Goal: Task Accomplishment & Management: Manage account settings

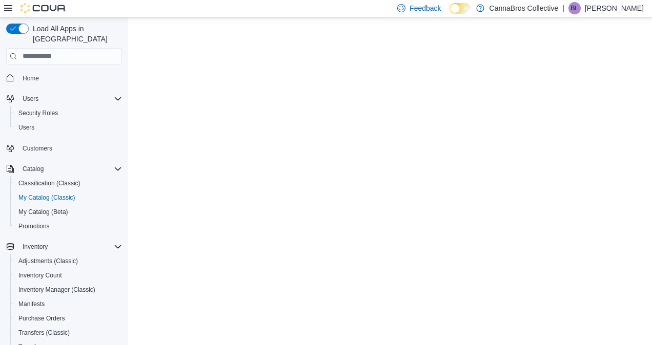
select select "**********"
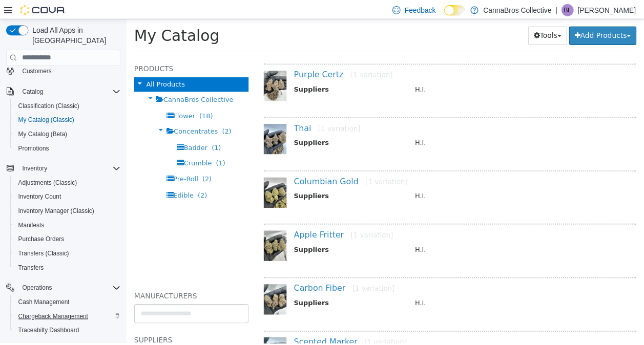
scroll to position [170, 0]
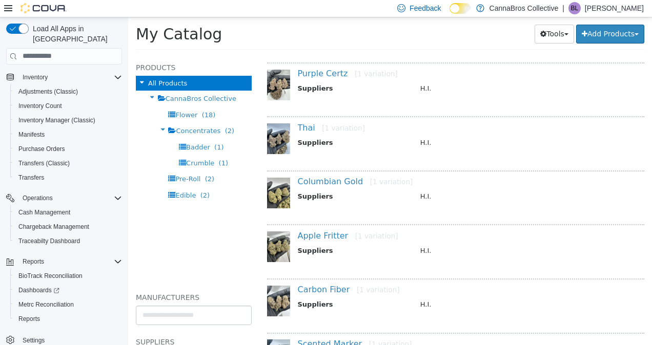
click at [51, 334] on span "Settings" at bounding box center [69, 340] width 103 height 13
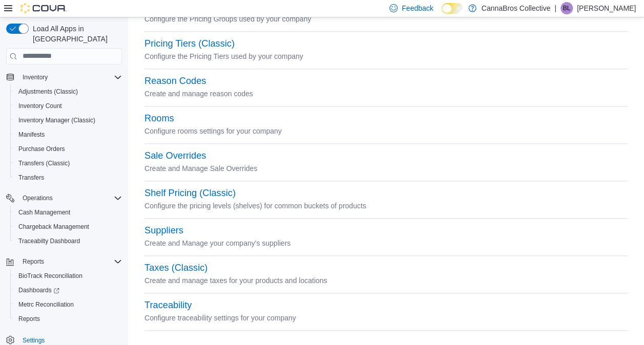
scroll to position [513, 0]
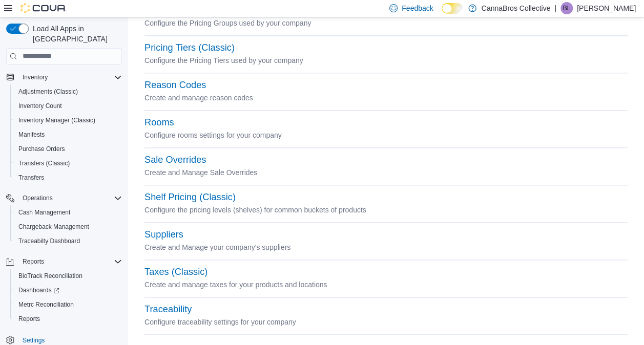
click at [2, 332] on button "Settings" at bounding box center [64, 339] width 124 height 15
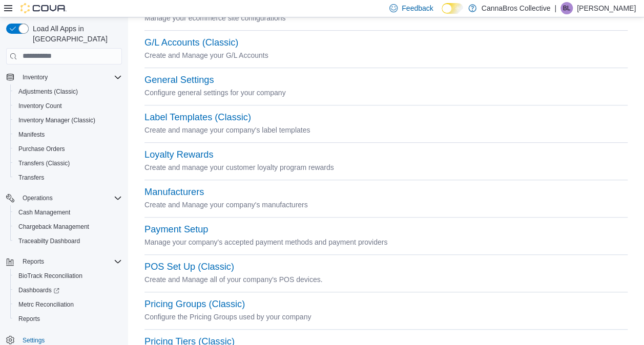
scroll to position [218, 0]
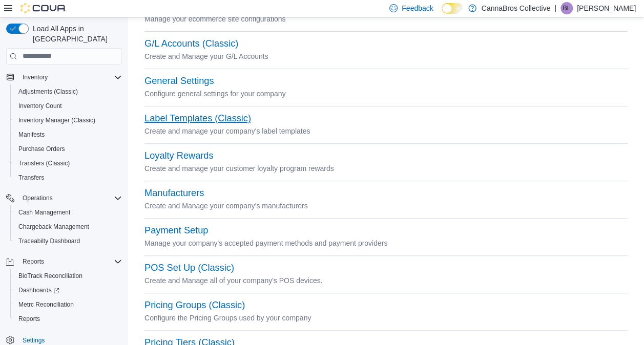
click at [233, 121] on button "Label Templates (Classic)" at bounding box center [197, 118] width 107 height 11
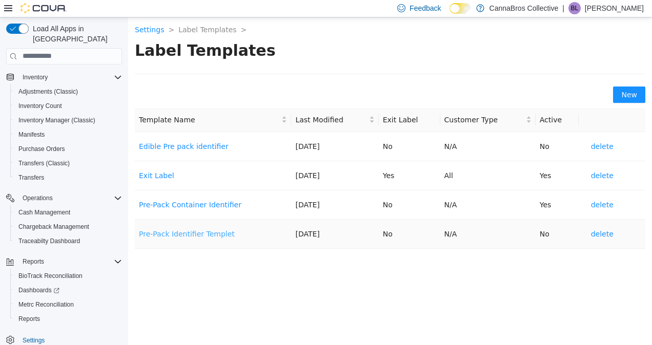
click at [199, 236] on link "Pre-Pack Identifier Templet" at bounding box center [187, 234] width 96 height 8
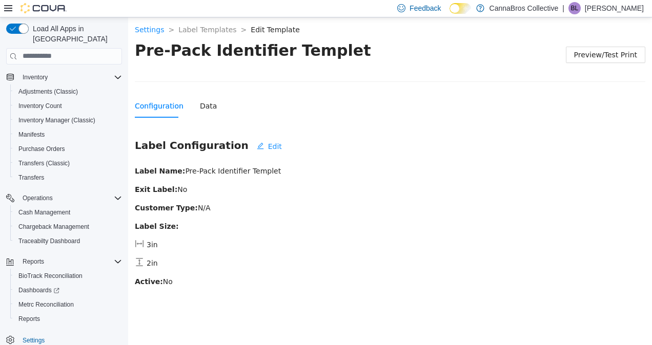
click at [211, 102] on div "Configuration Data" at bounding box center [390, 106] width 510 height 24
click at [209, 102] on div "Data" at bounding box center [208, 105] width 17 height 11
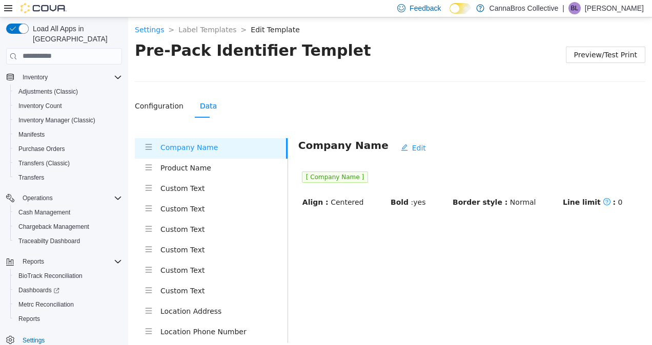
scroll to position [56, 0]
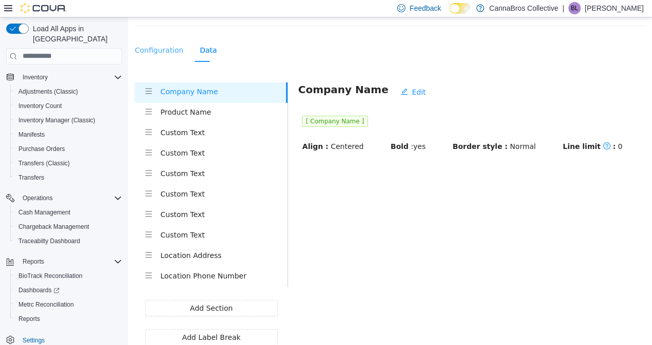
click at [159, 41] on div "Configuration" at bounding box center [159, 50] width 49 height 24
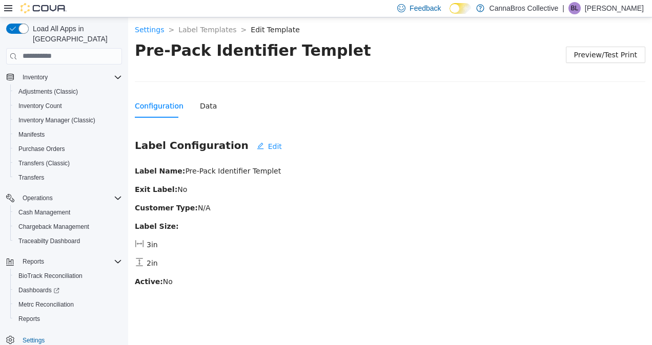
scroll to position [0, 0]
click at [268, 148] on span "Edit" at bounding box center [275, 145] width 14 height 11
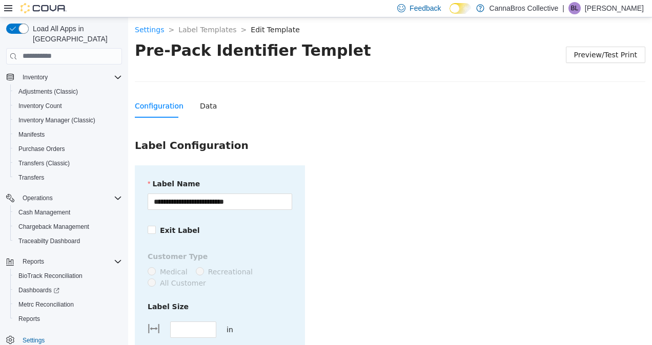
scroll to position [112, 0]
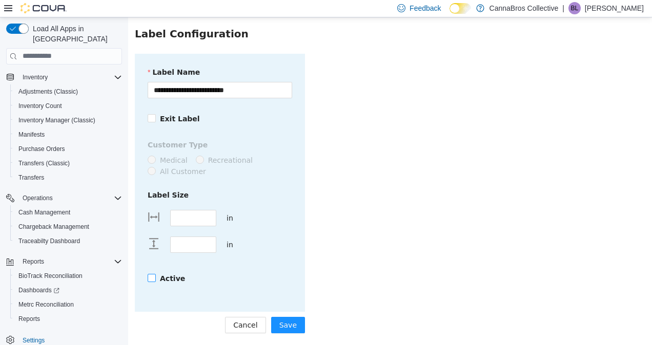
click at [156, 273] on span "Active" at bounding box center [172, 278] width 33 height 11
click at [296, 323] on button "Save" at bounding box center [288, 325] width 34 height 16
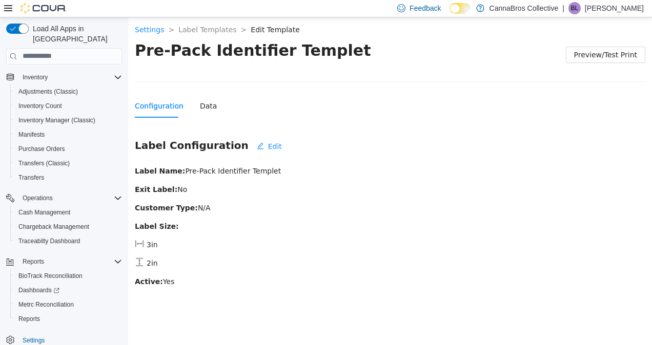
click at [328, 157] on div "Label Configuration Edit Label Name: Pre-Pack Identifier Templet Exit Label: No…" at bounding box center [390, 216] width 510 height 156
click at [152, 27] on link "Settings" at bounding box center [149, 29] width 29 height 8
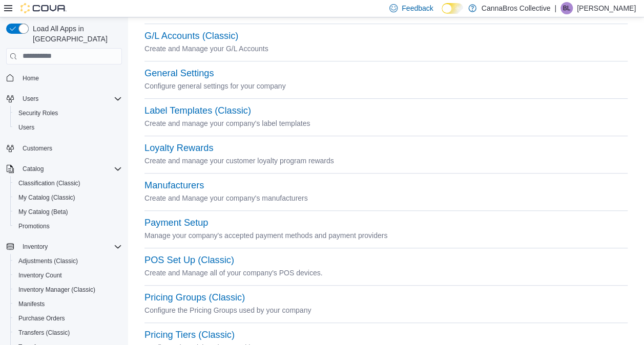
scroll to position [182, 0]
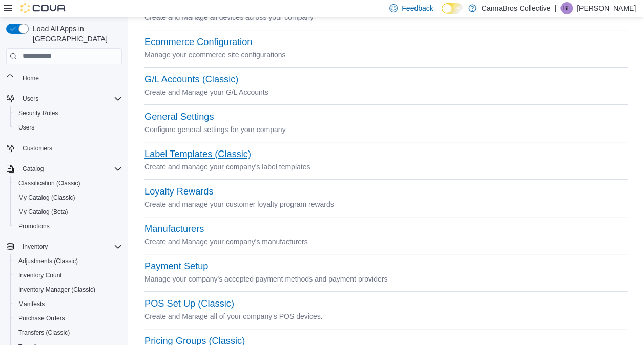
click at [224, 154] on button "Label Templates (Classic)" at bounding box center [197, 154] width 107 height 11
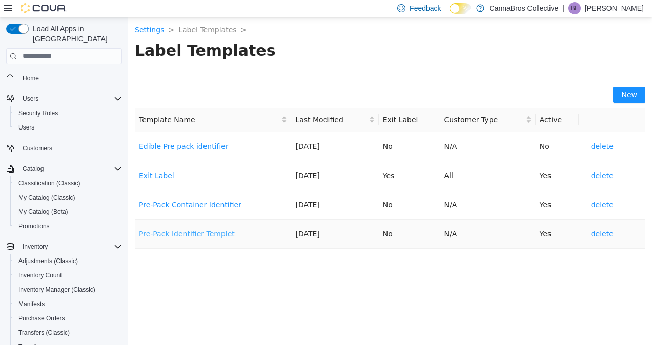
click at [185, 230] on link "Pre-Pack Identifier Templet" at bounding box center [187, 234] width 96 height 8
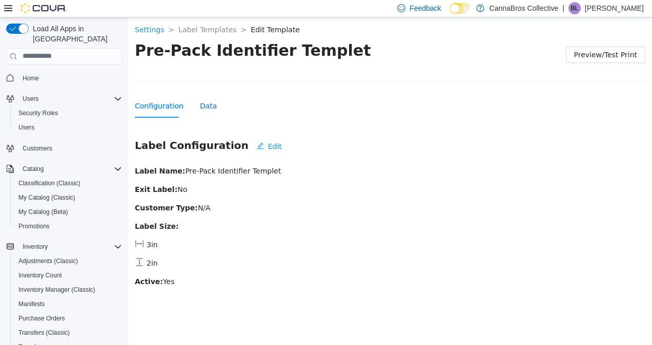
click at [204, 108] on div "Data" at bounding box center [208, 105] width 17 height 11
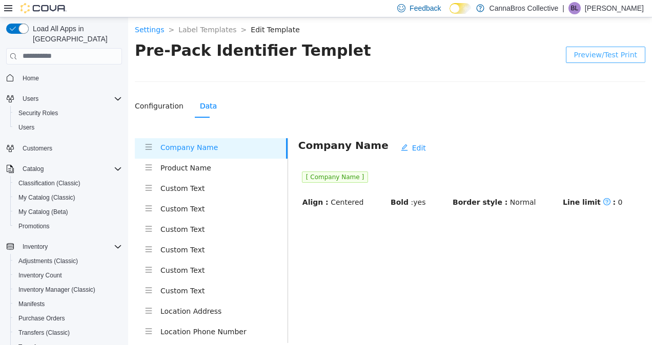
click at [623, 51] on span "Preview/Test Print" at bounding box center [605, 54] width 63 height 11
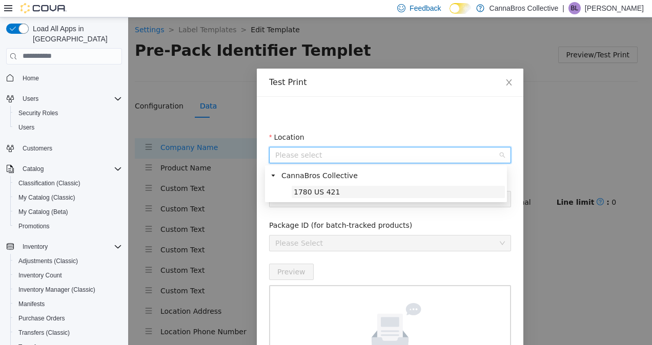
drag, startPoint x: 412, startPoint y: 161, endPoint x: 387, endPoint y: 187, distance: 35.9
click at [387, 187] on body "Settings > Label Templates > Edit Template > Pre-Pack Identifier Templet Previe…" at bounding box center [386, 181] width 516 height 328
click at [387, 187] on span "1780 US 421" at bounding box center [397, 191] width 213 height 12
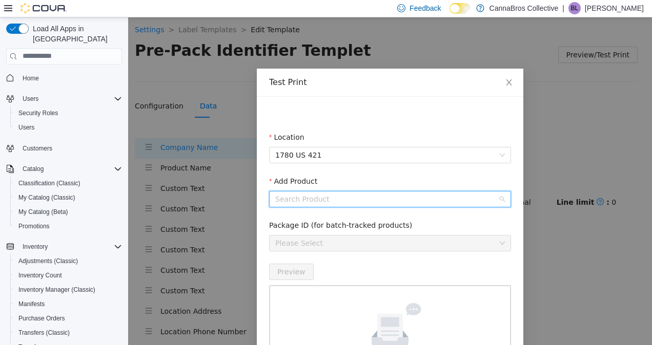
click at [385, 196] on input "Add Product" at bounding box center [386, 198] width 222 height 15
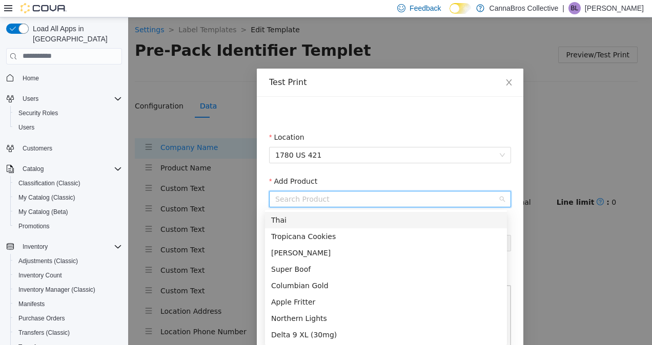
click at [372, 216] on div "Thai" at bounding box center [386, 219] width 230 height 11
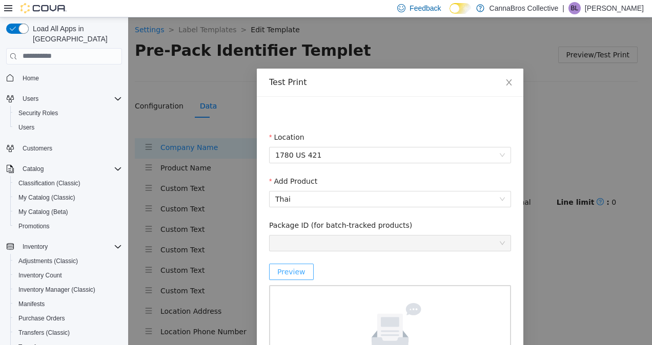
click at [296, 265] on button "Preview" at bounding box center [291, 271] width 45 height 16
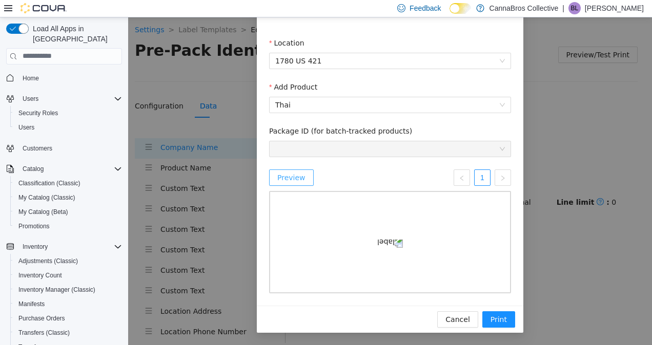
scroll to position [161, 0]
click at [453, 319] on span "Cancel" at bounding box center [457, 319] width 24 height 11
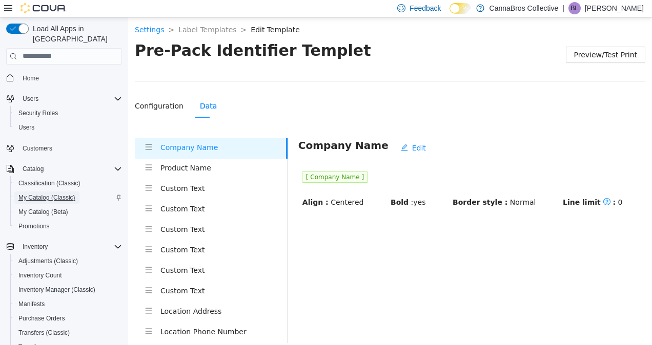
click at [50, 192] on span "My Catalog (Classic)" at bounding box center [46, 198] width 57 height 12
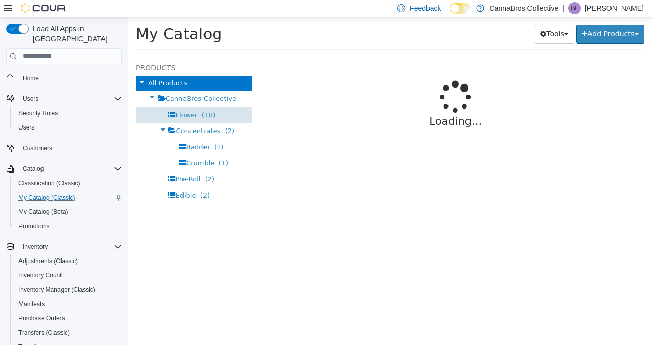
click at [194, 111] on span "Flower (18)" at bounding box center [195, 115] width 40 height 8
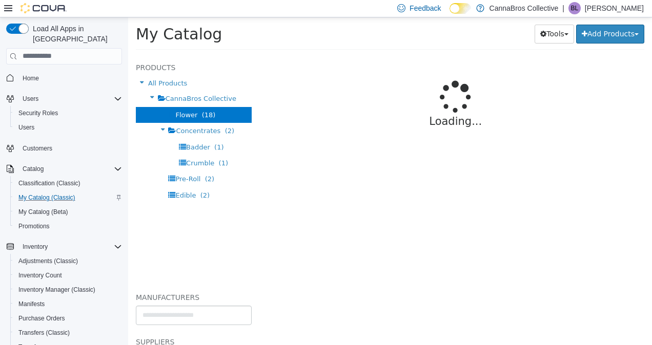
select select "**********"
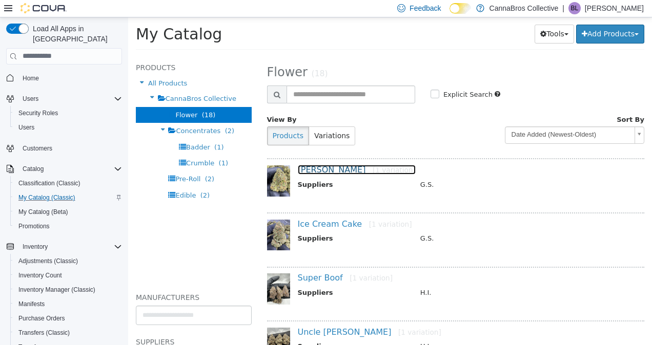
click at [309, 169] on link "Runtz [1 variation]" at bounding box center [357, 169] width 118 height 10
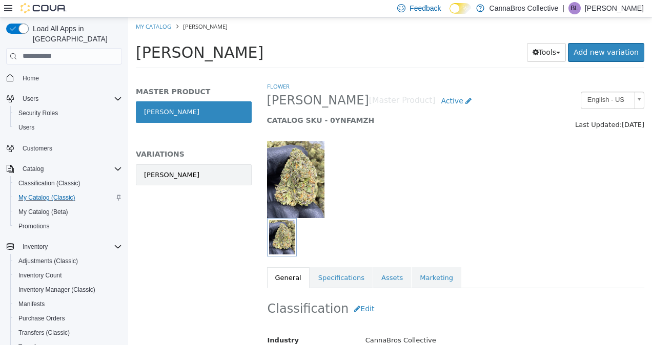
click at [212, 178] on link "[PERSON_NAME]" at bounding box center [194, 175] width 116 height 22
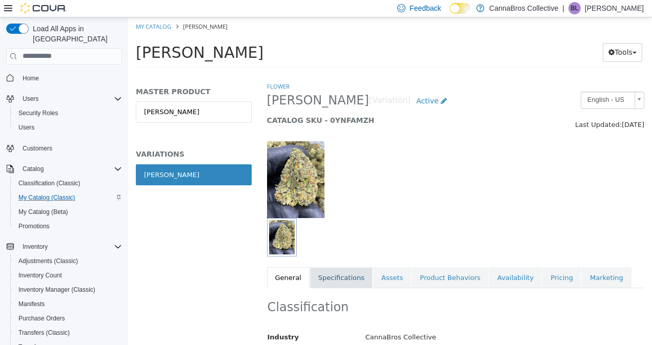
click at [322, 280] on link "Specifications" at bounding box center [341, 278] width 62 height 22
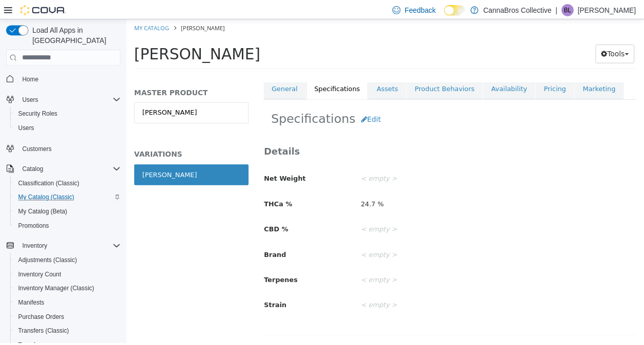
scroll to position [170, 0]
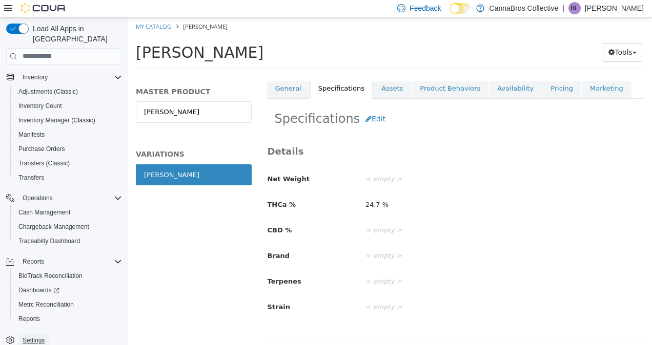
click at [41, 337] on span "Settings" at bounding box center [34, 341] width 22 height 8
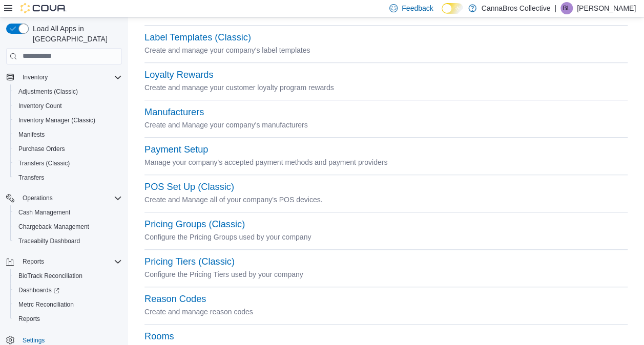
scroll to position [293, 0]
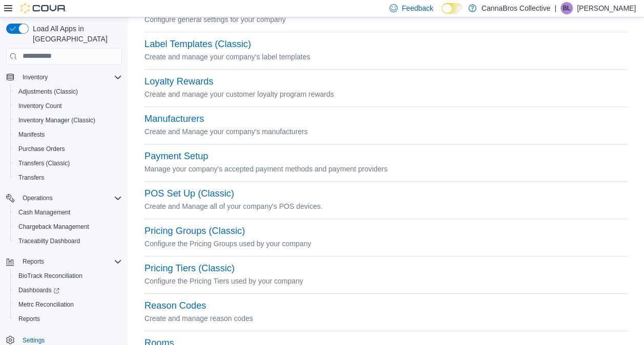
click at [235, 33] on div "General Settings Configure general settings for your company" at bounding box center [385, 19] width 483 height 37
click at [232, 43] on button "Label Templates (Classic)" at bounding box center [197, 44] width 107 height 11
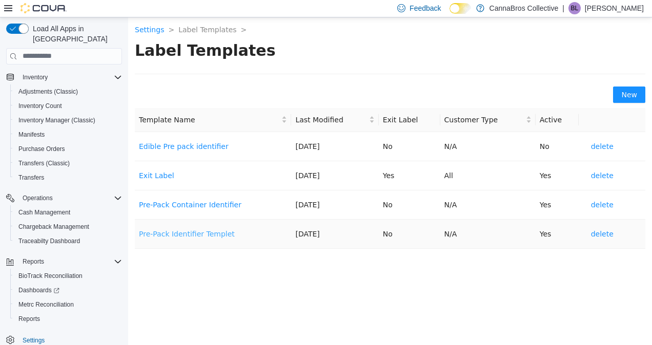
click at [189, 236] on link "Pre-Pack Identifier Templet" at bounding box center [187, 234] width 96 height 8
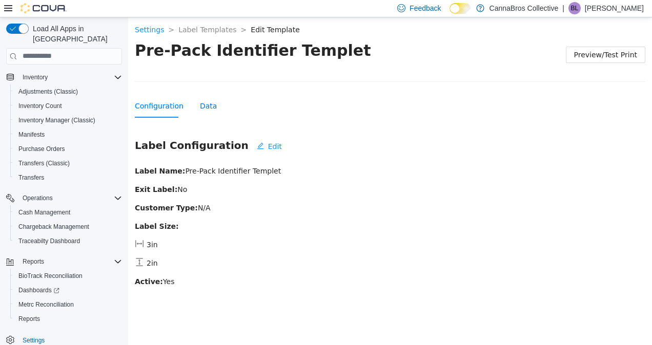
click at [203, 101] on div "Data" at bounding box center [208, 105] width 17 height 11
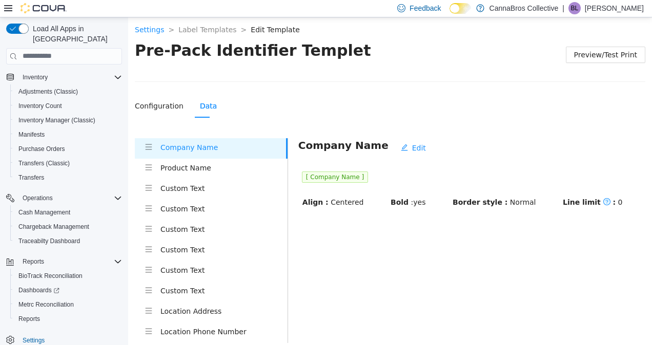
click at [210, 176] on li "Product Name" at bounding box center [211, 168] width 153 height 20
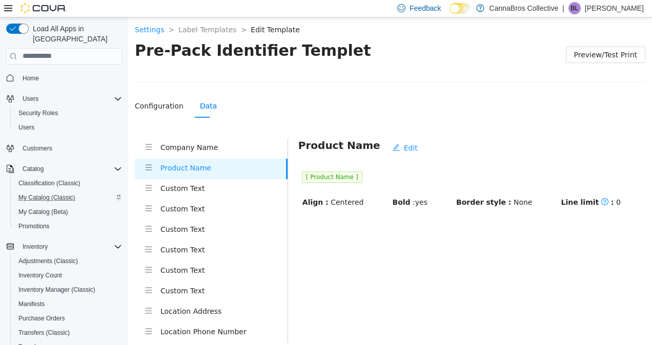
click at [238, 188] on h4 "Custom Text" at bounding box center [223, 187] width 127 height 11
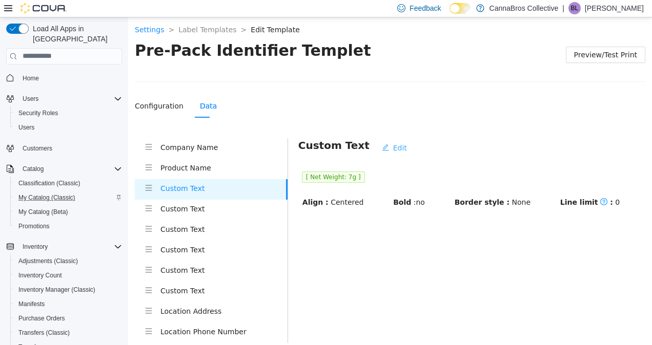
click at [389, 142] on button "Edit" at bounding box center [393, 147] width 41 height 16
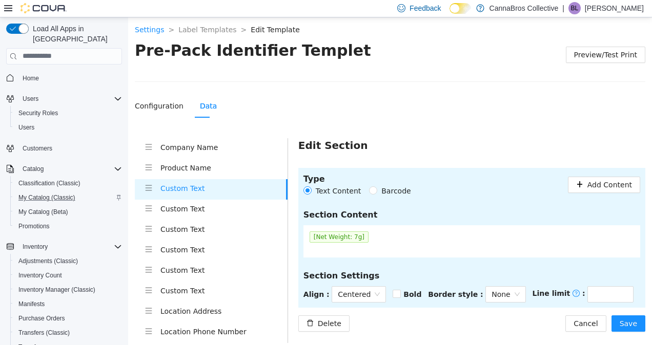
click at [353, 240] on span "[Net Weight: 7g]" at bounding box center [338, 236] width 59 height 11
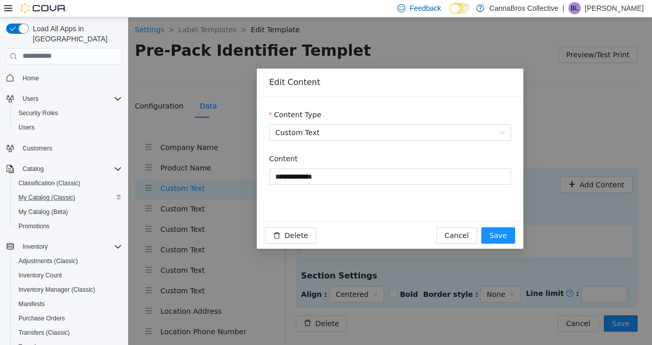
click at [353, 240] on div "Delete Cancel Save" at bounding box center [390, 235] width 250 height 16
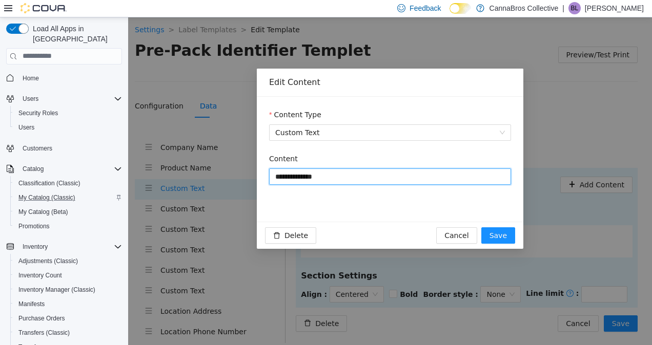
click at [319, 176] on input "**********" at bounding box center [390, 176] width 242 height 16
type input "**********"
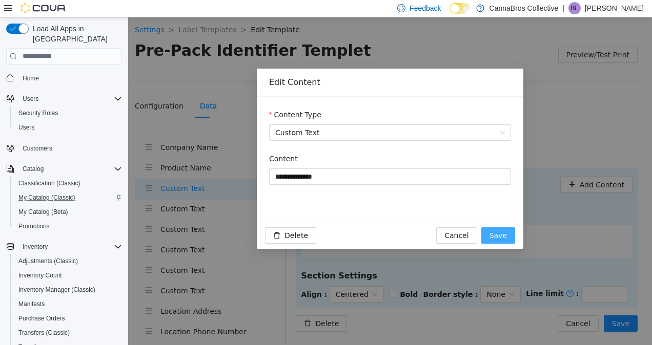
click at [499, 238] on span "Save" at bounding box center [497, 235] width 17 height 11
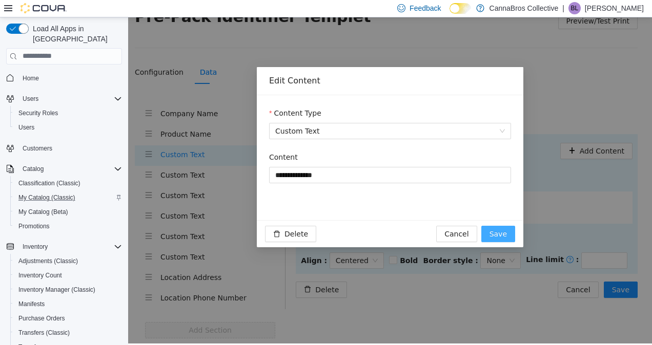
scroll to position [56, 0]
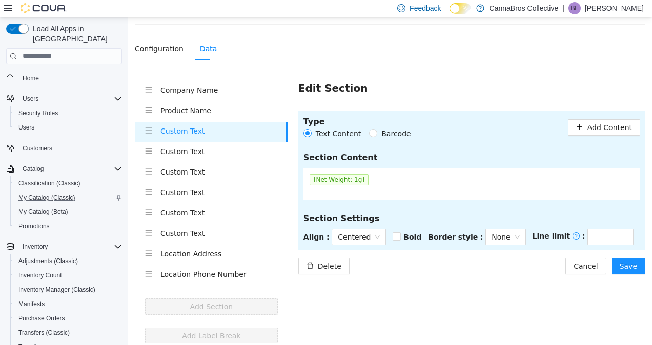
click at [188, 113] on h4 "Product Name" at bounding box center [223, 110] width 127 height 11
click at [622, 272] on button "Save" at bounding box center [628, 266] width 34 height 16
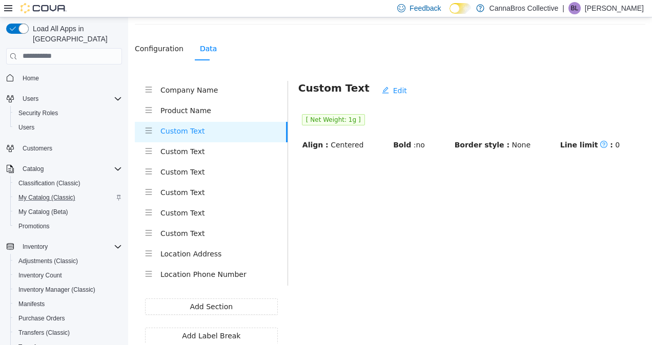
click at [210, 89] on h4 "Company Name" at bounding box center [223, 89] width 127 height 11
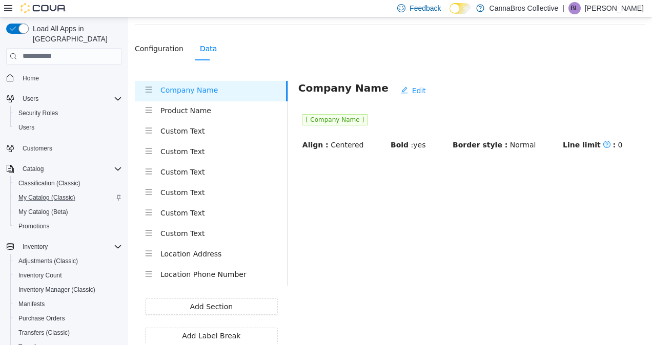
click at [203, 112] on h4 "Product Name" at bounding box center [223, 110] width 127 height 11
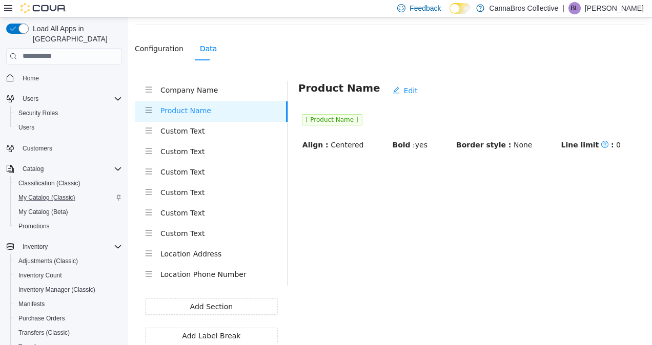
click at [232, 89] on h4 "Company Name" at bounding box center [223, 89] width 127 height 11
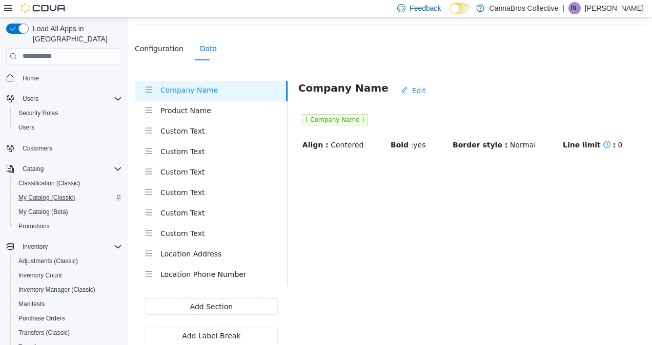
click at [220, 109] on h4 "Product Name" at bounding box center [223, 110] width 127 height 11
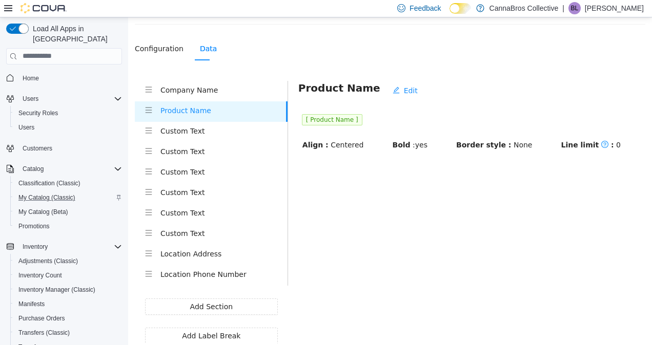
click at [220, 134] on h4 "Custom Text" at bounding box center [223, 130] width 127 height 11
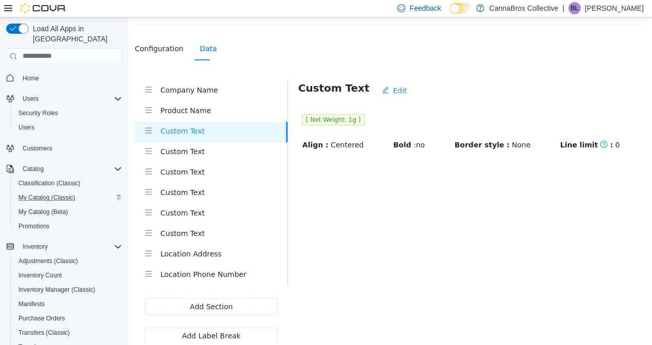
click at [214, 152] on h4 "Custom Text" at bounding box center [223, 150] width 127 height 11
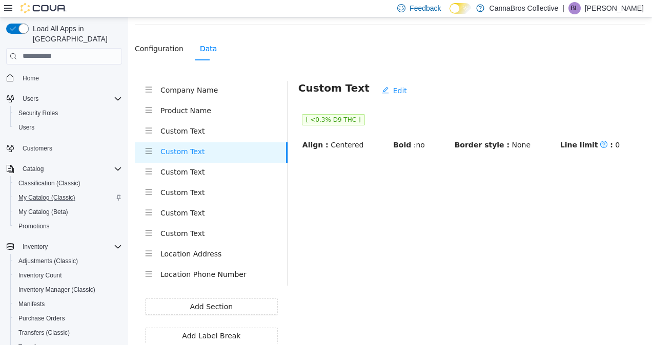
click at [213, 175] on h4 "Custom Text" at bounding box center [223, 171] width 127 height 11
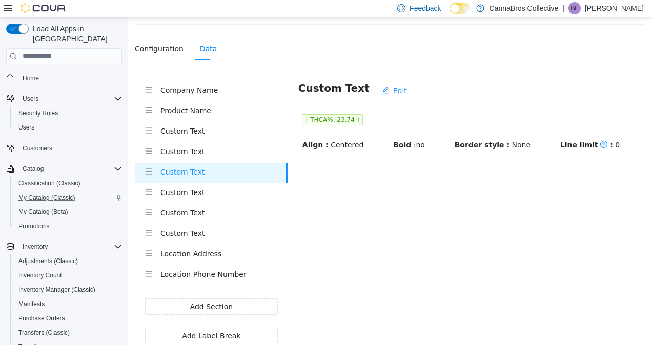
click at [208, 201] on li "Custom Text" at bounding box center [211, 193] width 153 height 20
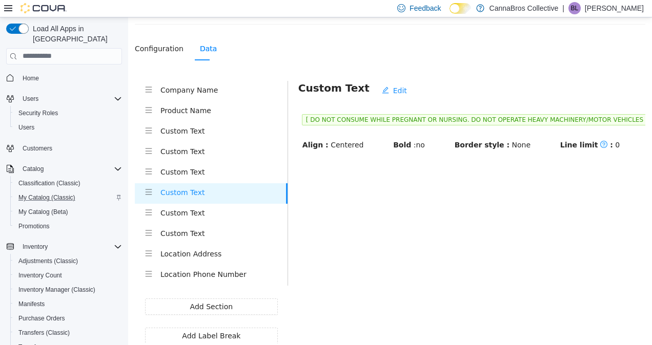
click at [207, 215] on h4 "Custom Text" at bounding box center [223, 212] width 127 height 11
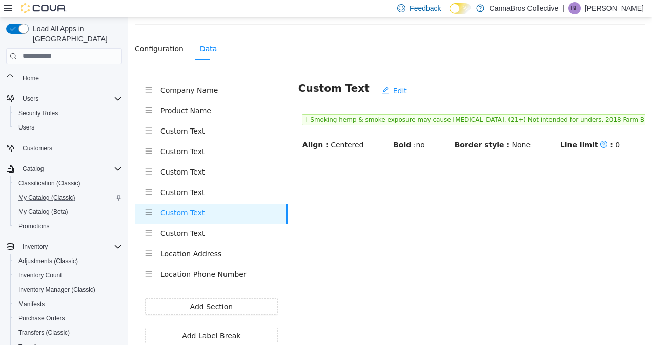
click at [203, 230] on h4 "Custom Text" at bounding box center [223, 232] width 127 height 11
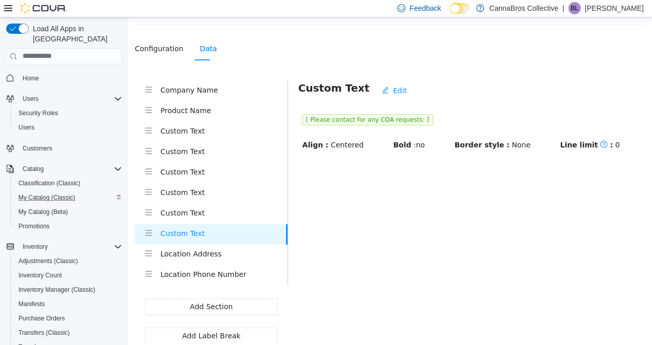
click at [200, 256] on h4 "Location Address" at bounding box center [223, 253] width 127 height 11
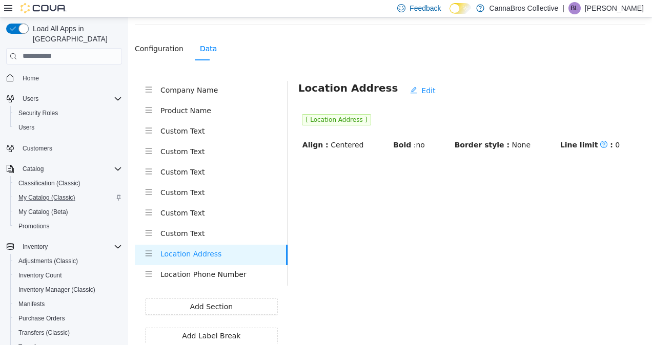
click at [202, 273] on h4 "Location Phone Number" at bounding box center [223, 273] width 127 height 11
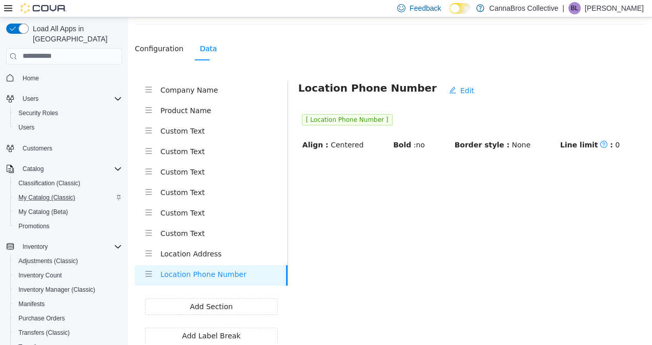
click at [215, 259] on div "Location Address" at bounding box center [223, 254] width 127 height 13
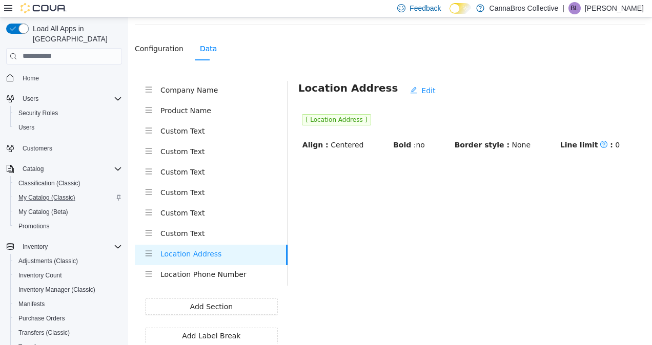
scroll to position [0, 0]
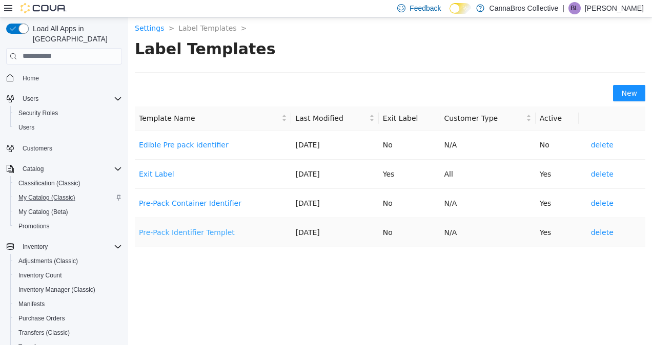
click at [208, 235] on link "Pre-Pack Identifier Templet" at bounding box center [187, 232] width 96 height 8
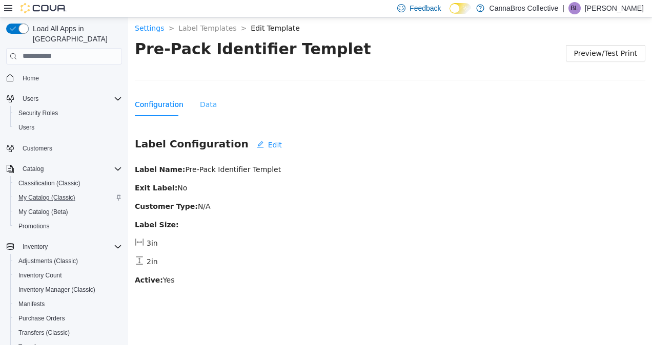
click at [207, 110] on div "Data" at bounding box center [208, 104] width 17 height 24
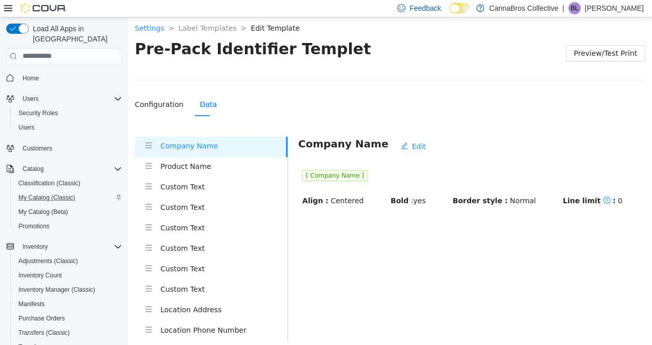
click at [215, 182] on h4 "Custom Text" at bounding box center [223, 186] width 127 height 11
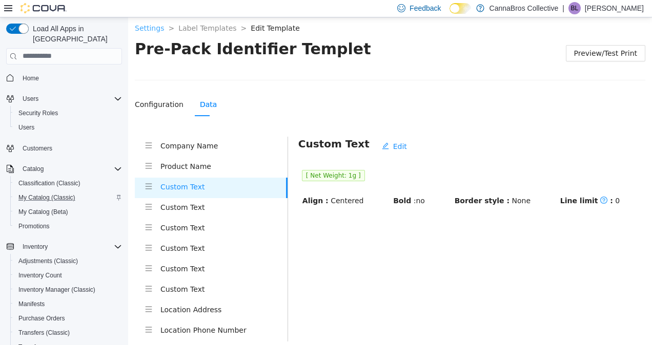
click at [151, 29] on link "Settings" at bounding box center [149, 28] width 29 height 8
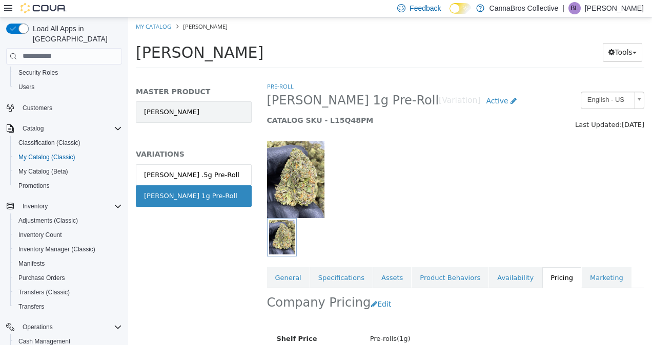
scroll to position [157, 0]
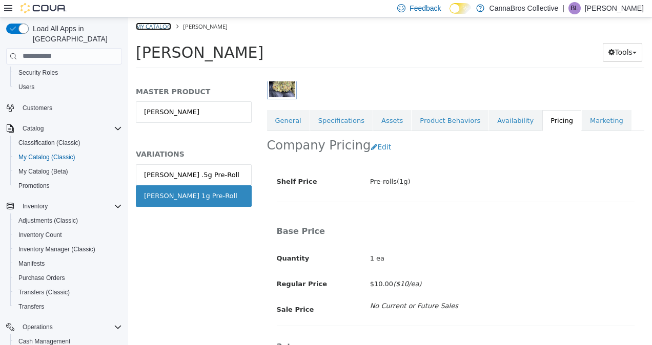
click at [162, 29] on link "My Catalog" at bounding box center [153, 26] width 35 height 8
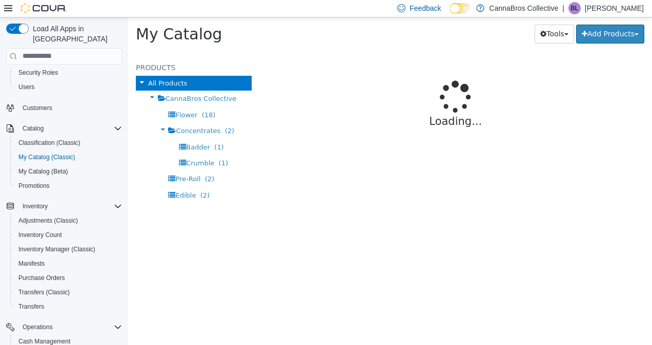
select select "**********"
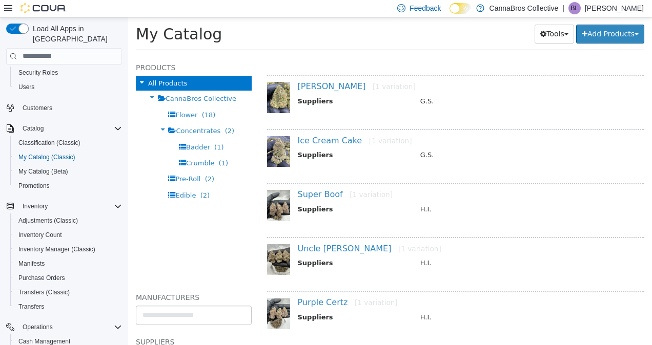
scroll to position [183, 0]
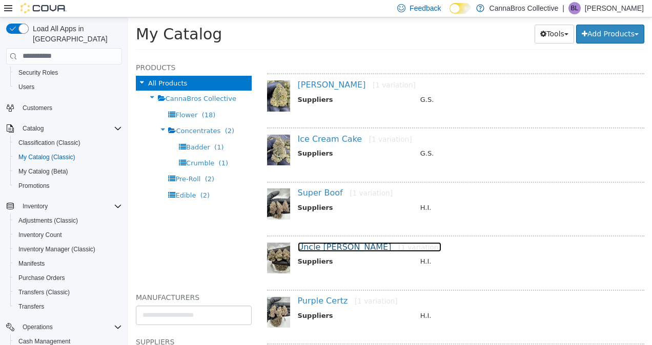
click at [334, 242] on link "Uncle Snoop [1 variation]" at bounding box center [369, 247] width 143 height 10
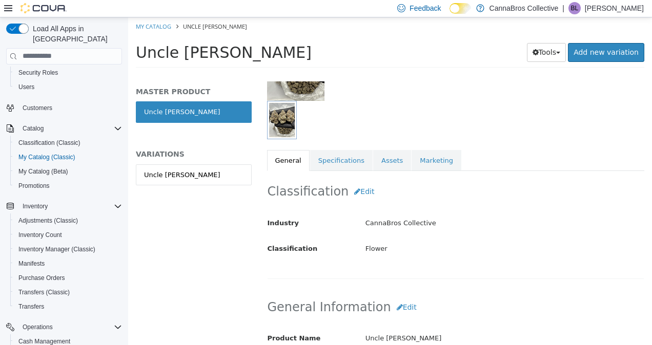
scroll to position [118, 0]
click at [349, 149] on link "Specifications" at bounding box center [341, 160] width 62 height 22
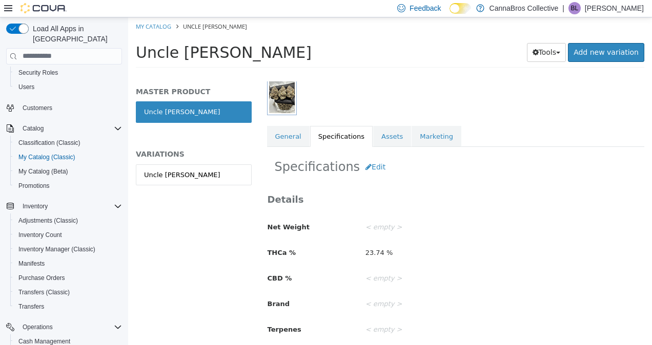
scroll to position [159, 0]
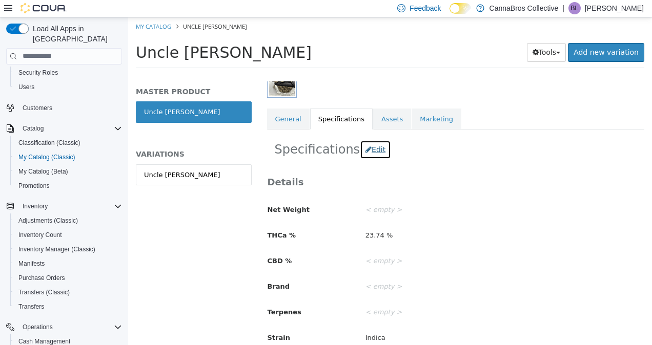
click at [365, 151] on button "Edit" at bounding box center [375, 149] width 31 height 19
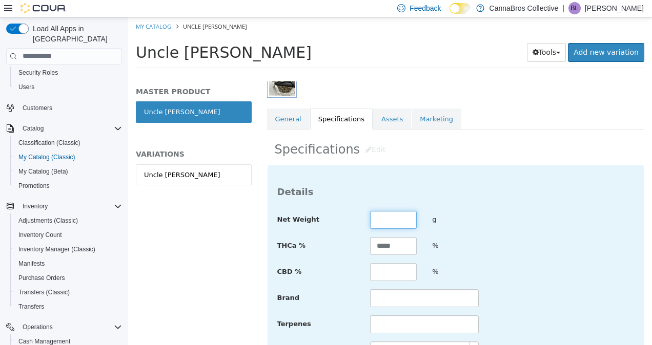
click at [384, 214] on input "text" at bounding box center [393, 220] width 47 height 18
type input "*"
click at [463, 194] on h3 "Details" at bounding box center [455, 191] width 357 height 12
click at [388, 218] on input "*" at bounding box center [393, 220] width 47 height 18
click at [506, 204] on div "Details Net Weight g THCa % ***** % CBD % % Brand Terpenes Strain Indica ******" at bounding box center [455, 271] width 377 height 212
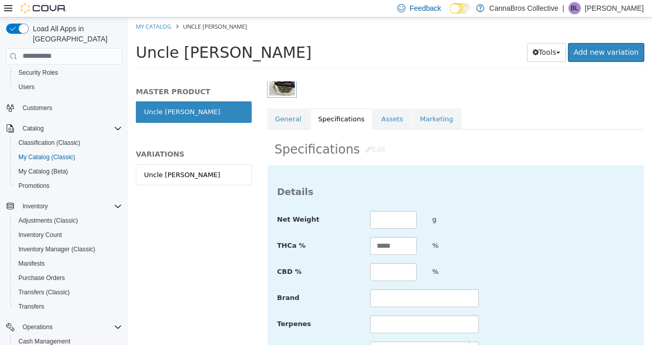
scroll to position [269, 0]
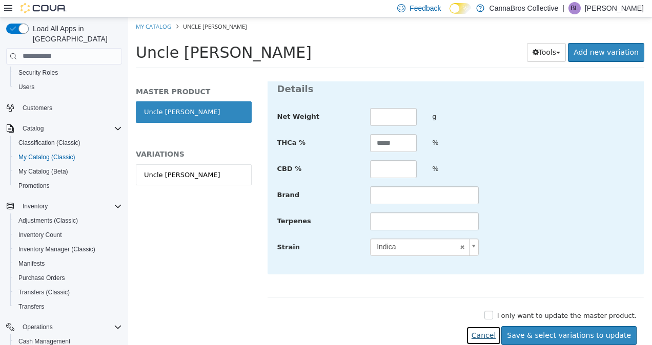
click at [492, 330] on button "Cancel" at bounding box center [483, 335] width 35 height 19
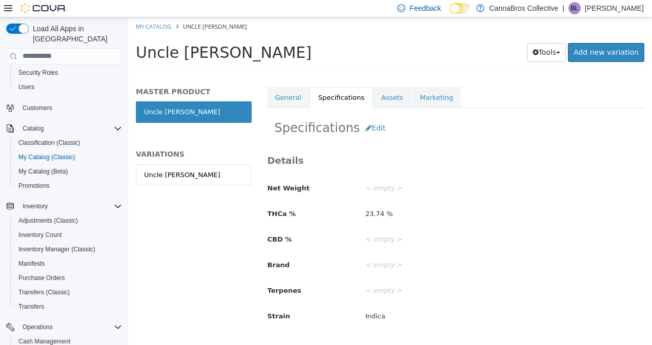
scroll to position [40, 0]
click at [209, 172] on link "Uncle [PERSON_NAME]" at bounding box center [194, 175] width 116 height 22
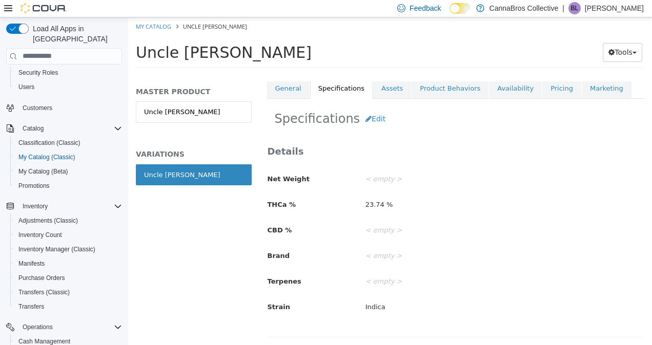
scroll to position [142, 0]
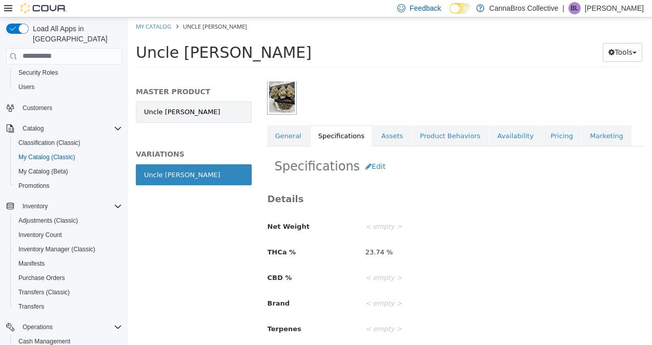
click at [202, 106] on link "Uncle [PERSON_NAME]" at bounding box center [194, 112] width 116 height 22
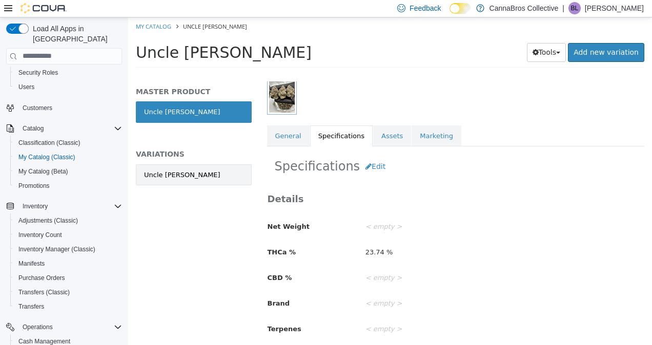
click at [181, 179] on link "Uncle [PERSON_NAME]" at bounding box center [194, 175] width 116 height 22
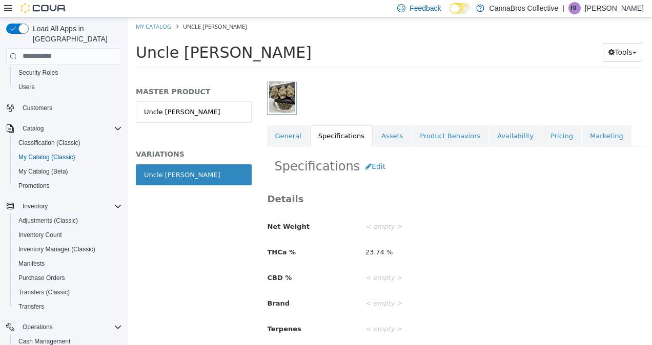
click at [382, 231] on div "< empty >" at bounding box center [505, 227] width 294 height 18
drag, startPoint x: 382, startPoint y: 231, endPoint x: 467, endPoint y: 211, distance: 87.5
click at [467, 211] on div "Details Net Weight < empty > THCa % 23.74 % CBD % < empty > Brand < empty > Ter…" at bounding box center [455, 278] width 377 height 171
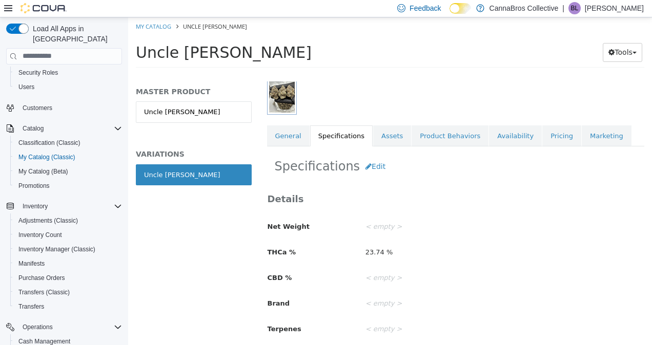
click at [435, 185] on div "Details Net Weight < empty > THCa % 23.74 % CBD % < empty > Brand < empty > Ter…" at bounding box center [456, 282] width 378 height 203
click at [382, 257] on div "23.74 %" at bounding box center [505, 252] width 294 height 18
drag, startPoint x: 382, startPoint y: 257, endPoint x: 352, endPoint y: 241, distance: 33.7
click at [352, 241] on div "Net Weight < empty > THCa % 23.74 % CBD % < empty > Brand < empty > Terpenes < …" at bounding box center [455, 291] width 377 height 146
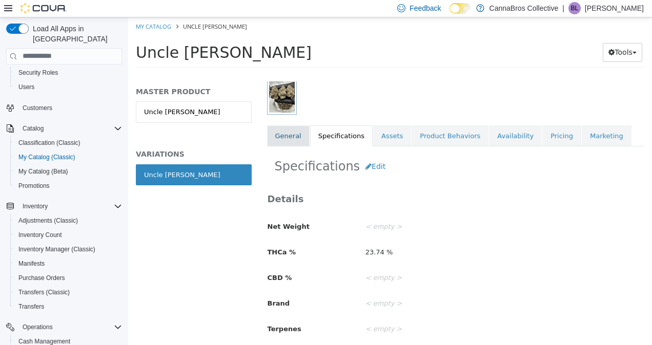
click at [284, 142] on link "General" at bounding box center [288, 136] width 43 height 22
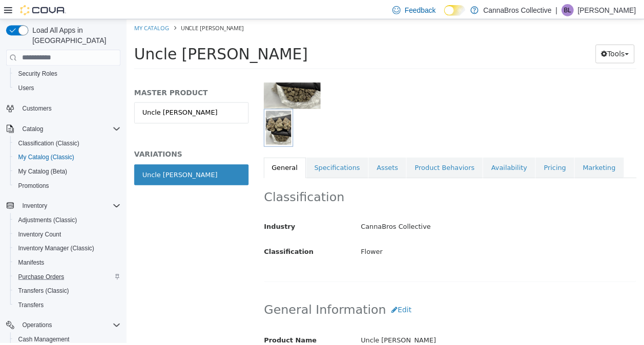
scroll to position [170, 0]
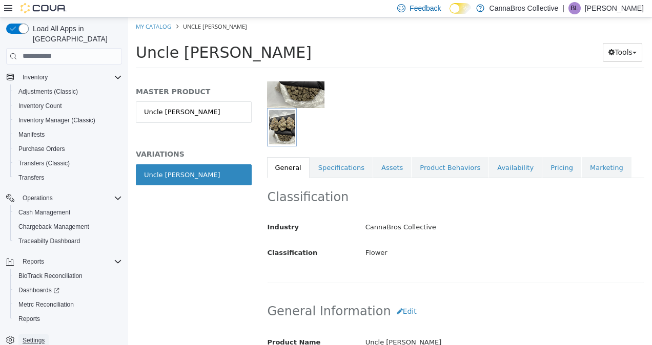
click at [32, 337] on span "Settings" at bounding box center [34, 341] width 22 height 8
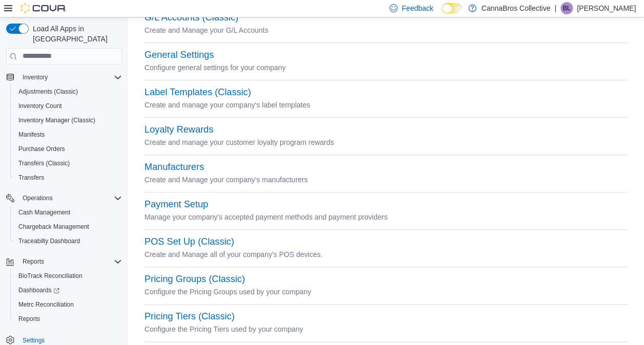
scroll to position [242, 0]
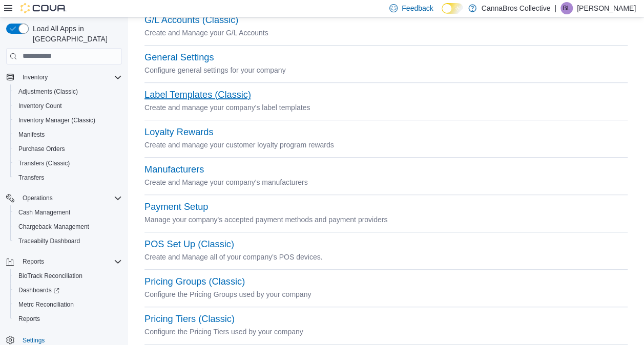
click at [214, 90] on button "Label Templates (Classic)" at bounding box center [197, 95] width 107 height 11
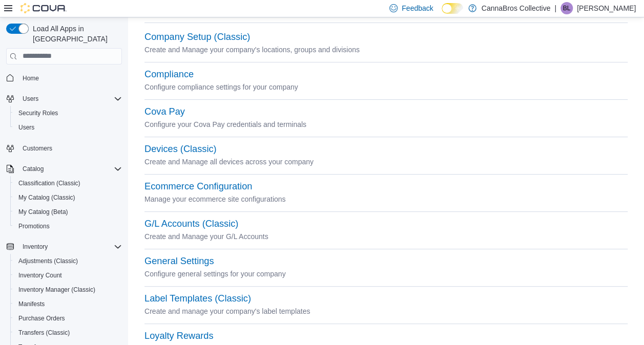
scroll to position [38, 0]
click at [224, 294] on button "Label Templates (Classic)" at bounding box center [197, 298] width 107 height 11
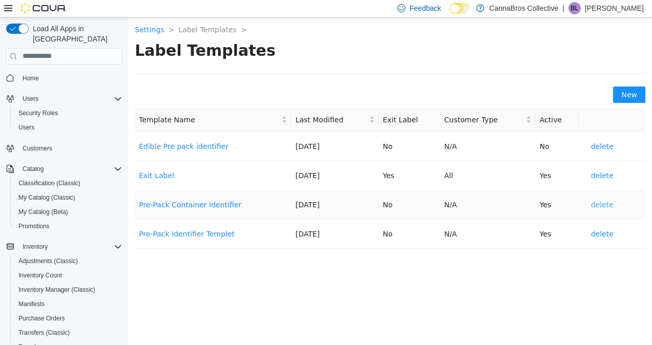
click at [600, 204] on span "delete" at bounding box center [602, 204] width 23 height 11
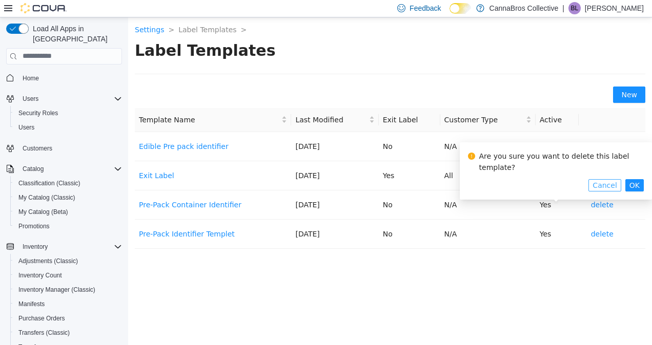
click at [615, 179] on span "Cancel" at bounding box center [604, 184] width 24 height 11
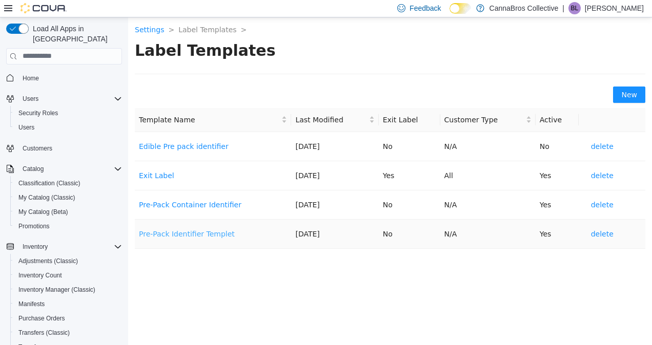
click at [217, 234] on link "Pre-Pack Identifier Templet" at bounding box center [187, 234] width 96 height 8
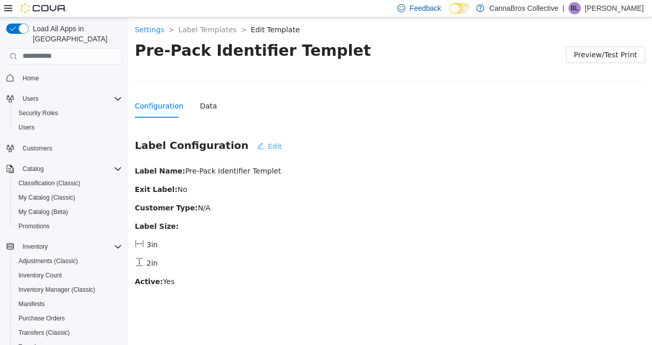
click at [268, 144] on span "Edit" at bounding box center [275, 145] width 14 height 11
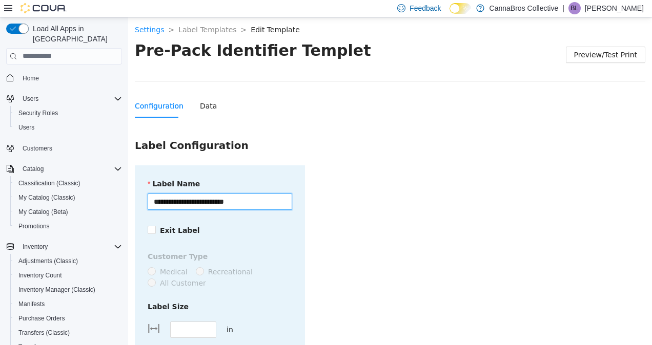
click at [259, 193] on input "**********" at bounding box center [220, 201] width 144 height 16
type input "**********"
click at [381, 200] on form "**********" at bounding box center [390, 305] width 510 height 280
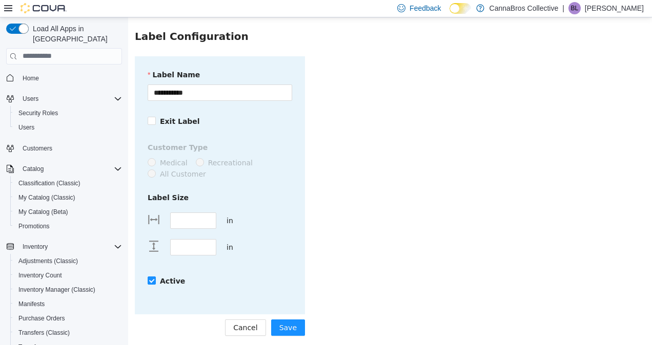
scroll to position [112, 0]
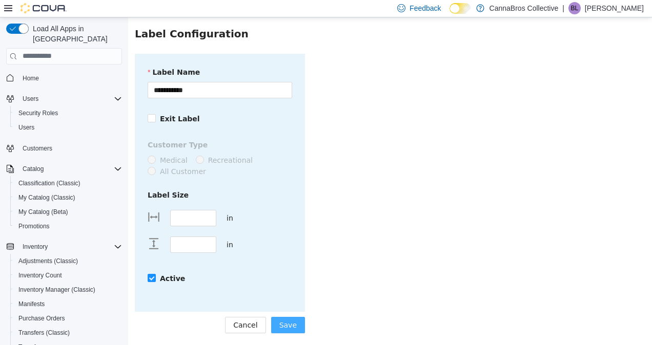
click at [290, 326] on span "Save" at bounding box center [287, 324] width 17 height 11
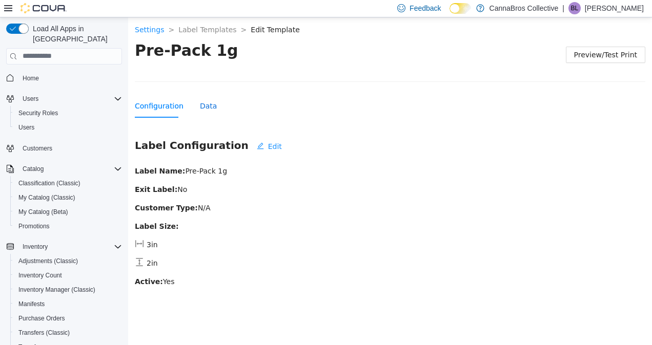
click at [206, 106] on div "Data" at bounding box center [208, 105] width 17 height 11
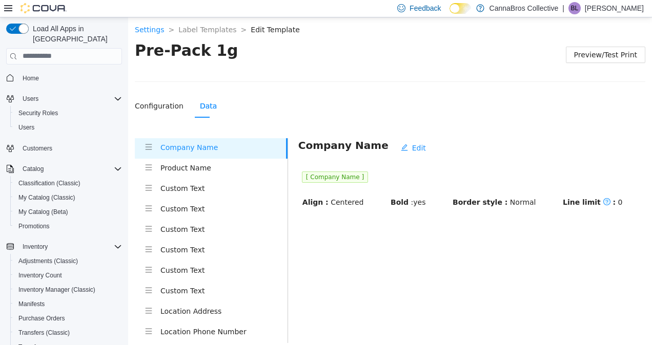
click at [206, 175] on li "Product Name" at bounding box center [211, 168] width 153 height 20
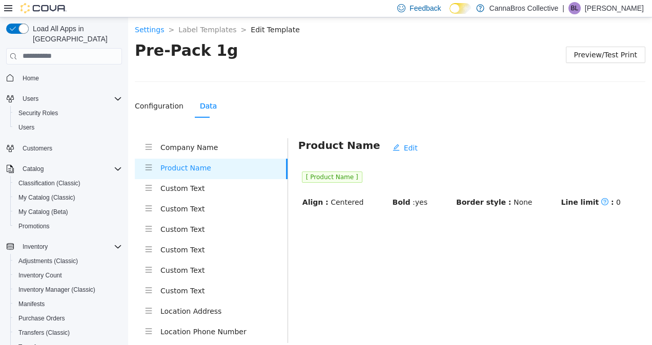
click at [212, 159] on li "Product Name" at bounding box center [211, 168] width 153 height 20
click at [218, 147] on h4 "Company Name" at bounding box center [223, 146] width 127 height 11
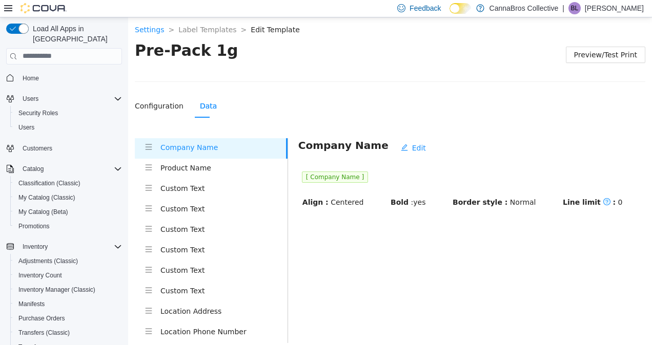
click at [213, 173] on div "Product Name" at bounding box center [223, 168] width 127 height 13
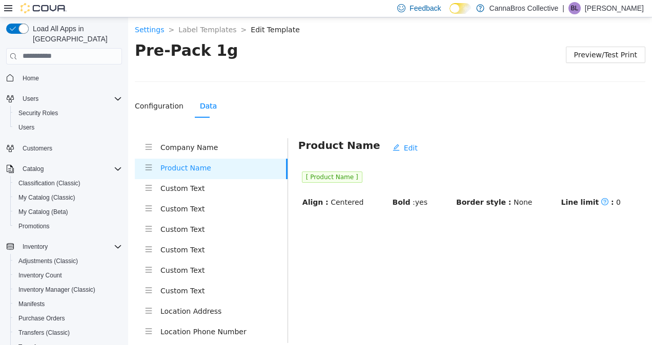
click at [206, 194] on div "Custom Text" at bounding box center [223, 188] width 127 height 13
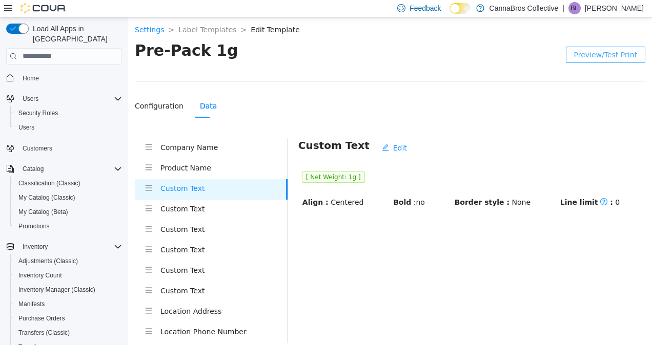
click at [596, 51] on span "Preview/Test Print" at bounding box center [605, 54] width 63 height 11
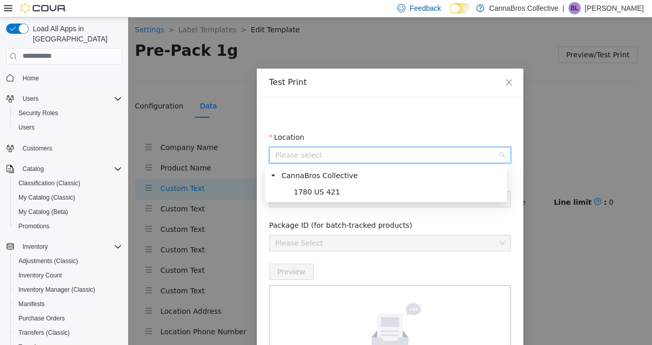
click at [338, 150] on input "Location" at bounding box center [386, 154] width 222 height 15
click at [321, 187] on span "1780 US 421" at bounding box center [317, 191] width 46 height 8
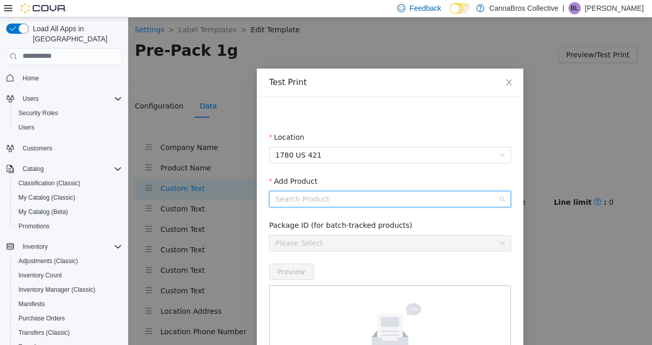
click at [324, 199] on input "Add Product" at bounding box center [386, 198] width 222 height 15
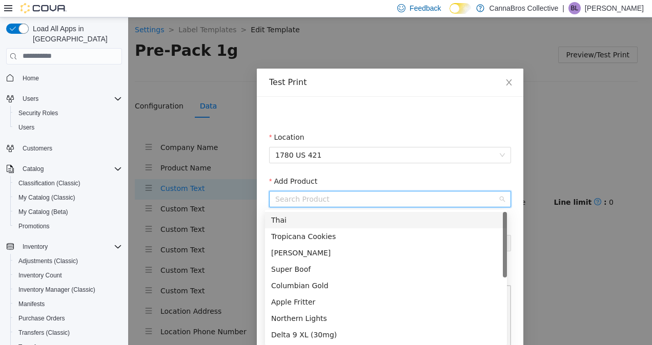
click at [321, 225] on div "Thai" at bounding box center [386, 219] width 230 height 11
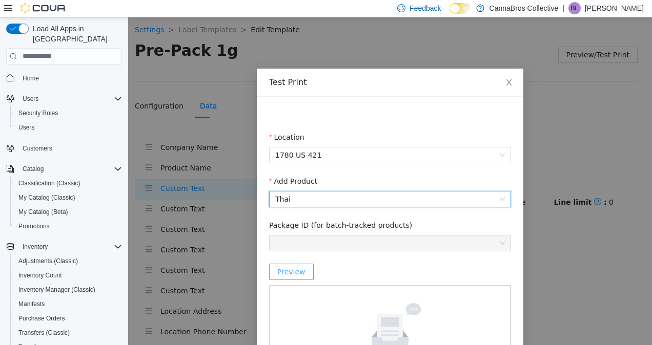
click at [295, 272] on span "Preview" at bounding box center [291, 271] width 28 height 11
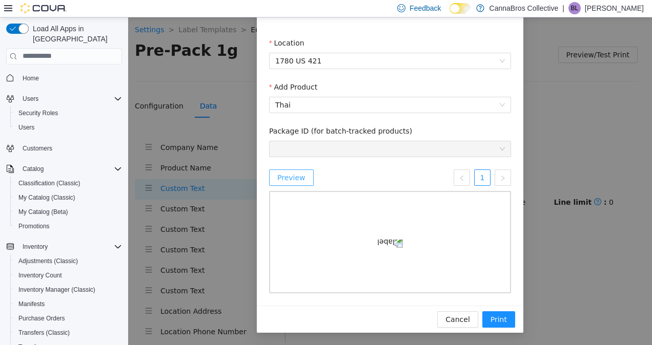
scroll to position [161, 0]
click at [497, 317] on span "Print" at bounding box center [498, 319] width 16 height 11
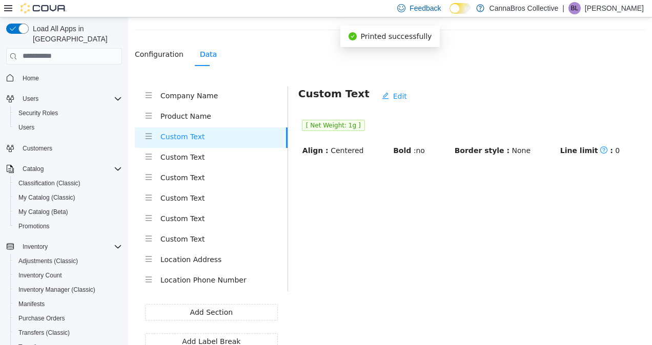
scroll to position [56, 0]
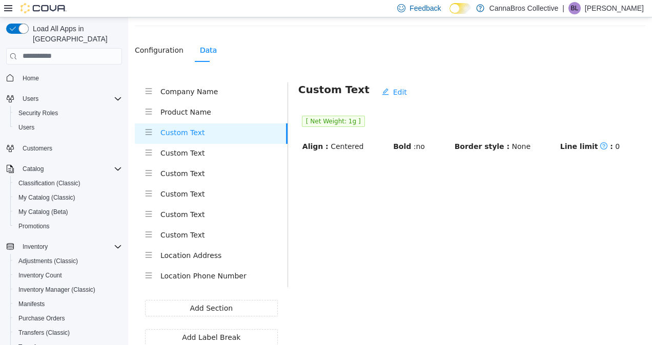
click at [191, 156] on h4 "Custom Text" at bounding box center [223, 152] width 127 height 11
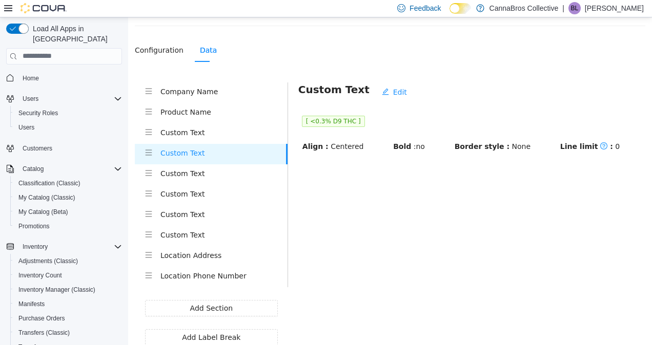
click at [322, 126] on header "[ <0.3% D9 THC ]" at bounding box center [471, 121] width 347 height 18
click at [328, 119] on span "[ <0.3% D9 THC ]" at bounding box center [333, 120] width 63 height 11
drag, startPoint x: 307, startPoint y: 120, endPoint x: 345, endPoint y: 119, distance: 37.9
click at [345, 119] on span "[ <0.3% D9 THC ]" at bounding box center [333, 120] width 63 height 11
copy span "<0.3% D9 THC"
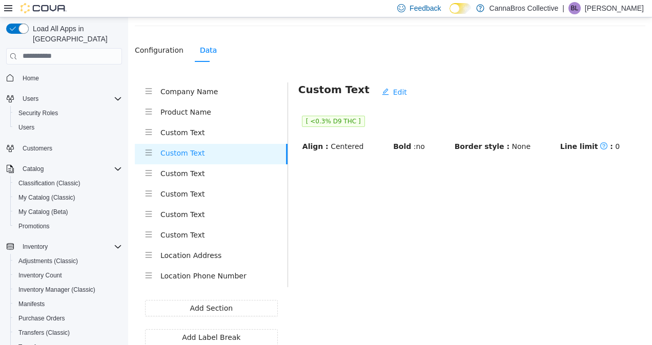
click at [404, 118] on header "[ <0.3% D9 THC ]" at bounding box center [471, 121] width 347 height 18
click at [211, 172] on h4 "Custom Text" at bounding box center [223, 173] width 127 height 11
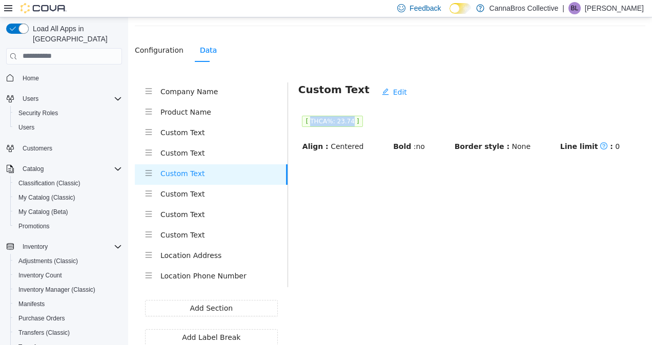
drag, startPoint x: 306, startPoint y: 120, endPoint x: 344, endPoint y: 116, distance: 37.6
click at [344, 116] on span "[ THCA%: 23.74 ]" at bounding box center [332, 120] width 61 height 11
drag, startPoint x: 344, startPoint y: 116, endPoint x: 423, endPoint y: 164, distance: 92.4
click at [423, 164] on main "Custom Text Edit [ THCA%: 23.74 ] Align : Centered Bold : no Border style : Non…" at bounding box center [466, 213] width 357 height 263
drag, startPoint x: 306, startPoint y: 120, endPoint x: 346, endPoint y: 122, distance: 39.5
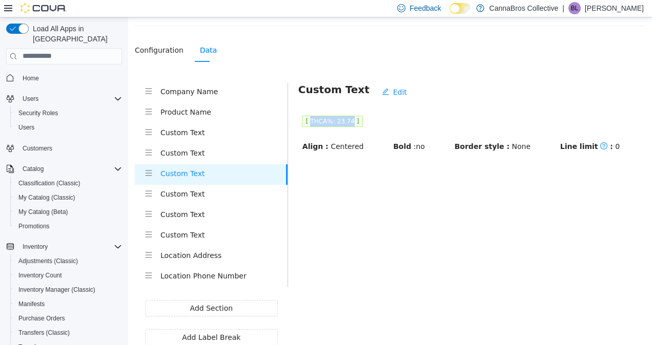
click at [346, 122] on span "[ THCA%: 23.74 ]" at bounding box center [332, 120] width 61 height 11
copy span "THCA%: 23.74"
click at [401, 231] on main "Custom Text Edit [ THCA%: 23.74 ] Align : Centered Bold : no Border style : Non…" at bounding box center [466, 213] width 357 height 263
click at [242, 193] on h4 "Custom Text" at bounding box center [223, 193] width 127 height 11
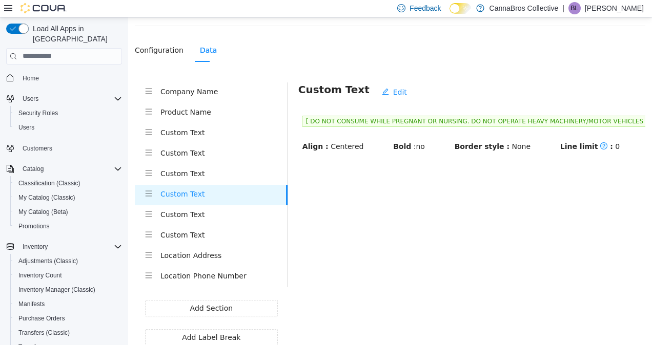
click at [393, 92] on span "Edit" at bounding box center [400, 91] width 14 height 11
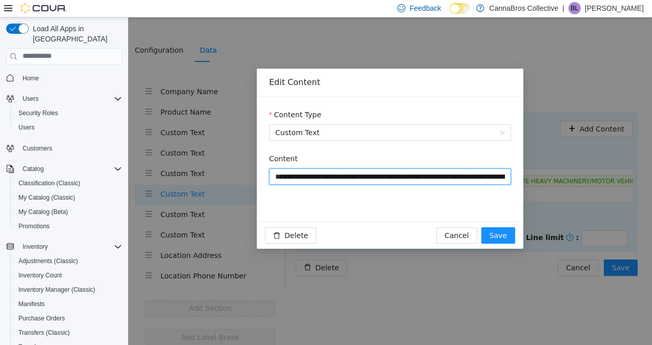
click at [361, 178] on input "**********" at bounding box center [390, 176] width 242 height 16
click at [463, 177] on input "**********" at bounding box center [390, 176] width 242 height 16
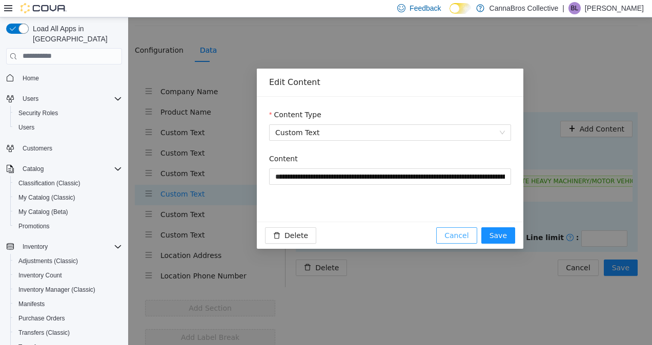
click at [464, 231] on span "Cancel" at bounding box center [456, 235] width 24 height 11
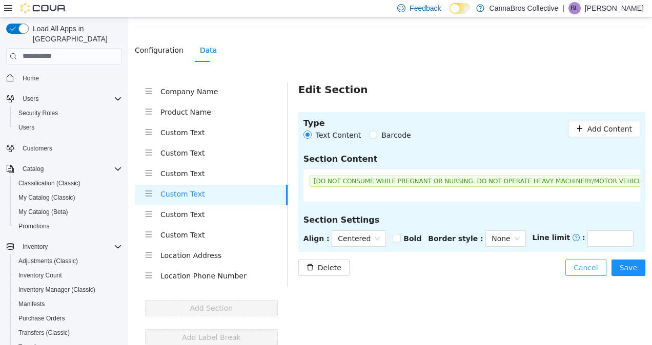
click at [588, 272] on button "Cancel" at bounding box center [585, 267] width 40 height 16
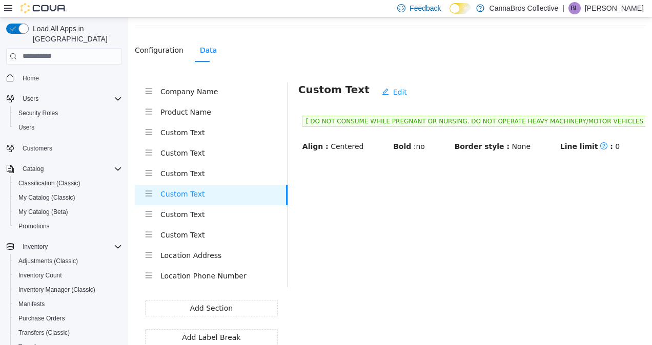
click at [202, 215] on h4 "Custom Text" at bounding box center [223, 214] width 127 height 11
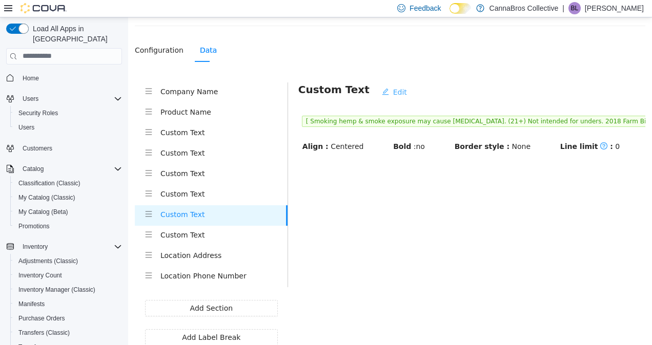
click at [389, 93] on button "Edit" at bounding box center [393, 92] width 41 height 16
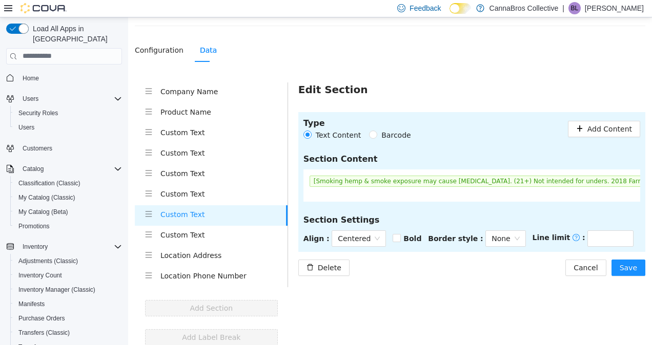
click at [425, 179] on span "[Smoking hemp & smoke exposure may cause cancer. (21+) Not intended for unders.…" at bounding box center [557, 180] width 497 height 11
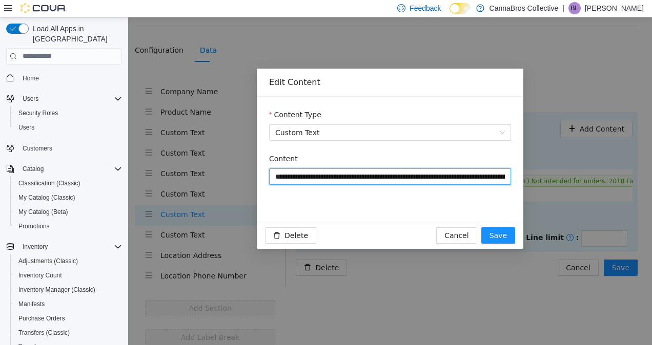
click at [425, 179] on input "**********" at bounding box center [390, 176] width 242 height 16
type input "**********"
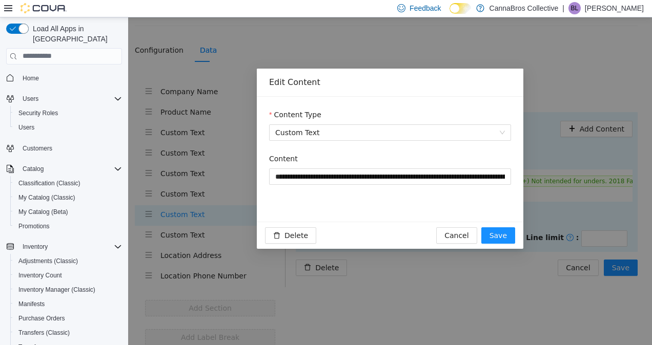
click at [481, 241] on div "Cancel Save" at bounding box center [475, 235] width 79 height 16
click at [468, 239] on span "Cancel" at bounding box center [456, 235] width 24 height 11
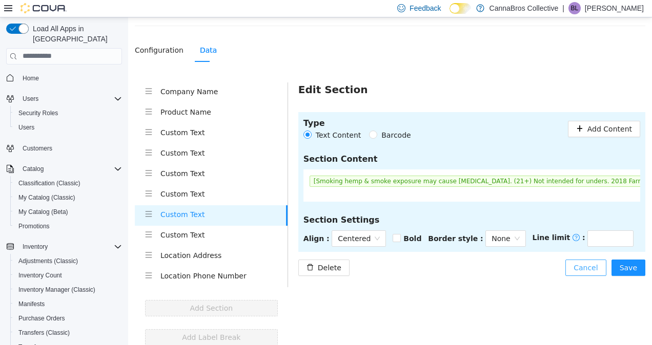
click at [580, 266] on span "Cancel" at bounding box center [585, 267] width 24 height 11
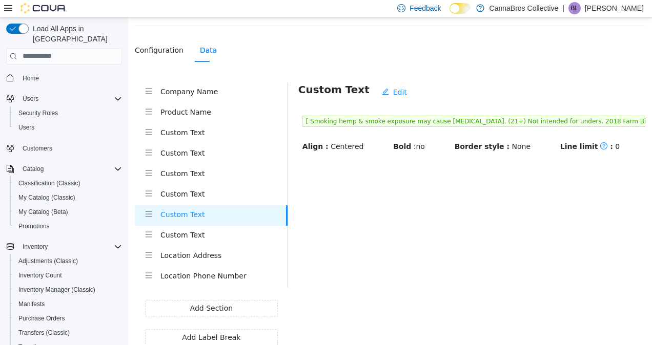
click at [208, 238] on h4 "Custom Text" at bounding box center [223, 234] width 127 height 11
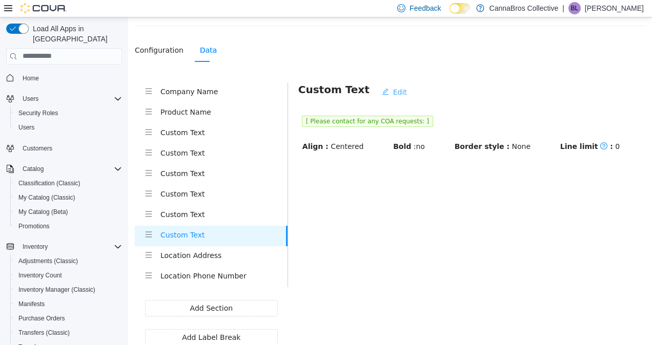
click at [393, 90] on span "Edit" at bounding box center [400, 91] width 14 height 11
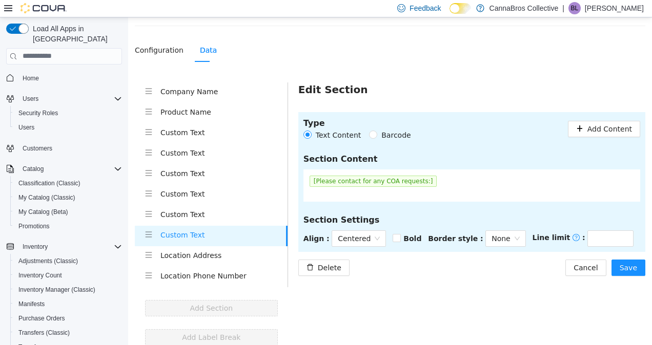
click at [392, 185] on span "[Please contact for any COA requests:]" at bounding box center [373, 180] width 128 height 11
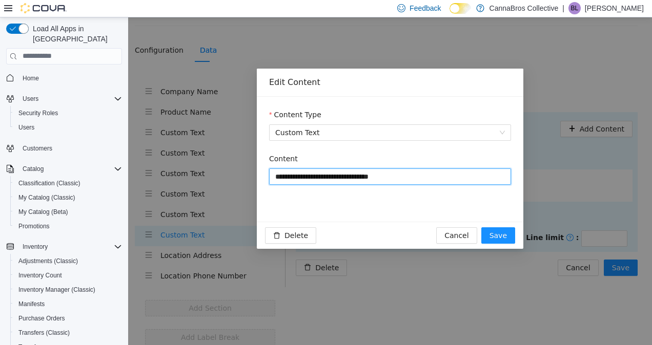
click at [399, 183] on input "**********" at bounding box center [390, 176] width 242 height 16
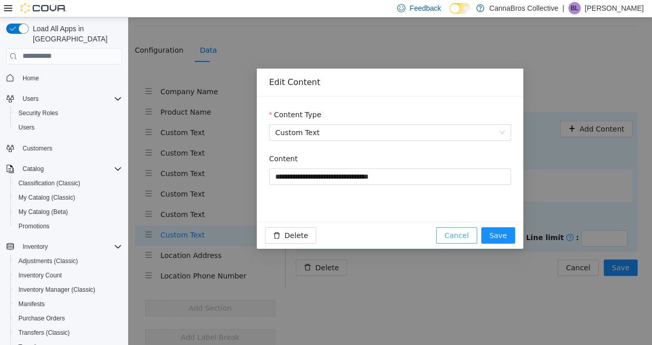
click at [465, 237] on span "Cancel" at bounding box center [456, 235] width 24 height 11
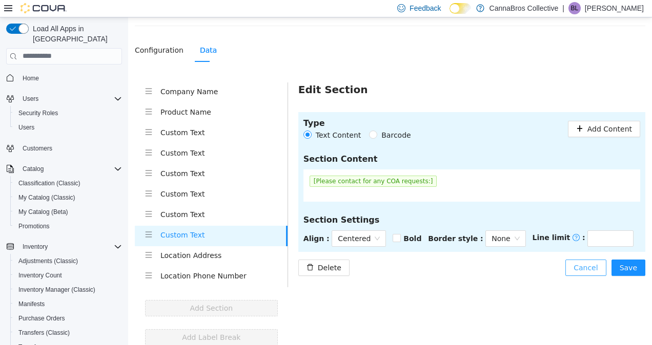
click at [578, 268] on span "Cancel" at bounding box center [585, 267] width 24 height 11
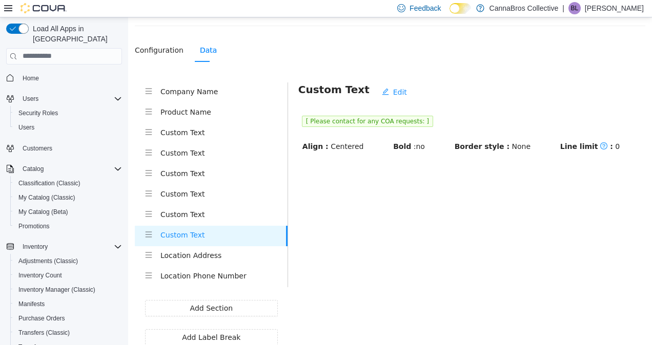
click at [201, 127] on h4 "Custom Text" at bounding box center [223, 132] width 127 height 11
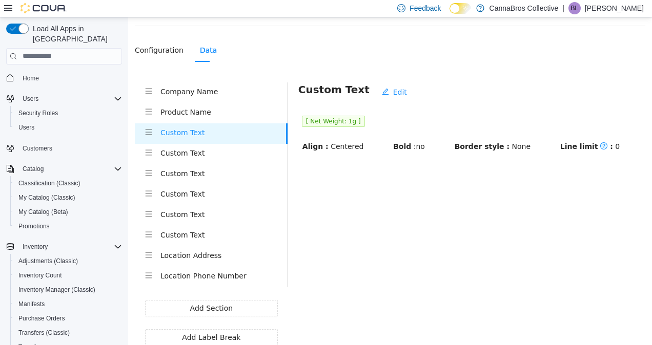
click at [198, 156] on h4 "Custom Text" at bounding box center [223, 152] width 127 height 11
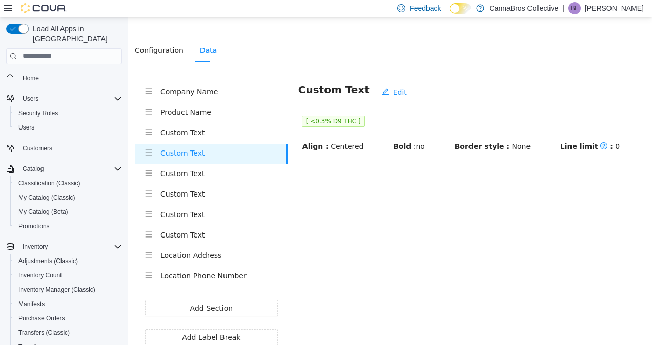
click at [212, 176] on h4 "Custom Text" at bounding box center [223, 173] width 127 height 11
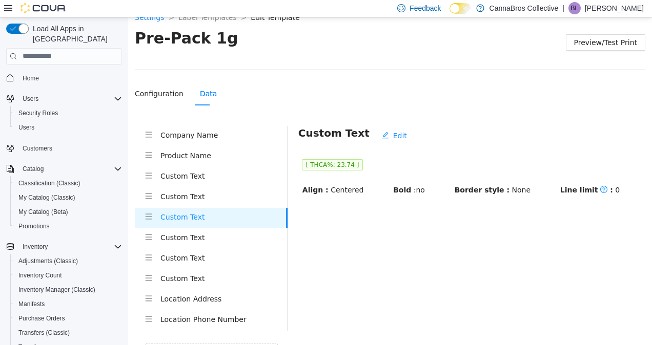
scroll to position [0, 0]
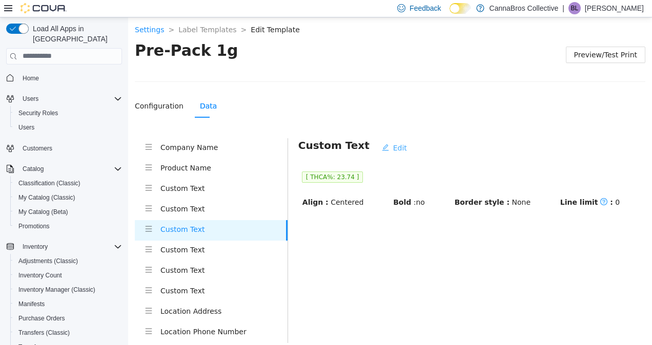
click at [393, 149] on span "Edit" at bounding box center [400, 147] width 14 height 11
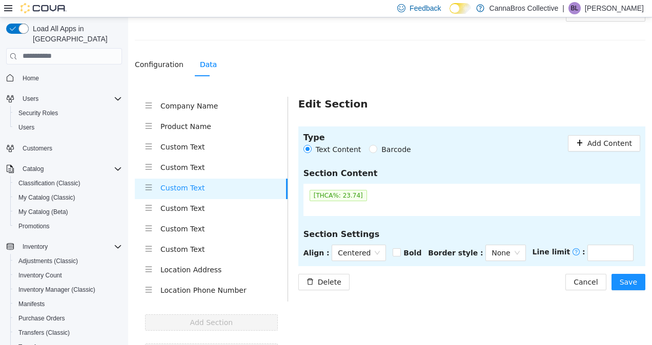
scroll to position [42, 0]
click at [343, 276] on div "Delete Cancel Save" at bounding box center [471, 281] width 347 height 16
click at [338, 277] on button "Delete" at bounding box center [323, 281] width 51 height 16
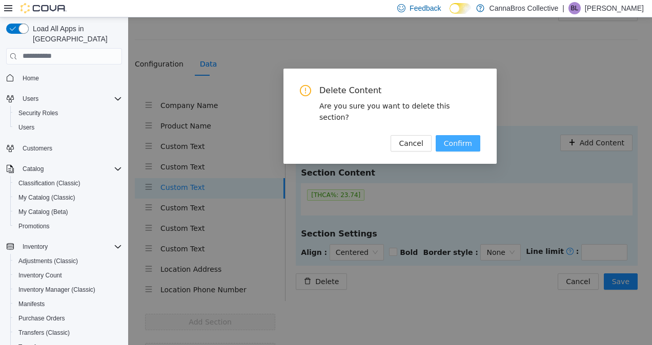
click at [463, 137] on span "Confirm" at bounding box center [458, 142] width 28 height 11
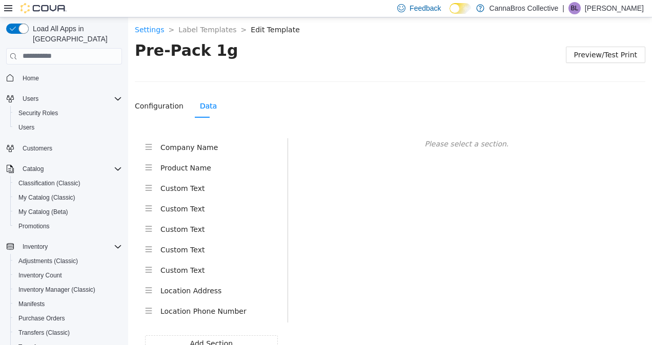
scroll to position [0, 0]
click at [591, 53] on span "Preview/Test Print" at bounding box center [605, 54] width 63 height 11
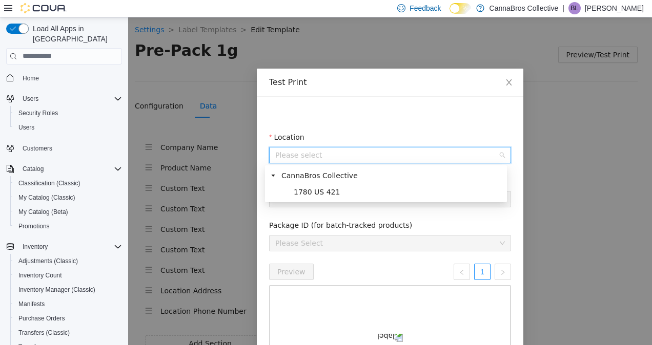
click at [324, 160] on input "Location" at bounding box center [386, 154] width 222 height 15
click at [322, 187] on span "1780 US 421" at bounding box center [317, 191] width 46 height 8
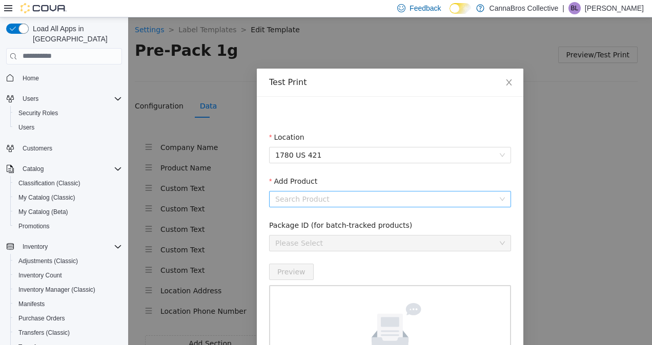
click at [321, 197] on input "Add Product" at bounding box center [386, 198] width 222 height 15
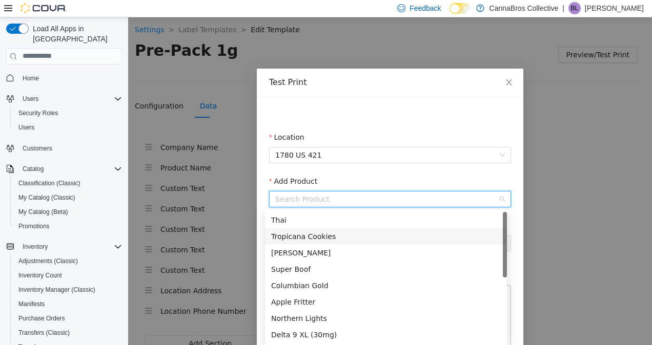
click at [314, 240] on div "Tropicana Cookies" at bounding box center [386, 236] width 230 height 11
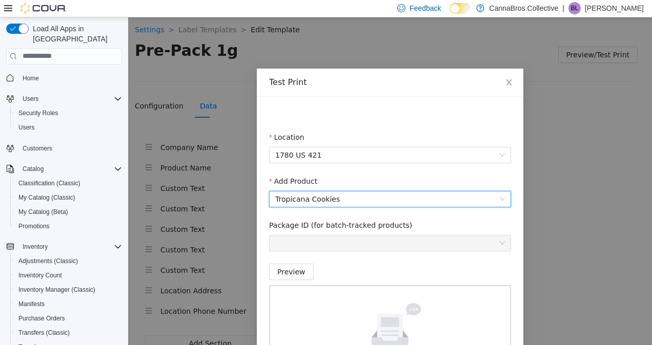
click at [329, 220] on label "Package ID (for batch-tracked products)" at bounding box center [340, 224] width 143 height 11
click at [346, 203] on span "Tropicana Cookies" at bounding box center [390, 198] width 230 height 15
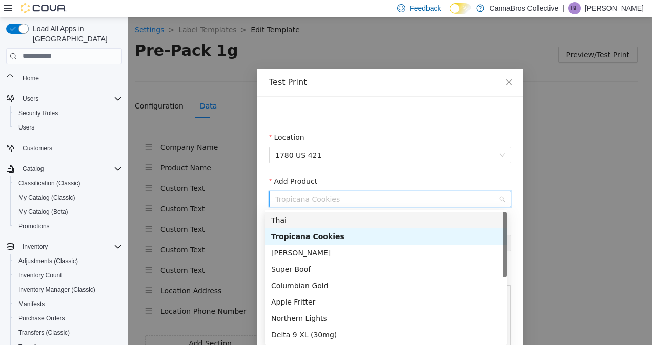
click at [331, 223] on div "Thai" at bounding box center [386, 219] width 230 height 11
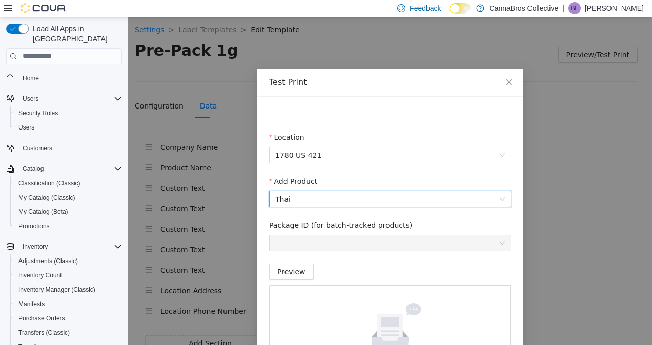
scroll to position [94, 0]
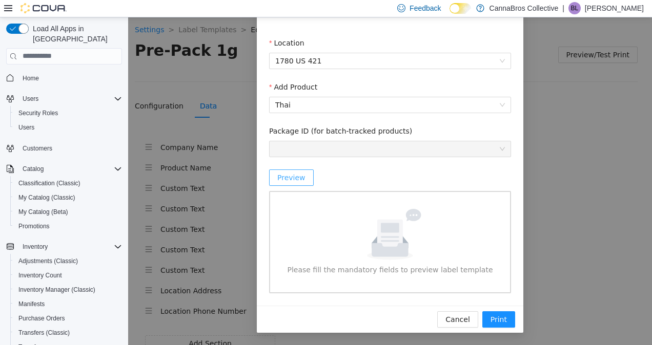
click at [289, 177] on span "Preview" at bounding box center [291, 177] width 28 height 11
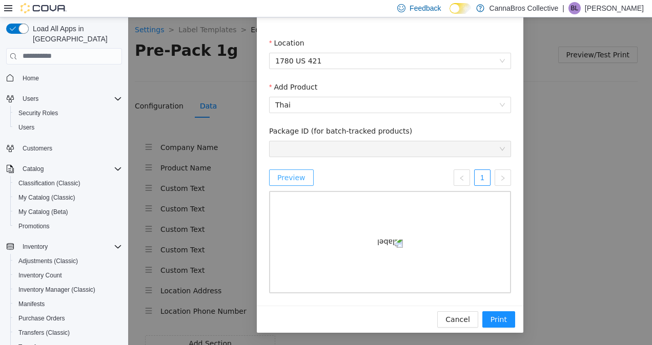
scroll to position [161, 0]
click at [452, 318] on span "Cancel" at bounding box center [457, 319] width 24 height 11
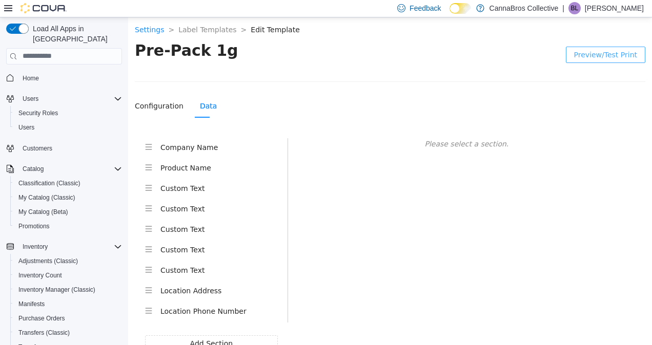
click at [215, 165] on h4 "Product Name" at bounding box center [223, 167] width 127 height 11
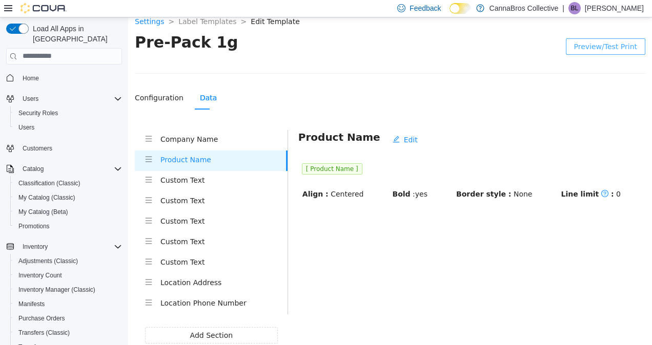
scroll to position [9, 0]
click at [245, 184] on div "Custom Text" at bounding box center [223, 180] width 127 height 13
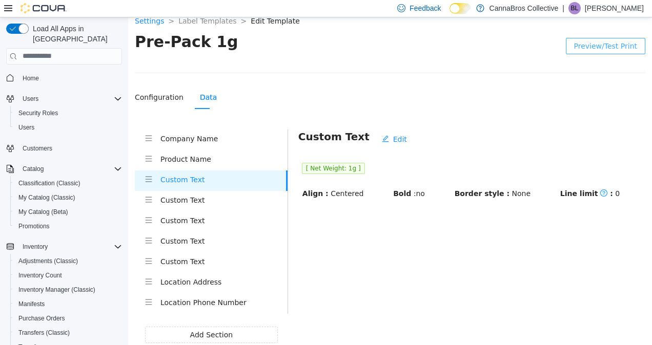
click at [235, 194] on h4 "Custom Text" at bounding box center [223, 199] width 127 height 11
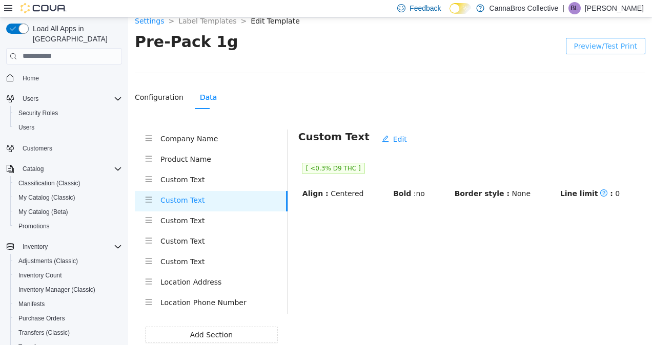
click at [226, 228] on li "Custom Text" at bounding box center [211, 221] width 153 height 20
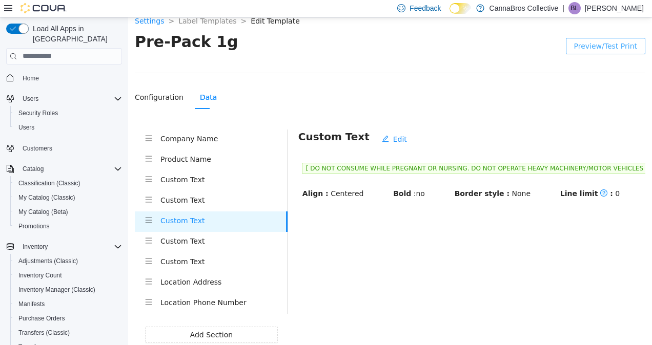
click at [236, 201] on h4 "Custom Text" at bounding box center [223, 199] width 127 height 11
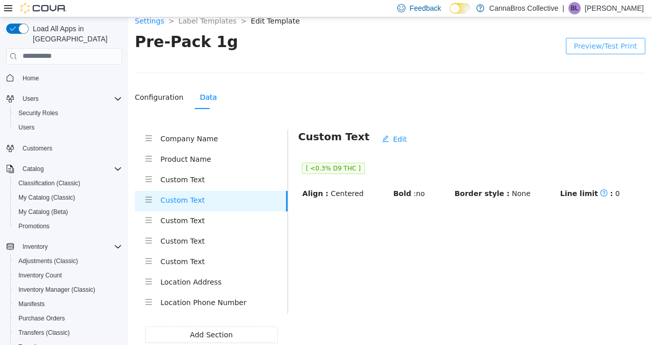
scroll to position [35, 0]
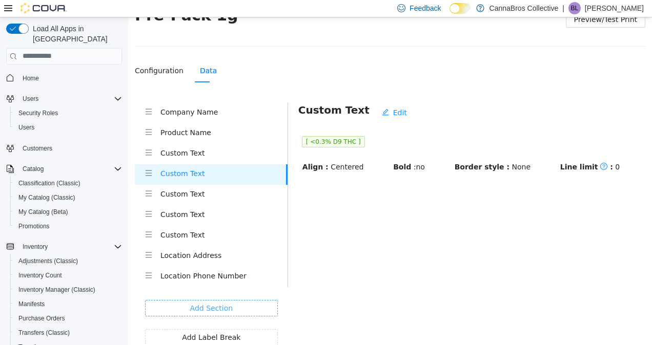
click at [240, 304] on button "Add Section" at bounding box center [211, 308] width 133 height 16
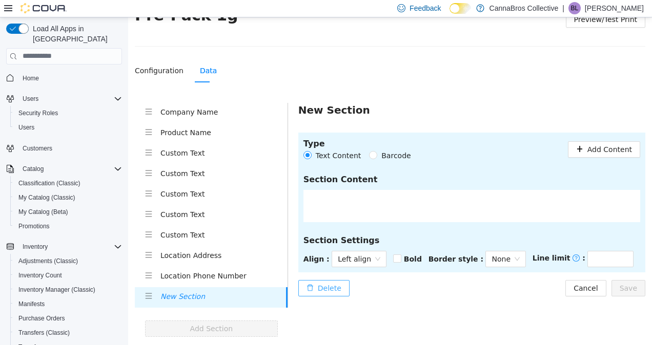
click at [339, 289] on button "Delete" at bounding box center [323, 288] width 51 height 16
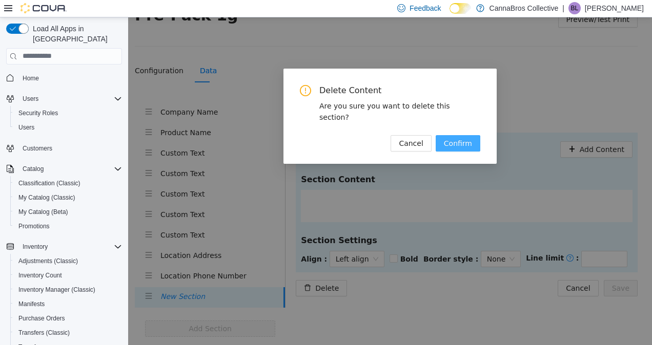
click at [471, 137] on span "Confirm" at bounding box center [458, 142] width 28 height 11
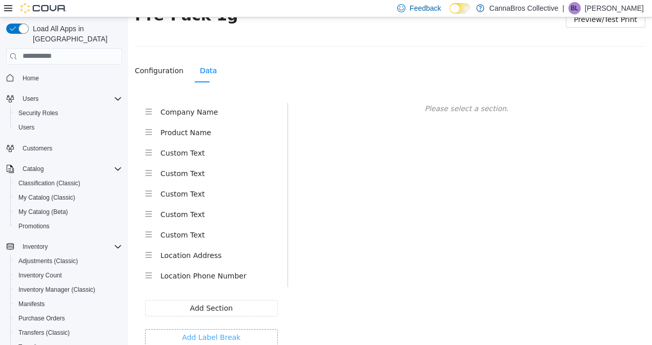
click at [228, 329] on button "Add Label Break" at bounding box center [211, 337] width 133 height 16
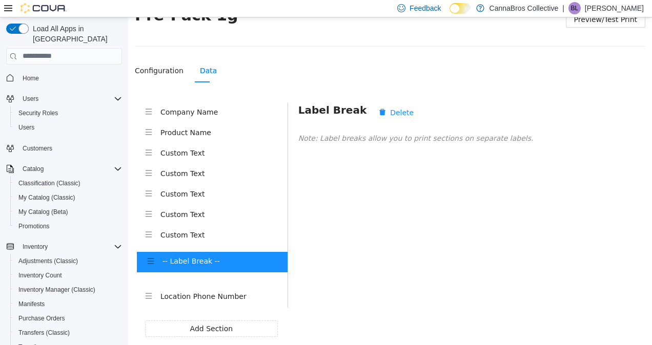
scroll to position [40, 0]
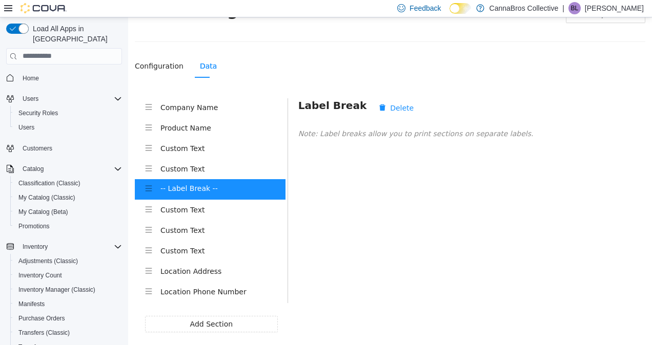
drag, startPoint x: 149, startPoint y: 299, endPoint x: 149, endPoint y: 185, distance: 113.7
click at [149, 185] on div "Company Name Product Name Custom Text Custom Text Custom Text Custom Text Custo…" at bounding box center [211, 200] width 153 height 205
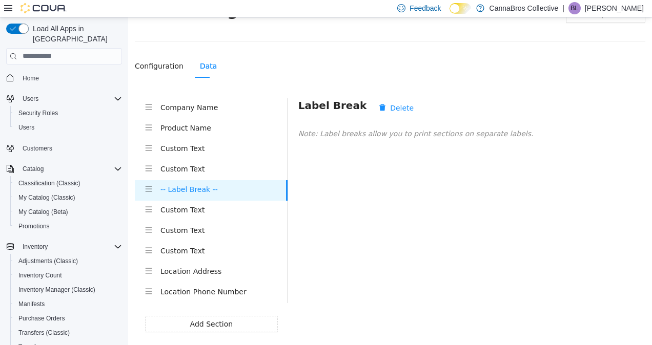
click at [184, 168] on h4 "Custom Text" at bounding box center [223, 168] width 127 height 11
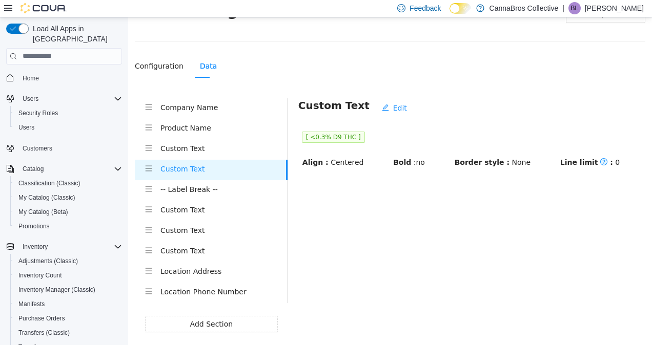
click at [190, 219] on li "Custom Text" at bounding box center [211, 210] width 153 height 20
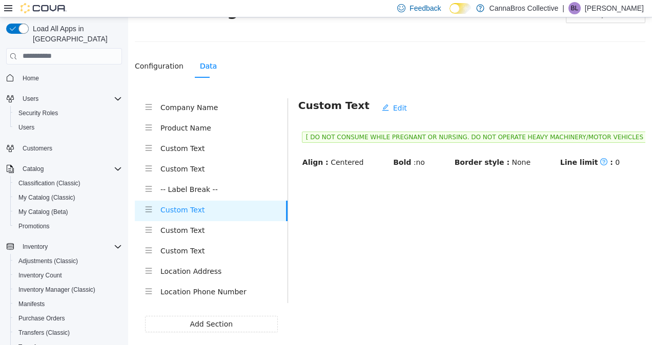
click at [450, 191] on main "Custom Text Edit [ DO NOT CONSUME WHILE PREGNANT OR NURSING. DO NOT OPERATE HEA…" at bounding box center [466, 229] width 357 height 263
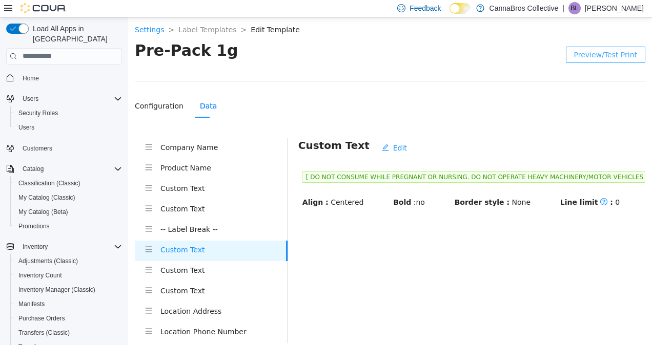
click at [601, 54] on span "Preview/Test Print" at bounding box center [605, 54] width 63 height 11
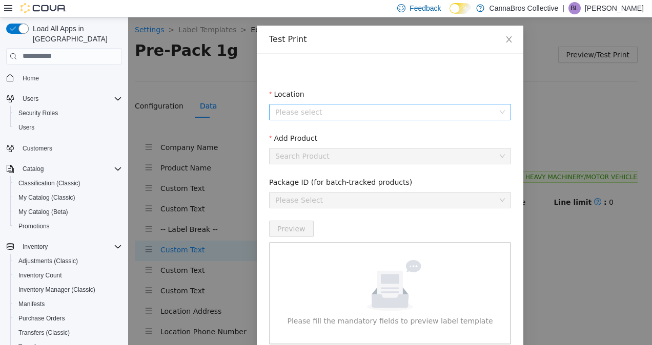
click at [433, 109] on input "Location" at bounding box center [386, 111] width 222 height 15
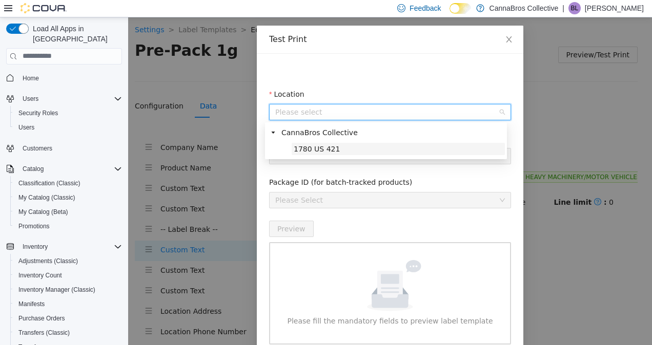
drag, startPoint x: 400, startPoint y: 138, endPoint x: 393, endPoint y: 147, distance: 11.4
click at [393, 147] on div "CannaBros Collective 1780 US 421" at bounding box center [386, 142] width 238 height 33
click at [393, 147] on span "1780 US 421" at bounding box center [397, 148] width 213 height 12
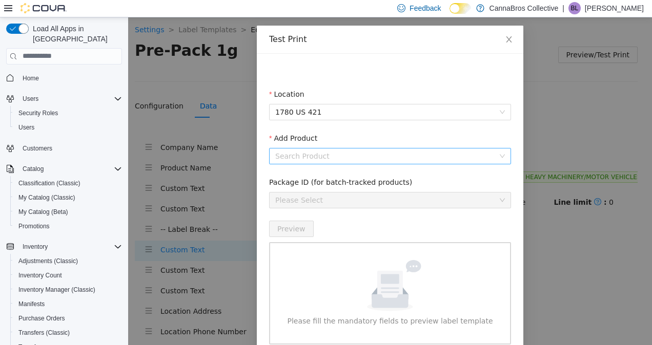
click at [387, 157] on input "Add Product" at bounding box center [386, 155] width 222 height 15
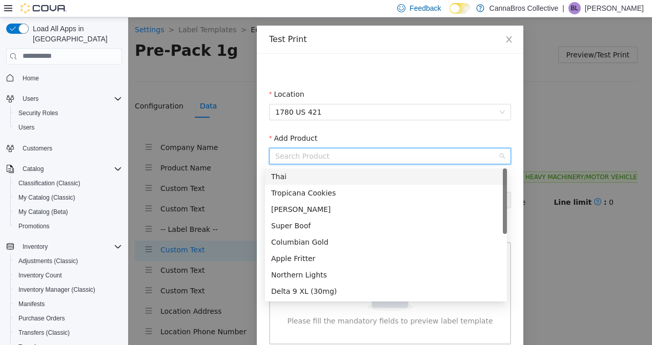
click at [369, 169] on div "Thai" at bounding box center [386, 176] width 242 height 16
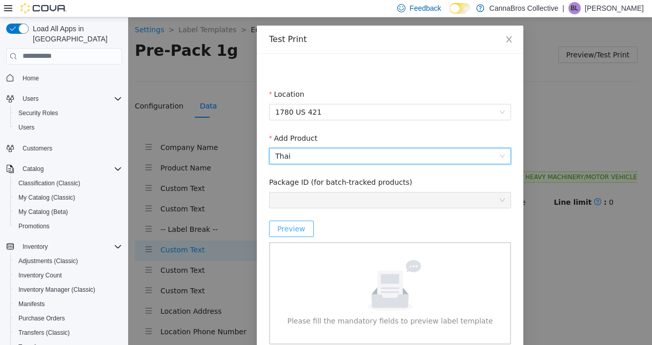
click at [283, 228] on span "Preview" at bounding box center [291, 228] width 28 height 11
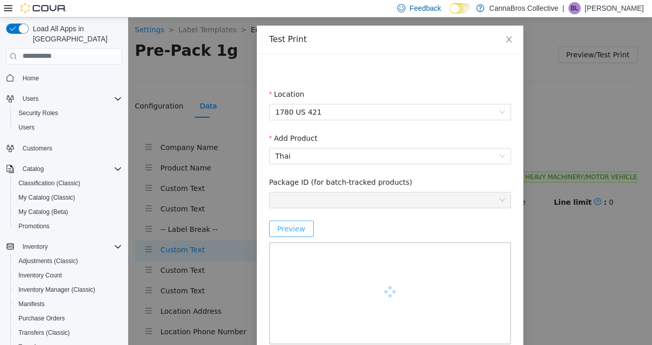
scroll to position [94, 0]
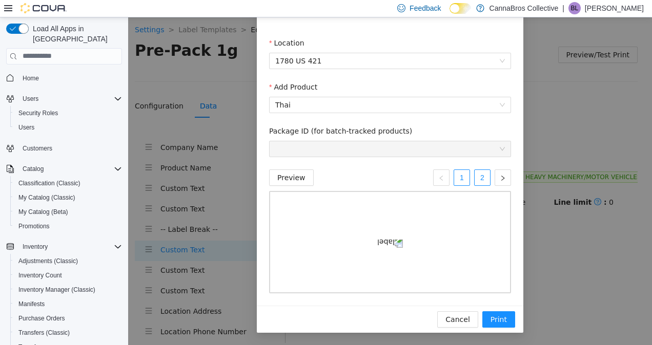
click at [475, 178] on link "2" at bounding box center [481, 177] width 15 height 15
click at [453, 324] on span "Cancel" at bounding box center [457, 319] width 24 height 11
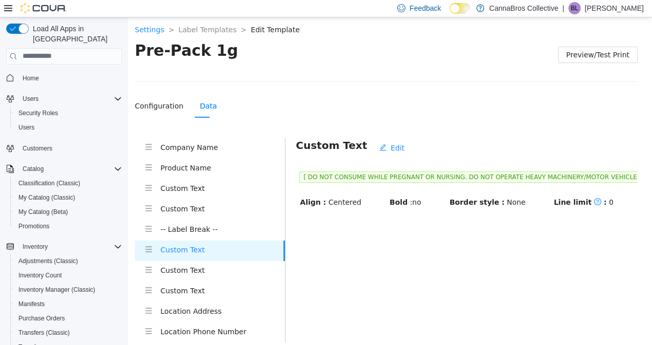
scroll to position [110, 0]
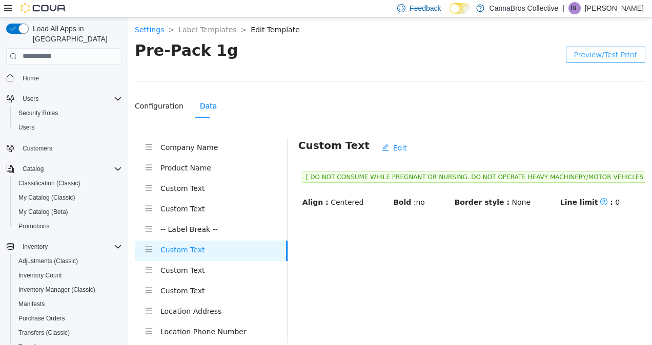
click at [189, 226] on h4 "-- Label Break --" at bounding box center [223, 228] width 127 height 11
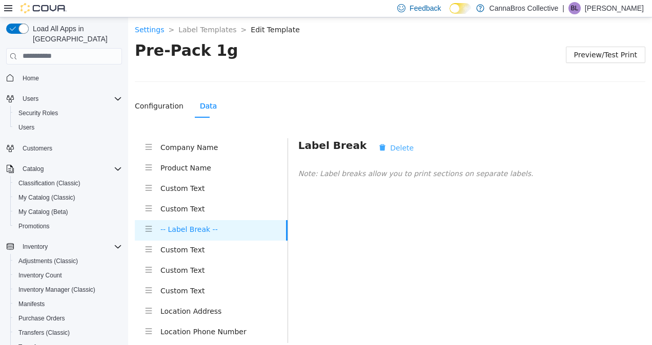
click at [390, 144] on span "Delete" at bounding box center [402, 147] width 24 height 11
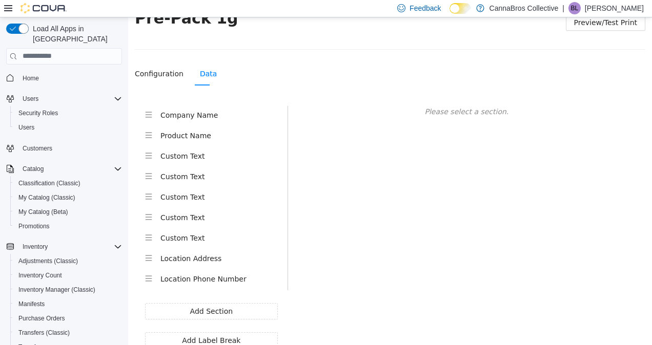
scroll to position [33, 0]
click at [221, 305] on span "Add Section" at bounding box center [211, 310] width 43 height 11
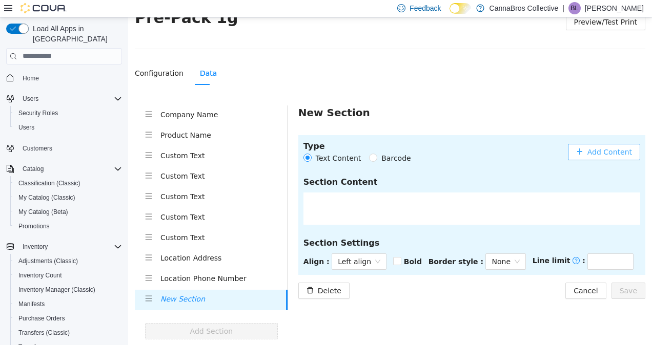
click at [592, 157] on button "Add Content" at bounding box center [604, 151] width 72 height 16
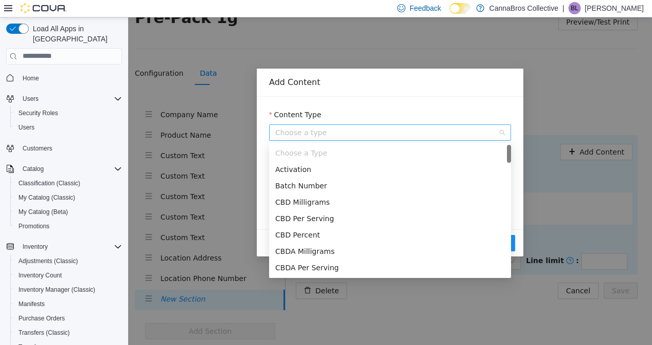
click at [423, 132] on span "Choose a type" at bounding box center [390, 131] width 230 height 15
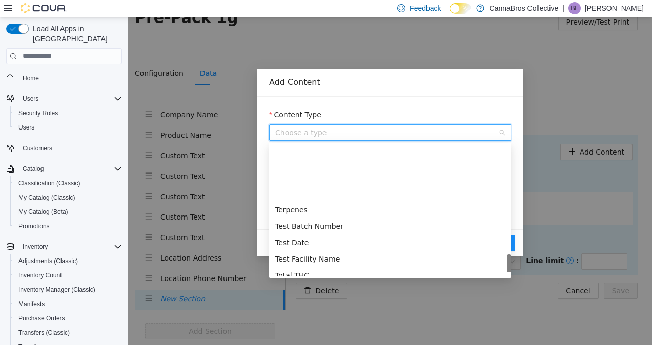
scroll to position [1049, 0]
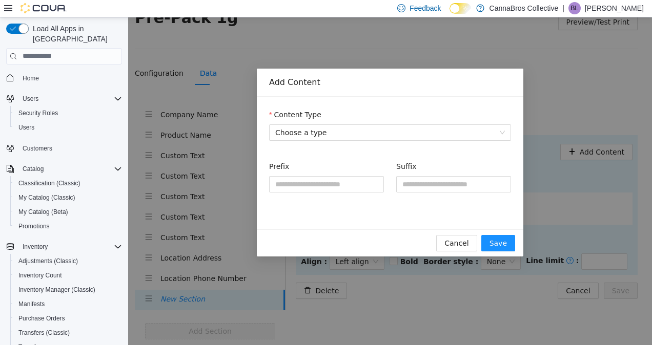
click at [435, 103] on div "Content Type Choose a type Prefix Suffix" at bounding box center [390, 162] width 266 height 133
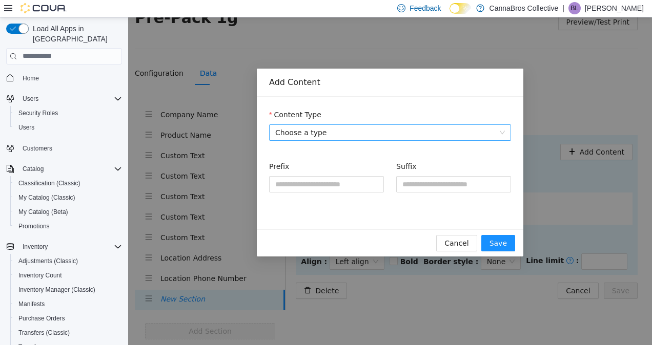
click at [414, 130] on span "Choose a type" at bounding box center [390, 131] width 230 height 15
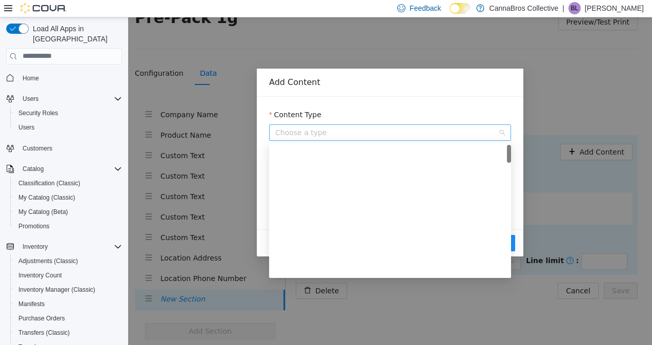
scroll to position [0, 0]
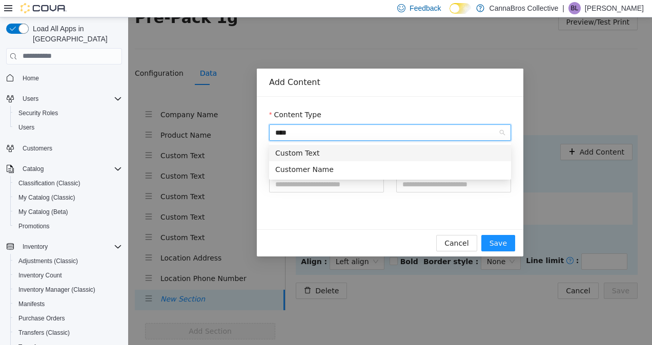
type input "*****"
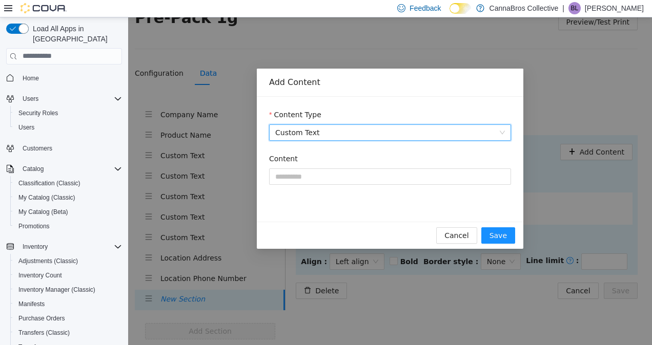
click at [397, 187] on div "Content" at bounding box center [390, 175] width 242 height 44
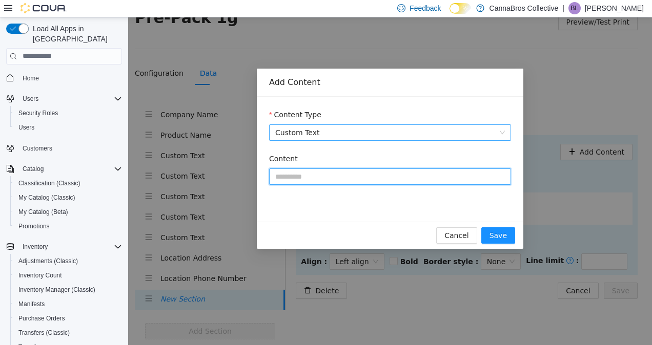
click at [407, 173] on input "Content" at bounding box center [390, 176] width 242 height 16
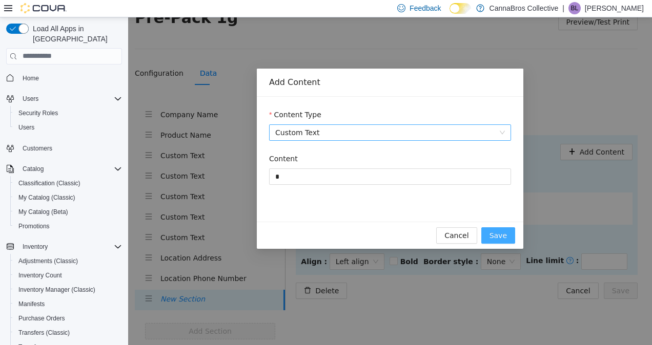
click at [491, 240] on button "Save" at bounding box center [498, 235] width 34 height 16
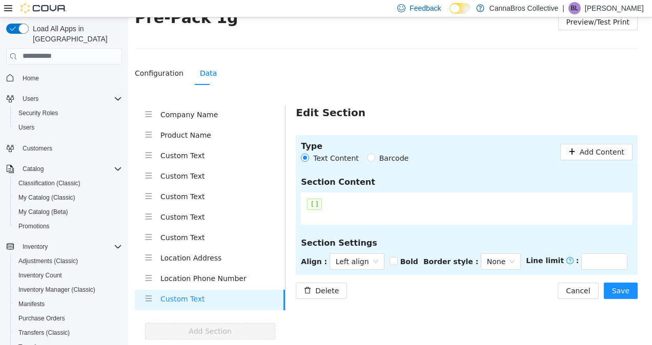
scroll to position [56, 0]
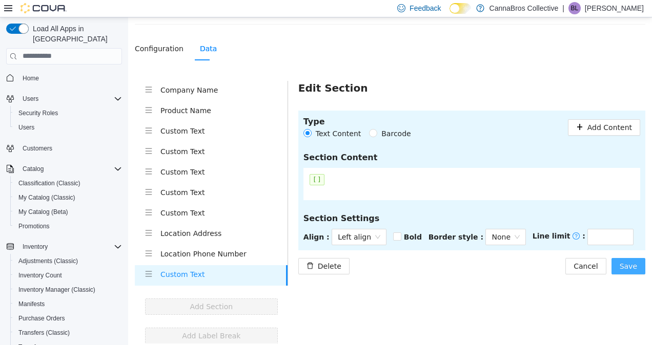
click at [622, 263] on span "Save" at bounding box center [627, 265] width 17 height 11
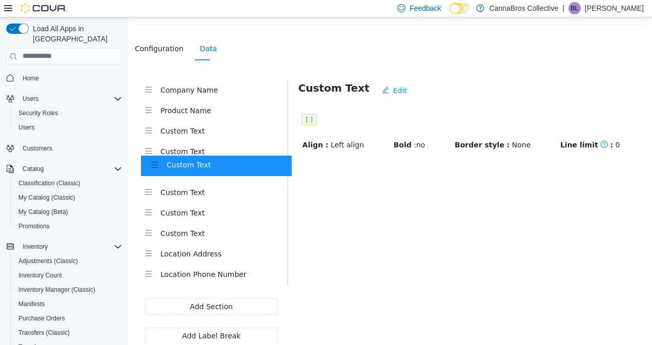
drag, startPoint x: 150, startPoint y: 276, endPoint x: 157, endPoint y: 162, distance: 113.9
click at [157, 162] on div "Company Name Product Name Custom Text Custom Text Custom Text Custom Text Custo…" at bounding box center [211, 182] width 153 height 205
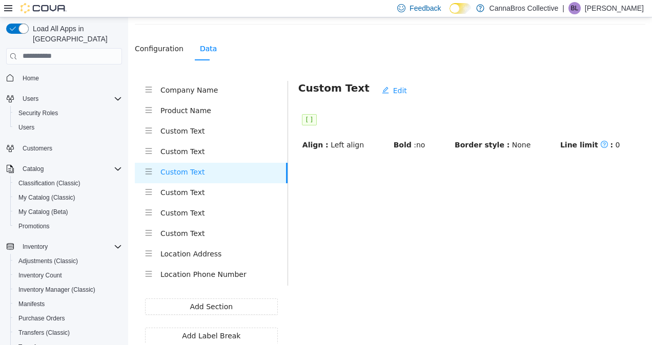
click at [169, 157] on div "Custom Text" at bounding box center [223, 151] width 127 height 13
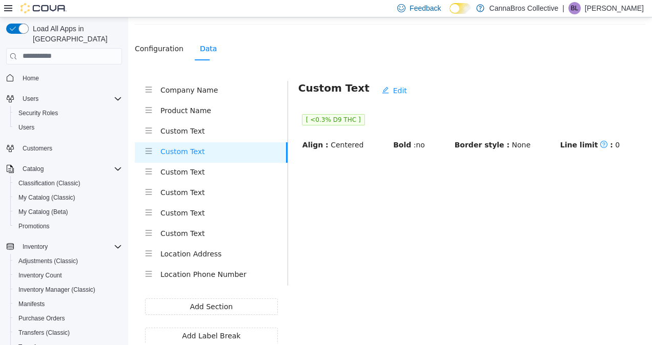
click at [176, 199] on li "Custom Text" at bounding box center [211, 193] width 153 height 20
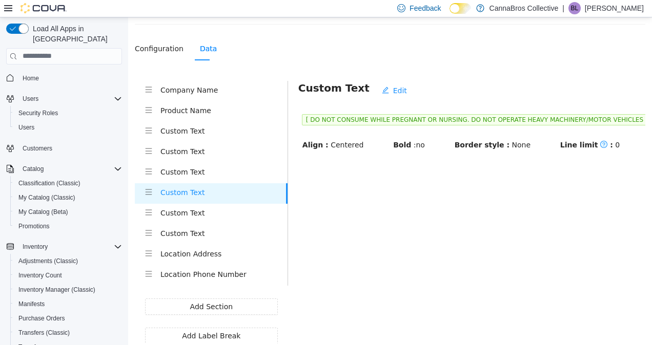
click at [190, 173] on h4 "Custom Text" at bounding box center [223, 171] width 127 height 11
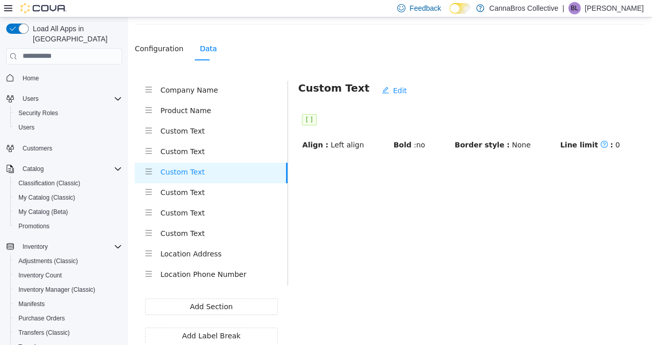
scroll to position [0, 0]
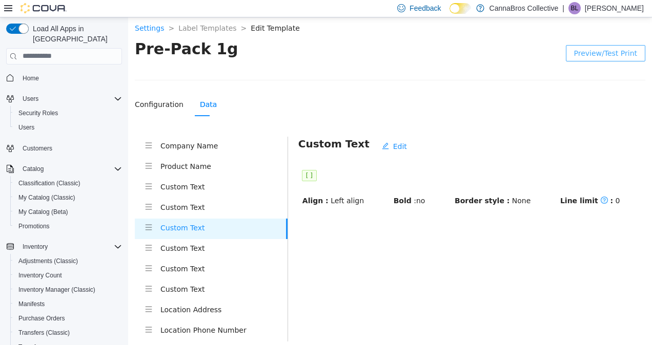
click at [598, 56] on span "Preview/Test Print" at bounding box center [605, 52] width 63 height 11
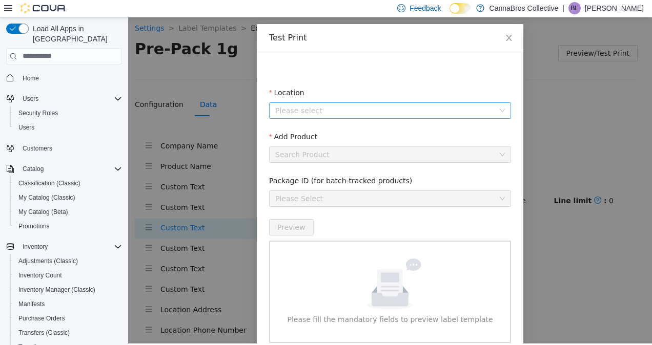
click at [389, 108] on input "Location" at bounding box center [386, 109] width 222 height 15
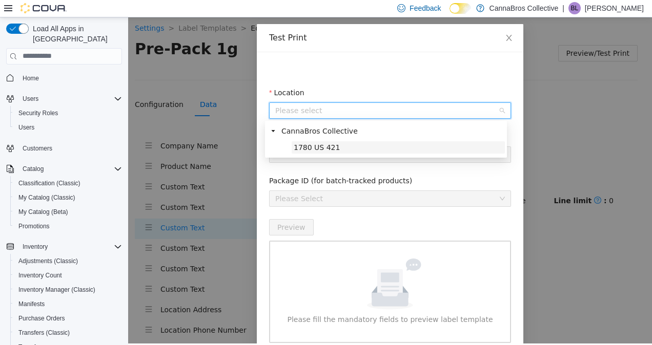
click at [351, 150] on span "1780 US 421" at bounding box center [397, 147] width 213 height 12
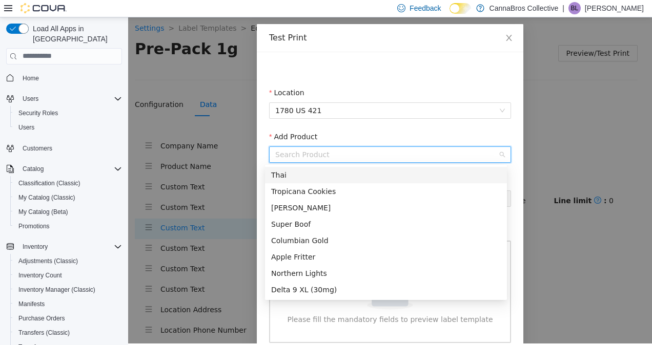
click at [351, 150] on input "Add Product" at bounding box center [386, 154] width 222 height 15
click at [343, 172] on div "Thai" at bounding box center [386, 174] width 230 height 11
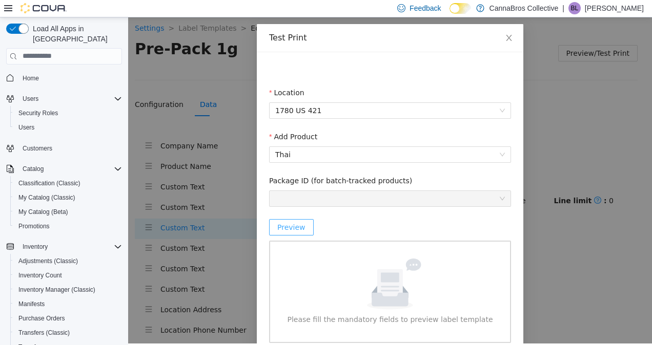
click at [295, 225] on span "Preview" at bounding box center [291, 226] width 28 height 11
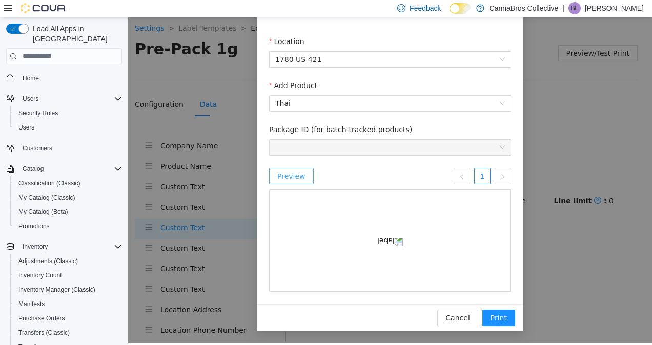
scroll to position [159, 0]
click at [462, 318] on span "Cancel" at bounding box center [457, 317] width 24 height 11
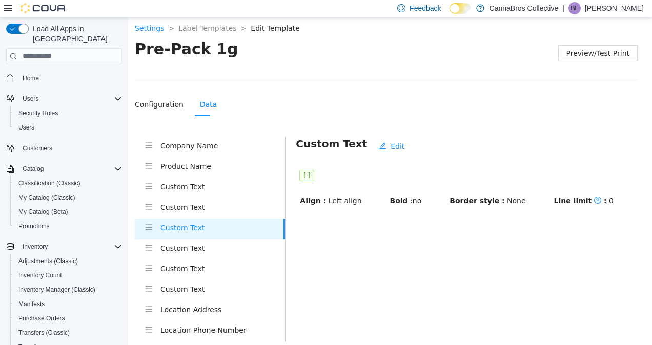
scroll to position [110, 0]
click at [392, 152] on button "Edit" at bounding box center [393, 146] width 41 height 16
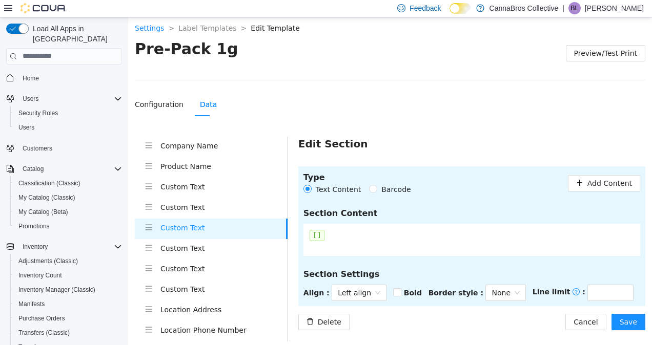
click at [311, 237] on span "[ ]" at bounding box center [316, 235] width 15 height 11
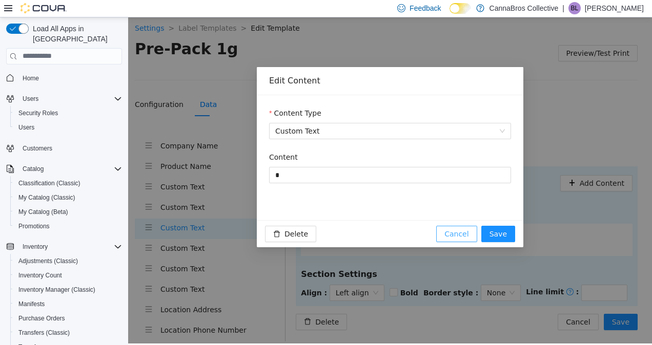
click at [461, 228] on span "Cancel" at bounding box center [456, 233] width 24 height 11
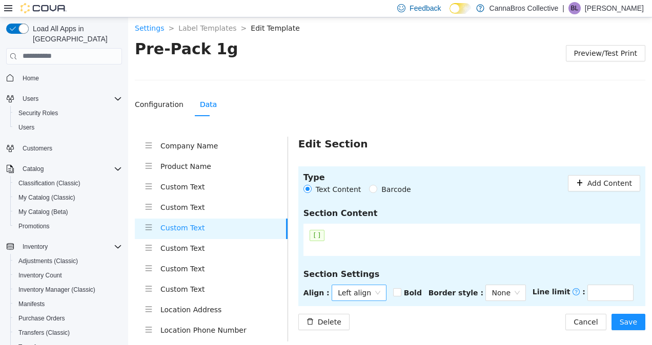
click at [359, 290] on span "Left align" at bounding box center [359, 292] width 43 height 15
click at [349, 306] on div "Centered" at bounding box center [349, 312] width 50 height 16
click at [318, 235] on span "[ ]" at bounding box center [316, 235] width 15 height 11
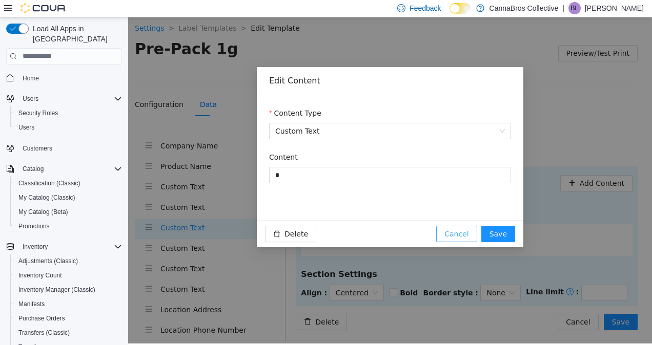
click at [462, 230] on span "Cancel" at bounding box center [456, 233] width 24 height 11
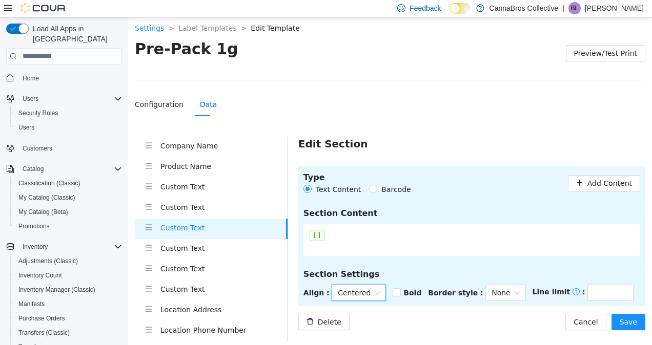
click at [315, 230] on span "[ ]" at bounding box center [316, 235] width 15 height 11
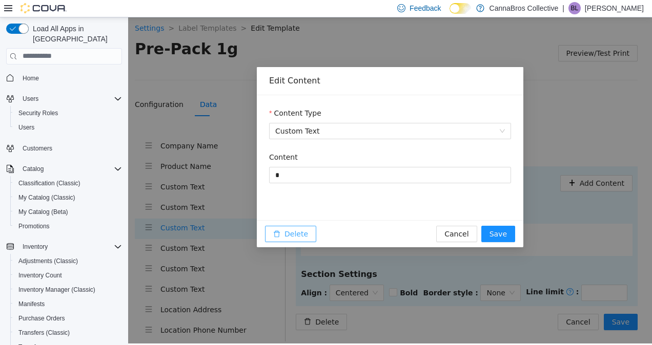
click at [296, 230] on span "Delete" at bounding box center [296, 233] width 24 height 11
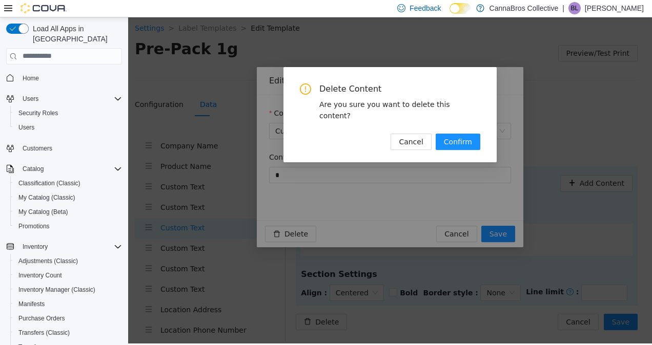
click at [516, 290] on div "Delete Content Are you sure you want to delete this content? Cancel Confirm" at bounding box center [390, 179] width 524 height 328
click at [445, 133] on button "Confirm" at bounding box center [457, 141] width 45 height 16
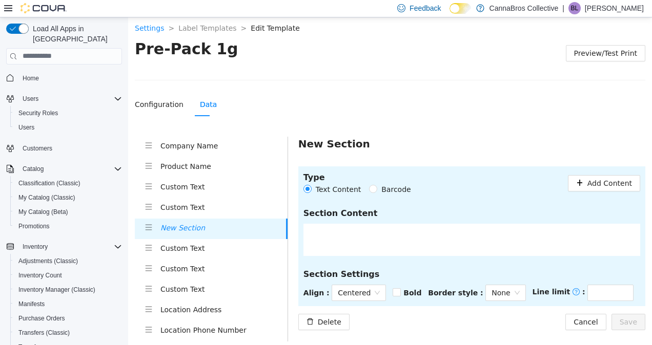
click at [504, 219] on div "Section Content" at bounding box center [471, 231] width 337 height 49
click at [606, 188] on button "Add Content" at bounding box center [604, 183] width 72 height 16
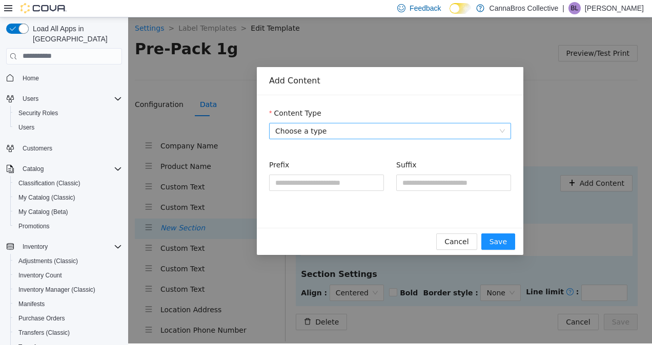
click at [413, 129] on span "Choose a type" at bounding box center [390, 130] width 230 height 15
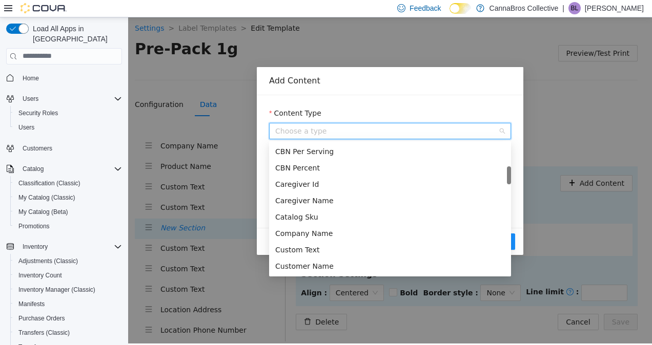
scroll to position [214, 0]
click at [340, 241] on div "Custom Text" at bounding box center [390, 248] width 242 height 16
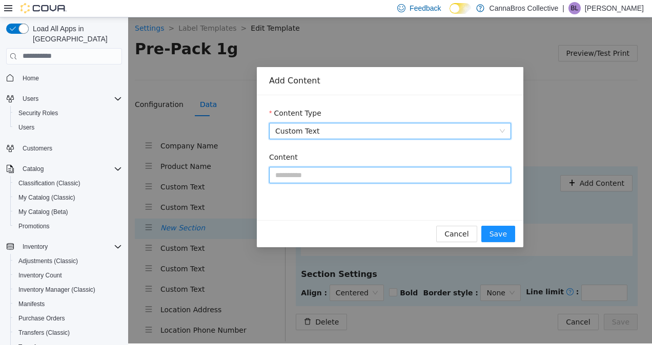
click at [365, 172] on input "Content" at bounding box center [390, 174] width 242 height 16
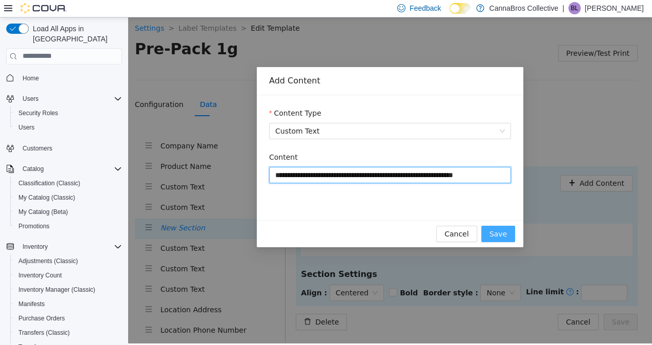
type input "**********"
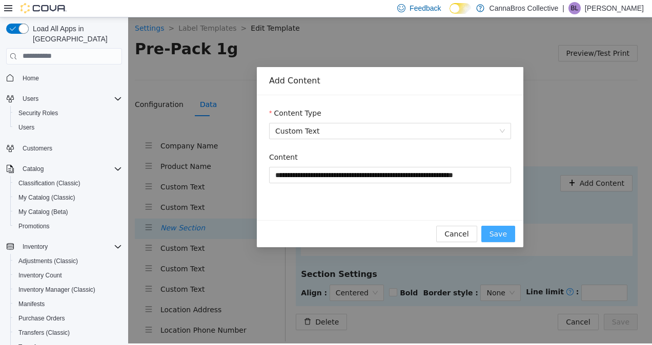
click at [496, 233] on span "Save" at bounding box center [497, 233] width 17 height 11
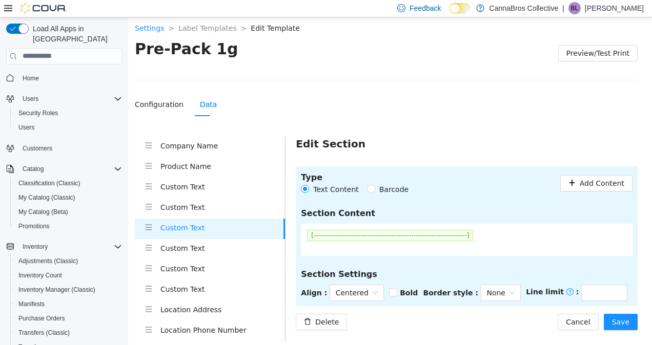
scroll to position [56, 0]
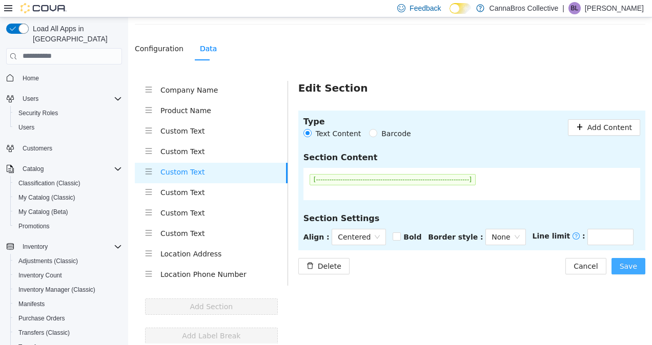
click at [619, 268] on span "Save" at bounding box center [627, 265] width 17 height 11
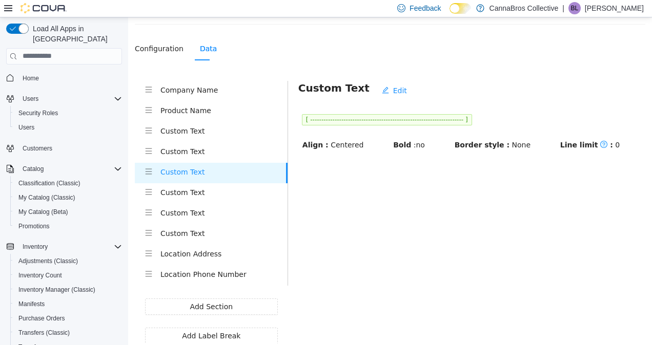
scroll to position [0, 0]
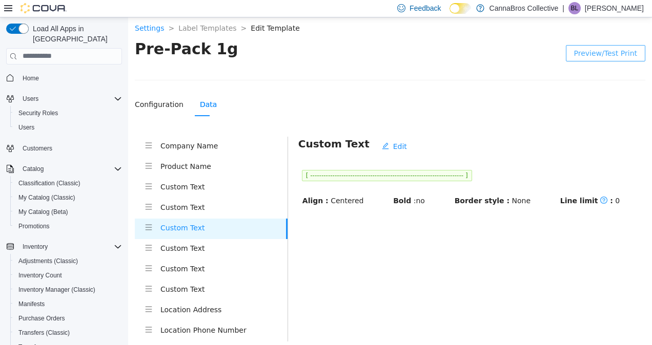
click at [609, 56] on span "Preview/Test Print" at bounding box center [605, 52] width 63 height 11
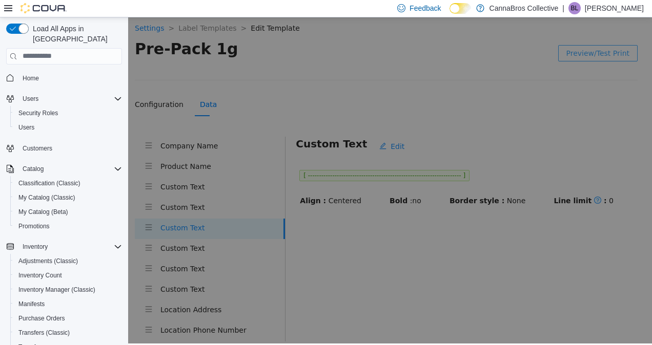
scroll to position [43, 0]
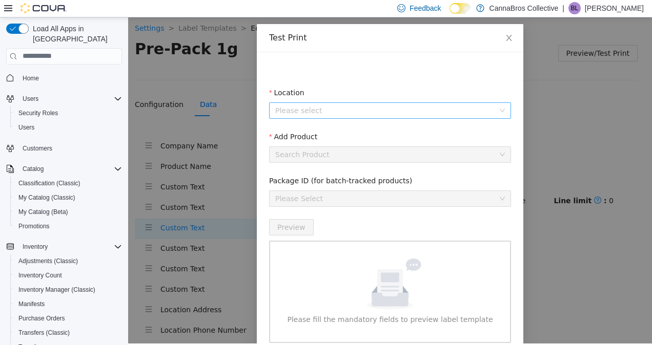
click at [414, 105] on input "Location" at bounding box center [386, 109] width 222 height 15
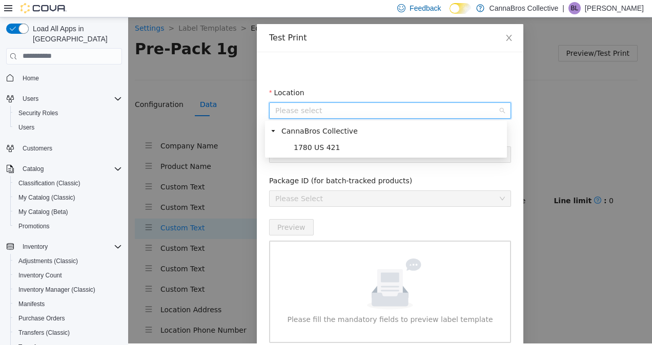
click at [368, 154] on div "1780 US 421" at bounding box center [386, 149] width 238 height 16
click at [381, 150] on span "1780 US 421" at bounding box center [397, 147] width 213 height 12
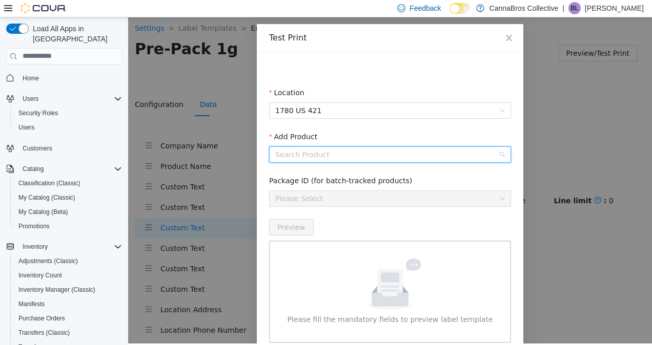
click at [381, 150] on input "Add Product" at bounding box center [386, 154] width 222 height 15
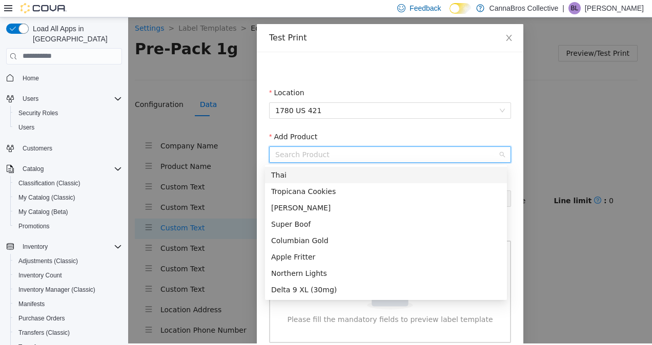
click at [349, 177] on div "Thai" at bounding box center [386, 174] width 230 height 11
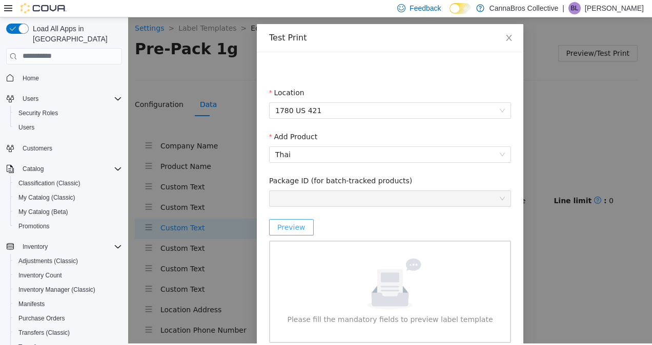
click at [285, 225] on span "Preview" at bounding box center [291, 226] width 28 height 11
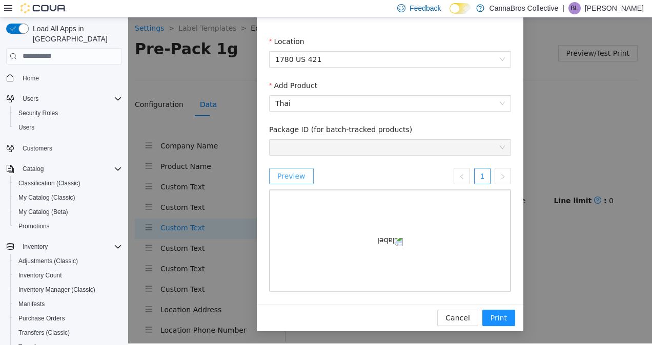
scroll to position [157, 0]
click at [440, 324] on button "Cancel" at bounding box center [457, 317] width 40 height 16
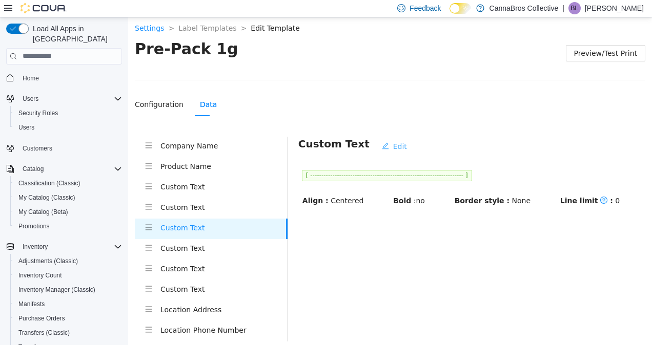
click at [393, 144] on span "Edit" at bounding box center [400, 145] width 14 height 11
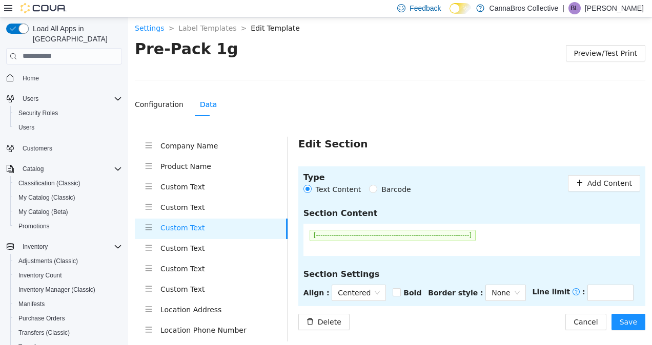
click at [412, 233] on span "[---------------------------------------------------------------------]" at bounding box center [392, 235] width 166 height 11
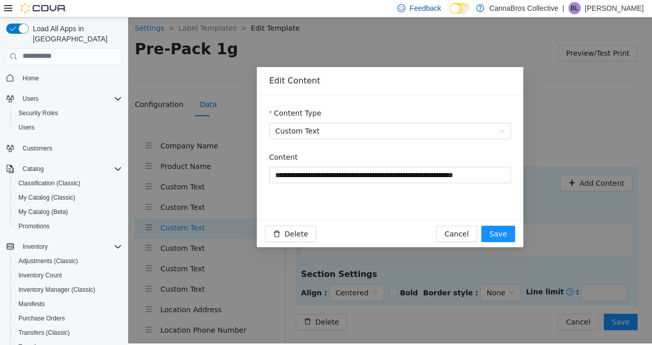
click at [480, 188] on div "**********" at bounding box center [390, 173] width 242 height 44
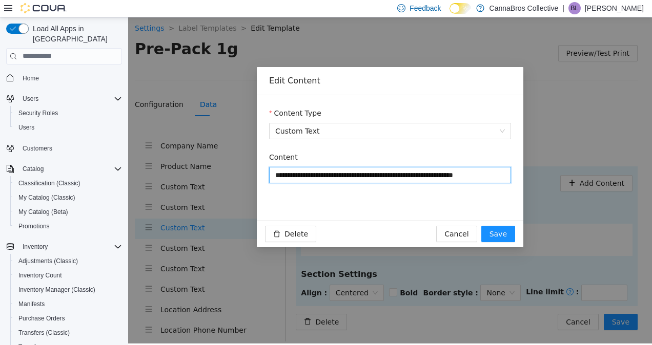
click at [489, 177] on input "**********" at bounding box center [390, 174] width 242 height 16
type input "**********"
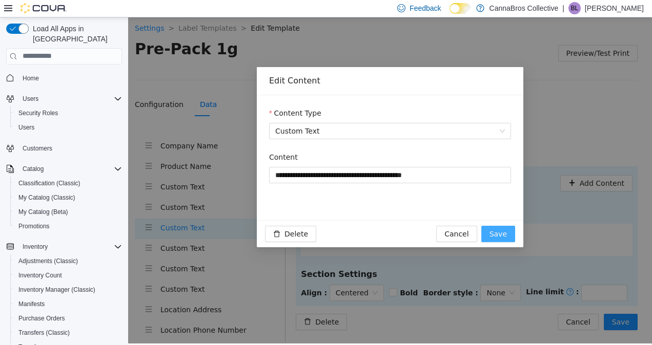
click at [506, 228] on span "Save" at bounding box center [497, 233] width 17 height 11
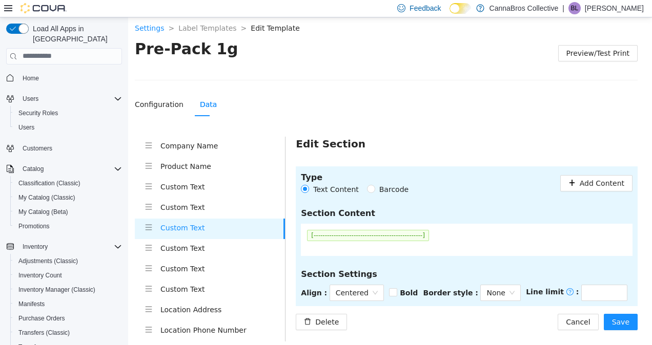
scroll to position [56, 0]
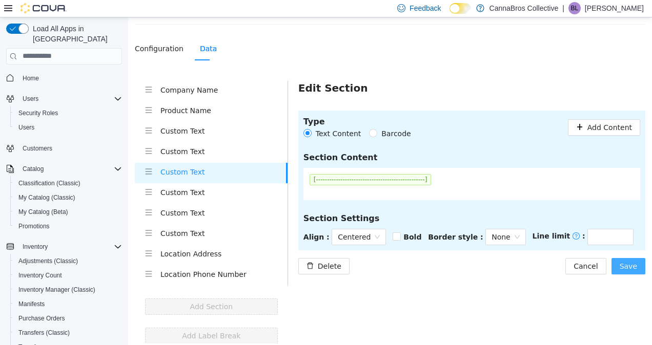
click at [624, 267] on span "Save" at bounding box center [627, 265] width 17 height 11
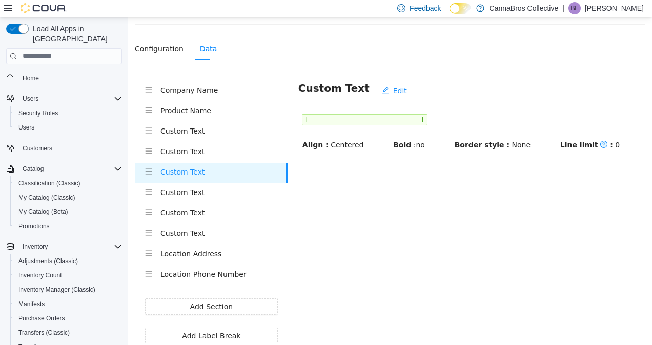
scroll to position [0, 0]
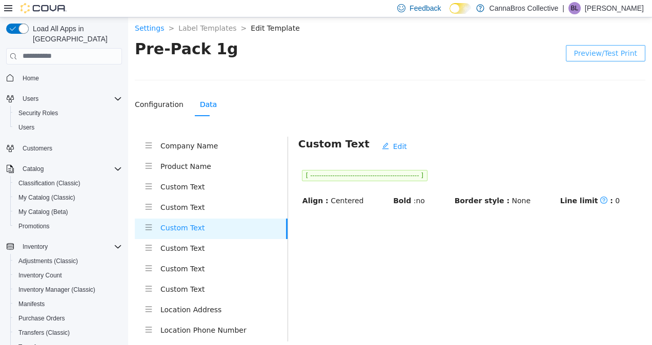
drag, startPoint x: 592, startPoint y: 37, endPoint x: 593, endPoint y: 53, distance: 15.4
click at [593, 53] on section "Settings > Label Templates > Edit Template > Pre-Pack 1g Preview/Test Print Con…" at bounding box center [390, 207] width 524 height 384
click at [603, 56] on span "Preview/Test Print" at bounding box center [605, 52] width 63 height 11
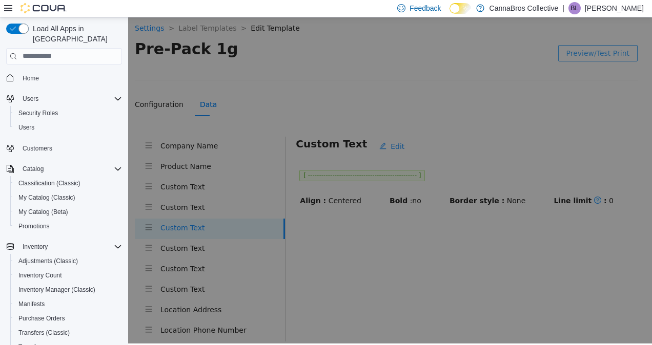
scroll to position [43, 0]
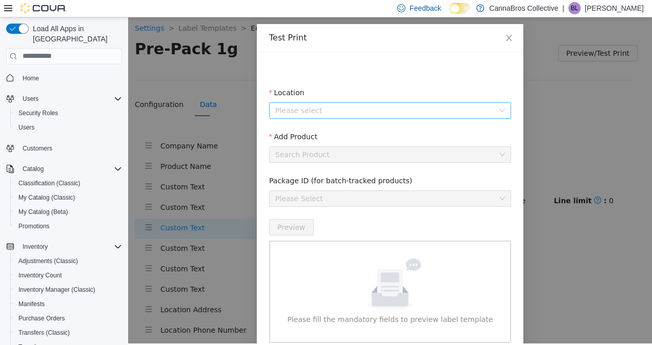
click at [365, 105] on input "Location" at bounding box center [386, 109] width 222 height 15
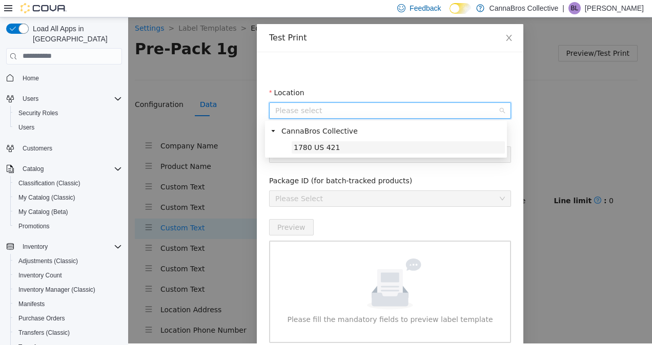
click at [333, 148] on span "1780 US 421" at bounding box center [397, 147] width 213 height 12
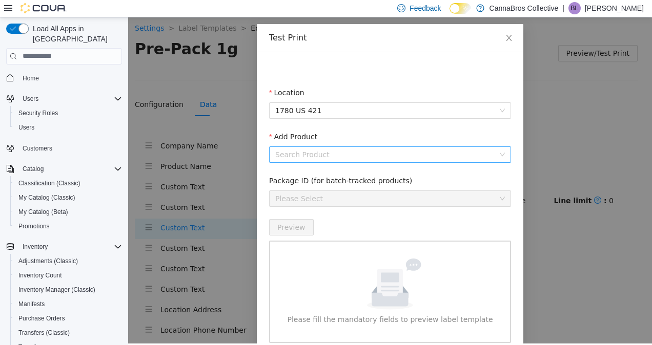
click at [348, 150] on input "Add Product" at bounding box center [386, 154] width 222 height 15
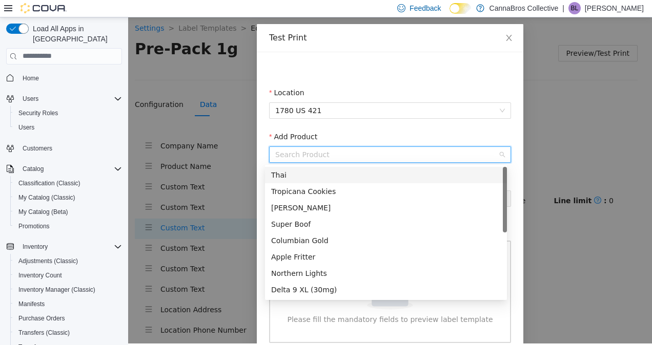
click at [320, 178] on div "Thai" at bounding box center [386, 174] width 230 height 11
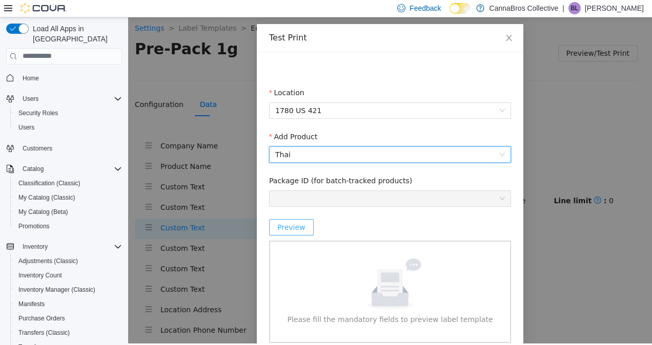
click at [293, 223] on span "Preview" at bounding box center [291, 226] width 28 height 11
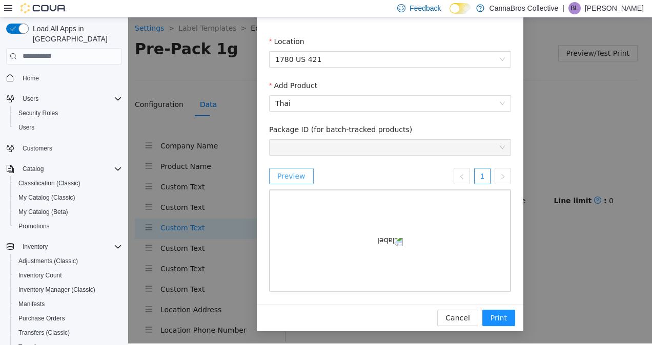
scroll to position [161, 0]
click at [377, 235] on img at bounding box center [390, 240] width 26 height 11
click at [461, 317] on span "Cancel" at bounding box center [457, 317] width 24 height 11
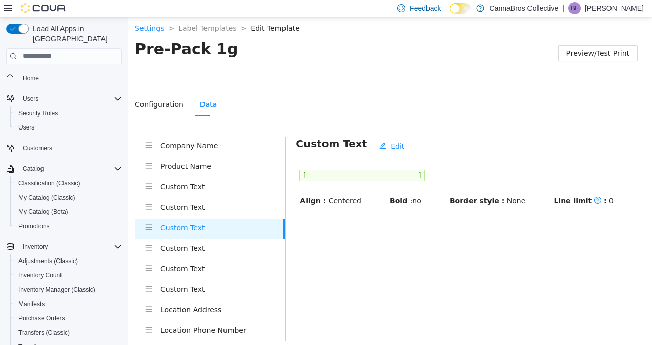
scroll to position [110, 0]
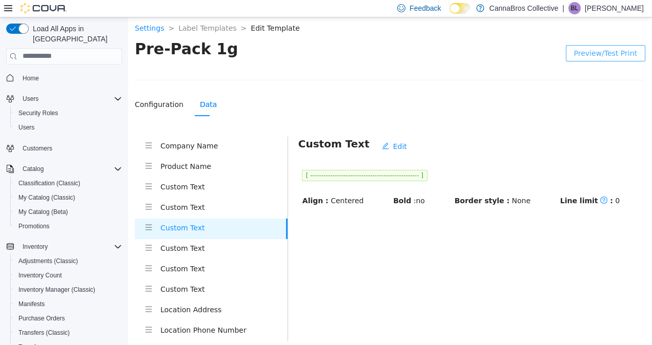
click at [220, 269] on h4 "Custom Text" at bounding box center [223, 268] width 127 height 11
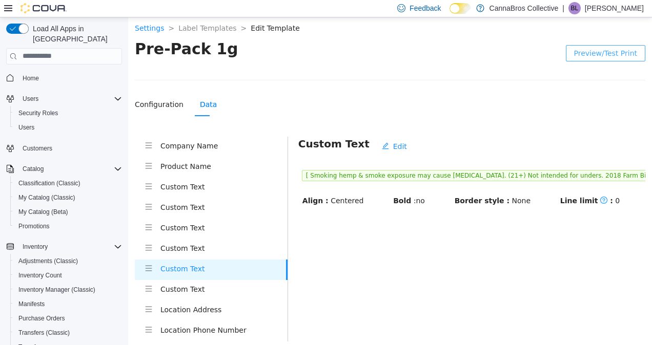
click at [218, 236] on li "Custom Text" at bounding box center [211, 228] width 153 height 20
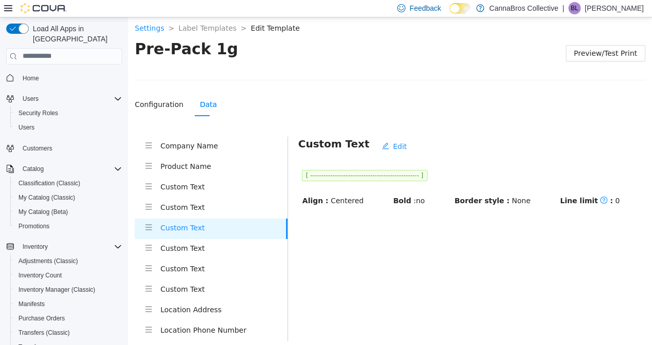
click at [370, 171] on span "[ ------------------------------------------------- ]" at bounding box center [365, 175] width 126 height 11
drag, startPoint x: 370, startPoint y: 171, endPoint x: 410, endPoint y: 168, distance: 40.1
click at [410, 168] on header "[ ------------------------------------------------- ]" at bounding box center [471, 175] width 347 height 18
drag, startPoint x: 426, startPoint y: 173, endPoint x: 305, endPoint y: 171, distance: 120.9
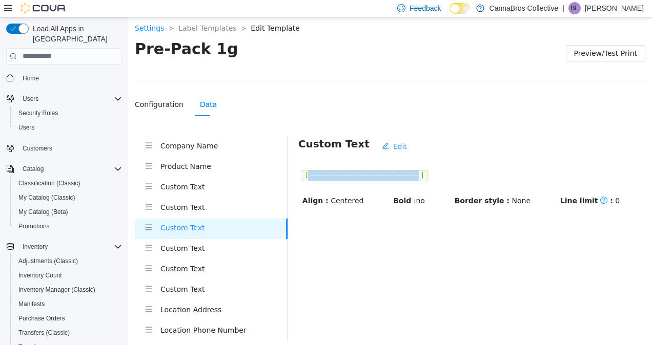
click at [305, 171] on span "[ ------------------------------------------------- ]" at bounding box center [365, 175] width 126 height 11
copy span "-------------------------------------------------"
click at [478, 135] on div "Configuration Data Label Configuration Edit Label Name: Pre-Pack 1g Exit Label:…" at bounding box center [390, 245] width 510 height 307
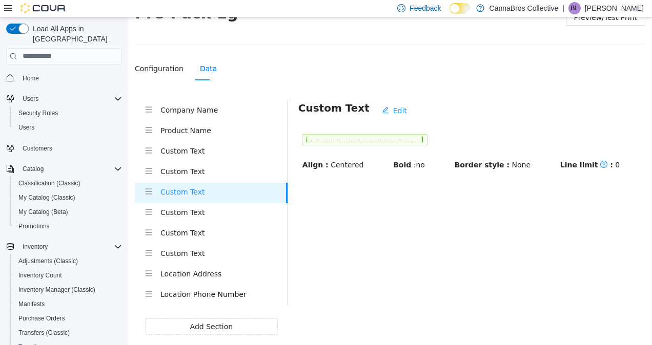
scroll to position [45, 0]
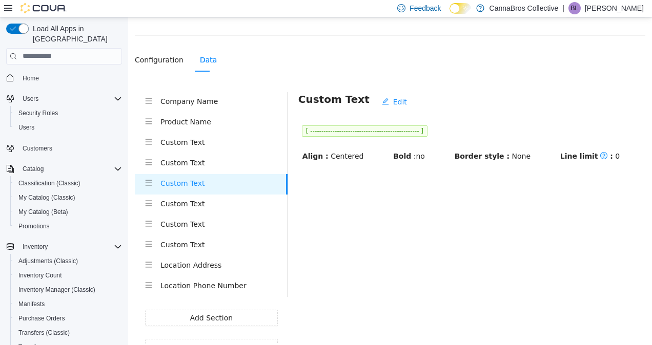
click at [454, 61] on div "Configuration Data" at bounding box center [390, 60] width 510 height 24
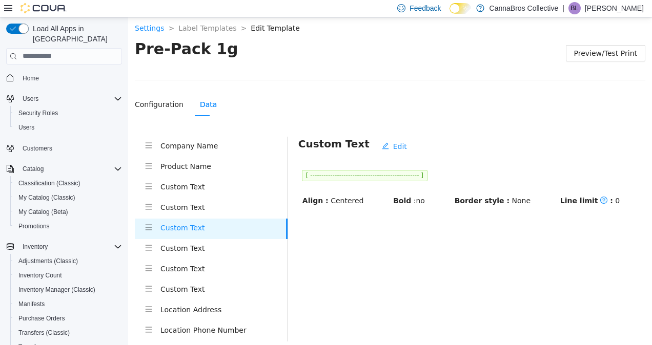
scroll to position [56, 0]
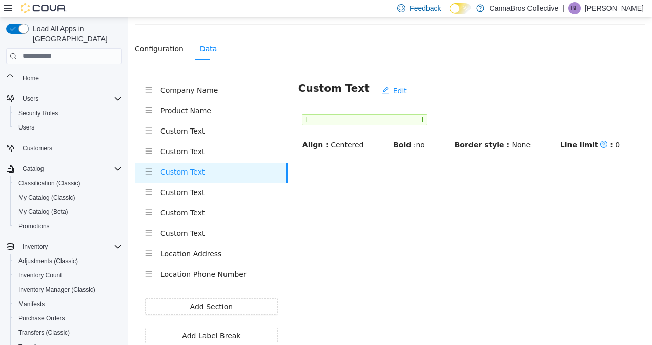
click at [219, 220] on li "Custom Text" at bounding box center [211, 213] width 153 height 20
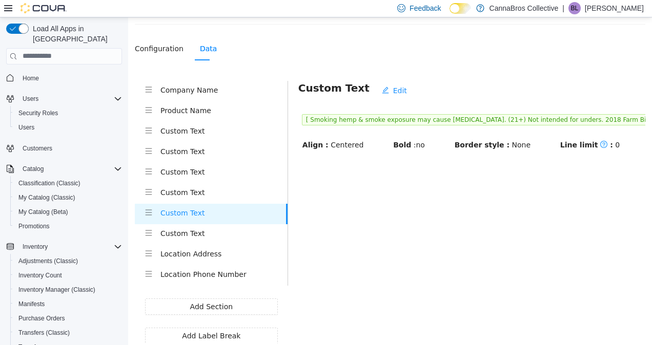
click at [204, 235] on h4 "Custom Text" at bounding box center [223, 232] width 127 height 11
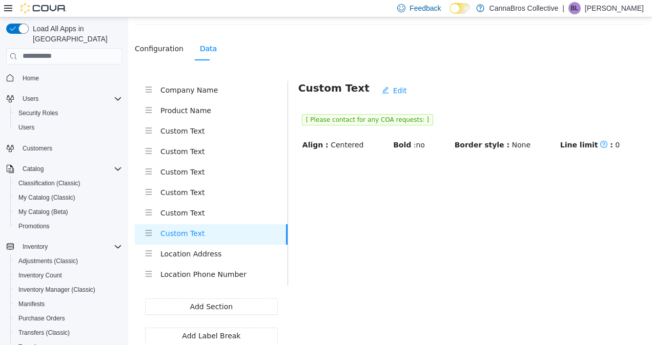
click at [223, 213] on h4 "Custom Text" at bounding box center [223, 212] width 127 height 11
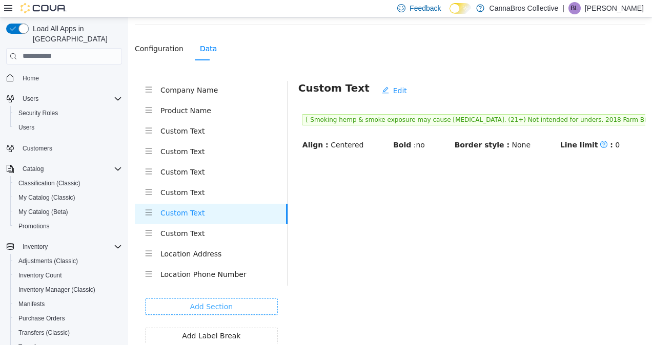
click at [217, 305] on span "Add Section" at bounding box center [211, 306] width 43 height 11
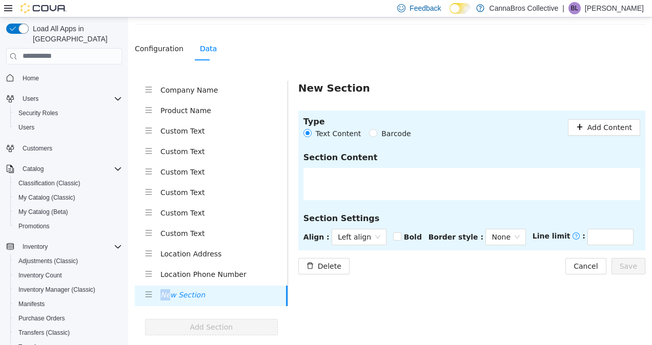
drag, startPoint x: 149, startPoint y: 292, endPoint x: 198, endPoint y: 284, distance: 50.4
click at [198, 284] on div "Company Name Product Name Custom Text Custom Text Custom Text Custom Text Custo…" at bounding box center [211, 192] width 153 height 225
click at [591, 121] on span "Add Content" at bounding box center [609, 126] width 45 height 11
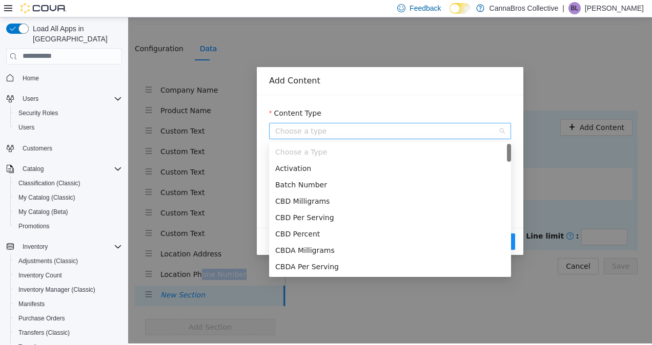
click at [507, 124] on div "Choose a type" at bounding box center [390, 130] width 242 height 16
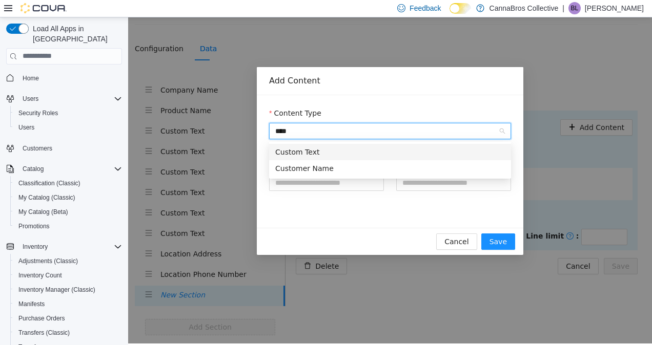
type input "*****"
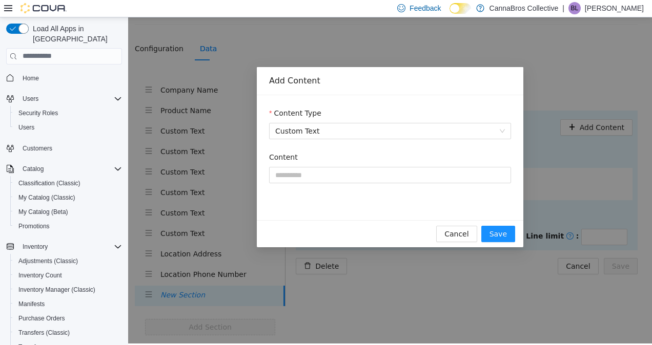
click at [401, 184] on div "Content" at bounding box center [390, 173] width 242 height 44
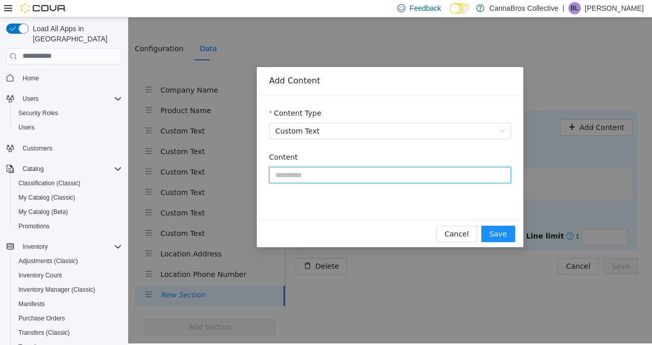
click at [411, 179] on input "Content" at bounding box center [390, 174] width 242 height 16
paste input "**********"
type input "**********"
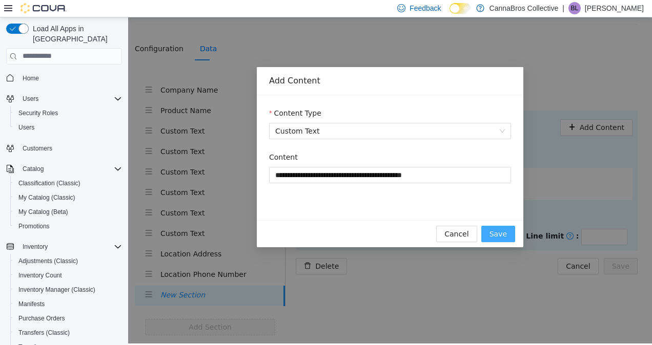
click at [498, 240] on button "Save" at bounding box center [498, 233] width 34 height 16
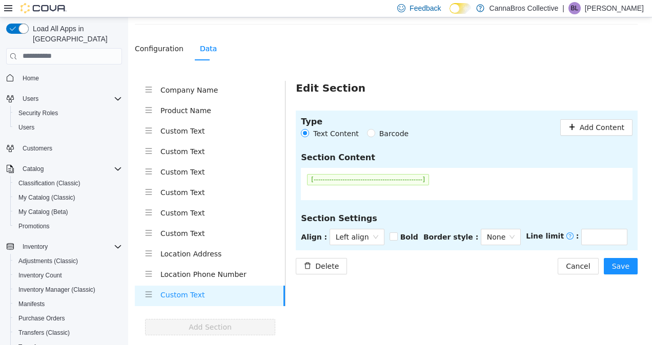
scroll to position [76, 0]
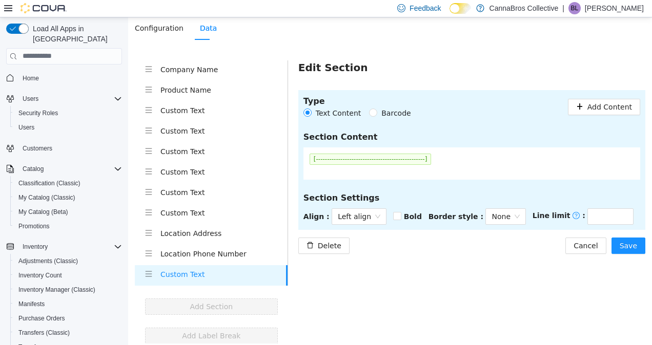
click at [498, 240] on div "Delete Cancel Save" at bounding box center [471, 245] width 347 height 16
click at [636, 241] on button "Save" at bounding box center [628, 245] width 34 height 16
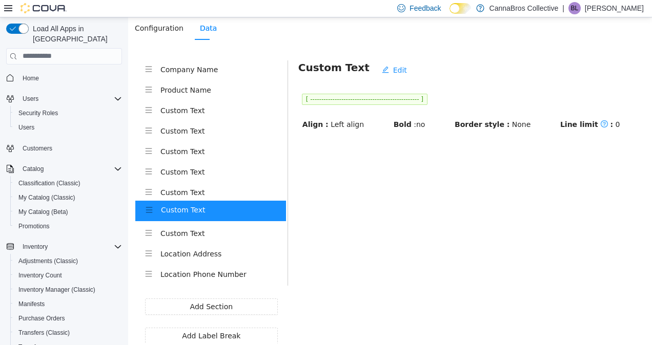
drag, startPoint x: 149, startPoint y: 277, endPoint x: 149, endPoint y: 209, distance: 67.6
click at [149, 209] on div "Company Name Product Name Custom Text Custom Text Custom Text Custom Text Custo…" at bounding box center [211, 172] width 153 height 225
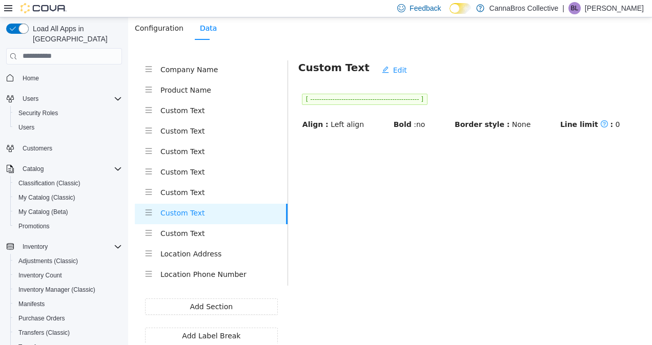
click at [364, 202] on main "Custom Text Edit [ ------------------------------------------------- ] Align : …" at bounding box center [466, 202] width 357 height 284
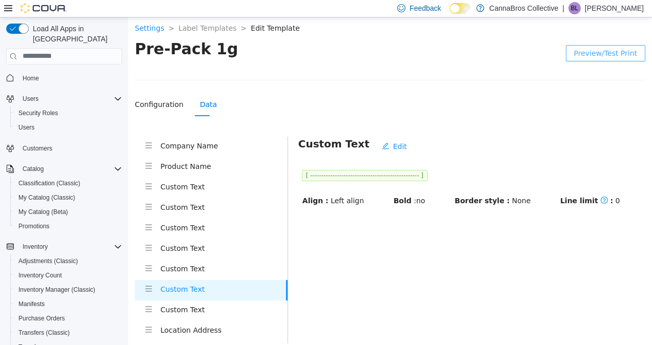
click at [603, 53] on span "Preview/Test Print" at bounding box center [605, 52] width 63 height 11
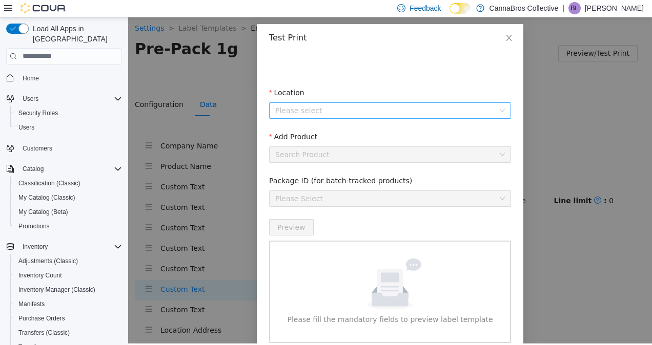
click at [370, 110] on input "Location" at bounding box center [386, 109] width 222 height 15
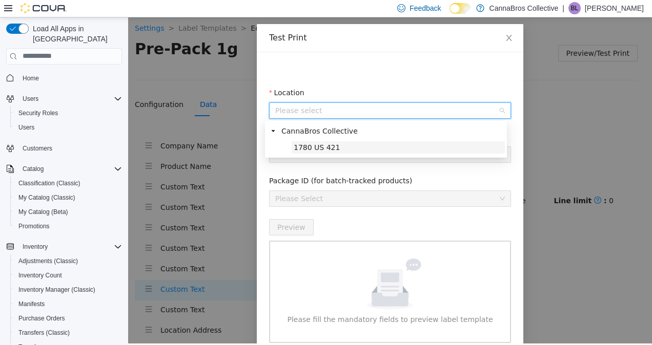
click at [413, 141] on span "1780 US 421" at bounding box center [397, 147] width 213 height 12
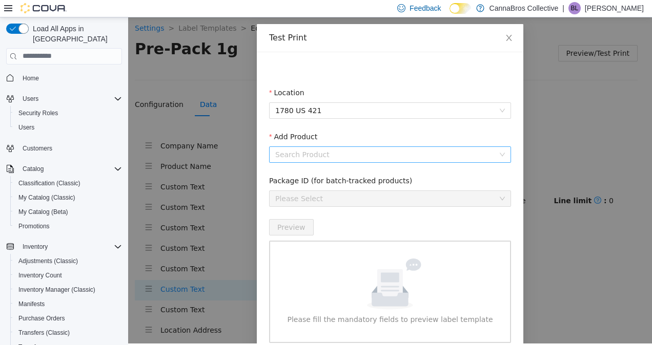
click at [405, 157] on input "Add Product" at bounding box center [386, 154] width 222 height 15
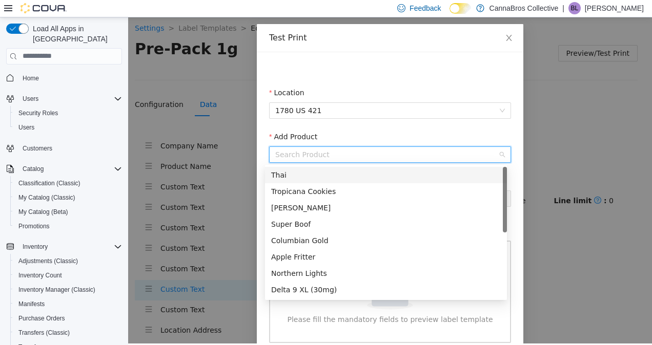
click at [373, 180] on div "Thai" at bounding box center [386, 174] width 242 height 16
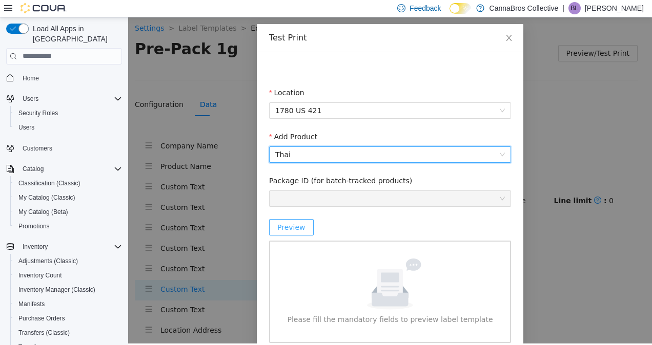
click at [291, 231] on span "Preview" at bounding box center [291, 226] width 28 height 11
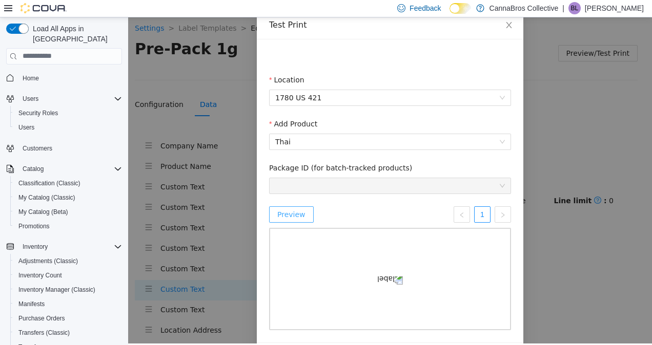
scroll to position [161, 0]
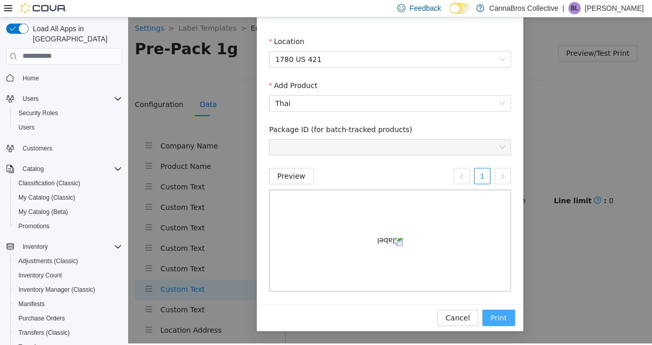
click at [488, 316] on button "Print" at bounding box center [498, 317] width 33 height 16
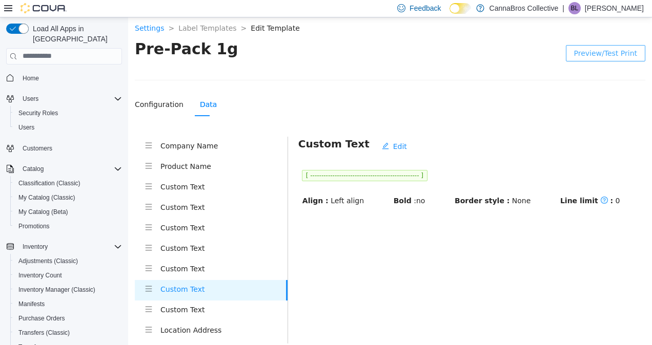
scroll to position [26, 0]
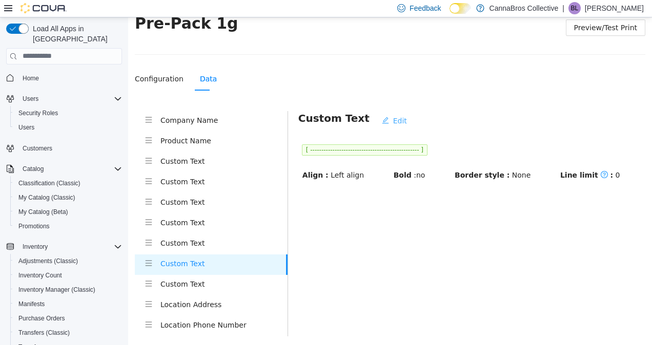
click at [376, 119] on button "Edit" at bounding box center [393, 120] width 41 height 16
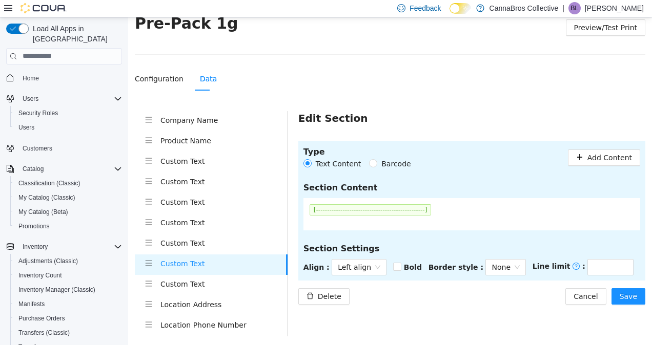
click at [353, 257] on section "Type Text Content Barcode Add Content Section Content [------------------------…" at bounding box center [471, 210] width 347 height 140
click at [357, 263] on span "Left align" at bounding box center [359, 266] width 43 height 15
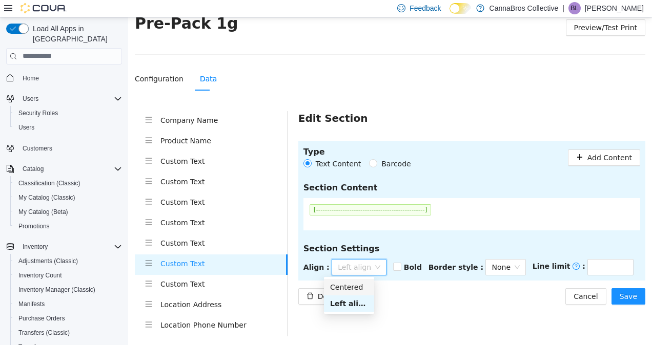
click at [359, 286] on div "Centered" at bounding box center [349, 286] width 38 height 11
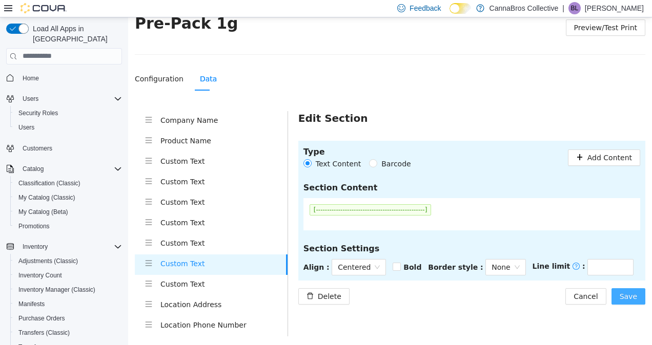
click at [628, 298] on span "Save" at bounding box center [627, 295] width 17 height 11
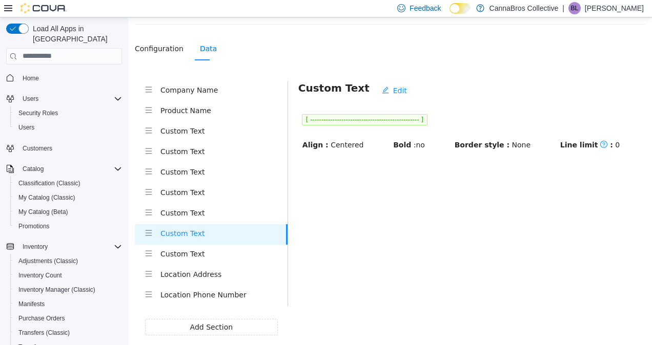
scroll to position [57, 0]
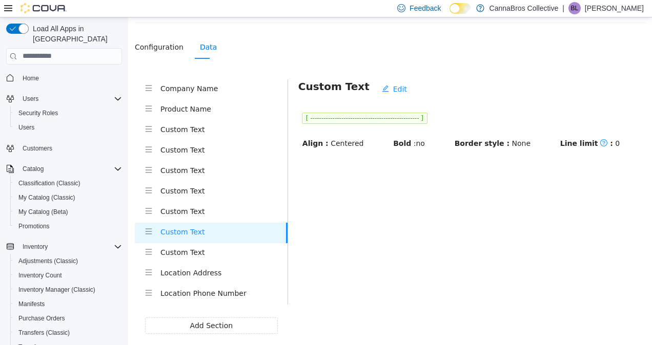
click at [219, 169] on h4 "Custom Text" at bounding box center [223, 169] width 127 height 11
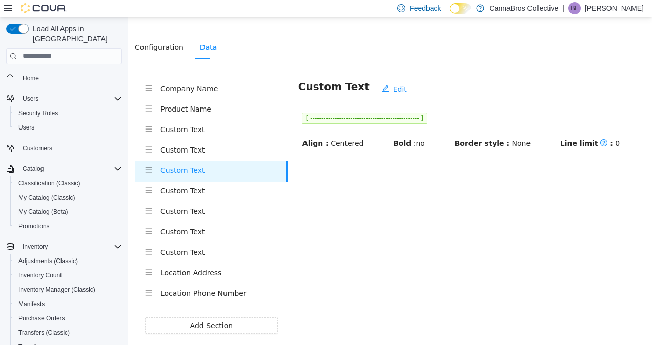
click at [214, 213] on h4 "Custom Text" at bounding box center [223, 210] width 127 height 11
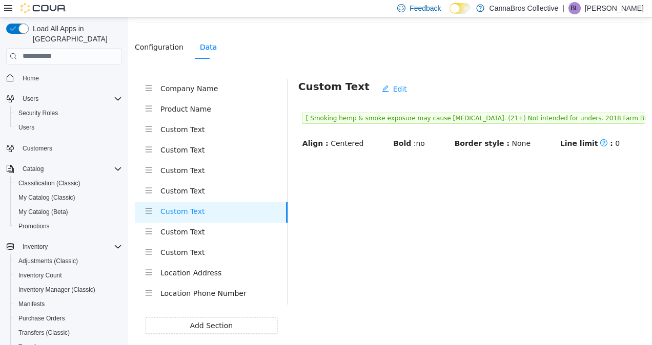
click at [207, 231] on h4 "Custom Text" at bounding box center [223, 231] width 127 height 11
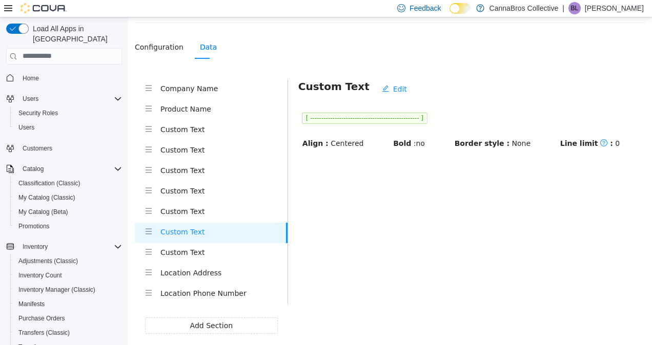
scroll to position [57, 0]
click at [207, 253] on h4 "Custom Text" at bounding box center [223, 252] width 127 height 11
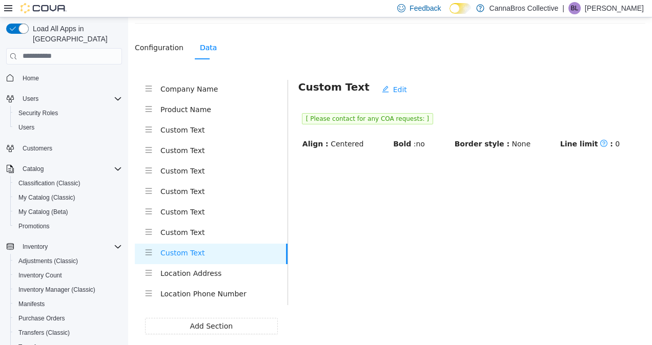
click at [208, 274] on h4 "Location Address" at bounding box center [223, 272] width 127 height 11
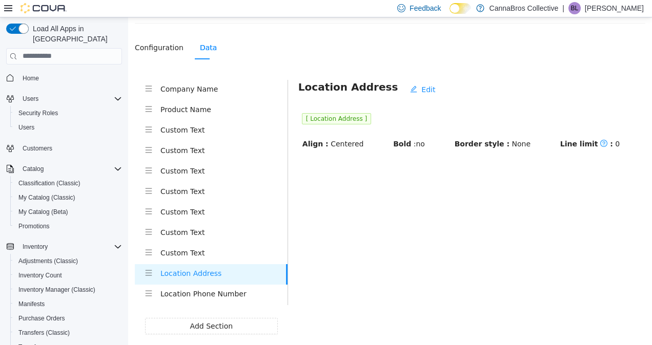
click at [211, 291] on h4 "Location Phone Number" at bounding box center [223, 293] width 127 height 11
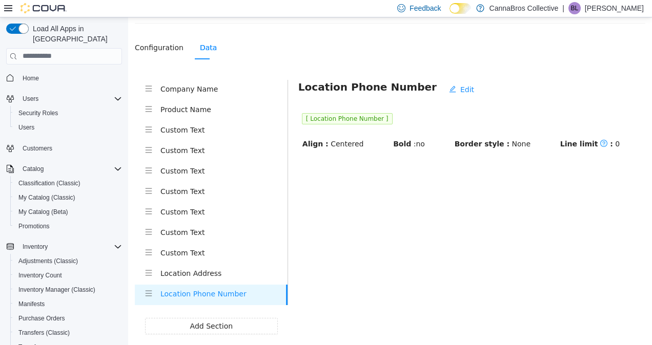
scroll to position [0, 0]
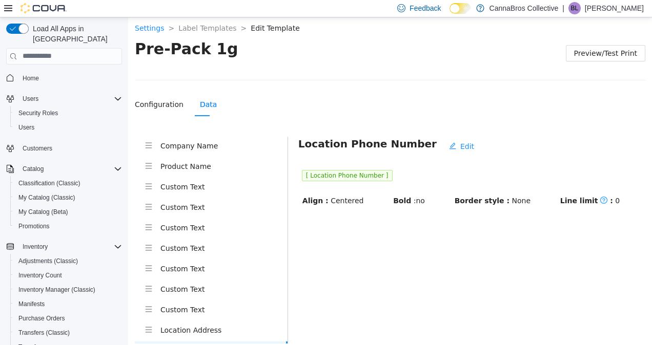
click at [639, 57] on section "Settings > Label Templates > Edit Template > Pre-Pack 1g Preview/Test Print Con…" at bounding box center [390, 217] width 524 height 405
click at [618, 54] on span "Preview/Test Print" at bounding box center [605, 52] width 63 height 11
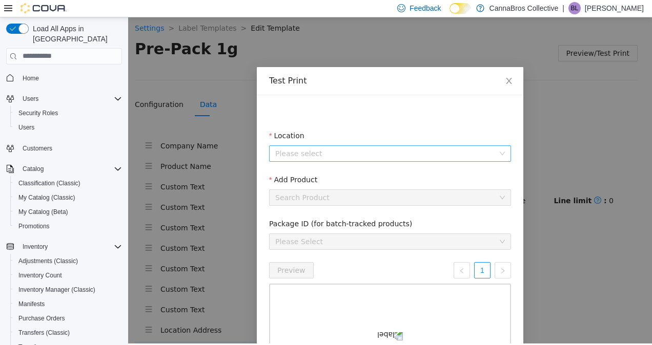
click at [421, 153] on input "Location" at bounding box center [386, 152] width 222 height 15
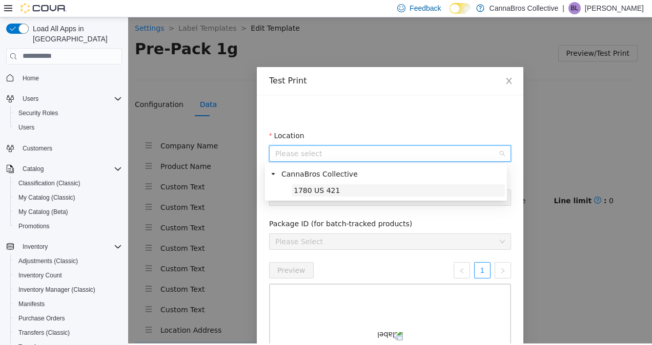
click at [386, 189] on span "1780 US 421" at bounding box center [397, 190] width 213 height 12
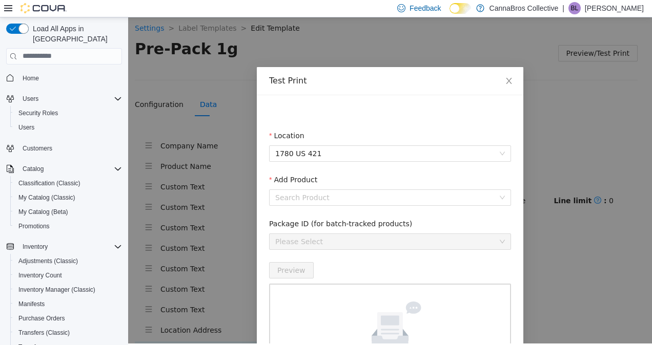
click at [386, 189] on div "Add Product" at bounding box center [390, 181] width 242 height 15
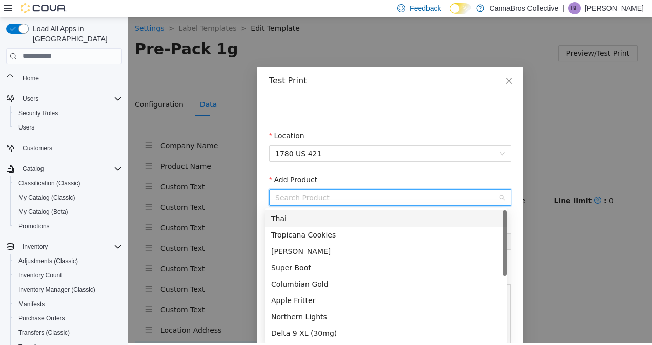
click at [382, 195] on input "Add Product" at bounding box center [386, 197] width 222 height 15
click at [346, 215] on div "Thai" at bounding box center [386, 218] width 230 height 11
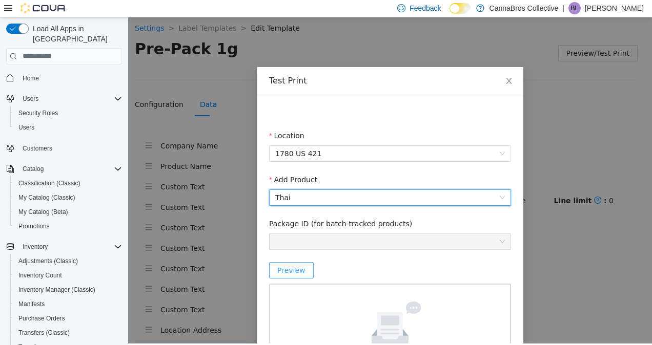
click at [283, 266] on span "Preview" at bounding box center [291, 269] width 28 height 11
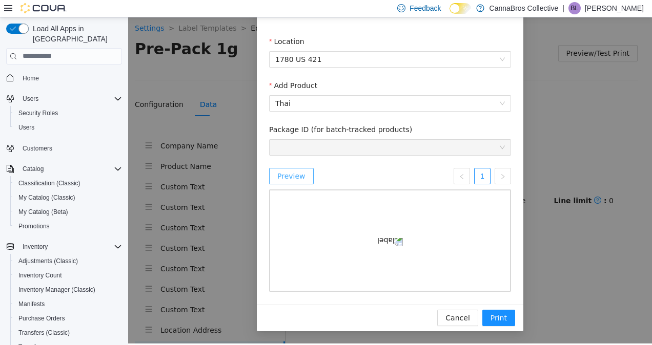
scroll to position [161, 0]
click at [494, 315] on span "Print" at bounding box center [498, 317] width 16 height 11
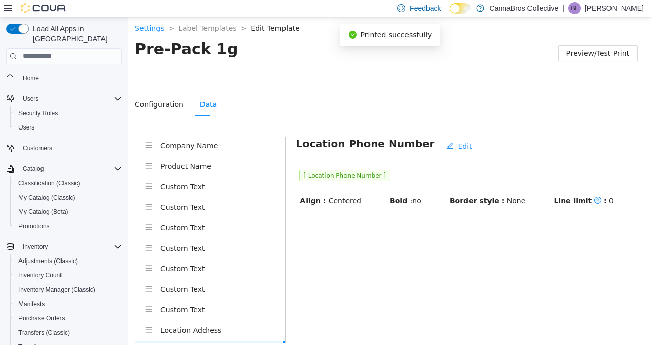
scroll to position [110, 0]
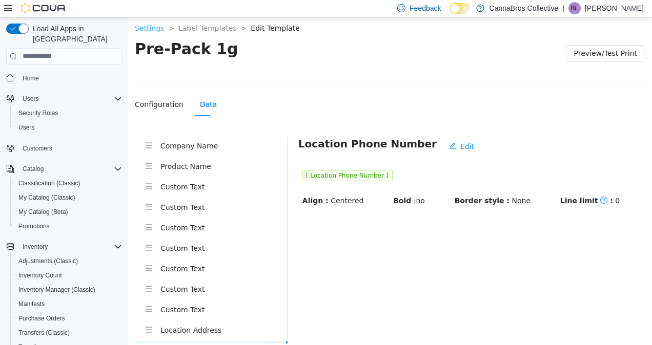
click at [141, 31] on link "Settings" at bounding box center [149, 28] width 29 height 8
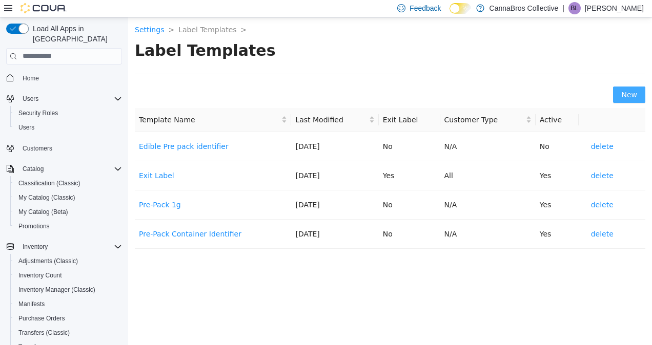
click at [640, 95] on button "New" at bounding box center [629, 94] width 32 height 16
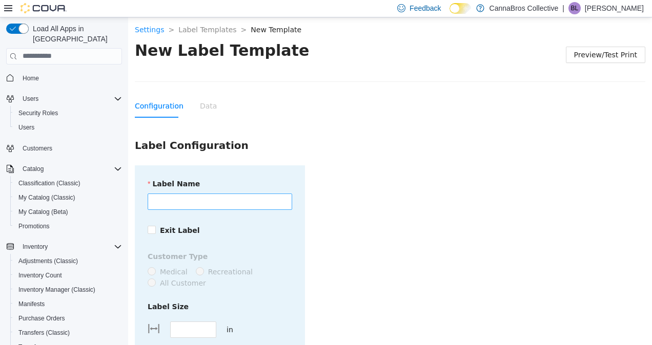
drag, startPoint x: 291, startPoint y: 202, endPoint x: 266, endPoint y: 204, distance: 25.7
click at [266, 204] on div "Label Name Exit Label Customer Type Medical Recreational All Customer Label Siz…" at bounding box center [220, 294] width 170 height 258
click at [266, 204] on input "Label Name" at bounding box center [220, 201] width 144 height 16
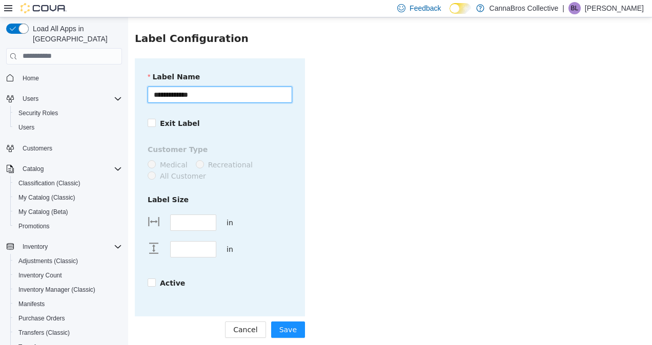
scroll to position [108, 0]
type input "**********"
click at [159, 282] on span "Active" at bounding box center [172, 282] width 33 height 11
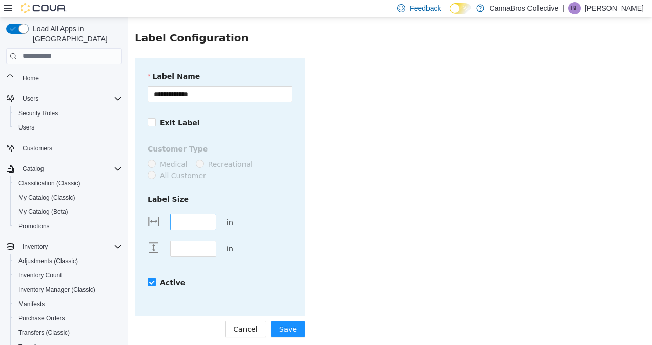
click at [202, 224] on input "****" at bounding box center [193, 221] width 45 height 15
type input "*"
type input "****"
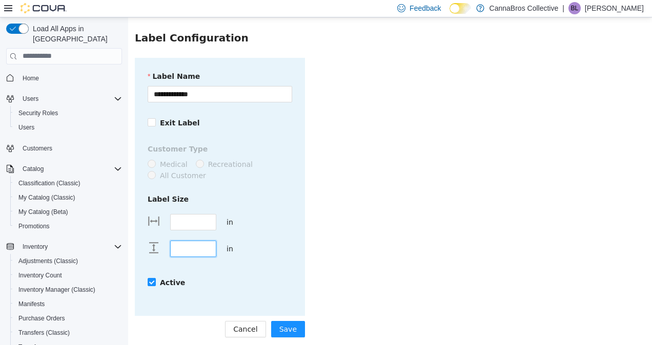
click at [333, 200] on form "**********" at bounding box center [390, 197] width 510 height 280
click at [297, 329] on button "Save" at bounding box center [288, 329] width 34 height 16
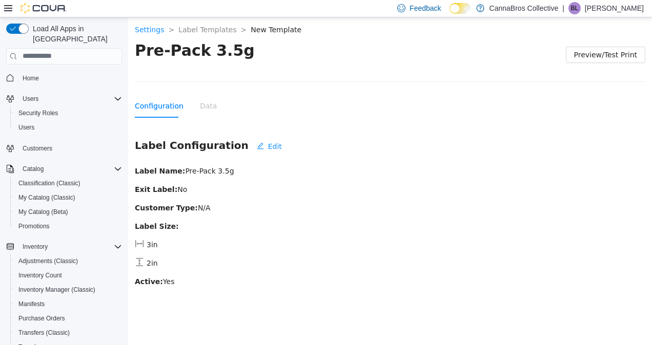
scroll to position [0, 0]
click at [198, 88] on div "Pre-Pack 3.5g Preview/Test Print Configuration Data Label Configuration Edit La…" at bounding box center [390, 167] width 510 height 254
click at [205, 109] on div "Data" at bounding box center [208, 105] width 17 height 11
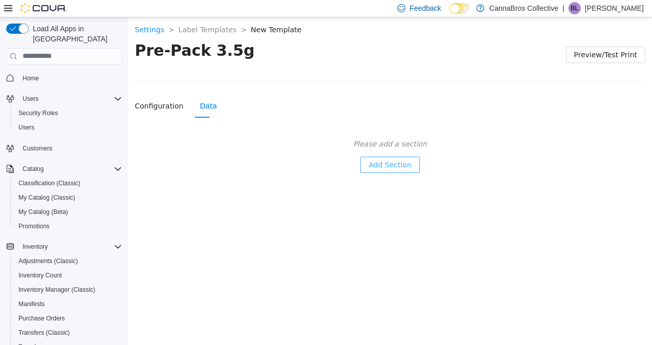
click at [394, 162] on span "Add Section" at bounding box center [389, 164] width 43 height 11
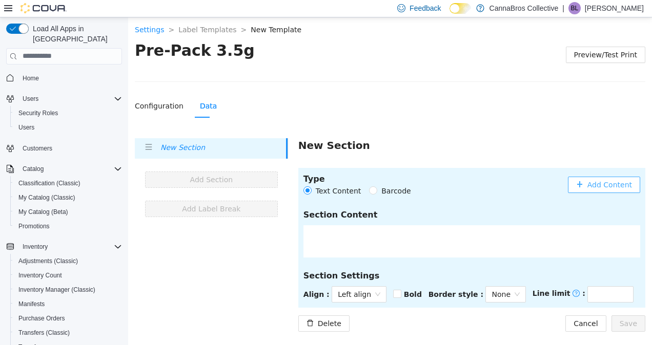
click at [595, 181] on span "Add Content" at bounding box center [609, 184] width 45 height 11
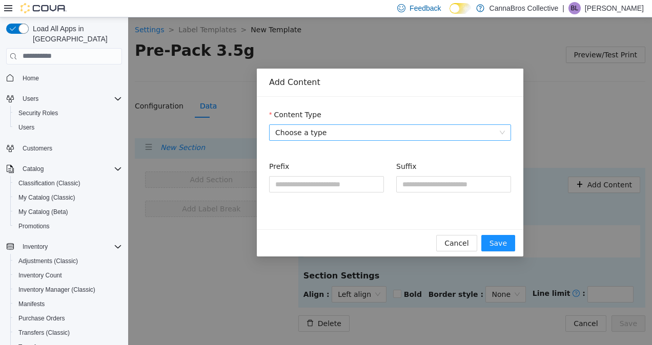
click at [382, 138] on span "Choose a type" at bounding box center [390, 131] width 230 height 15
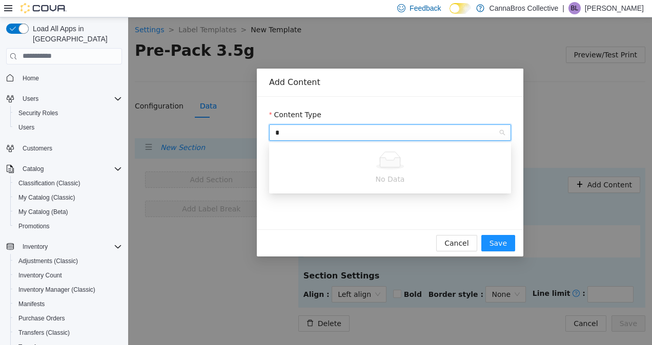
type input "**"
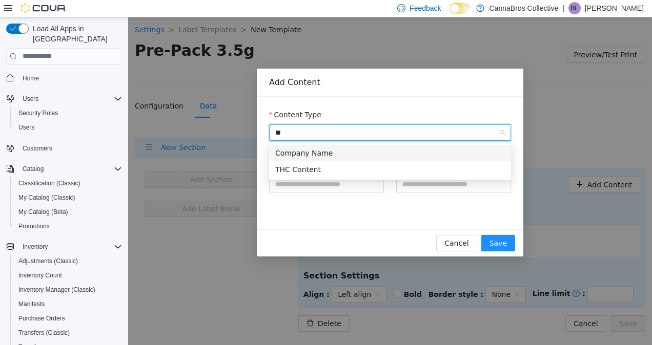
click at [375, 147] on div "Company Name" at bounding box center [390, 152] width 230 height 11
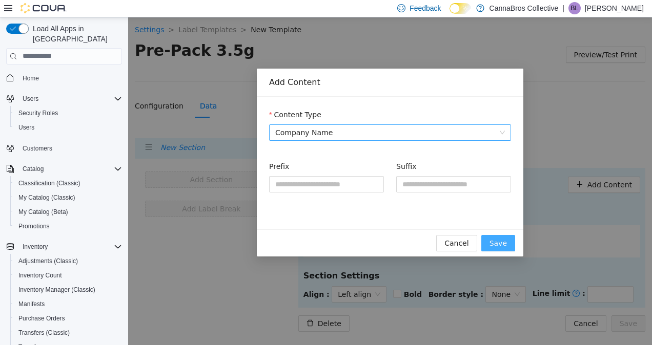
click at [498, 245] on span "Save" at bounding box center [497, 242] width 17 height 11
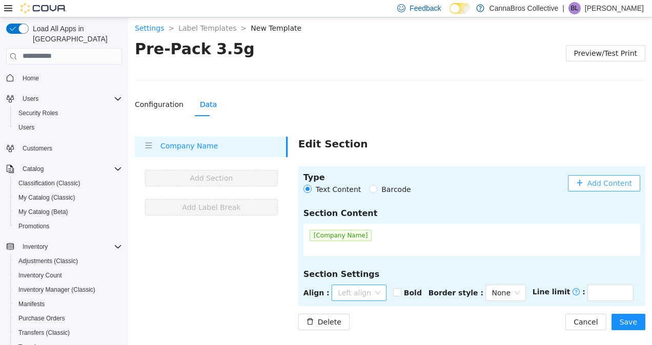
click at [373, 296] on div "Left align" at bounding box center [358, 292] width 55 height 16
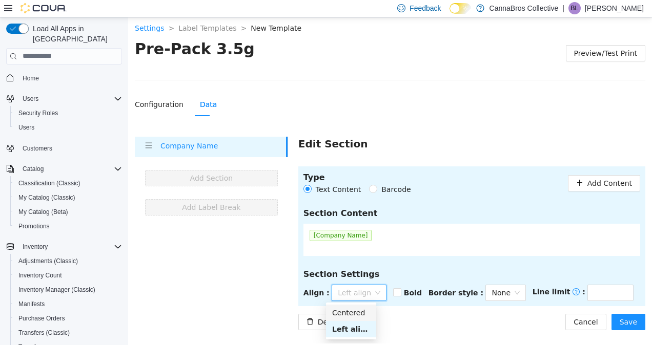
click at [366, 313] on div "Centered" at bounding box center [351, 312] width 38 height 11
click at [397, 298] on div "Bold" at bounding box center [409, 292] width 35 height 16
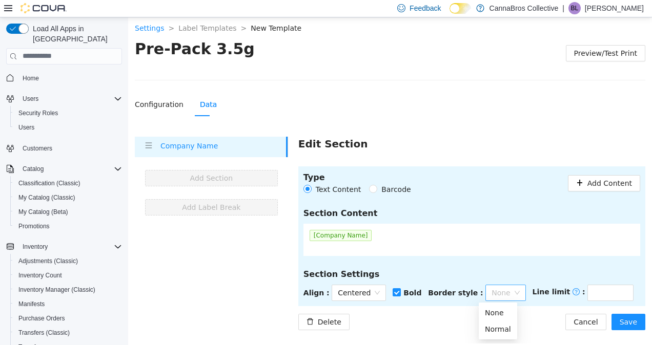
click at [497, 294] on span "None" at bounding box center [505, 292] width 28 height 15
click at [498, 330] on div "Normal" at bounding box center [498, 328] width 26 height 11
click at [496, 138] on div "Edit Section Type Text Content Barcode Add Content Section Content [Company Nam…" at bounding box center [471, 233] width 347 height 194
click at [631, 318] on span "Save" at bounding box center [627, 321] width 17 height 11
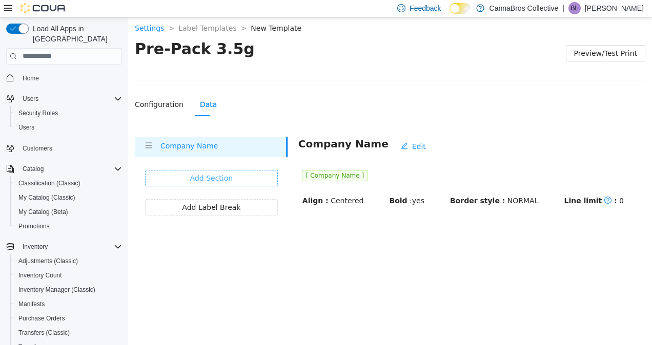
click at [249, 171] on button "Add Section" at bounding box center [211, 178] width 133 height 16
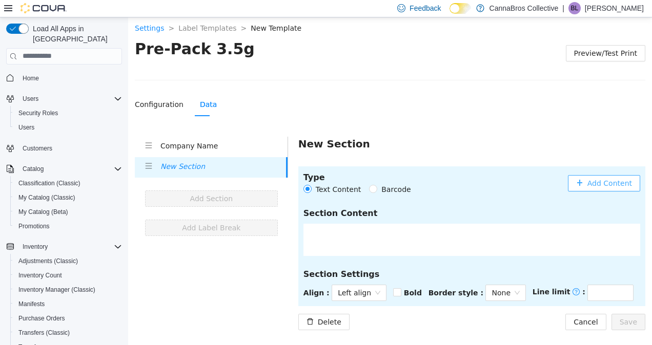
click at [617, 175] on button "Add Content" at bounding box center [604, 183] width 72 height 16
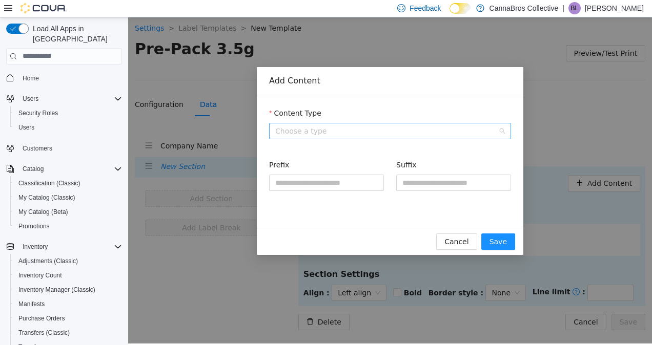
click at [378, 126] on span "Choose a type" at bounding box center [390, 130] width 230 height 15
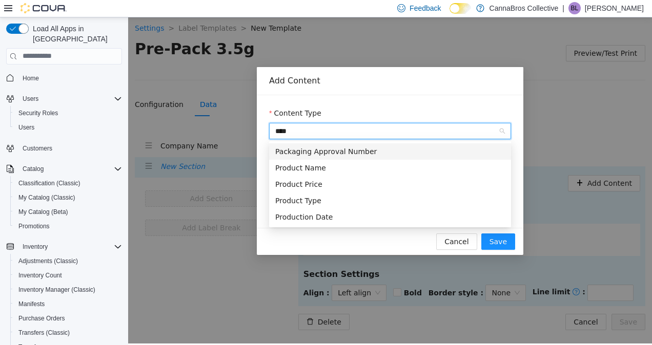
type input "*****"
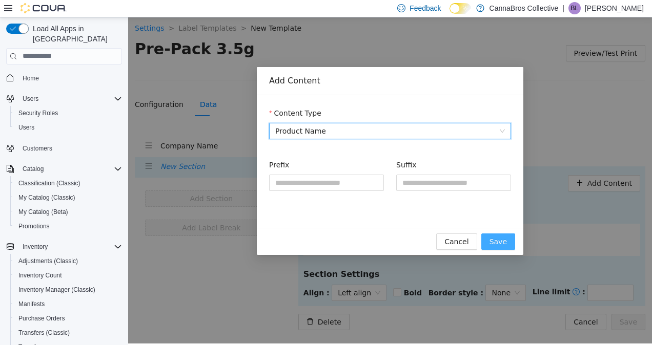
click at [509, 239] on button "Save" at bounding box center [498, 241] width 34 height 16
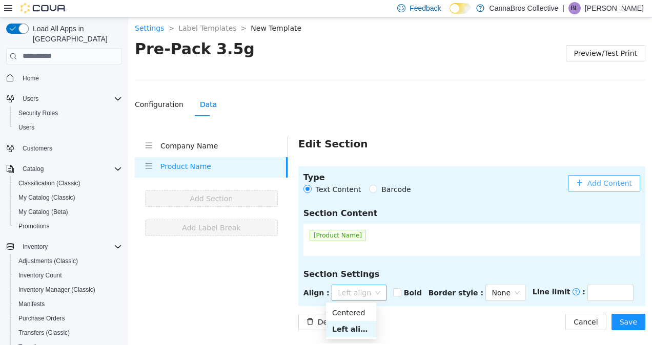
click at [355, 293] on span "Left align" at bounding box center [359, 292] width 43 height 15
click at [358, 311] on div "Centered" at bounding box center [351, 312] width 38 height 11
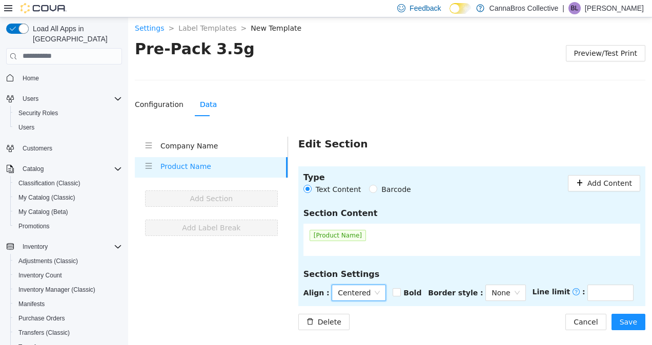
click at [408, 289] on strong "Bold" at bounding box center [412, 292] width 18 height 8
click at [633, 323] on span "Save" at bounding box center [627, 321] width 17 height 11
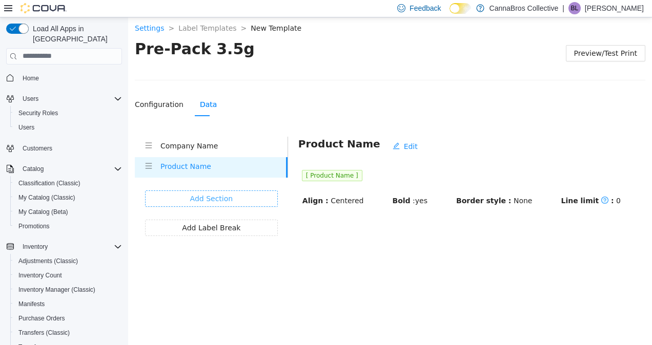
click at [211, 195] on span "Add Section" at bounding box center [211, 198] width 43 height 11
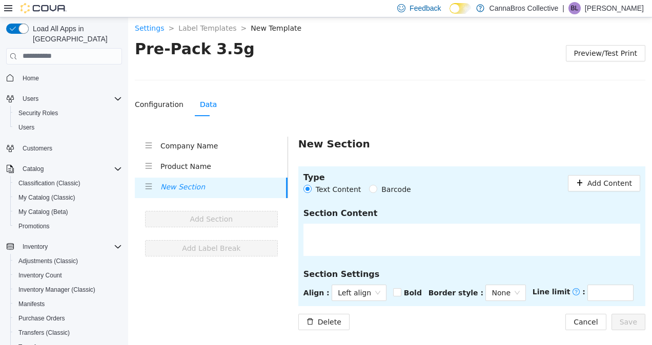
click at [612, 191] on header "Type Text Content Barcode Add Content" at bounding box center [471, 183] width 337 height 24
click at [615, 186] on span "Add Content" at bounding box center [609, 182] width 45 height 11
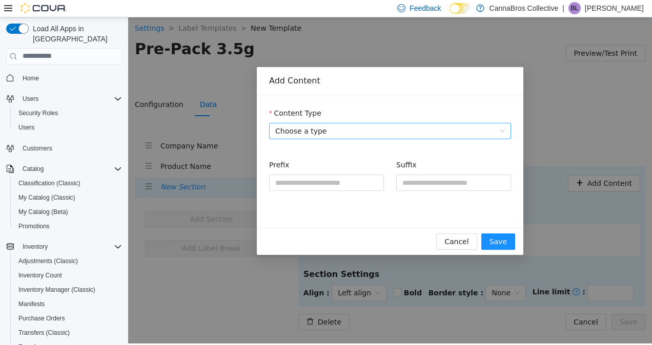
click at [502, 130] on span "Choose a type" at bounding box center [390, 130] width 230 height 15
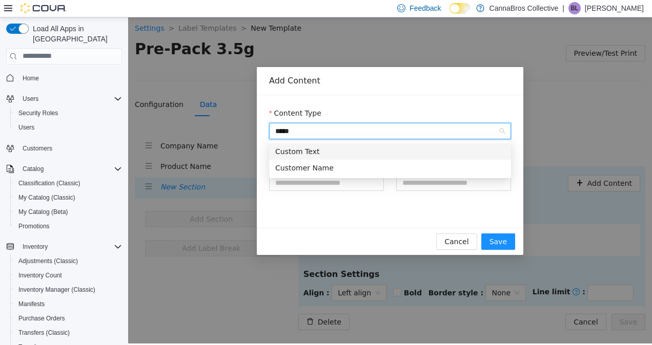
type input "*****"
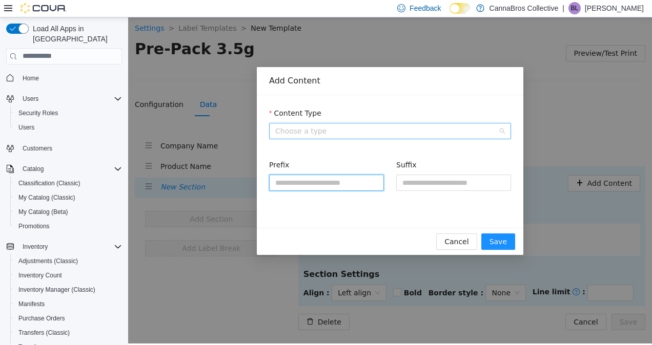
click at [502, 130] on span "Choose a type" at bounding box center [390, 130] width 230 height 15
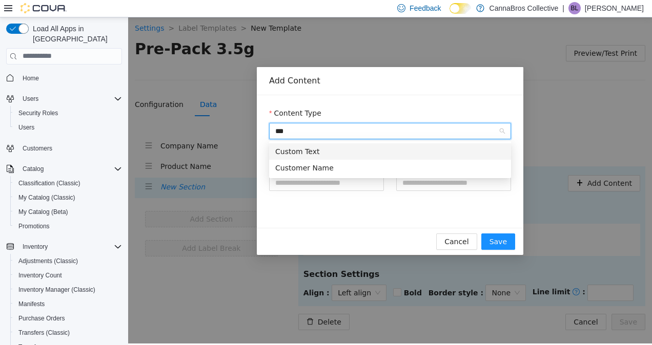
type input "****"
click at [447, 149] on div "Custom Text" at bounding box center [390, 150] width 230 height 11
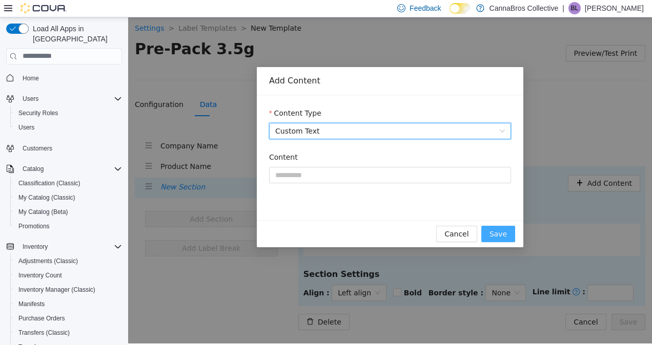
click at [498, 236] on span "Save" at bounding box center [497, 233] width 17 height 11
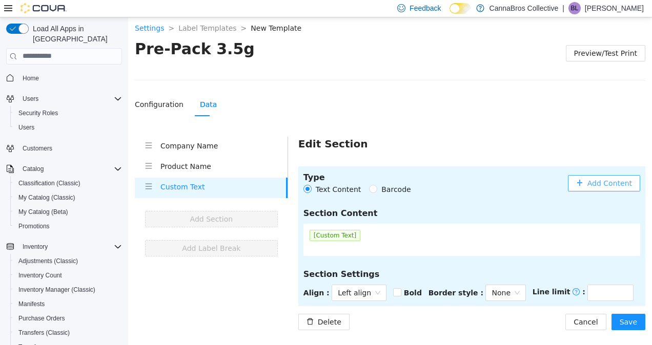
click at [331, 234] on span "[Custom Text]" at bounding box center [334, 235] width 51 height 11
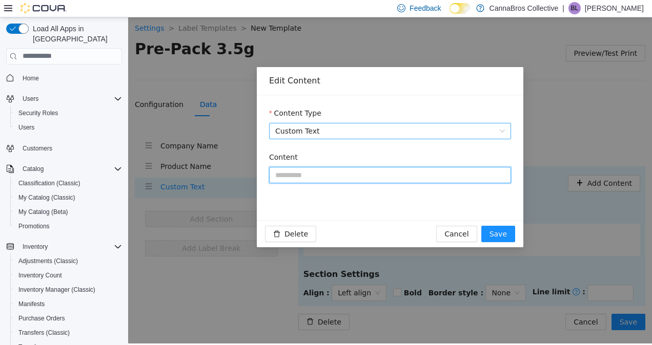
click at [350, 175] on input "Content" at bounding box center [390, 174] width 242 height 16
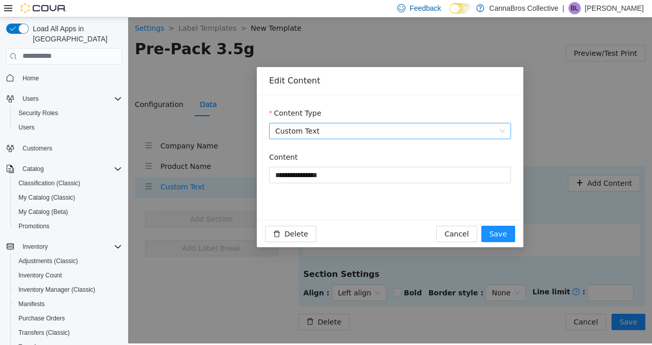
click at [471, 142] on form "**********" at bounding box center [390, 151] width 242 height 88
click at [402, 183] on div "**********" at bounding box center [390, 173] width 242 height 44
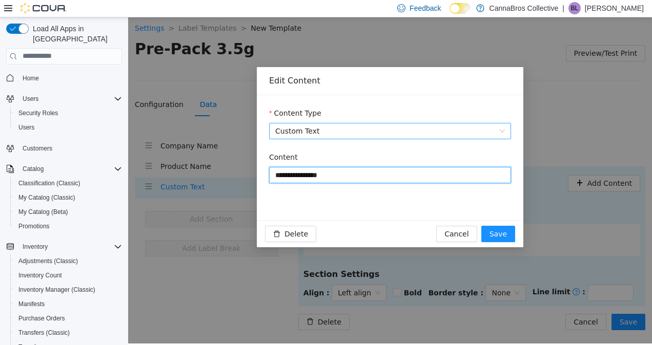
click at [410, 178] on input "**********" at bounding box center [390, 174] width 242 height 16
type input "*"
paste input "**********"
type input "**********"
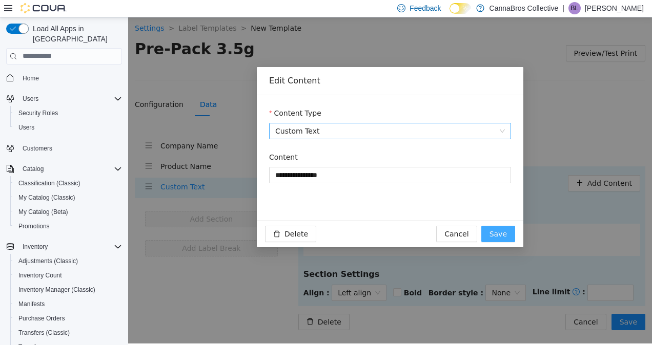
click at [498, 230] on span "Save" at bounding box center [497, 233] width 17 height 11
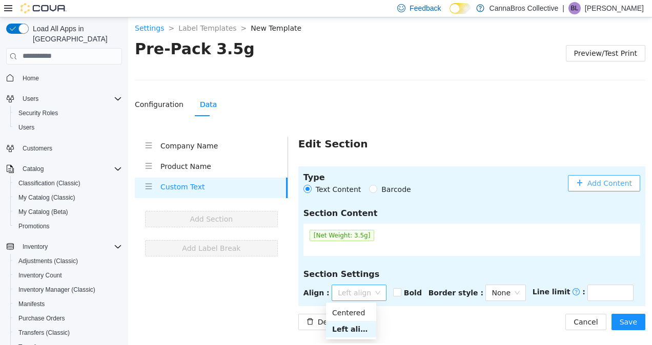
click at [362, 297] on span "Left align" at bounding box center [359, 292] width 43 height 15
click at [360, 310] on div "Centered" at bounding box center [351, 312] width 38 height 11
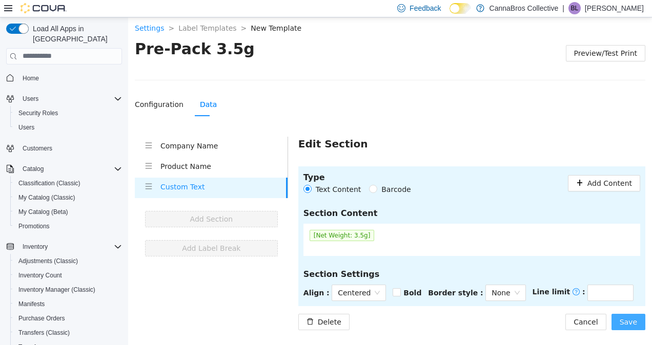
click at [637, 325] on button "Save" at bounding box center [628, 322] width 34 height 16
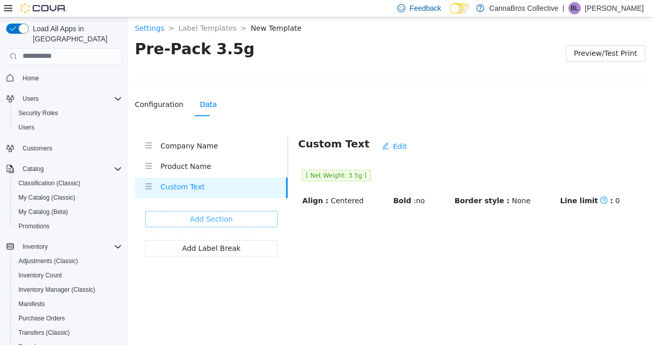
click at [242, 214] on button "Add Section" at bounding box center [211, 219] width 133 height 16
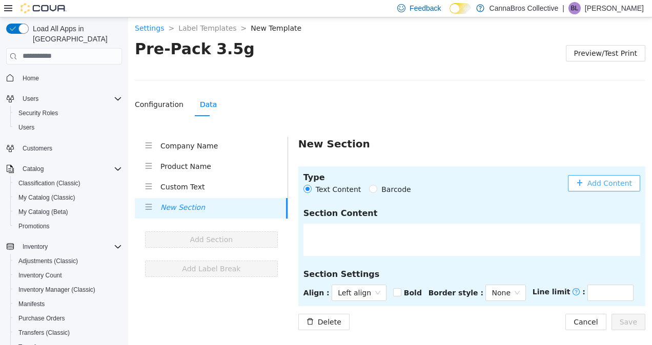
click at [589, 184] on button "Add Content" at bounding box center [604, 183] width 72 height 16
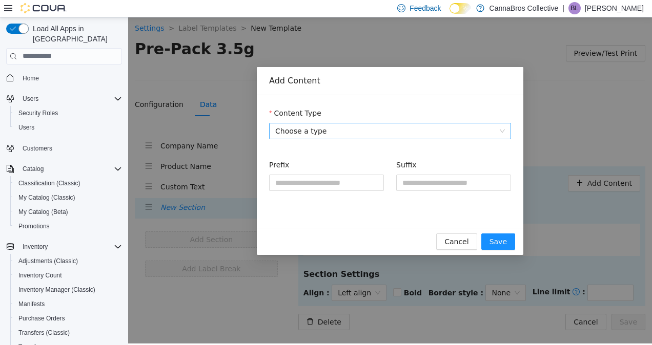
drag, startPoint x: 472, startPoint y: 118, endPoint x: 470, endPoint y: 129, distance: 11.6
click at [470, 129] on div "Content Type Choose a type" at bounding box center [390, 123] width 242 height 32
click at [470, 129] on span "Choose a type" at bounding box center [390, 130] width 230 height 15
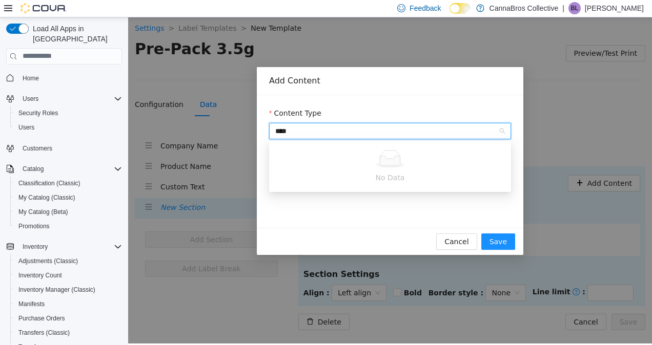
type input "***"
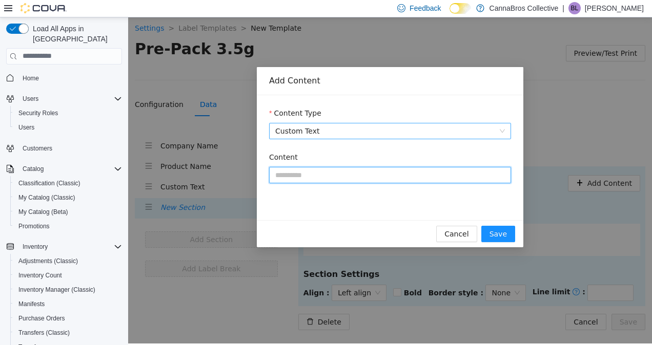
paste input "**********"
type input "**********"
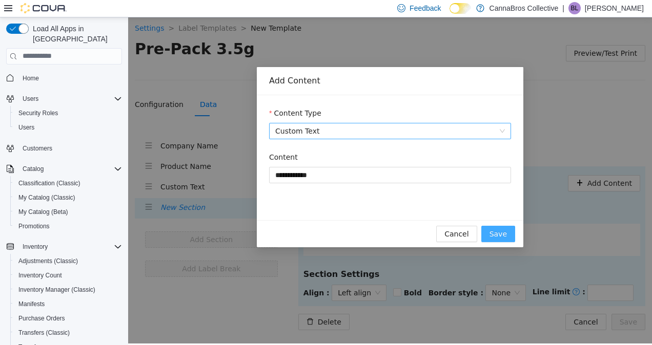
click at [504, 241] on button "Save" at bounding box center [498, 233] width 34 height 16
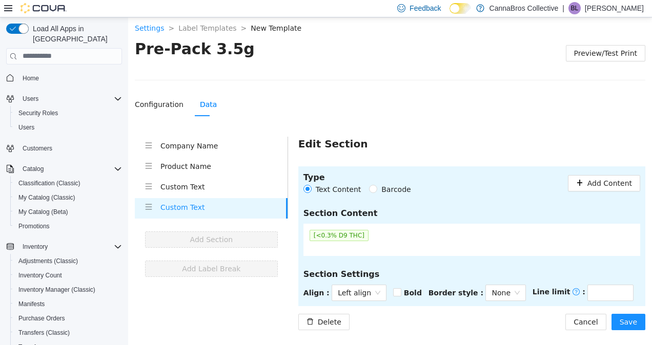
click at [373, 281] on section "Type Text Content Barcode Add Content Section Content [<0.3% D9 THC] Section Se…" at bounding box center [471, 236] width 347 height 140
click at [366, 295] on span "Left align" at bounding box center [359, 292] width 43 height 15
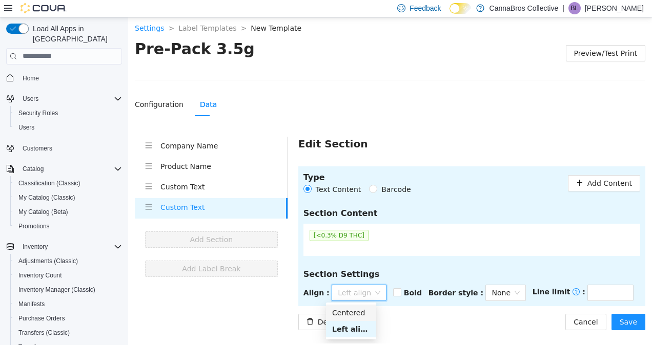
click at [359, 313] on div "Centered" at bounding box center [351, 312] width 38 height 11
click at [633, 319] on span "Save" at bounding box center [627, 321] width 17 height 11
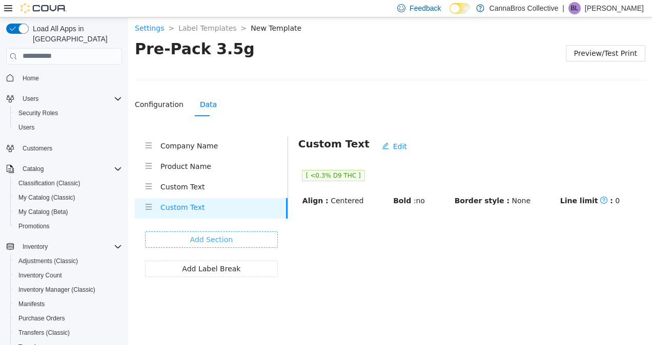
click at [208, 244] on span "Add Section" at bounding box center [211, 239] width 43 height 11
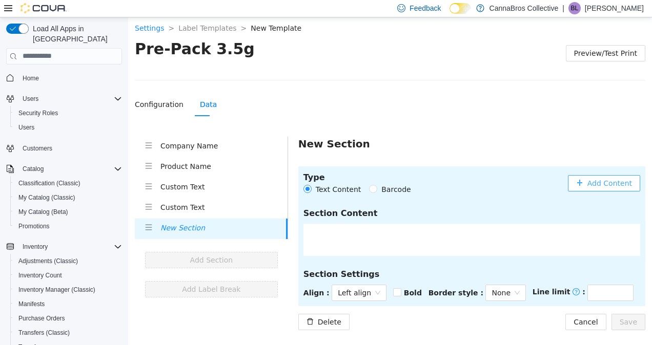
click at [605, 180] on span "Add Content" at bounding box center [609, 182] width 45 height 11
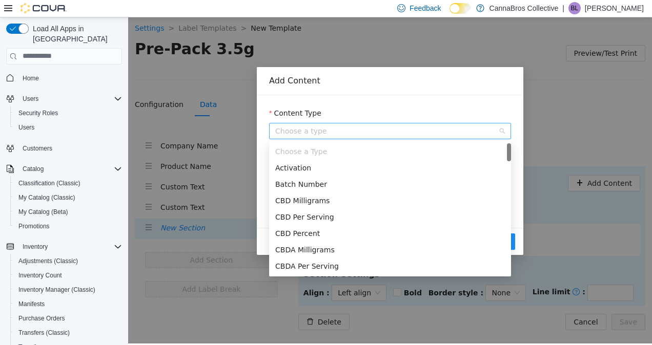
click at [449, 130] on span "Choose a type" at bounding box center [390, 130] width 230 height 15
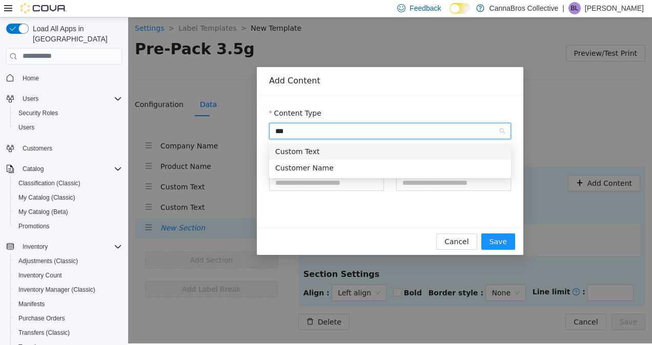
type input "****"
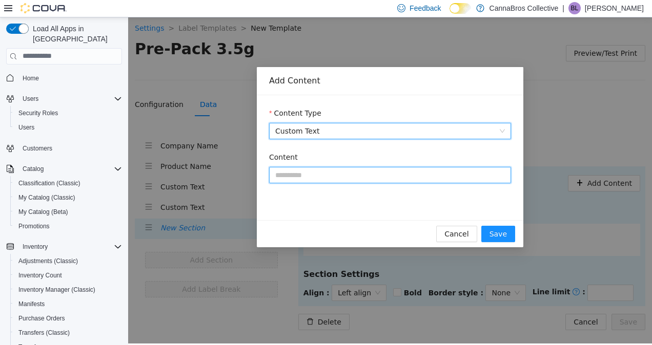
click at [402, 176] on input "Content" at bounding box center [390, 174] width 242 height 16
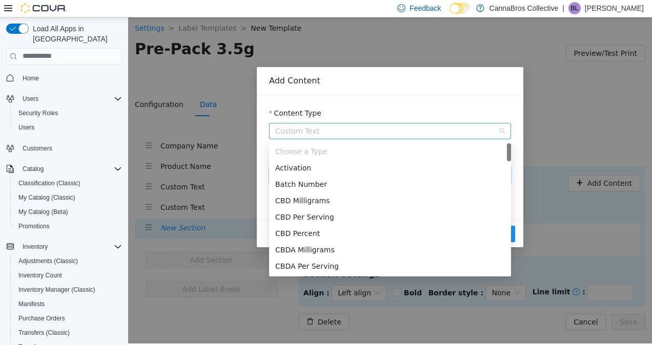
click at [338, 127] on span "Custom Text" at bounding box center [390, 130] width 230 height 15
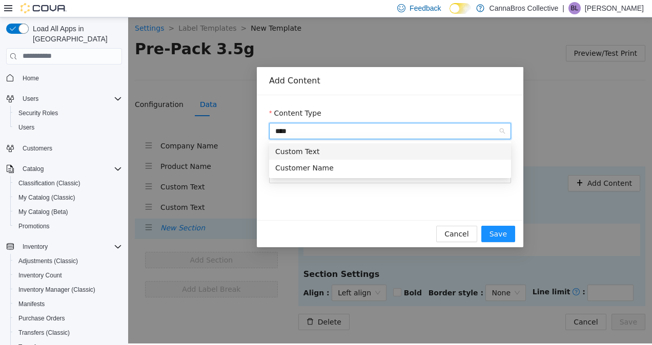
type input "*****"
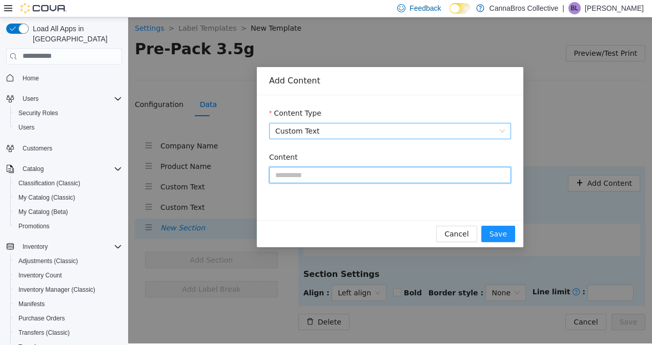
paste input "**********"
type input "**********"
click at [320, 171] on input "**********" at bounding box center [390, 174] width 242 height 16
paste input "**********"
type input "**********"
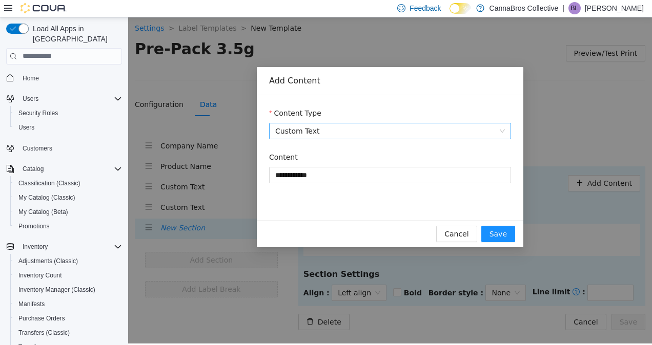
click at [378, 88] on div "Add Content" at bounding box center [390, 81] width 266 height 28
click at [503, 234] on span "Save" at bounding box center [497, 233] width 17 height 11
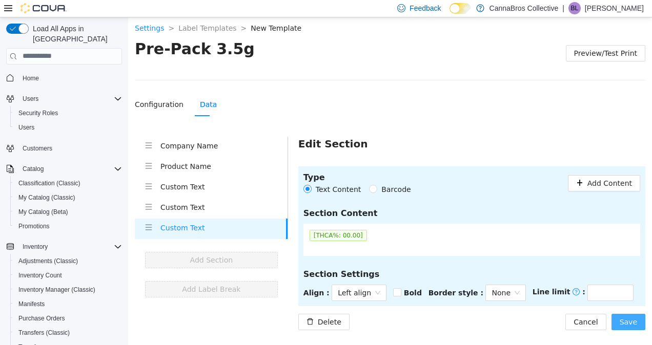
click at [628, 324] on span "Save" at bounding box center [627, 321] width 17 height 11
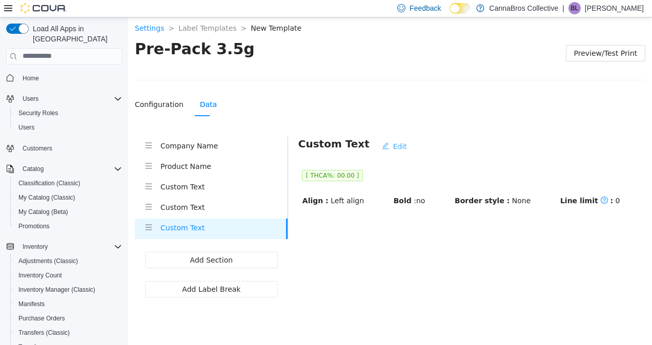
click at [393, 145] on span "Edit" at bounding box center [400, 145] width 14 height 11
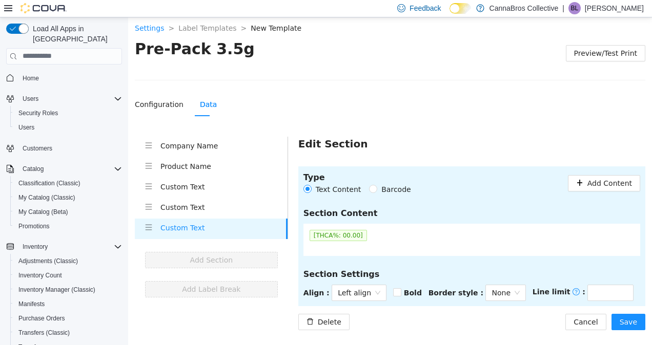
click at [371, 301] on section "Type Text Content Barcode Add Content Section Content [THCA%: 00.00] Section Se…" at bounding box center [471, 236] width 347 height 140
click at [371, 289] on div "Left align" at bounding box center [358, 292] width 55 height 16
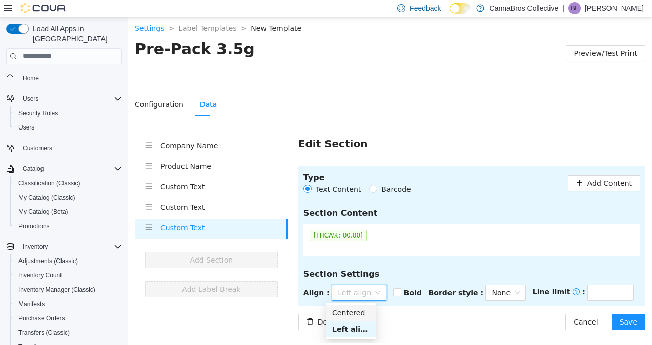
click at [363, 309] on div "Centered" at bounding box center [351, 312] width 38 height 11
click at [628, 325] on span "Save" at bounding box center [627, 321] width 17 height 11
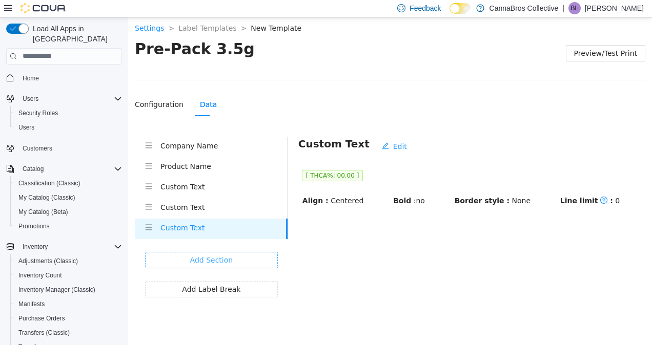
click at [205, 262] on span "Add Section" at bounding box center [211, 259] width 43 height 11
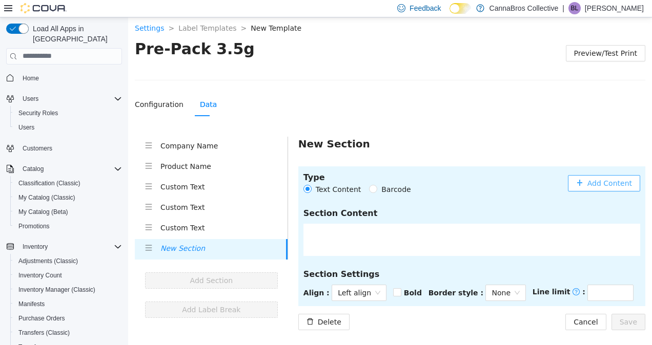
click at [616, 183] on span "Add Content" at bounding box center [609, 182] width 45 height 11
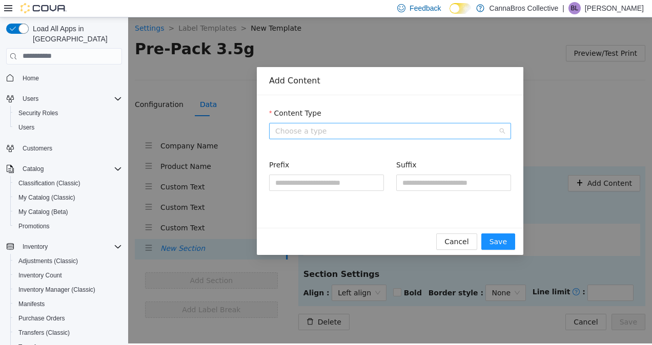
click at [423, 131] on span "Choose a type" at bounding box center [390, 130] width 230 height 15
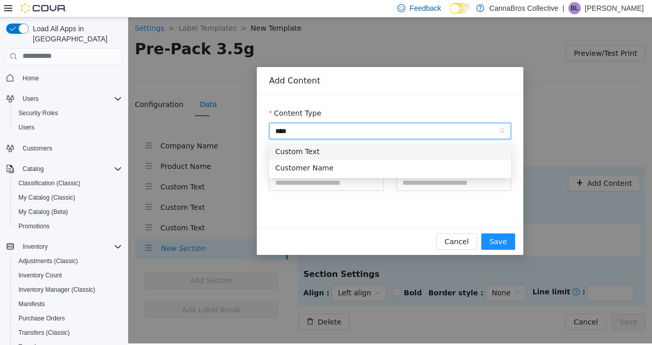
type input "*****"
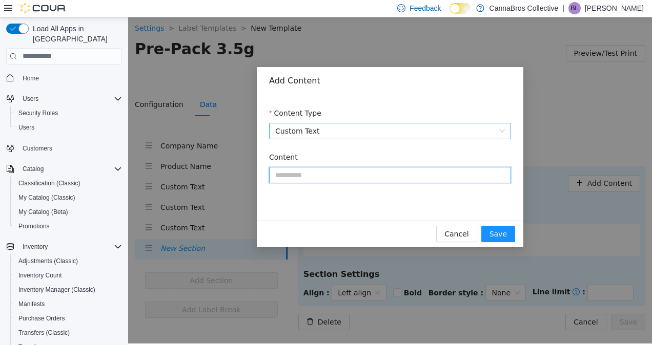
paste input "**********"
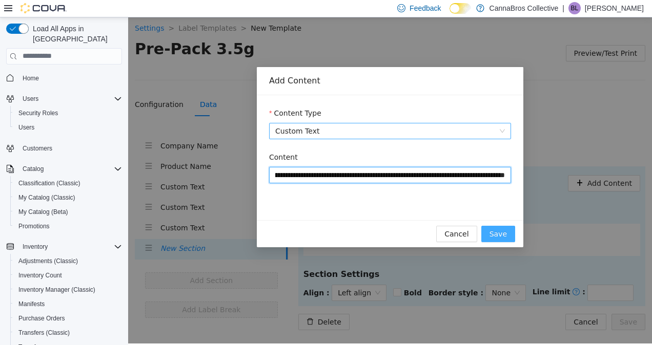
type input "**********"
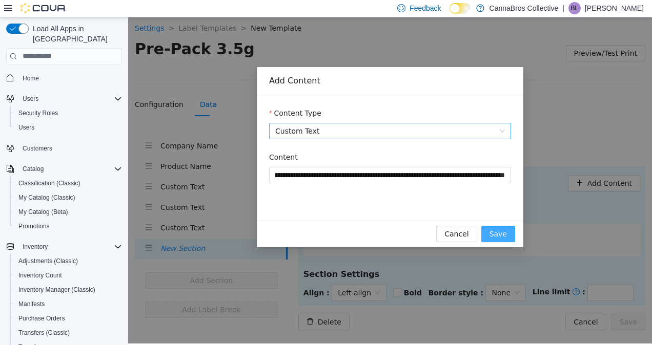
click at [498, 235] on span "Save" at bounding box center [497, 233] width 17 height 11
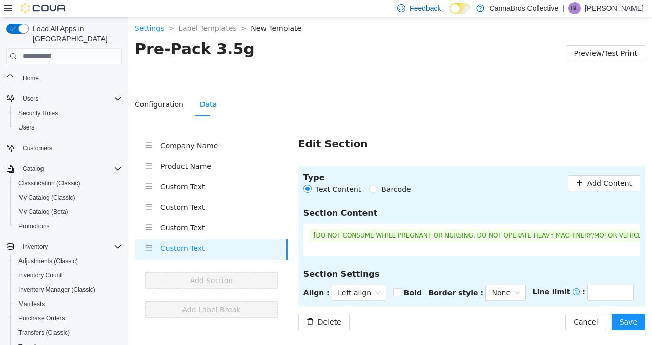
scroll to position [0, 3]
click at [362, 287] on span "Left align" at bounding box center [359, 292] width 43 height 15
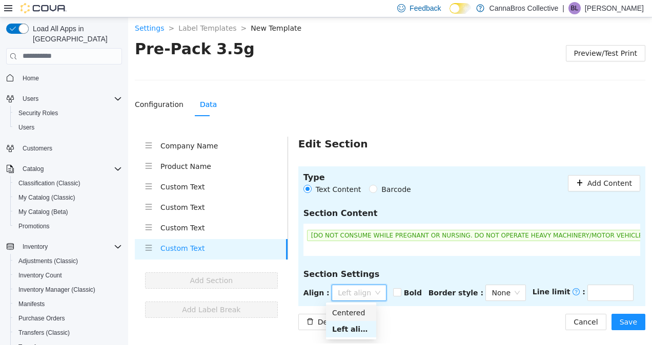
click at [357, 316] on div "Centered" at bounding box center [351, 312] width 38 height 11
click at [470, 324] on div "Delete Cancel Save" at bounding box center [471, 322] width 347 height 16
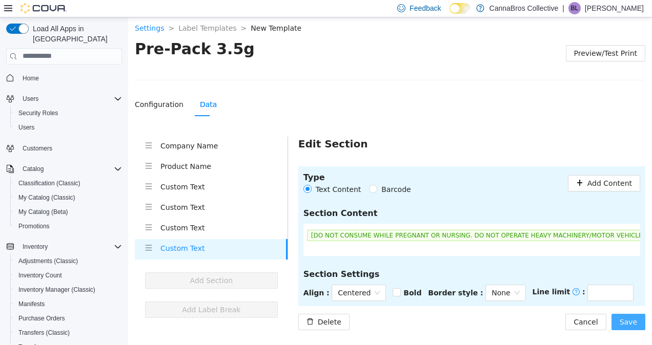
click at [640, 324] on button "Save" at bounding box center [628, 322] width 34 height 16
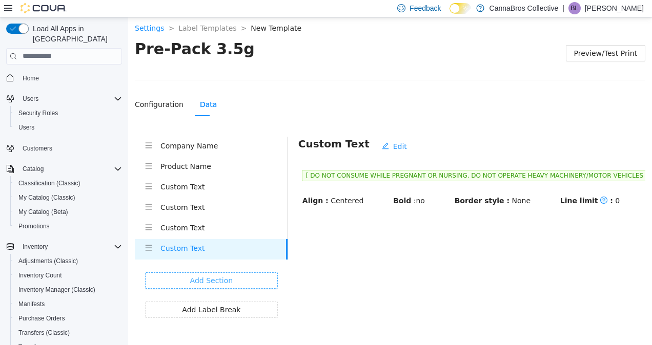
click at [245, 279] on button "Add Section" at bounding box center [211, 280] width 133 height 16
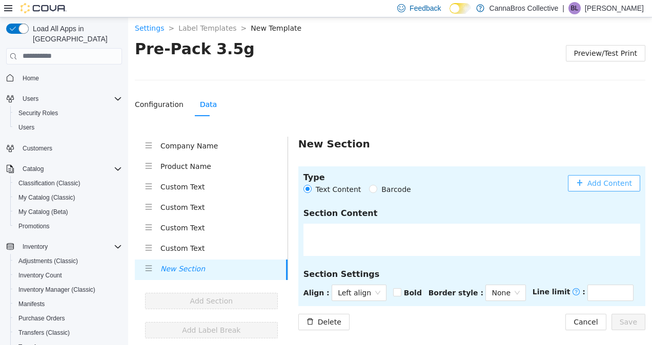
click at [605, 183] on span "Add Content" at bounding box center [609, 182] width 45 height 11
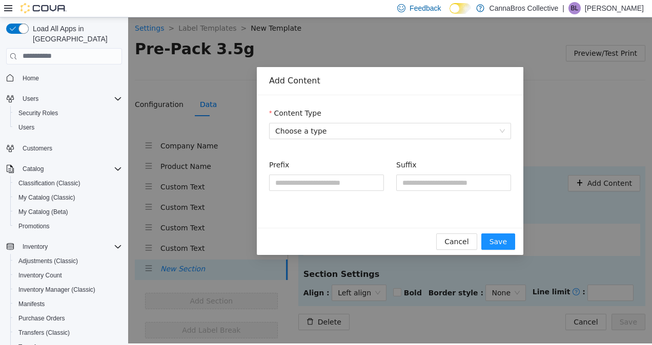
click at [404, 121] on div "Content Type" at bounding box center [390, 114] width 242 height 15
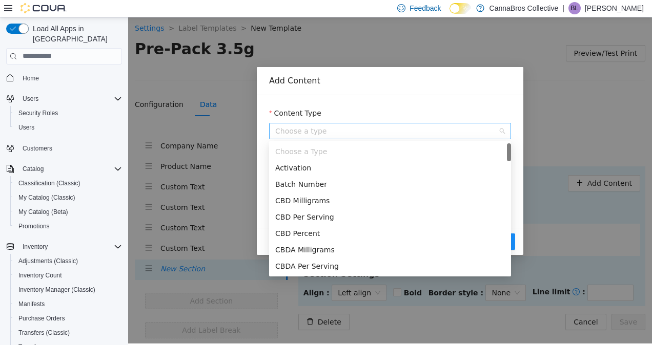
click at [404, 129] on span "Choose a type" at bounding box center [390, 130] width 230 height 15
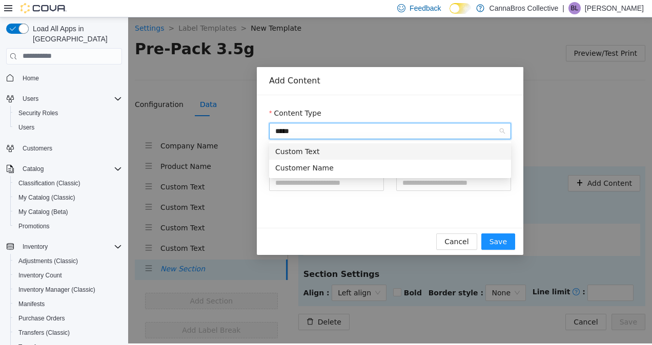
type input "******"
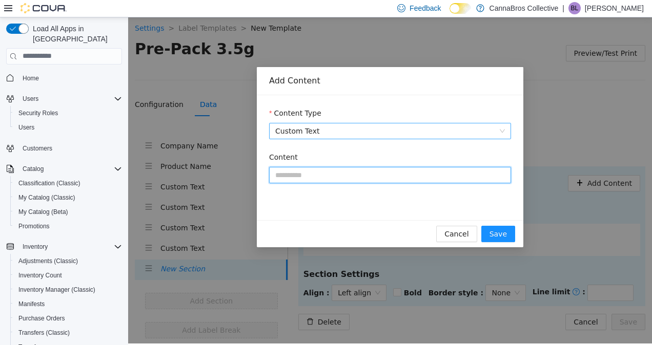
click at [320, 170] on input "Content" at bounding box center [390, 174] width 242 height 16
paste input "**********"
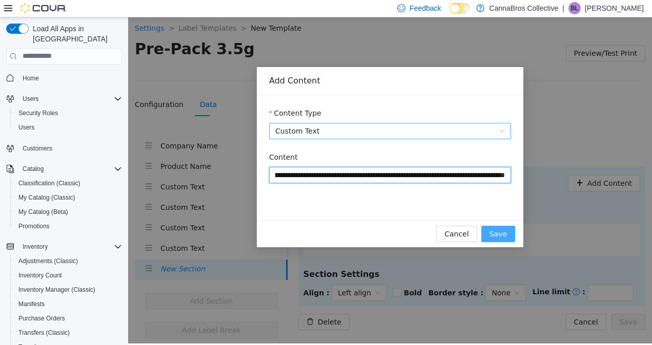
type input "**********"
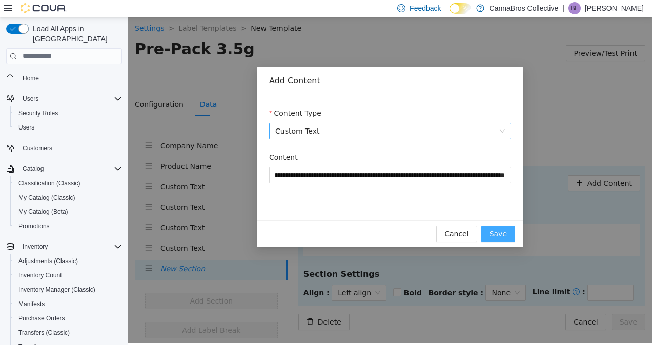
click at [504, 233] on span "Save" at bounding box center [497, 233] width 17 height 11
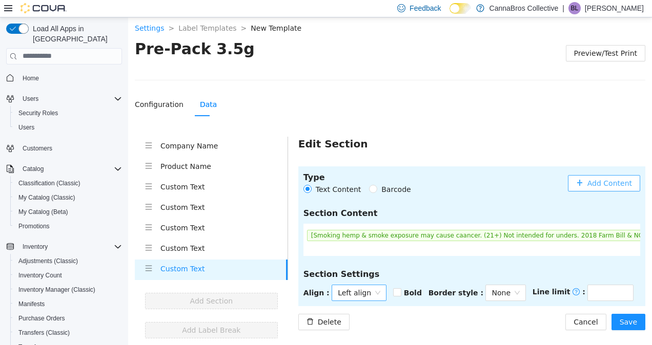
click at [372, 294] on div "Left align" at bounding box center [358, 292] width 55 height 16
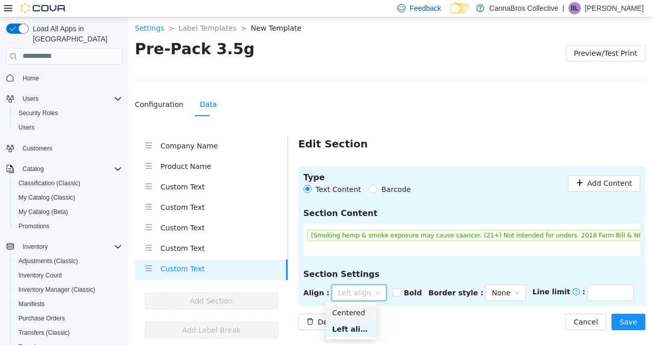
click at [362, 309] on div "Centered" at bounding box center [351, 312] width 38 height 11
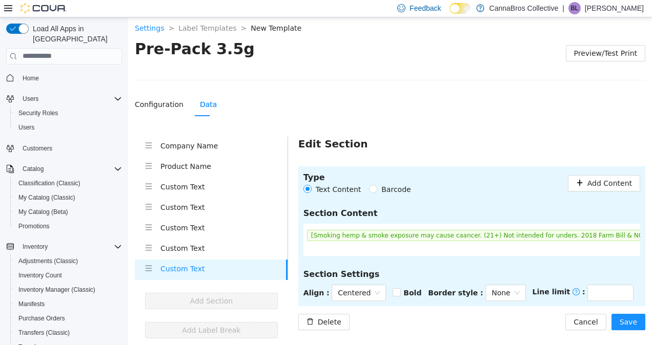
click at [406, 322] on div "Delete Cancel Save" at bounding box center [471, 322] width 347 height 16
click at [629, 318] on span "Save" at bounding box center [627, 321] width 17 height 11
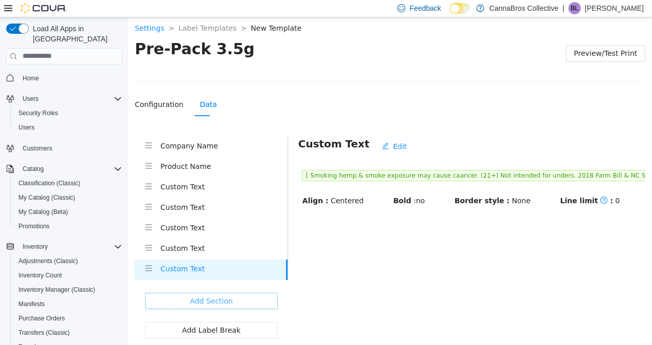
click at [221, 301] on span "Add Section" at bounding box center [211, 300] width 43 height 11
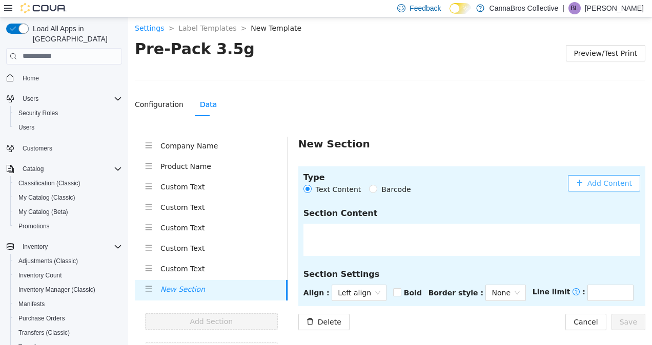
click at [596, 182] on span "Add Content" at bounding box center [609, 182] width 45 height 11
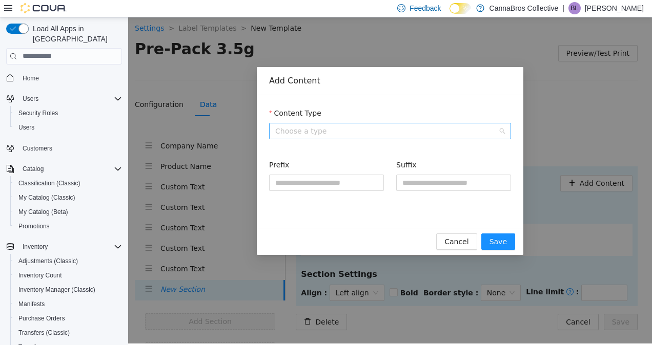
click at [362, 129] on span "Choose a type" at bounding box center [390, 130] width 230 height 15
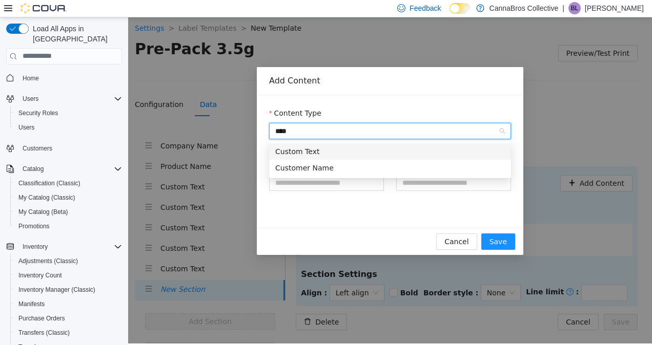
type input "*****"
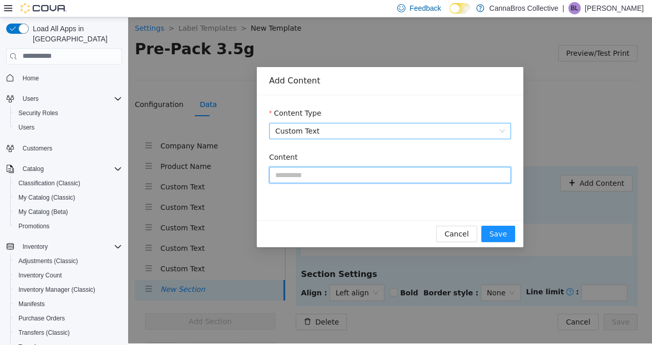
click at [356, 182] on input "Content" at bounding box center [390, 174] width 242 height 16
paste input "**********"
type input "**********"
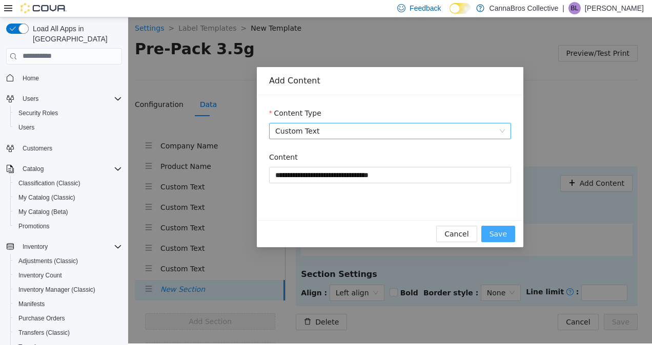
click at [490, 232] on button "Save" at bounding box center [498, 233] width 34 height 16
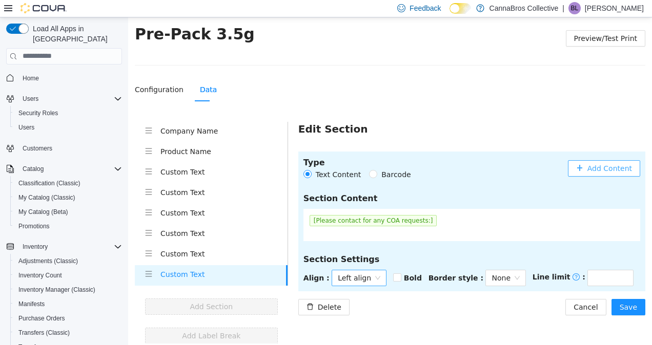
click at [355, 275] on span "Left align" at bounding box center [359, 277] width 43 height 15
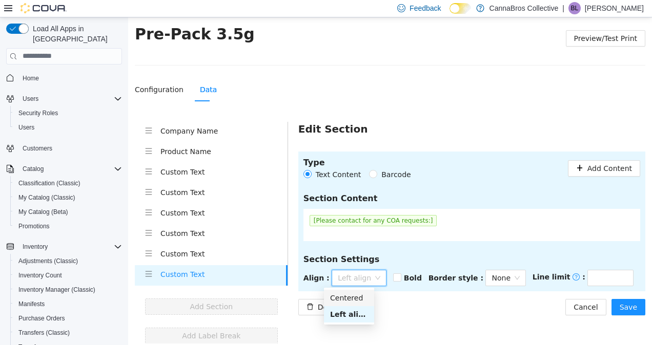
click at [358, 298] on div "Centered" at bounding box center [349, 297] width 38 height 11
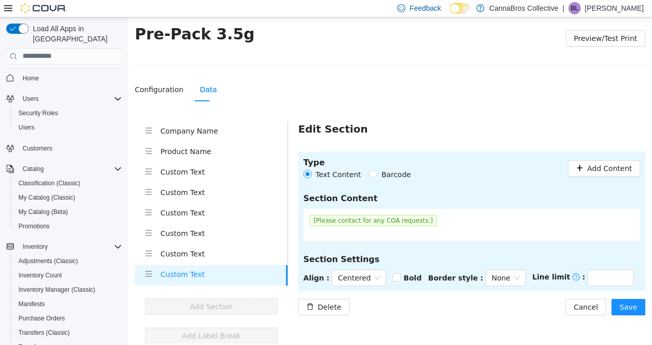
click at [442, 312] on div "Delete Cancel Save" at bounding box center [471, 307] width 347 height 16
click at [626, 302] on span "Save" at bounding box center [627, 306] width 17 height 11
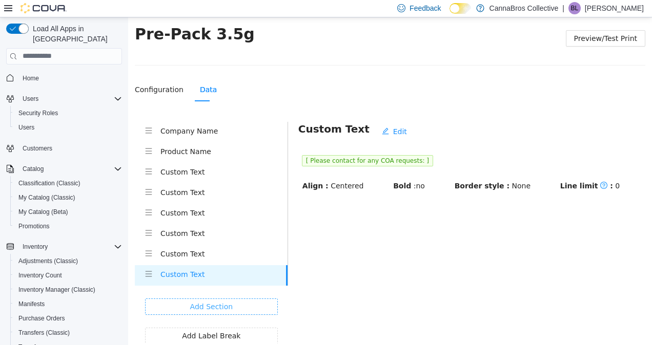
click at [214, 306] on span "Add Section" at bounding box center [211, 306] width 43 height 11
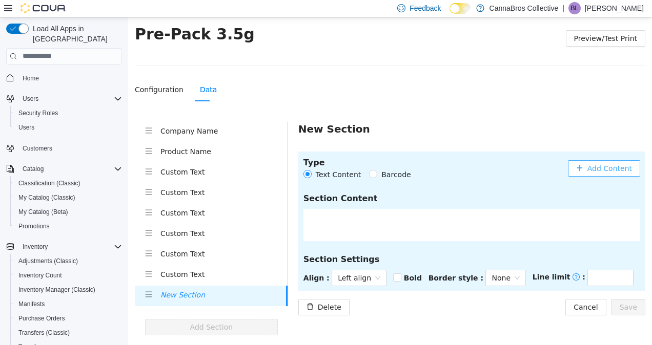
click at [598, 162] on span "Add Content" at bounding box center [609, 167] width 45 height 11
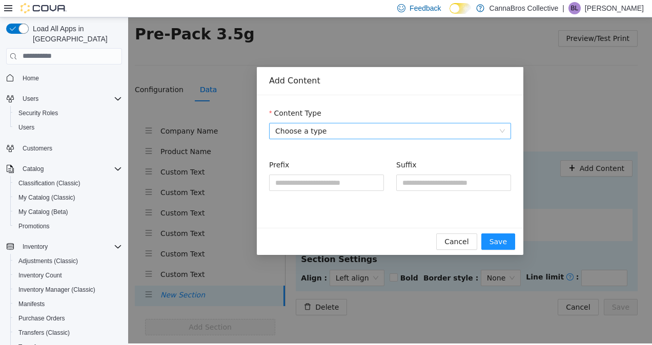
click at [404, 129] on span "Choose a type" at bounding box center [390, 130] width 230 height 15
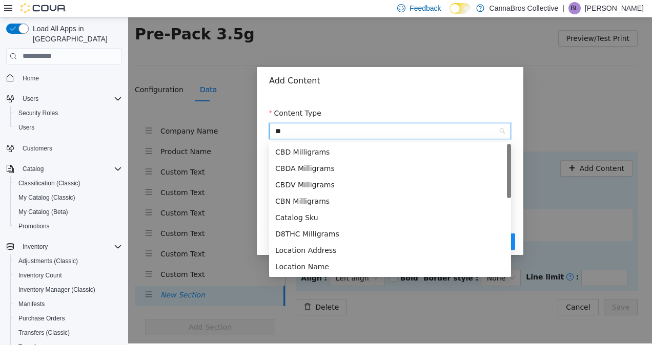
type input "***"
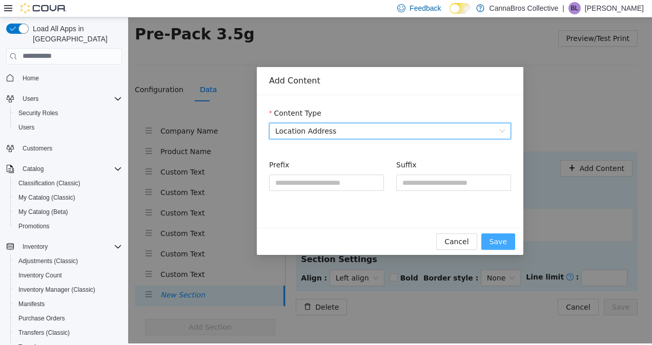
click at [504, 239] on span "Save" at bounding box center [497, 241] width 17 height 11
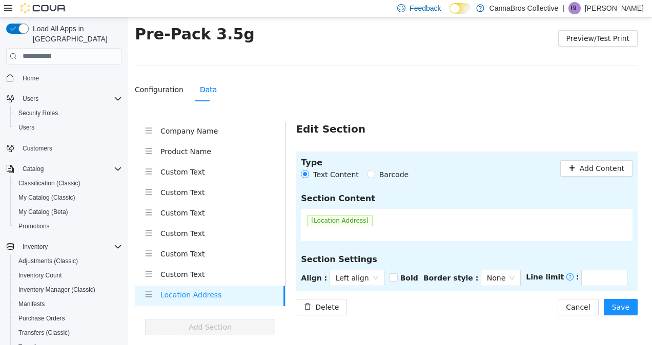
scroll to position [35, 0]
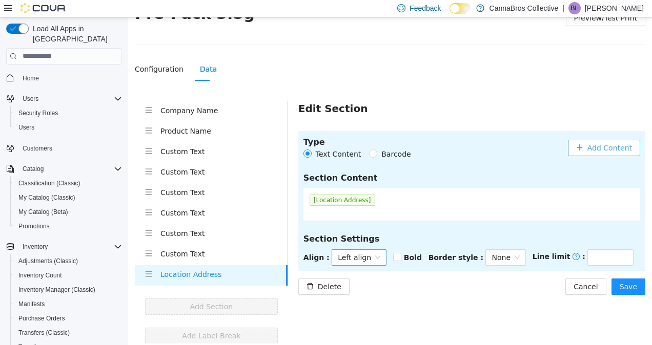
click at [364, 256] on span "Left align" at bounding box center [359, 256] width 43 height 15
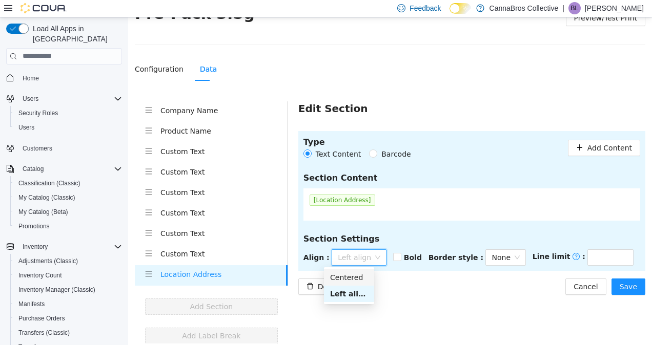
click at [355, 284] on div "Centered" at bounding box center [349, 277] width 50 height 16
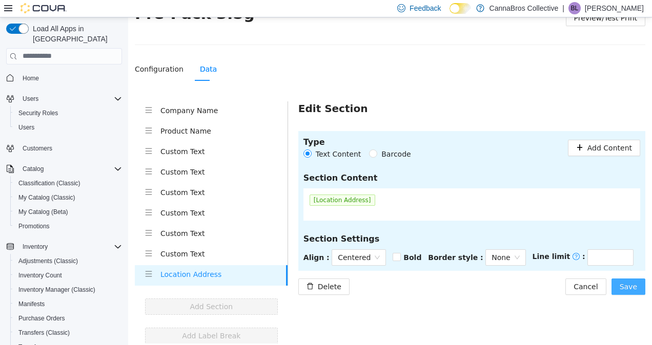
click at [612, 293] on button "Save" at bounding box center [628, 286] width 34 height 16
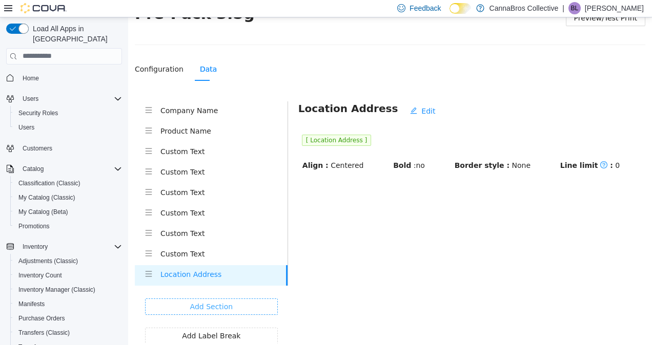
click at [225, 301] on span "Add Section" at bounding box center [211, 306] width 43 height 11
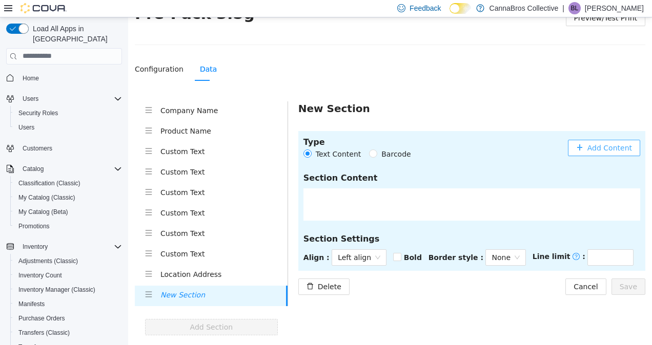
click at [624, 139] on button "Add Content" at bounding box center [604, 147] width 72 height 16
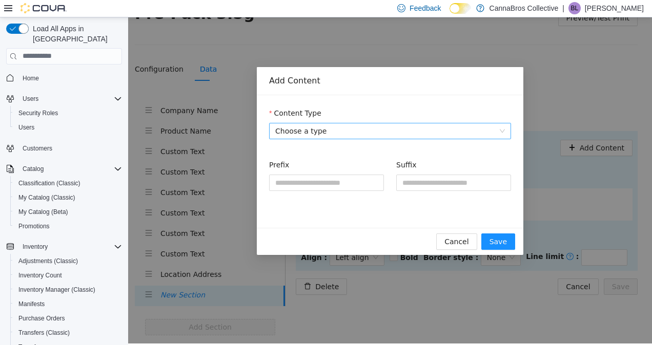
click at [477, 135] on form "Content Type Choose a type Prefix Suffix" at bounding box center [390, 155] width 242 height 96
click at [477, 135] on span "Choose a type" at bounding box center [390, 130] width 230 height 15
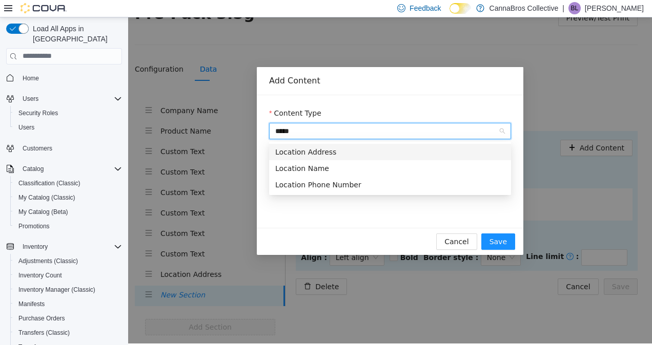
type input "******"
click at [425, 181] on div "Location Phone Number" at bounding box center [390, 184] width 230 height 11
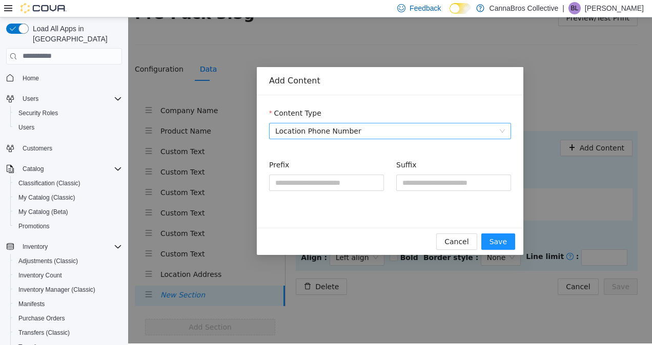
click at [454, 158] on div "Prefix Suffix" at bounding box center [390, 177] width 242 height 52
click at [498, 246] on span "Save" at bounding box center [497, 241] width 17 height 11
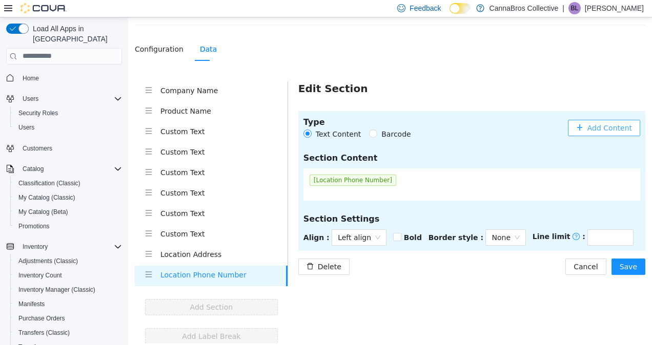
scroll to position [56, 0]
click at [362, 239] on span "Left align" at bounding box center [359, 236] width 43 height 15
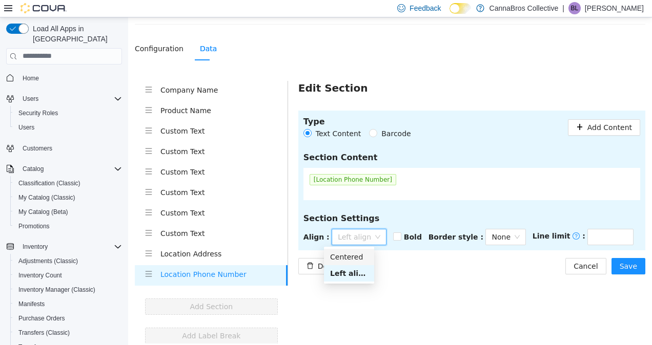
click at [358, 251] on div "Centered" at bounding box center [349, 256] width 38 height 11
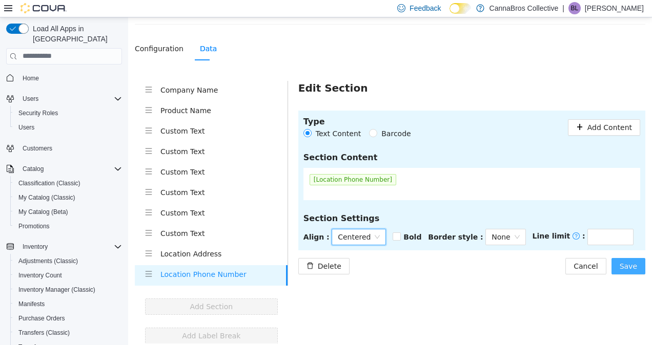
click at [620, 266] on span "Save" at bounding box center [627, 265] width 17 height 11
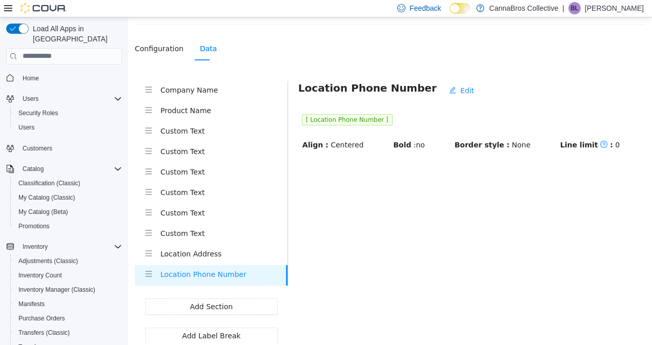
scroll to position [0, 0]
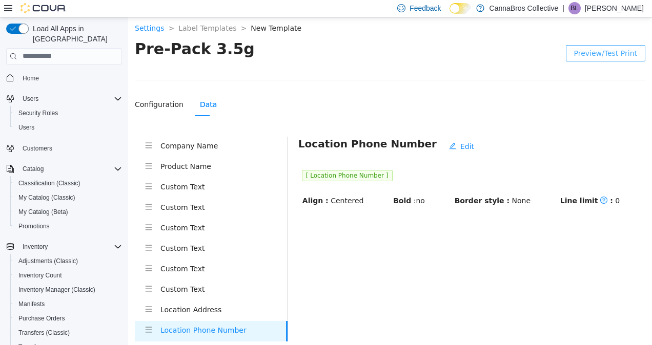
click at [607, 48] on span "Preview/Test Print" at bounding box center [605, 52] width 63 height 11
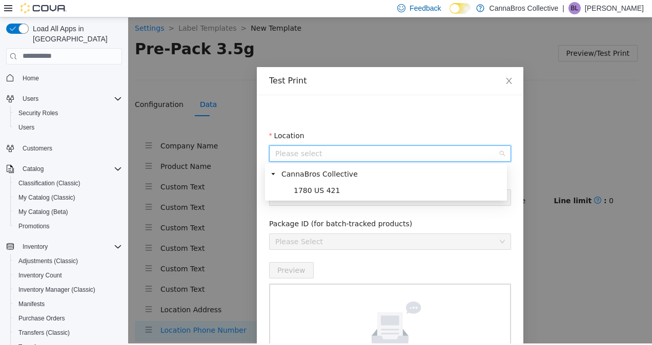
click at [380, 157] on input "Location" at bounding box center [386, 152] width 222 height 15
click at [341, 200] on div "1780 US 421" at bounding box center [386, 192] width 238 height 16
click at [343, 197] on div "1780 US 421" at bounding box center [386, 192] width 238 height 16
click at [354, 194] on span "1780 US 421" at bounding box center [397, 190] width 213 height 12
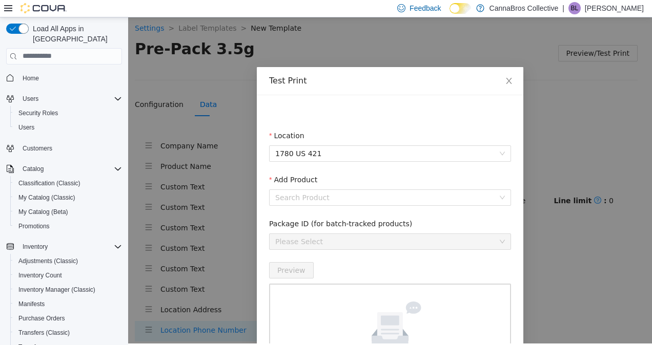
click at [354, 194] on input "Add Product" at bounding box center [386, 197] width 222 height 15
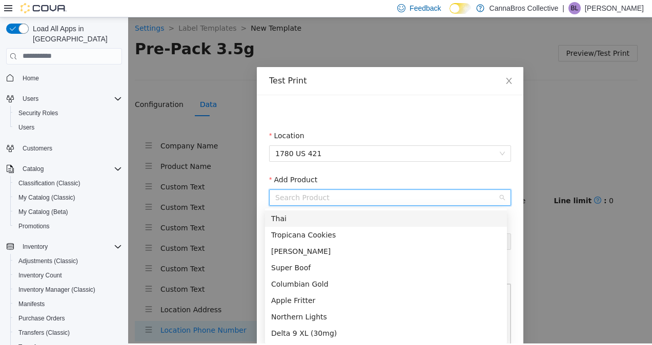
click at [327, 224] on div "Thai" at bounding box center [386, 218] width 242 height 16
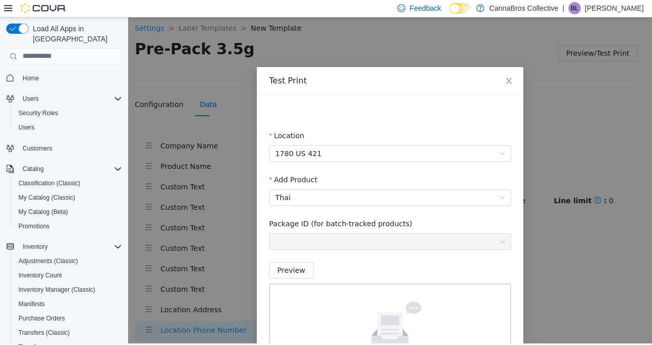
click at [335, 227] on label "Package ID (for batch-tracked products)" at bounding box center [340, 223] width 143 height 11
click at [281, 269] on span "Preview" at bounding box center [291, 269] width 28 height 11
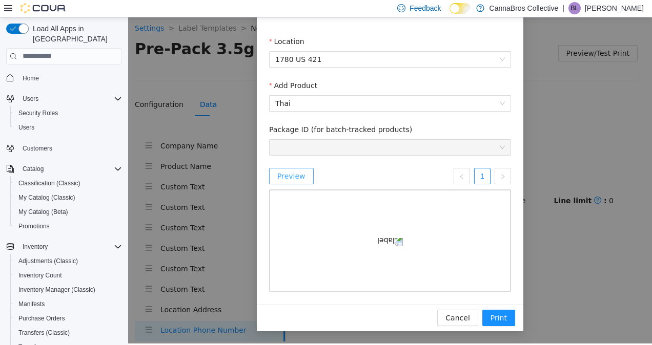
scroll to position [157, 0]
click at [497, 320] on span "Print" at bounding box center [498, 317] width 16 height 11
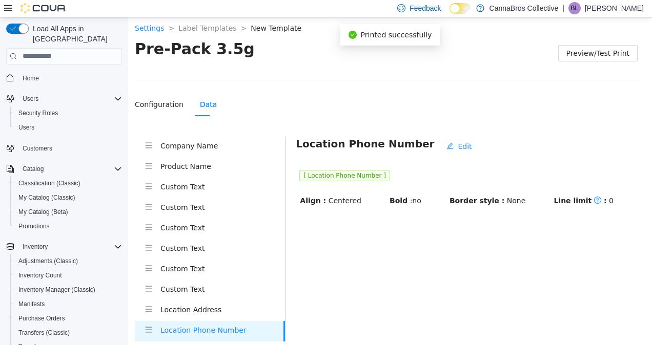
scroll to position [110, 0]
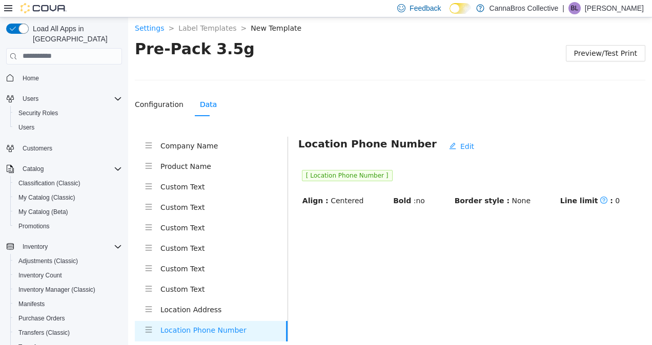
drag, startPoint x: 497, startPoint y: 318, endPoint x: 214, endPoint y: 194, distance: 308.8
click at [214, 194] on li "Custom Text" at bounding box center [211, 187] width 153 height 20
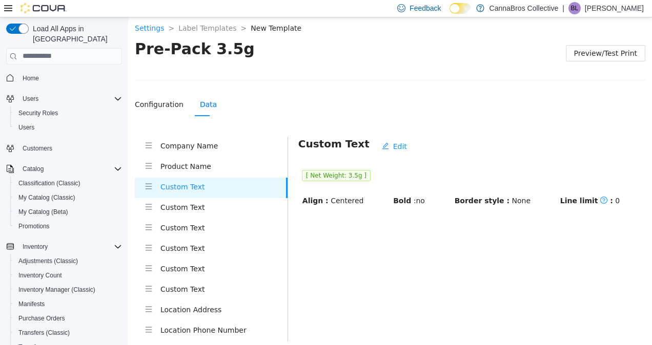
click at [213, 219] on li "Custom Text" at bounding box center [211, 228] width 153 height 20
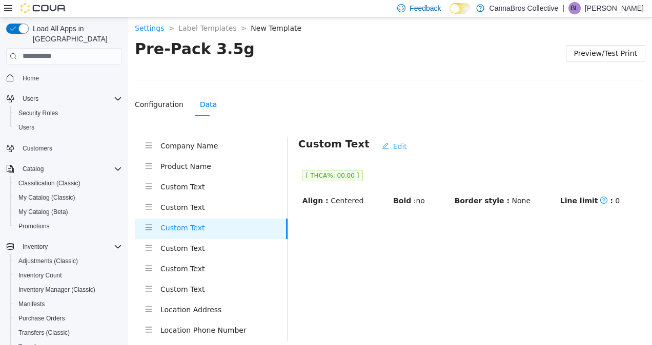
click at [393, 142] on span "Edit" at bounding box center [400, 145] width 14 height 11
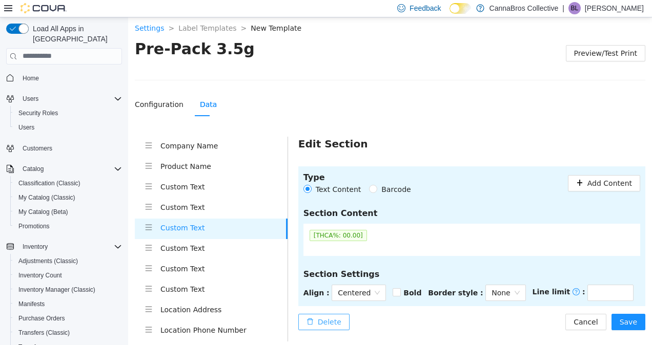
click at [342, 317] on button "Delete" at bounding box center [323, 322] width 51 height 16
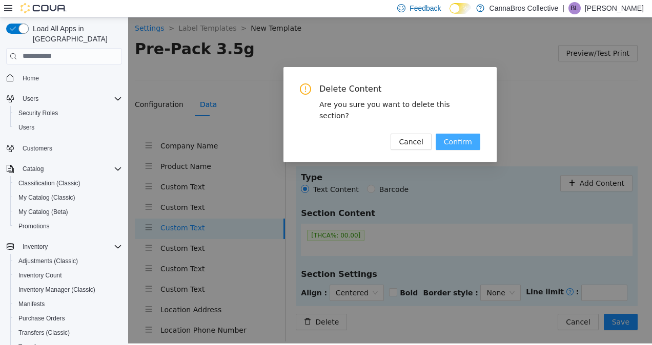
click at [464, 136] on span "Confirm" at bounding box center [458, 141] width 28 height 11
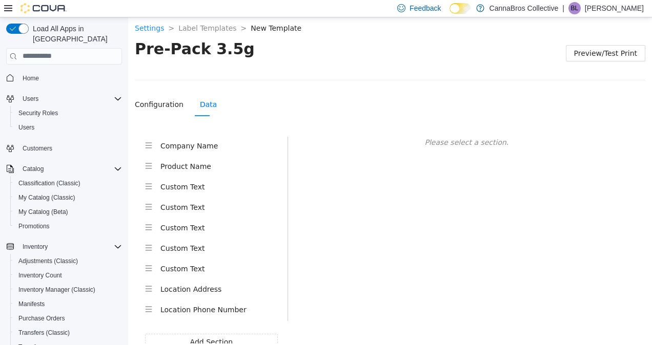
click at [236, 151] on div "Company Name" at bounding box center [223, 146] width 127 height 13
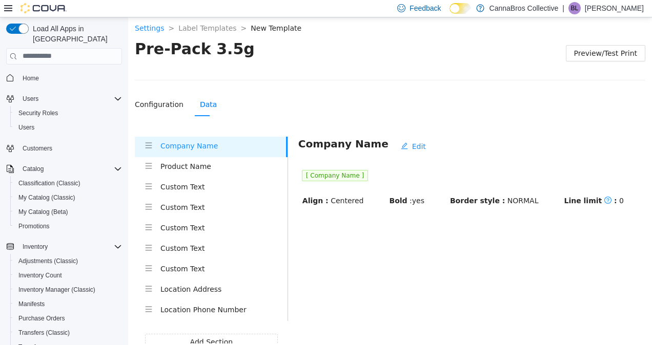
click at [228, 165] on h4 "Product Name" at bounding box center [223, 165] width 127 height 11
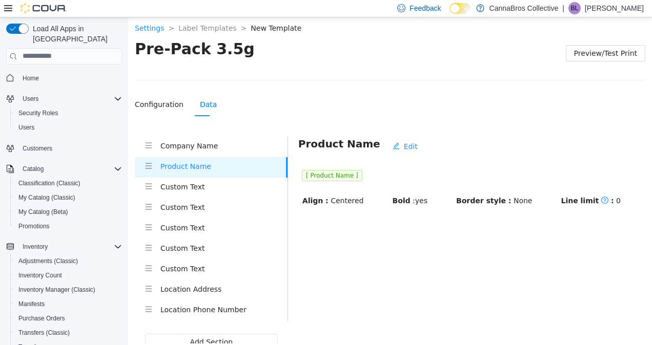
click at [220, 188] on h4 "Custom Text" at bounding box center [223, 186] width 127 height 11
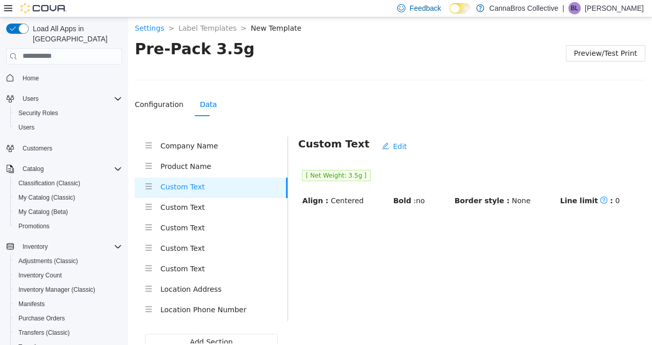
click at [219, 206] on h4 "Custom Text" at bounding box center [223, 206] width 127 height 11
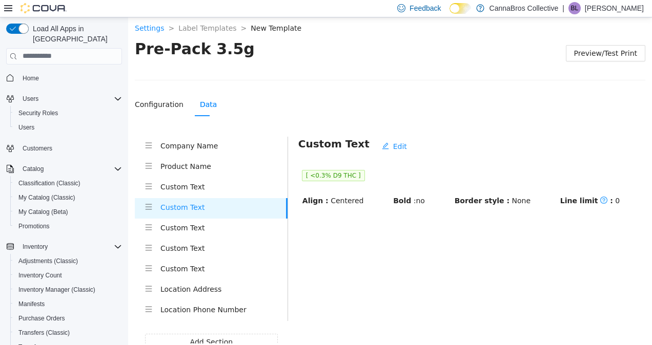
click at [218, 232] on h4 "Custom Text" at bounding box center [223, 227] width 127 height 11
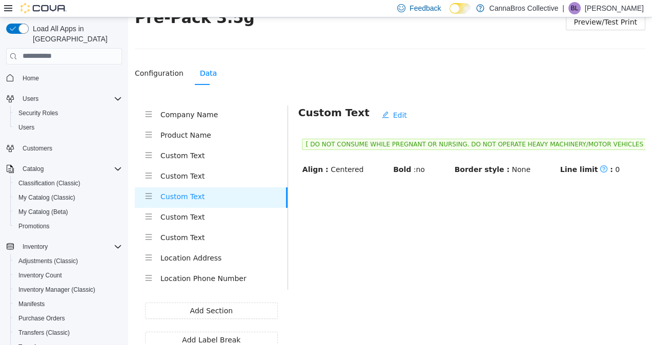
scroll to position [35, 0]
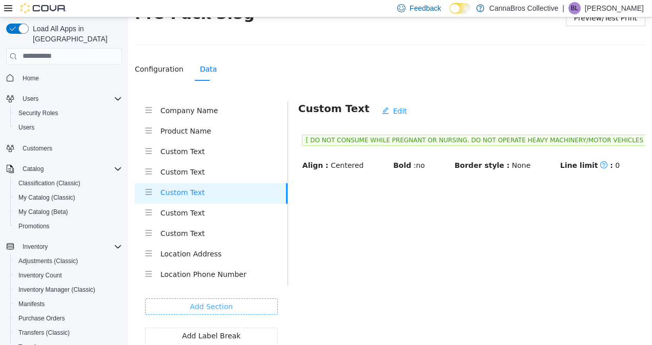
click at [201, 303] on span "Add Section" at bounding box center [211, 306] width 43 height 11
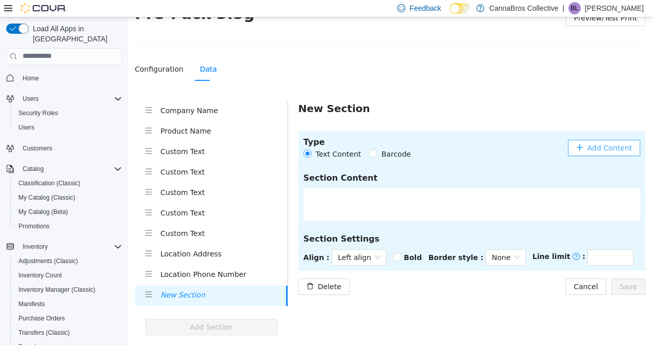
click at [602, 147] on span "Add Content" at bounding box center [609, 147] width 45 height 11
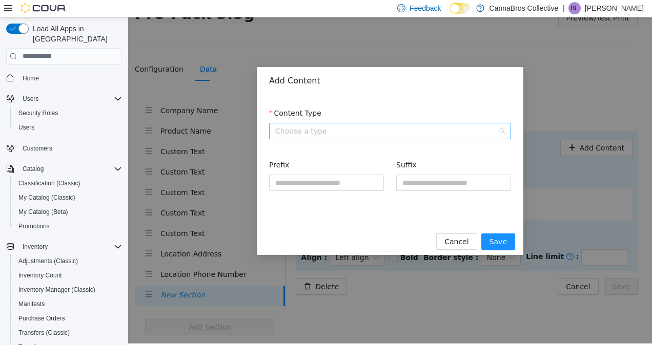
click at [403, 131] on span "Choose a type" at bounding box center [390, 130] width 230 height 15
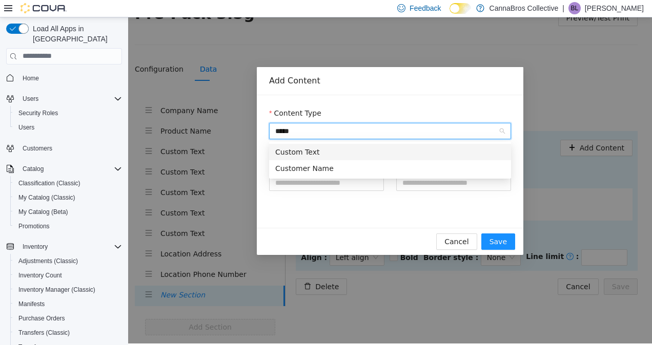
type input "******"
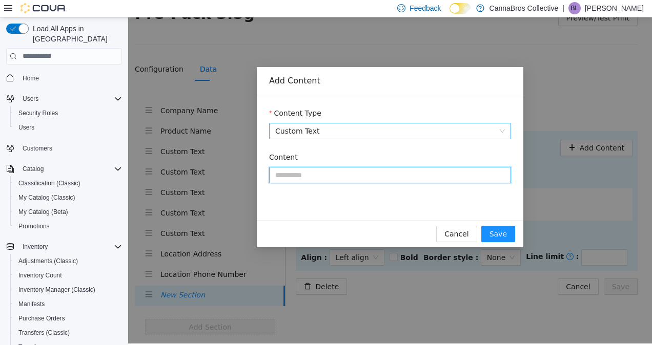
paste input "**********"
type input "**********"
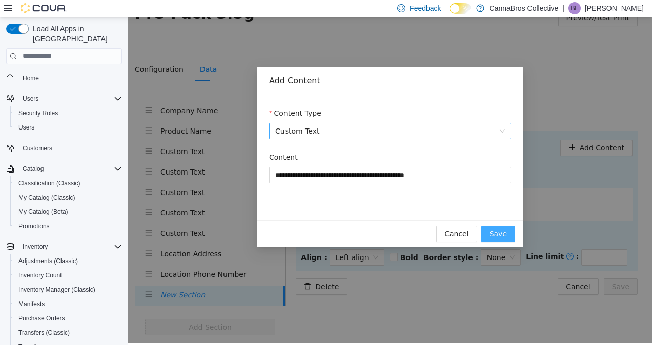
click at [505, 233] on span "Save" at bounding box center [497, 233] width 17 height 11
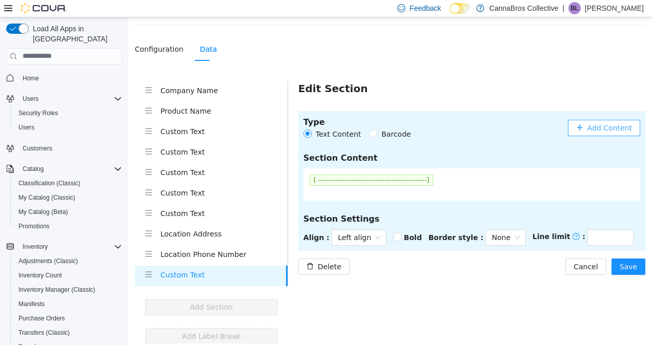
scroll to position [56, 0]
click at [352, 236] on span "Left align" at bounding box center [359, 236] width 43 height 15
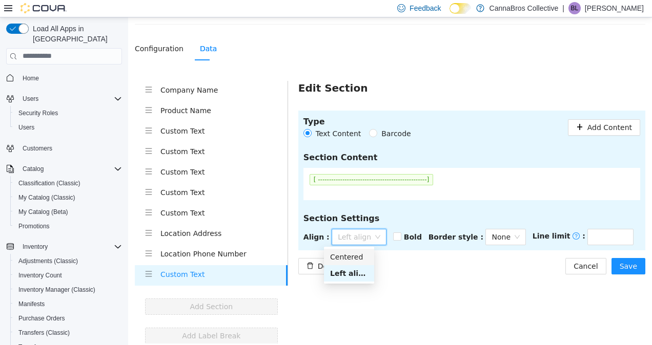
click at [349, 257] on div "Centered" at bounding box center [349, 256] width 38 height 11
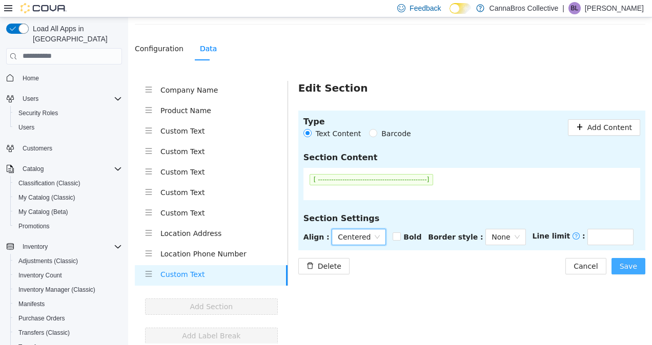
click at [621, 265] on span "Save" at bounding box center [627, 265] width 17 height 11
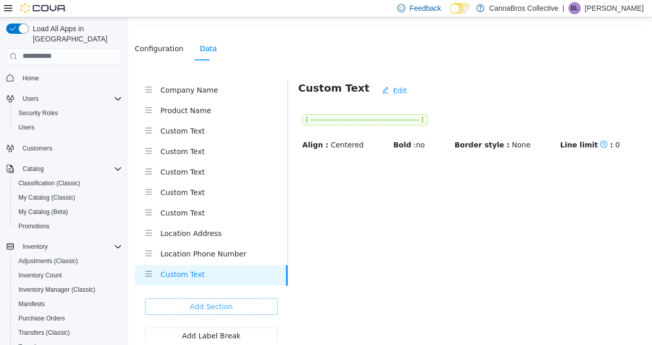
click at [205, 304] on span "Add Section" at bounding box center [211, 306] width 43 height 11
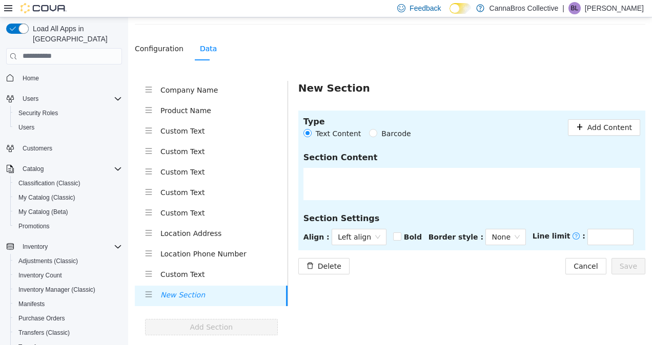
click at [397, 170] on div at bounding box center [471, 184] width 337 height 32
click at [357, 240] on span "Left align" at bounding box center [359, 236] width 43 height 15
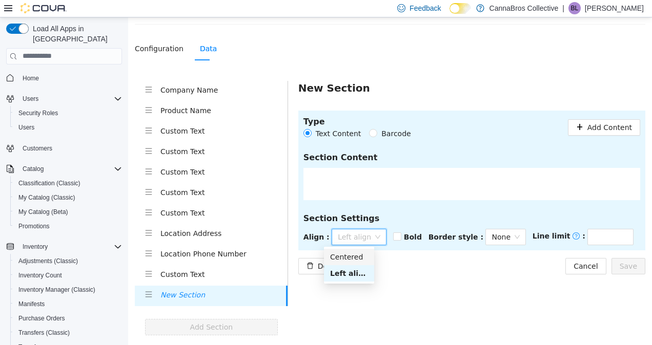
click at [355, 253] on div "Centered" at bounding box center [349, 256] width 38 height 11
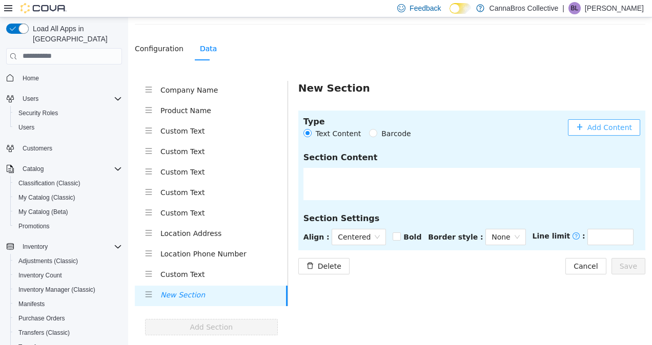
click at [602, 129] on span "Add Content" at bounding box center [609, 126] width 45 height 11
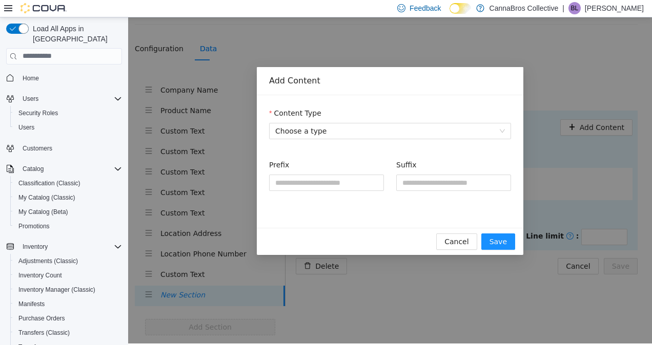
click at [408, 121] on div "Content Type" at bounding box center [390, 114] width 242 height 15
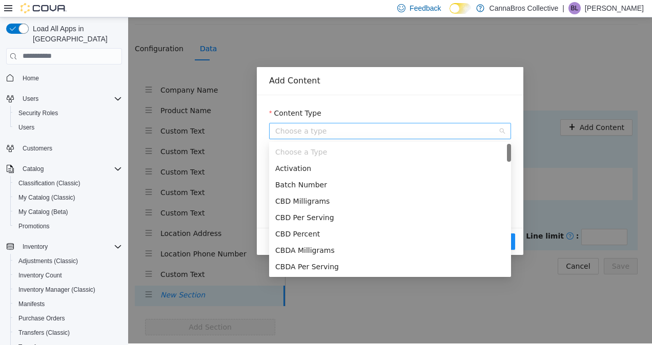
click at [410, 134] on span "Choose a type" at bounding box center [390, 130] width 230 height 15
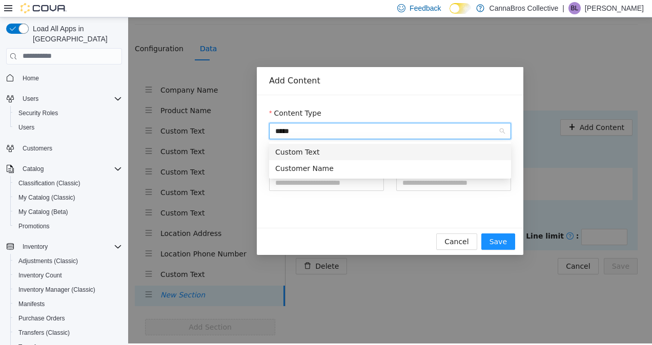
type input "******"
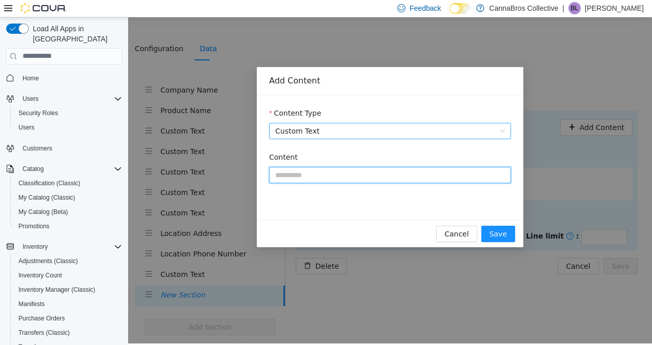
paste input "**********"
type input "**********"
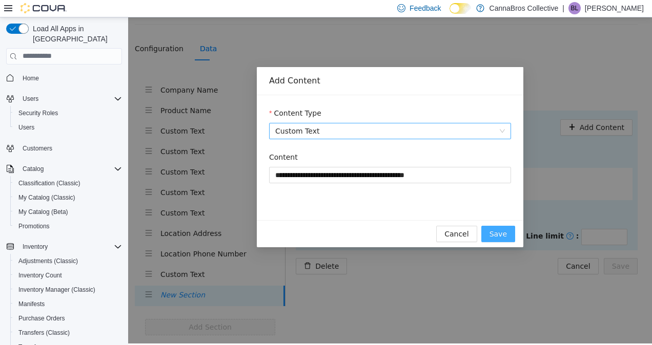
click at [509, 228] on button "Save" at bounding box center [498, 233] width 34 height 16
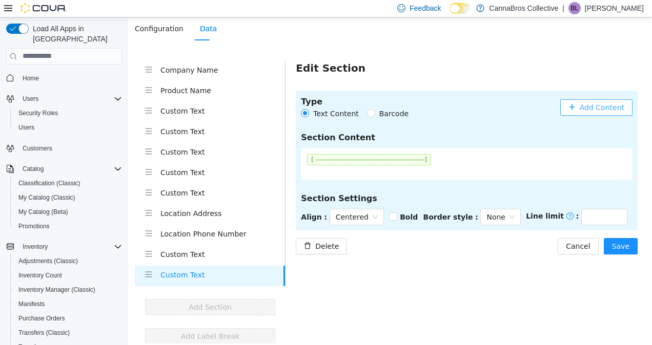
scroll to position [76, 0]
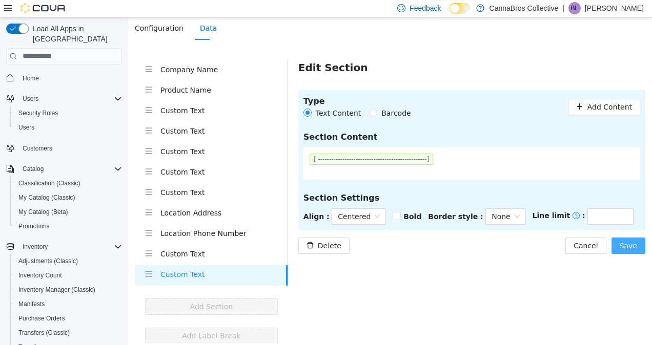
click at [623, 246] on span "Save" at bounding box center [627, 245] width 17 height 11
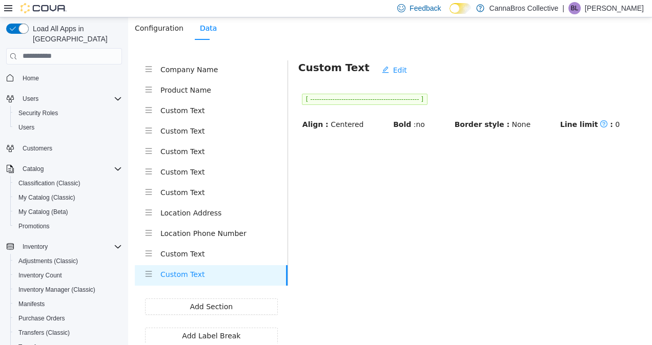
click at [230, 256] on h4 "Custom Text" at bounding box center [223, 253] width 127 height 11
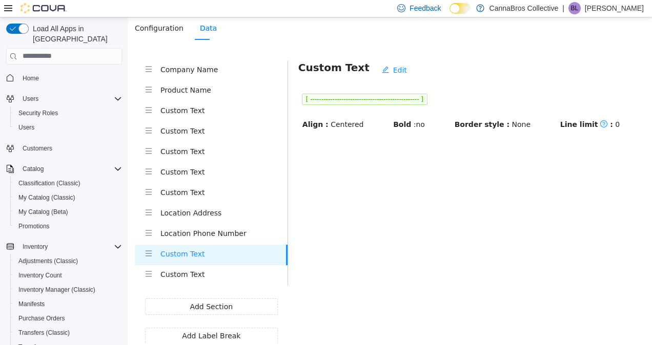
click at [203, 227] on h4 "Location Phone Number" at bounding box center [223, 232] width 127 height 11
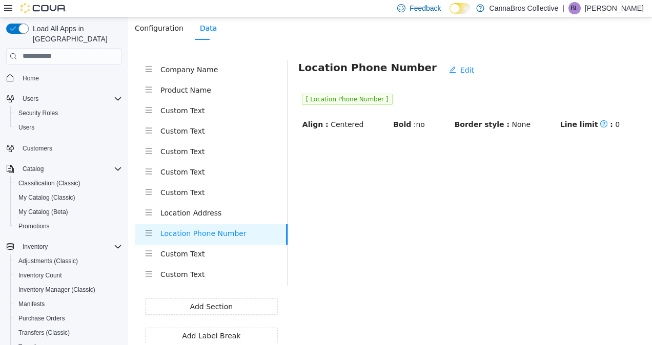
click at [148, 255] on icon "menu" at bounding box center [148, 252] width 7 height 7
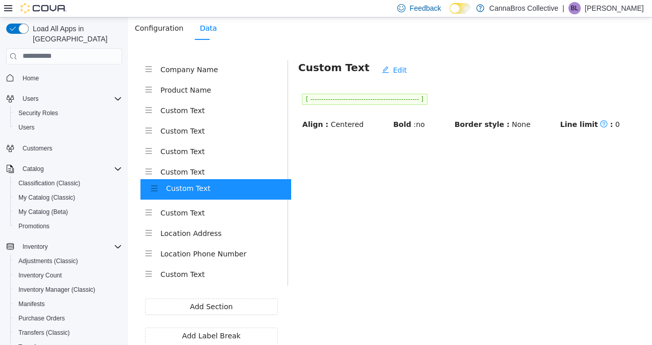
drag, startPoint x: 148, startPoint y: 255, endPoint x: 153, endPoint y: 185, distance: 69.3
click at [153, 185] on div "Company Name Product Name Custom Text Custom Text Custom Text Custom Text Custo…" at bounding box center [211, 172] width 153 height 225
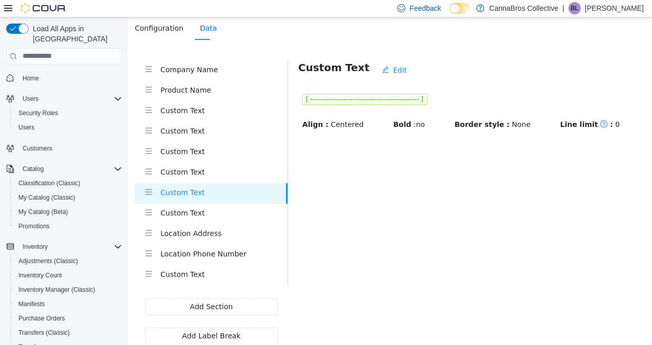
click at [177, 212] on h4 "Custom Text" at bounding box center [223, 212] width 127 height 11
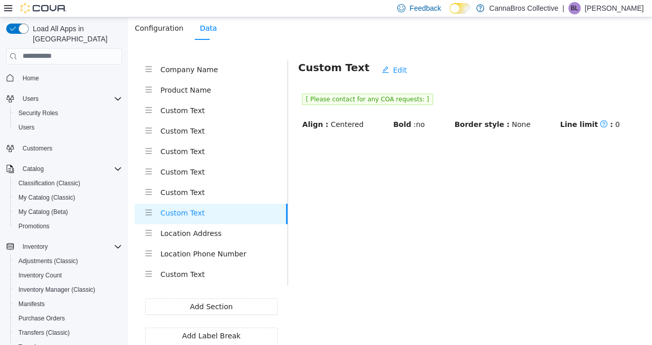
click at [171, 276] on h4 "Custom Text" at bounding box center [223, 273] width 127 height 11
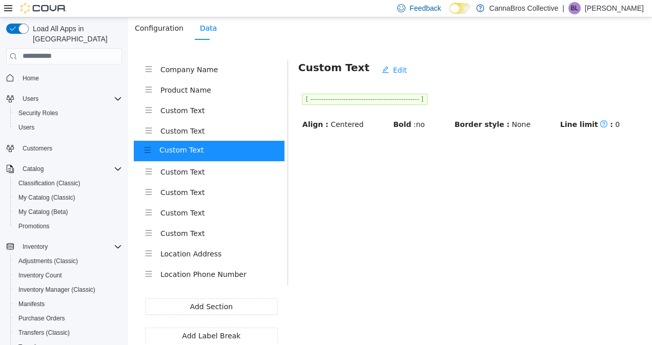
drag, startPoint x: 149, startPoint y: 276, endPoint x: 148, endPoint y: 149, distance: 127.6
click at [148, 149] on div "Company Name Product Name Custom Text Custom Text Custom Text Custom Text Custo…" at bounding box center [211, 172] width 153 height 225
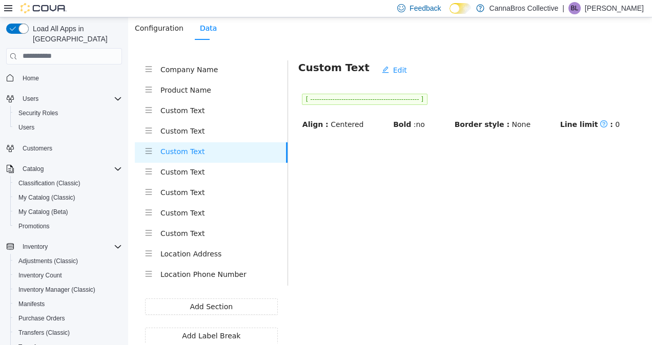
click at [183, 168] on h4 "Custom Text" at bounding box center [223, 171] width 127 height 11
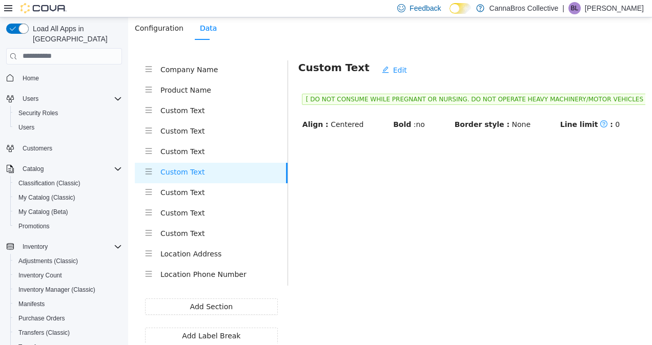
click at [200, 130] on h4 "Custom Text" at bounding box center [223, 130] width 127 height 11
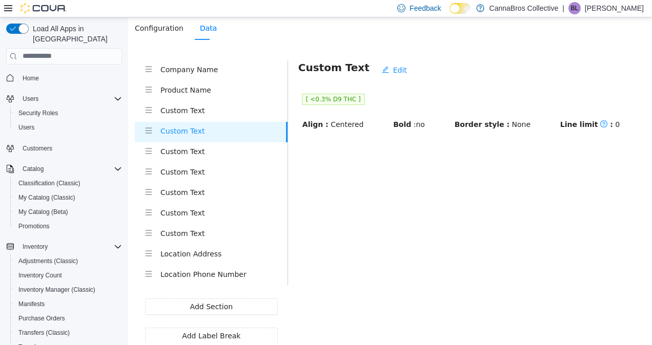
click at [197, 148] on h4 "Custom Text" at bounding box center [223, 150] width 127 height 11
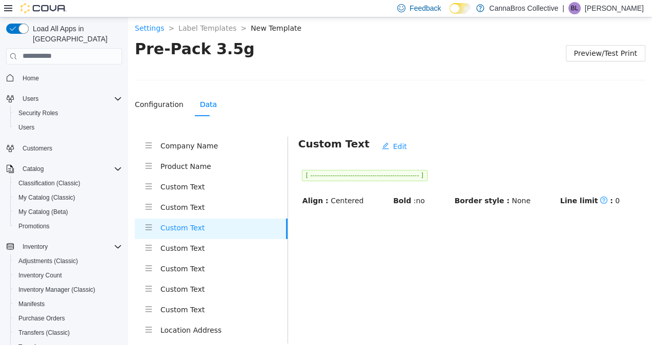
scroll to position [1, 0]
click at [609, 50] on span "Preview/Test Print" at bounding box center [605, 52] width 63 height 11
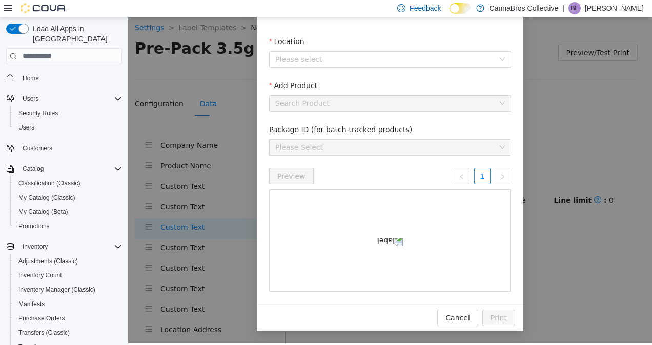
scroll to position [0, 0]
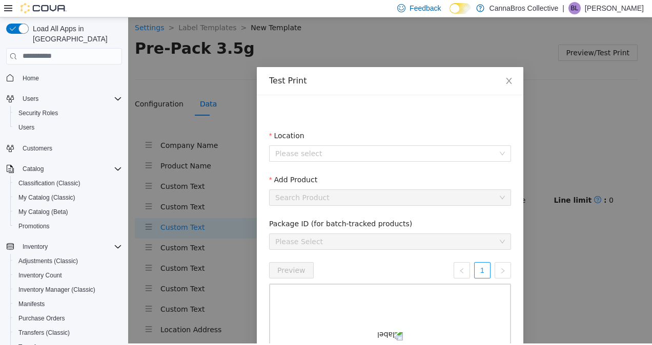
click at [346, 182] on div "Add Product" at bounding box center [390, 181] width 242 height 15
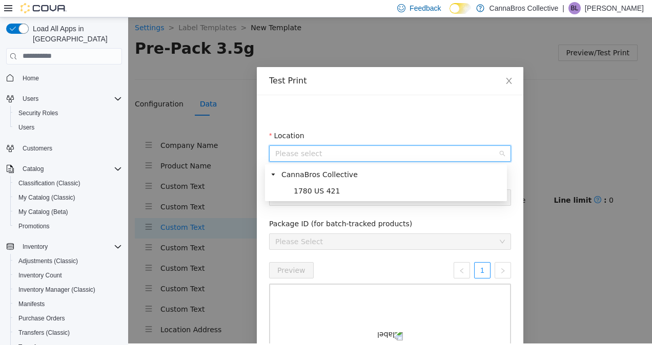
click at [378, 159] on input "Location" at bounding box center [386, 152] width 222 height 15
click at [357, 185] on span "1780 US 421" at bounding box center [397, 190] width 213 height 12
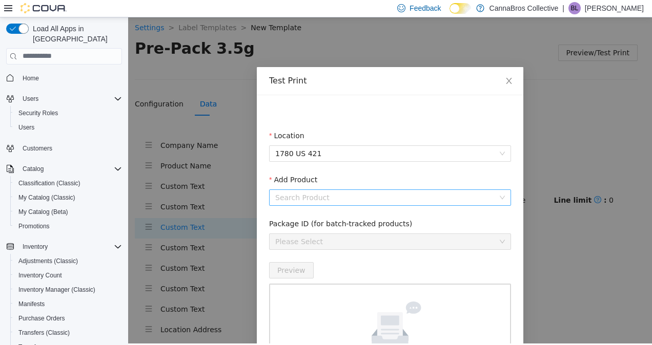
click at [354, 197] on input "Add Product" at bounding box center [386, 197] width 222 height 15
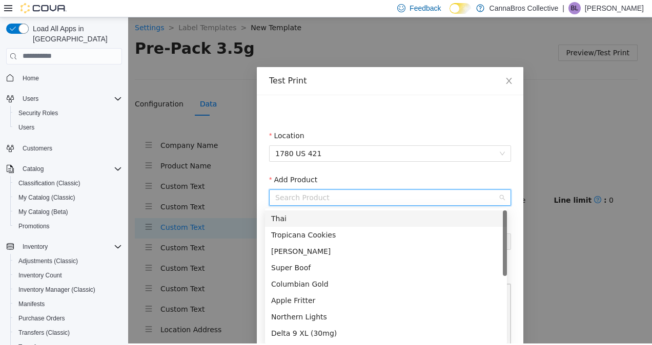
click at [339, 220] on div "Thai" at bounding box center [386, 218] width 230 height 11
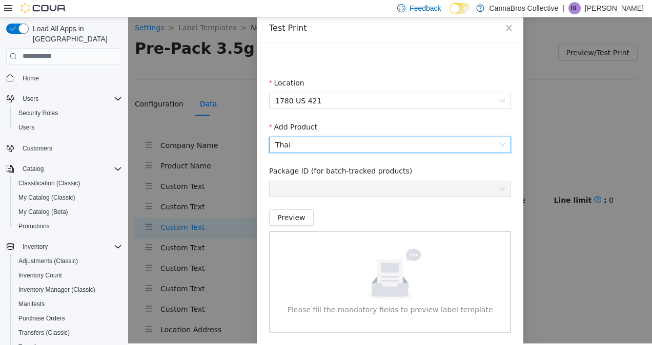
scroll to position [94, 0]
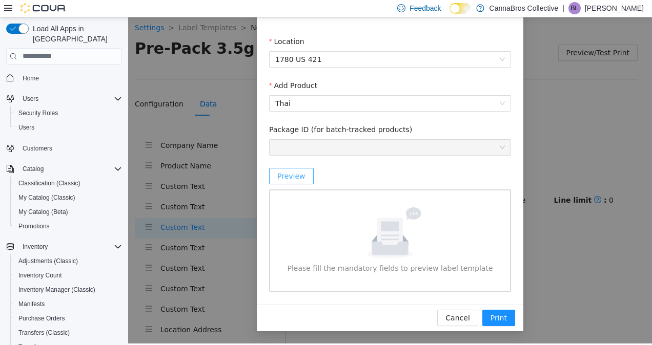
click at [297, 173] on button "Preview" at bounding box center [291, 176] width 45 height 16
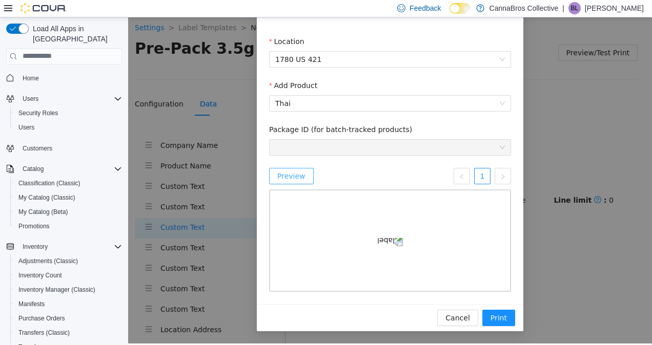
scroll to position [161, 0]
click at [456, 310] on button "Cancel" at bounding box center [457, 317] width 40 height 16
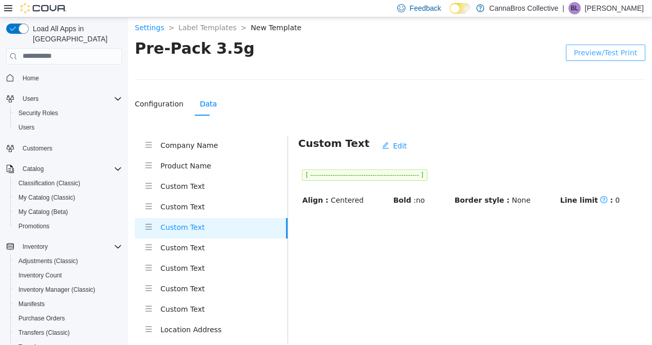
click at [613, 59] on button "Preview/Test Print" at bounding box center [605, 52] width 79 height 16
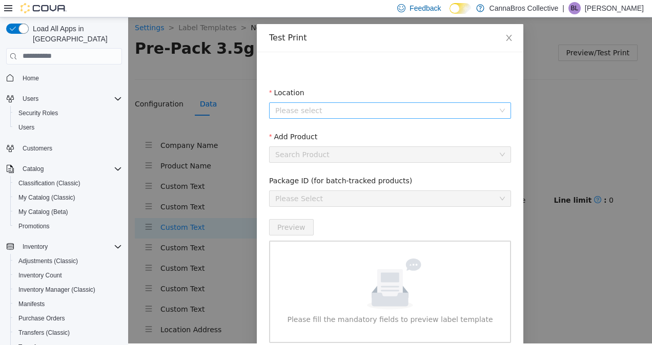
click at [381, 116] on input "Location" at bounding box center [386, 109] width 222 height 15
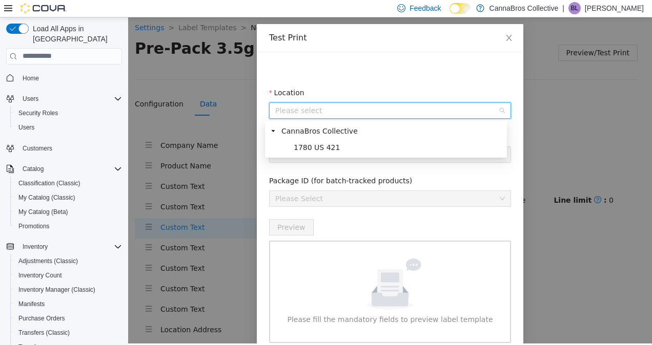
click at [381, 116] on input "Location" at bounding box center [386, 109] width 222 height 15
click at [354, 143] on span "1780 US 421" at bounding box center [397, 147] width 213 height 12
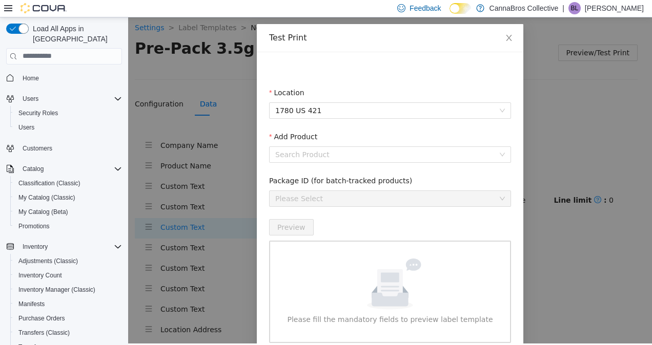
click at [354, 143] on div "Add Product" at bounding box center [390, 138] width 242 height 15
click at [352, 162] on fieldset "Add Product Search Product" at bounding box center [390, 153] width 242 height 44
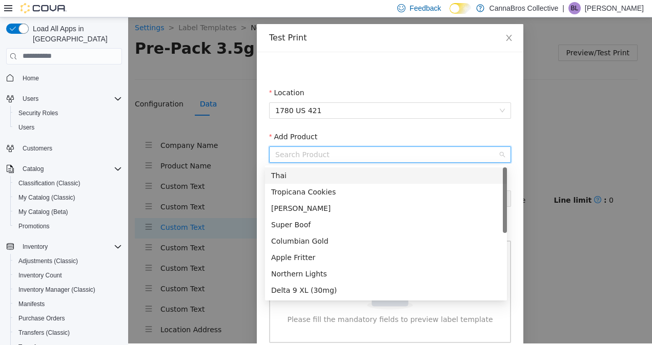
click at [379, 150] on input "Add Product" at bounding box center [386, 154] width 222 height 15
click at [338, 170] on div "Thai" at bounding box center [386, 175] width 230 height 11
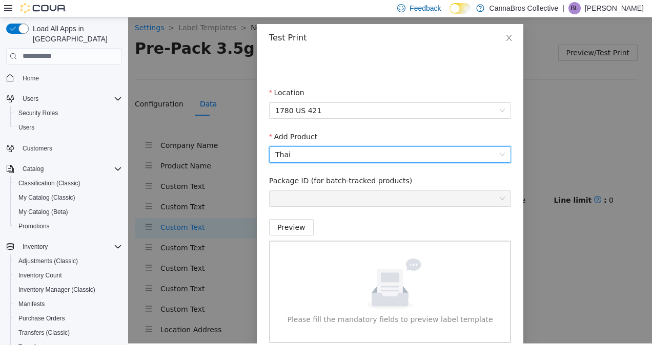
click at [350, 206] on div at bounding box center [390, 198] width 242 height 16
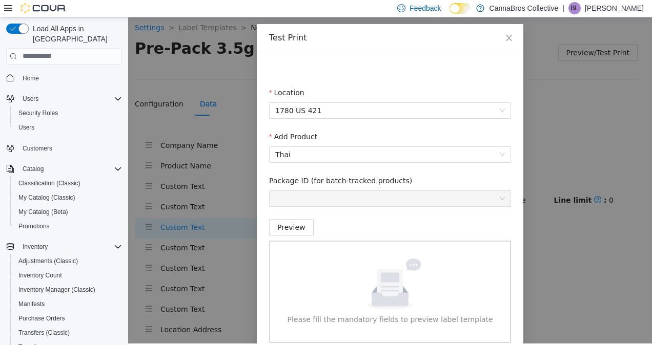
click at [337, 226] on div "Preview" at bounding box center [390, 227] width 242 height 16
click at [283, 230] on span "Preview" at bounding box center [291, 226] width 28 height 11
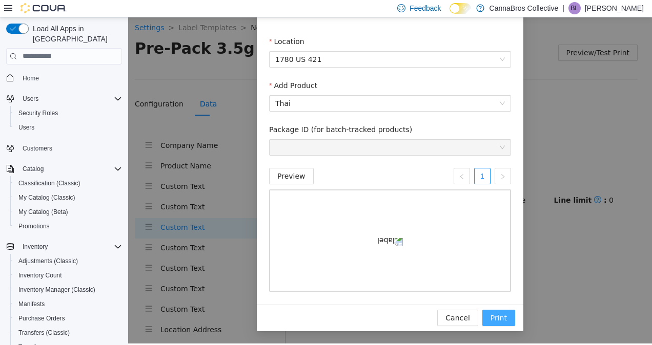
click at [496, 322] on span "Print" at bounding box center [498, 317] width 16 height 11
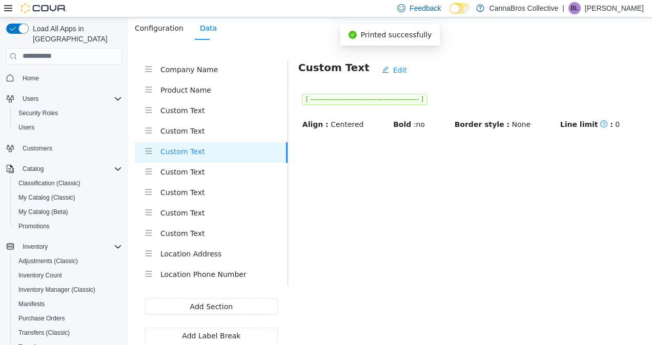
scroll to position [0, 0]
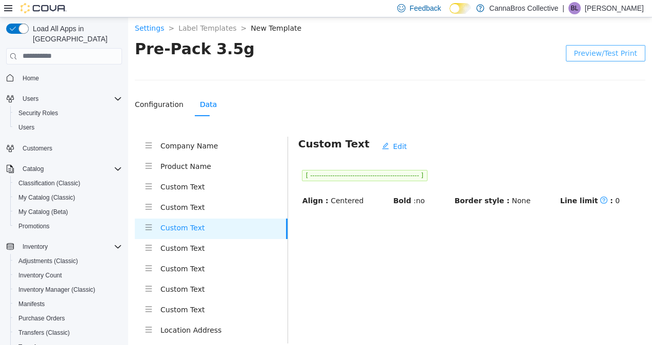
click at [201, 181] on h4 "Custom Text" at bounding box center [223, 186] width 127 height 11
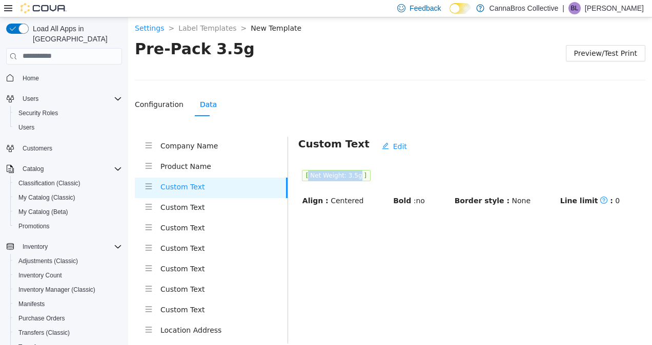
drag, startPoint x: 305, startPoint y: 173, endPoint x: 351, endPoint y: 175, distance: 46.7
click at [351, 175] on span "[ Net Weight: 3.5g ]" at bounding box center [336, 175] width 69 height 11
copy span "Net Weight: 3.5g"
click at [248, 202] on h4 "Custom Text" at bounding box center [223, 206] width 127 height 11
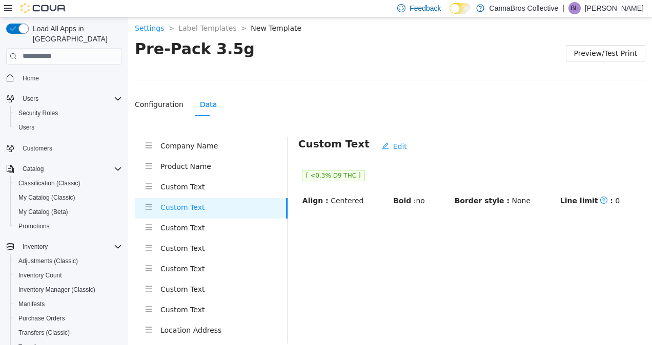
click at [374, 157] on div "Custom Text Edit [ <0.3% D9 THC ] Align : Centered Bold : no Border style : Non…" at bounding box center [471, 171] width 347 height 70
drag, startPoint x: 307, startPoint y: 175, endPoint x: 345, endPoint y: 174, distance: 37.9
click at [345, 174] on span "[ <0.3% D9 THC ]" at bounding box center [333, 175] width 63 height 11
copy span "<0.3% D9 THC"
click at [178, 233] on div "Custom Text" at bounding box center [223, 228] width 127 height 13
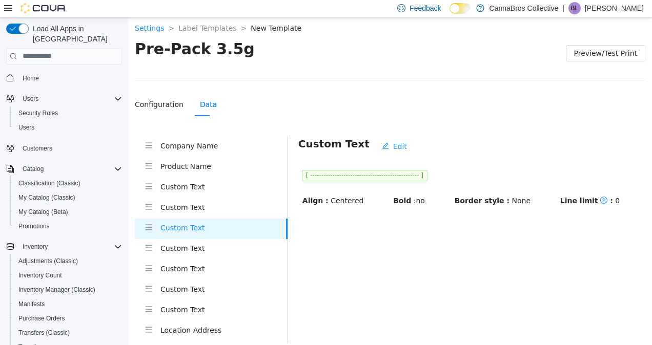
click at [350, 161] on div "Custom Text Edit [ ------------------------------------------------- ] Align : …" at bounding box center [471, 171] width 347 height 70
drag, startPoint x: 306, startPoint y: 174, endPoint x: 427, endPoint y: 173, distance: 120.9
click at [427, 173] on span "[ ------------------------------------------------- ]" at bounding box center [365, 175] width 126 height 11
copy span "-------------------------------------------------"
click at [469, 107] on div "Configuration Data" at bounding box center [390, 104] width 510 height 24
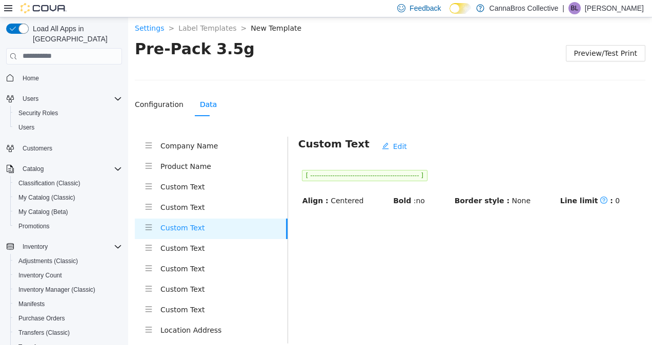
click at [222, 253] on h4 "Custom Text" at bounding box center [223, 247] width 127 height 11
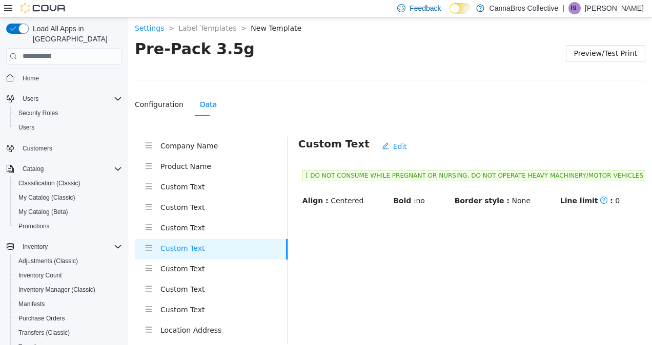
click at [380, 152] on button "Edit" at bounding box center [393, 146] width 41 height 16
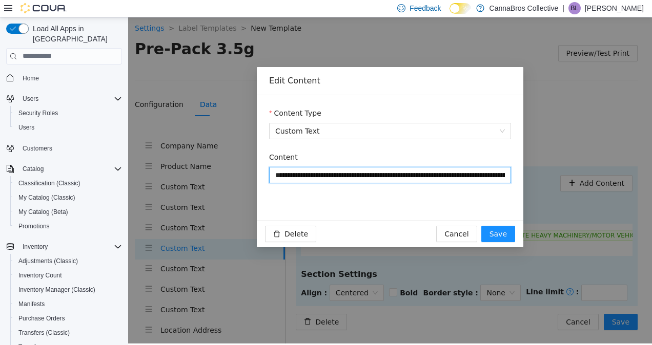
click at [377, 174] on input "**********" at bounding box center [390, 174] width 242 height 16
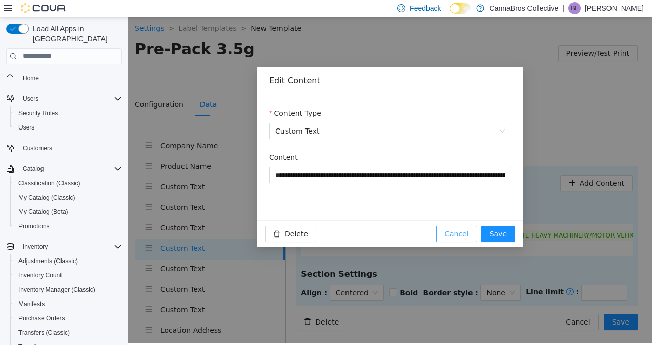
click at [467, 233] on span "Cancel" at bounding box center [456, 233] width 24 height 11
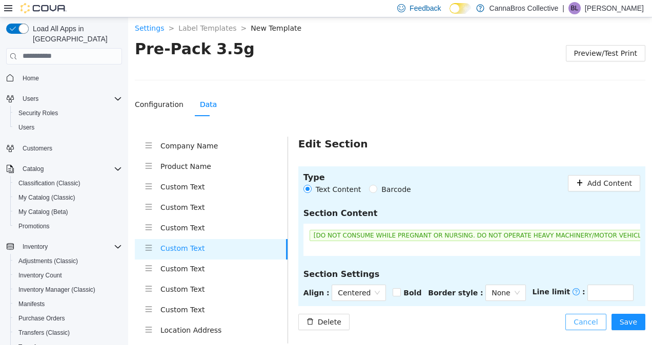
click at [591, 328] on button "Cancel" at bounding box center [585, 322] width 40 height 16
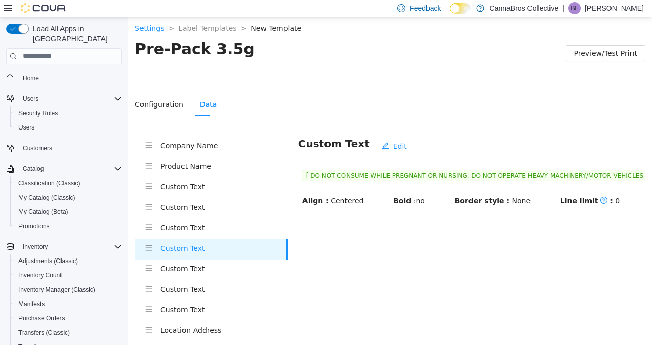
click at [223, 274] on div "Custom Text" at bounding box center [223, 269] width 127 height 13
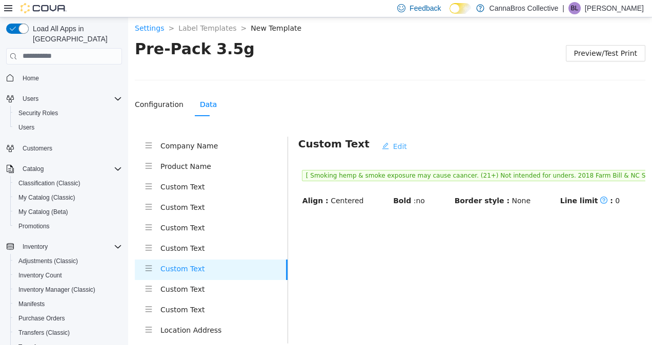
click at [376, 145] on button "Edit" at bounding box center [393, 146] width 41 height 16
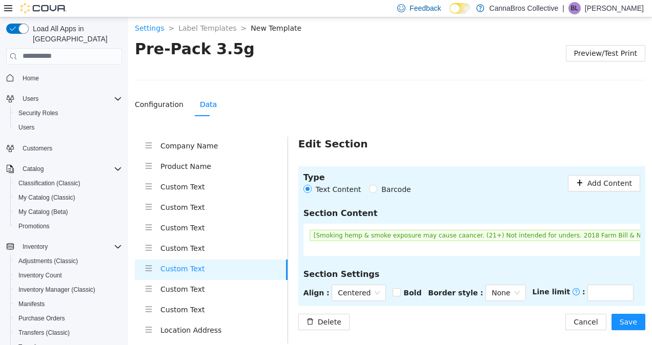
click at [371, 237] on span "[Smoking hemp & smoke exposure may cause caancer. (21+) Not intended for unders…" at bounding box center [544, 235] width 470 height 11
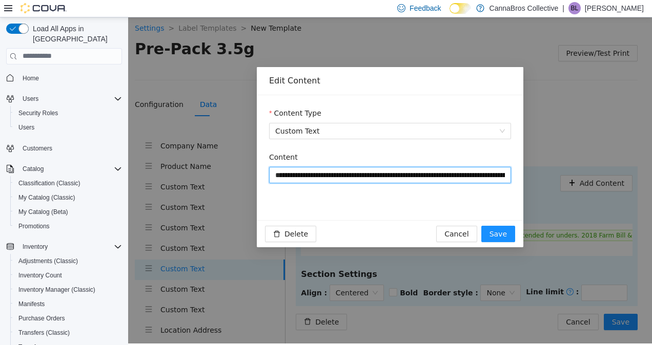
click at [353, 172] on input "**********" at bounding box center [390, 174] width 242 height 16
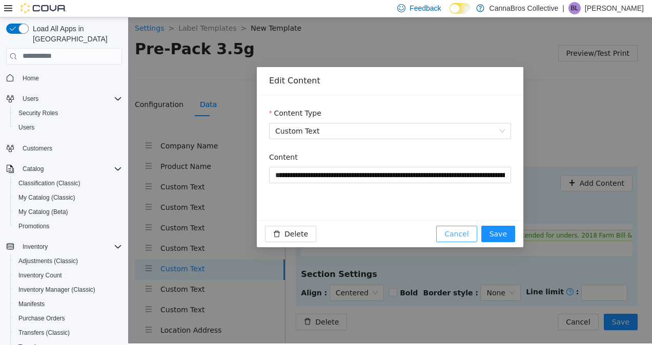
click at [460, 230] on span "Cancel" at bounding box center [456, 233] width 24 height 11
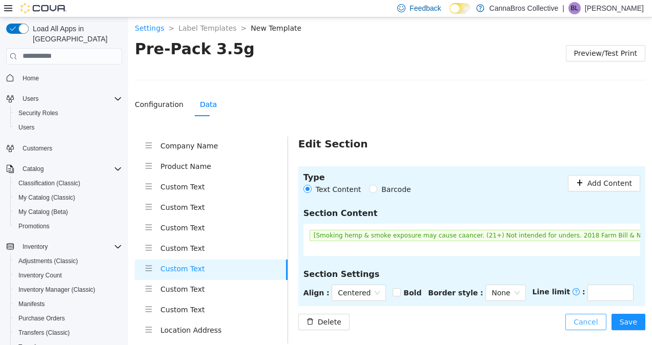
click at [598, 324] on button "Cancel" at bounding box center [585, 322] width 40 height 16
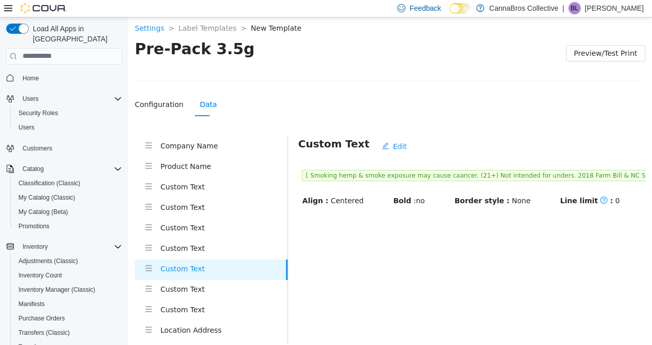
click at [202, 290] on h4 "Custom Text" at bounding box center [223, 288] width 127 height 11
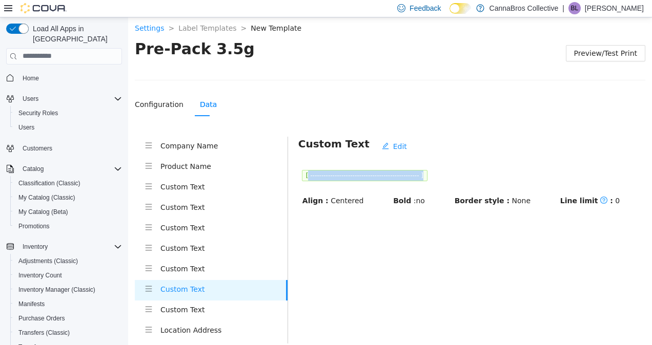
drag, startPoint x: 305, startPoint y: 174, endPoint x: 430, endPoint y: 169, distance: 125.1
click at [427, 170] on span "[ ------------------------------------------------- ]" at bounding box center [365, 175] width 126 height 11
drag, startPoint x: 430, startPoint y: 169, endPoint x: 472, endPoint y: 155, distance: 44.7
click at [472, 155] on div "Custom Text Edit [ ------------------------------------------------- ] Align : …" at bounding box center [471, 171] width 347 height 70
drag, startPoint x: 426, startPoint y: 174, endPoint x: 306, endPoint y: 173, distance: 119.9
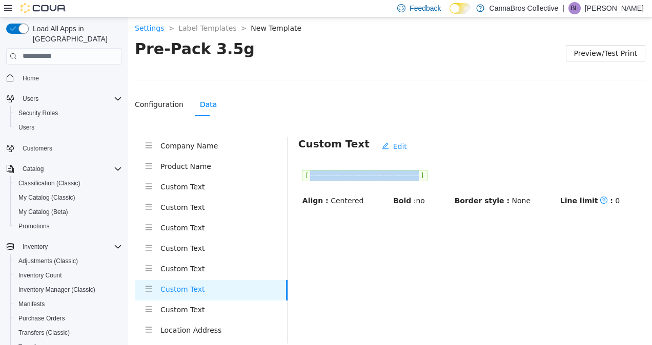
click at [306, 173] on span "[ ------------------------------------------------- ]" at bounding box center [365, 175] width 126 height 11
copy span "-------------------------------------------------"
click at [206, 310] on h4 "Custom Text" at bounding box center [223, 309] width 127 height 11
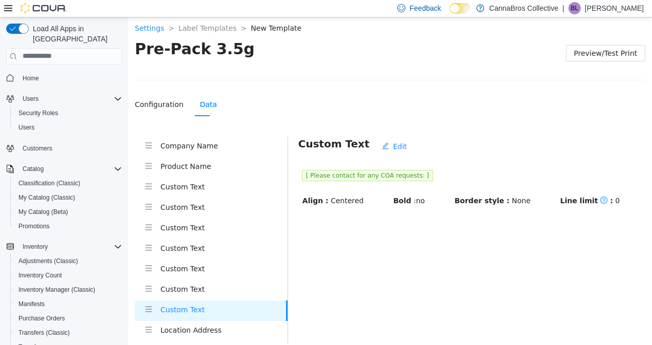
click at [373, 171] on span "[ Please contact for any COA requests: ]" at bounding box center [367, 175] width 131 height 11
drag, startPoint x: 306, startPoint y: 175, endPoint x: 406, endPoint y: 176, distance: 99.9
click at [406, 176] on span "[ Please contact for any COA requests: ]" at bounding box center [367, 175] width 131 height 11
copy span "Please contact for any COA requests:"
click at [208, 177] on li "Custom Text" at bounding box center [211, 187] width 153 height 20
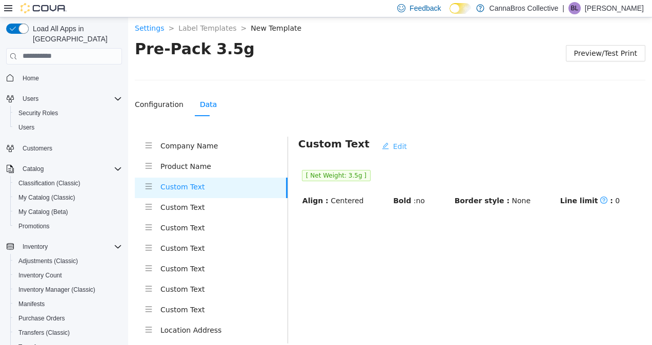
click at [393, 144] on span "Edit" at bounding box center [400, 145] width 14 height 11
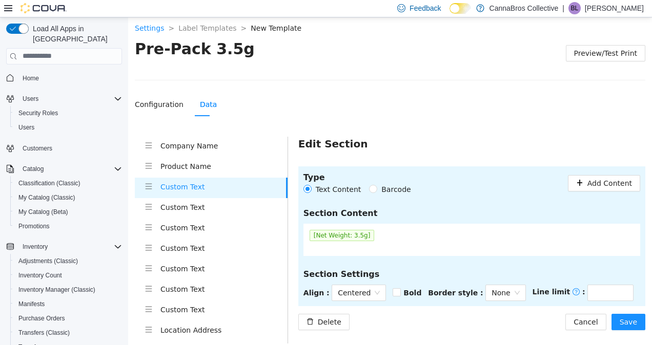
click at [342, 238] on span "[Net Weight: 3.5g]" at bounding box center [341, 235] width 65 height 11
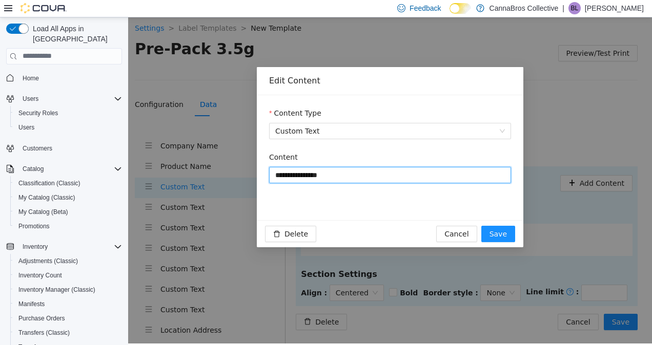
click at [316, 175] on input "**********" at bounding box center [390, 174] width 242 height 16
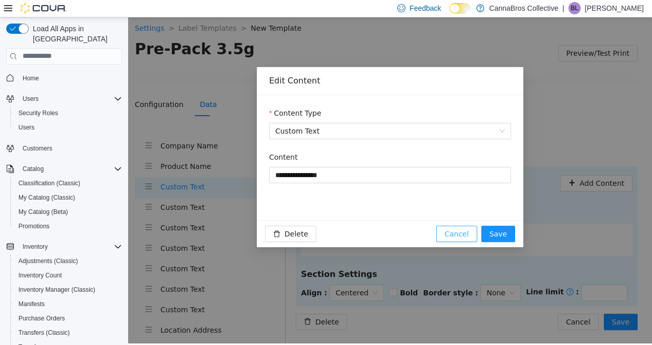
click at [462, 233] on span "Cancel" at bounding box center [456, 233] width 24 height 11
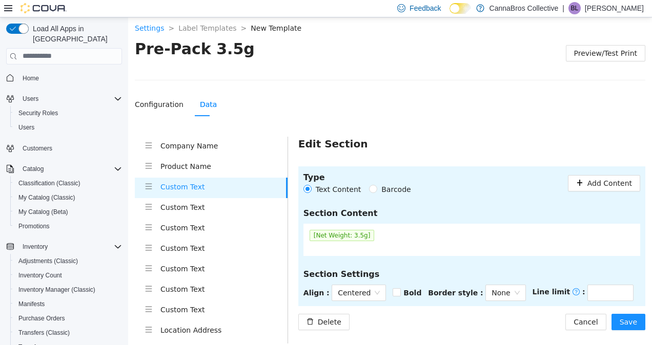
click at [224, 144] on h4 "Company Name" at bounding box center [223, 145] width 127 height 11
click at [577, 321] on span "Cancel" at bounding box center [585, 321] width 24 height 11
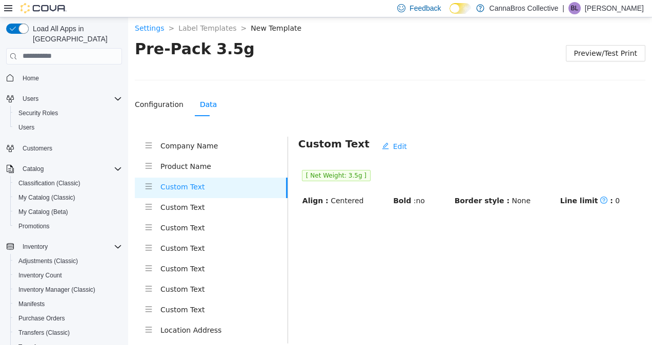
click at [206, 150] on h4 "Company Name" at bounding box center [223, 145] width 127 height 11
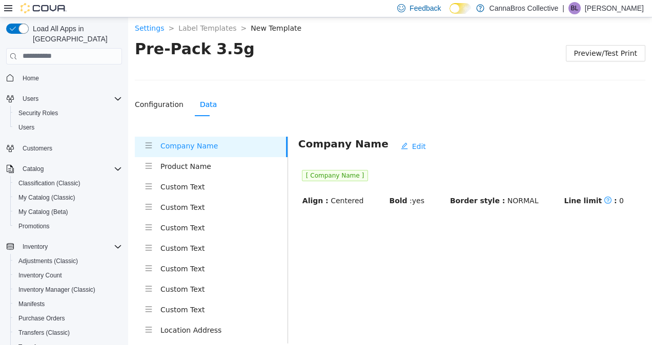
click at [233, 185] on h4 "Custom Text" at bounding box center [223, 186] width 127 height 11
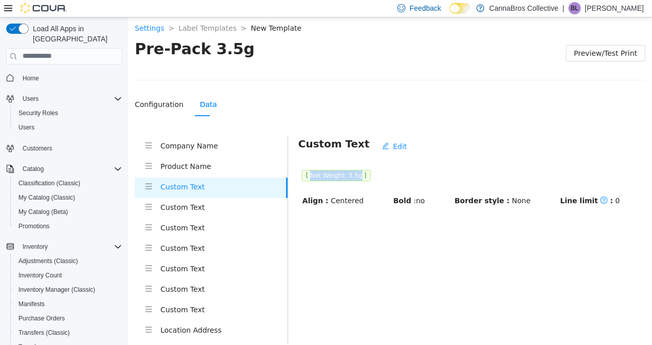
drag, startPoint x: 307, startPoint y: 175, endPoint x: 351, endPoint y: 173, distance: 44.1
click at [351, 173] on span "[ Net Weight: 3.5g ]" at bounding box center [336, 175] width 69 height 11
copy span "Net Weight: 3.5g"
click at [203, 205] on h4 "Custom Text" at bounding box center [223, 206] width 127 height 11
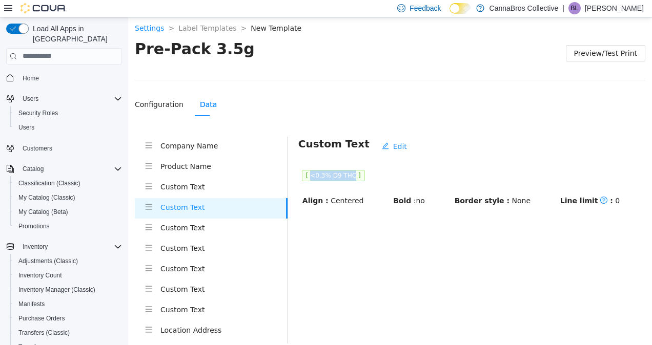
drag, startPoint x: 307, startPoint y: 177, endPoint x: 344, endPoint y: 175, distance: 37.5
click at [344, 175] on span "[ <0.3% D9 THC ]" at bounding box center [333, 175] width 63 height 11
copy span "<0.3% D9 THC"
click at [237, 226] on h4 "Custom Text" at bounding box center [223, 227] width 127 height 11
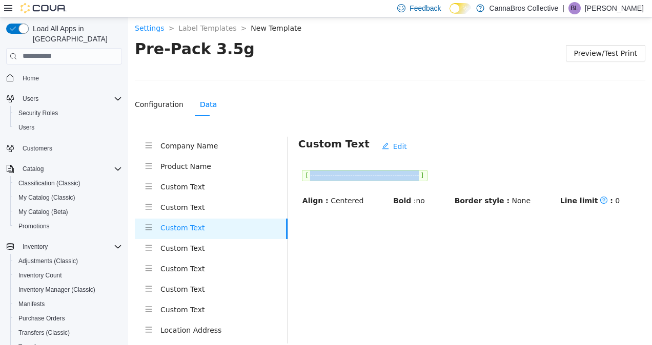
drag, startPoint x: 307, startPoint y: 175, endPoint x: 427, endPoint y: 173, distance: 120.4
click at [427, 173] on span "[ ------------------------------------------------- ]" at bounding box center [365, 175] width 126 height 11
copy span "-------------------------------------------------"
click at [221, 253] on h4 "Custom Text" at bounding box center [223, 247] width 127 height 11
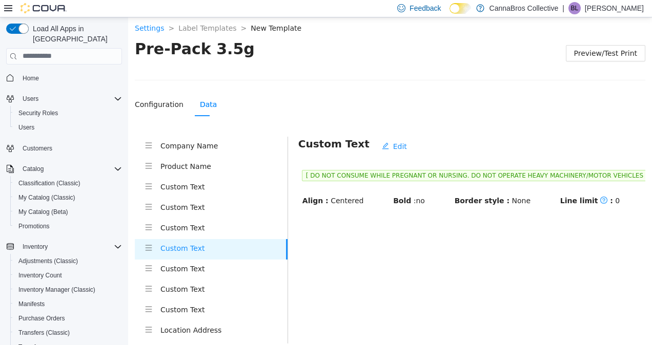
click at [383, 139] on button "Edit" at bounding box center [393, 146] width 41 height 16
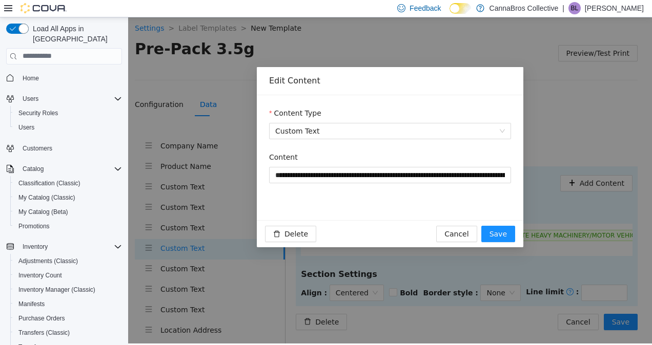
click at [304, 189] on div "**********" at bounding box center [390, 173] width 242 height 44
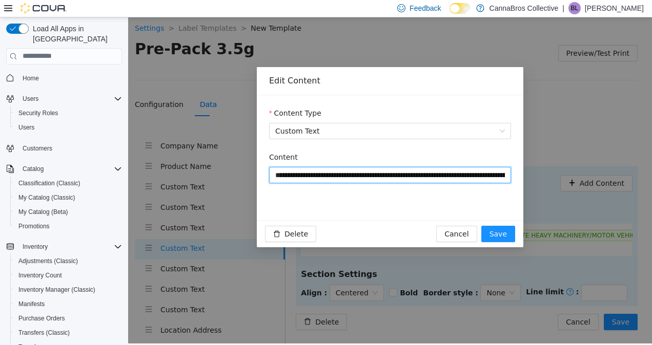
click at [325, 174] on input "**********" at bounding box center [390, 174] width 242 height 16
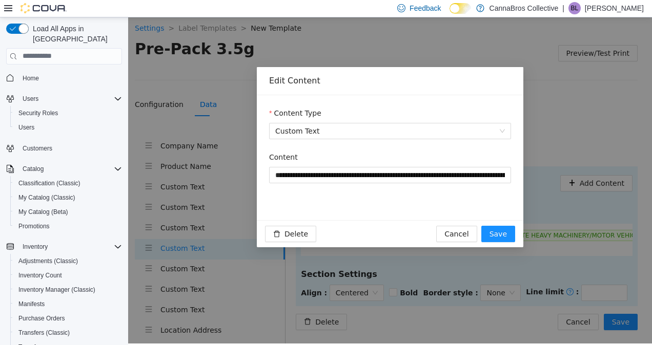
click at [465, 224] on div "Delete Cancel Save" at bounding box center [390, 233] width 266 height 27
click at [466, 228] on span "Cancel" at bounding box center [456, 233] width 24 height 11
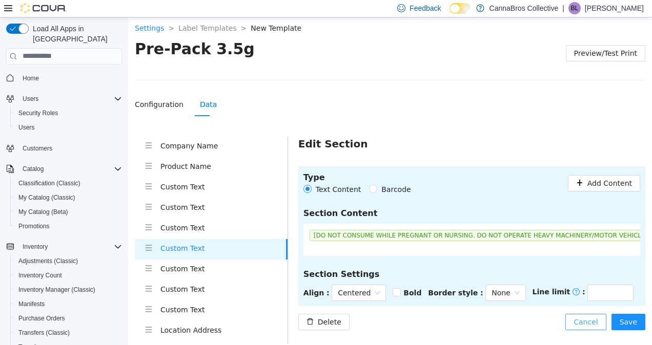
click at [591, 324] on span "Cancel" at bounding box center [585, 321] width 24 height 11
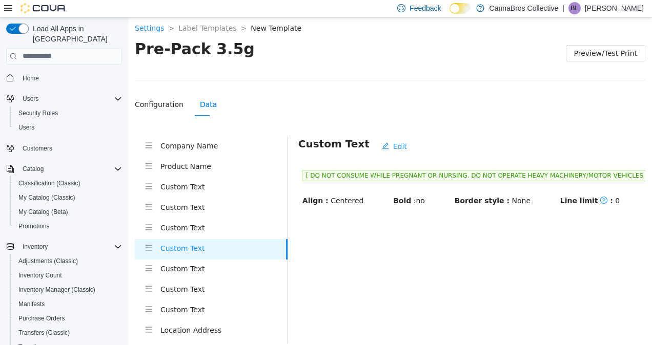
click at [230, 261] on li "Custom Text" at bounding box center [211, 269] width 153 height 20
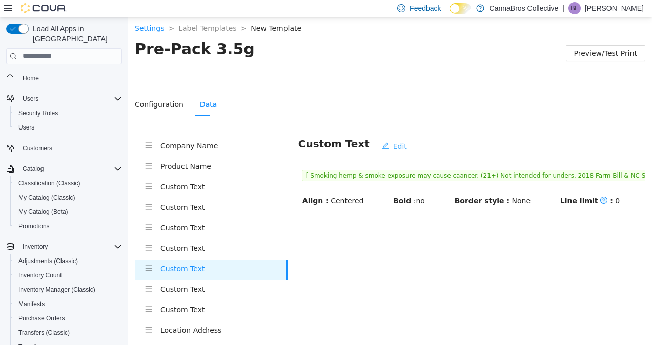
click at [393, 144] on span "Edit" at bounding box center [400, 145] width 14 height 11
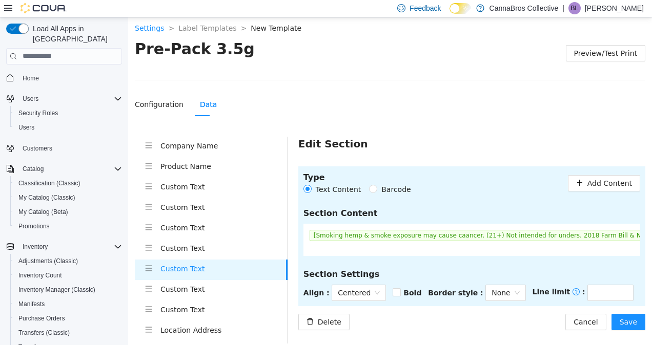
click at [456, 231] on span "[Smoking hemp & smoke exposure may cause caancer. (21+) Not intended for unders…" at bounding box center [544, 235] width 470 height 11
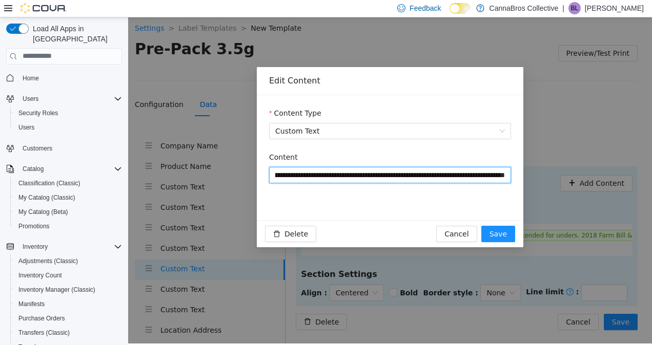
scroll to position [0, 231]
type input "**********"
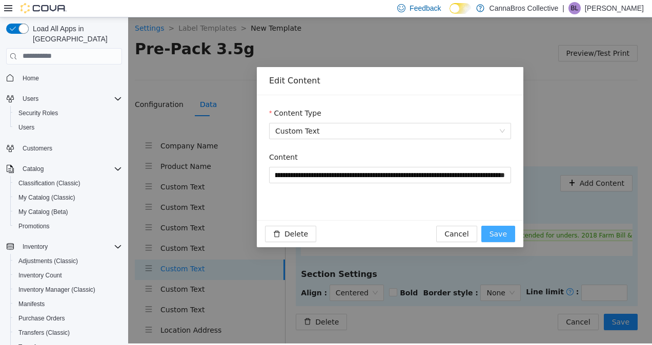
scroll to position [0, 0]
click at [498, 234] on span "Save" at bounding box center [497, 233] width 17 height 11
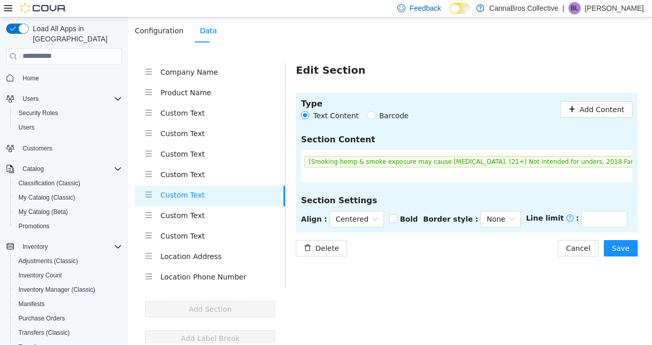
scroll to position [76, 0]
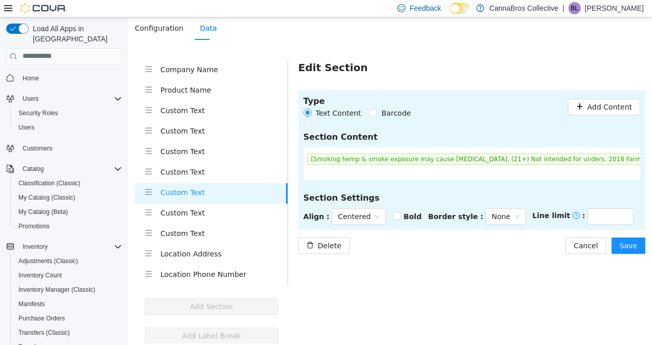
click at [467, 160] on span "[Smoking hemp & smoke exposure may cause cancer. (21+) Not intended for unders.…" at bounding box center [555, 158] width 497 height 11
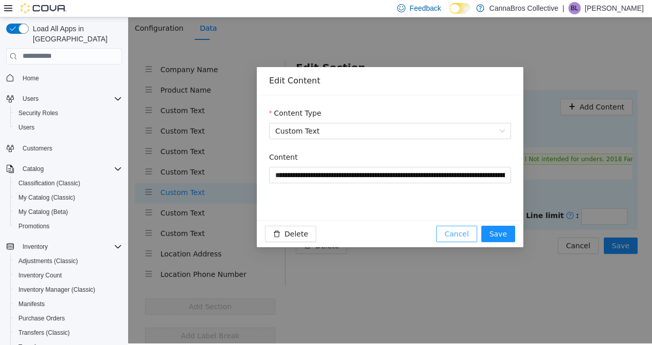
click at [460, 226] on button "Cancel" at bounding box center [456, 233] width 40 height 16
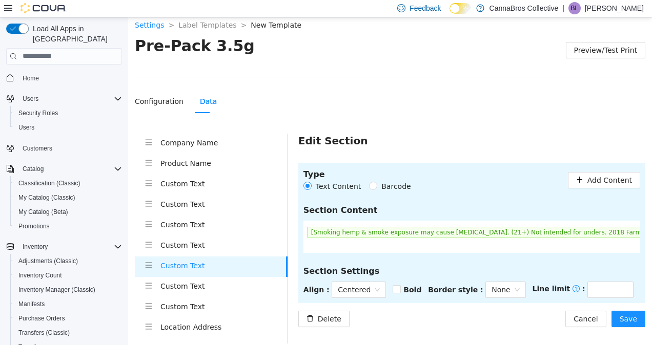
scroll to position [0, 0]
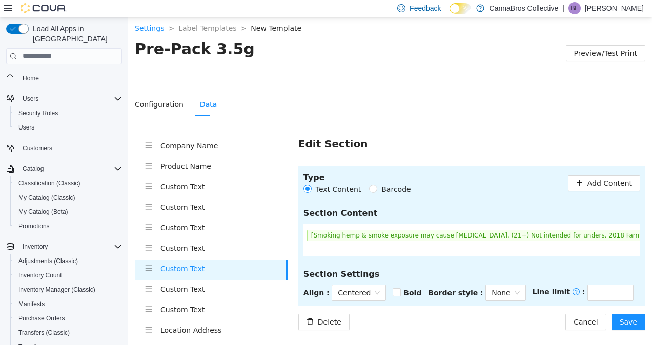
click at [373, 238] on span "[Smoking hemp & smoke exposure may cause cancer. (21+) Not intended for unders.…" at bounding box center [555, 235] width 497 height 11
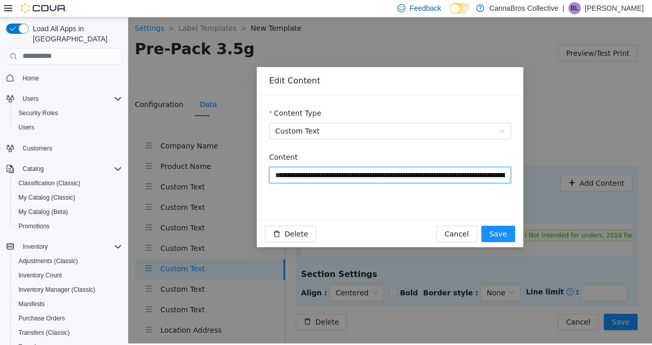
click at [374, 181] on input "**********" at bounding box center [390, 174] width 242 height 16
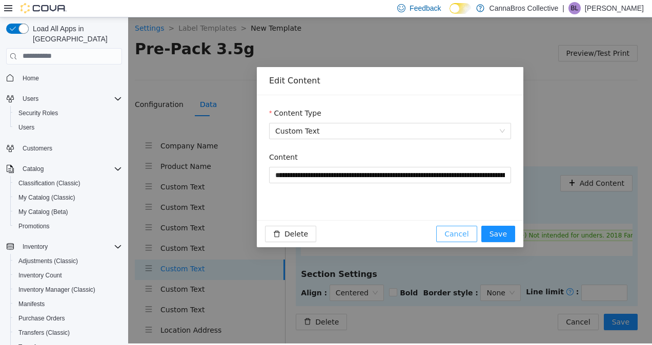
click at [466, 238] on span "Cancel" at bounding box center [456, 233] width 24 height 11
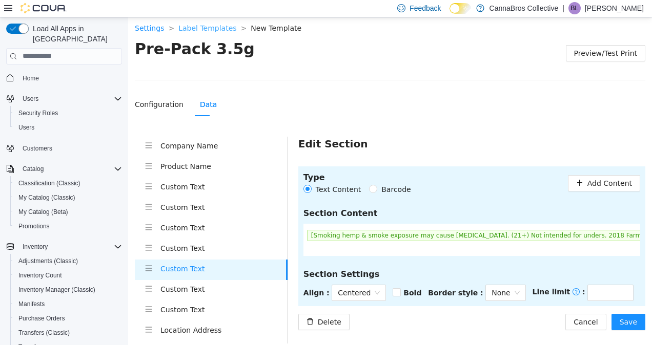
click at [215, 31] on link "Label Templates" at bounding box center [207, 28] width 58 height 8
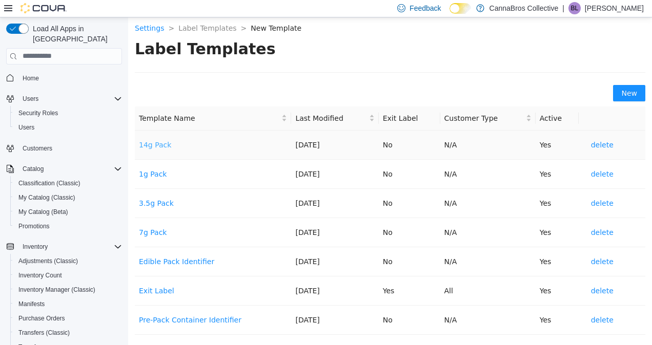
click at [157, 146] on link "14g Pack" at bounding box center [155, 144] width 32 height 8
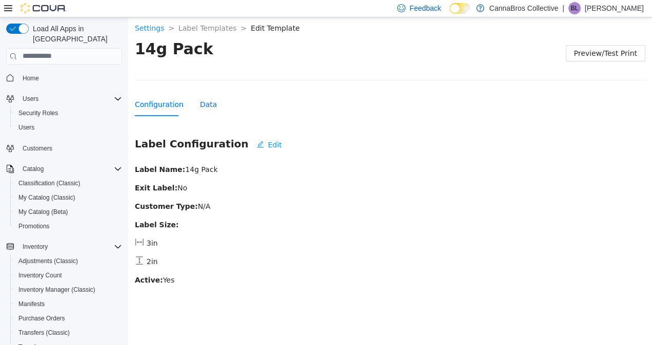
click at [201, 108] on div "Data" at bounding box center [208, 103] width 17 height 11
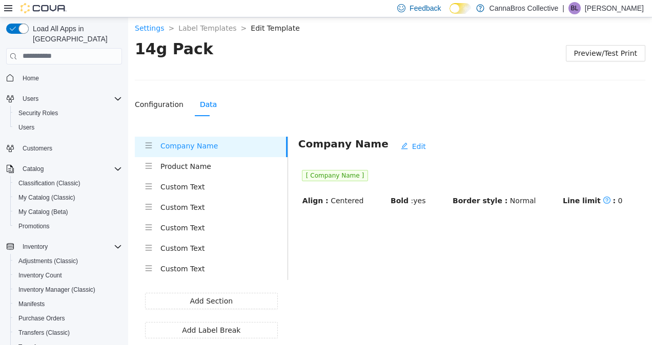
click at [199, 245] on h4 "Custom Text" at bounding box center [223, 247] width 127 height 11
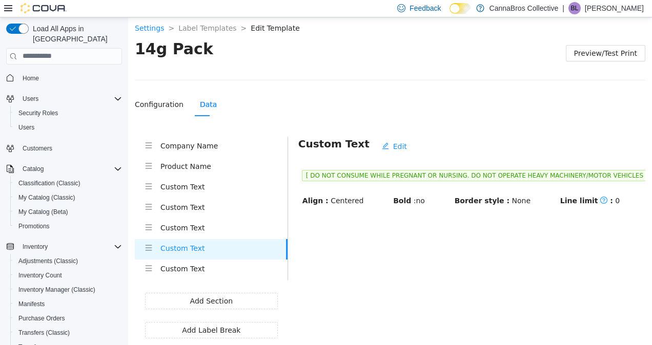
click at [207, 235] on li "Custom Text" at bounding box center [211, 228] width 153 height 20
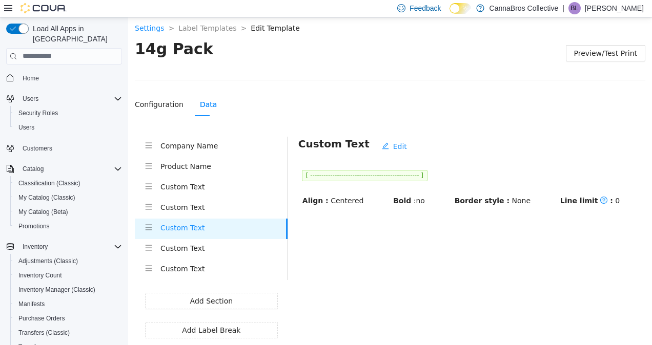
click at [200, 272] on h4 "Custom Text" at bounding box center [223, 268] width 127 height 11
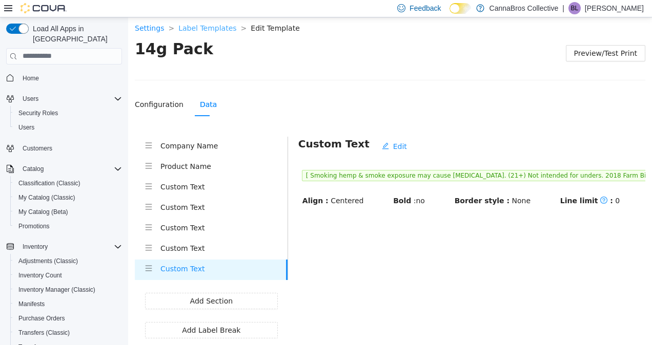
click at [199, 31] on link "Label Templates" at bounding box center [207, 28] width 58 height 8
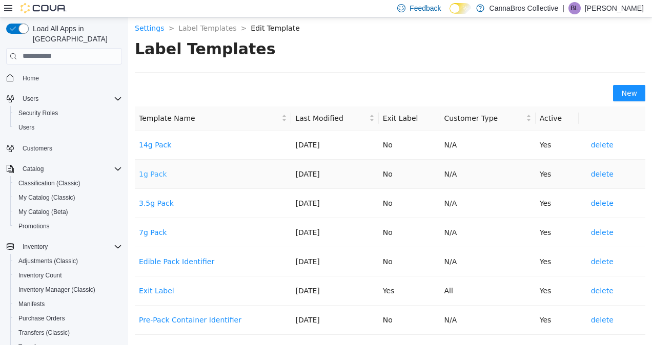
click at [152, 170] on link "1g Pack" at bounding box center [153, 174] width 28 height 8
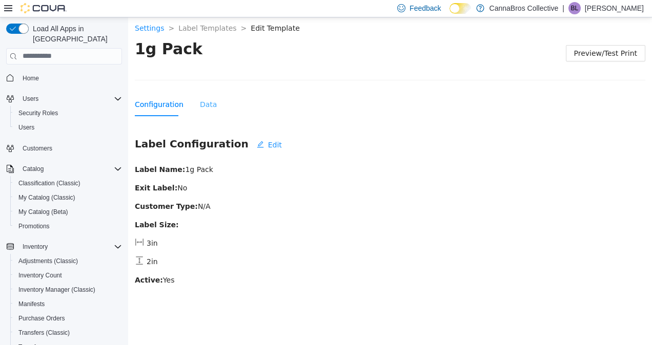
click at [201, 113] on div "Data" at bounding box center [208, 104] width 17 height 24
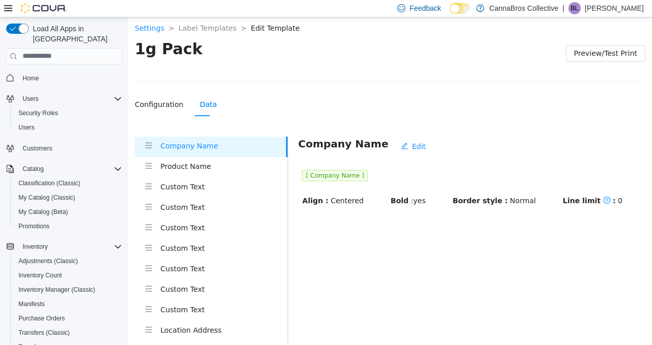
click at [178, 259] on li "Custom Text" at bounding box center [211, 269] width 153 height 20
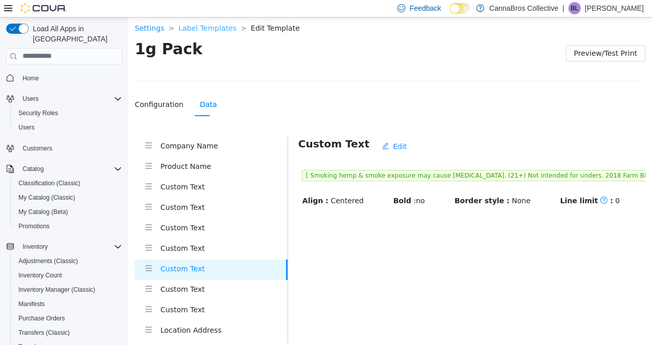
click at [185, 27] on link "Label Templates" at bounding box center [207, 28] width 58 height 8
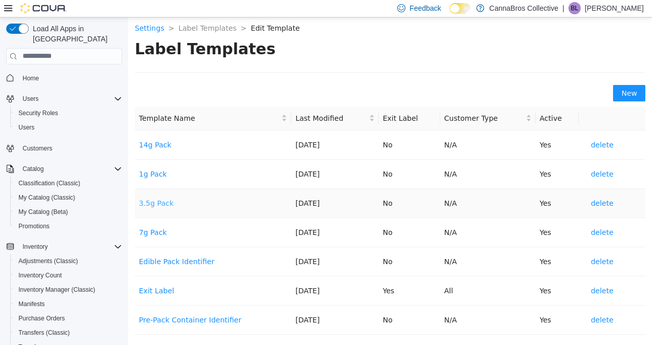
click at [151, 200] on link "3.5g Pack" at bounding box center [156, 203] width 35 height 8
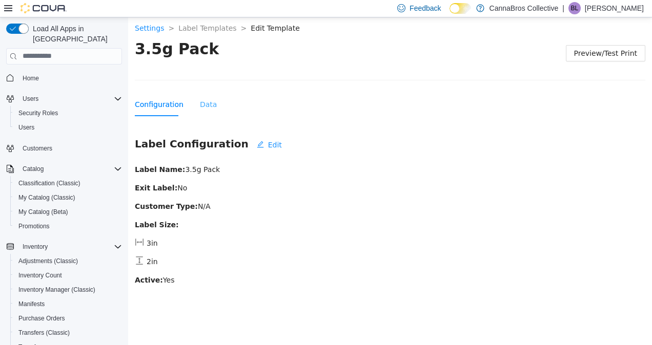
click at [202, 95] on div "Data" at bounding box center [208, 104] width 17 height 24
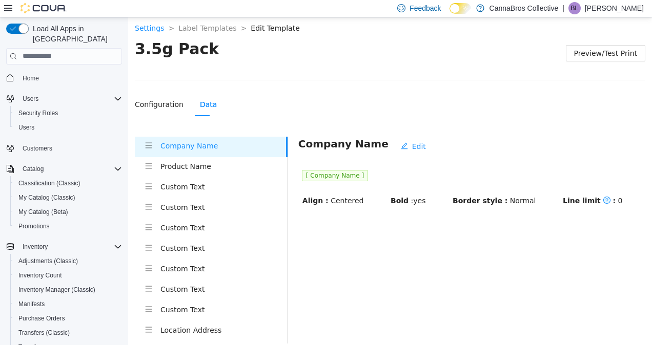
click at [205, 248] on h4 "Custom Text" at bounding box center [223, 247] width 127 height 11
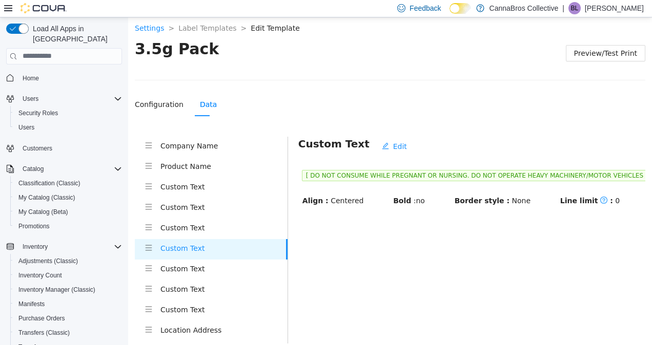
click at [198, 228] on h4 "Custom Text" at bounding box center [223, 227] width 127 height 11
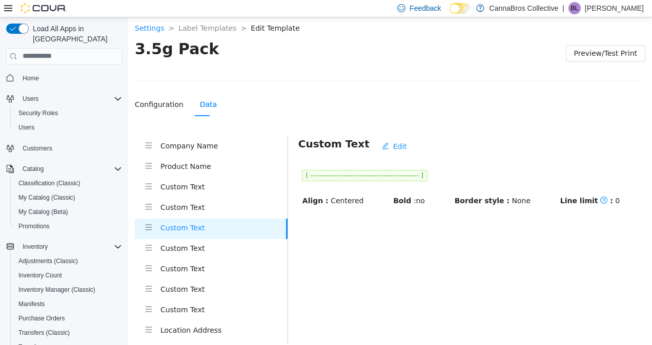
click at [203, 267] on h4 "Custom Text" at bounding box center [223, 268] width 127 height 11
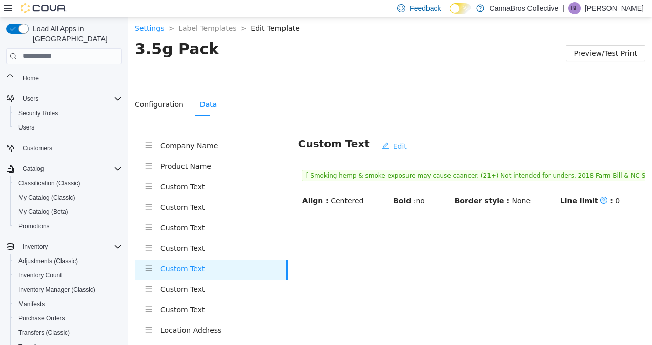
click at [393, 143] on span "Edit" at bounding box center [400, 145] width 14 height 11
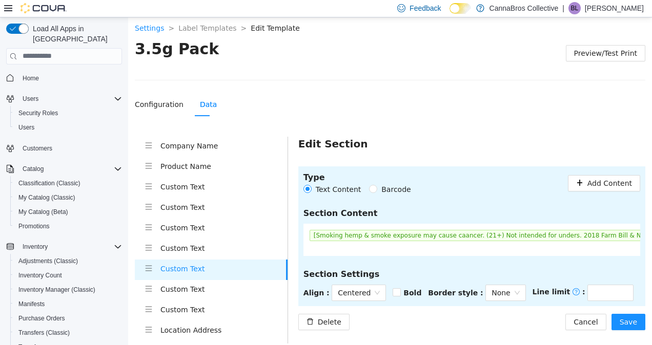
click at [411, 241] on div "[Smoking hemp & smoke exposure may cause caancer. (21+) Not intended for unders…" at bounding box center [544, 235] width 477 height 18
click at [417, 237] on span "[Smoking hemp & smoke exposure may cause caancer. (21+) Not intended for unders…" at bounding box center [544, 235] width 470 height 11
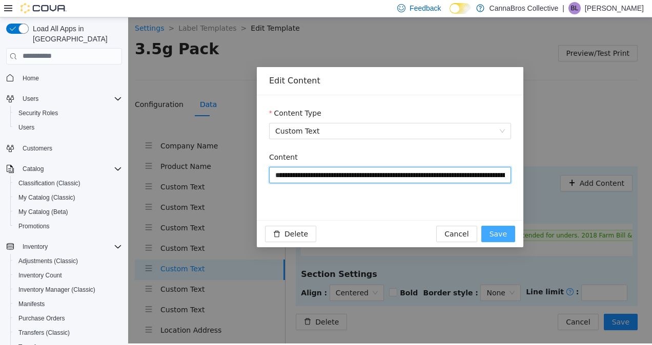
type input "**********"
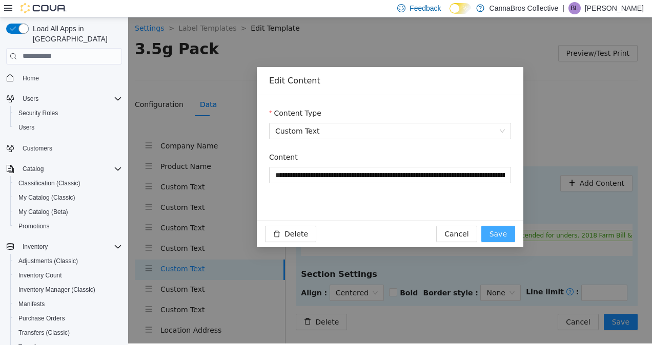
click at [495, 231] on span "Save" at bounding box center [497, 233] width 17 height 11
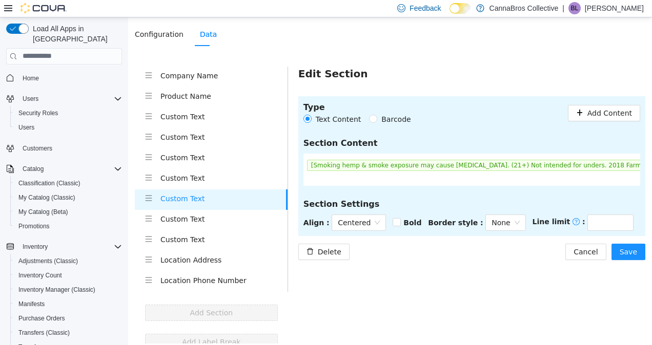
scroll to position [76, 0]
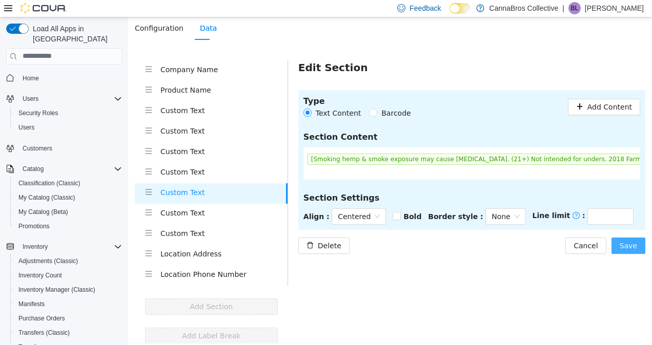
click at [613, 247] on button "Save" at bounding box center [628, 245] width 34 height 16
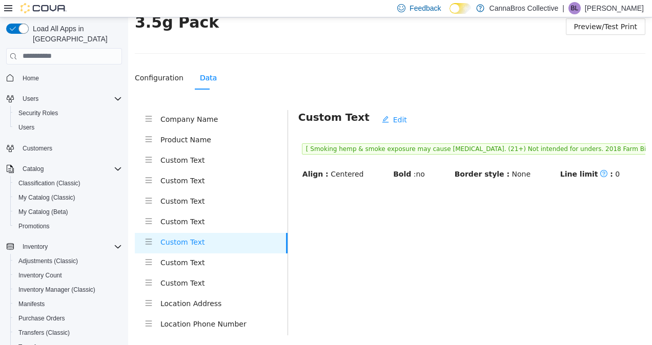
scroll to position [0, 0]
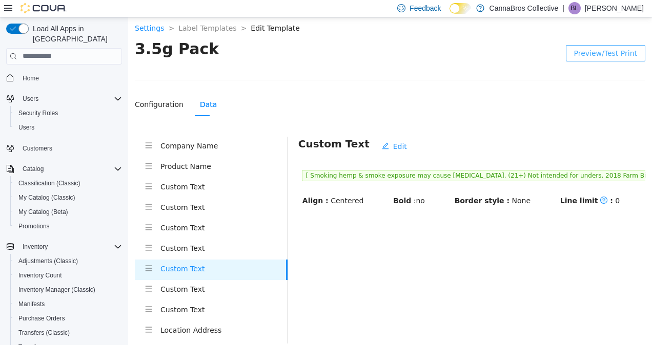
click at [598, 58] on button "Preview/Test Print" at bounding box center [605, 53] width 79 height 16
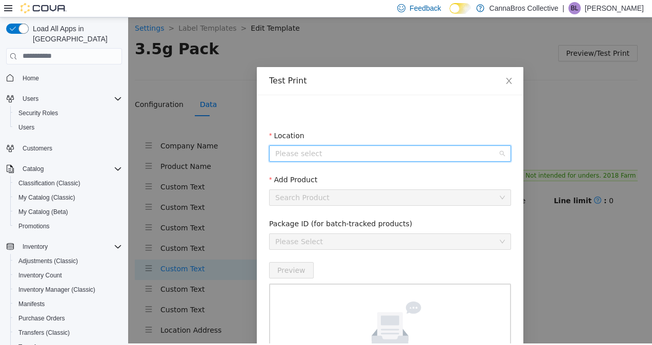
click at [371, 154] on input "Location" at bounding box center [386, 152] width 222 height 15
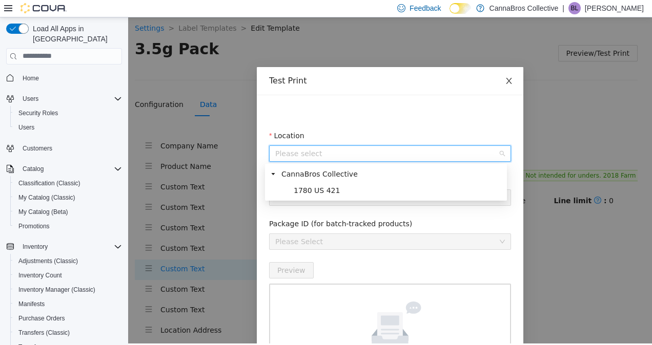
click at [505, 80] on icon "close" at bounding box center [509, 80] width 8 height 8
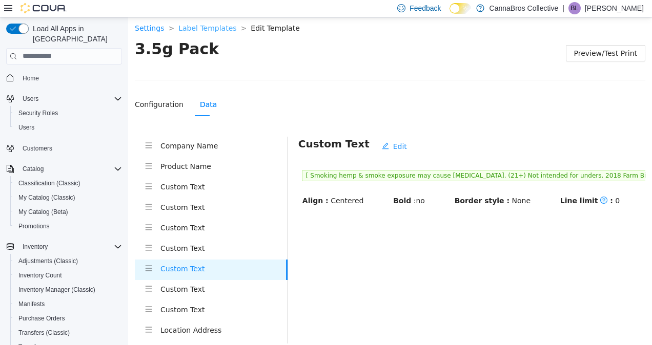
click at [186, 24] on link "Label Templates" at bounding box center [207, 28] width 58 height 8
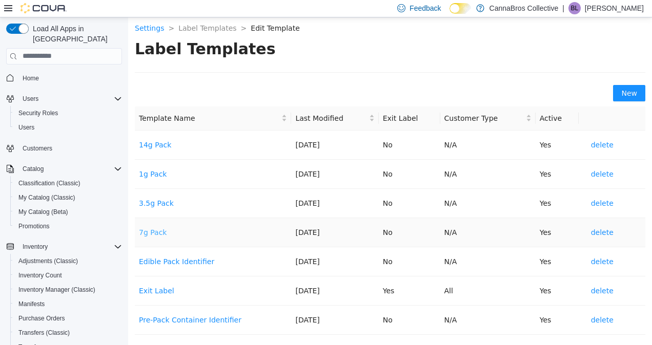
click at [153, 233] on link "7g Pack" at bounding box center [153, 232] width 28 height 8
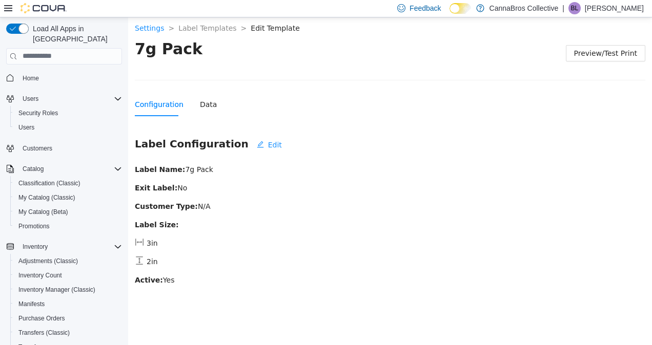
click at [219, 109] on div "Configuration Data" at bounding box center [390, 104] width 510 height 24
click at [211, 104] on div "Configuration Data" at bounding box center [390, 104] width 510 height 24
click at [202, 99] on div "Data" at bounding box center [208, 103] width 17 height 11
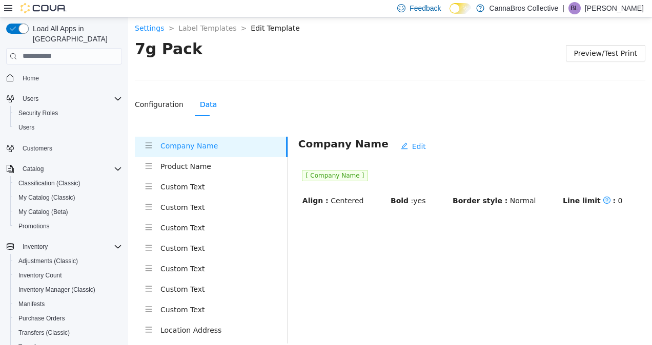
click at [208, 263] on h4 "Custom Text" at bounding box center [223, 268] width 127 height 11
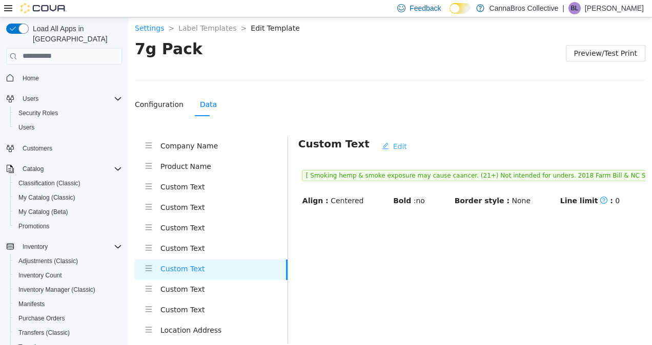
click at [393, 146] on span "Edit" at bounding box center [400, 145] width 14 height 11
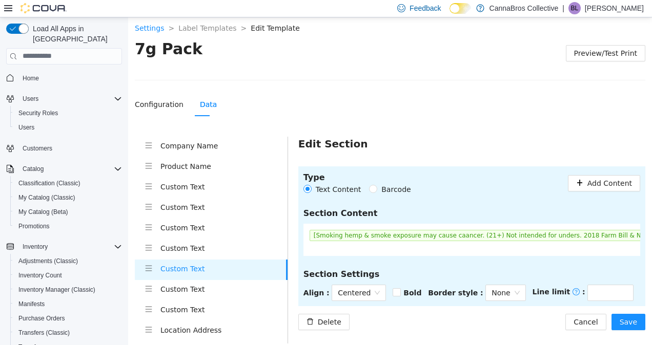
click at [388, 235] on span "[Smoking hemp & smoke exposure may cause caancer. (21+) Not intended for unders…" at bounding box center [544, 235] width 470 height 11
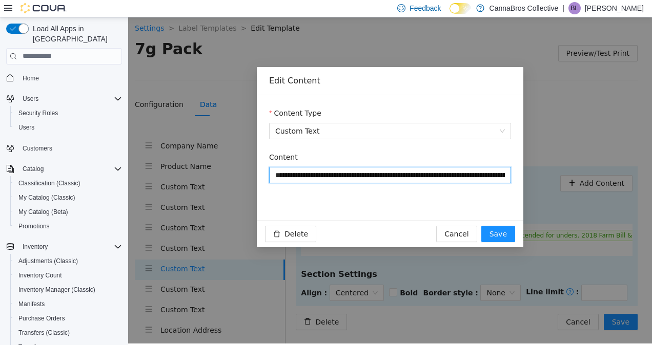
type input "**********"
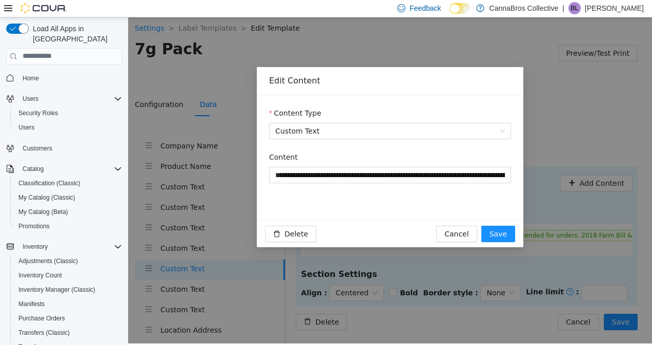
click at [497, 224] on div "Delete Cancel Save" at bounding box center [390, 233] width 266 height 27
click at [501, 235] on span "Save" at bounding box center [497, 233] width 17 height 11
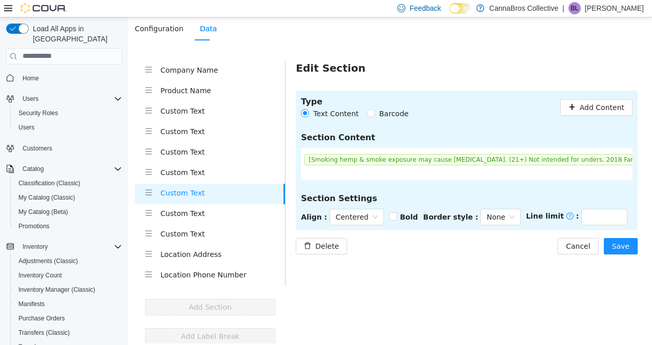
scroll to position [76, 0]
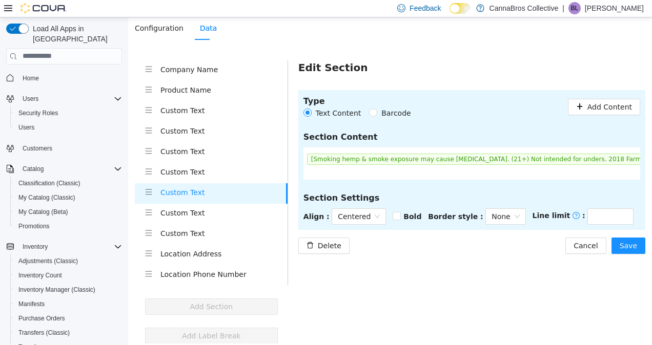
click at [611, 235] on div "Type Text Content Barcode Add Content Section Content [Smoking hemp & smoke exp…" at bounding box center [471, 172] width 347 height 164
click at [623, 246] on span "Save" at bounding box center [627, 245] width 17 height 11
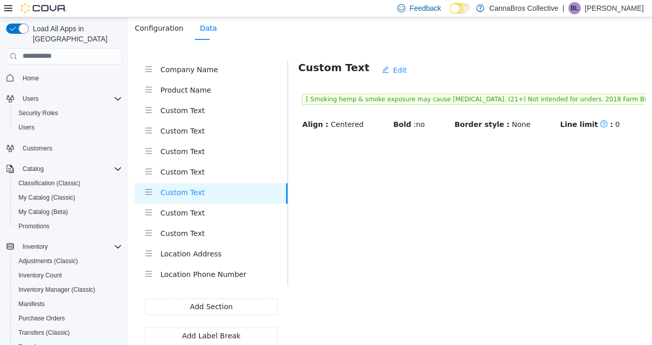
scroll to position [0, 0]
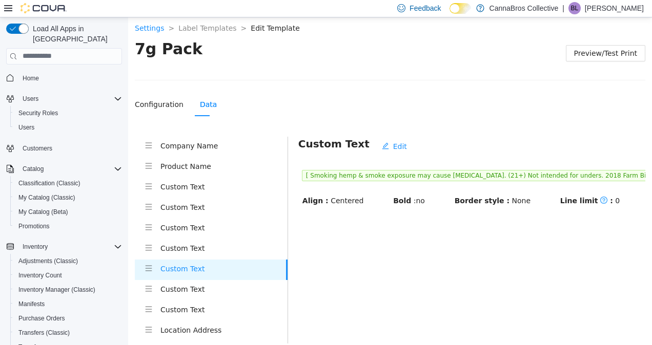
click at [217, 33] on div "Settings > Label Templates > Edit Template >" at bounding box center [390, 27] width 510 height 11
click at [218, 28] on link "Label Templates" at bounding box center [207, 28] width 58 height 8
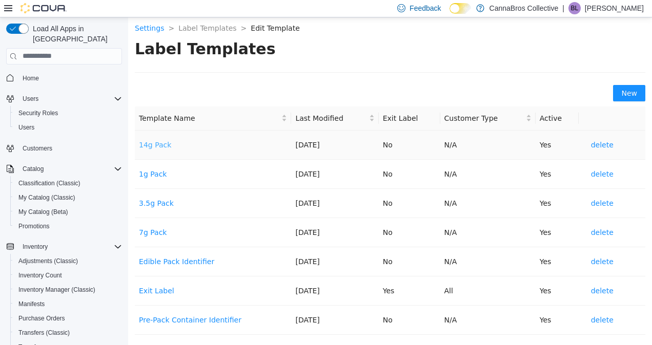
click at [163, 147] on link "14g Pack" at bounding box center [155, 144] width 32 height 8
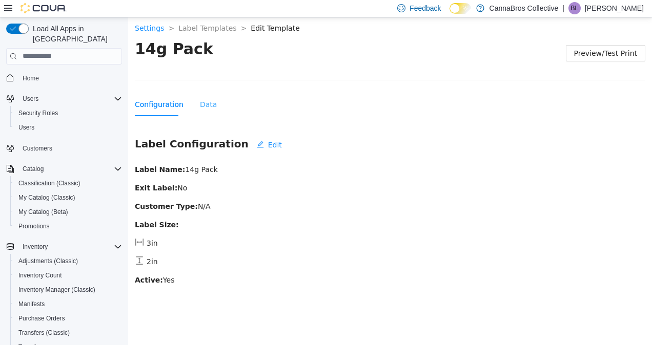
click at [204, 94] on div "Data" at bounding box center [208, 104] width 17 height 24
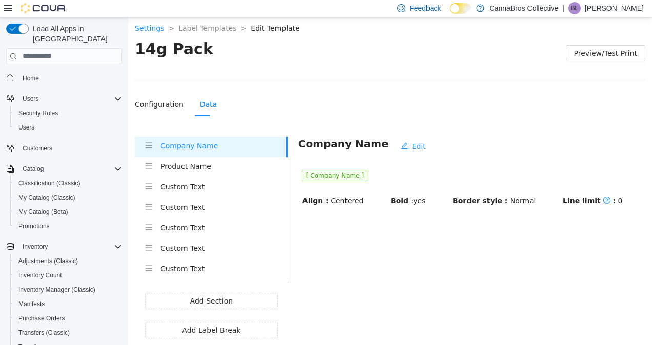
click at [207, 219] on li "Custom Text" at bounding box center [211, 228] width 153 height 20
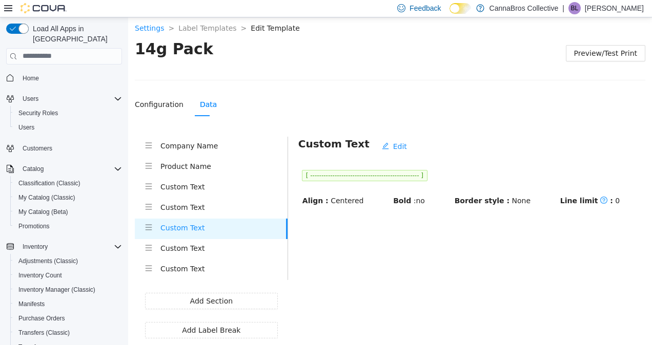
click at [202, 249] on h4 "Custom Text" at bounding box center [223, 247] width 127 height 11
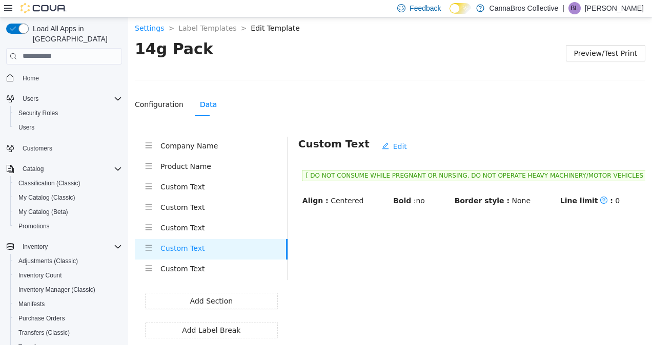
click at [197, 271] on h4 "Custom Text" at bounding box center [223, 268] width 127 height 11
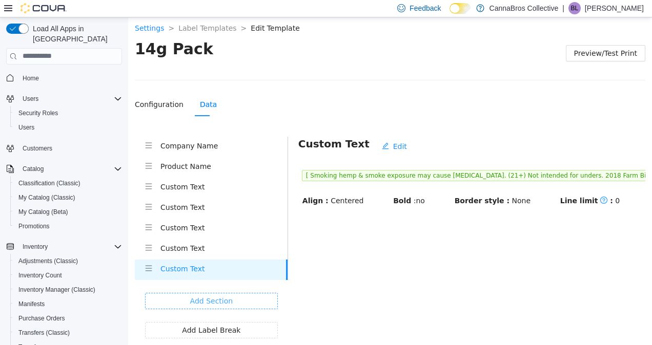
click at [215, 301] on span "Add Section" at bounding box center [211, 300] width 43 height 11
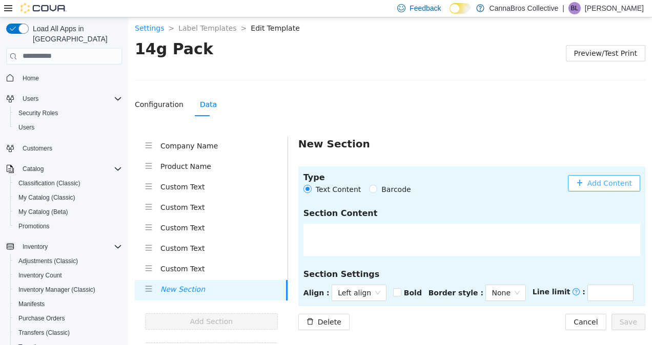
click at [577, 181] on icon "plus" at bounding box center [579, 182] width 7 height 7
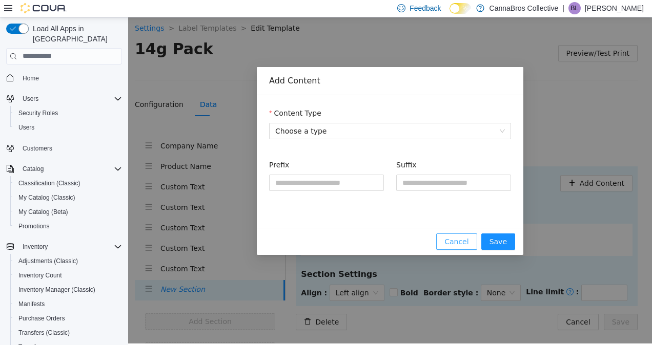
click at [466, 242] on span "Cancel" at bounding box center [456, 241] width 24 height 11
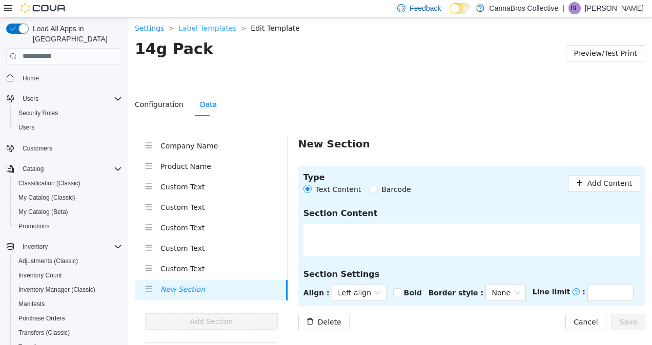
click at [219, 29] on link "Label Templates" at bounding box center [207, 28] width 58 height 8
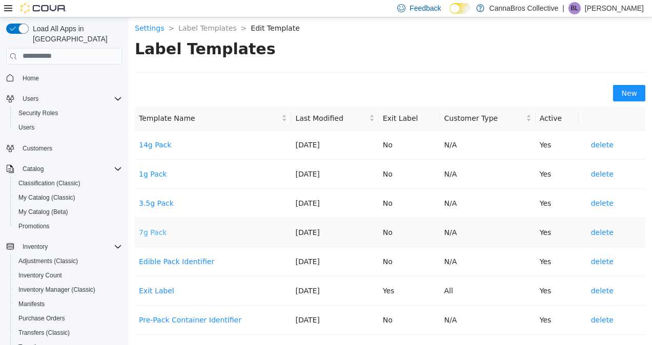
click at [156, 228] on link "7g Pack" at bounding box center [153, 232] width 28 height 8
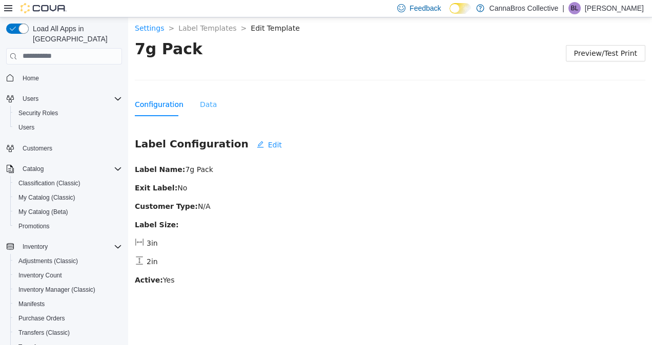
click at [200, 96] on div "Data" at bounding box center [208, 104] width 17 height 24
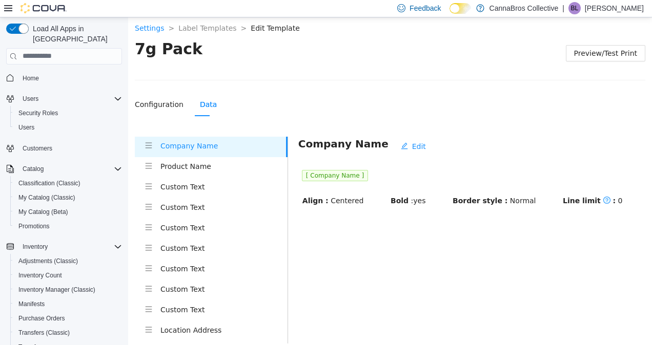
click at [200, 256] on li "Custom Text" at bounding box center [211, 249] width 153 height 20
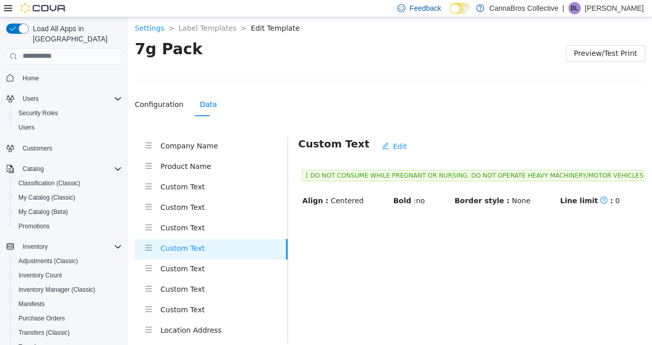
click at [190, 265] on h4 "Custom Text" at bounding box center [223, 268] width 127 height 11
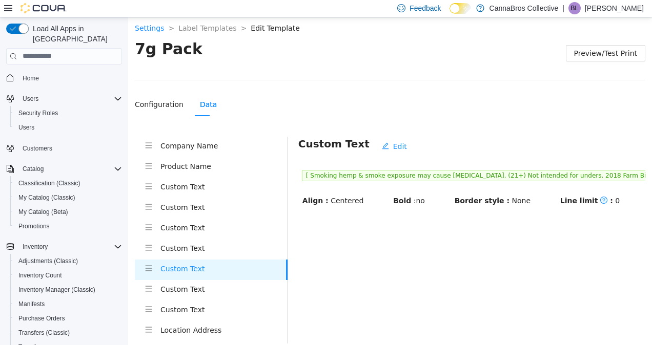
click at [191, 295] on div "Custom Text" at bounding box center [223, 289] width 127 height 13
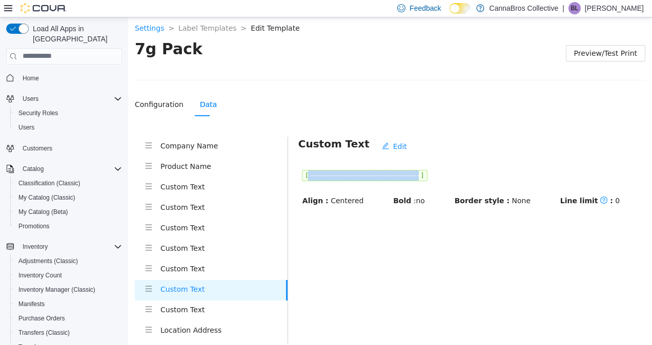
drag, startPoint x: 305, startPoint y: 175, endPoint x: 426, endPoint y: 176, distance: 121.4
click at [426, 176] on span "[ ------------------------------------------------- ]" at bounding box center [365, 175] width 126 height 11
copy span "-------------------------------------------------"
click at [234, 309] on h4 "Custom Text" at bounding box center [223, 309] width 127 height 11
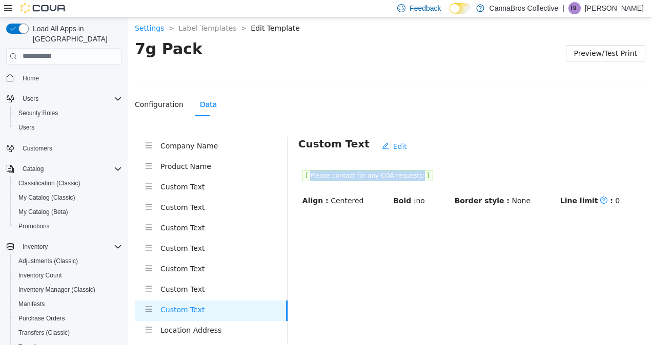
drag, startPoint x: 306, startPoint y: 172, endPoint x: 406, endPoint y: 174, distance: 99.9
click at [406, 174] on span "[ Please contact for any COA requests: ]" at bounding box center [367, 175] width 131 height 11
copy span "Please contact for any COA requests:"
click at [407, 98] on div "Configuration Data" at bounding box center [390, 104] width 510 height 24
click at [214, 160] on h4 "Product Name" at bounding box center [223, 165] width 127 height 11
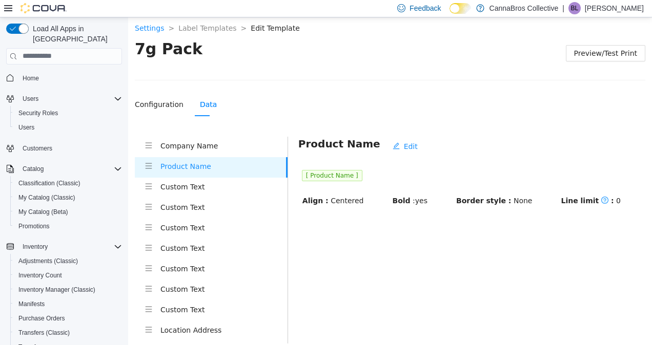
click at [217, 192] on div "Custom Text" at bounding box center [223, 187] width 127 height 13
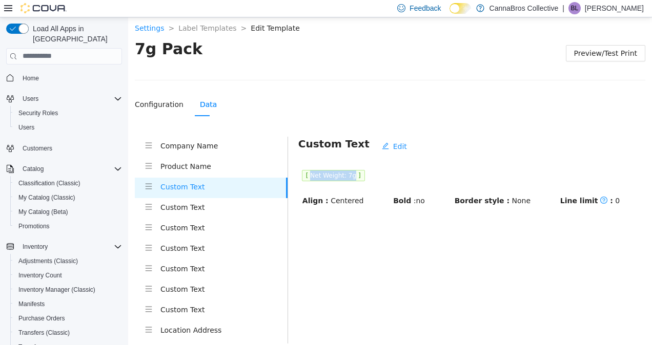
drag, startPoint x: 308, startPoint y: 175, endPoint x: 347, endPoint y: 174, distance: 39.4
click at [347, 174] on span "[ Net Weight: 7g ]" at bounding box center [333, 175] width 63 height 11
click at [183, 206] on h4 "Custom Text" at bounding box center [223, 206] width 127 height 11
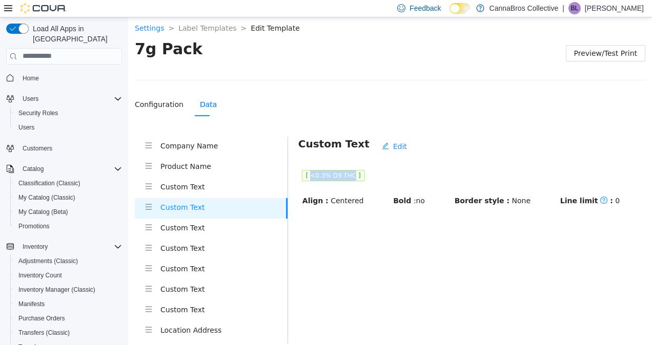
drag, startPoint x: 306, startPoint y: 175, endPoint x: 346, endPoint y: 173, distance: 39.5
click at [346, 173] on span "[ <0.3% D9 THC ]" at bounding box center [333, 175] width 63 height 11
click at [190, 235] on li "Custom Text" at bounding box center [211, 228] width 153 height 20
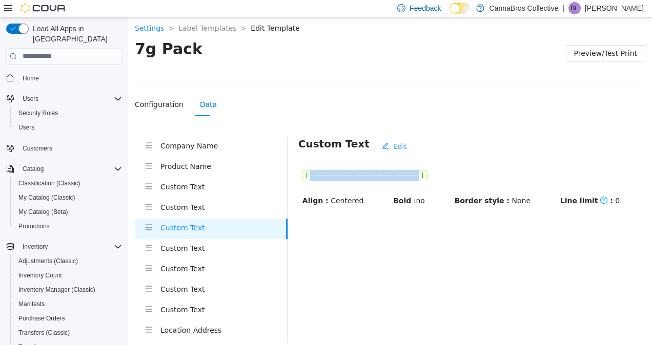
drag, startPoint x: 306, startPoint y: 174, endPoint x: 427, endPoint y: 173, distance: 120.9
click at [427, 173] on span "[ ------------------------------------------------- ]" at bounding box center [365, 175] width 126 height 11
click at [187, 256] on li "Custom Text" at bounding box center [211, 249] width 153 height 20
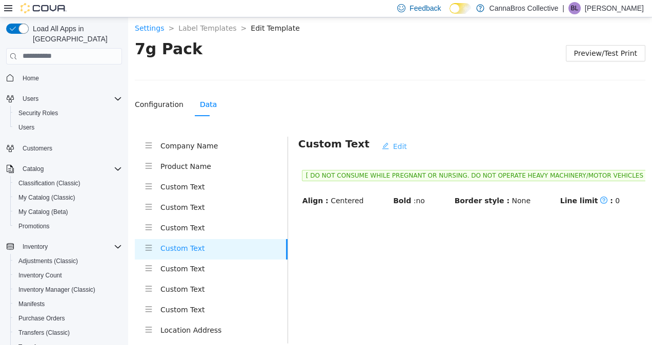
click at [393, 150] on span "Edit" at bounding box center [400, 145] width 14 height 11
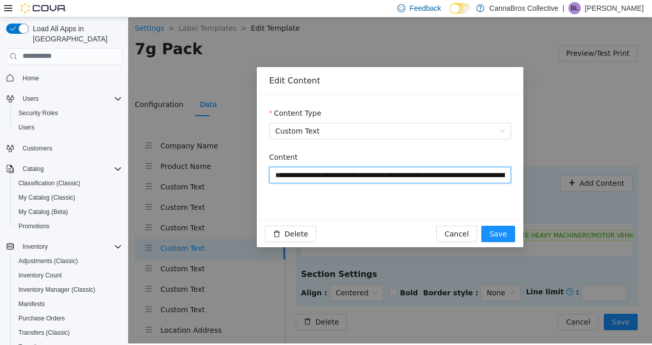
click at [387, 175] on input "**********" at bounding box center [390, 174] width 242 height 16
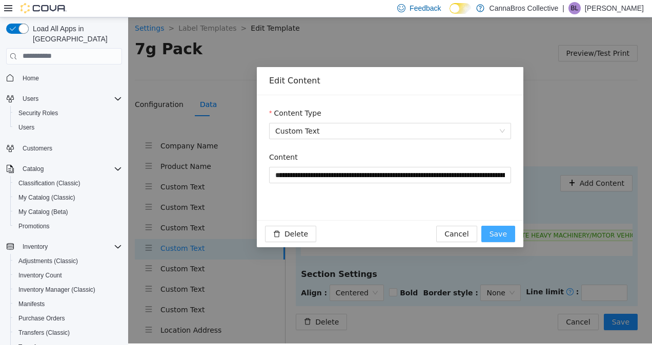
click at [495, 238] on span "Save" at bounding box center [497, 233] width 17 height 11
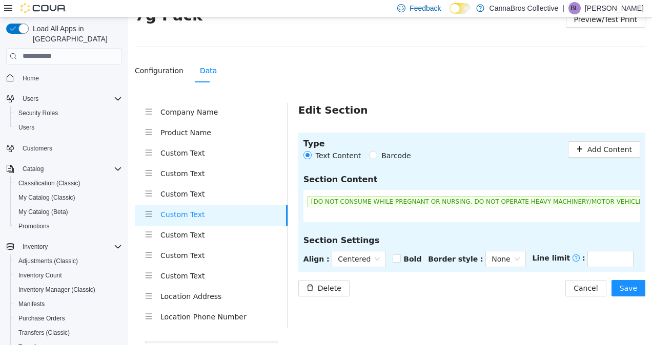
scroll to position [76, 0]
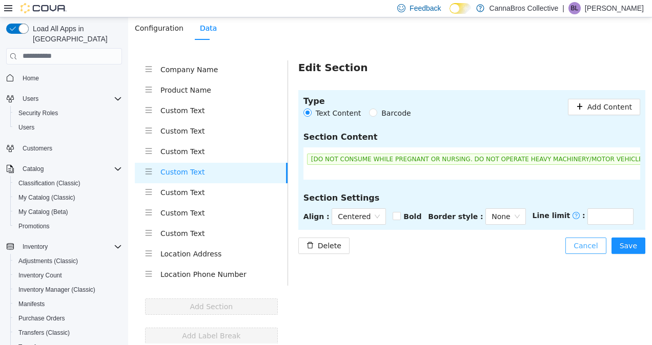
click at [587, 242] on span "Cancel" at bounding box center [585, 245] width 24 height 11
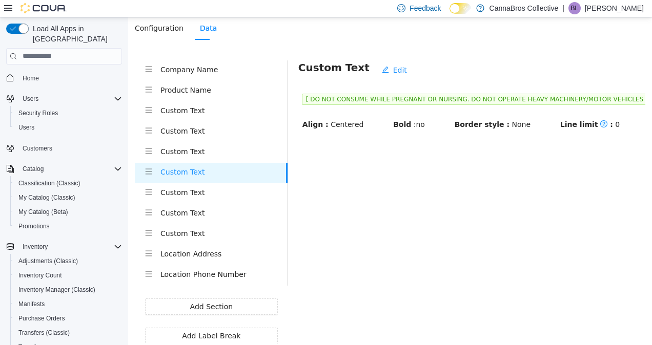
click at [239, 189] on h4 "Custom Text" at bounding box center [223, 191] width 127 height 11
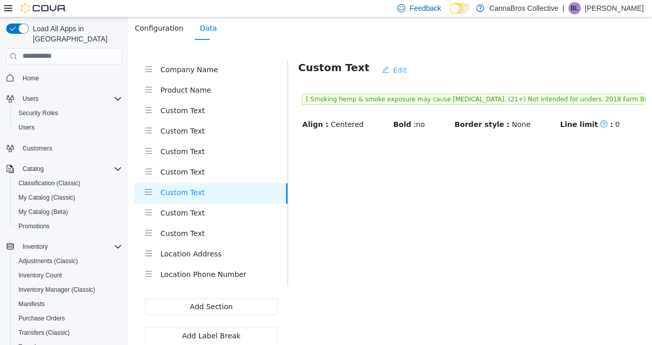
click at [382, 69] on icon "edit" at bounding box center [385, 69] width 7 height 7
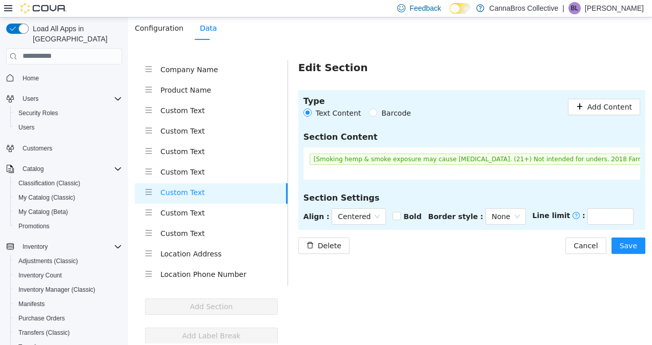
click at [412, 163] on div "[Smoking hemp & smoke exposure may cause cancer. (21+) Not intended for unders.…" at bounding box center [558, 159] width 504 height 18
click at [412, 160] on span "[Smoking hemp & smoke exposure may cause cancer. (21+) Not intended for unders.…" at bounding box center [557, 158] width 497 height 11
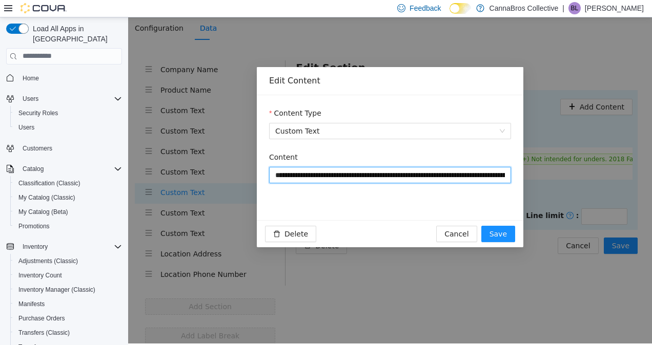
click at [397, 177] on input "**********" at bounding box center [390, 174] width 242 height 16
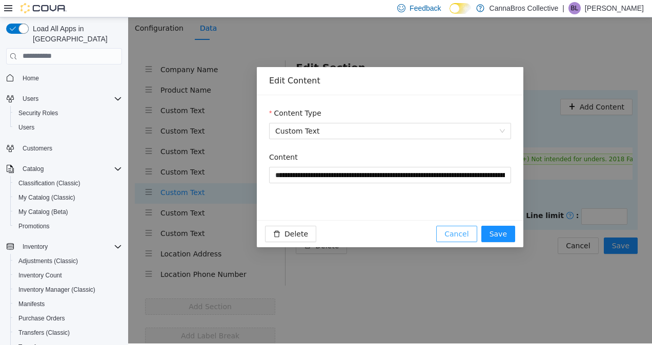
click at [468, 231] on span "Cancel" at bounding box center [456, 233] width 24 height 11
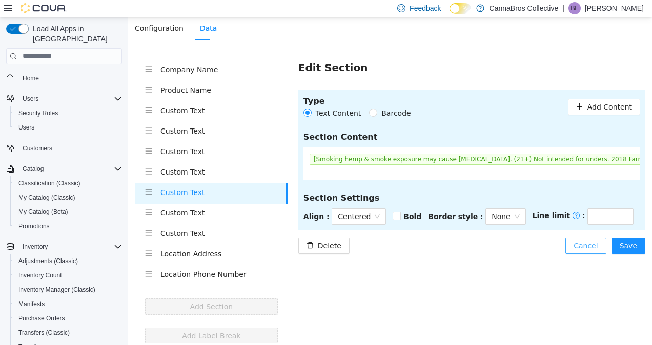
click at [583, 248] on span "Cancel" at bounding box center [585, 245] width 24 height 11
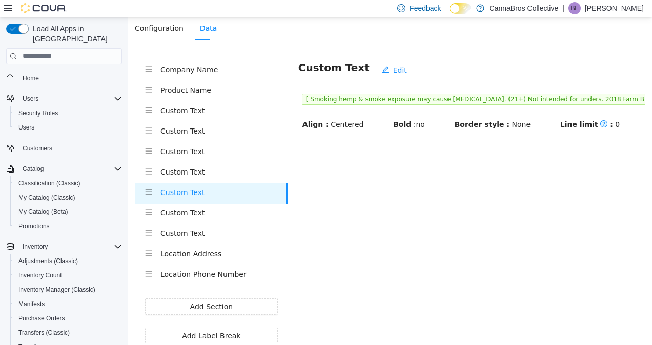
click at [192, 222] on li "Custom Text" at bounding box center [211, 213] width 153 height 20
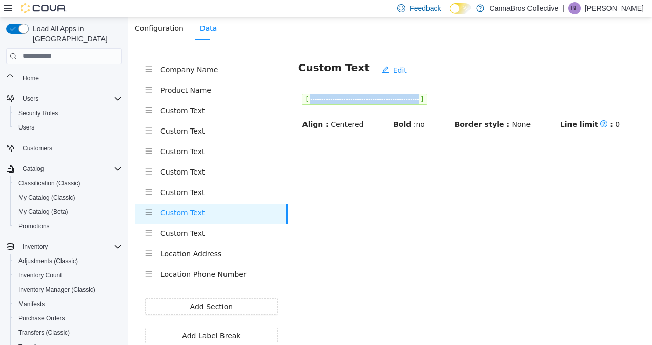
drag, startPoint x: 307, startPoint y: 97, endPoint x: 427, endPoint y: 97, distance: 120.4
click at [427, 97] on span "[ ------------------------------------------------- ]" at bounding box center [365, 98] width 126 height 11
click at [227, 233] on h4 "Custom Text" at bounding box center [223, 232] width 127 height 11
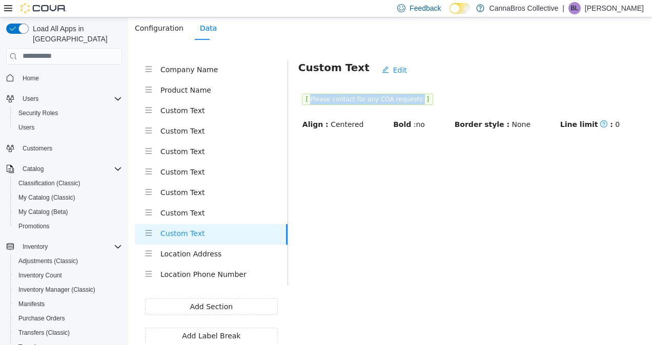
drag, startPoint x: 307, startPoint y: 97, endPoint x: 406, endPoint y: 97, distance: 98.4
click at [406, 97] on span "[ Please contact for any COA requests: ]" at bounding box center [367, 98] width 131 height 11
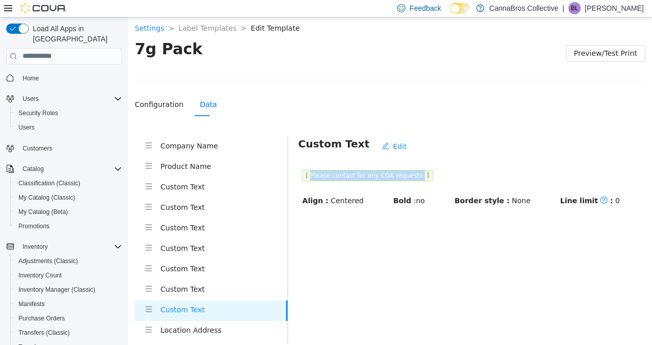
click at [226, 138] on li "Company Name" at bounding box center [211, 146] width 153 height 20
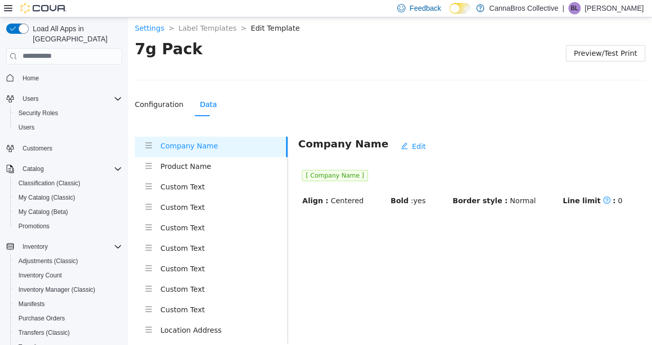
click at [224, 183] on h4 "Custom Text" at bounding box center [223, 186] width 127 height 11
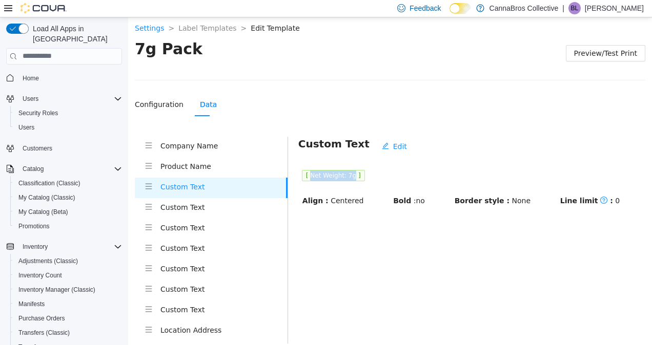
drag, startPoint x: 307, startPoint y: 174, endPoint x: 347, endPoint y: 171, distance: 39.6
click at [347, 171] on span "[ Net Weight: 7g ]" at bounding box center [333, 175] width 63 height 11
click at [211, 212] on div "Custom Text" at bounding box center [223, 207] width 127 height 13
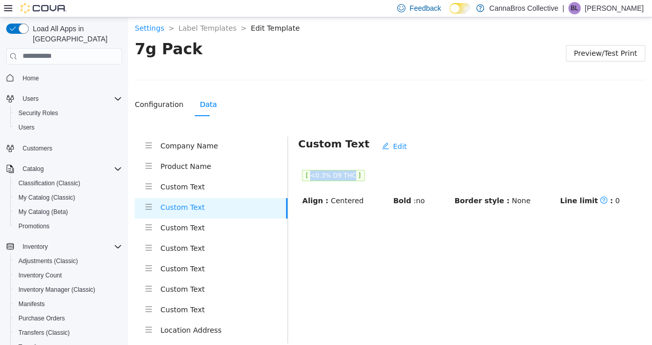
drag, startPoint x: 306, startPoint y: 174, endPoint x: 345, endPoint y: 174, distance: 38.4
click at [345, 174] on span "[ <0.3% D9 THC ]" at bounding box center [333, 175] width 63 height 11
click at [215, 231] on h4 "Custom Text" at bounding box center [223, 227] width 127 height 11
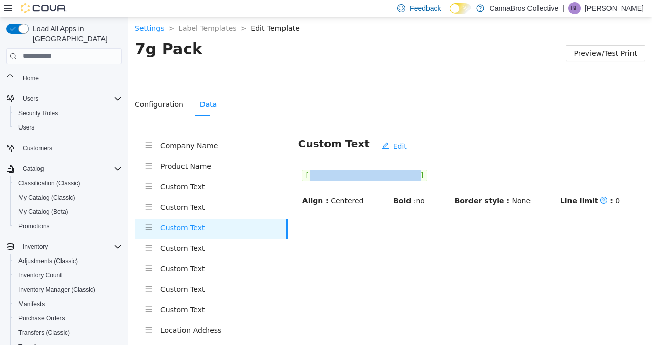
drag, startPoint x: 307, startPoint y: 175, endPoint x: 428, endPoint y: 174, distance: 120.9
click at [427, 174] on span "[ ------------------------------------------------- ]" at bounding box center [365, 175] width 126 height 11
click at [202, 248] on h4 "Custom Text" at bounding box center [223, 247] width 127 height 11
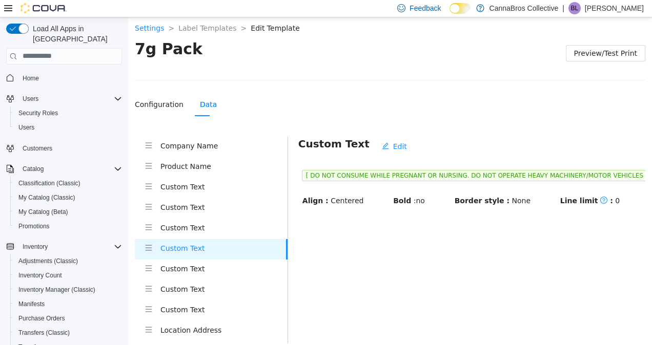
click at [204, 278] on li "Custom Text" at bounding box center [211, 269] width 153 height 20
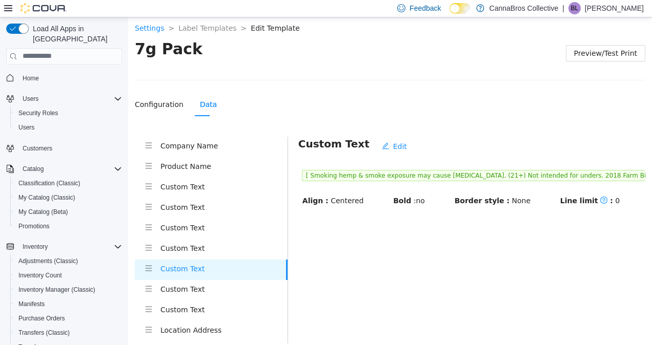
click at [205, 290] on h4 "Custom Text" at bounding box center [223, 288] width 127 height 11
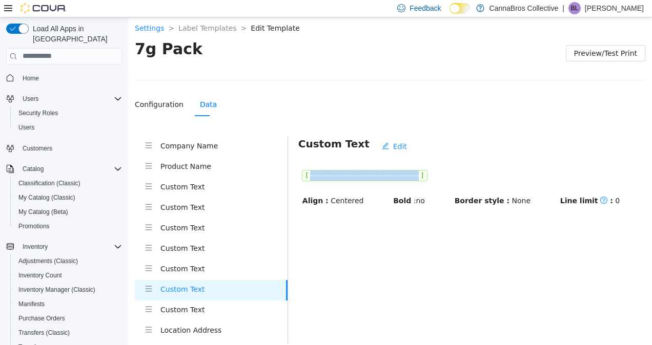
drag, startPoint x: 307, startPoint y: 173, endPoint x: 426, endPoint y: 171, distance: 118.9
click at [426, 171] on span "[ ------------------------------------------------- ]" at bounding box center [365, 175] width 126 height 11
click at [200, 308] on h4 "Custom Text" at bounding box center [223, 309] width 127 height 11
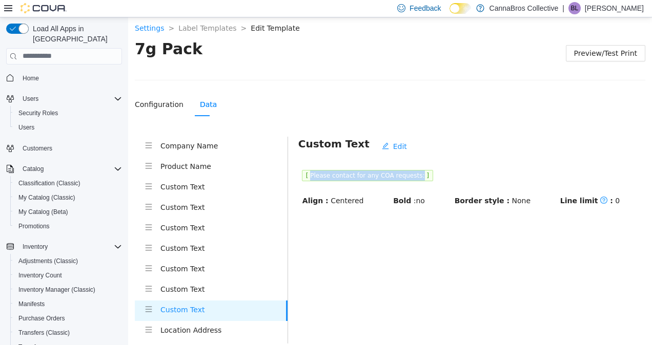
drag, startPoint x: 308, startPoint y: 173, endPoint x: 407, endPoint y: 174, distance: 98.9
click at [407, 174] on span "[ Please contact for any COA requests: ]" at bounding box center [367, 175] width 131 height 11
click at [230, 338] on li "Location Address" at bounding box center [211, 331] width 153 height 20
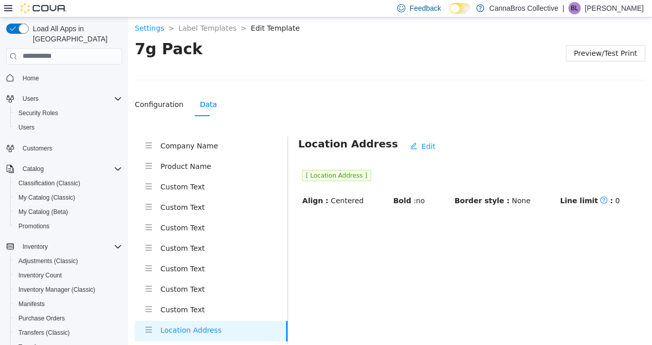
click at [198, 187] on h4 "Custom Text" at bounding box center [223, 186] width 127 height 11
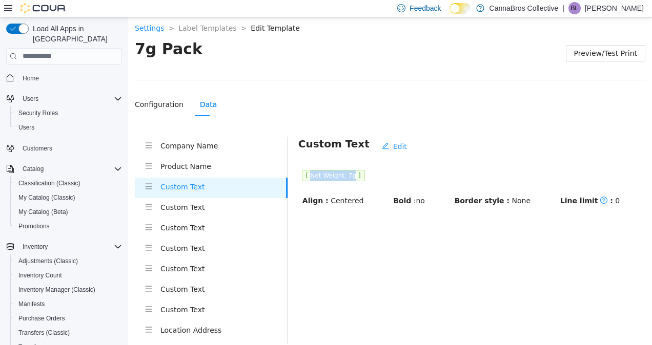
drag, startPoint x: 306, startPoint y: 173, endPoint x: 348, endPoint y: 175, distance: 41.5
click at [348, 175] on span "[ Net Weight: 7g ]" at bounding box center [333, 175] width 63 height 11
click at [192, 212] on h4 "Custom Text" at bounding box center [223, 206] width 127 height 11
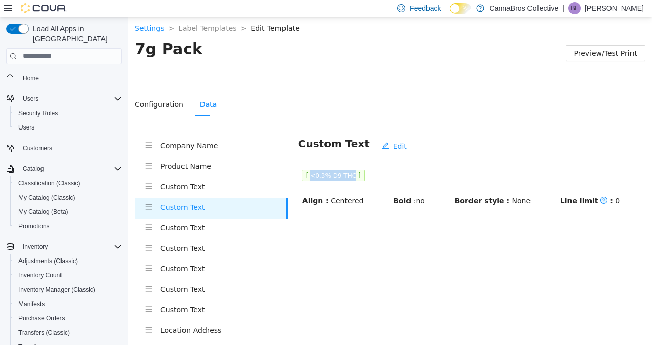
drag, startPoint x: 307, startPoint y: 174, endPoint x: 344, endPoint y: 172, distance: 36.9
click at [344, 172] on span "[ <0.3% D9 THC ]" at bounding box center [333, 175] width 63 height 11
click at [229, 228] on h4 "Custom Text" at bounding box center [223, 227] width 127 height 11
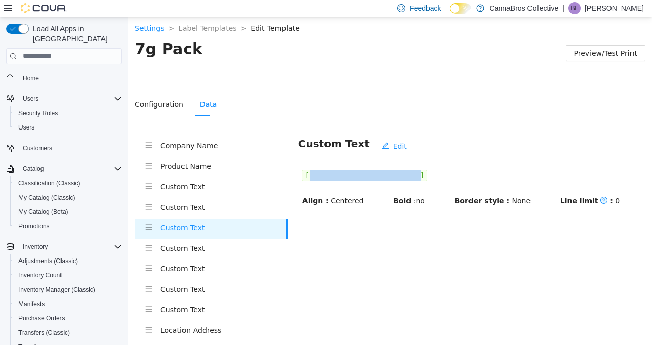
drag, startPoint x: 306, startPoint y: 173, endPoint x: 428, endPoint y: 173, distance: 121.9
click at [427, 173] on span "[ ------------------------------------------------- ]" at bounding box center [365, 175] width 126 height 11
click at [203, 255] on div "Custom Text" at bounding box center [223, 248] width 127 height 13
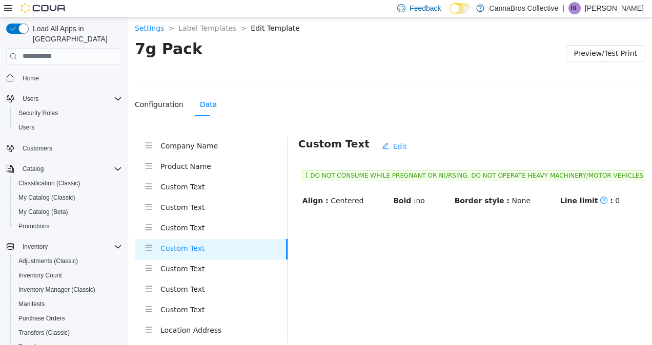
click at [210, 291] on h4 "Custom Text" at bounding box center [223, 288] width 127 height 11
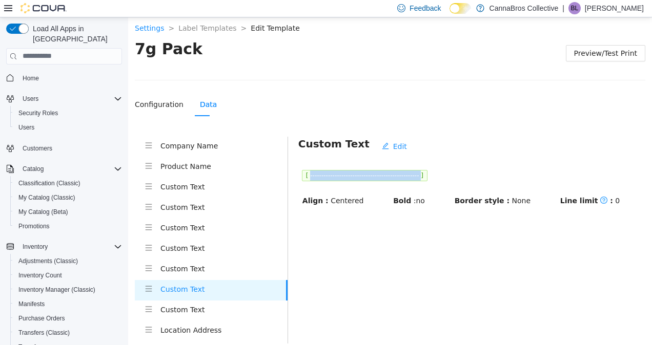
drag, startPoint x: 307, startPoint y: 172, endPoint x: 428, endPoint y: 171, distance: 120.9
click at [427, 171] on span "[ ------------------------------------------------- ]" at bounding box center [365, 175] width 126 height 11
click at [213, 308] on h4 "Custom Text" at bounding box center [223, 309] width 127 height 11
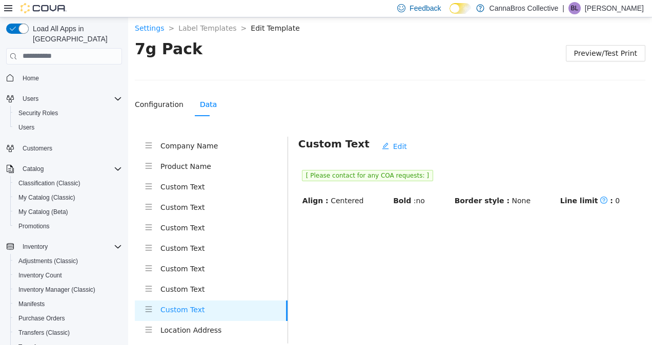
click at [385, 274] on main "Custom Text Edit [ Please contact for any COA requests: ] Align : Centered Bold…" at bounding box center [466, 278] width 357 height 284
drag, startPoint x: 305, startPoint y: 172, endPoint x: 411, endPoint y: 174, distance: 105.6
click at [411, 174] on span "[ Please contact for any COA requests: ]" at bounding box center [367, 175] width 131 height 11
drag, startPoint x: 411, startPoint y: 174, endPoint x: 364, endPoint y: 187, distance: 49.0
click at [364, 187] on div "[ Please contact for any COA requests: ] Align : Centered Bold : no Border styl…" at bounding box center [471, 186] width 347 height 40
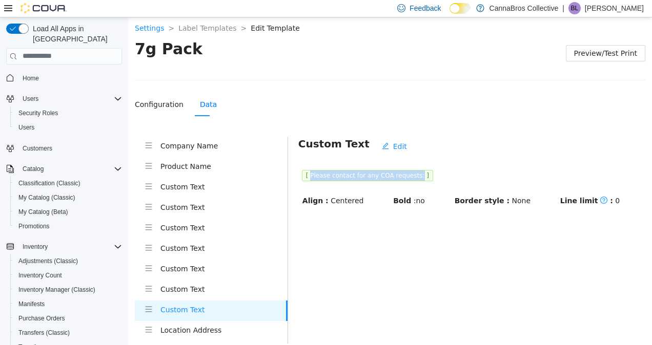
drag, startPoint x: 307, startPoint y: 172, endPoint x: 406, endPoint y: 173, distance: 99.4
click at [406, 173] on span "[ Please contact for any COA requests: ]" at bounding box center [367, 175] width 131 height 11
click at [203, 322] on li "Location Address" at bounding box center [211, 331] width 153 height 20
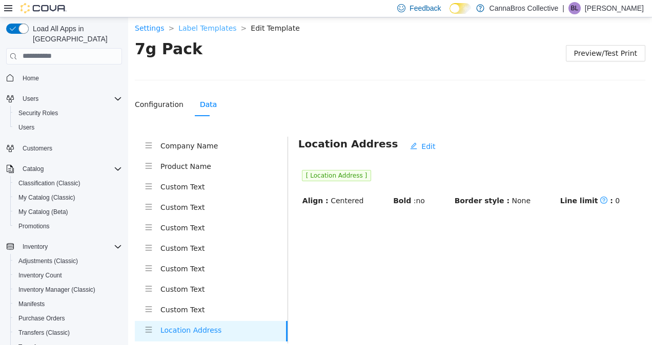
click at [200, 24] on link "Label Templates" at bounding box center [207, 28] width 58 height 8
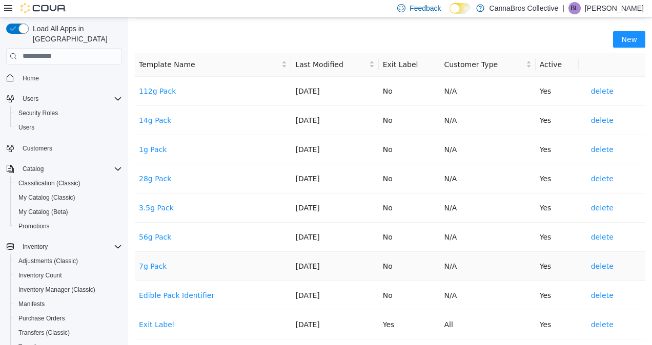
scroll to position [76, 0]
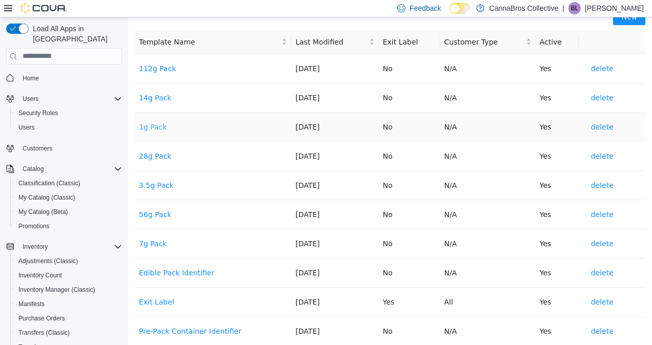
click at [152, 123] on link "1g Pack" at bounding box center [153, 126] width 28 height 8
click at [161, 182] on link "3.5g Pack" at bounding box center [156, 185] width 35 height 8
click at [150, 126] on link "1g Pack" at bounding box center [153, 126] width 28 height 8
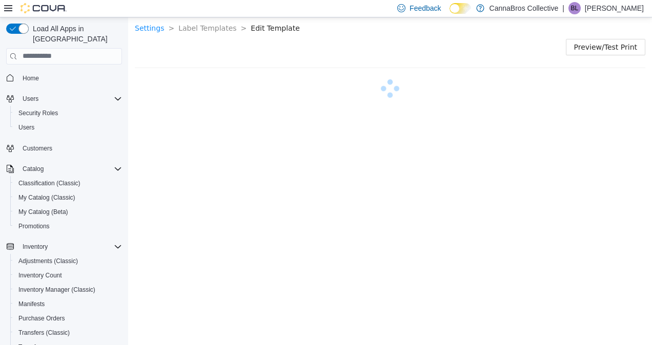
scroll to position [0, 0]
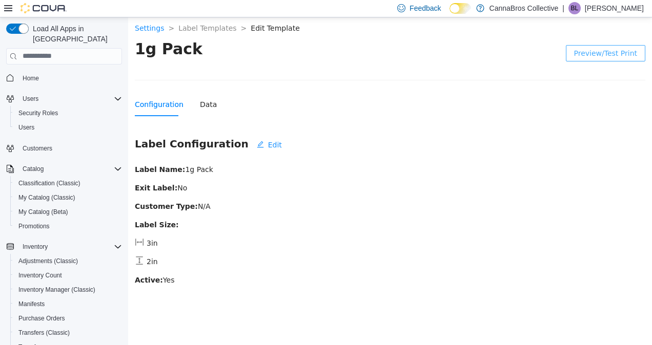
click at [591, 57] on span "Preview/Test Print" at bounding box center [605, 52] width 63 height 11
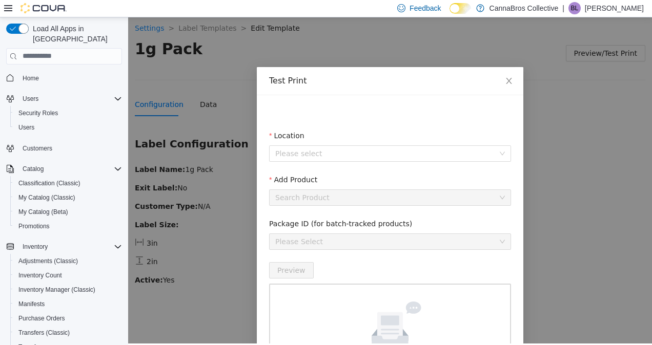
click at [338, 166] on fieldset "Location Please select" at bounding box center [390, 152] width 242 height 44
click at [359, 157] on input "Location" at bounding box center [386, 152] width 222 height 15
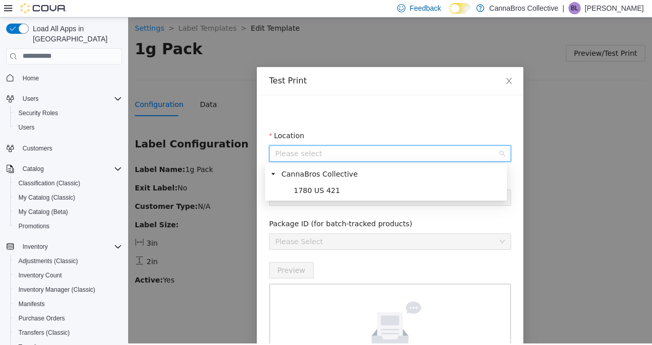
click at [335, 180] on div "CannaBros Collective" at bounding box center [386, 176] width 238 height 16
click at [330, 189] on span "1780 US 421" at bounding box center [317, 190] width 46 height 8
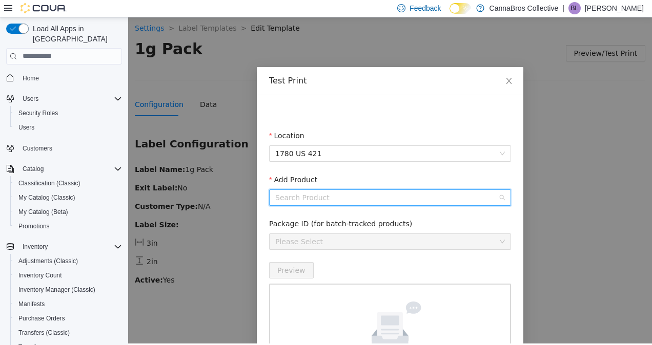
click at [322, 200] on input "Add Product" at bounding box center [386, 197] width 222 height 15
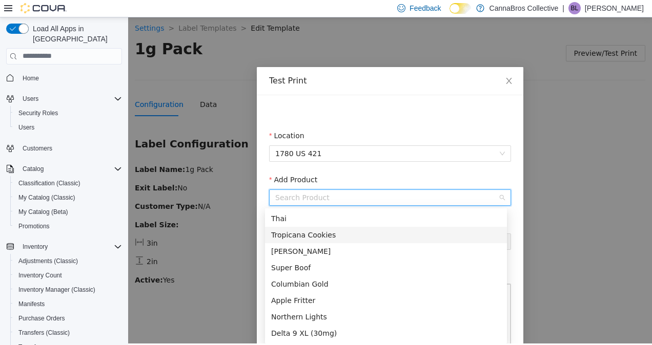
click at [304, 226] on div "Tropicana Cookies" at bounding box center [386, 234] width 242 height 16
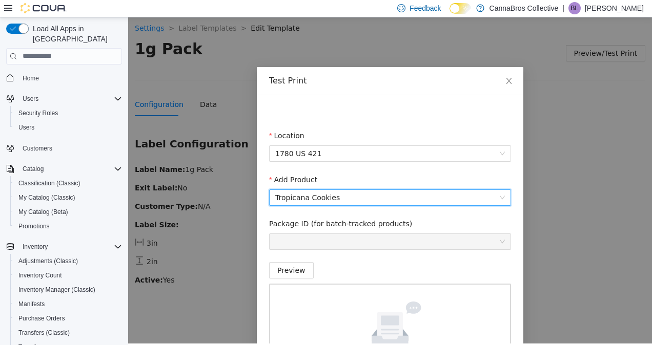
click at [326, 194] on span "Tropicana Cookies" at bounding box center [390, 197] width 230 height 15
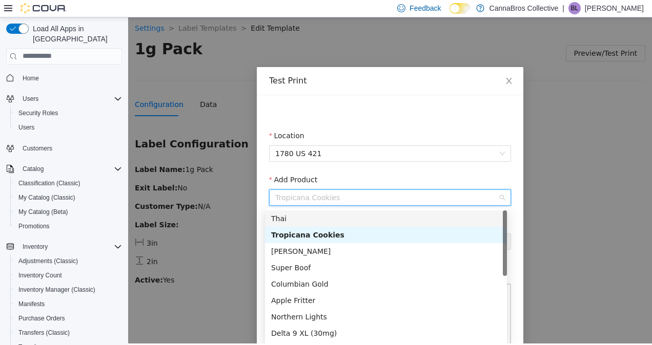
click at [311, 213] on div "Thai" at bounding box center [386, 218] width 230 height 11
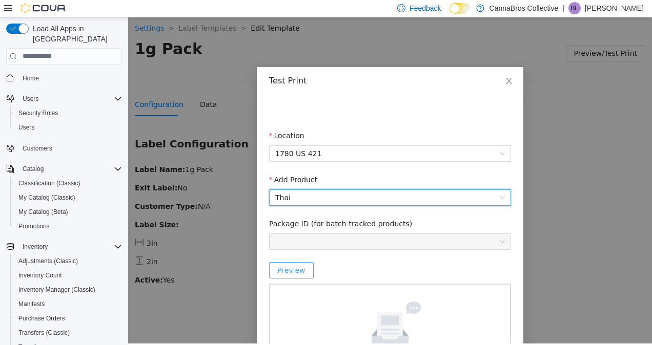
click at [293, 273] on span "Preview" at bounding box center [291, 269] width 28 height 11
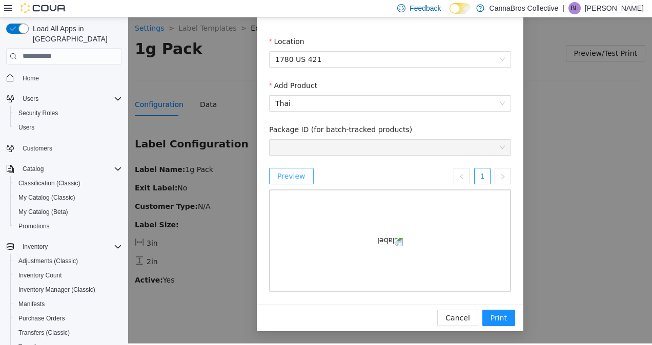
scroll to position [161, 0]
click at [493, 317] on span "Print" at bounding box center [498, 317] width 16 height 11
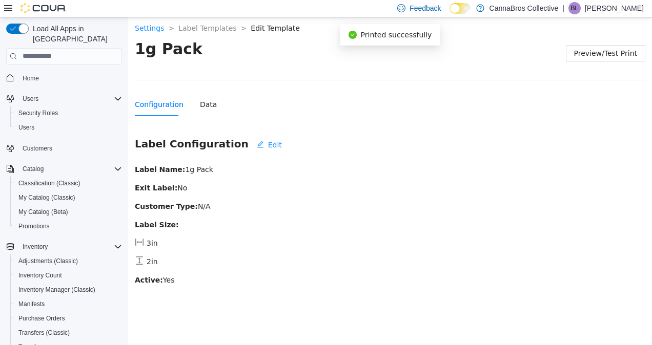
scroll to position [110, 0]
click at [197, 33] on div "Settings > Label Templates > Edit Template >" at bounding box center [390, 27] width 510 height 11
click at [198, 33] on div "Settings > Label Templates > Edit Template >" at bounding box center [390, 27] width 510 height 11
click at [202, 31] on link "Label Templates" at bounding box center [207, 28] width 58 height 8
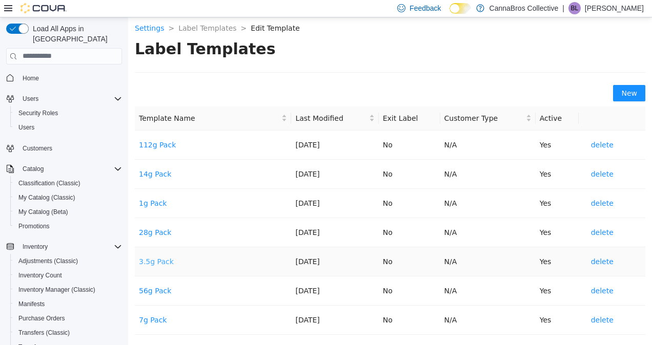
click at [155, 260] on link "3.5g Pack" at bounding box center [156, 261] width 35 height 8
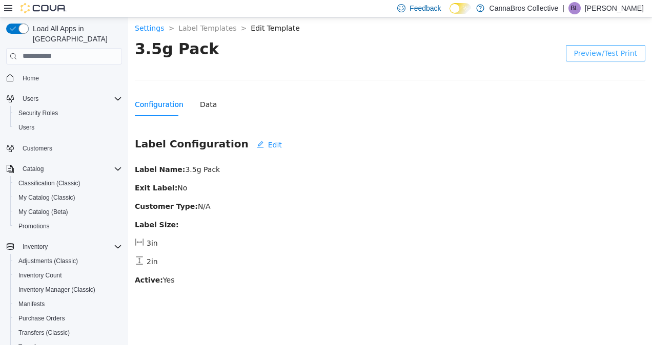
click at [631, 57] on span "Preview/Test Print" at bounding box center [605, 52] width 63 height 11
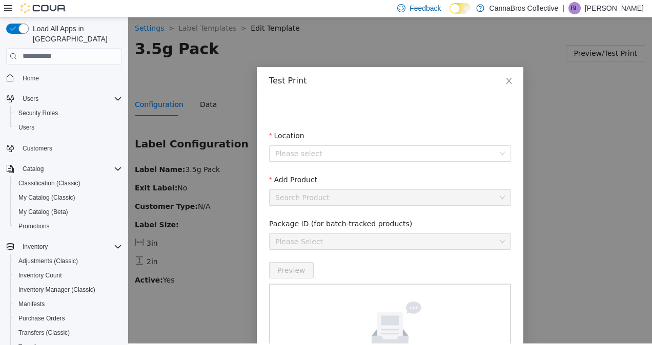
click at [315, 163] on fieldset "Location Please select" at bounding box center [390, 152] width 242 height 44
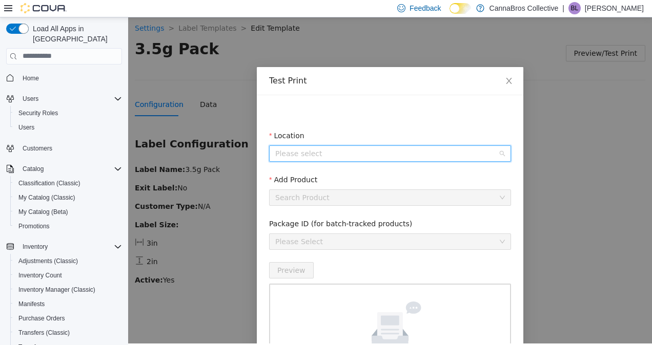
click at [331, 156] on input "Location" at bounding box center [386, 152] width 222 height 15
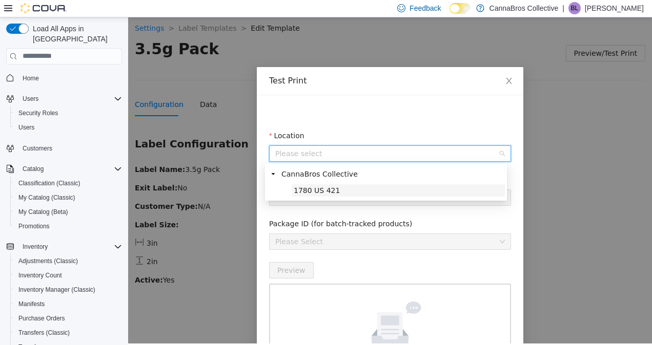
click at [315, 189] on span "1780 US 421" at bounding box center [317, 190] width 46 height 8
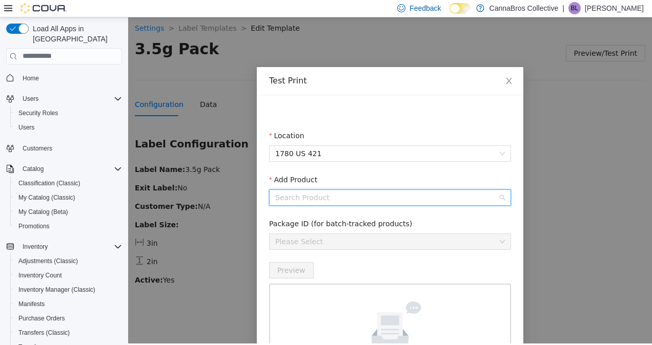
click at [312, 197] on input "Add Product" at bounding box center [386, 197] width 222 height 15
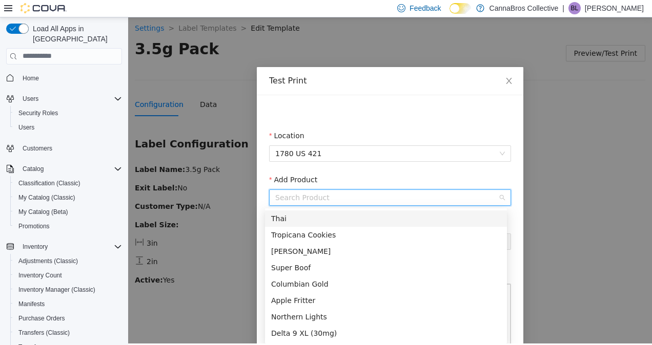
click at [310, 217] on div "Thai" at bounding box center [386, 218] width 230 height 11
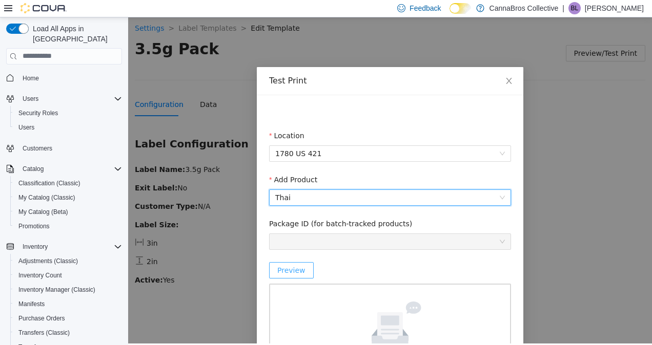
click at [287, 270] on span "Preview" at bounding box center [291, 269] width 28 height 11
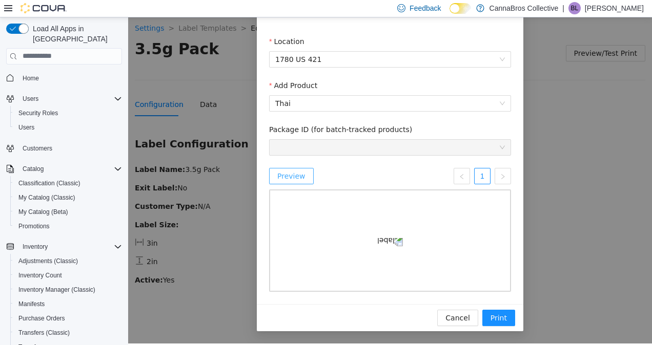
scroll to position [161, 0]
click at [497, 320] on span "Print" at bounding box center [498, 317] width 16 height 11
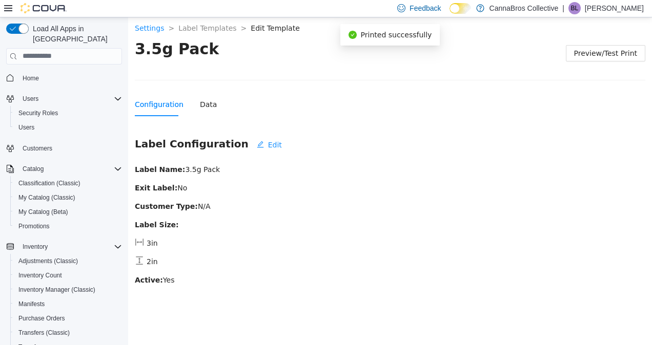
scroll to position [110, 0]
click at [198, 27] on link "Label Templates" at bounding box center [207, 28] width 58 height 8
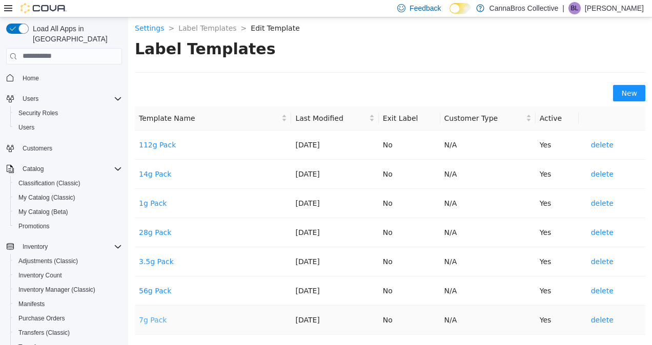
click at [156, 317] on link "7g Pack" at bounding box center [153, 320] width 28 height 8
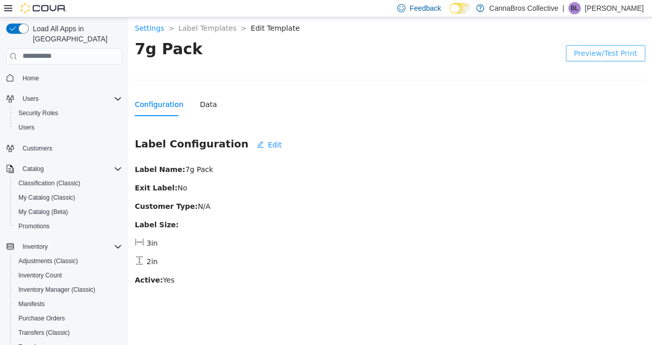
click at [637, 58] on button "Preview/Test Print" at bounding box center [605, 53] width 79 height 16
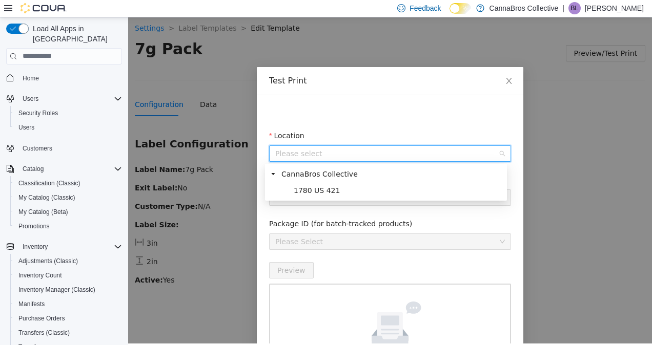
click at [303, 159] on input "Location" at bounding box center [386, 152] width 222 height 15
click at [300, 189] on span "1780 US 421" at bounding box center [317, 190] width 46 height 8
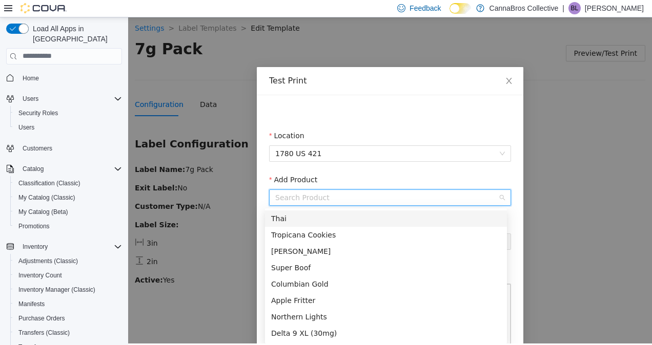
click at [304, 196] on input "Add Product" at bounding box center [386, 197] width 222 height 15
click at [302, 217] on div "Thai" at bounding box center [386, 218] width 230 height 11
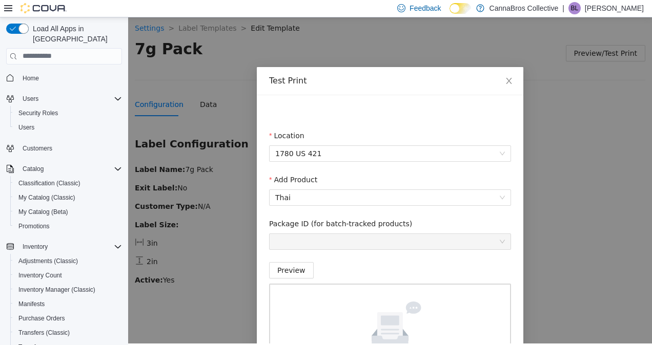
drag, startPoint x: 284, startPoint y: 295, endPoint x: 287, endPoint y: 290, distance: 5.3
click at [287, 290] on div "Please fill the mandatory fields to preview label template" at bounding box center [390, 334] width 242 height 102
click at [293, 268] on span "Preview" at bounding box center [291, 269] width 28 height 11
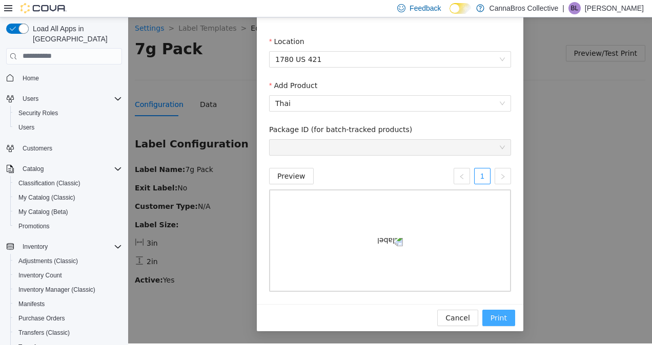
click at [501, 320] on span "Print" at bounding box center [498, 317] width 16 height 11
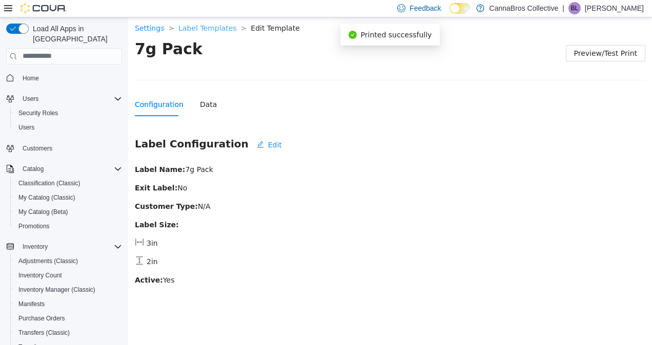
click at [205, 27] on link "Label Templates" at bounding box center [207, 28] width 58 height 8
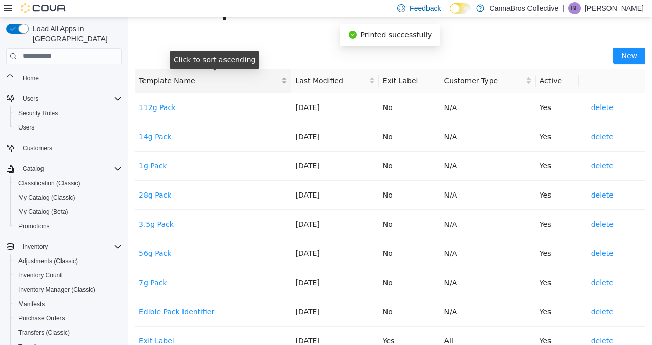
scroll to position [38, 0]
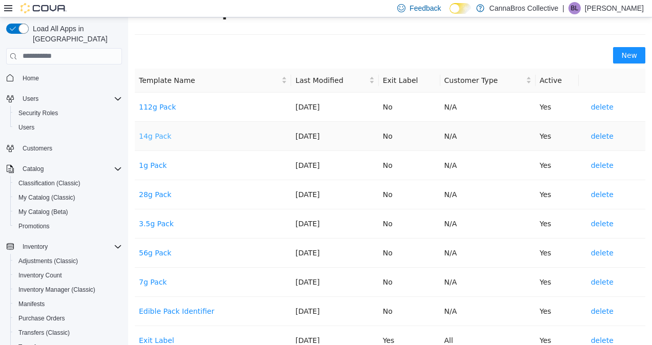
click at [164, 135] on link "14g Pack" at bounding box center [155, 136] width 32 height 8
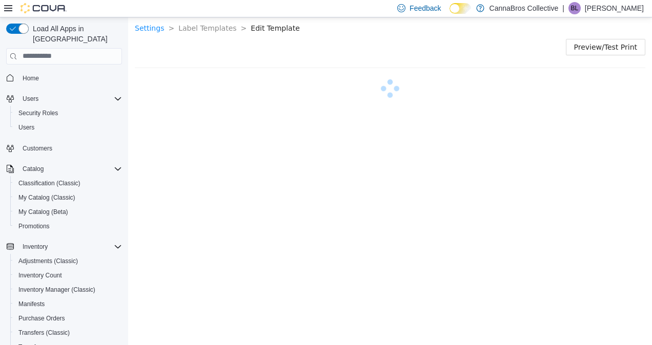
scroll to position [0, 0]
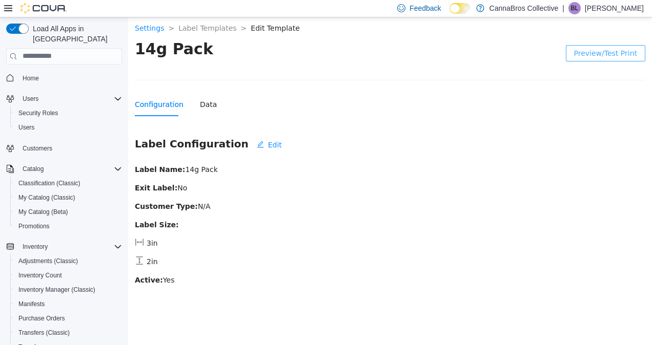
click at [618, 45] on button "Preview/Test Print" at bounding box center [605, 53] width 79 height 16
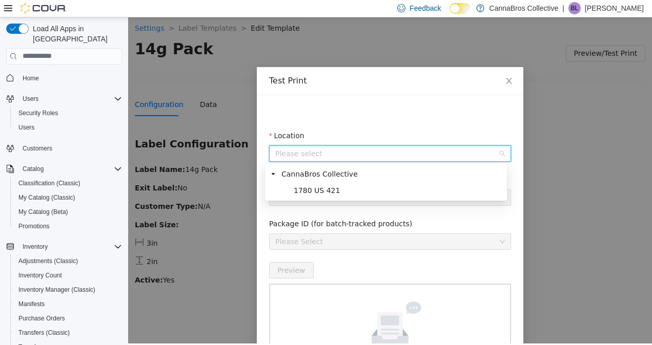
click at [299, 157] on input "Location" at bounding box center [386, 152] width 222 height 15
click at [302, 189] on span "1780 US 421" at bounding box center [317, 190] width 46 height 8
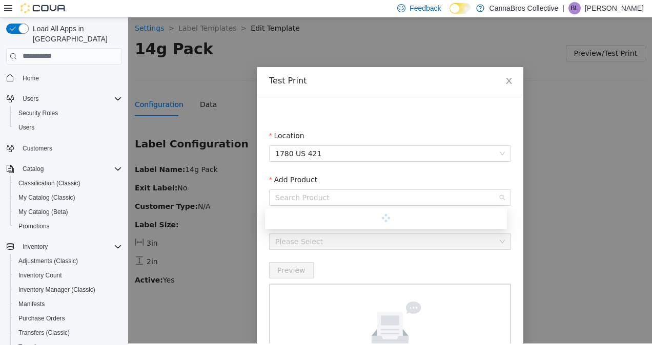
click at [302, 189] on div "Search Product" at bounding box center [390, 197] width 242 height 16
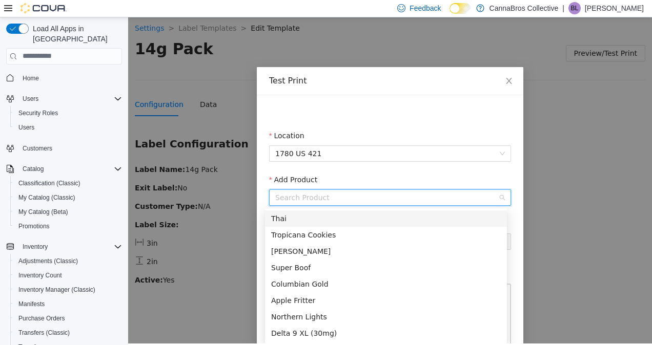
click at [306, 213] on div "Thai" at bounding box center [386, 218] width 230 height 11
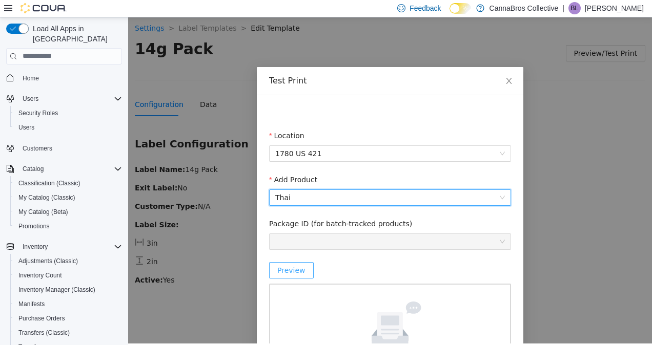
click at [284, 275] on span "Preview" at bounding box center [291, 269] width 28 height 11
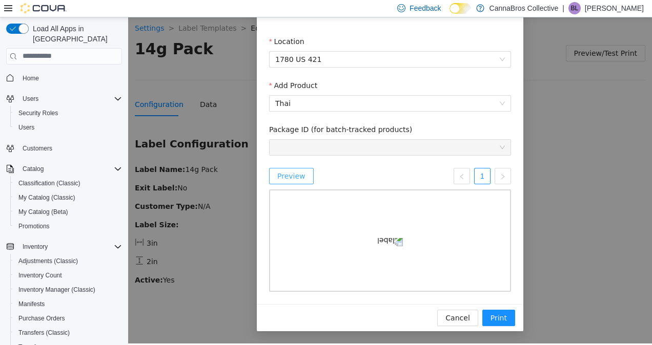
scroll to position [161, 0]
click at [498, 311] on button "Print" at bounding box center [498, 317] width 33 height 16
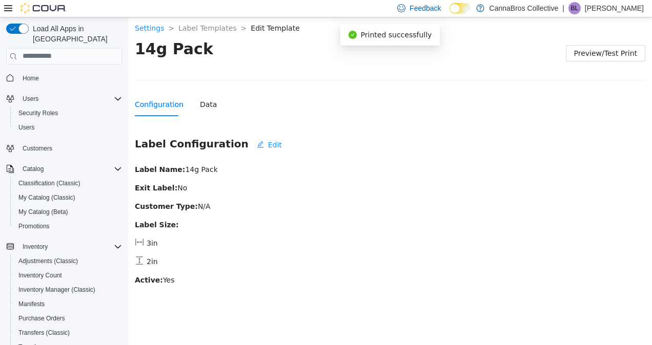
scroll to position [110, 0]
click at [187, 34] on section "Settings > Label Templates > Edit Template > 14g Pack Preview/Test Print Config…" at bounding box center [390, 153] width 524 height 277
click at [199, 31] on link "Label Templates" at bounding box center [207, 28] width 58 height 8
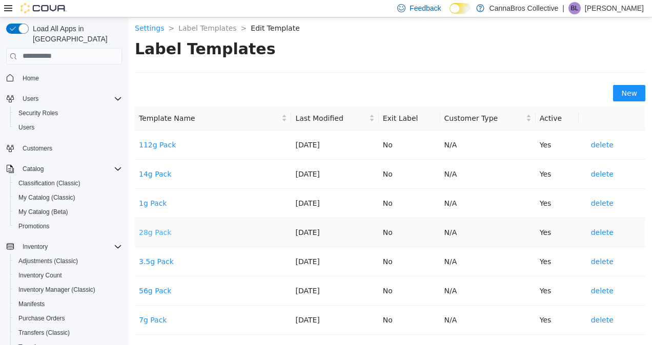
click at [162, 229] on link "28g Pack" at bounding box center [155, 232] width 32 height 8
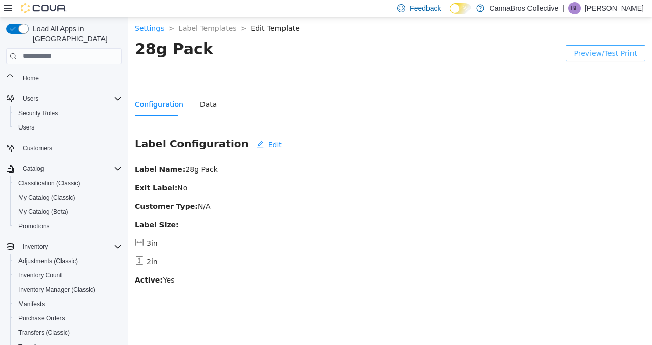
click at [623, 52] on span "Preview/Test Print" at bounding box center [605, 52] width 63 height 11
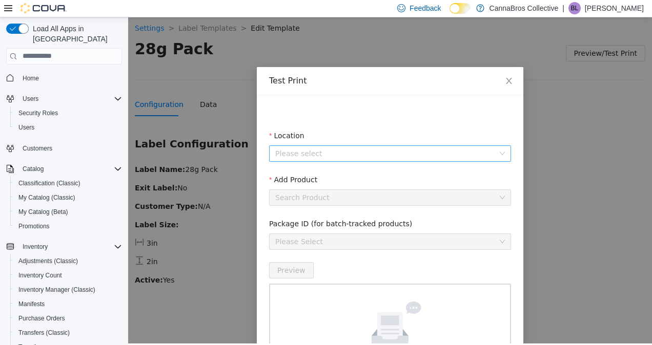
click at [309, 154] on input "Location" at bounding box center [386, 152] width 222 height 15
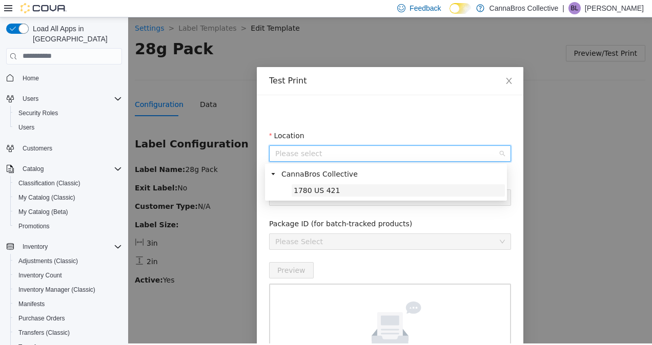
click at [299, 194] on span "1780 US 421" at bounding box center [317, 190] width 46 height 8
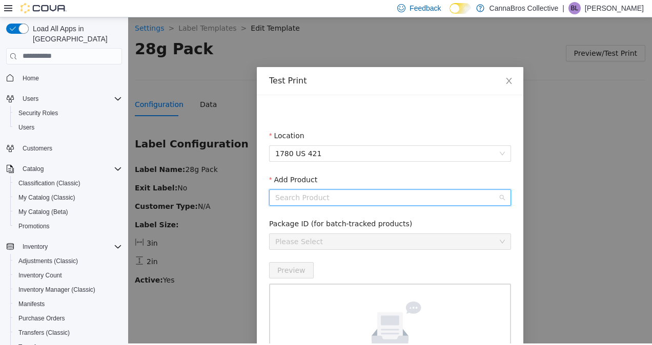
click at [299, 194] on input "Add Product" at bounding box center [386, 197] width 222 height 15
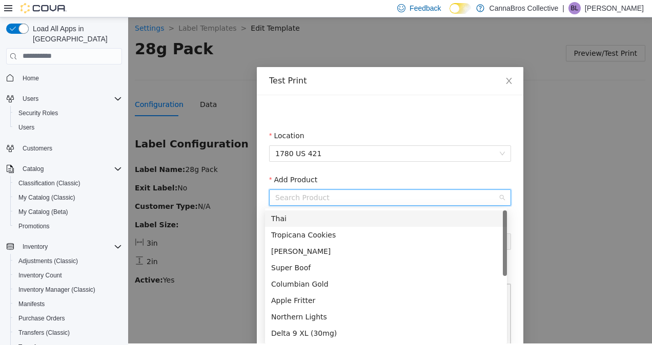
click at [294, 216] on div "Thai" at bounding box center [386, 218] width 230 height 11
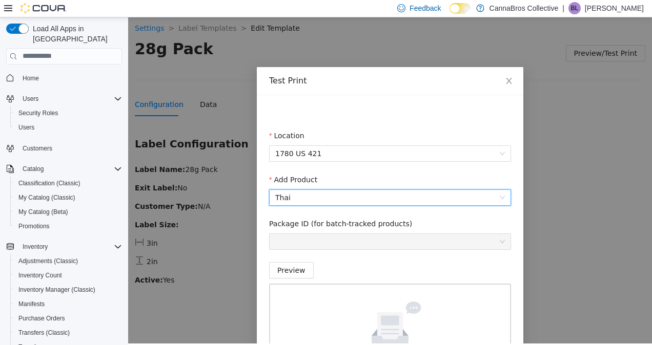
scroll to position [94, 0]
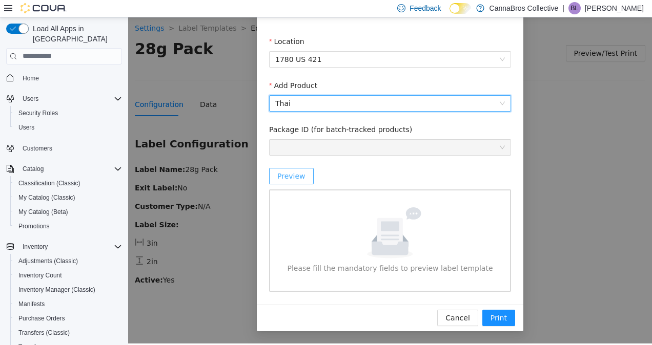
click at [289, 171] on span "Preview" at bounding box center [291, 175] width 28 height 11
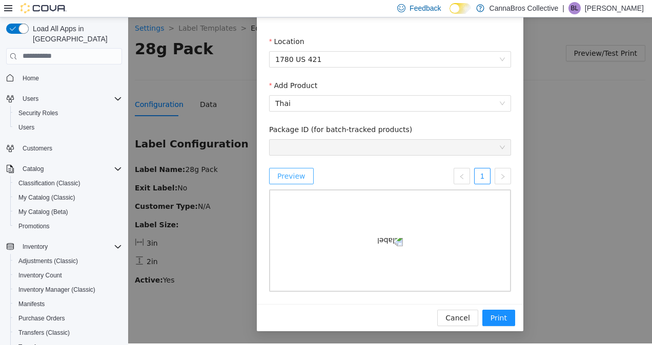
scroll to position [161, 0]
click at [497, 312] on span "Print" at bounding box center [498, 317] width 16 height 11
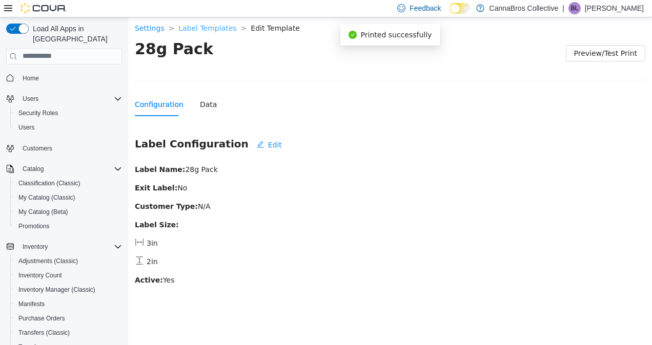
click at [199, 25] on link "Label Templates" at bounding box center [207, 28] width 58 height 8
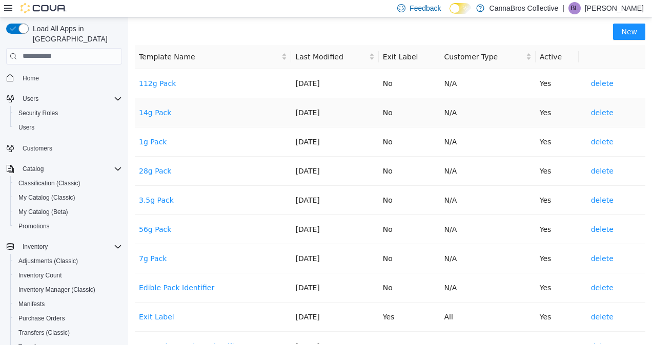
scroll to position [73, 0]
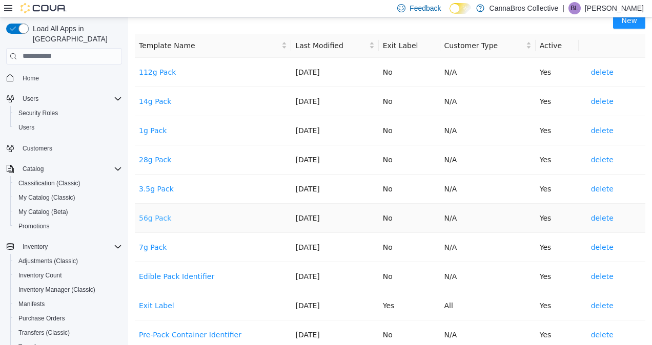
click at [162, 218] on link "56g Pack" at bounding box center [155, 218] width 32 height 8
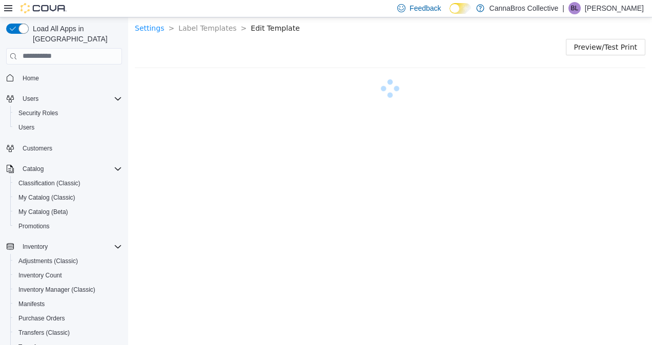
scroll to position [0, 0]
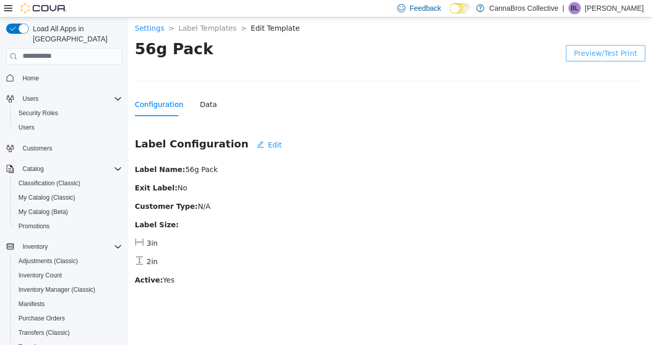
click at [602, 59] on button "Preview/Test Print" at bounding box center [605, 53] width 79 height 16
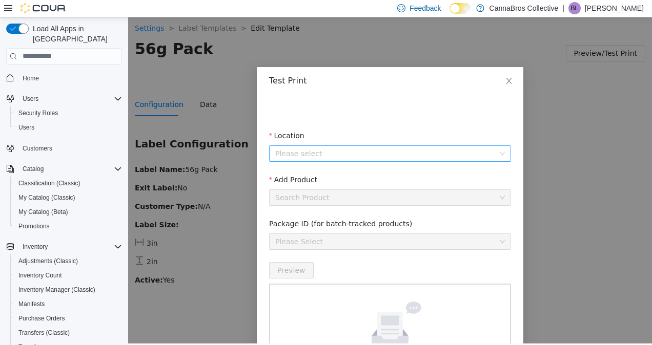
click at [364, 159] on input "Location" at bounding box center [386, 152] width 222 height 15
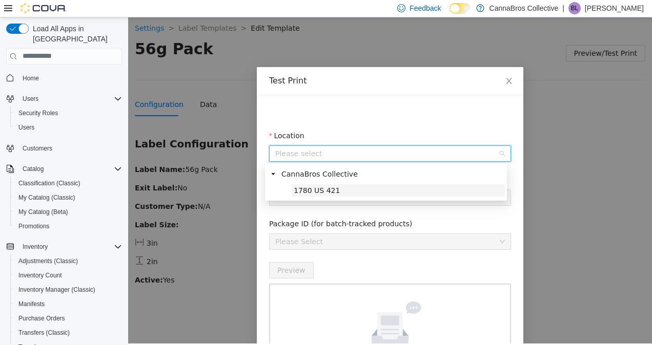
click at [329, 194] on span "1780 US 421" at bounding box center [317, 190] width 46 height 8
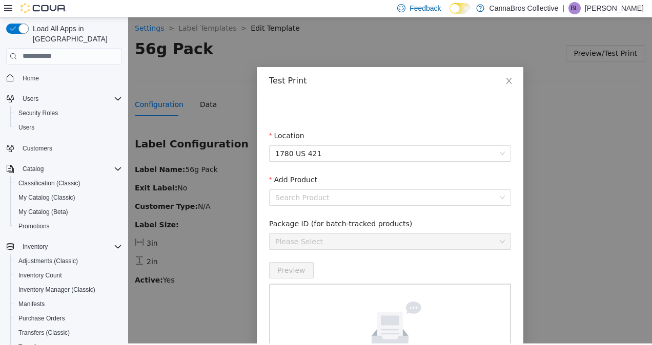
click at [329, 194] on input "Add Product" at bounding box center [386, 197] width 222 height 15
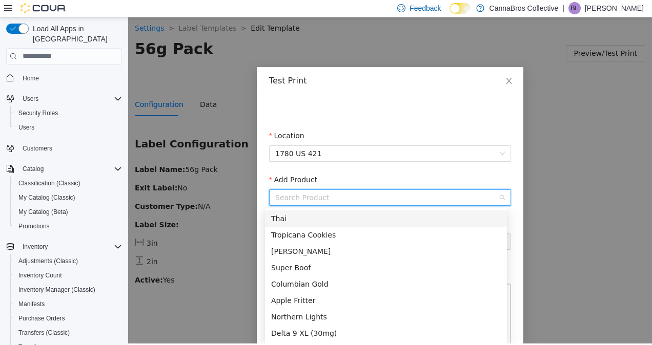
click at [311, 215] on div "Thai" at bounding box center [386, 218] width 230 height 11
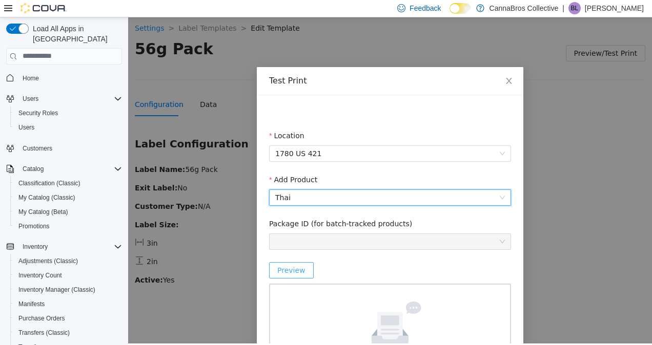
click at [293, 266] on span "Preview" at bounding box center [291, 269] width 28 height 11
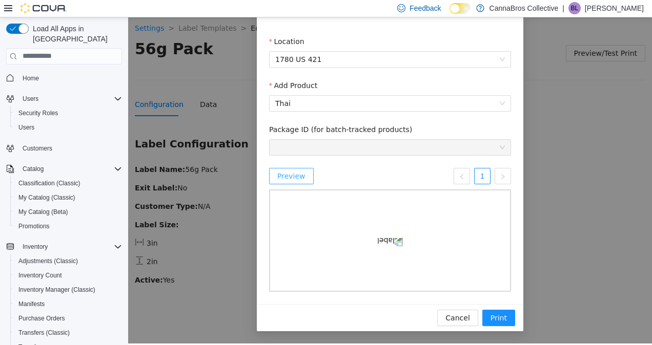
scroll to position [141, 0]
click at [498, 323] on span "Print" at bounding box center [498, 317] width 16 height 11
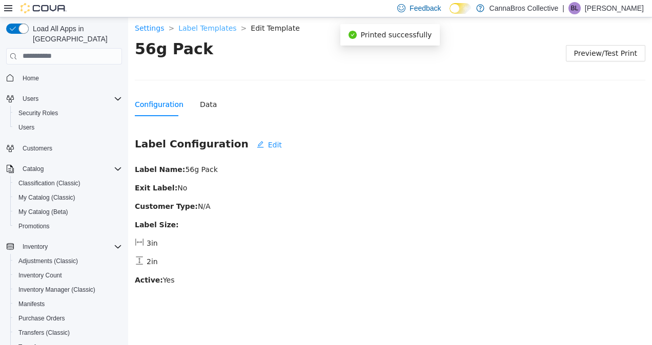
click at [203, 26] on link "Label Templates" at bounding box center [207, 28] width 58 height 8
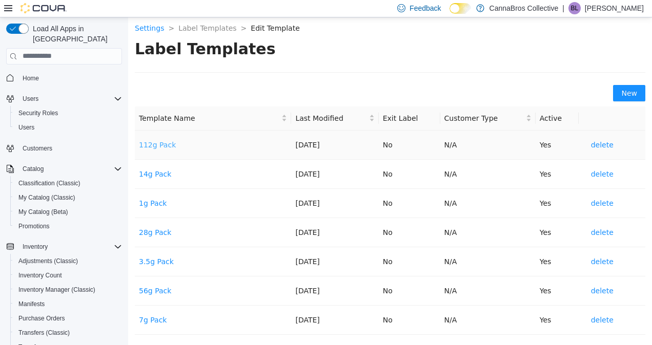
click at [162, 147] on link "112g Pack" at bounding box center [157, 144] width 37 height 8
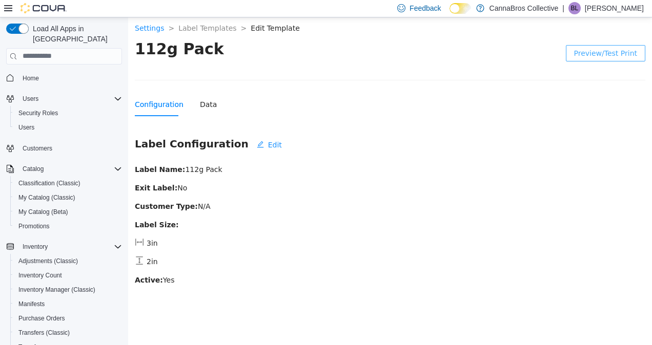
click at [603, 57] on span "Preview/Test Print" at bounding box center [605, 52] width 63 height 11
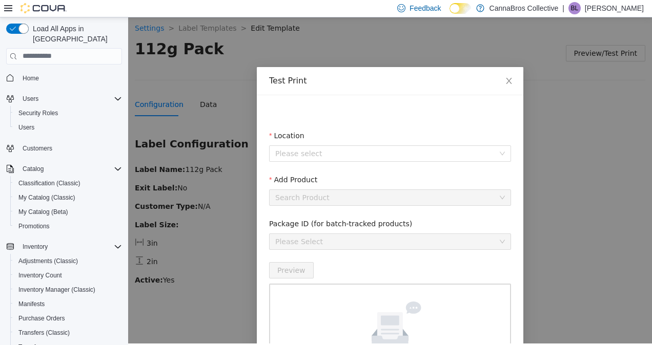
click at [346, 164] on fieldset "Location Please select" at bounding box center [390, 152] width 242 height 44
click at [353, 160] on input "Location" at bounding box center [386, 152] width 222 height 15
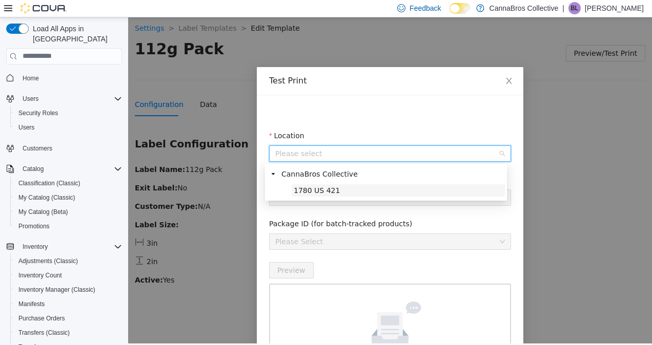
click at [343, 191] on span "1780 US 421" at bounding box center [397, 190] width 213 height 12
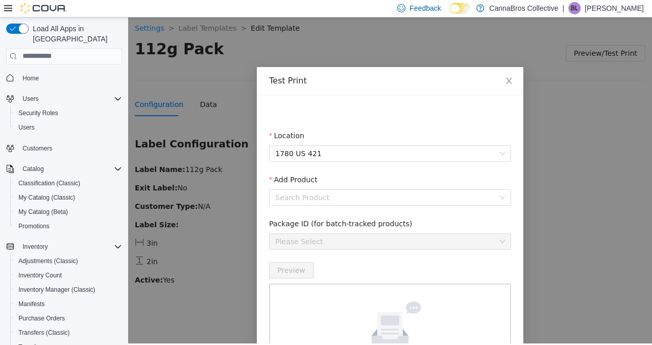
click at [343, 191] on input "Add Product" at bounding box center [386, 197] width 222 height 15
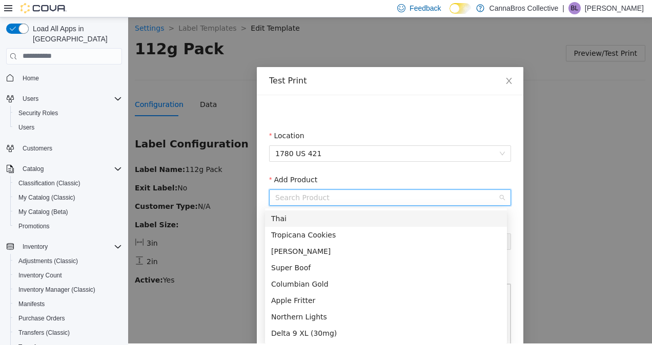
click at [332, 216] on div "Thai" at bounding box center [386, 218] width 230 height 11
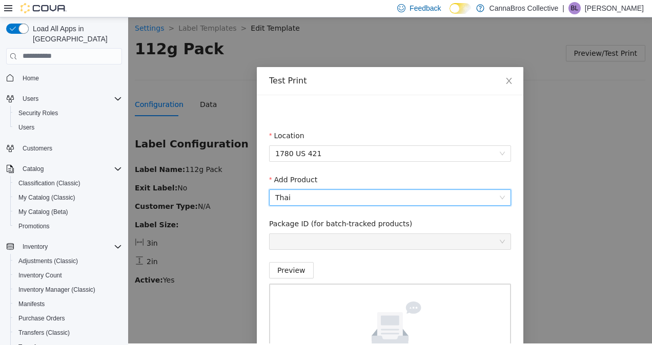
scroll to position [94, 0]
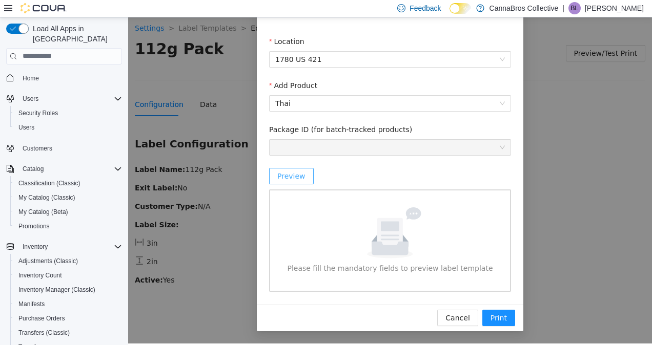
click at [297, 176] on span "Preview" at bounding box center [291, 175] width 28 height 11
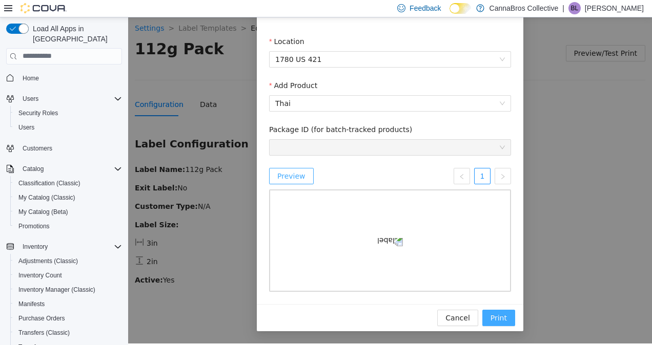
scroll to position [161, 0]
click at [495, 318] on span "Print" at bounding box center [498, 317] width 16 height 11
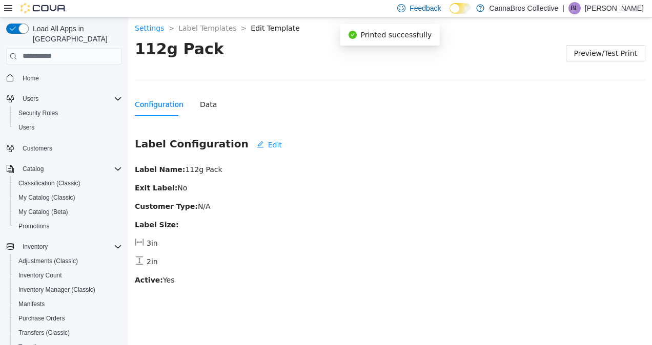
scroll to position [110, 0]
click at [191, 27] on link "Label Templates" at bounding box center [207, 28] width 58 height 8
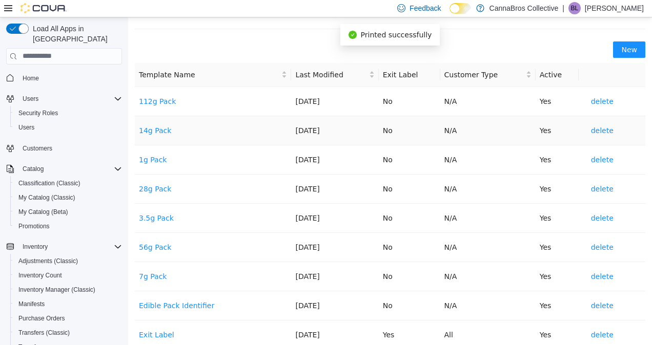
scroll to position [52, 0]
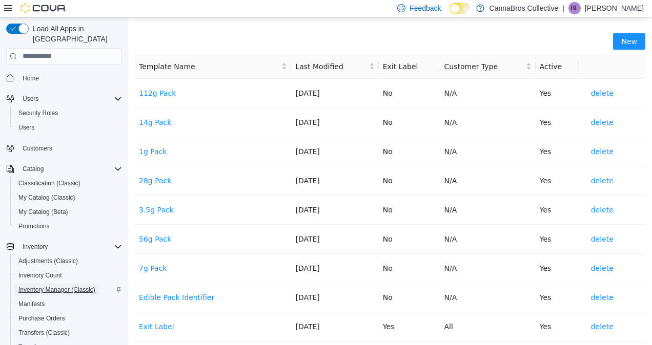
click at [94, 286] on span "Inventory Manager (Classic)" at bounding box center [56, 290] width 77 height 8
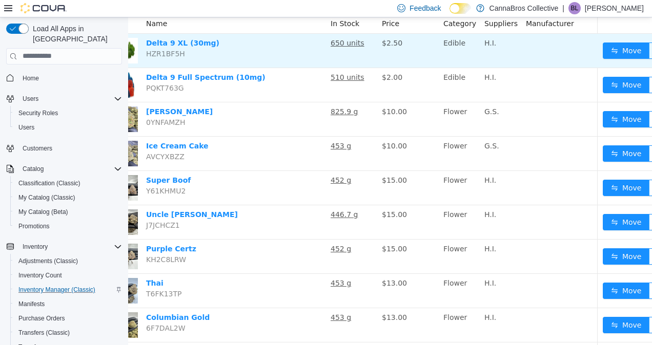
scroll to position [130, 68]
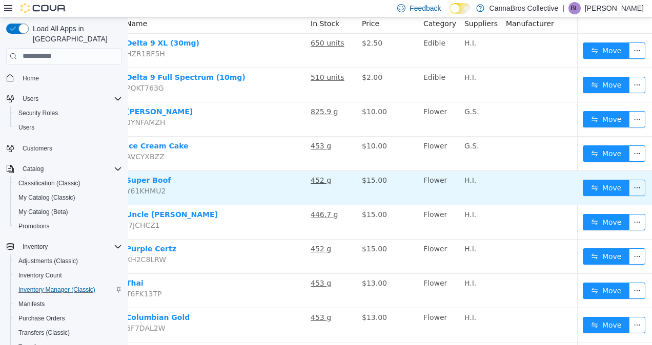
click at [630, 182] on button "button" at bounding box center [637, 187] width 16 height 16
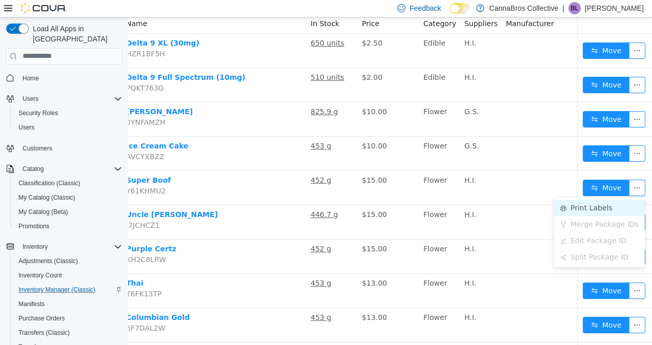
click at [595, 207] on li "Print Labels" at bounding box center [599, 207] width 91 height 16
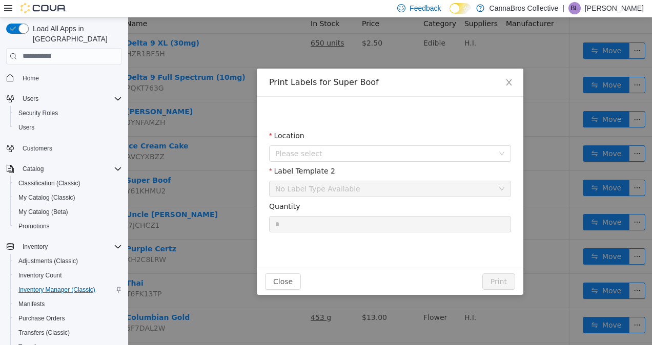
scroll to position [130, 60]
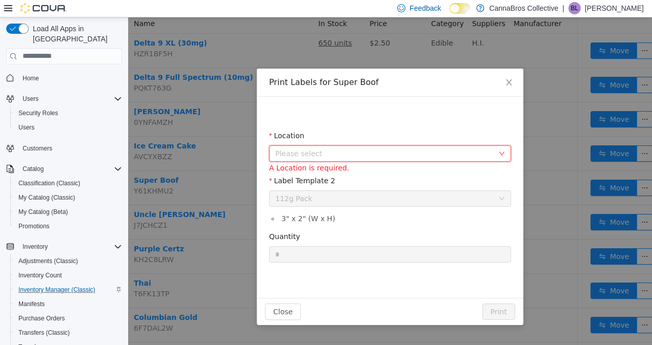
click at [420, 158] on span "Please select" at bounding box center [386, 152] width 223 height 15
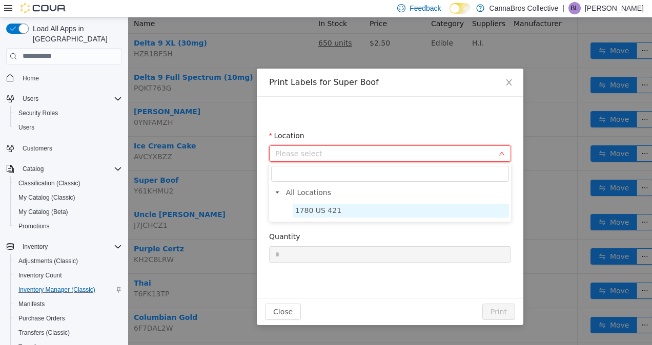
click at [388, 207] on span "1780 US 421" at bounding box center [401, 210] width 216 height 14
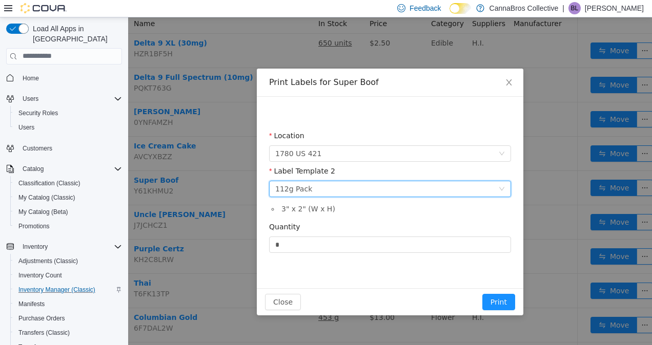
click at [407, 188] on div "Please select a label template 112g Pack" at bounding box center [386, 188] width 223 height 15
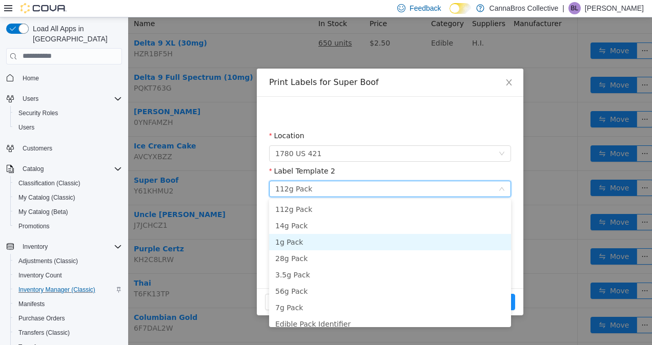
click at [391, 239] on li "1g Pack" at bounding box center [390, 242] width 242 height 16
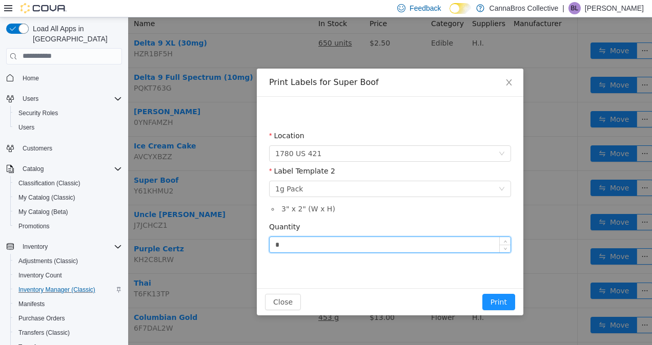
click at [345, 246] on input "*" at bounding box center [389, 244] width 241 height 15
type input "*"
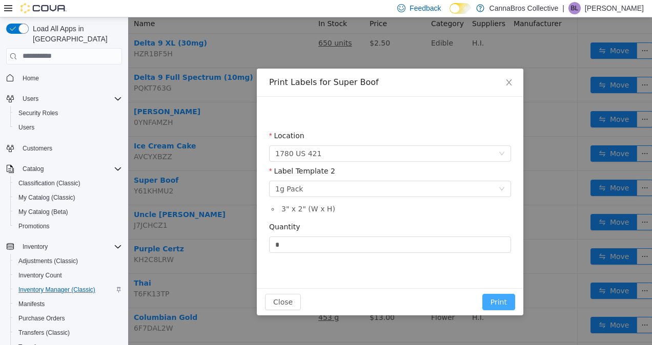
click at [493, 299] on button "Print" at bounding box center [498, 302] width 33 height 16
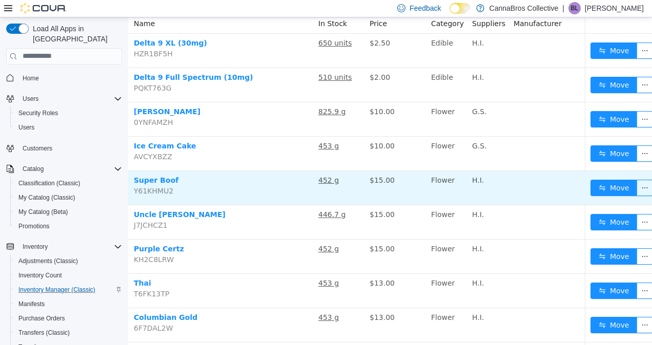
drag, startPoint x: 493, startPoint y: 299, endPoint x: 280, endPoint y: 194, distance: 238.0
click at [280, 194] on td "Super Boof Y61KHMU2" at bounding box center [222, 188] width 184 height 34
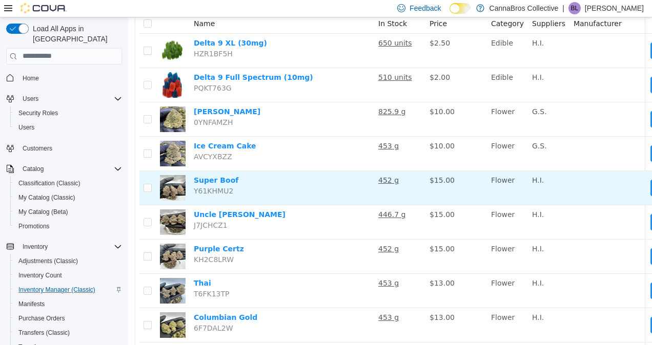
scroll to position [0, 0]
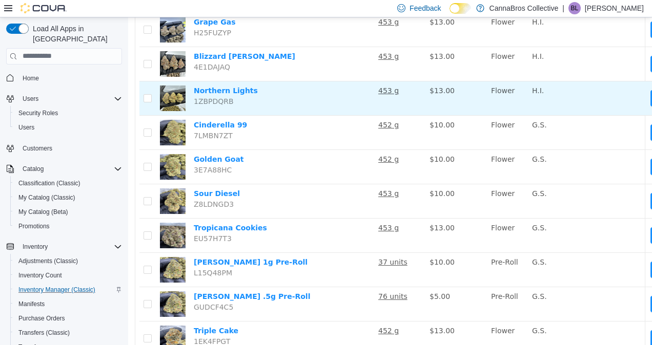
scroll to position [674, 0]
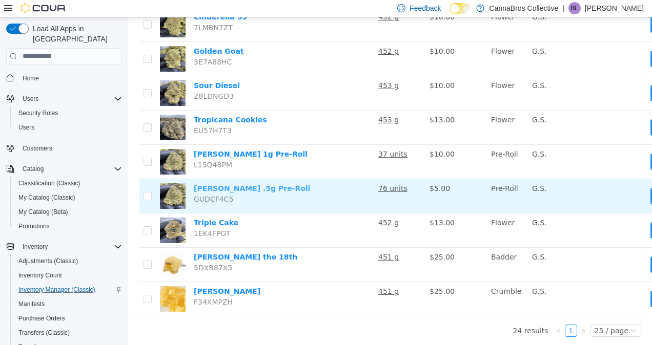
click at [230, 184] on link "[PERSON_NAME] .5g Pre-Roll" at bounding box center [252, 188] width 116 height 8
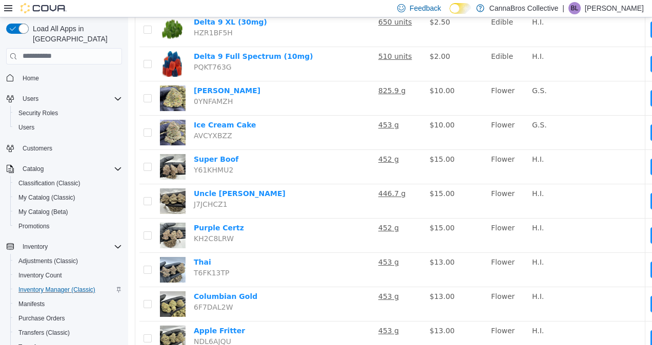
scroll to position [0, 0]
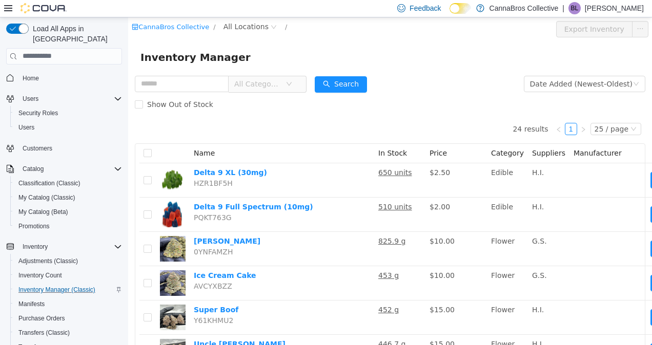
click at [441, 101] on div "Show Out of Stock" at bounding box center [390, 104] width 510 height 20
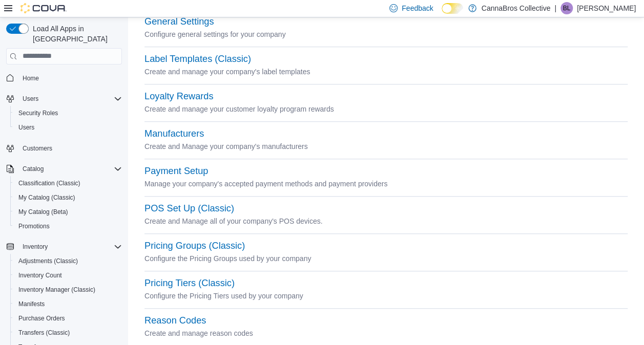
scroll to position [277, 0]
click at [216, 65] on button "Label Templates (Classic)" at bounding box center [197, 60] width 107 height 11
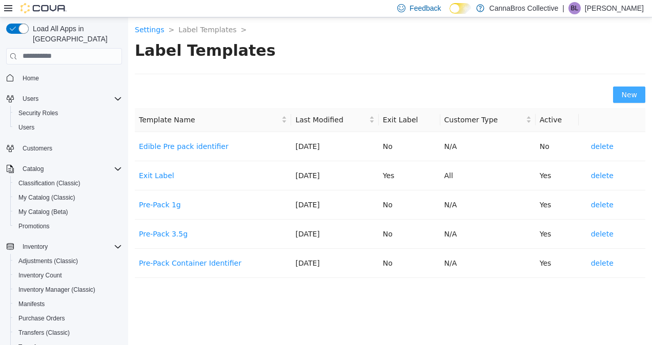
click at [636, 98] on span "New" at bounding box center [629, 94] width 16 height 11
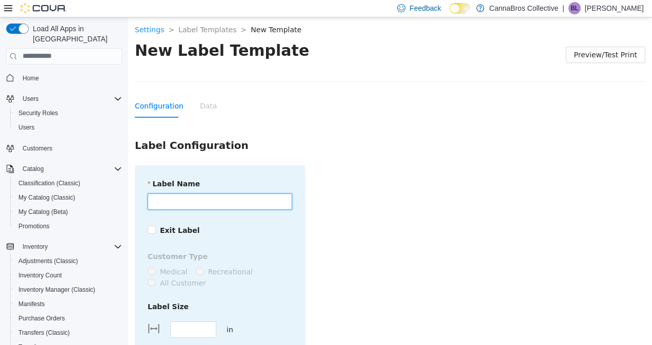
click at [236, 194] on input "Label Name" at bounding box center [220, 201] width 144 height 16
type input "**********"
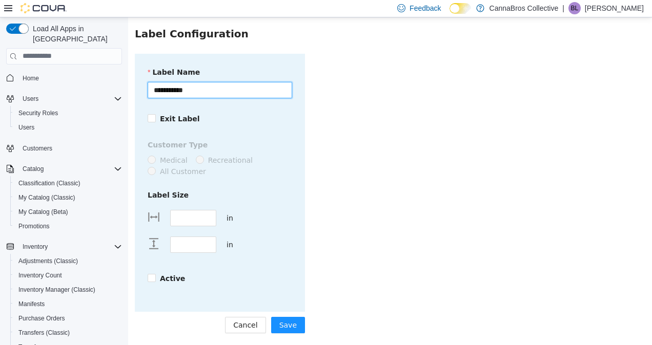
scroll to position [112, 0]
click at [206, 218] on div at bounding box center [209, 217] width 11 height 15
drag, startPoint x: 193, startPoint y: 213, endPoint x: 149, endPoint y: 218, distance: 44.9
click at [149, 218] on div "**** in" at bounding box center [202, 217] width 114 height 27
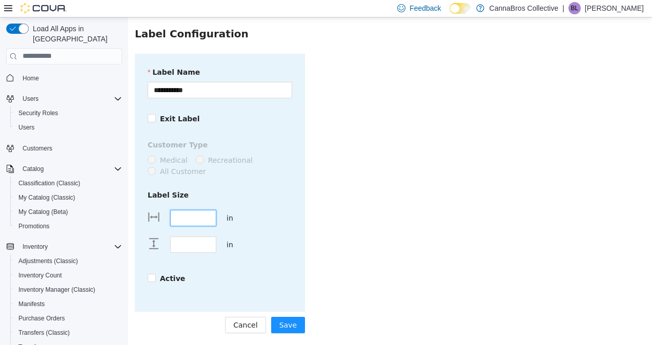
type input "****"
click at [156, 276] on span "Active" at bounding box center [172, 278] width 33 height 11
click at [282, 322] on span "Save" at bounding box center [287, 324] width 17 height 11
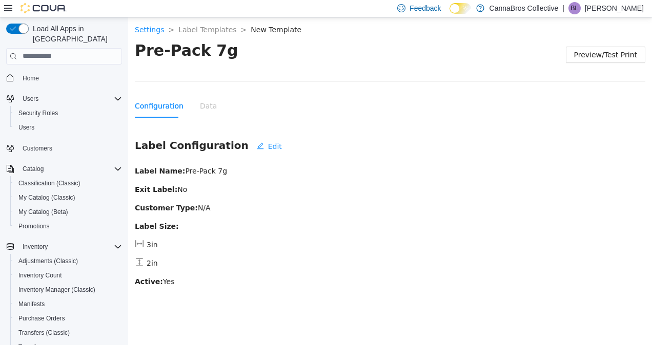
scroll to position [0, 0]
click at [200, 105] on div "Data" at bounding box center [208, 105] width 17 height 11
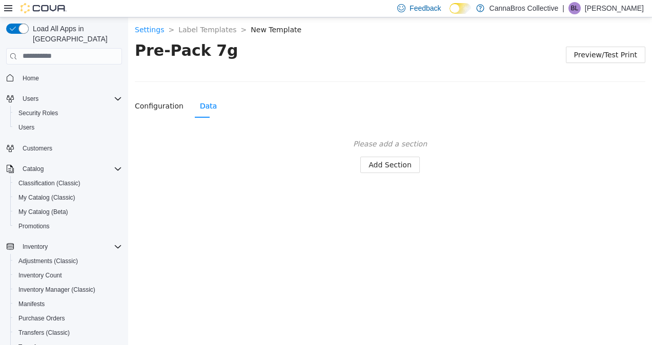
drag, startPoint x: 199, startPoint y: 105, endPoint x: 309, endPoint y: 149, distance: 119.1
click at [309, 149] on div "Please add a section Add Section" at bounding box center [390, 155] width 510 height 35
click at [389, 160] on span "Add Section" at bounding box center [389, 164] width 43 height 11
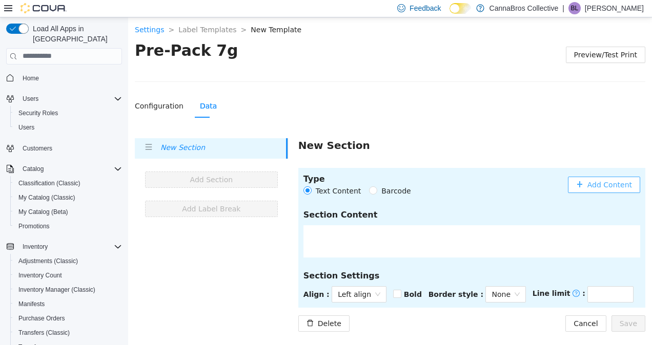
click at [618, 186] on span "Add Content" at bounding box center [609, 184] width 45 height 11
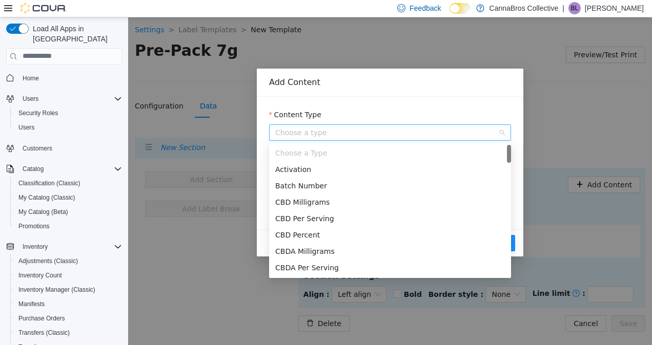
click at [384, 131] on span "Choose a type" at bounding box center [390, 131] width 230 height 15
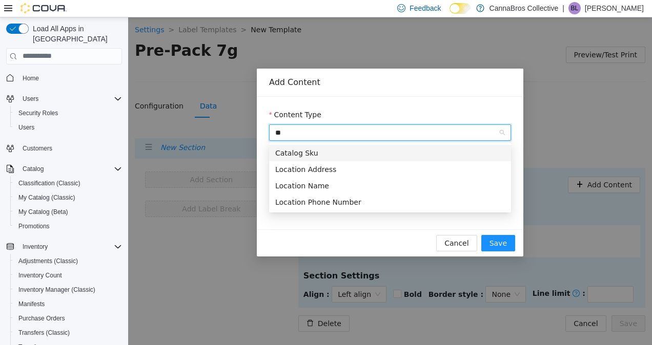
type input "*"
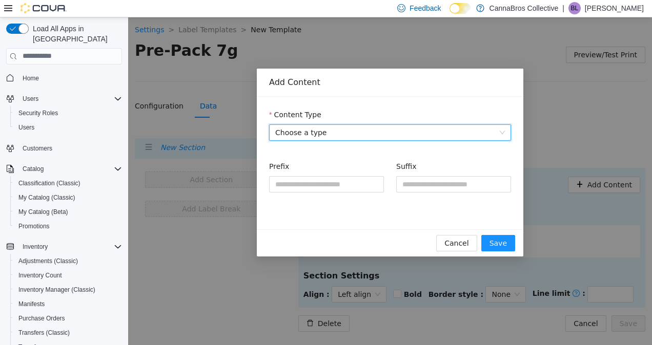
click at [384, 131] on span "Choose a type" at bounding box center [390, 131] width 230 height 15
type input "**"
click at [498, 251] on button "Save" at bounding box center [498, 243] width 34 height 16
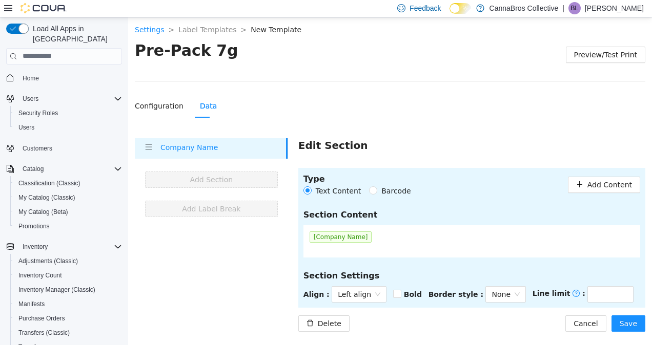
scroll to position [2, 0]
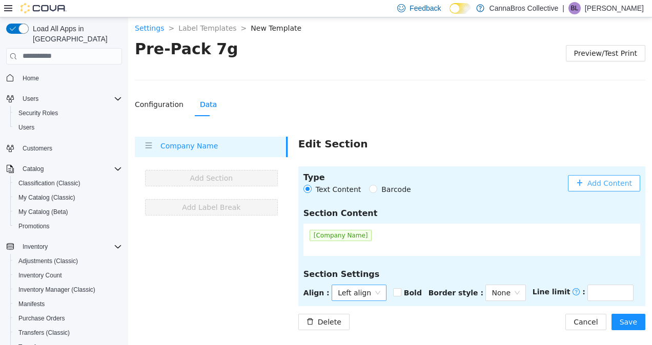
click at [362, 295] on span "Left align" at bounding box center [359, 292] width 43 height 15
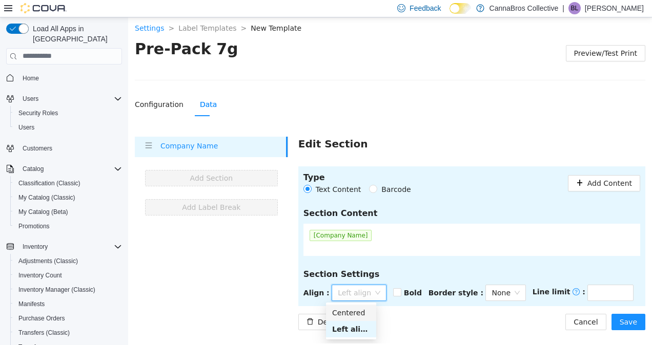
click at [364, 314] on div "Centered" at bounding box center [351, 312] width 38 height 11
click at [406, 283] on section "Type Text Content Barcode Add Content Section Content [Company Name] Section Se…" at bounding box center [471, 236] width 347 height 140
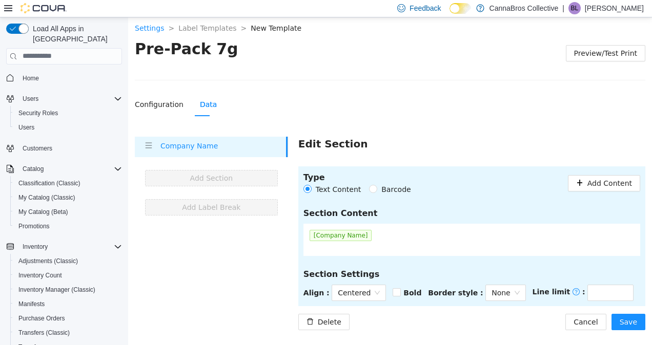
click at [406, 296] on strong "Bold" at bounding box center [412, 292] width 18 height 8
click at [501, 297] on span "None" at bounding box center [505, 292] width 28 height 15
click at [498, 331] on div "Normal" at bounding box center [498, 328] width 26 height 11
click at [516, 260] on section "Type Text Content Barcode Add Content Section Content [Company Name] Section Se…" at bounding box center [471, 236] width 347 height 140
click at [634, 323] on span "Save" at bounding box center [627, 321] width 17 height 11
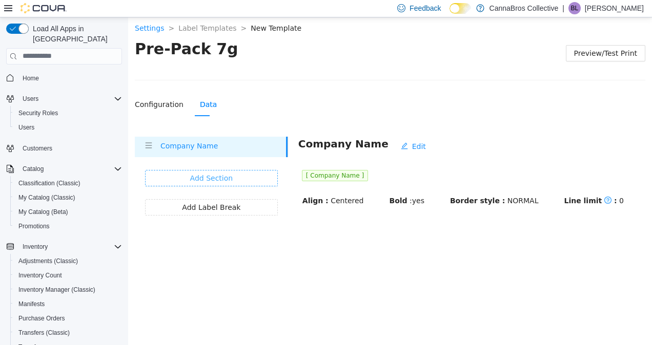
click at [254, 175] on button "Add Section" at bounding box center [211, 178] width 133 height 16
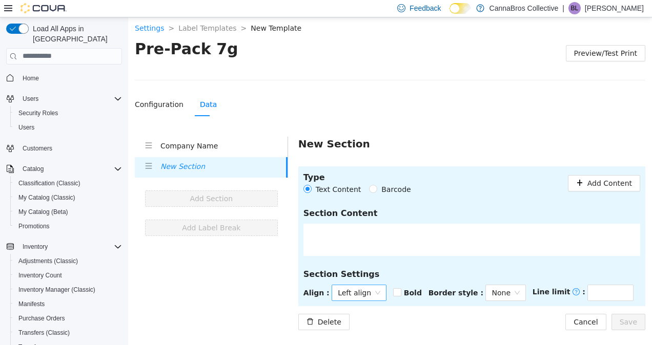
click at [350, 299] on span "Left align" at bounding box center [359, 292] width 43 height 15
click at [360, 311] on div "Centered" at bounding box center [351, 312] width 38 height 11
click at [411, 294] on strong "Bold" at bounding box center [412, 292] width 18 height 8
click at [606, 178] on span "Add Content" at bounding box center [609, 182] width 45 height 11
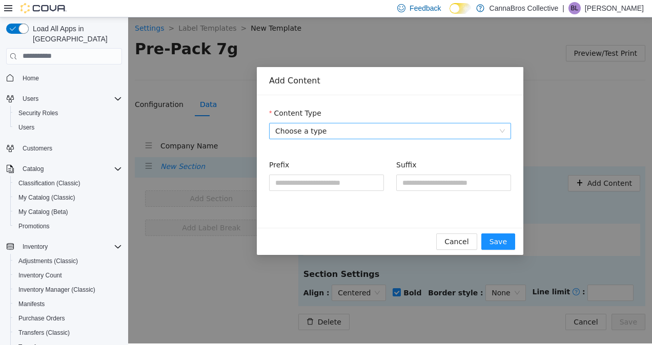
click at [407, 135] on span "Choose a type" at bounding box center [390, 130] width 230 height 15
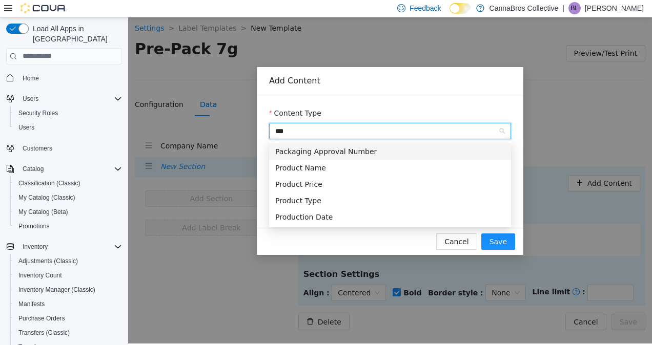
type input "****"
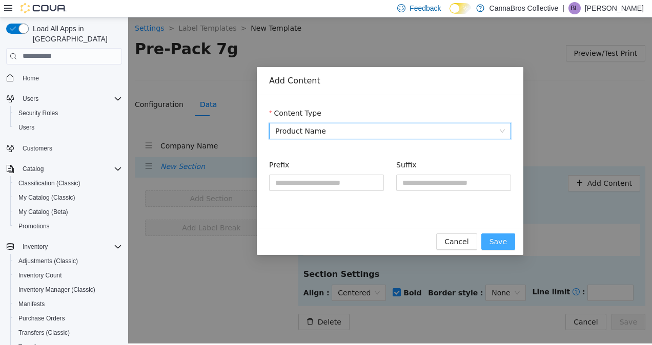
click at [496, 240] on span "Save" at bounding box center [497, 241] width 17 height 11
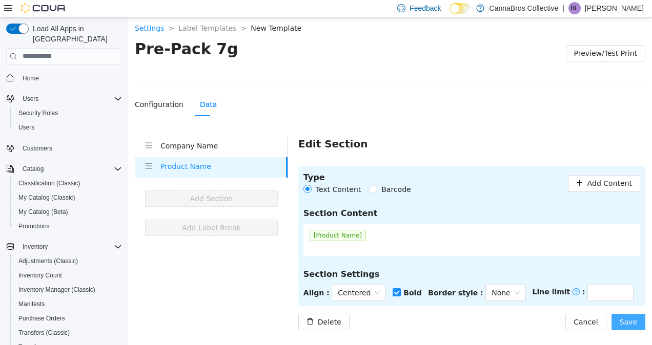
click at [633, 321] on span "Save" at bounding box center [627, 321] width 17 height 11
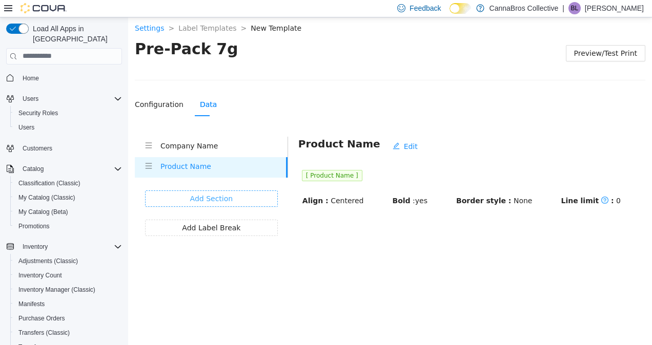
click at [247, 198] on button "Add Section" at bounding box center [211, 198] width 133 height 16
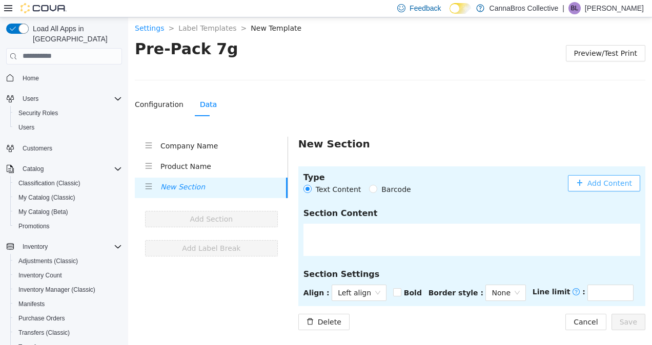
click at [599, 179] on span "Add Content" at bounding box center [609, 182] width 45 height 11
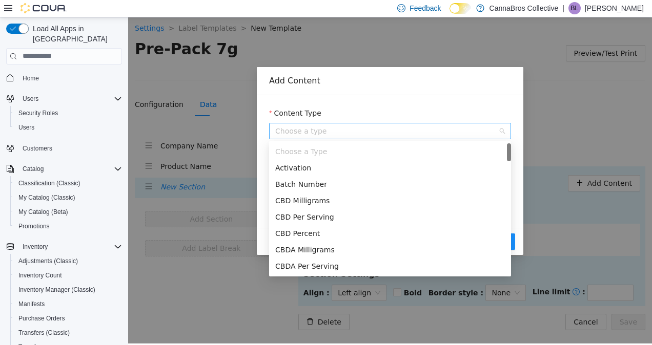
click at [409, 127] on span "Choose a type" at bounding box center [390, 130] width 230 height 15
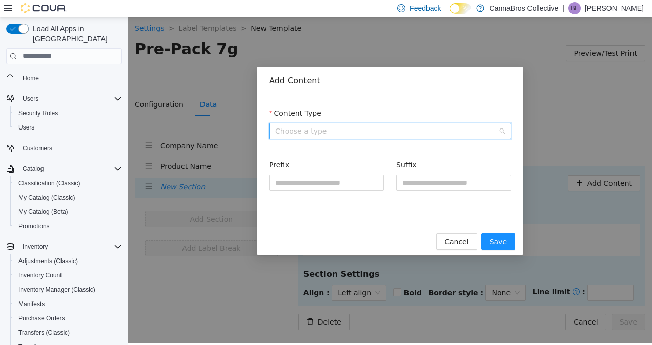
click at [348, 132] on span "Choose a type" at bounding box center [390, 130] width 230 height 15
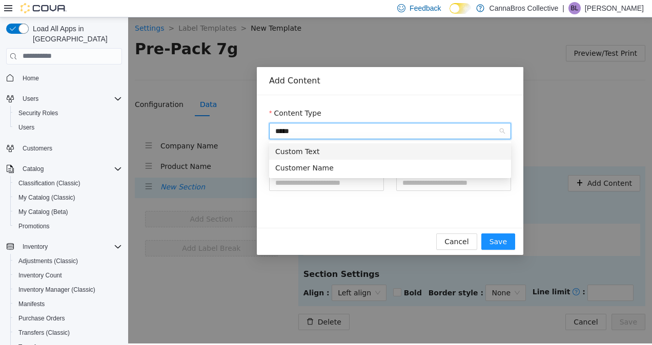
type input "******"
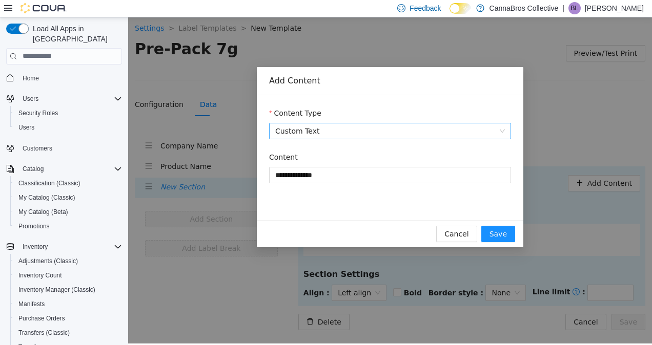
type input "**********"
click at [390, 165] on div "Content" at bounding box center [390, 158] width 242 height 15
click at [502, 235] on span "Save" at bounding box center [497, 233] width 17 height 11
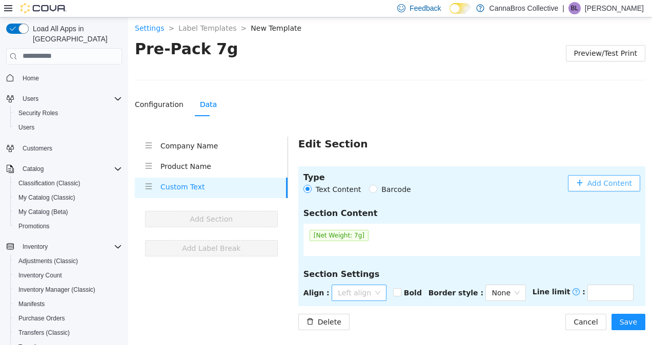
click at [368, 287] on span "Left align" at bounding box center [359, 292] width 43 height 15
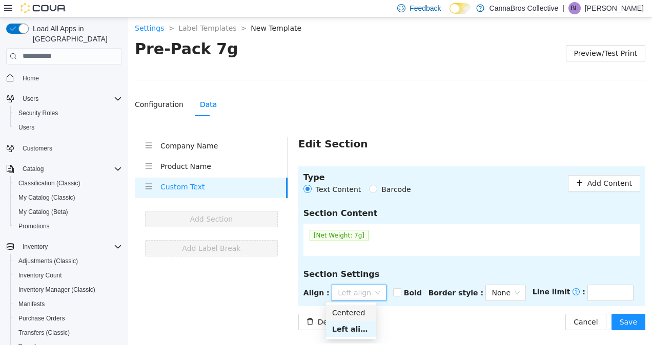
click at [355, 316] on div "Centered" at bounding box center [351, 312] width 38 height 11
click at [441, 265] on section "Type Text Content Barcode Add Content Section Content [Net Weight: 7g] Section …" at bounding box center [471, 236] width 347 height 140
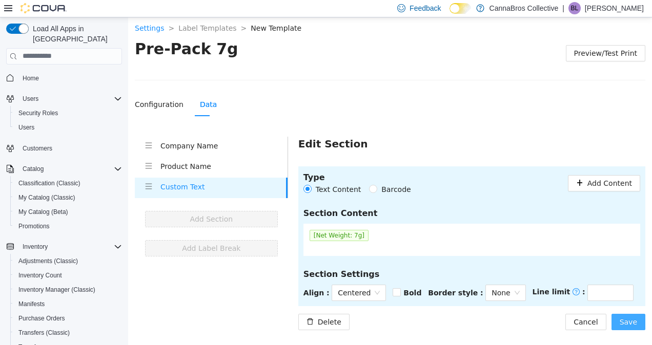
click at [633, 320] on span "Save" at bounding box center [627, 321] width 17 height 11
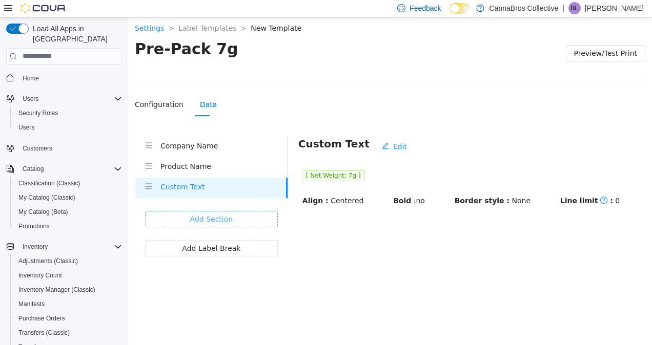
click at [246, 211] on button "Add Section" at bounding box center [211, 219] width 133 height 16
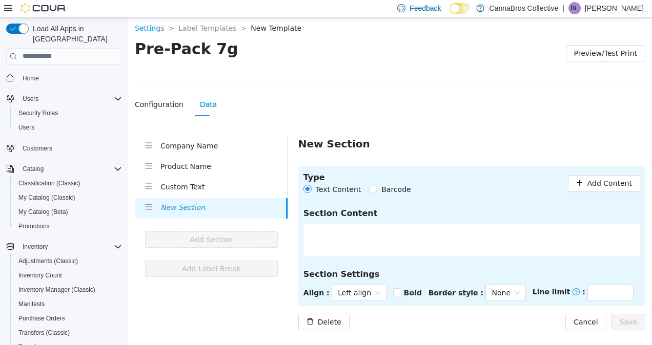
click at [609, 173] on header "Type Text Content Barcode Add Content" at bounding box center [471, 183] width 337 height 24
click at [608, 183] on span "Add Content" at bounding box center [609, 182] width 45 height 11
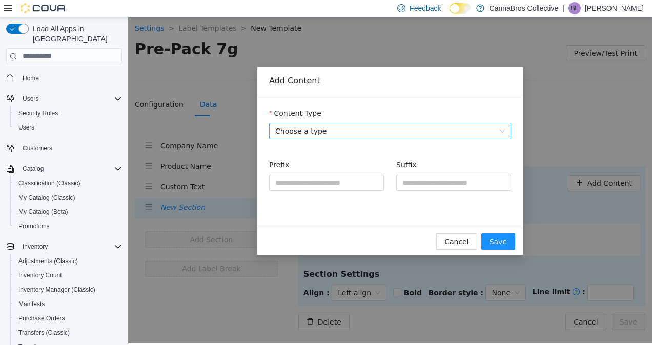
click at [364, 131] on span "Choose a type" at bounding box center [390, 130] width 230 height 15
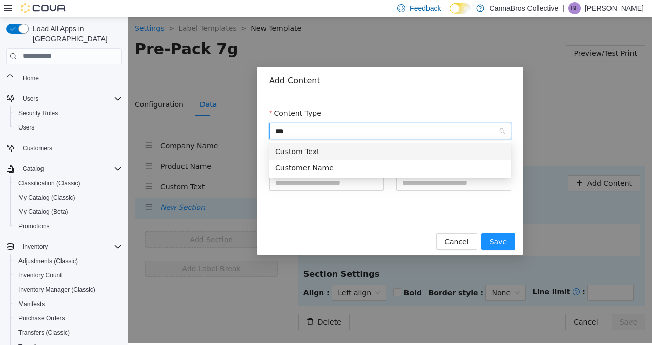
type input "****"
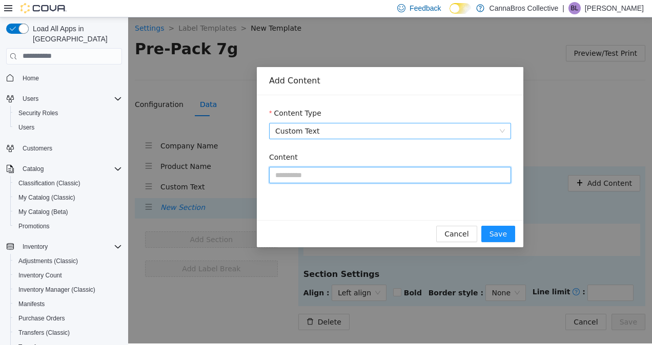
click at [333, 182] on input "Content" at bounding box center [390, 174] width 242 height 16
paste input "**********"
type input "**********"
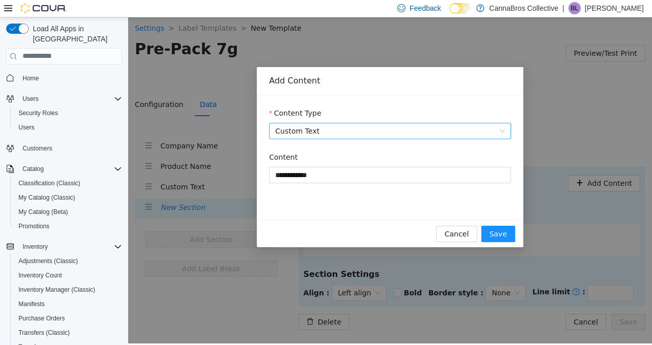
click at [430, 204] on div "**********" at bounding box center [390, 157] width 266 height 125
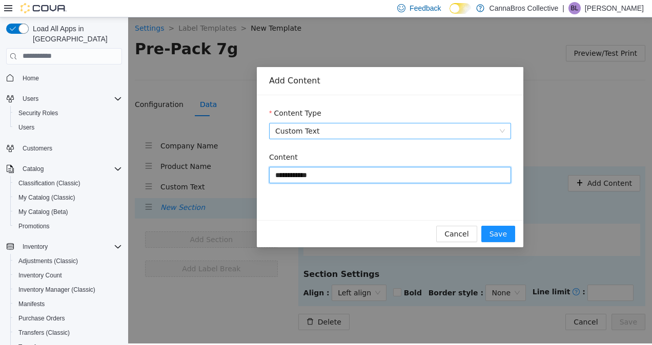
click at [273, 178] on input "**********" at bounding box center [390, 174] width 242 height 16
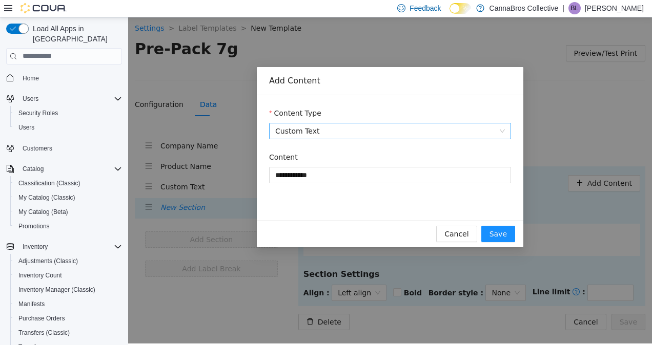
click at [378, 217] on div "**********" at bounding box center [390, 157] width 266 height 125
click at [505, 234] on span "Save" at bounding box center [497, 233] width 17 height 11
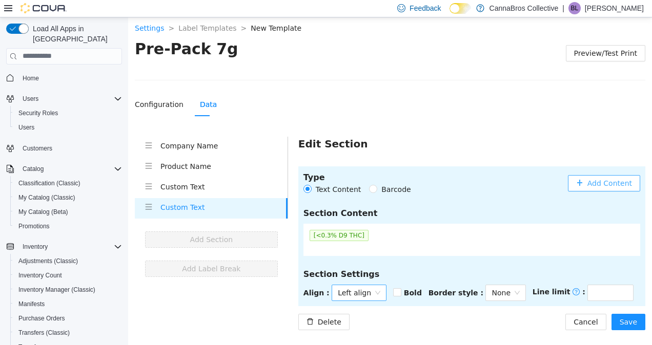
click at [366, 298] on span "Left align" at bounding box center [359, 292] width 43 height 15
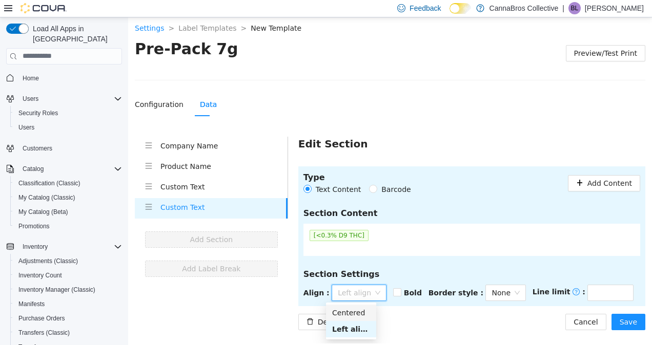
click at [365, 304] on div "Centered" at bounding box center [351, 312] width 50 height 16
click at [418, 272] on h5 "Section Settings" at bounding box center [471, 274] width 337 height 12
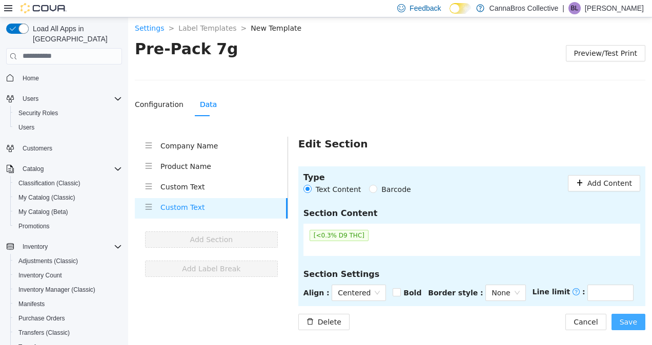
click at [635, 326] on span "Save" at bounding box center [627, 321] width 17 height 11
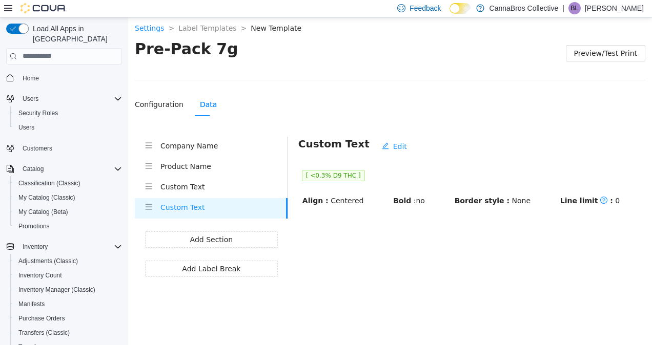
click at [252, 222] on div "Company Name Product Name Custom Text Custom Text Add Section Add Label Break" at bounding box center [211, 206] width 153 height 140
click at [250, 231] on button "Add Section" at bounding box center [211, 239] width 133 height 16
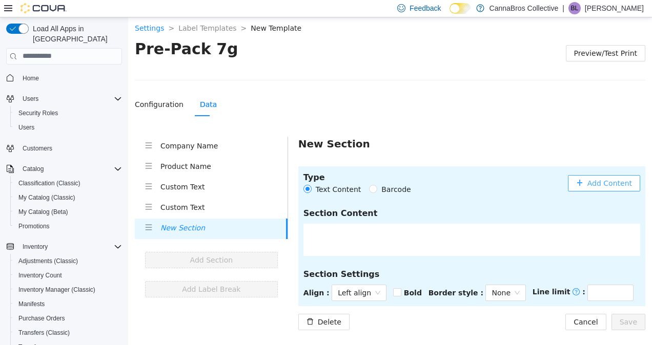
click at [583, 183] on icon "plus" at bounding box center [579, 182] width 7 height 7
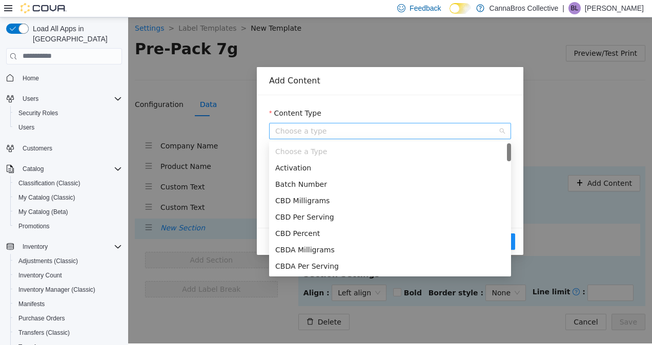
click at [386, 133] on span "Choose a type" at bounding box center [390, 130] width 230 height 15
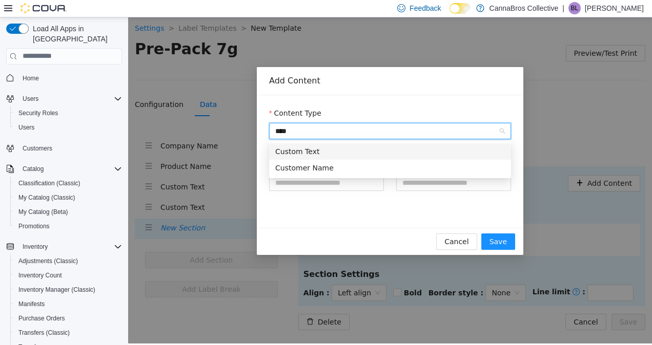
type input "*****"
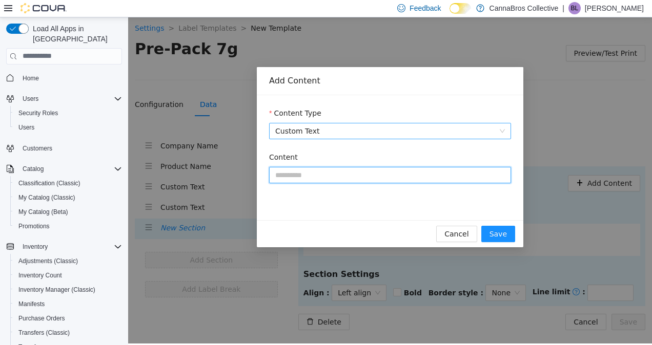
click at [337, 171] on input "Content" at bounding box center [390, 174] width 242 height 16
paste input "**********"
click at [273, 176] on input "**********" at bounding box center [390, 174] width 242 height 16
type input "**********"
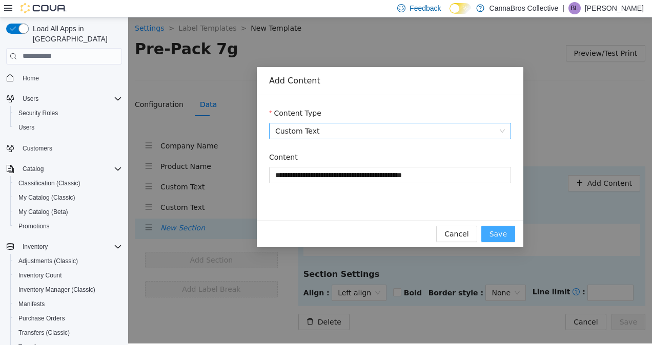
click at [496, 228] on span "Save" at bounding box center [497, 233] width 17 height 11
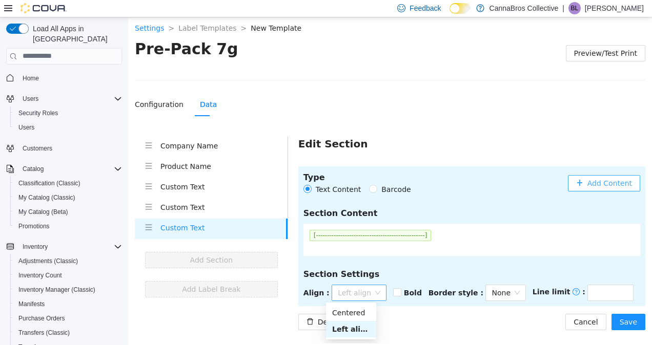
click at [369, 286] on span "Left align" at bounding box center [359, 292] width 43 height 15
click at [356, 314] on div "Centered" at bounding box center [351, 312] width 38 height 11
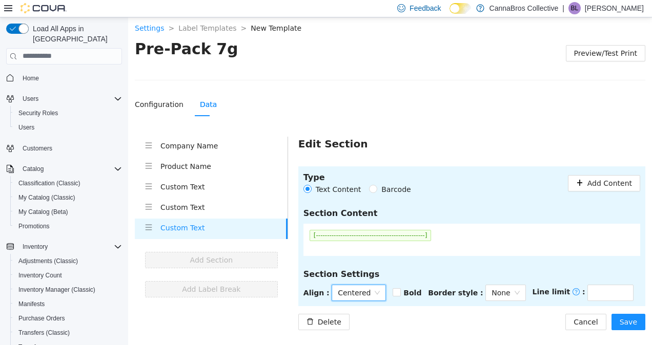
click at [420, 263] on section "Type Text Content Barcode Add Content Section Content [------------------------…" at bounding box center [471, 236] width 347 height 140
click at [629, 321] on span "Save" at bounding box center [627, 321] width 17 height 11
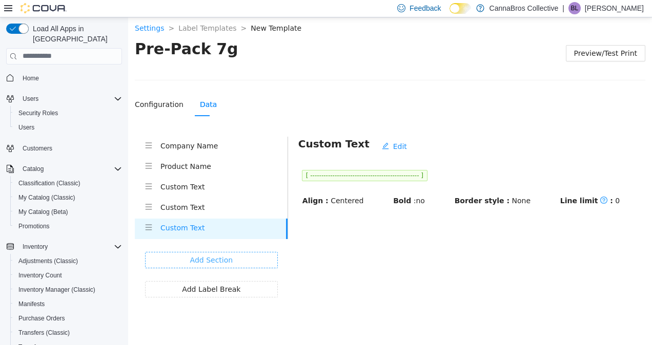
click at [214, 256] on span "Add Section" at bounding box center [211, 259] width 43 height 11
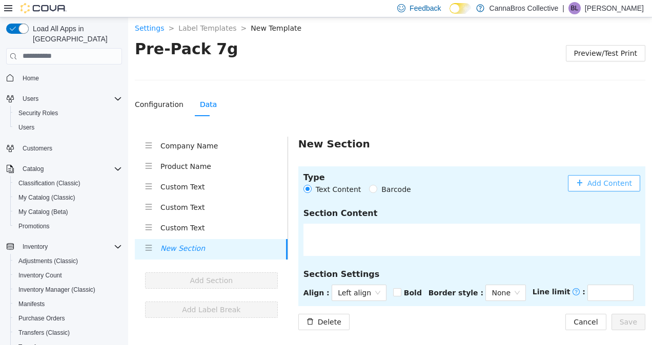
click at [589, 180] on button "Add Content" at bounding box center [604, 183] width 72 height 16
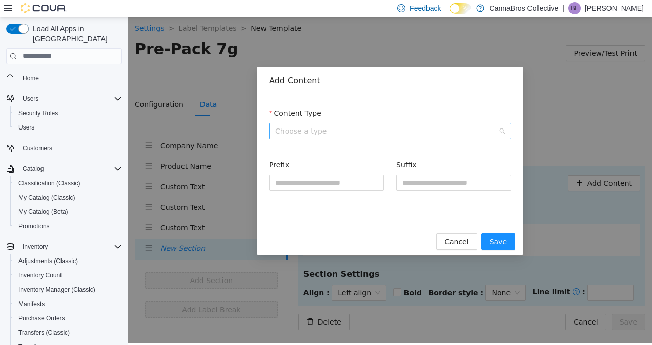
click at [443, 133] on span "Choose a type" at bounding box center [390, 130] width 230 height 15
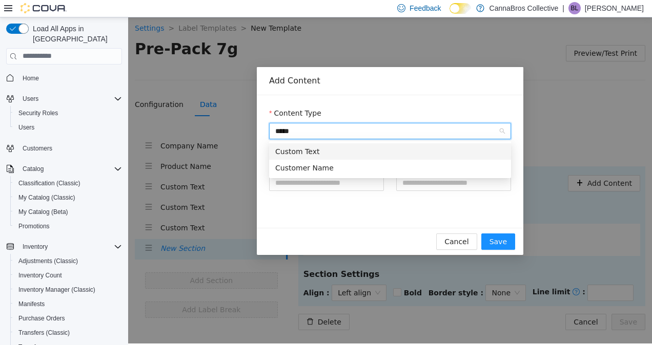
type input "******"
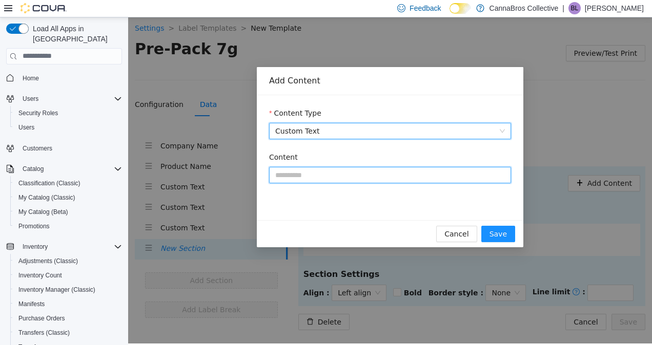
click at [419, 176] on input "Content" at bounding box center [390, 174] width 242 height 16
paste input "**********"
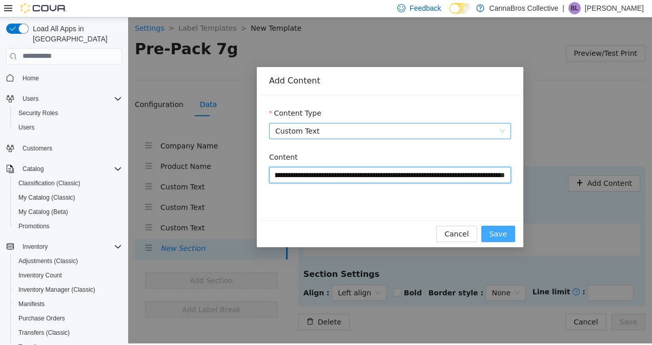
type input "**********"
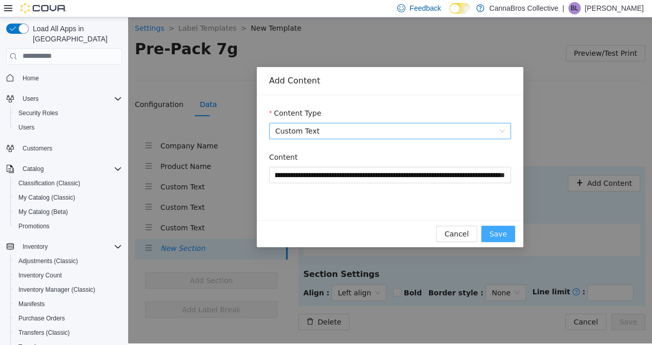
scroll to position [0, 0]
click at [506, 237] on span "Save" at bounding box center [497, 233] width 17 height 11
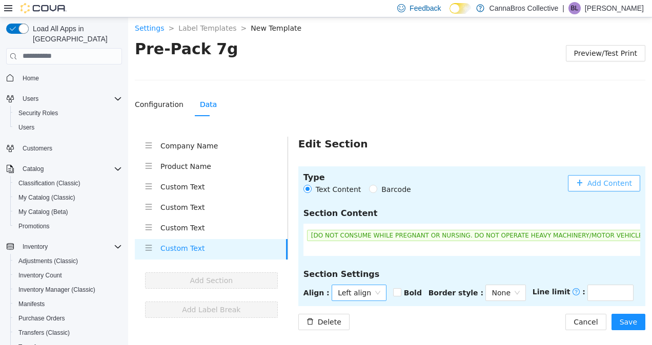
click at [357, 290] on span "Left align" at bounding box center [359, 292] width 43 height 15
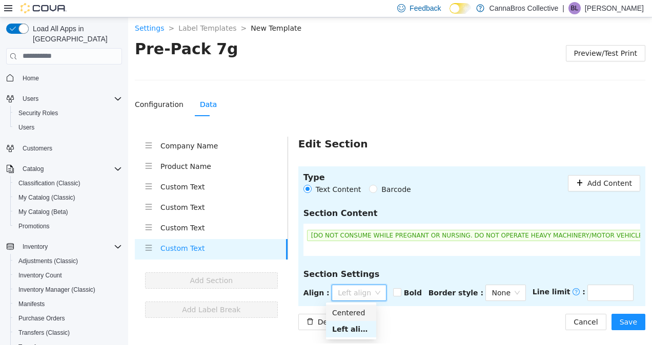
click at [353, 315] on div "Centered" at bounding box center [351, 312] width 38 height 11
click at [435, 317] on div "Delete Cancel Save" at bounding box center [471, 322] width 347 height 16
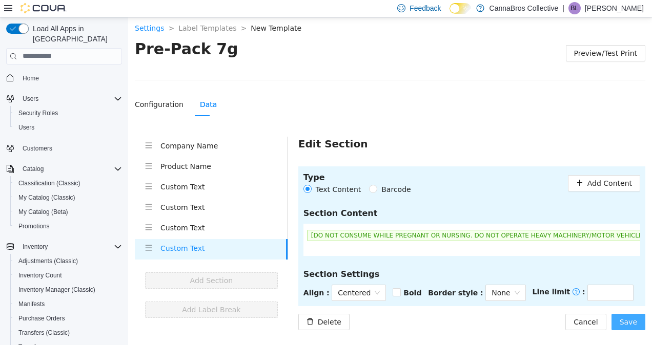
click at [631, 323] on span "Save" at bounding box center [627, 321] width 17 height 11
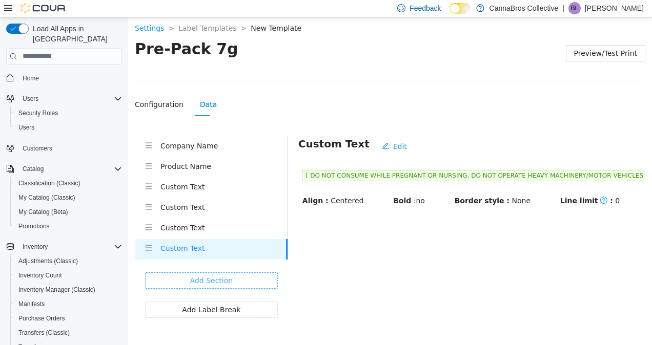
click at [256, 277] on button "Add Section" at bounding box center [211, 280] width 133 height 16
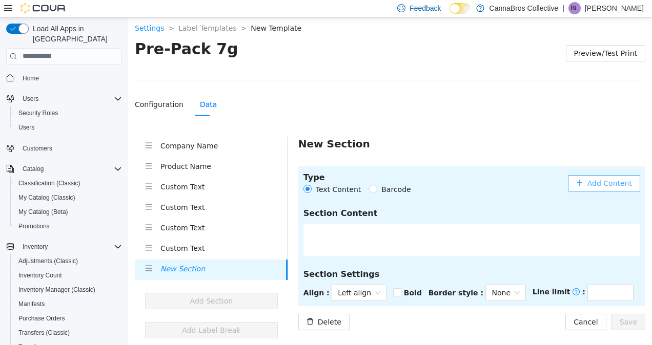
click at [619, 182] on span "Add Content" at bounding box center [609, 182] width 45 height 11
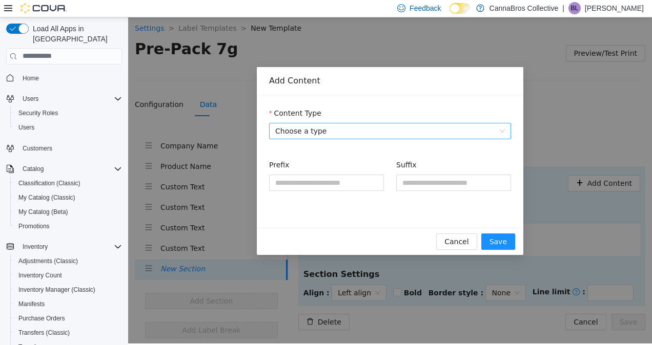
click at [372, 126] on span "Choose a type" at bounding box center [390, 130] width 230 height 15
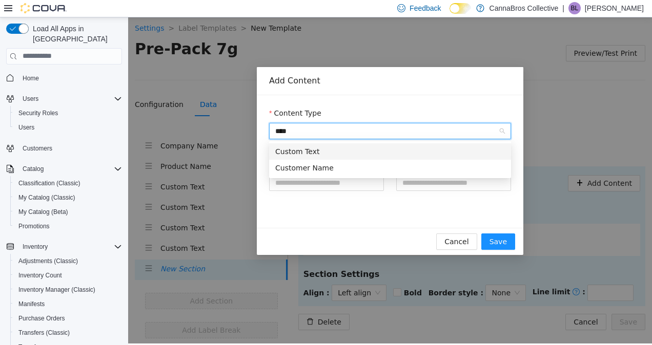
type input "*****"
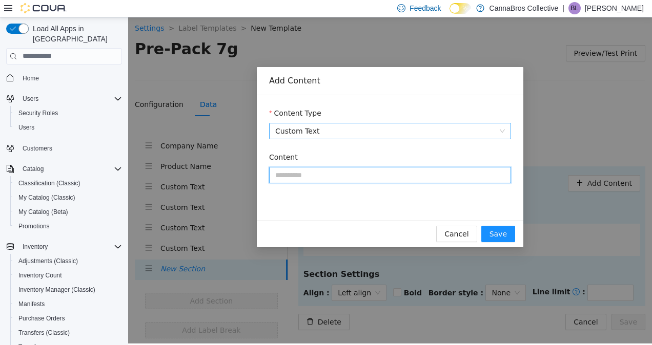
click at [387, 174] on input "Content" at bounding box center [390, 174] width 242 height 16
paste input "**********"
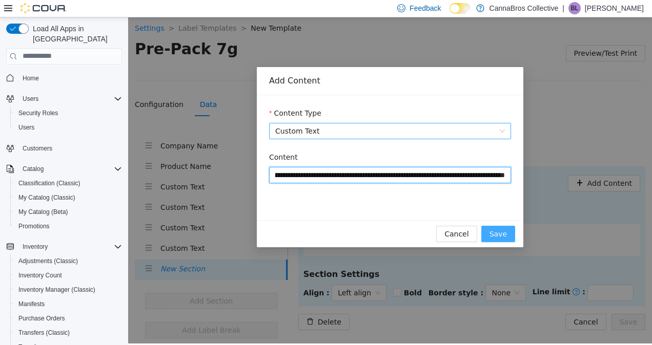
type input "**********"
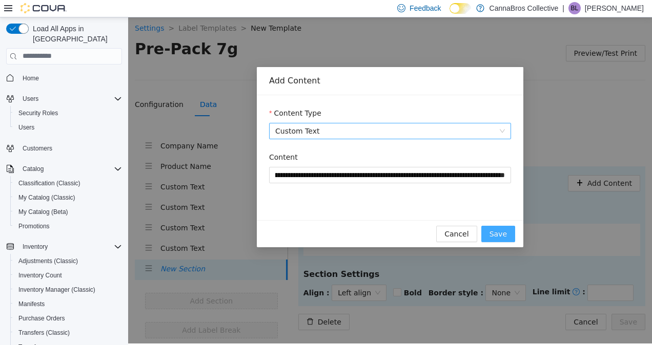
scroll to position [0, 0]
click at [502, 238] on span "Save" at bounding box center [497, 233] width 17 height 11
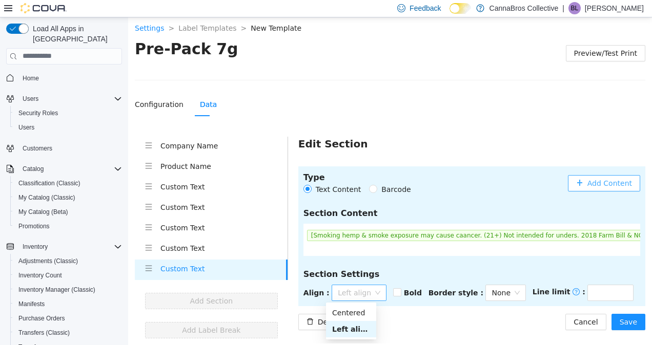
click at [358, 299] on span "Left align" at bounding box center [359, 292] width 43 height 15
click at [356, 307] on div "Centered" at bounding box center [351, 312] width 38 height 11
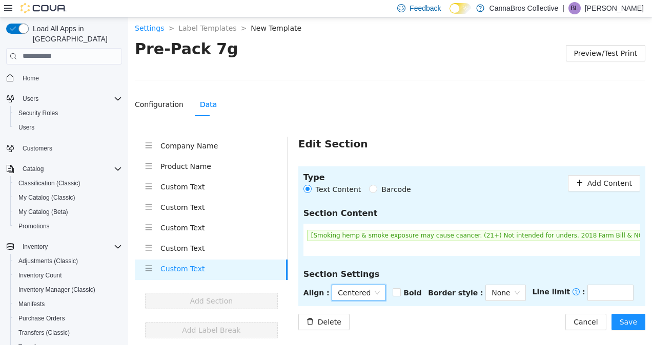
click at [431, 308] on div "Type Text Content Barcode Add Content Section Content [Smoking hemp & smoke exp…" at bounding box center [471, 248] width 347 height 164
click at [637, 324] on button "Save" at bounding box center [628, 322] width 34 height 16
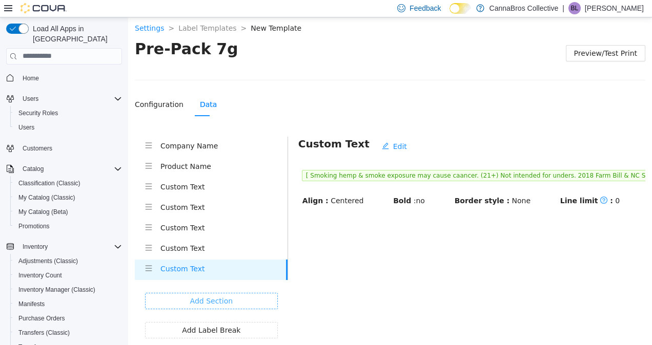
click at [192, 293] on button "Add Section" at bounding box center [211, 301] width 133 height 16
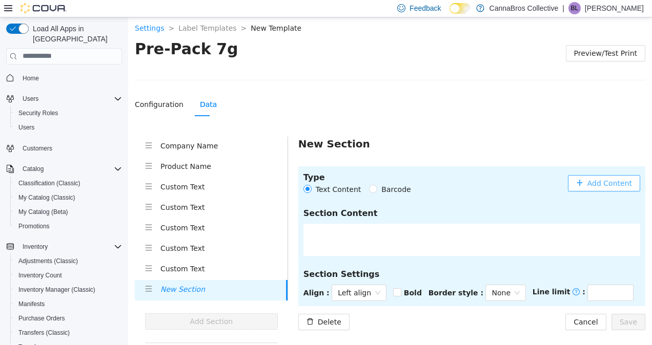
click at [605, 183] on span "Add Content" at bounding box center [609, 182] width 45 height 11
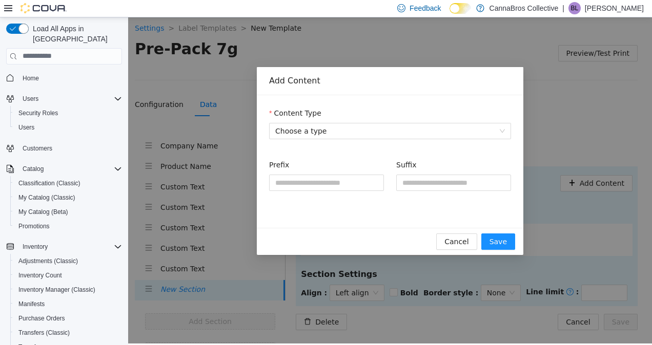
click at [370, 118] on div "Content Type" at bounding box center [390, 114] width 242 height 15
click at [381, 130] on span "Choose a type" at bounding box center [390, 130] width 230 height 15
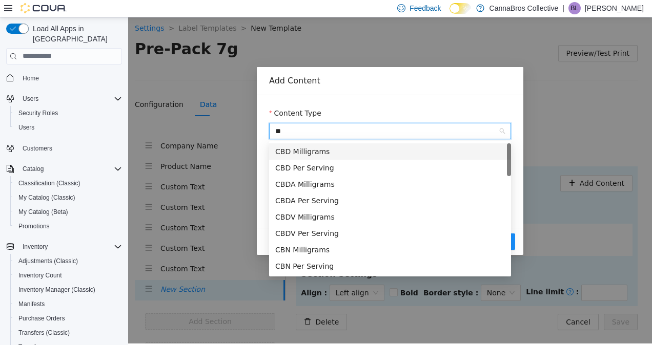
type input "*"
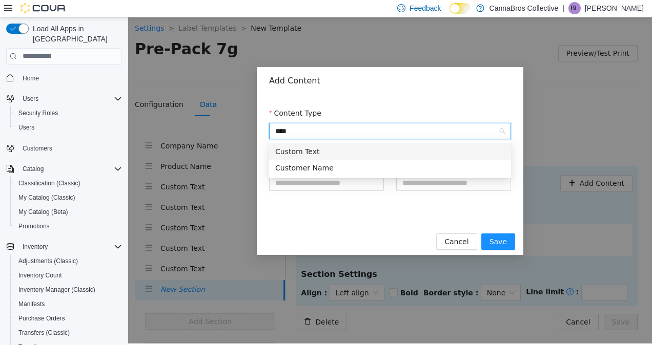
type input "*****"
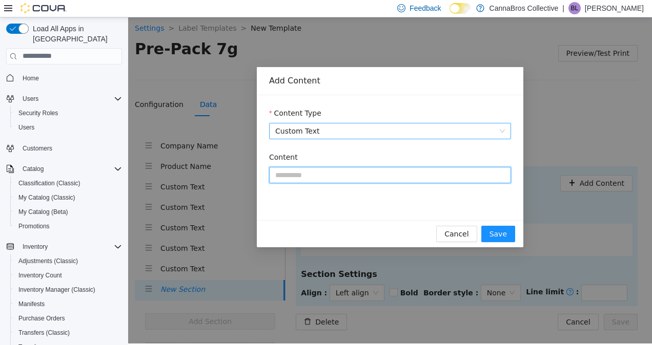
click at [336, 177] on input "Content" at bounding box center [390, 174] width 242 height 16
paste input "**********"
click at [273, 176] on input "**********" at bounding box center [390, 174] width 242 height 16
type input "**********"
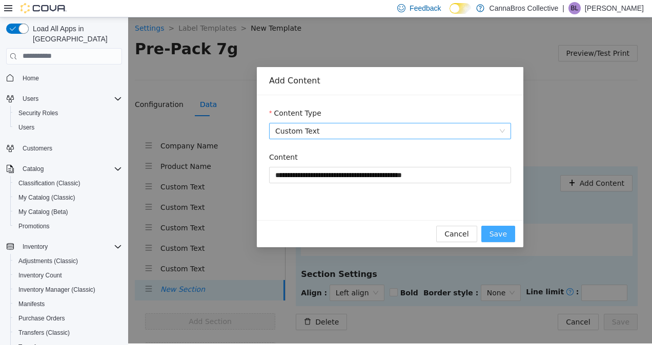
click at [496, 237] on span "Save" at bounding box center [497, 233] width 17 height 11
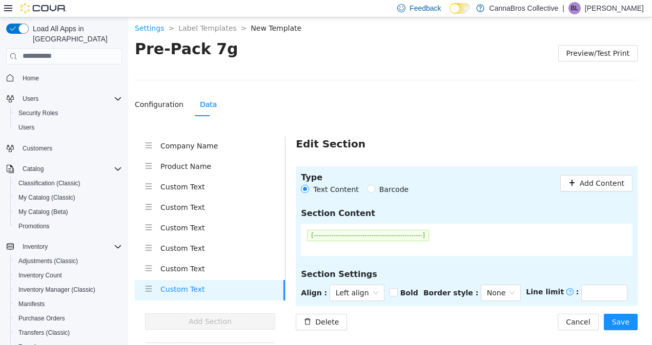
scroll to position [15, 0]
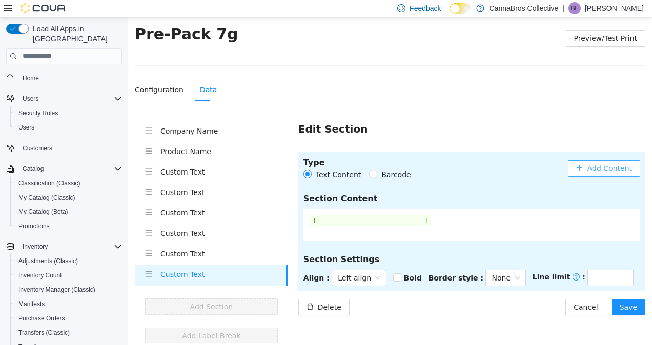
click at [338, 282] on span "Left align" at bounding box center [359, 277] width 43 height 15
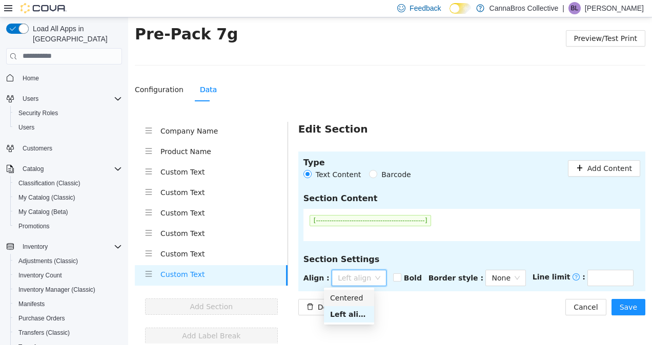
click at [347, 298] on div "Centered" at bounding box center [349, 297] width 38 height 11
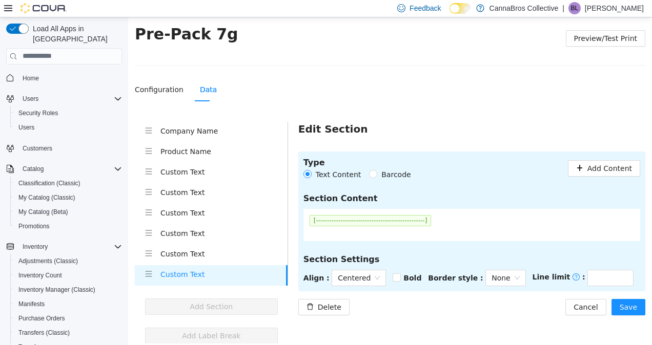
click at [440, 301] on div "Delete Cancel Save" at bounding box center [471, 307] width 347 height 16
click at [619, 304] on span "Save" at bounding box center [627, 306] width 17 height 11
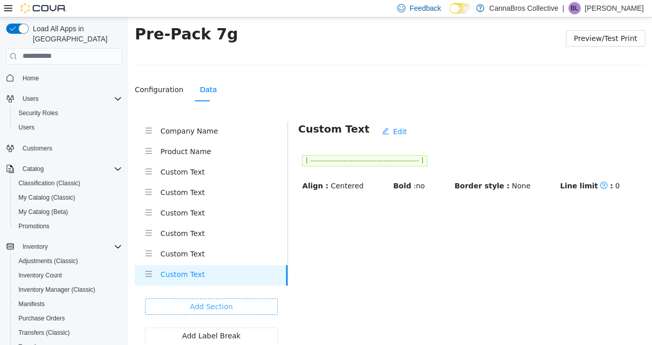
click at [209, 304] on span "Add Section" at bounding box center [211, 306] width 43 height 11
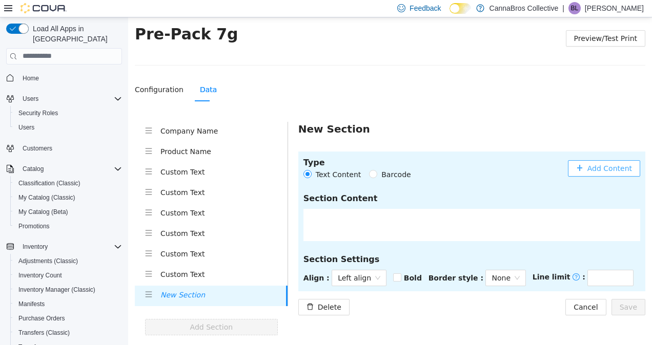
click at [626, 160] on button "Add Content" at bounding box center [604, 168] width 72 height 16
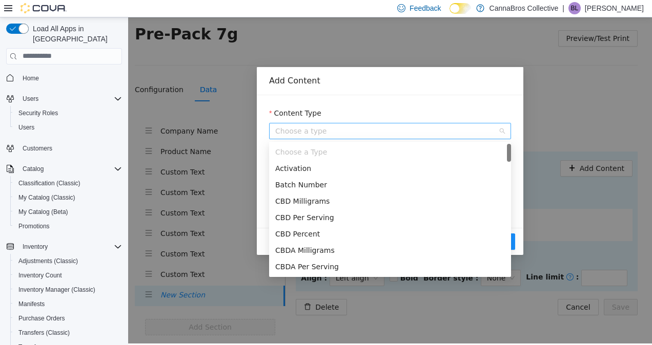
click at [334, 123] on span "Choose a type" at bounding box center [390, 130] width 230 height 15
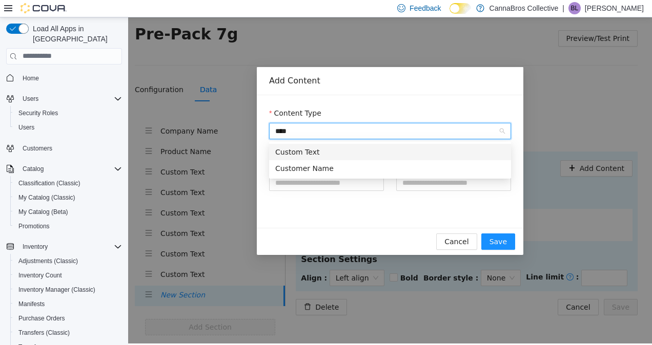
type input "*****"
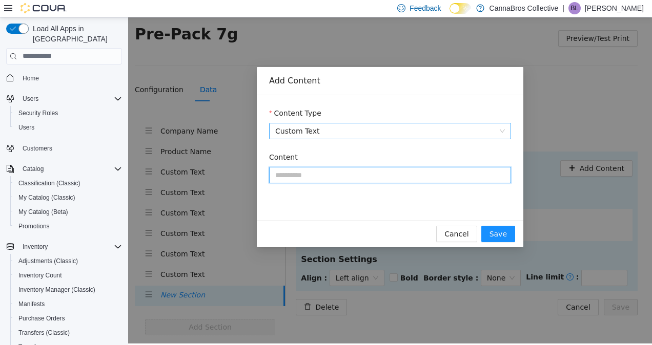
paste input "**********"
type input "**********"
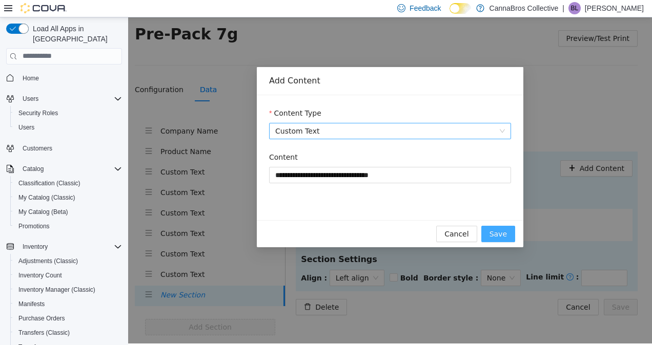
click at [490, 236] on button "Save" at bounding box center [498, 233] width 34 height 16
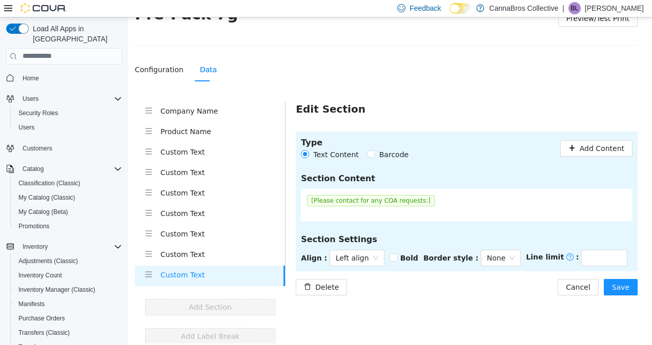
scroll to position [35, 0]
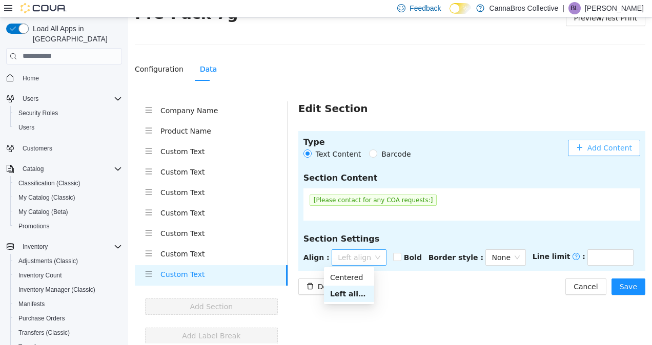
click at [369, 260] on div "Left align" at bounding box center [358, 257] width 55 height 16
click at [363, 280] on div "Centered" at bounding box center [349, 277] width 38 height 11
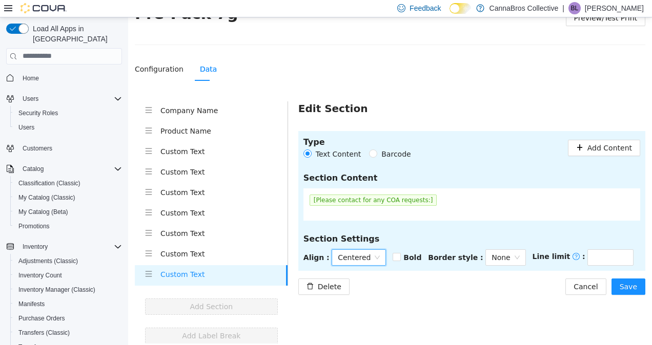
click at [481, 292] on div "Delete Cancel Save" at bounding box center [471, 286] width 347 height 16
click at [625, 287] on span "Save" at bounding box center [627, 286] width 17 height 11
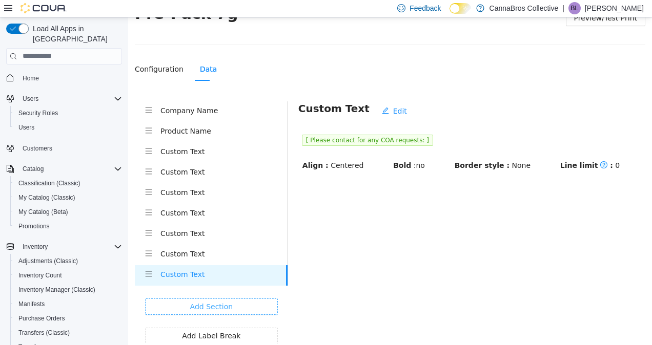
click at [224, 307] on span "Add Section" at bounding box center [211, 306] width 43 height 11
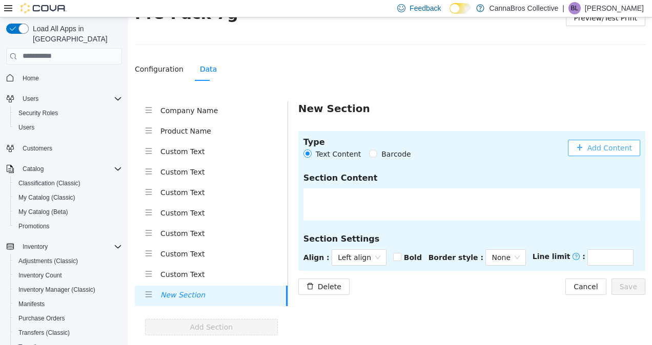
click at [599, 149] on span "Add Content" at bounding box center [609, 147] width 45 height 11
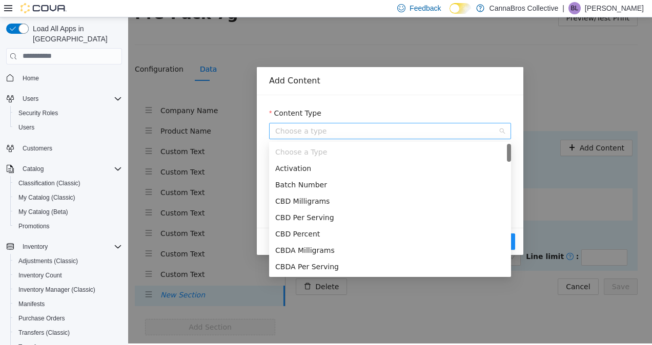
click at [402, 130] on span "Choose a type" at bounding box center [390, 130] width 230 height 15
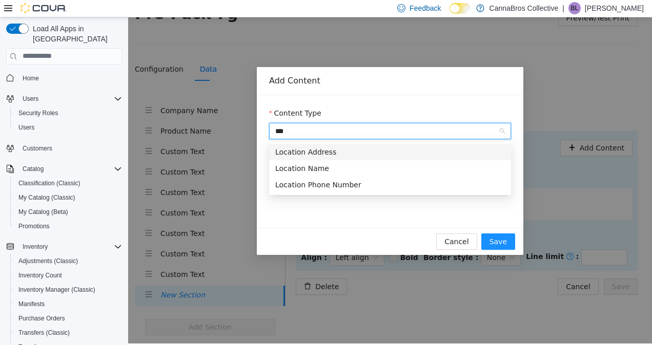
type input "****"
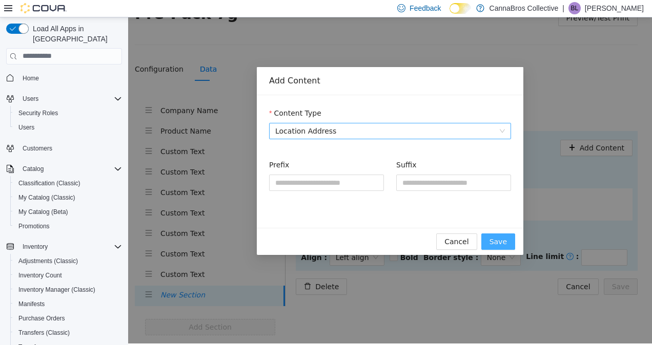
click at [504, 242] on span "Save" at bounding box center [497, 241] width 17 height 11
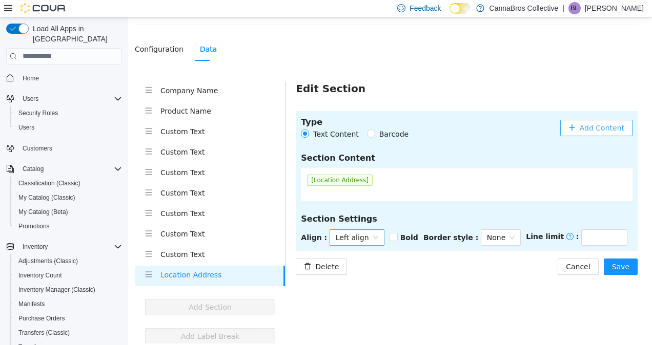
scroll to position [56, 0]
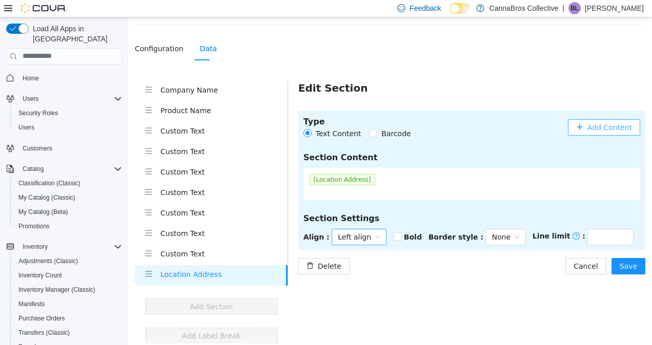
click at [350, 239] on span "Left align" at bounding box center [359, 236] width 43 height 15
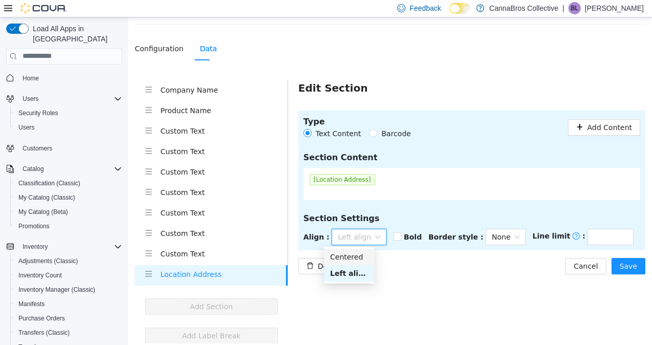
click at [350, 248] on div "Centered" at bounding box center [349, 256] width 50 height 16
click at [551, 258] on div "Delete Cancel Save" at bounding box center [471, 266] width 347 height 16
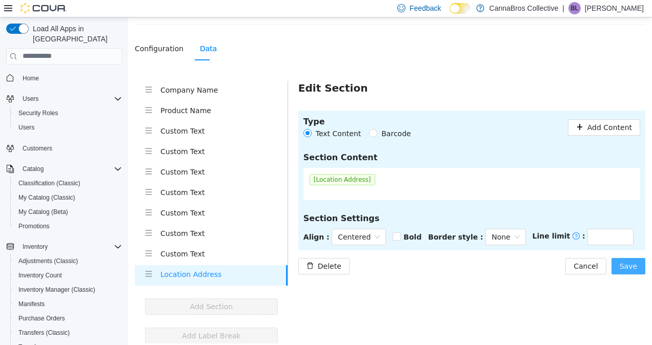
click at [625, 265] on span "Save" at bounding box center [627, 265] width 17 height 11
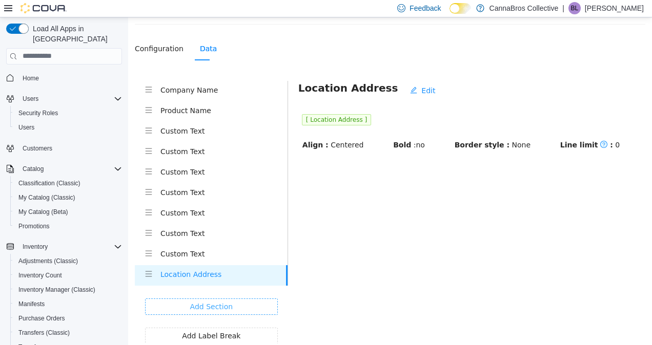
click at [234, 300] on button "Add Section" at bounding box center [211, 306] width 133 height 16
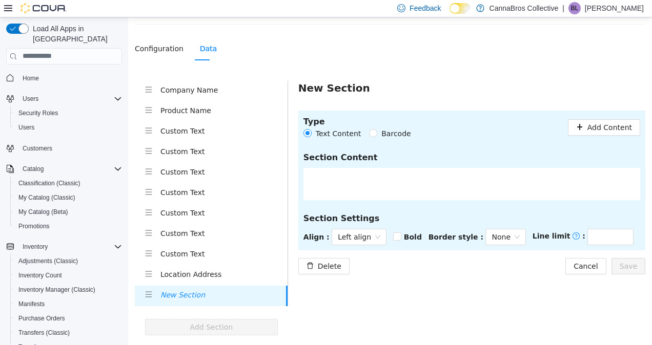
click at [600, 142] on section "Type Text Content Barcode Add Content Section Content Section Settings Align : …" at bounding box center [471, 180] width 347 height 140
click at [619, 122] on span "Add Content" at bounding box center [609, 126] width 45 height 11
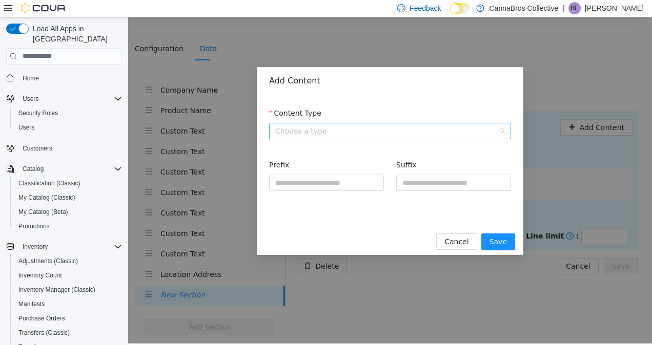
click at [470, 130] on span "Choose a type" at bounding box center [390, 130] width 230 height 15
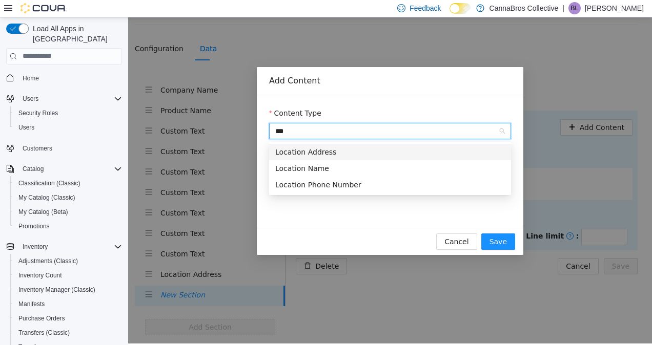
type input "****"
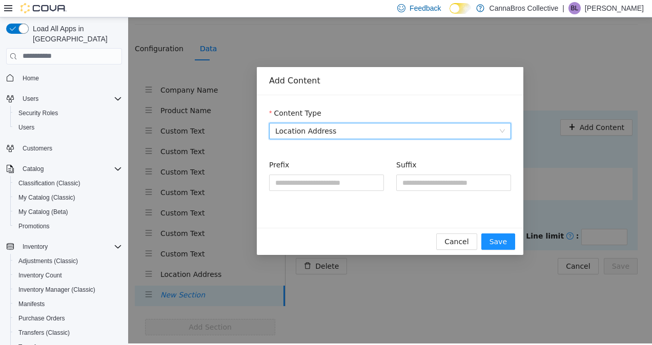
click at [470, 130] on span "Location Address" at bounding box center [390, 130] width 230 height 15
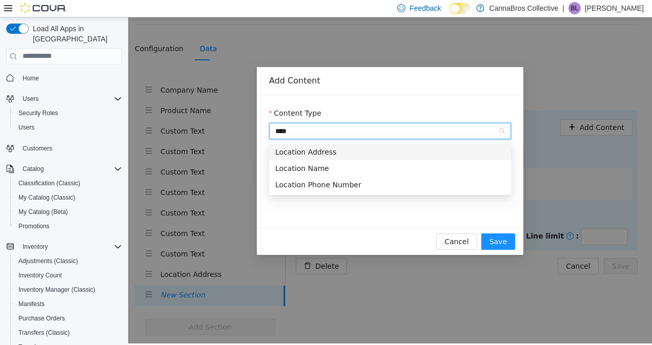
type input "*****"
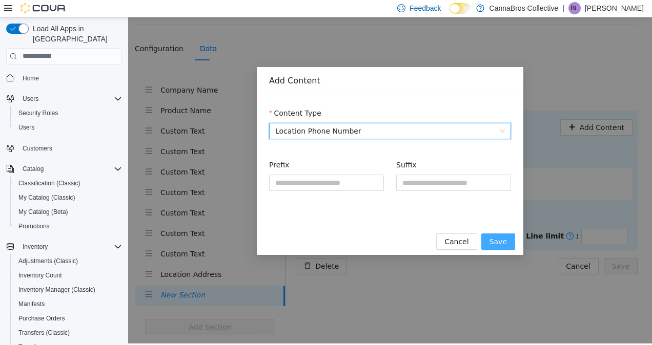
click at [498, 237] on span "Save" at bounding box center [497, 241] width 17 height 11
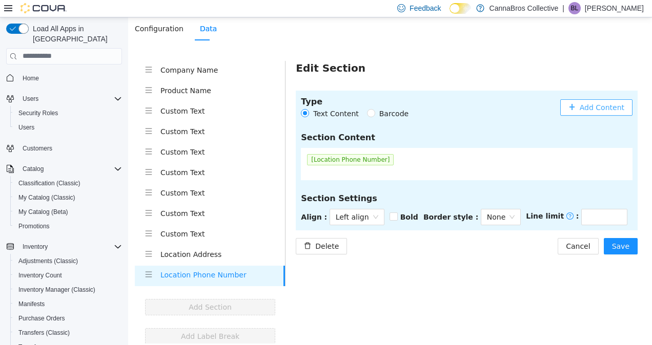
scroll to position [76, 0]
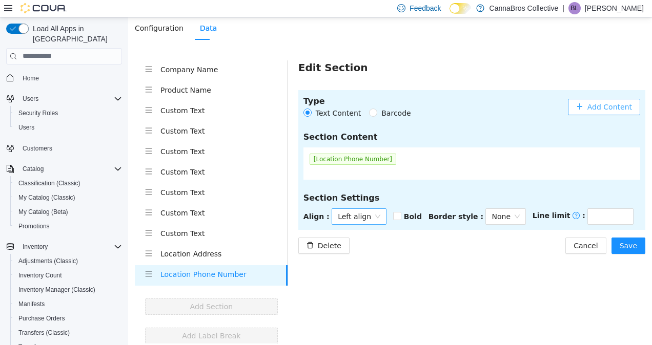
click at [344, 216] on span "Left align" at bounding box center [359, 216] width 43 height 15
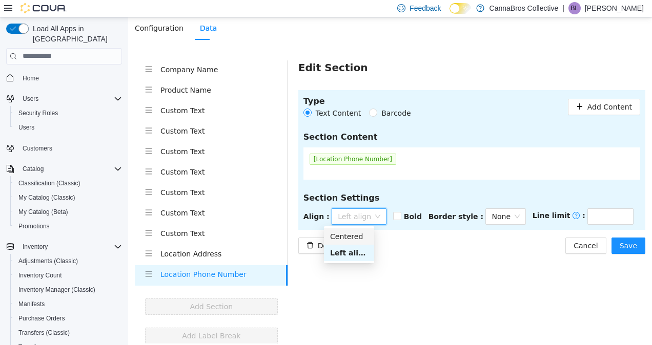
click at [354, 234] on div "Centered" at bounding box center [349, 236] width 38 height 11
click at [451, 258] on main "Edit Section Type Text Content Barcode Add Content Section Content [Location Ph…" at bounding box center [466, 202] width 357 height 284
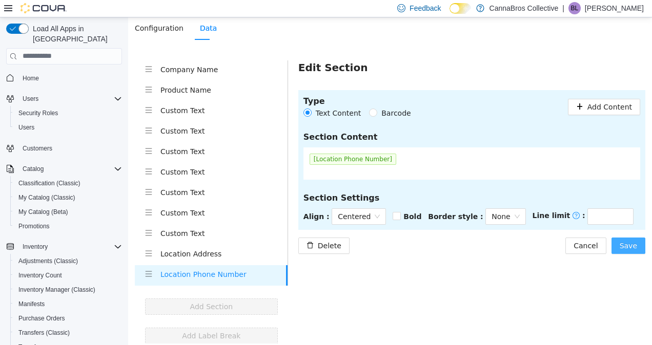
click at [628, 249] on span "Save" at bounding box center [627, 245] width 17 height 11
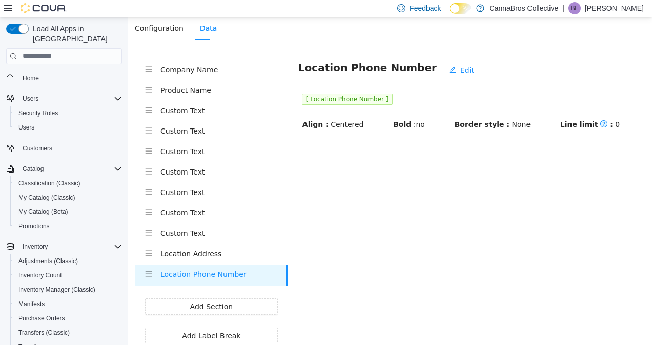
scroll to position [0, 0]
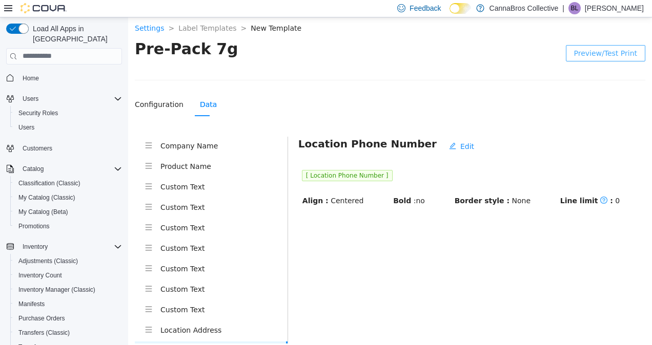
click at [616, 58] on button "Preview/Test Print" at bounding box center [605, 53] width 79 height 16
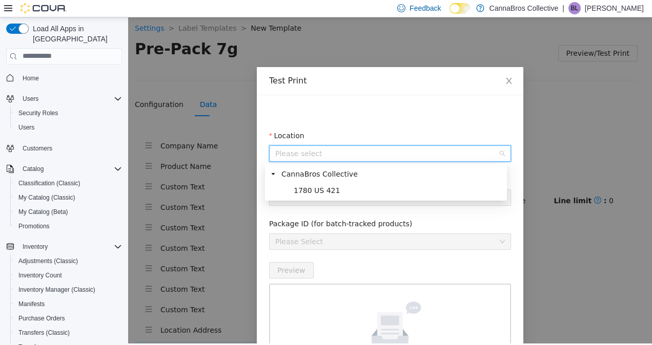
click at [371, 145] on input "Location" at bounding box center [386, 152] width 222 height 15
click at [343, 194] on span "1780 US 421" at bounding box center [397, 190] width 213 height 12
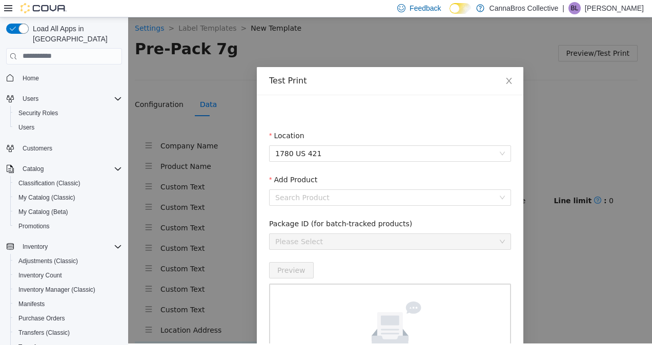
click at [343, 194] on input "Add Product" at bounding box center [386, 197] width 222 height 15
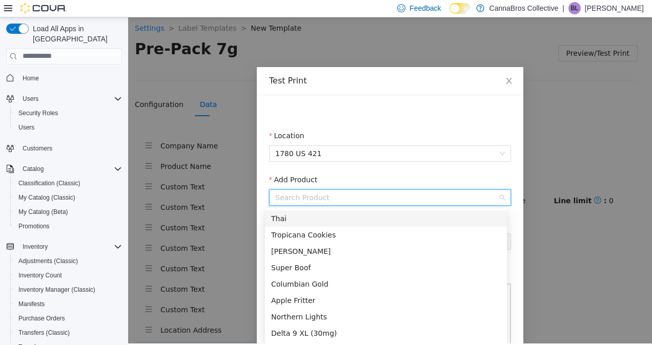
click at [326, 217] on div "Thai" at bounding box center [386, 218] width 230 height 11
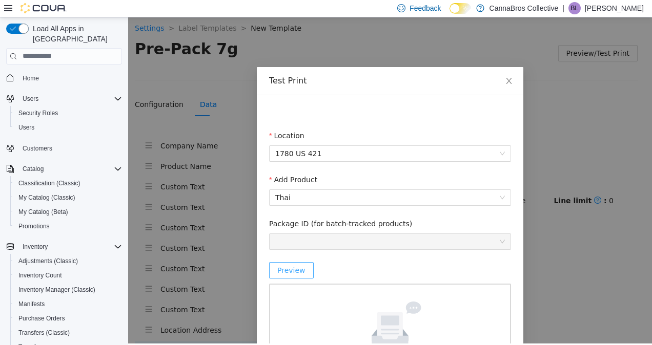
click at [296, 273] on span "Preview" at bounding box center [291, 269] width 28 height 11
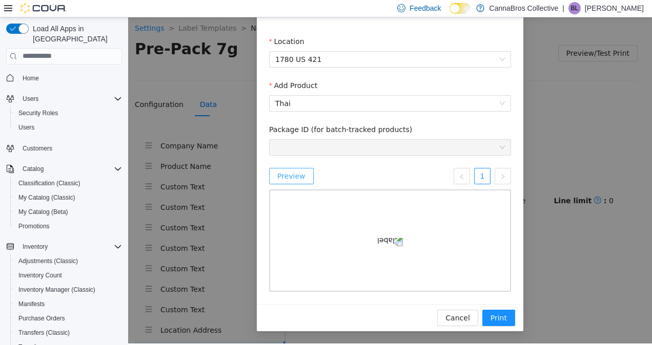
scroll to position [161, 0]
click at [403, 246] on img at bounding box center [390, 240] width 26 height 11
click at [456, 311] on button "Cancel" at bounding box center [457, 317] width 40 height 16
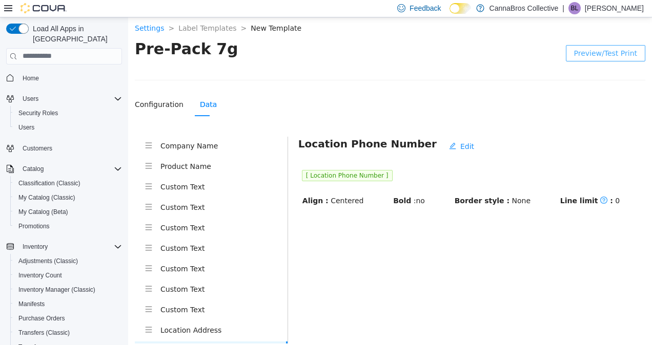
click at [250, 174] on li "Product Name" at bounding box center [211, 167] width 153 height 20
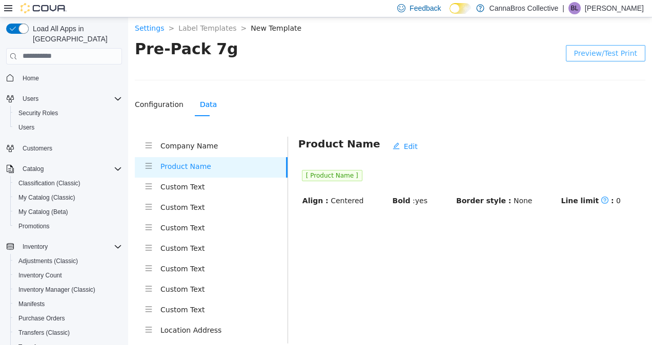
click at [219, 191] on h4 "Custom Text" at bounding box center [223, 186] width 127 height 11
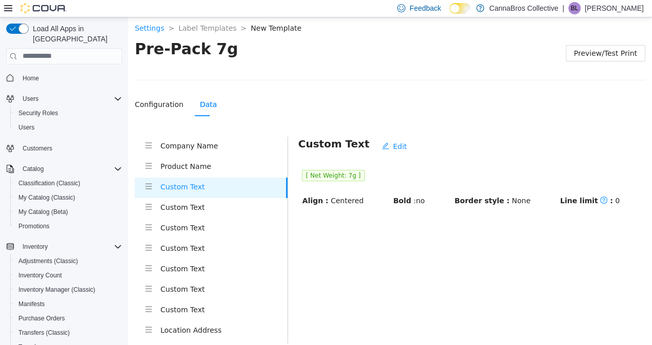
click at [341, 174] on span "[ Net Weight: 7g ]" at bounding box center [333, 175] width 63 height 11
copy span "7g"
click at [375, 150] on button "Edit" at bounding box center [393, 146] width 41 height 16
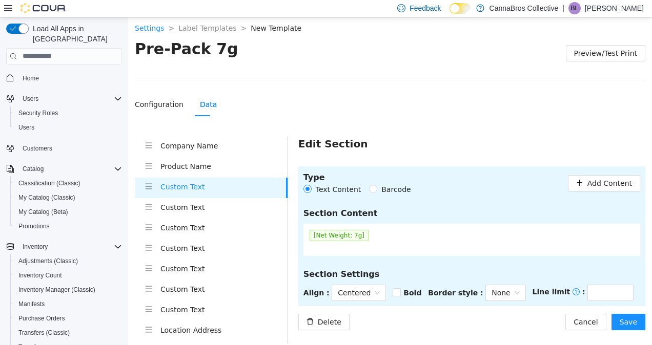
click at [348, 230] on span "[Net Weight: 7g]" at bounding box center [338, 235] width 59 height 11
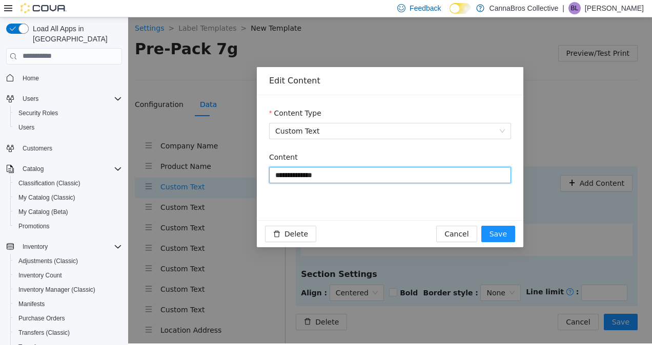
click at [319, 175] on input "**********" at bounding box center [390, 174] width 242 height 16
type input "**********"
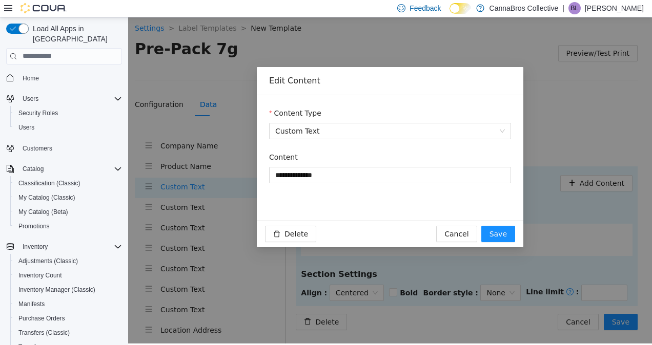
click at [434, 155] on div "Content" at bounding box center [390, 158] width 242 height 15
click at [498, 233] on span "Save" at bounding box center [497, 233] width 17 height 11
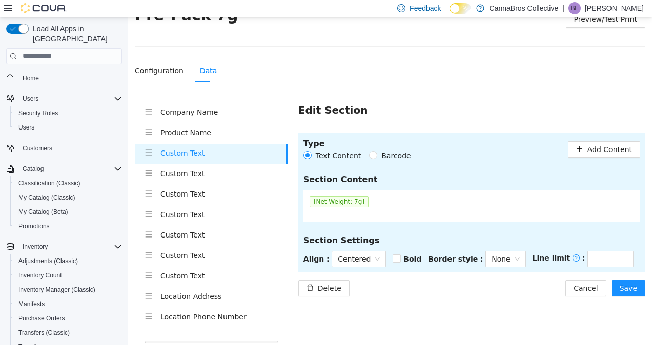
scroll to position [76, 0]
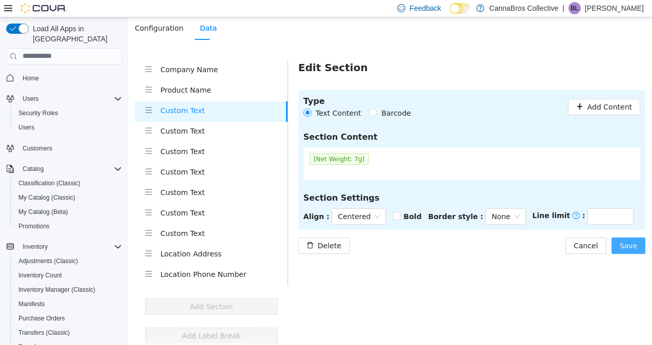
click at [620, 245] on span "Save" at bounding box center [627, 245] width 17 height 11
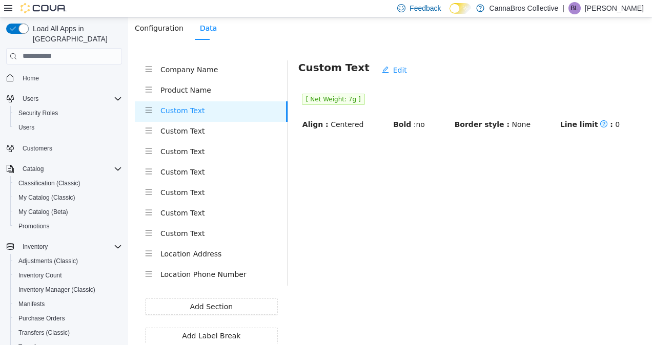
scroll to position [0, 0]
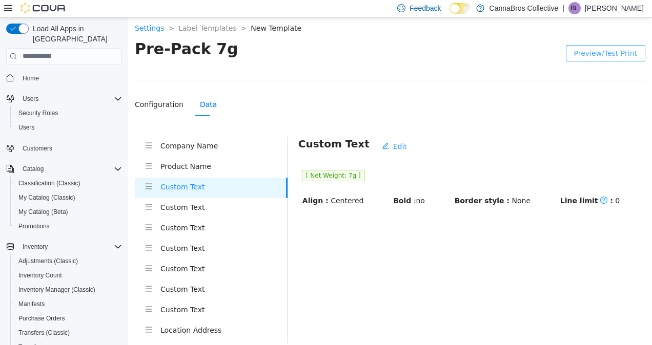
click at [616, 52] on span "Preview/Test Print" at bounding box center [605, 52] width 63 height 11
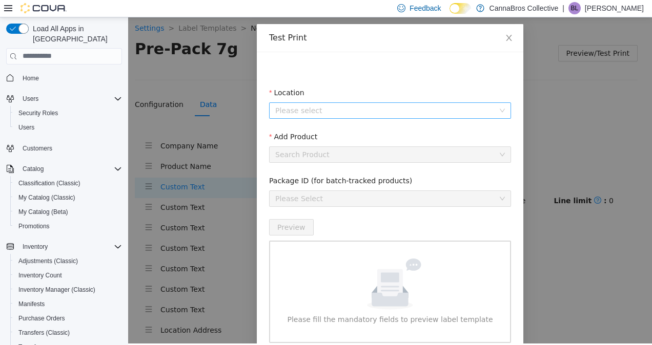
click at [394, 102] on input "Location" at bounding box center [386, 109] width 222 height 15
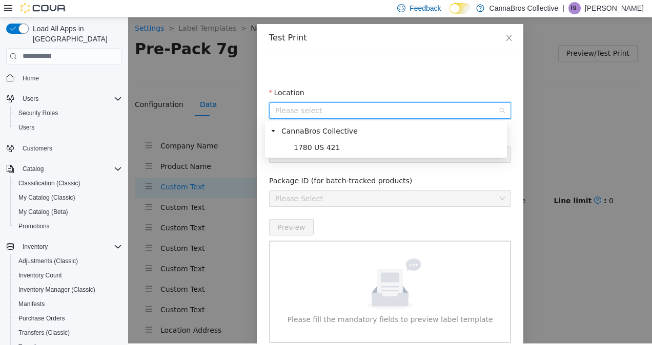
click at [359, 162] on fieldset "Add Product Search Product" at bounding box center [390, 153] width 242 height 44
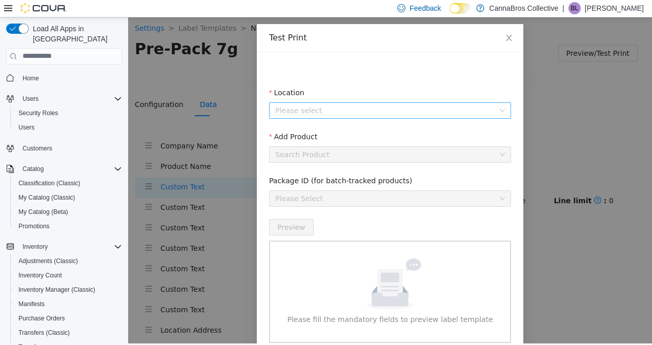
click at [406, 109] on input "Location" at bounding box center [386, 109] width 222 height 15
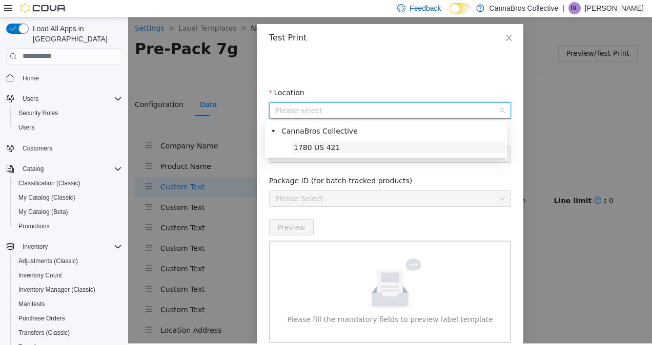
click at [389, 142] on span "1780 US 421" at bounding box center [397, 147] width 213 height 12
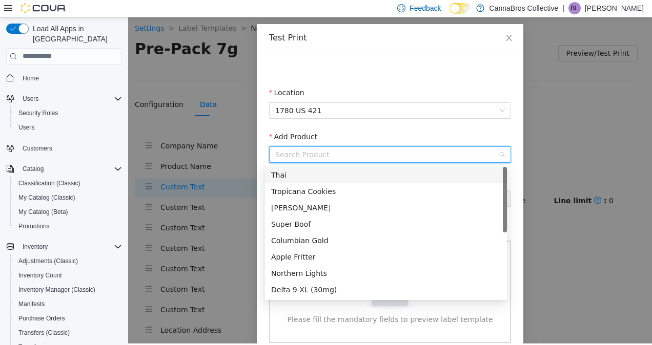
click at [384, 161] on input "Add Product" at bounding box center [386, 154] width 222 height 15
click at [370, 175] on div "Thai" at bounding box center [386, 174] width 230 height 11
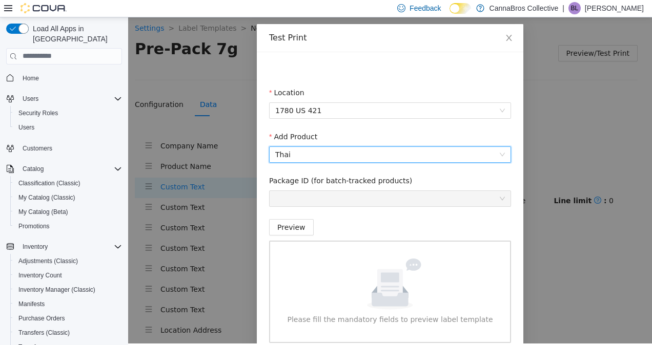
scroll to position [94, 0]
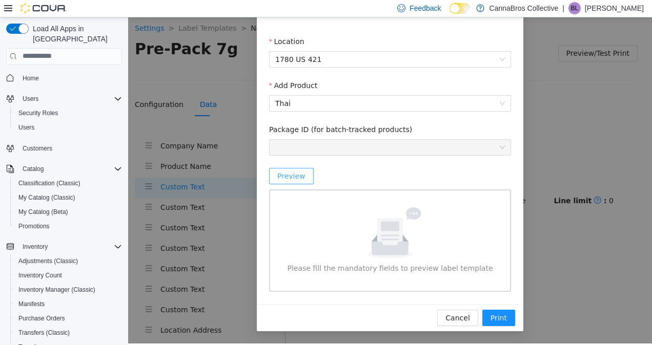
click at [294, 178] on span "Preview" at bounding box center [291, 175] width 28 height 11
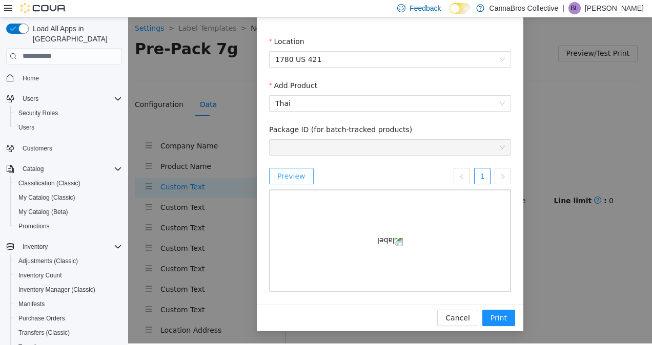
scroll to position [161, 0]
click at [502, 315] on span "Print" at bounding box center [498, 317] width 16 height 11
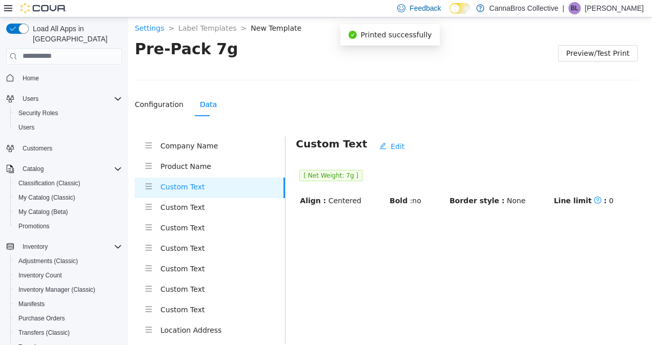
scroll to position [110, 0]
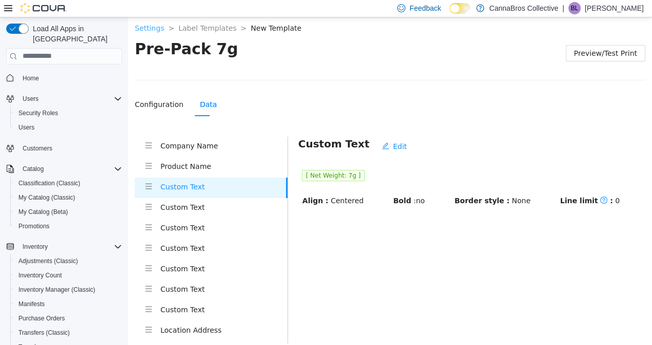
click at [150, 31] on link "Settings" at bounding box center [149, 28] width 29 height 8
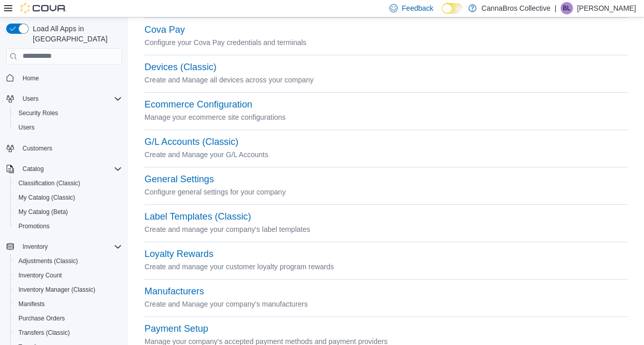
scroll to position [121, 0]
click at [233, 211] on button "Label Templates (Classic)" at bounding box center [197, 216] width 107 height 11
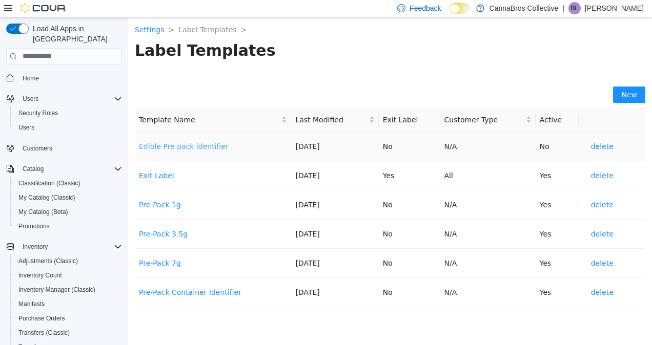
click at [215, 143] on link "Edible Pre pack identifier" at bounding box center [184, 146] width 90 height 8
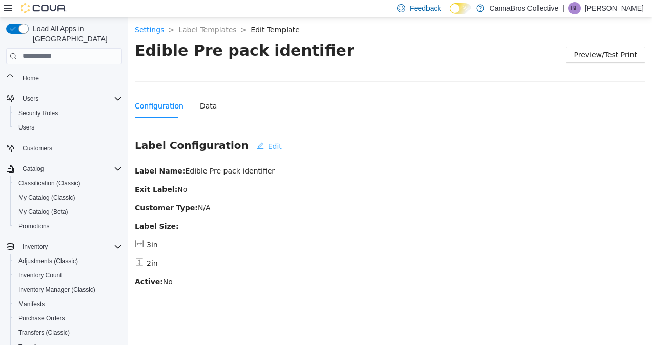
click at [248, 146] on button "Edit" at bounding box center [268, 146] width 41 height 16
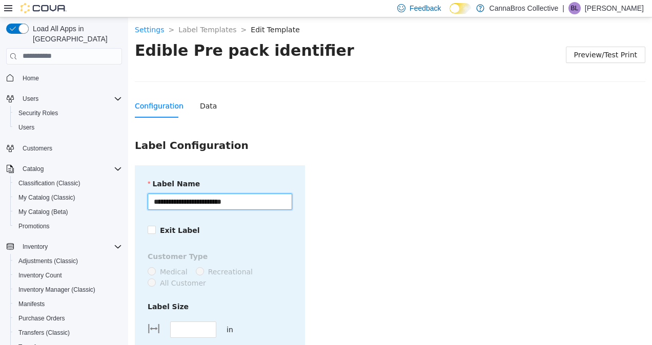
click at [180, 198] on input "**********" at bounding box center [220, 201] width 144 height 16
type input "**********"
click at [325, 242] on form "**********" at bounding box center [390, 305] width 510 height 280
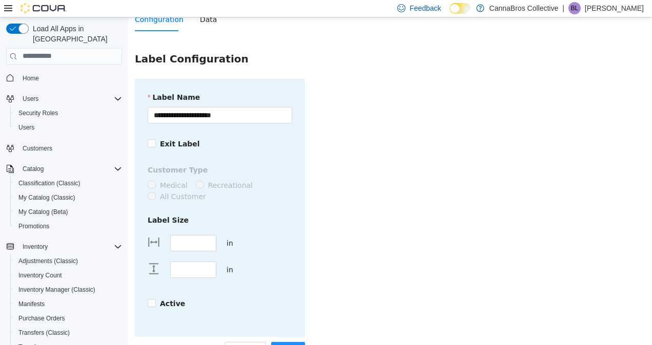
scroll to position [112, 0]
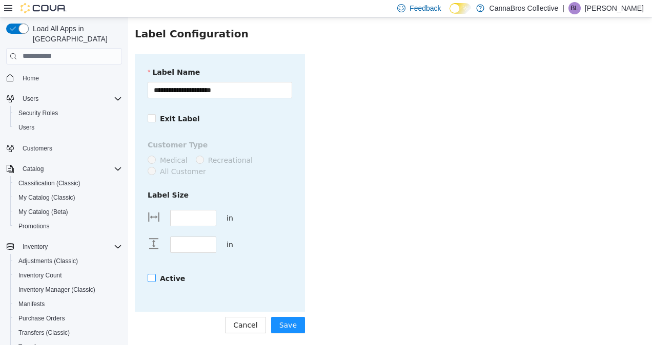
click at [166, 279] on strong "Active" at bounding box center [172, 278] width 25 height 8
click at [290, 326] on span "Save" at bounding box center [287, 324] width 17 height 11
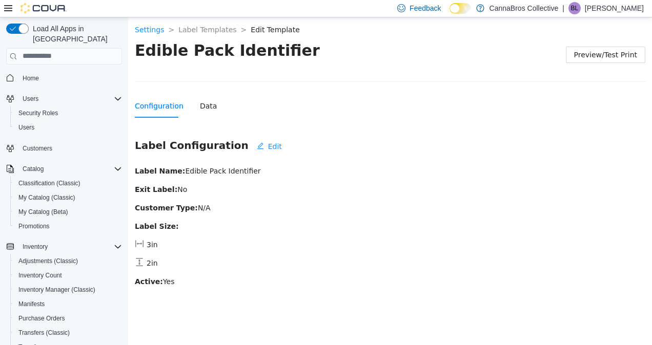
scroll to position [0, 0]
click at [154, 31] on link "Settings" at bounding box center [149, 29] width 29 height 8
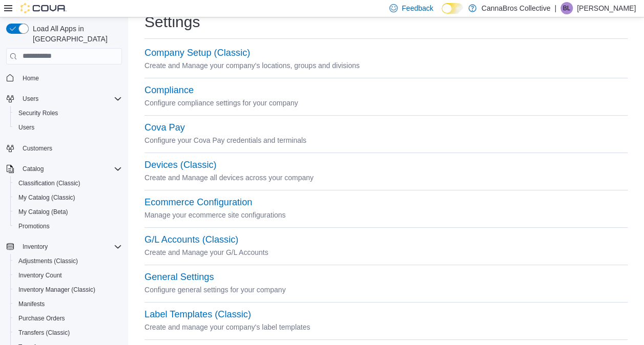
scroll to position [23, 0]
click at [229, 315] on button "Label Templates (Classic)" at bounding box center [197, 314] width 107 height 11
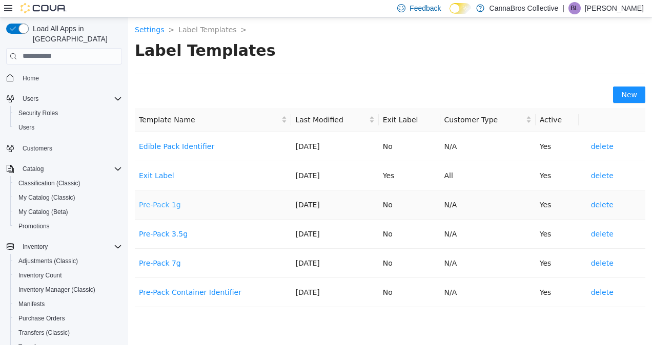
click at [167, 201] on link "Pre-Pack 1g" at bounding box center [160, 204] width 42 height 8
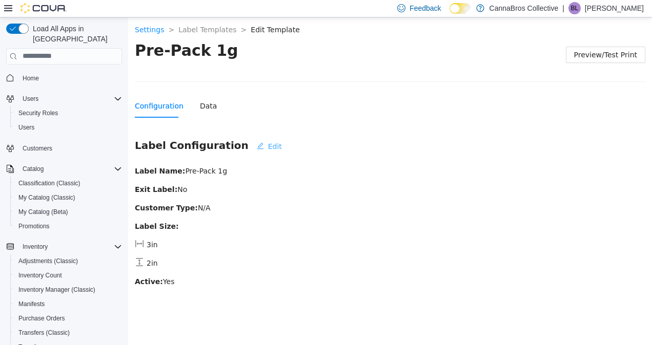
click at [268, 145] on span "Edit" at bounding box center [275, 145] width 14 height 11
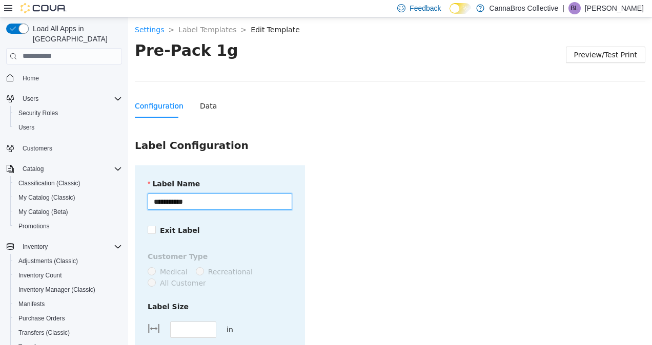
drag, startPoint x: 168, startPoint y: 198, endPoint x: 133, endPoint y: 206, distance: 35.2
click at [133, 206] on section "**********" at bounding box center [390, 237] width 524 height 440
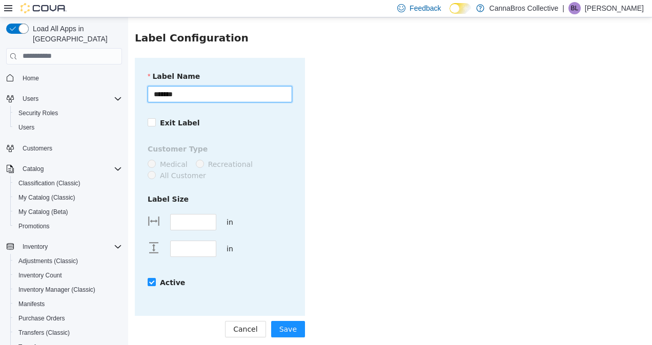
scroll to position [112, 0]
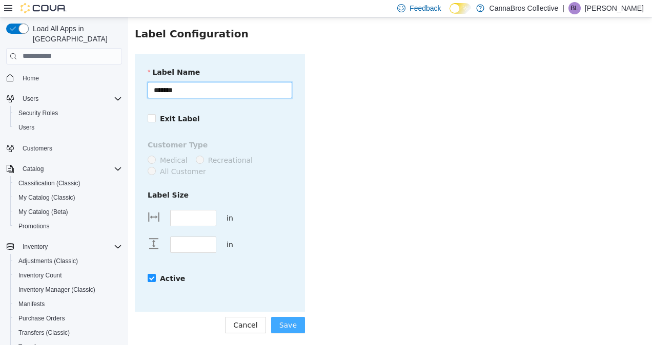
type input "*******"
click at [298, 322] on button "Save" at bounding box center [288, 325] width 34 height 16
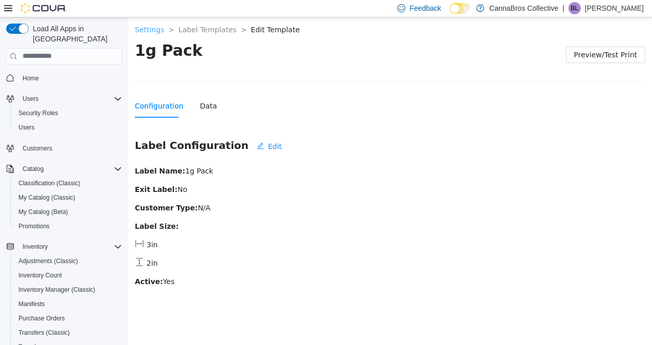
click at [152, 30] on link "Settings" at bounding box center [149, 29] width 29 height 8
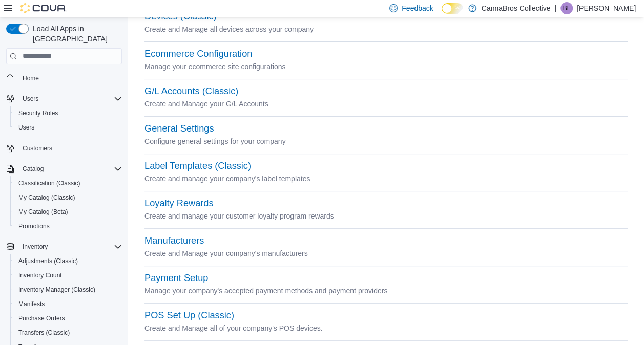
scroll to position [172, 0]
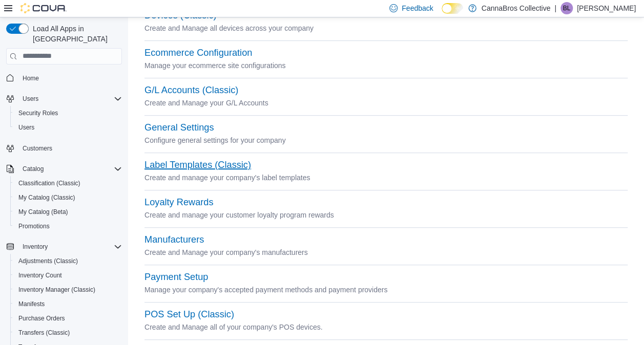
click at [217, 160] on button "Label Templates (Classic)" at bounding box center [197, 165] width 107 height 11
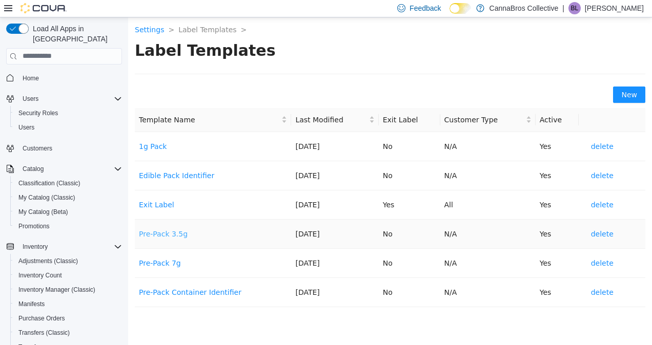
click at [172, 232] on link "Pre-Pack 3.5g" at bounding box center [163, 234] width 49 height 8
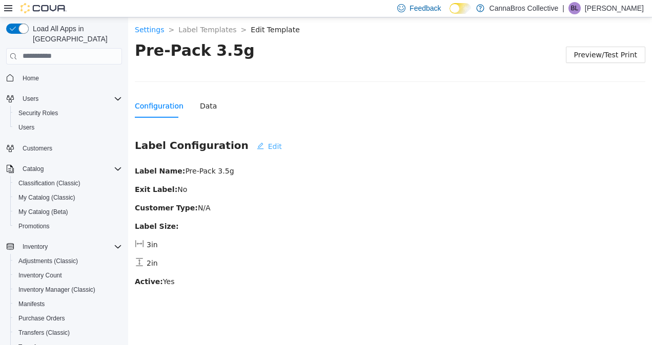
click at [268, 147] on span "Edit" at bounding box center [275, 145] width 14 height 11
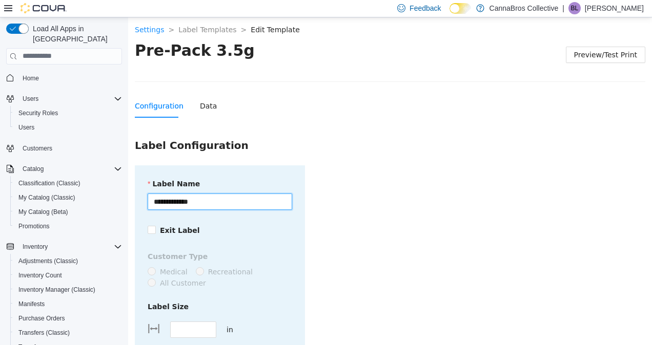
drag, startPoint x: 204, startPoint y: 199, endPoint x: 37, endPoint y: 200, distance: 167.5
click at [128, 200] on html "**********" at bounding box center [390, 181] width 524 height 328
type input "*"
type input "*********"
click at [373, 196] on form "Label Name ********* Exit Label Customer Type Medical Recreational All Customer…" at bounding box center [390, 305] width 510 height 280
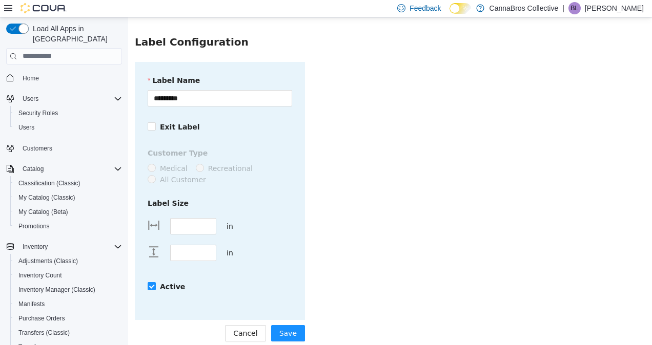
scroll to position [112, 0]
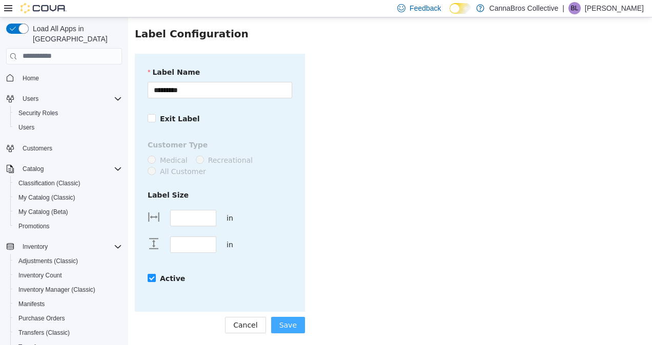
click at [297, 322] on button "Save" at bounding box center [288, 325] width 34 height 16
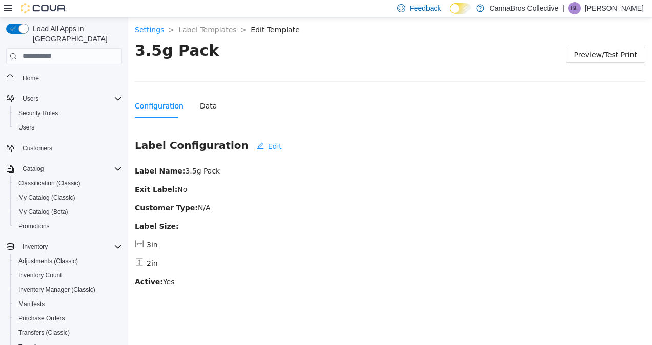
scroll to position [0, 0]
click at [196, 29] on link "Label Templates" at bounding box center [207, 29] width 58 height 8
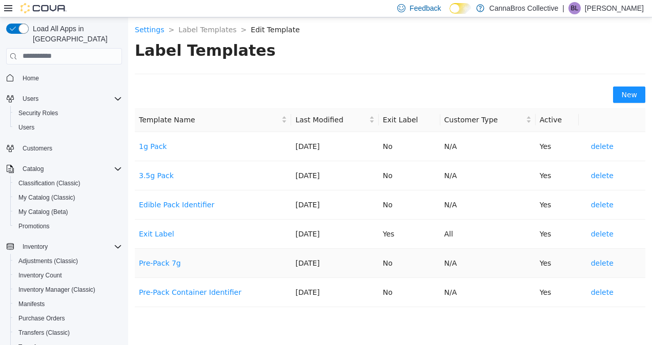
click at [156, 267] on td "Pre-Pack 7g" at bounding box center [213, 262] width 156 height 29
click at [171, 261] on link "Pre-Pack 7g" at bounding box center [160, 263] width 42 height 8
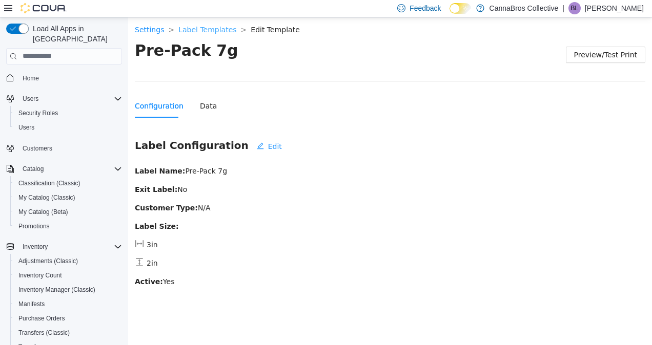
click at [213, 26] on link "Label Templates" at bounding box center [207, 29] width 58 height 8
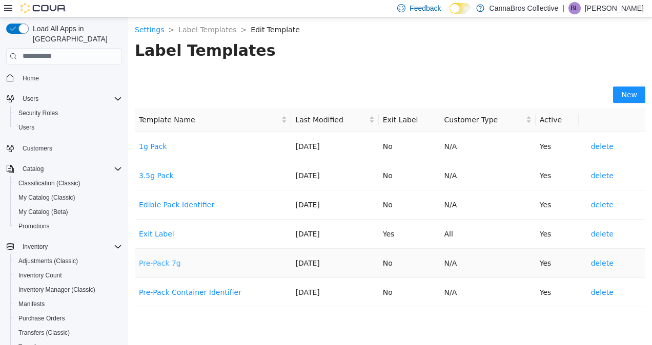
click at [171, 265] on link "Pre-Pack 7g" at bounding box center [160, 263] width 42 height 8
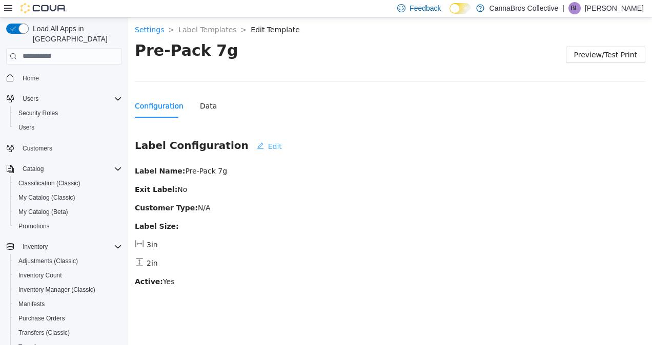
click at [248, 139] on button "Edit" at bounding box center [268, 146] width 41 height 16
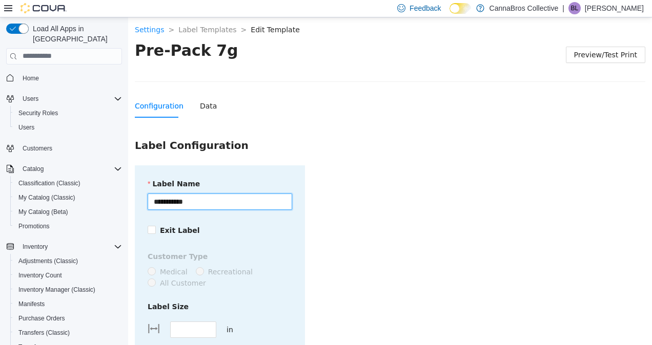
drag, startPoint x: 241, startPoint y: 200, endPoint x: 200, endPoint y: 238, distance: 55.5
click at [128, 220] on html "**********" at bounding box center [390, 181] width 524 height 328
type input "*******"
click at [486, 182] on form "Label Name ******* Exit Label Customer Type Medical Recreational All Customer L…" at bounding box center [390, 305] width 510 height 280
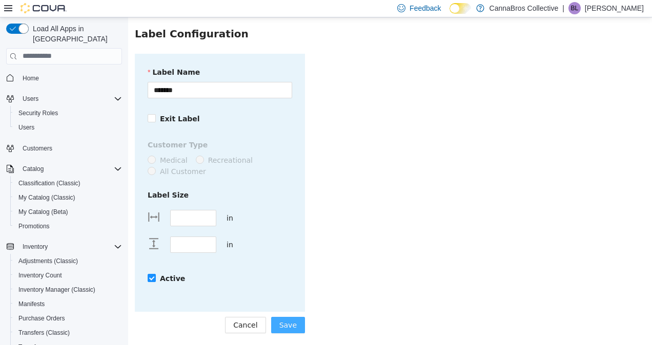
click at [282, 321] on span "Save" at bounding box center [287, 324] width 17 height 11
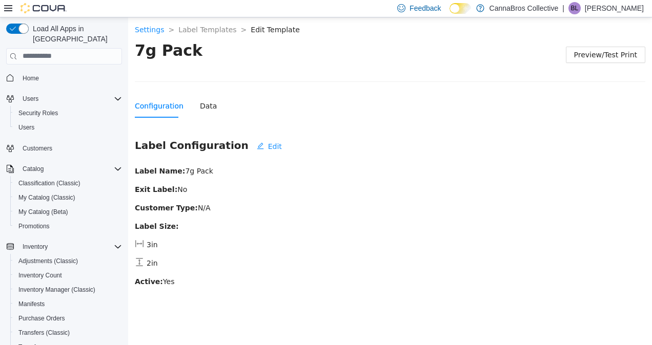
scroll to position [0, 0]
click at [181, 33] on link "Label Templates" at bounding box center [207, 29] width 58 height 8
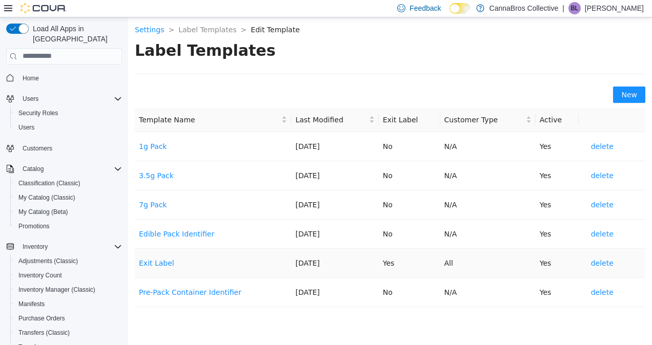
click at [413, 269] on td "Yes" at bounding box center [409, 262] width 61 height 29
click at [634, 98] on span "New" at bounding box center [629, 94] width 16 height 11
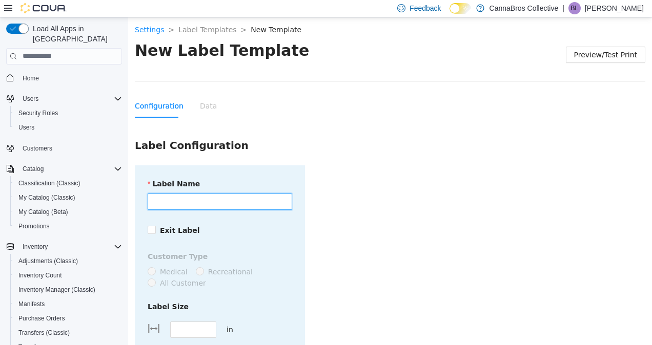
click at [265, 200] on input "Label Name" at bounding box center [220, 201] width 144 height 16
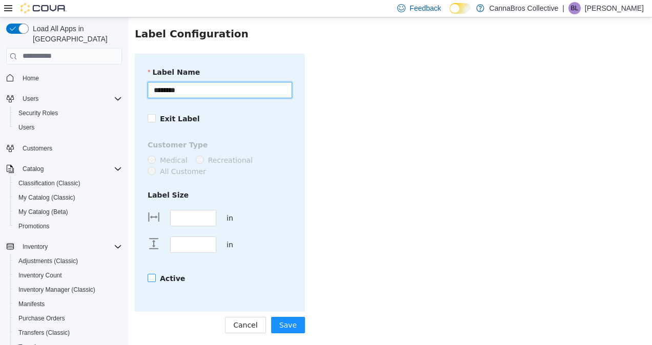
type input "********"
click at [150, 275] on label "Active" at bounding box center [168, 278] width 41 height 11
drag, startPoint x: 192, startPoint y: 226, endPoint x: 207, endPoint y: 216, distance: 18.5
click at [207, 216] on div "****" at bounding box center [192, 217] width 61 height 27
click at [207, 216] on div at bounding box center [209, 217] width 11 height 15
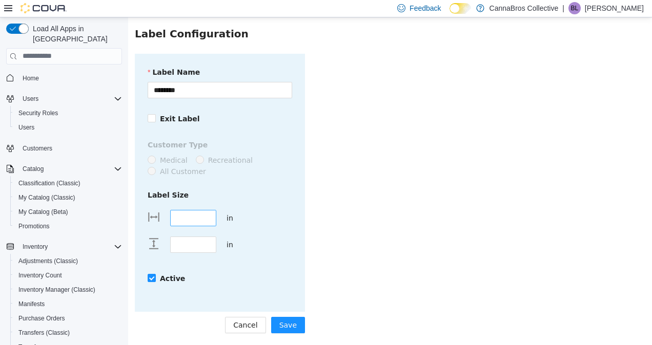
click at [207, 216] on div at bounding box center [209, 217] width 11 height 15
click at [190, 219] on input "****" at bounding box center [193, 217] width 45 height 15
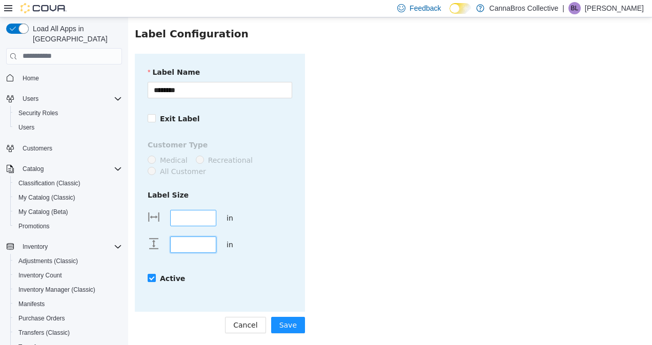
type input "****"
click at [300, 235] on div "Label Name ******** Exit Label Customer Type Medical Recreational All Customer …" at bounding box center [220, 182] width 170 height 258
click at [289, 320] on span "Save" at bounding box center [287, 324] width 17 height 11
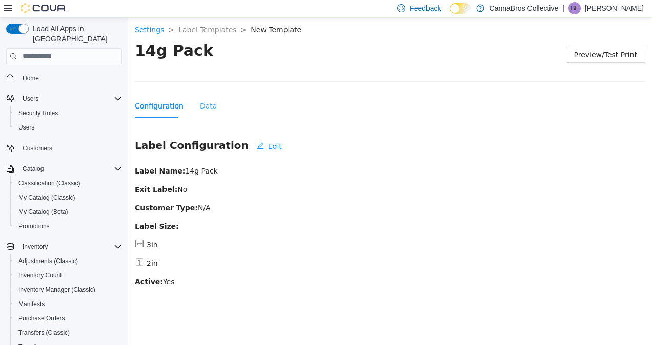
click at [207, 97] on div "Data" at bounding box center [208, 106] width 17 height 24
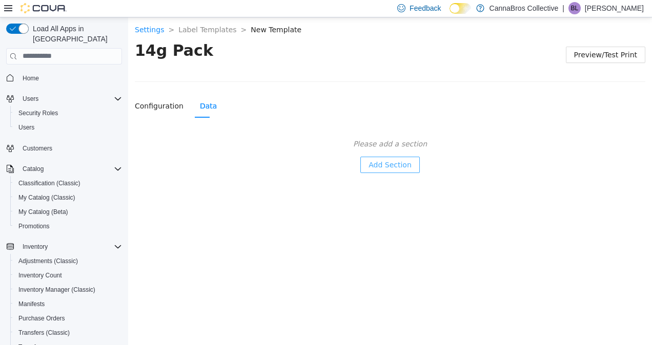
click at [402, 163] on span "Add Section" at bounding box center [389, 164] width 43 height 11
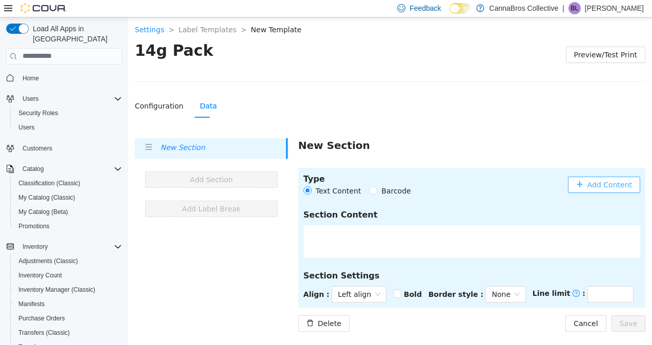
click at [616, 179] on span "Add Content" at bounding box center [609, 184] width 45 height 11
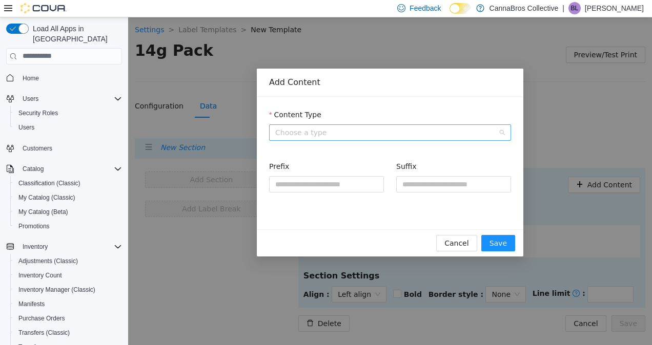
click at [383, 131] on span "Choose a type" at bounding box center [390, 131] width 230 height 15
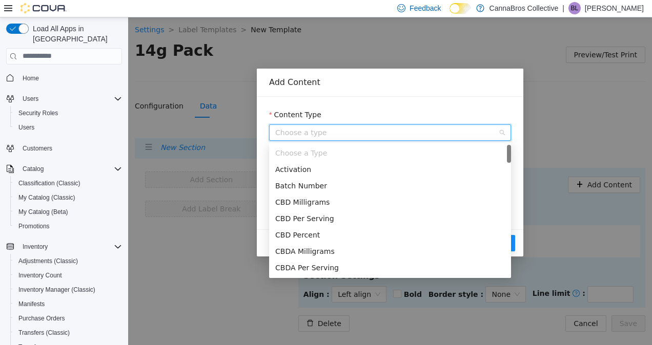
type input "*"
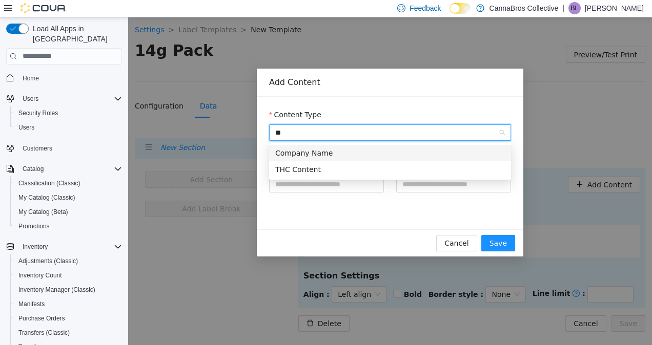
type input "***"
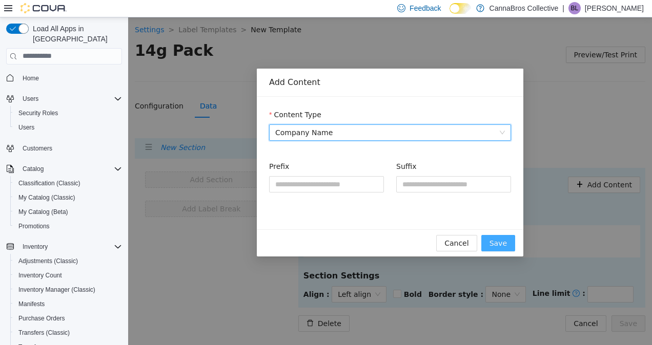
click at [496, 242] on span "Save" at bounding box center [497, 242] width 17 height 11
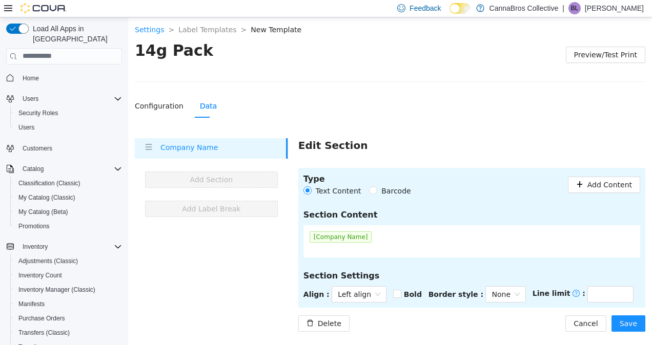
scroll to position [2, 0]
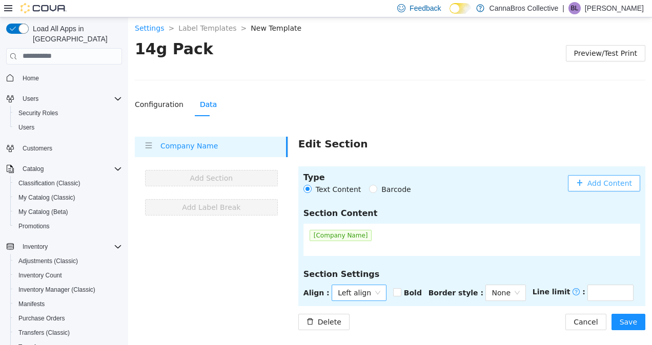
click at [370, 292] on span "Left align" at bounding box center [359, 292] width 43 height 15
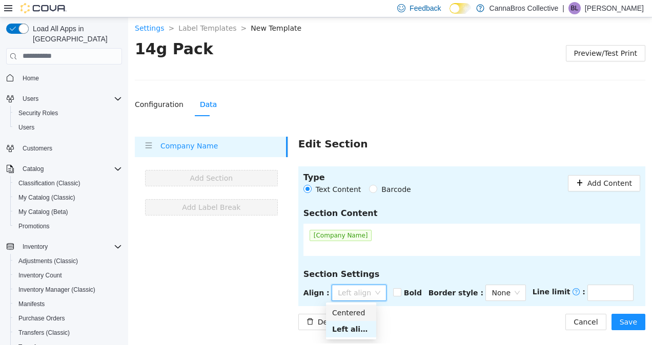
click at [364, 315] on div "Centered" at bounding box center [351, 312] width 38 height 11
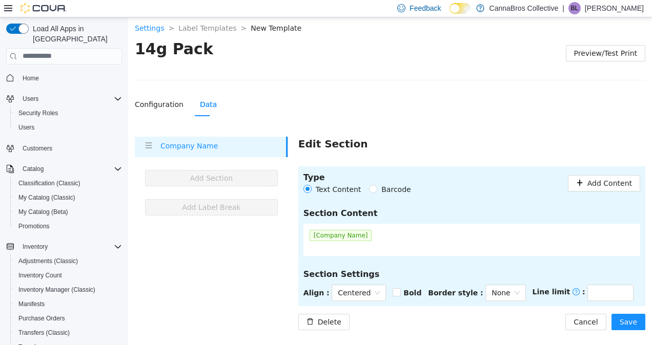
click at [401, 290] on div "Bold" at bounding box center [409, 292] width 35 height 16
click at [496, 296] on span "None" at bounding box center [505, 292] width 28 height 15
click at [498, 336] on div "Normal" at bounding box center [497, 329] width 38 height 16
click at [534, 320] on div "Delete Cancel Save" at bounding box center [471, 322] width 347 height 16
click at [637, 320] on button "Save" at bounding box center [628, 322] width 34 height 16
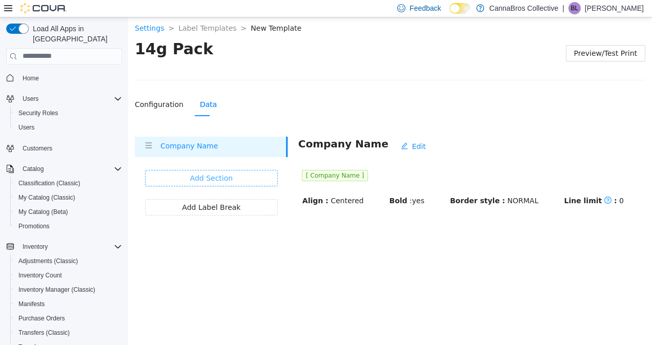
click at [261, 179] on button "Add Section" at bounding box center [211, 178] width 133 height 16
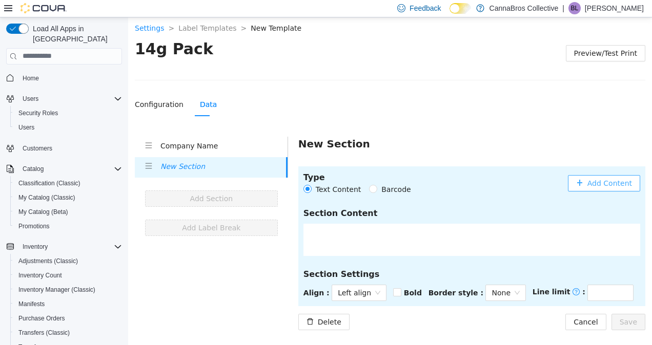
click at [619, 175] on button "Add Content" at bounding box center [604, 183] width 72 height 16
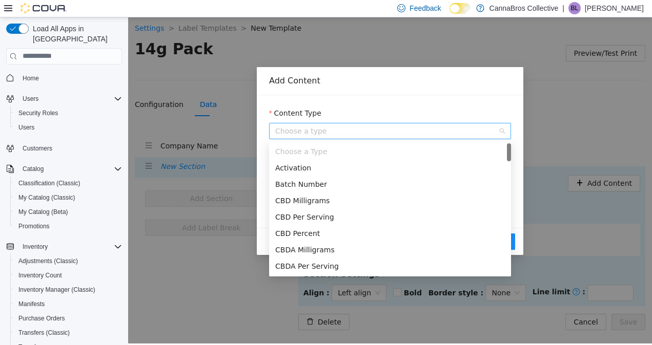
click at [414, 135] on span "Choose a type" at bounding box center [390, 130] width 230 height 15
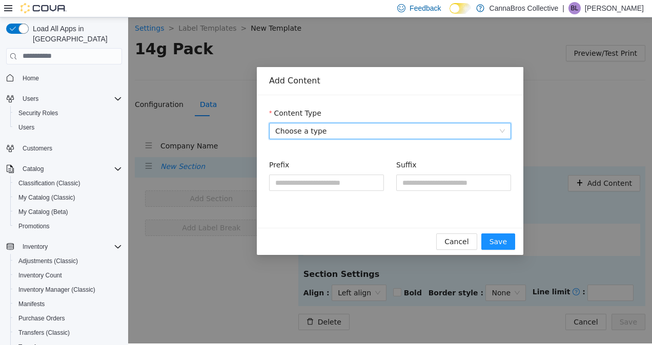
click at [360, 137] on span "Choose a type" at bounding box center [390, 130] width 230 height 15
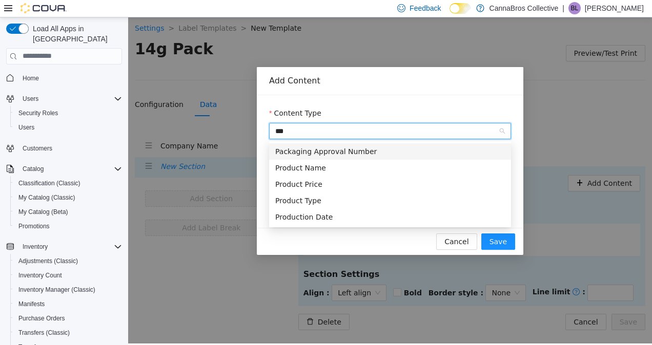
type input "****"
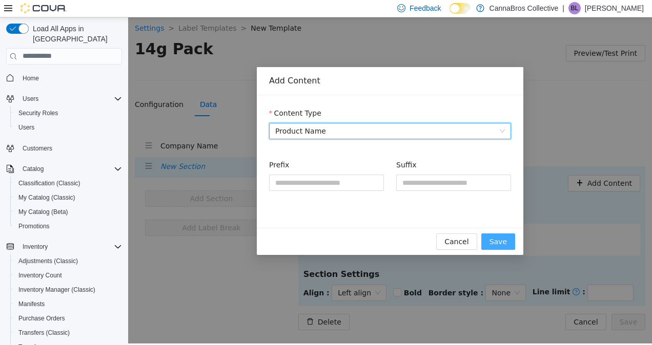
click at [502, 238] on span "Save" at bounding box center [497, 241] width 17 height 11
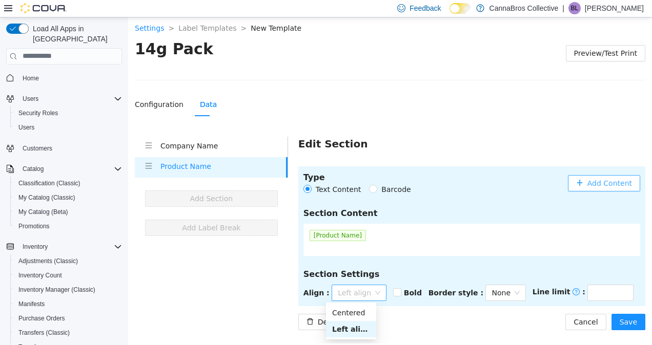
click at [346, 286] on span "Left align" at bounding box center [359, 292] width 43 height 15
click at [358, 312] on div "Centered" at bounding box center [351, 312] width 38 height 11
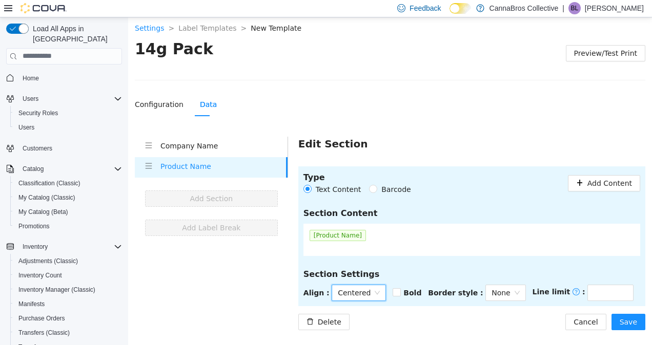
click at [461, 311] on div "Type Text Content Barcode Add Content Section Content [Product Name] Section Se…" at bounding box center [471, 248] width 347 height 164
click at [629, 327] on button "Save" at bounding box center [628, 322] width 34 height 16
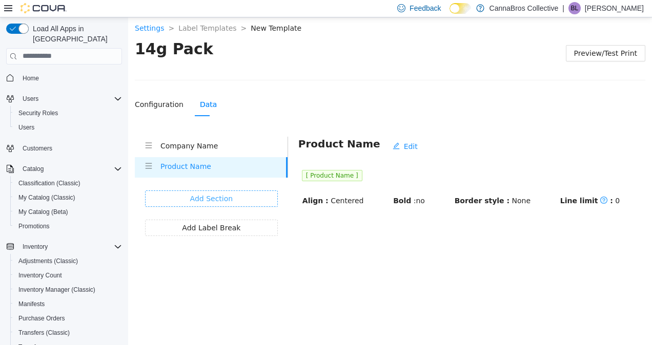
click at [234, 197] on button "Add Section" at bounding box center [211, 198] width 133 height 16
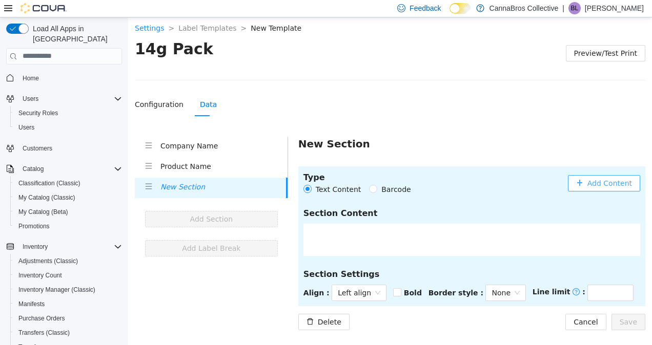
click at [613, 179] on span "Add Content" at bounding box center [609, 182] width 45 height 11
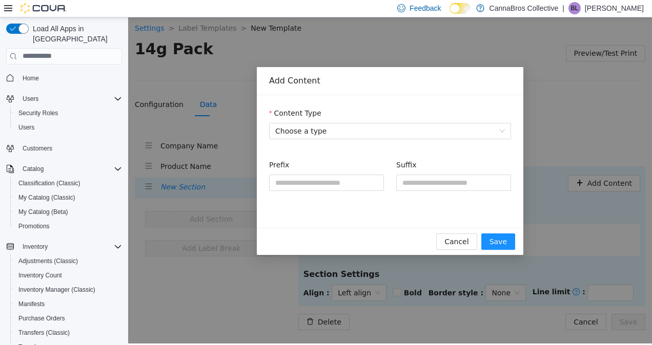
click at [370, 144] on form "Content Type Choose a type Prefix Suffix" at bounding box center [390, 155] width 242 height 96
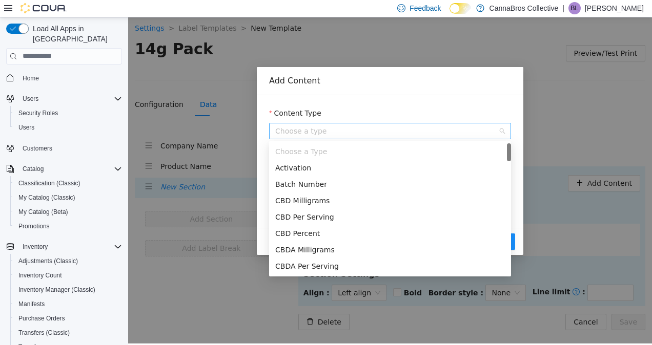
click at [378, 133] on span "Choose a type" at bounding box center [390, 130] width 230 height 15
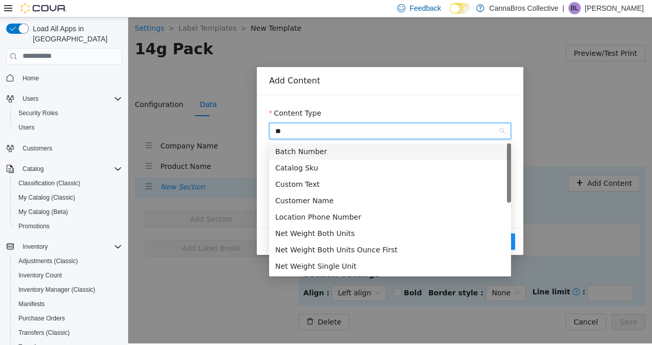
type input "*"
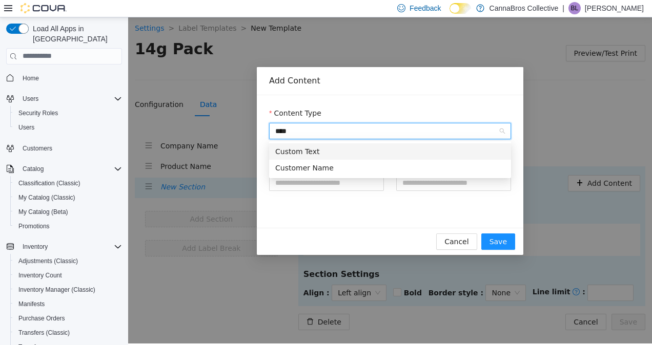
type input "*****"
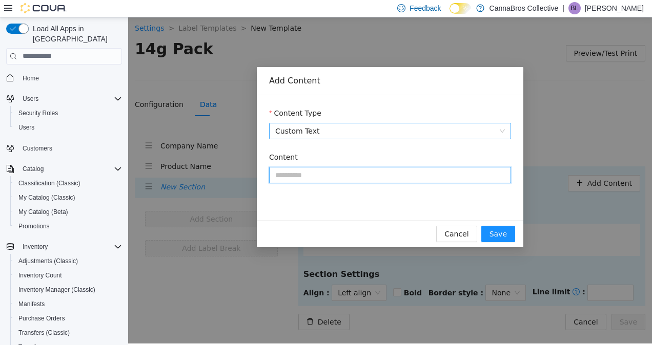
paste input "**********"
click at [381, 170] on input "**********" at bounding box center [390, 174] width 242 height 16
type input "**********"
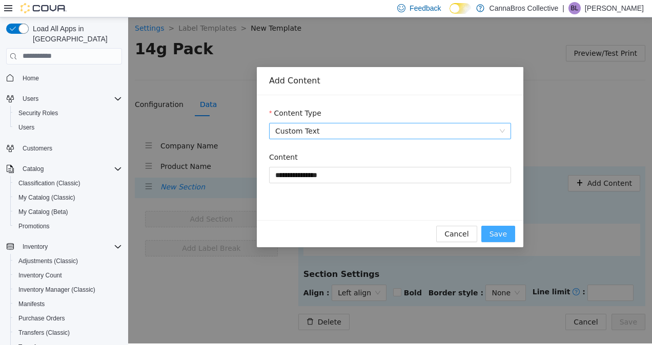
click at [505, 225] on button "Save" at bounding box center [498, 233] width 34 height 16
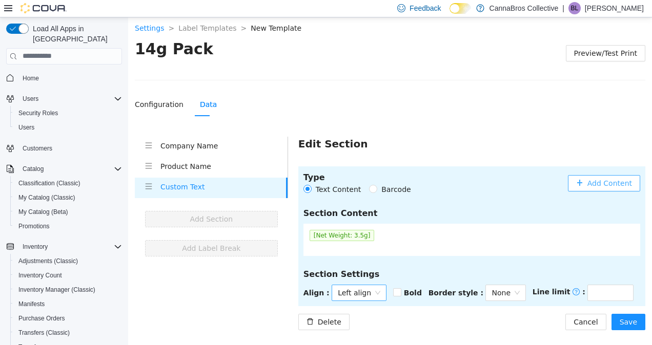
click at [376, 290] on div "Left align" at bounding box center [358, 292] width 55 height 16
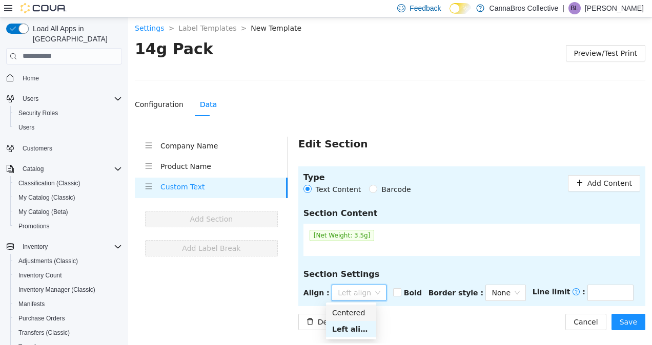
click at [353, 315] on div "Centered" at bounding box center [351, 312] width 38 height 11
click at [449, 315] on div "Delete Cancel Save" at bounding box center [471, 322] width 347 height 16
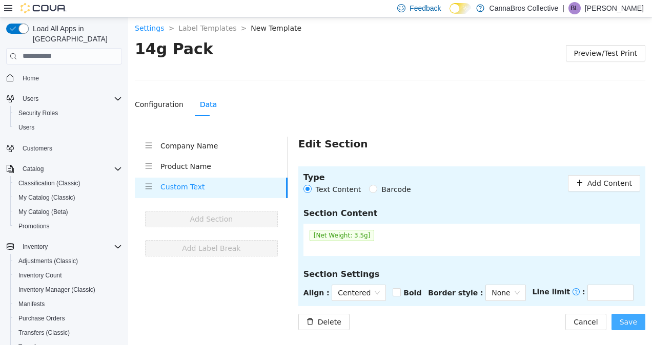
click at [623, 326] on span "Save" at bounding box center [627, 321] width 17 height 11
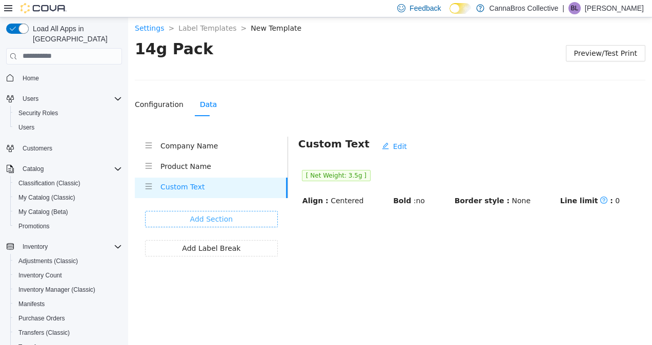
click at [216, 221] on span "Add Section" at bounding box center [211, 218] width 43 height 11
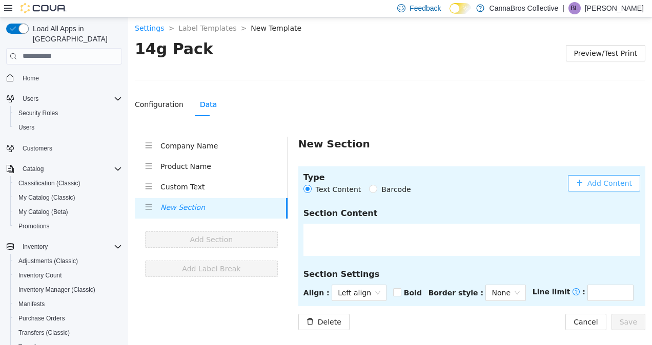
click at [577, 190] on button "Add Content" at bounding box center [604, 183] width 72 height 16
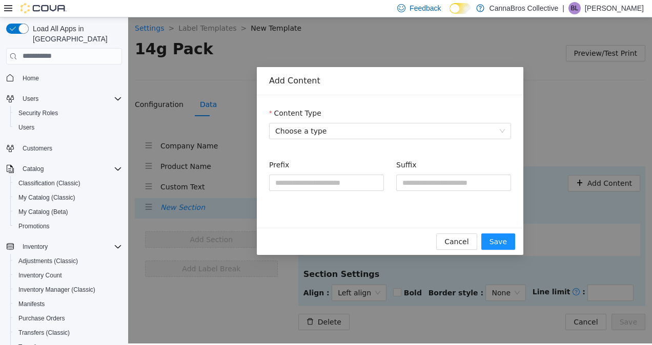
click at [386, 149] on form "Content Type Choose a type Prefix Suffix" at bounding box center [390, 155] width 242 height 96
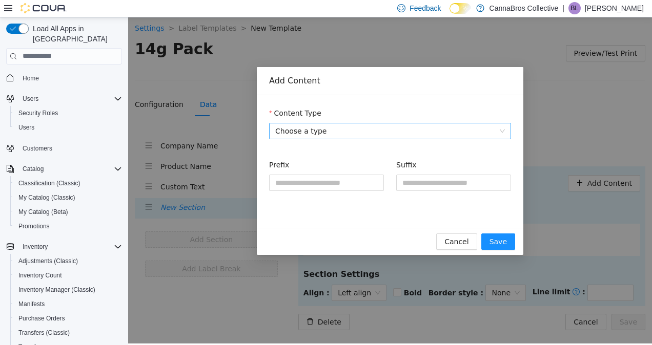
click at [405, 135] on span "Choose a type" at bounding box center [390, 130] width 230 height 15
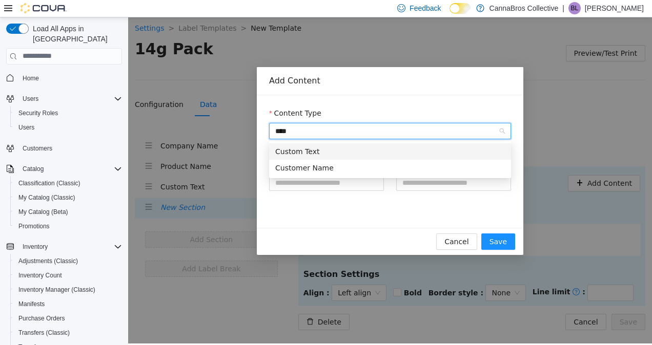
type input "*****"
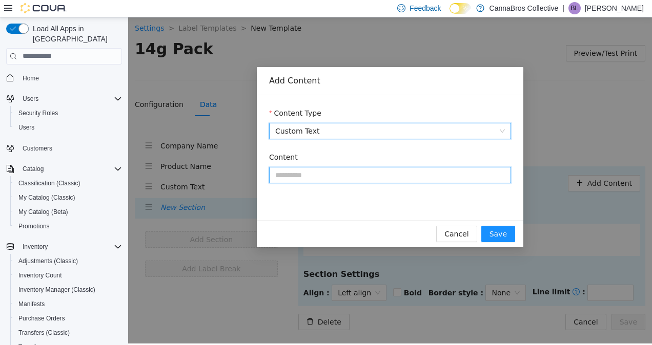
click at [373, 173] on input "Content" at bounding box center [390, 174] width 242 height 16
paste input "**********"
type input "**********"
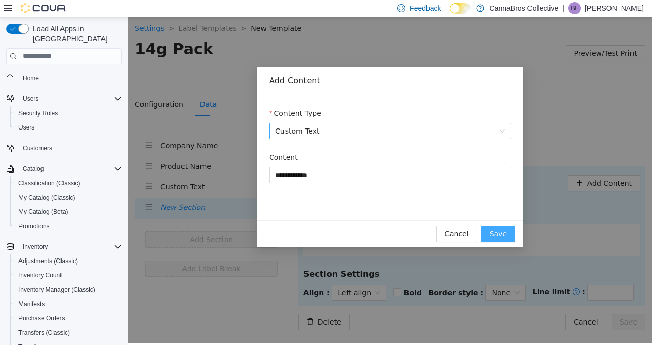
click at [501, 228] on span "Save" at bounding box center [497, 233] width 17 height 11
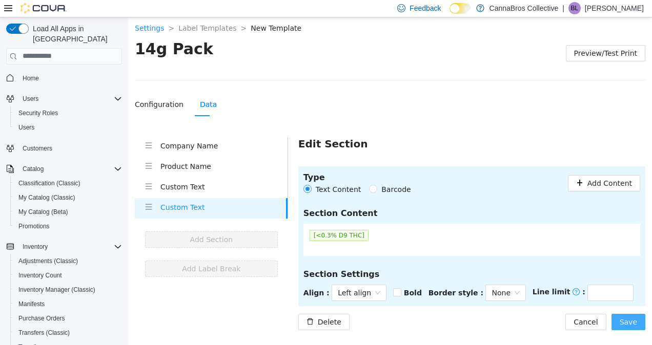
click at [631, 323] on span "Save" at bounding box center [627, 321] width 17 height 11
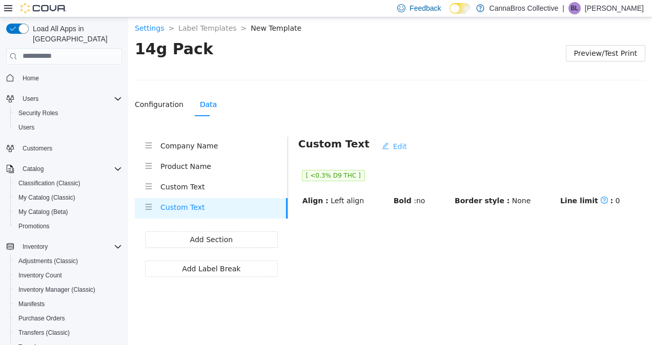
click at [393, 144] on span "Edit" at bounding box center [400, 145] width 14 height 11
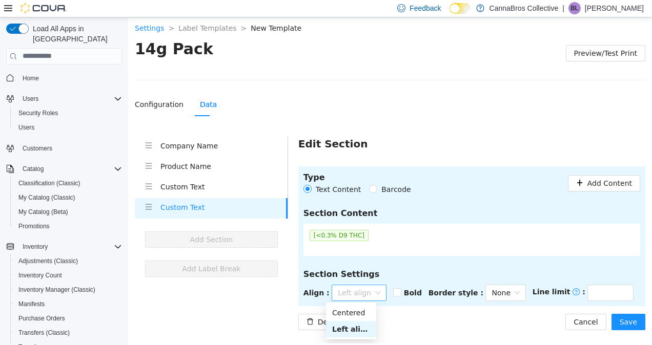
click at [360, 298] on span "Left align" at bounding box center [359, 292] width 43 height 15
click at [356, 316] on div "Centered" at bounding box center [351, 312] width 38 height 11
click at [457, 322] on div "Delete Cancel Save" at bounding box center [471, 322] width 347 height 16
click at [626, 315] on button "Save" at bounding box center [628, 322] width 34 height 16
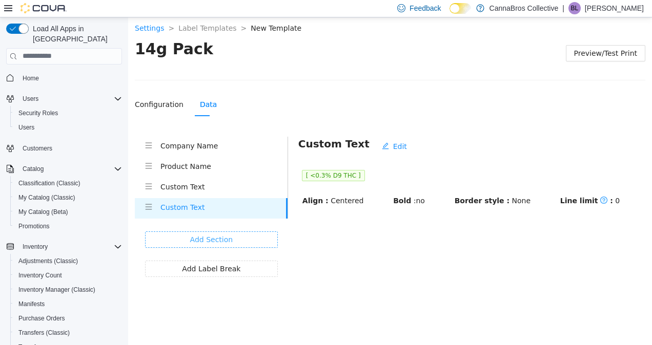
click at [217, 241] on span "Add Section" at bounding box center [211, 239] width 43 height 11
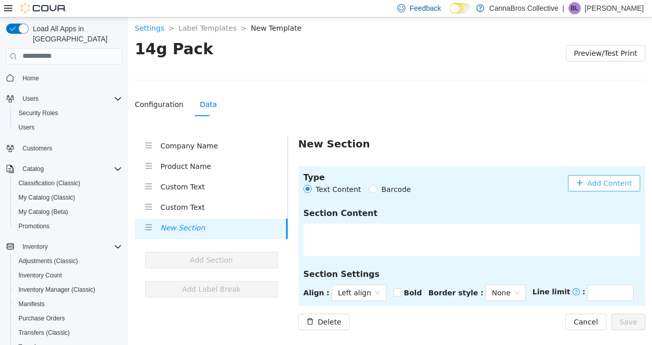
click at [594, 185] on span "Add Content" at bounding box center [609, 182] width 45 height 11
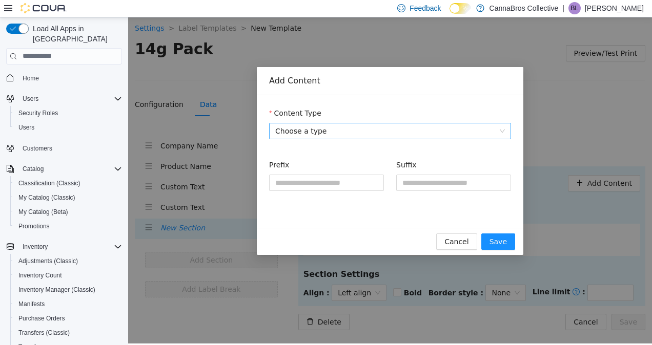
click at [494, 126] on span "Choose a type" at bounding box center [390, 130] width 230 height 15
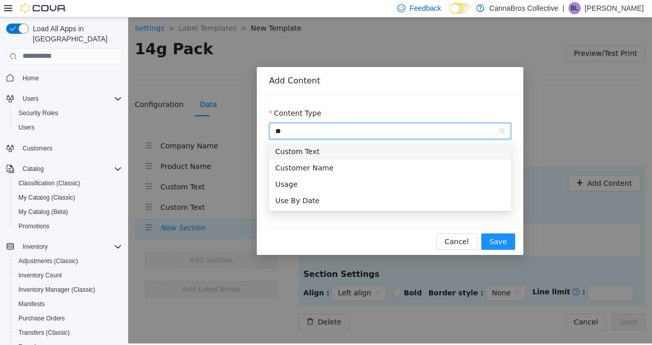
type input "*"
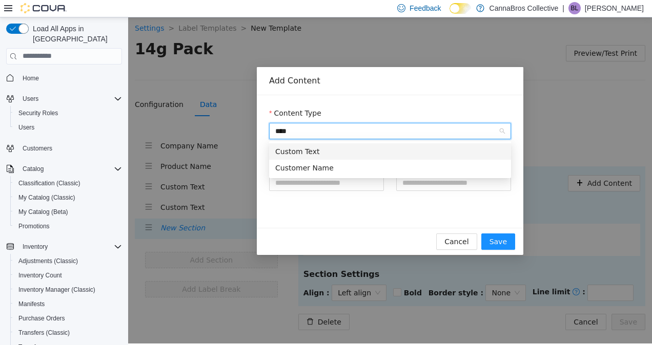
type input "*****"
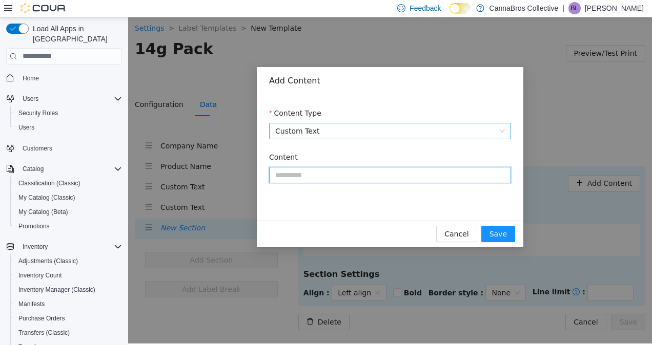
click at [432, 178] on input "Content" at bounding box center [390, 174] width 242 height 16
paste input "**********"
type input "**********"
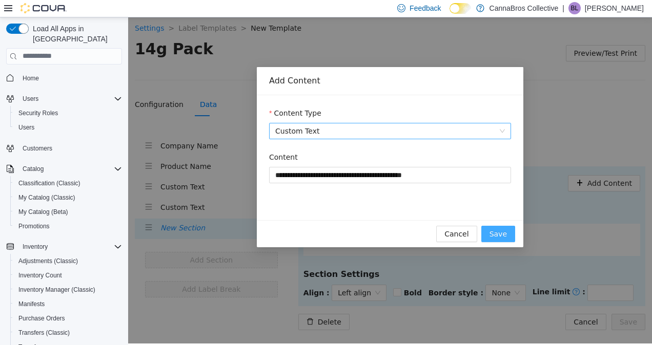
click at [503, 235] on span "Save" at bounding box center [497, 233] width 17 height 11
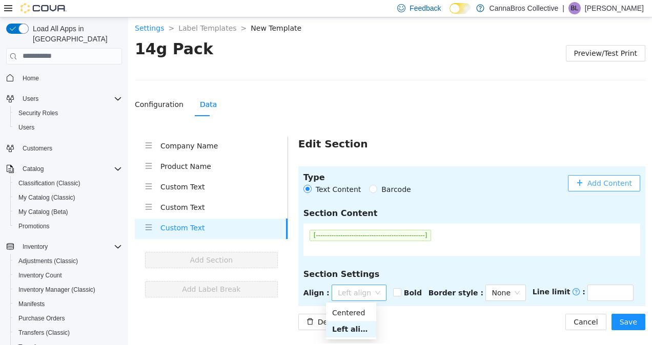
click at [369, 293] on span "Left align" at bounding box center [359, 292] width 43 height 15
click at [360, 312] on div "Centered" at bounding box center [351, 312] width 38 height 11
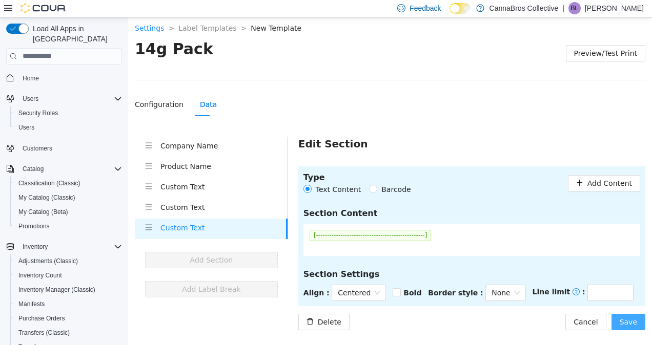
click at [637, 319] on button "Save" at bounding box center [628, 322] width 34 height 16
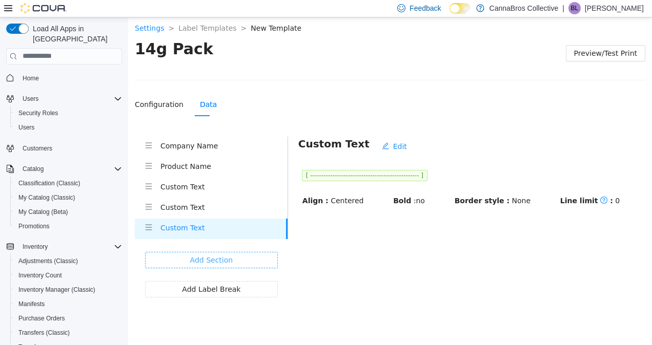
click at [235, 262] on button "Add Section" at bounding box center [211, 260] width 133 height 16
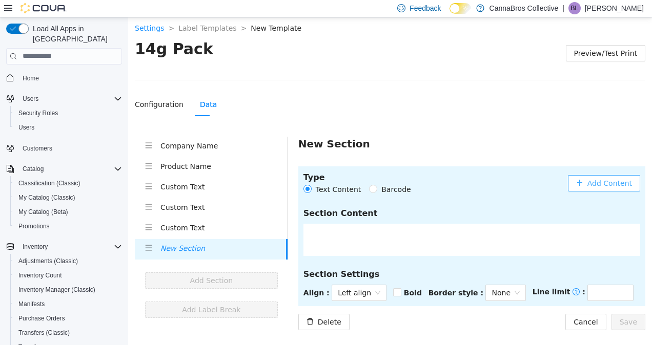
click at [595, 178] on span "Add Content" at bounding box center [609, 182] width 45 height 11
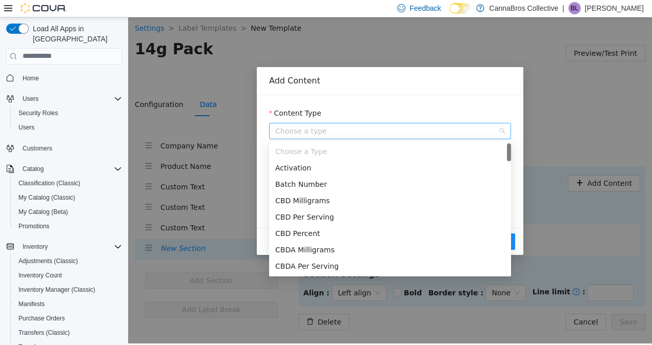
click at [463, 132] on span "Choose a type" at bounding box center [390, 130] width 230 height 15
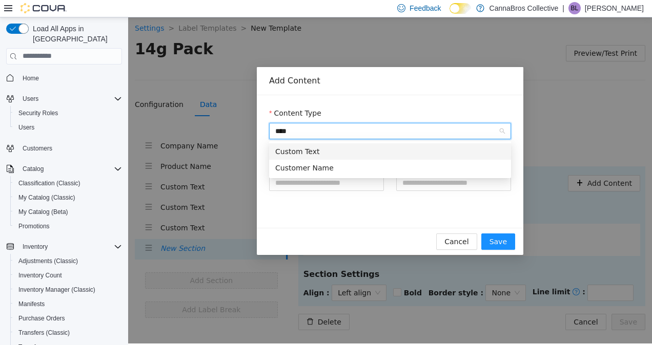
type input "*****"
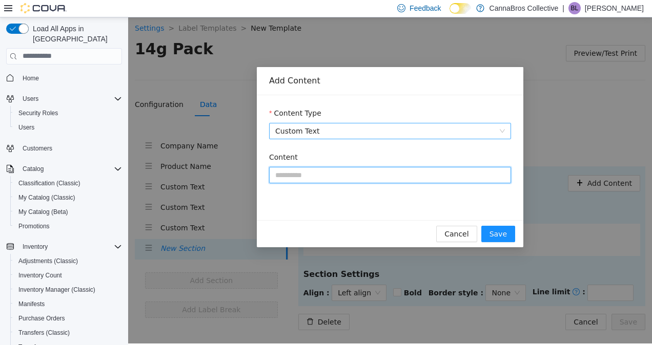
click at [373, 175] on input "Content" at bounding box center [390, 174] width 242 height 16
paste input "**********"
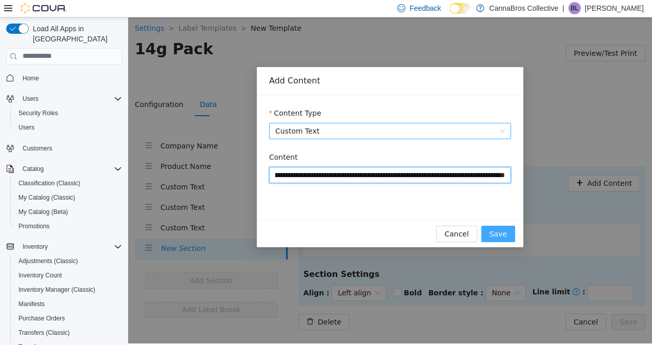
type input "**********"
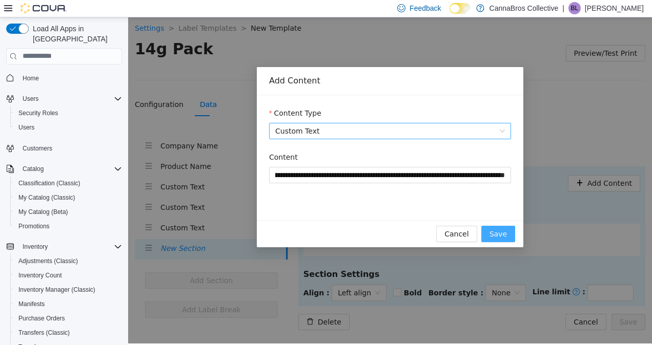
click at [507, 235] on button "Save" at bounding box center [498, 233] width 34 height 16
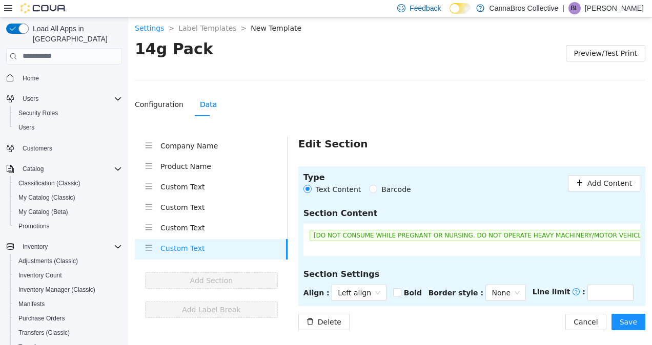
scroll to position [0, 3]
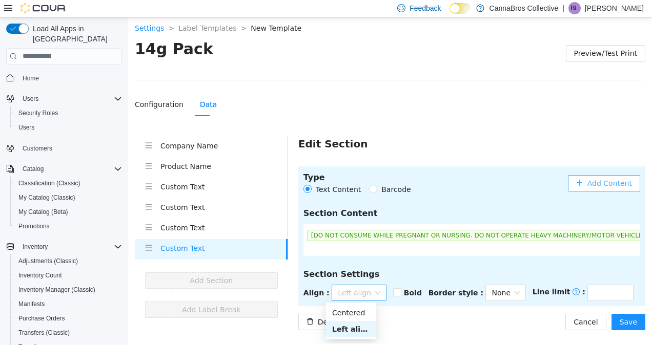
click at [361, 289] on span "Left align" at bounding box center [359, 292] width 43 height 15
click at [366, 307] on div "Centered" at bounding box center [351, 312] width 38 height 11
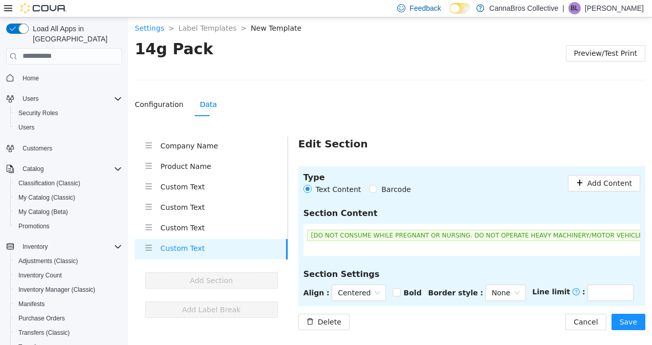
click at [449, 320] on div "Delete Cancel Save" at bounding box center [471, 322] width 347 height 16
click at [637, 321] on button "Save" at bounding box center [628, 322] width 34 height 16
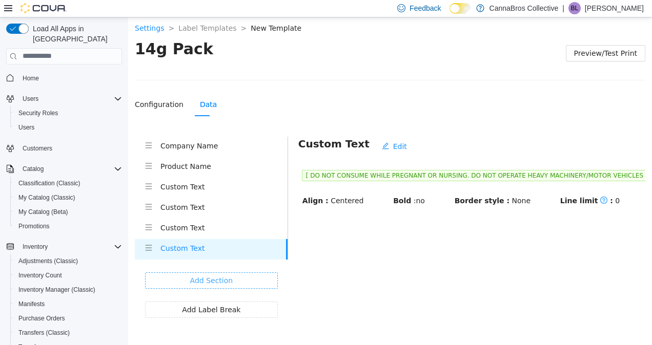
click at [237, 283] on button "Add Section" at bounding box center [211, 280] width 133 height 16
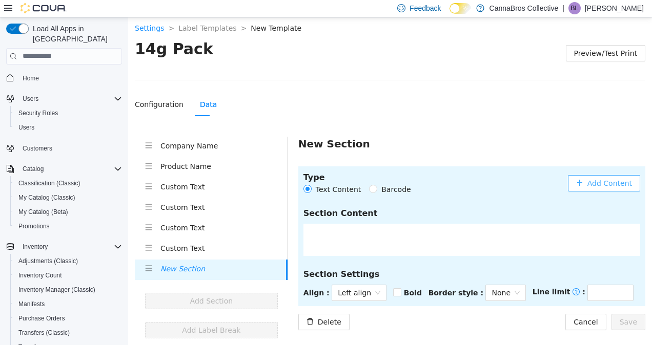
click at [633, 186] on button "Add Content" at bounding box center [604, 183] width 72 height 16
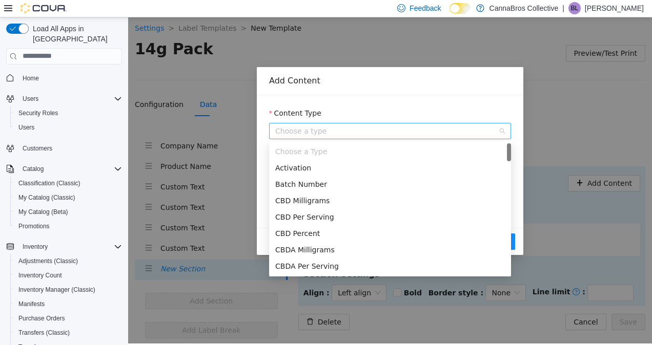
click at [394, 130] on span "Choose a type" at bounding box center [390, 130] width 230 height 15
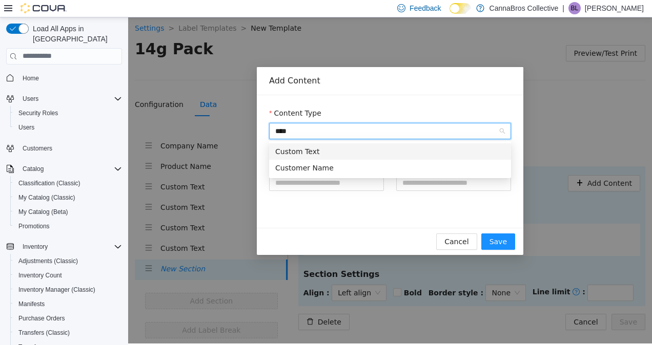
type input "*****"
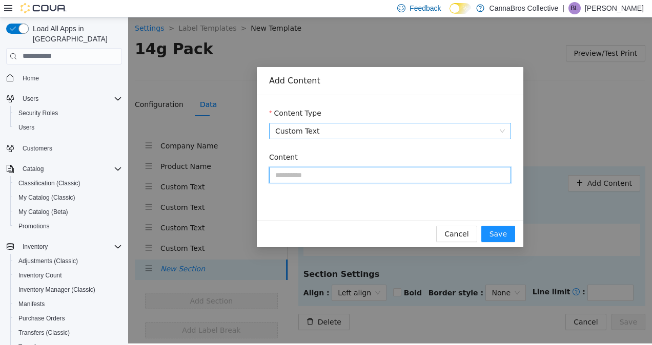
paste input "**********"
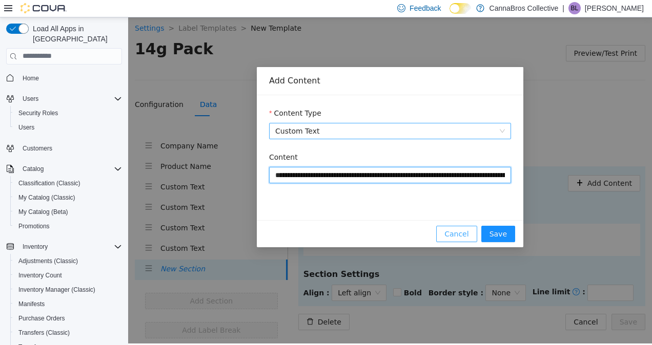
type input "**********"
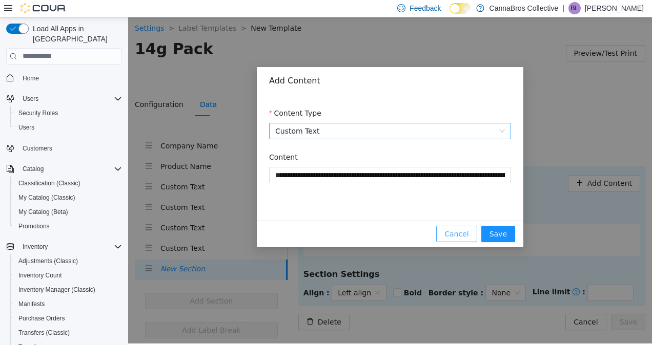
click at [466, 234] on span "Cancel" at bounding box center [456, 233] width 24 height 11
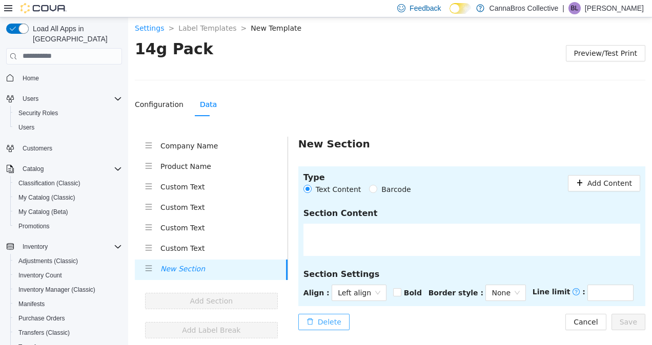
click at [310, 326] on button "Delete" at bounding box center [323, 322] width 51 height 16
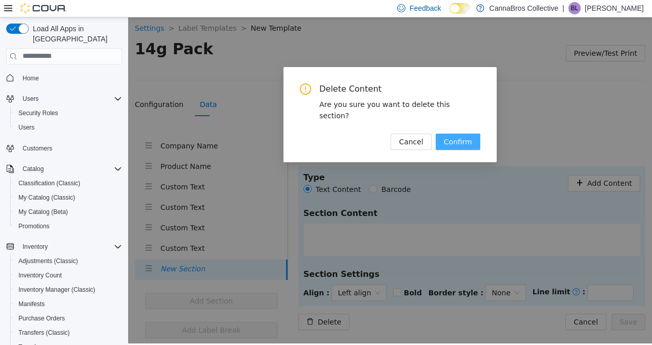
click at [469, 136] on span "Confirm" at bounding box center [458, 141] width 28 height 11
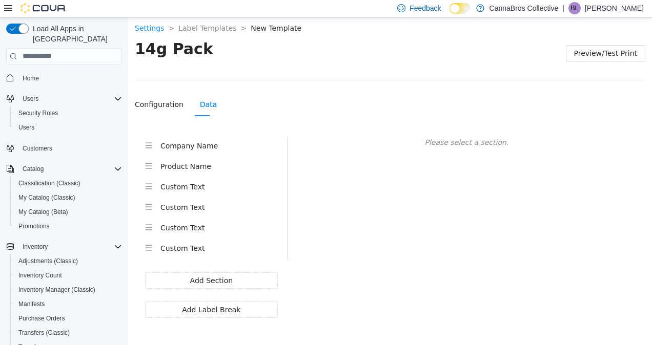
click at [200, 248] on h4 "Custom Text" at bounding box center [223, 247] width 127 height 11
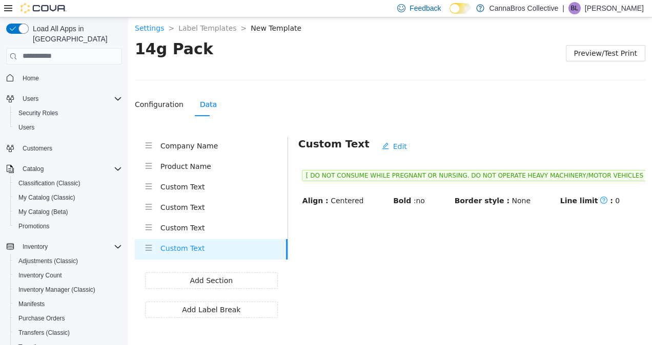
click at [190, 229] on h4 "Custom Text" at bounding box center [223, 227] width 127 height 11
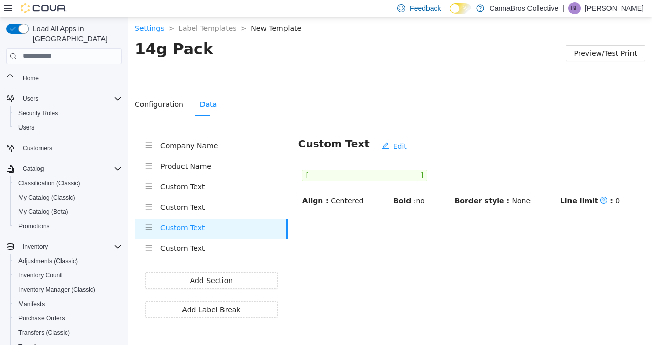
click at [198, 244] on h4 "Custom Text" at bounding box center [223, 247] width 127 height 11
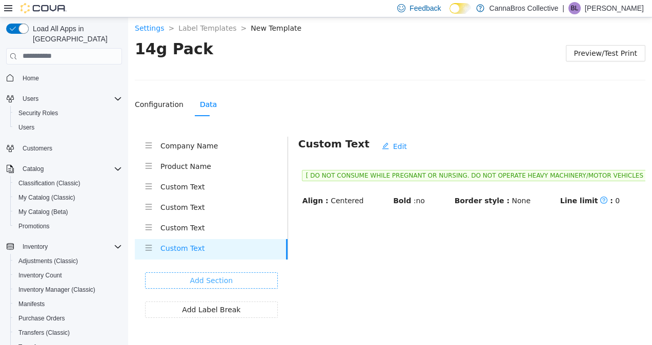
click at [248, 280] on button "Add Section" at bounding box center [211, 280] width 133 height 16
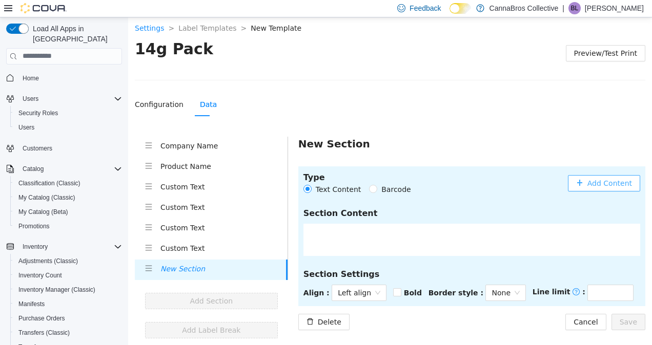
click at [611, 190] on button "Add Content" at bounding box center [604, 183] width 72 height 16
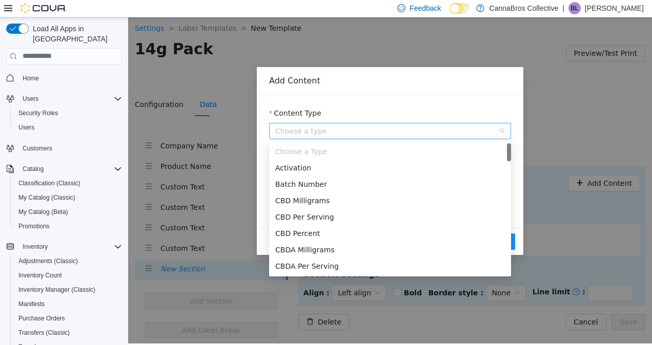
click at [455, 130] on span "Choose a type" at bounding box center [390, 130] width 230 height 15
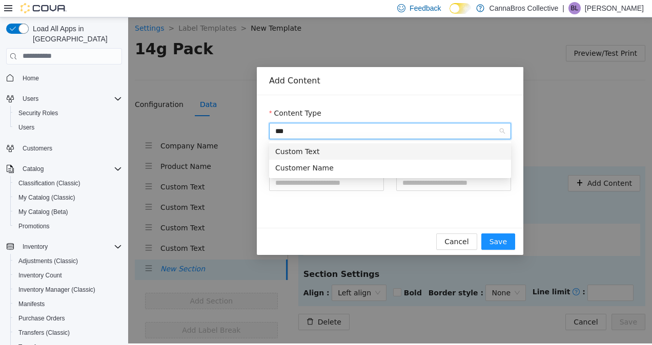
type input "****"
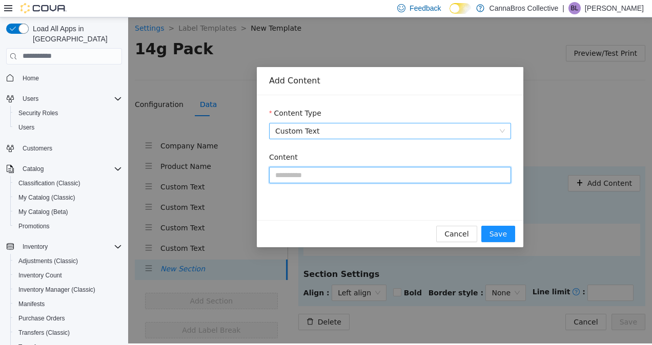
paste input "**********"
type input "**********"
click at [453, 130] on span "Custom Text" at bounding box center [390, 130] width 230 height 15
click at [357, 177] on input "Content" at bounding box center [390, 174] width 242 height 16
paste input "**********"
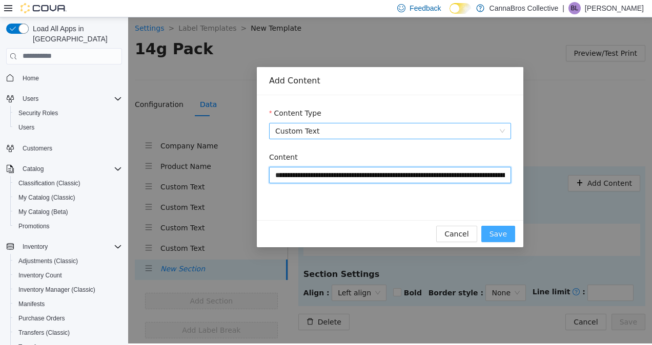
type input "**********"
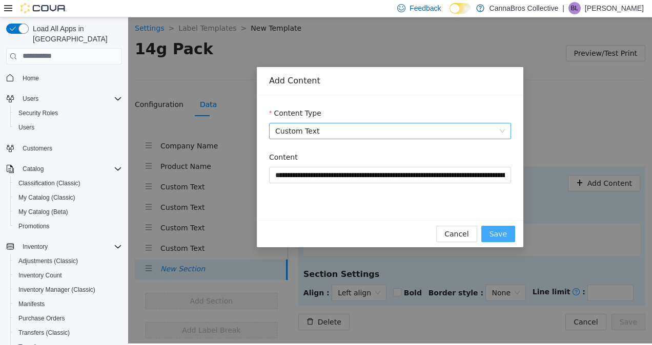
click at [503, 228] on span "Save" at bounding box center [497, 233] width 17 height 11
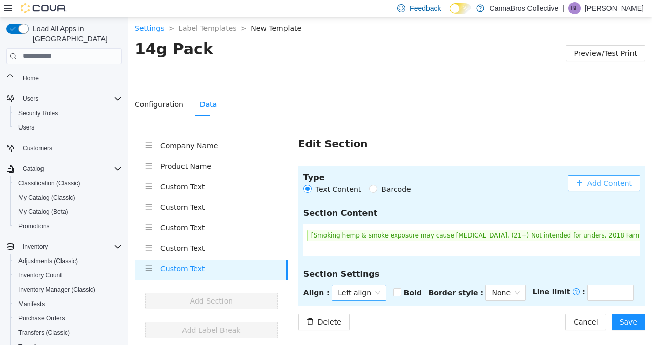
click at [358, 291] on span "Left align" at bounding box center [359, 292] width 43 height 15
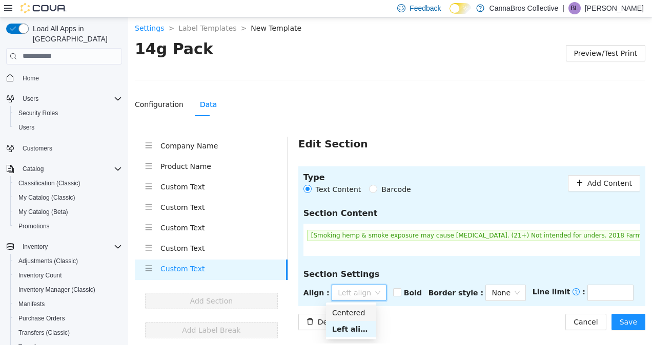
click at [364, 318] on div "Centered" at bounding box center [351, 312] width 38 height 11
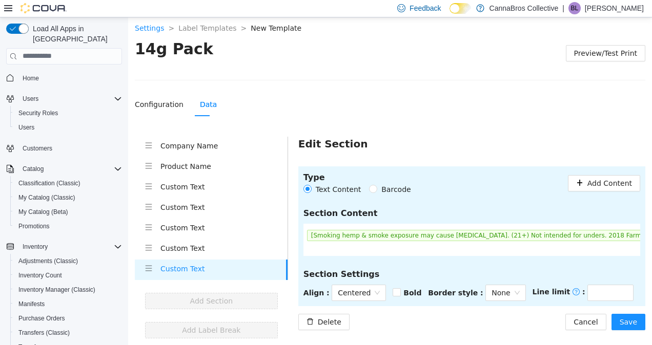
click at [442, 325] on div "Delete Cancel Save" at bounding box center [471, 322] width 347 height 16
click at [638, 320] on button "Save" at bounding box center [628, 322] width 34 height 16
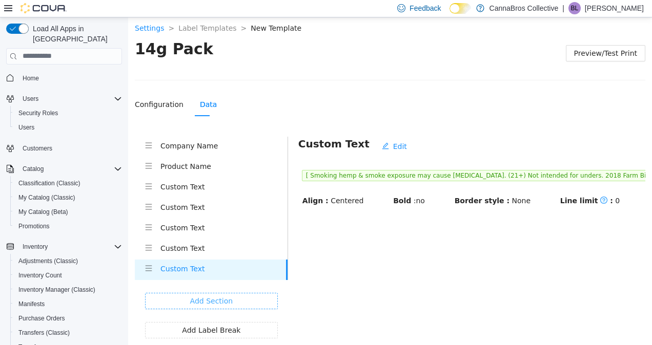
click at [221, 306] on button "Add Section" at bounding box center [211, 301] width 133 height 16
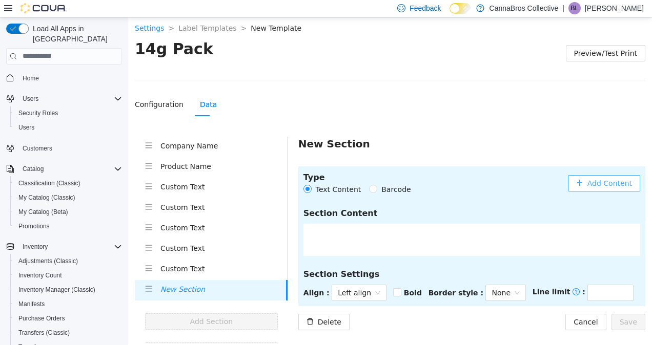
click at [591, 186] on span "Add Content" at bounding box center [609, 182] width 45 height 11
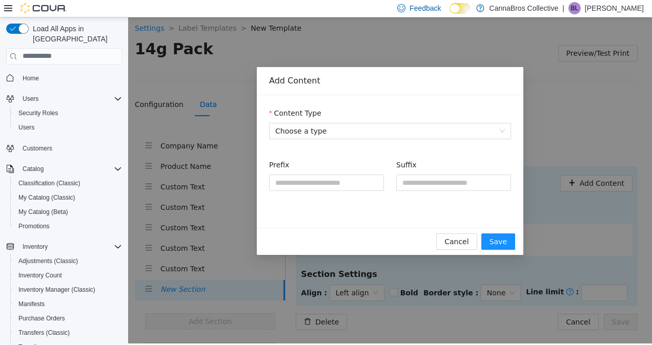
click at [450, 142] on form "Content Type Choose a type Prefix Suffix" at bounding box center [390, 155] width 242 height 96
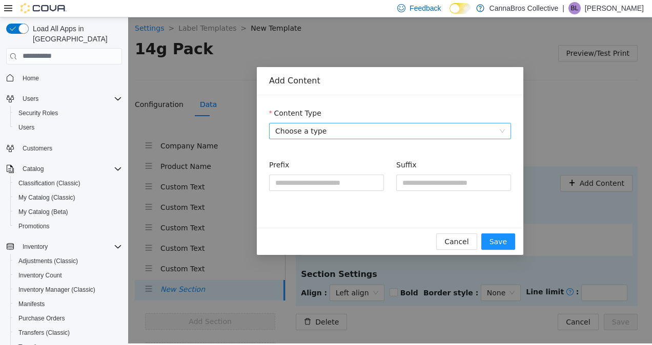
click at [458, 138] on div "Choose a type" at bounding box center [390, 130] width 242 height 16
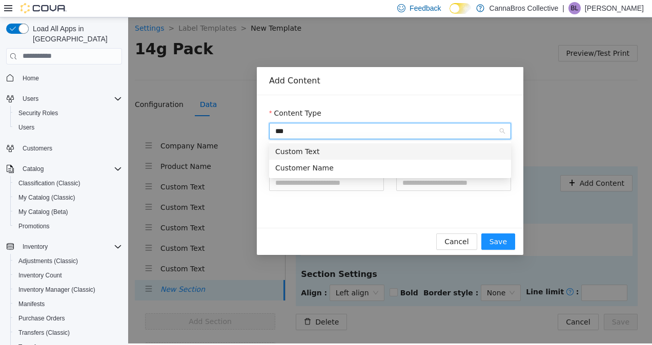
type input "****"
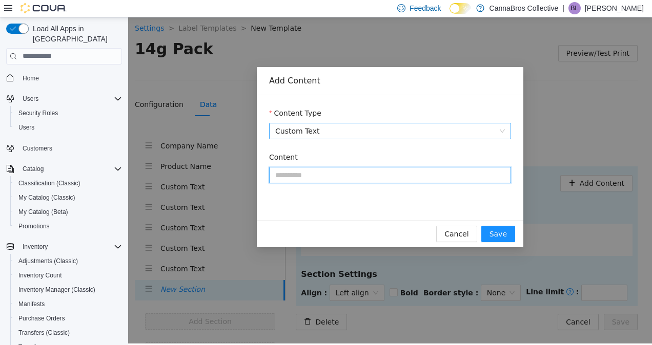
paste input "**********"
click at [458, 138] on div "Custom Text" at bounding box center [390, 130] width 242 height 16
type input "**********"
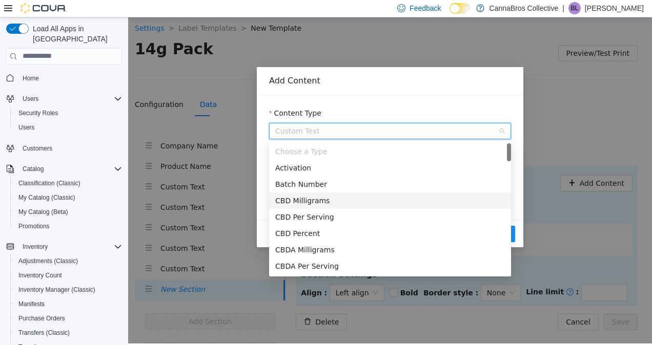
click at [515, 196] on div "**********" at bounding box center [390, 157] width 266 height 125
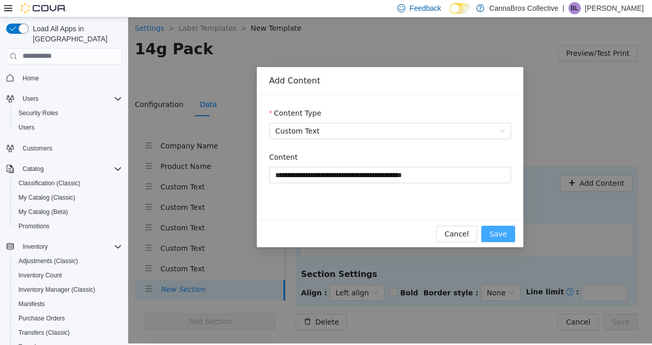
click at [505, 234] on span "Save" at bounding box center [497, 233] width 17 height 11
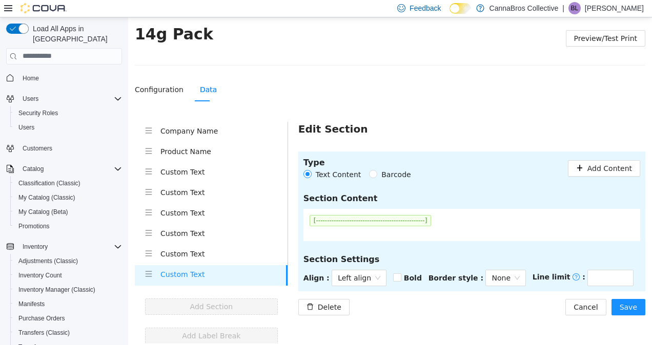
click at [340, 200] on h5 "Section Content" at bounding box center [471, 198] width 337 height 12
click at [357, 276] on span "Left align" at bounding box center [359, 277] width 43 height 15
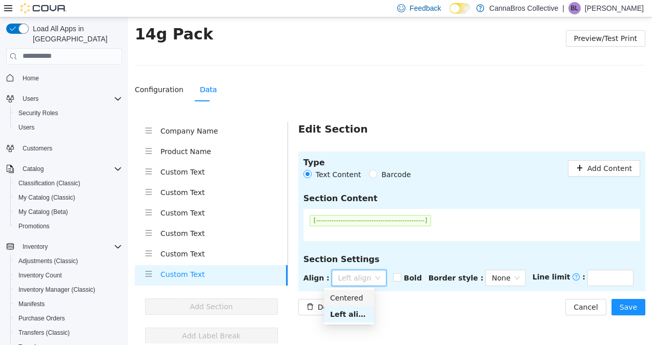
click at [356, 296] on div "Centered" at bounding box center [349, 297] width 38 height 11
click at [356, 296] on div "Type Text Content Barcode Add Content Section Content [------------------------…" at bounding box center [471, 233] width 347 height 164
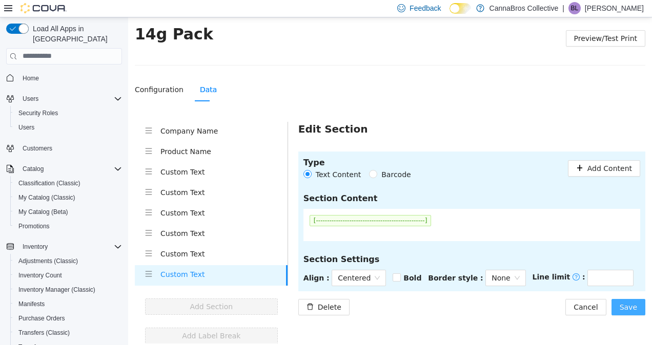
click at [619, 304] on span "Save" at bounding box center [627, 306] width 17 height 11
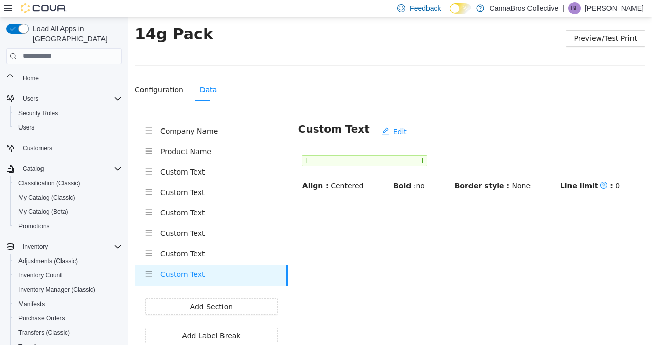
click at [196, 256] on h4 "Custom Text" at bounding box center [223, 253] width 127 height 11
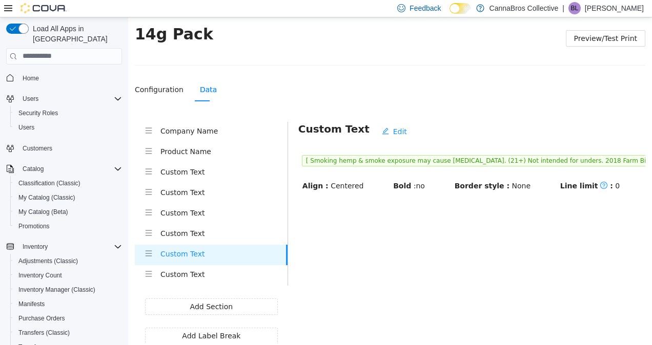
click at [216, 217] on div "Custom Text" at bounding box center [223, 213] width 127 height 13
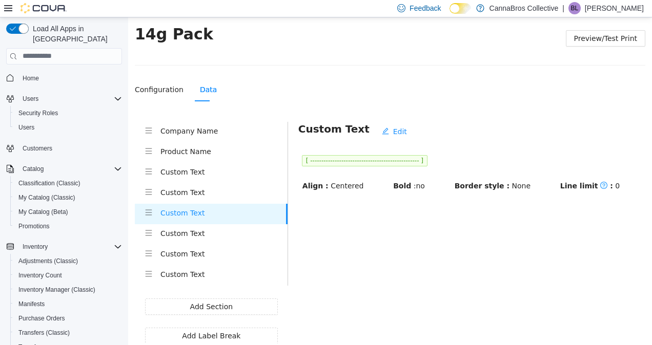
click at [203, 283] on li "Custom Text" at bounding box center [211, 275] width 153 height 20
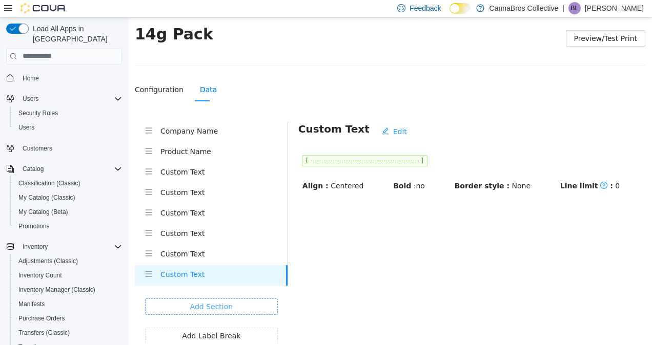
click at [224, 304] on span "Add Section" at bounding box center [211, 306] width 43 height 11
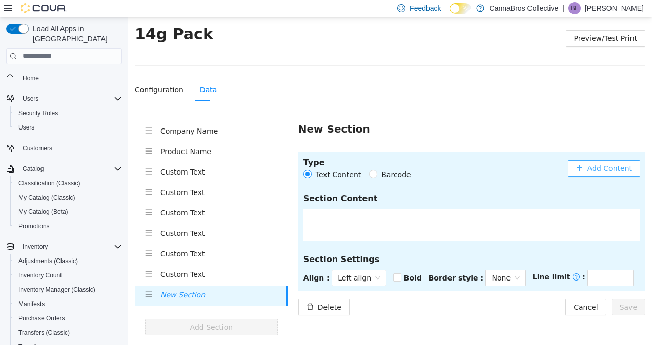
click at [596, 169] on span "Add Content" at bounding box center [609, 167] width 45 height 11
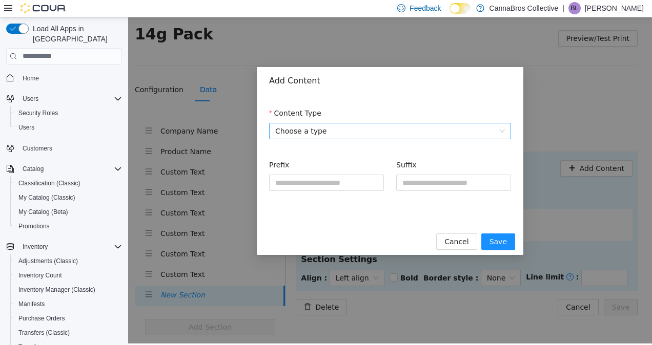
click at [393, 131] on span "Choose a type" at bounding box center [390, 130] width 230 height 15
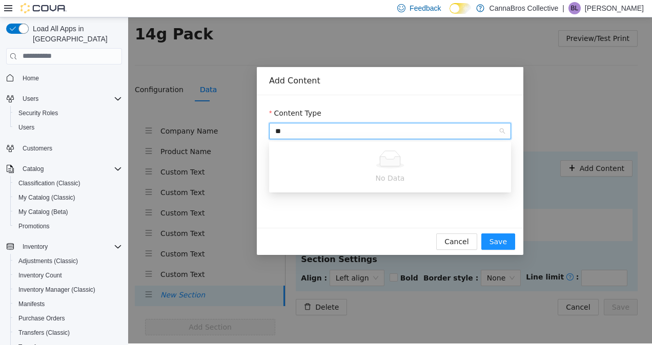
type input "*"
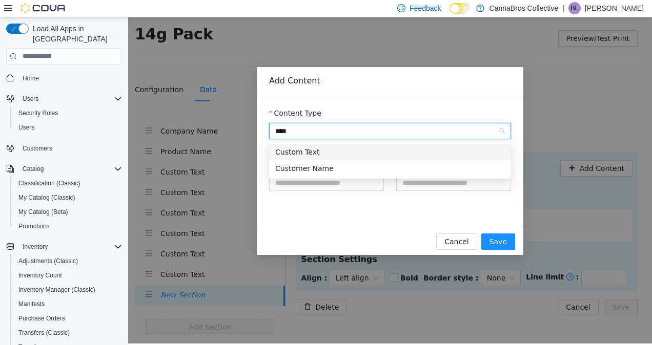
type input "*****"
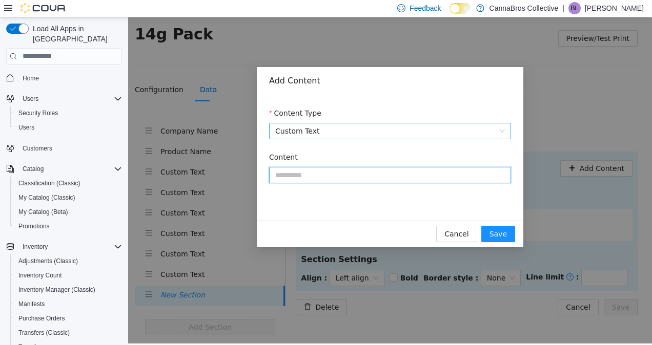
paste input "**********"
click at [370, 170] on input "**********" at bounding box center [390, 174] width 242 height 16
type input "**********"
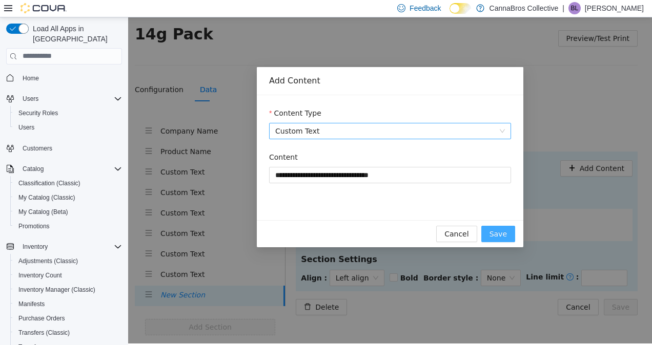
click at [489, 231] on button "Save" at bounding box center [498, 233] width 34 height 16
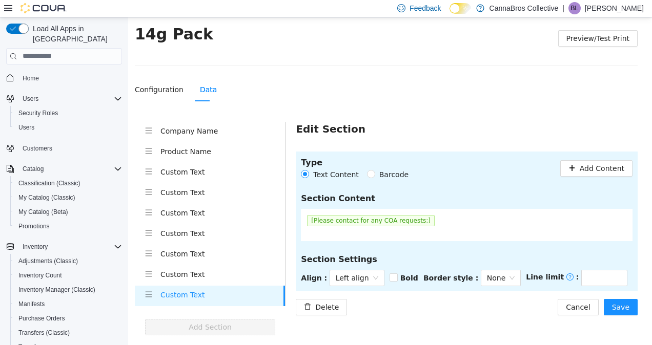
scroll to position [35, 0]
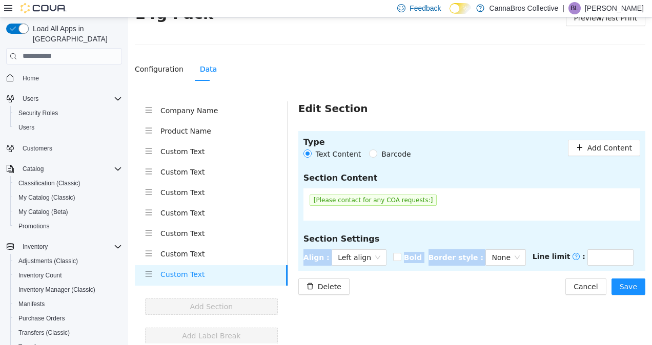
drag, startPoint x: 489, startPoint y: 231, endPoint x: 518, endPoint y: 258, distance: 40.2
click at [518, 258] on section "Type Text Content Barcode Add Content Section Content [Please contact for any C…" at bounding box center [471, 201] width 347 height 140
click at [518, 258] on div "Border style : None" at bounding box center [480, 257] width 104 height 16
click at [370, 257] on div "Left align" at bounding box center [358, 257] width 55 height 16
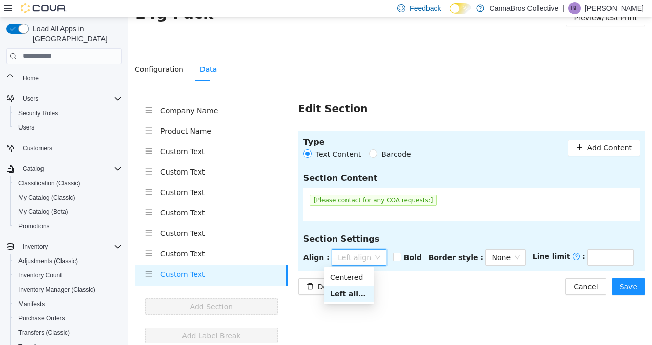
click at [358, 287] on div "Left align" at bounding box center [349, 293] width 50 height 16
click at [359, 282] on div "Delete Cancel Save" at bounding box center [471, 286] width 347 height 16
click at [359, 263] on span "Left align" at bounding box center [359, 256] width 43 height 15
click at [356, 276] on div "Centered" at bounding box center [349, 277] width 38 height 11
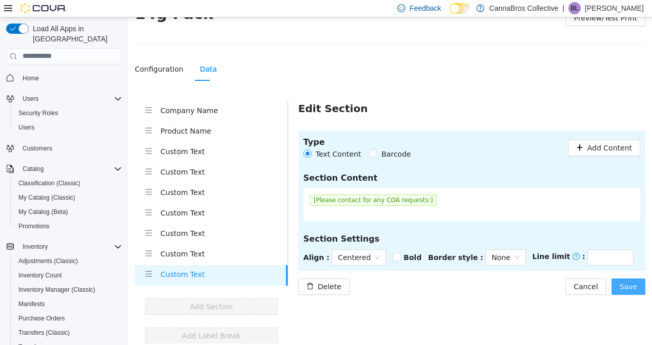
click at [635, 288] on button "Save" at bounding box center [628, 286] width 34 height 16
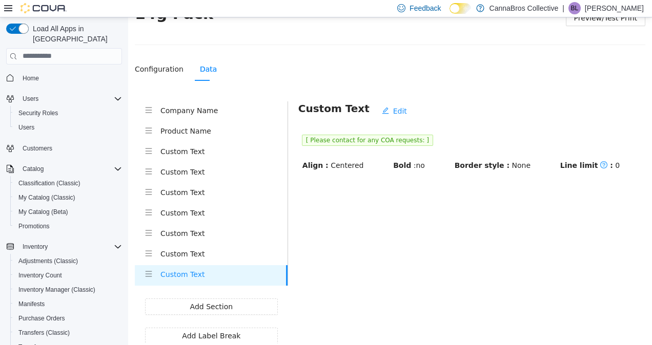
click at [228, 256] on h4 "Custom Text" at bounding box center [223, 253] width 127 height 11
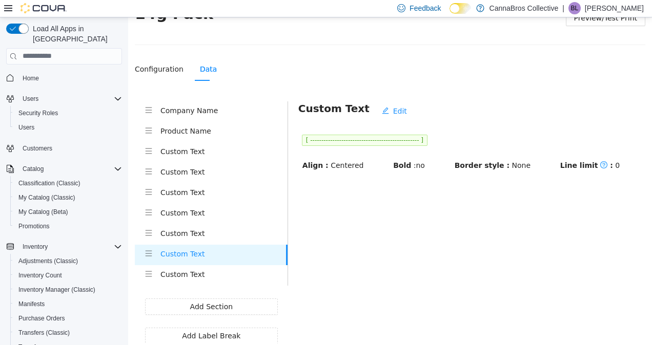
click at [232, 240] on div "Company Name Product Name Custom Text Custom Text Custom Text Custom Text Custo…" at bounding box center [211, 193] width 153 height 184
click at [232, 240] on div "Custom Text" at bounding box center [223, 233] width 127 height 13
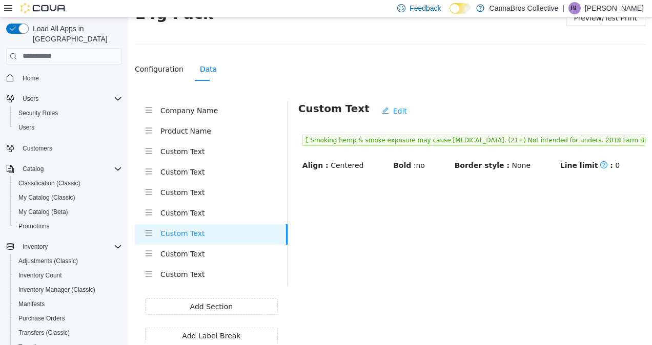
click at [233, 207] on h4 "Custom Text" at bounding box center [223, 212] width 127 height 11
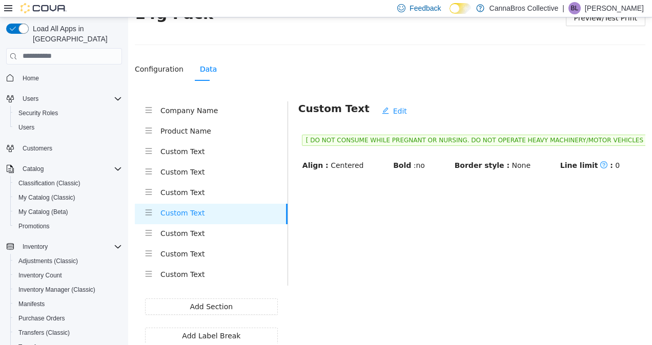
click at [235, 186] on h4 "Custom Text" at bounding box center [223, 191] width 127 height 11
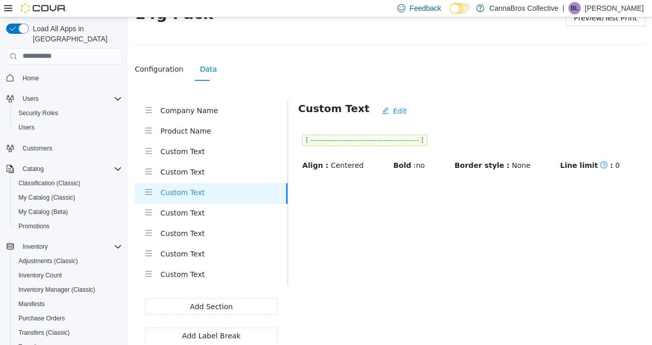
click at [212, 280] on div "Custom Text" at bounding box center [223, 274] width 127 height 13
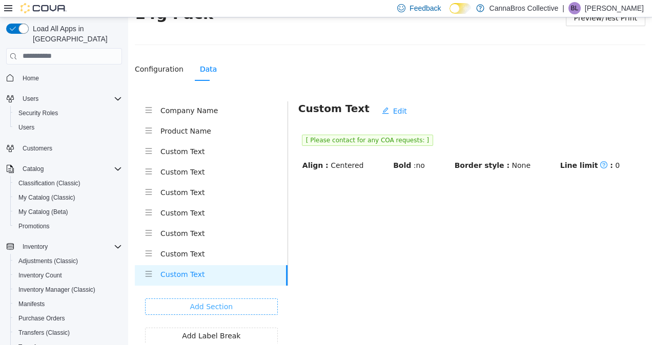
click at [227, 308] on span "Add Section" at bounding box center [211, 306] width 43 height 11
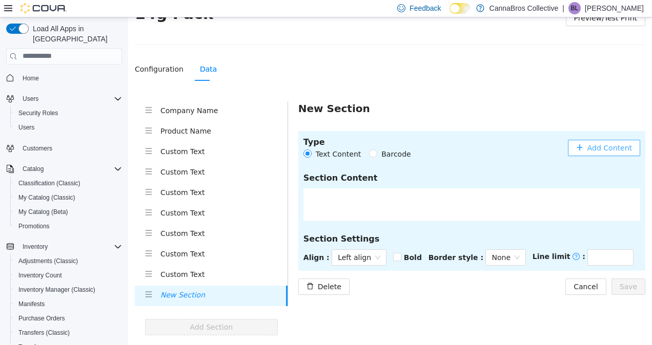
click at [615, 151] on span "Add Content" at bounding box center [609, 147] width 45 height 11
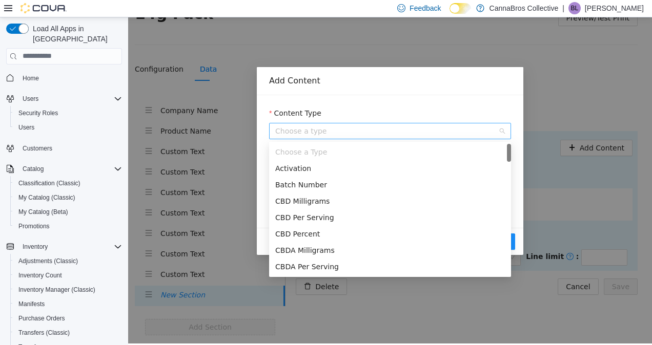
click at [398, 130] on span "Choose a type" at bounding box center [390, 130] width 230 height 15
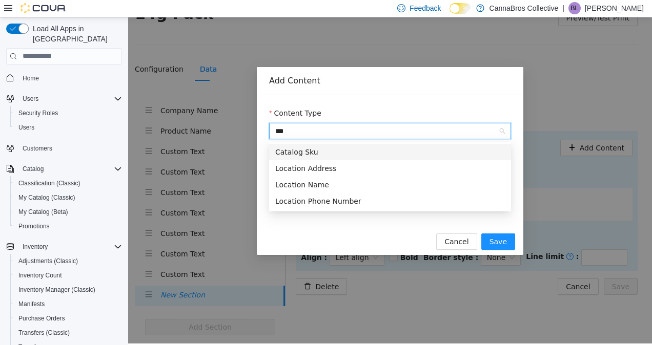
type input "****"
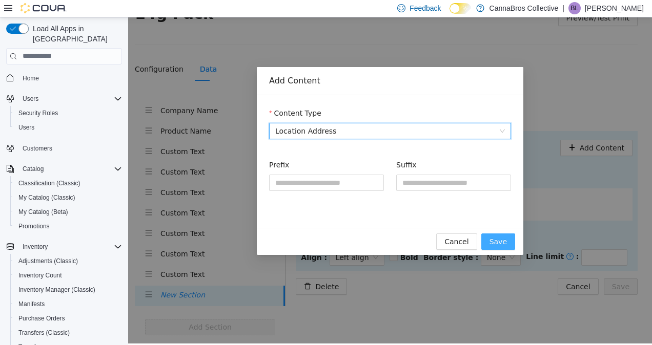
click at [508, 242] on button "Save" at bounding box center [498, 241] width 34 height 16
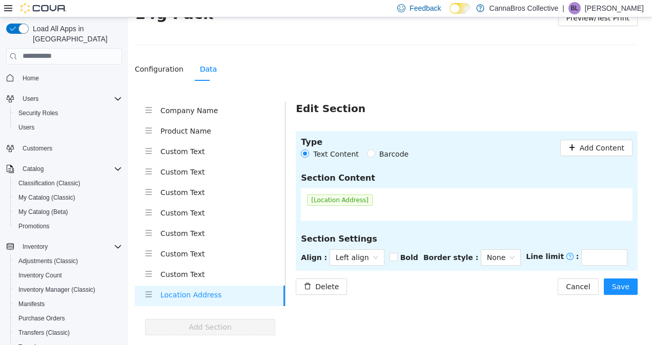
scroll to position [56, 0]
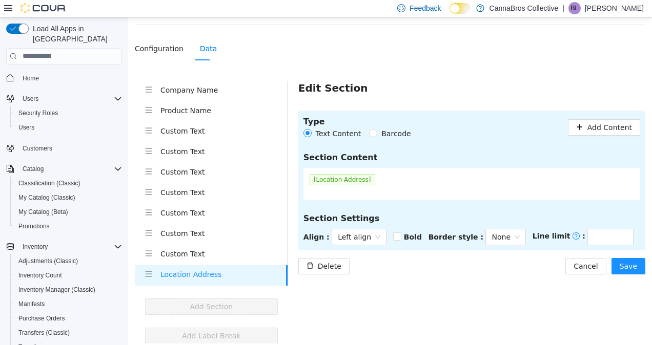
click at [320, 238] on strong "Align :" at bounding box center [316, 237] width 26 height 8
click at [338, 236] on span "Left align" at bounding box center [359, 236] width 43 height 15
click at [338, 247] on body "Settings > Label Templates > New Template > 14g Pack Preview/Test Print Configu…" at bounding box center [390, 124] width 524 height 328
click at [345, 231] on span "Left align" at bounding box center [359, 236] width 43 height 15
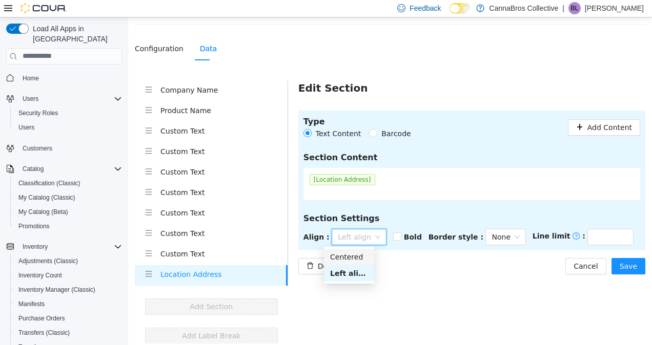
click at [345, 250] on div "Centered" at bounding box center [349, 256] width 50 height 16
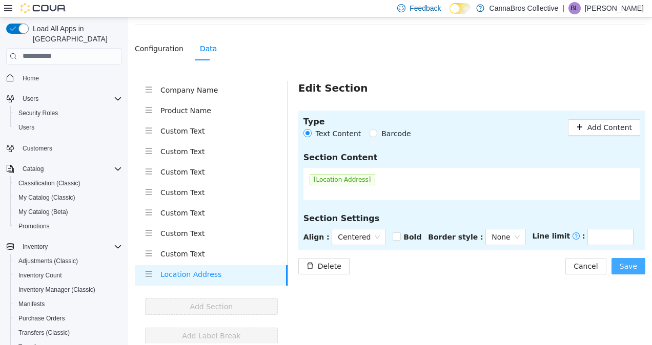
click at [636, 266] on button "Save" at bounding box center [628, 266] width 34 height 16
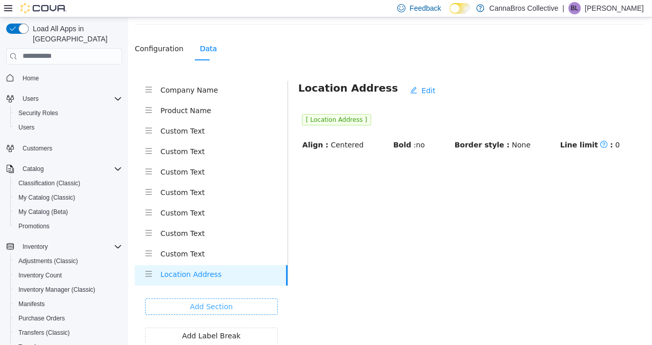
click at [186, 302] on button "Add Section" at bounding box center [211, 306] width 133 height 16
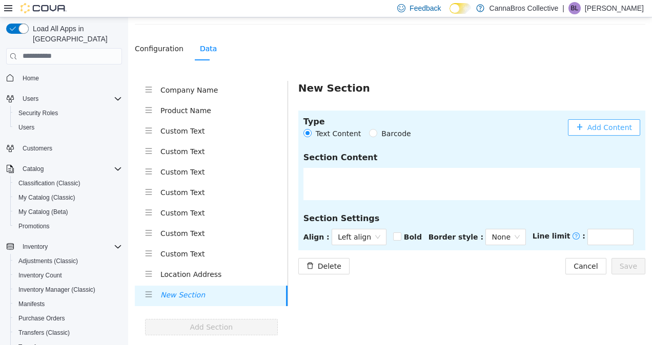
click at [599, 123] on span "Add Content" at bounding box center [609, 126] width 45 height 11
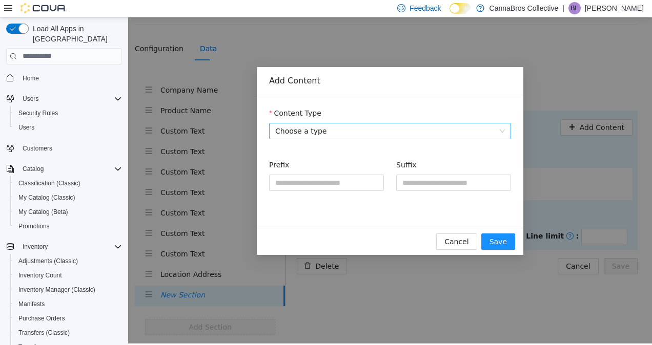
click at [441, 131] on span "Choose a type" at bounding box center [390, 130] width 230 height 15
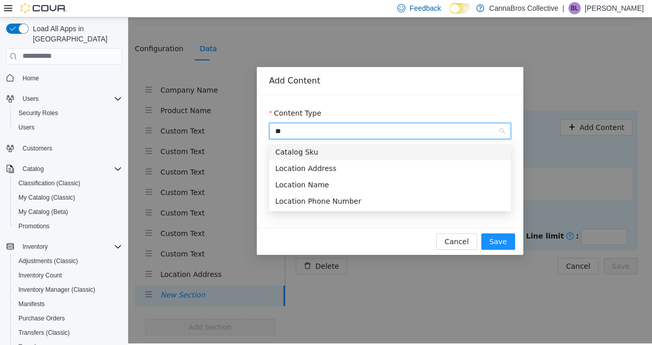
type input "***"
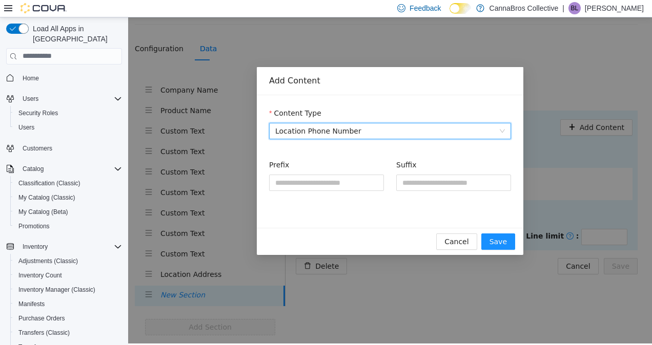
click at [498, 231] on div "Cancel Save" at bounding box center [390, 240] width 266 height 27
click at [503, 242] on span "Save" at bounding box center [497, 241] width 17 height 11
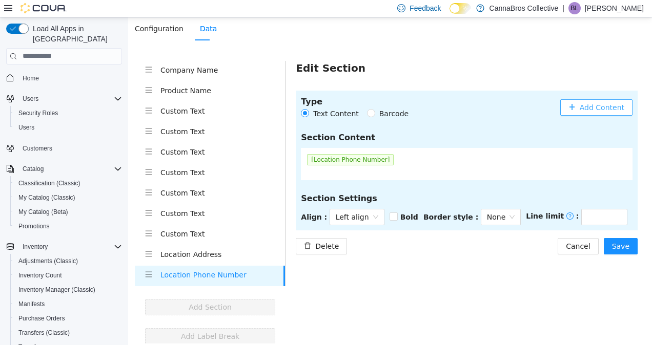
scroll to position [76, 0]
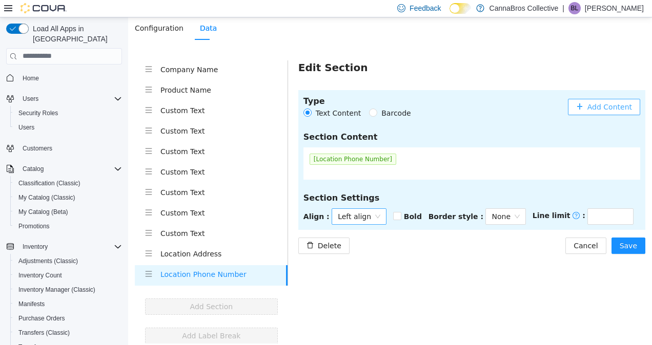
click at [351, 213] on span "Left align" at bounding box center [359, 216] width 43 height 15
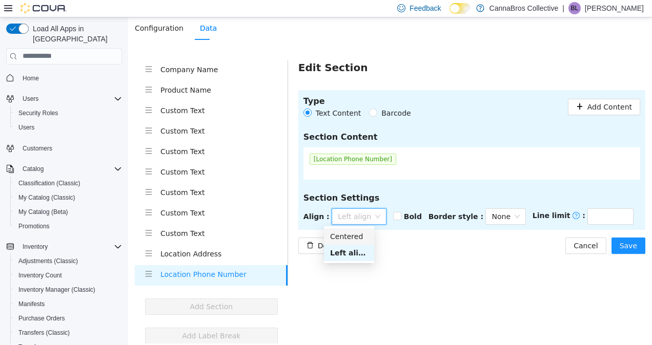
click at [353, 235] on div "Centered" at bounding box center [349, 236] width 38 height 11
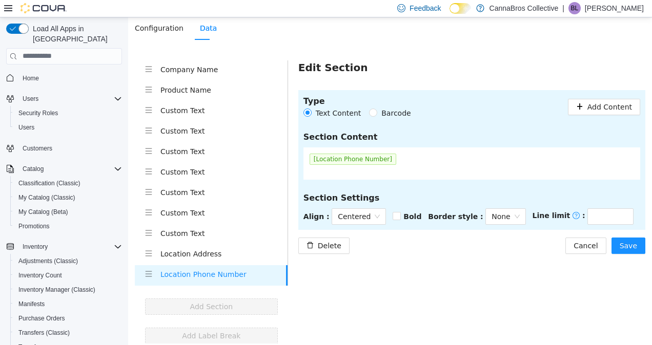
click at [473, 245] on div "Delete Cancel Save" at bounding box center [471, 245] width 347 height 16
click at [630, 242] on button "Save" at bounding box center [628, 245] width 34 height 16
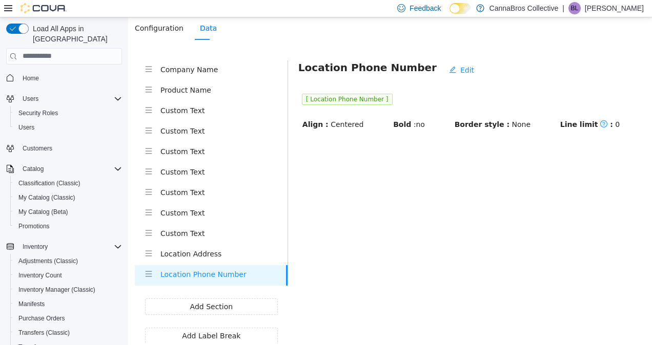
scroll to position [0, 0]
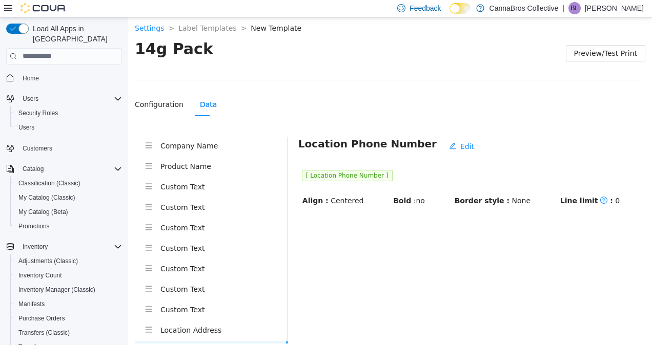
click at [637, 47] on section "Settings > Label Templates > New Template > 14g Pack Preview/Test Print Configu…" at bounding box center [390, 217] width 524 height 405
click at [608, 50] on span "Preview/Test Print" at bounding box center [605, 52] width 63 height 11
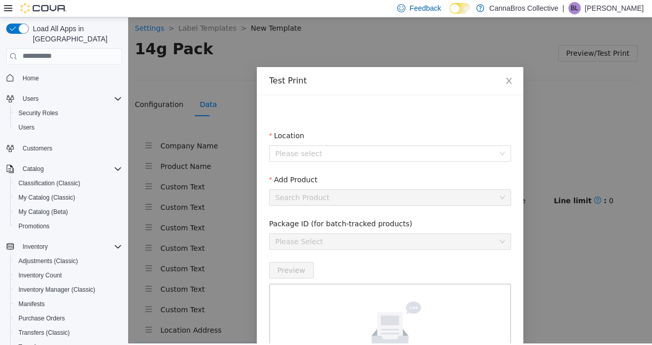
click at [305, 143] on div "Location" at bounding box center [390, 137] width 242 height 15
click at [305, 149] on input "Location" at bounding box center [386, 152] width 222 height 15
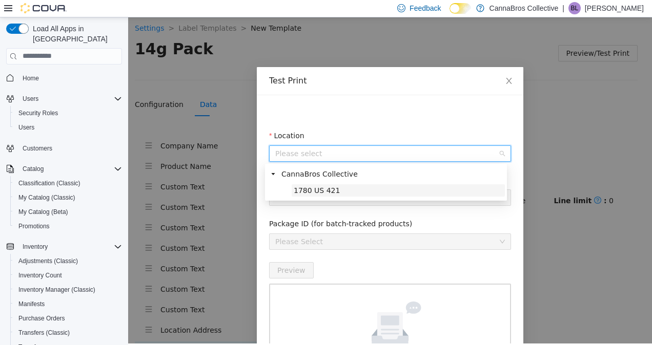
click at [307, 186] on span "1780 US 421" at bounding box center [317, 190] width 46 height 8
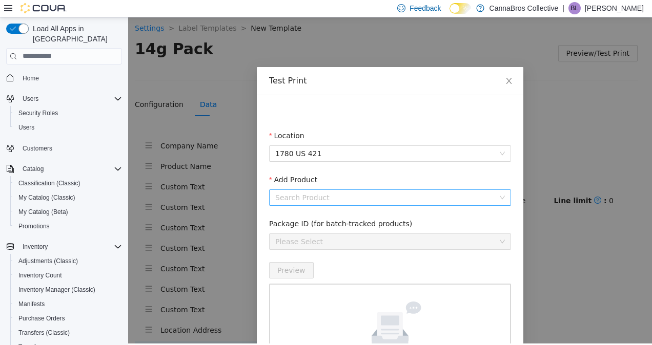
click at [312, 193] on input "Add Product" at bounding box center [386, 197] width 222 height 15
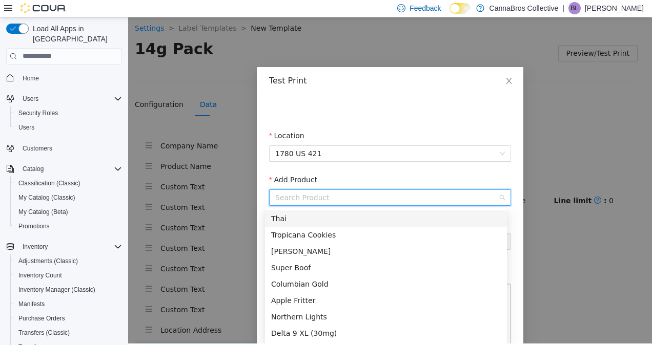
click at [305, 219] on div "Thai" at bounding box center [386, 218] width 230 height 11
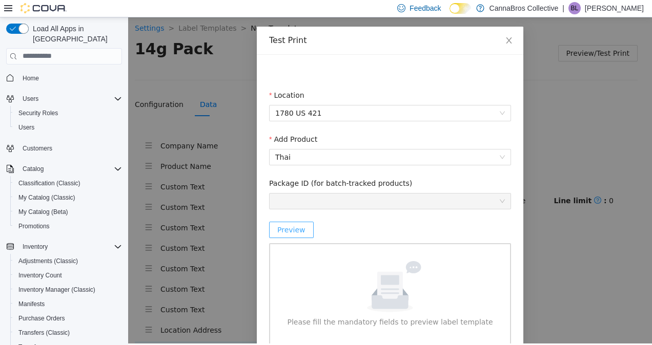
click at [289, 228] on span "Preview" at bounding box center [291, 229] width 28 height 11
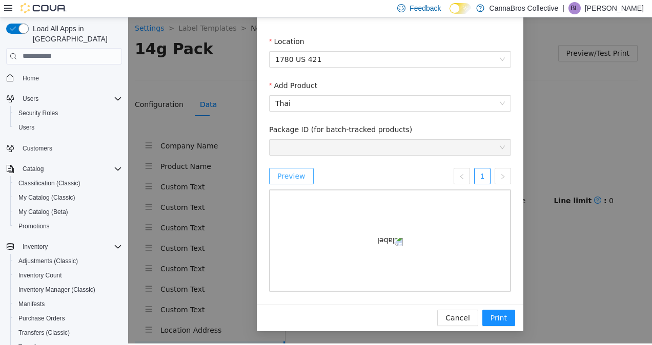
scroll to position [161, 0]
click at [458, 320] on span "Cancel" at bounding box center [457, 317] width 24 height 11
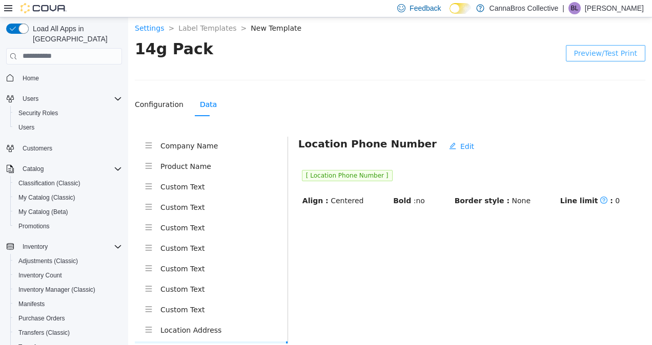
click at [223, 174] on li "Product Name" at bounding box center [211, 167] width 153 height 20
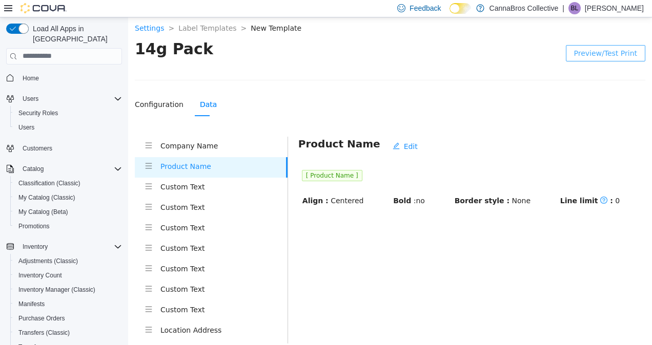
click at [218, 189] on h4 "Custom Text" at bounding box center [223, 186] width 127 height 11
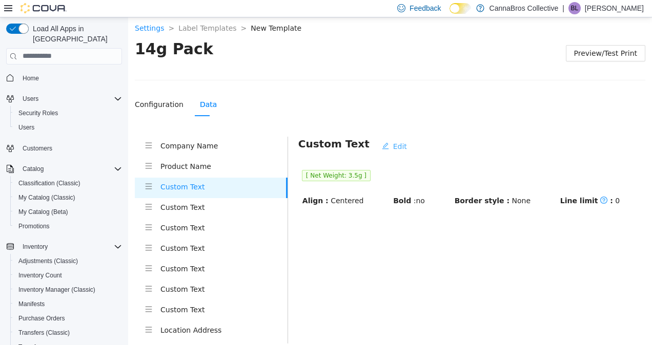
click at [379, 153] on button "Edit" at bounding box center [393, 146] width 41 height 16
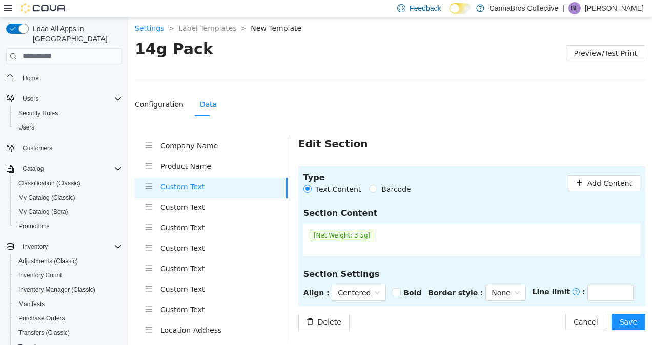
click at [355, 241] on div "[Net Weight: 3.5g]" at bounding box center [342, 235] width 72 height 18
click at [356, 236] on span "[Net Weight: 3.5g]" at bounding box center [341, 235] width 65 height 11
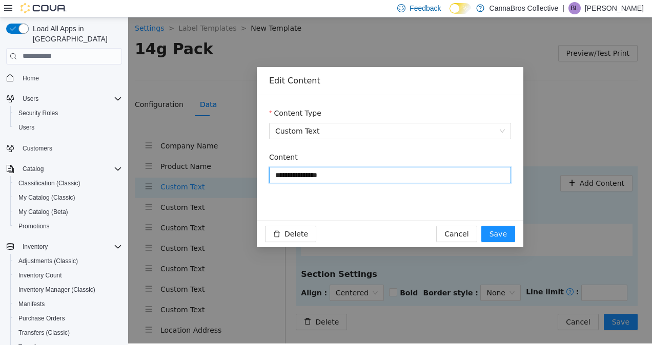
click at [329, 179] on input "**********" at bounding box center [390, 174] width 242 height 16
type input "**********"
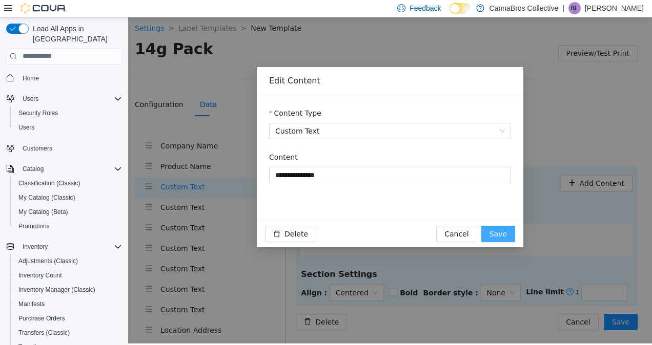
click at [505, 239] on span "Save" at bounding box center [497, 233] width 17 height 11
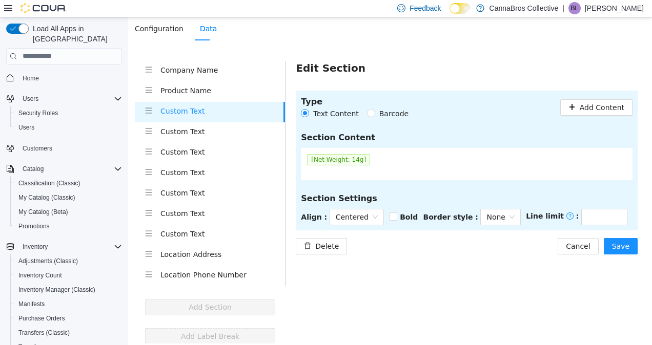
scroll to position [76, 0]
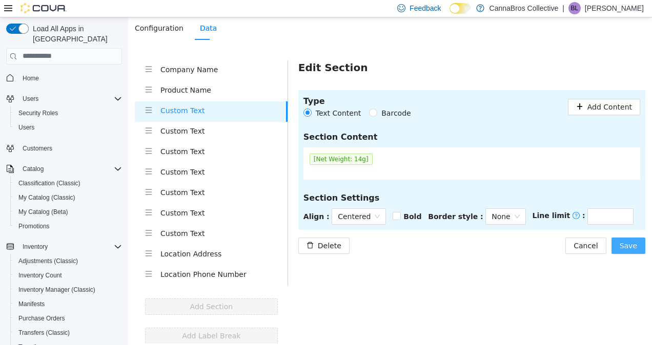
click at [628, 243] on span "Save" at bounding box center [627, 245] width 17 height 11
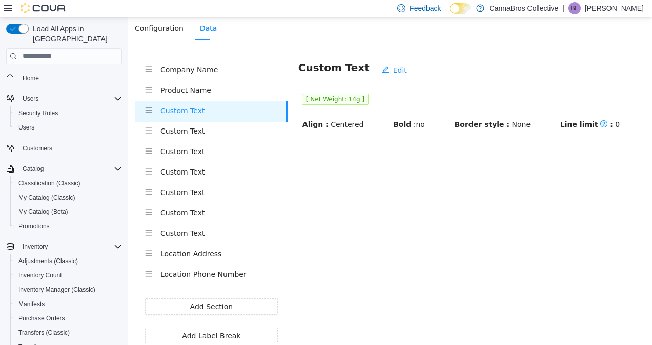
click at [206, 259] on div "Location Address" at bounding box center [223, 254] width 127 height 13
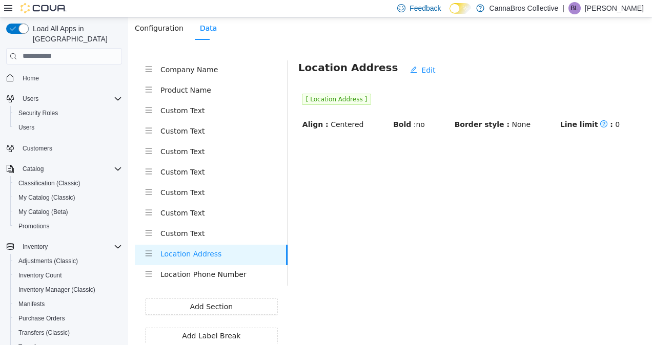
click at [206, 259] on div "Location Address" at bounding box center [223, 254] width 126 height 13
click at [204, 271] on h4 "Location Phone Number" at bounding box center [223, 273] width 127 height 11
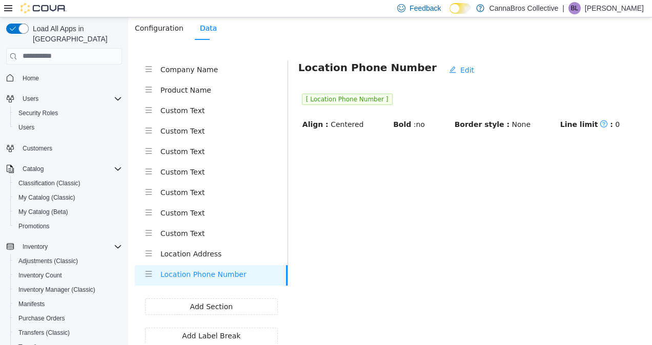
scroll to position [0, 0]
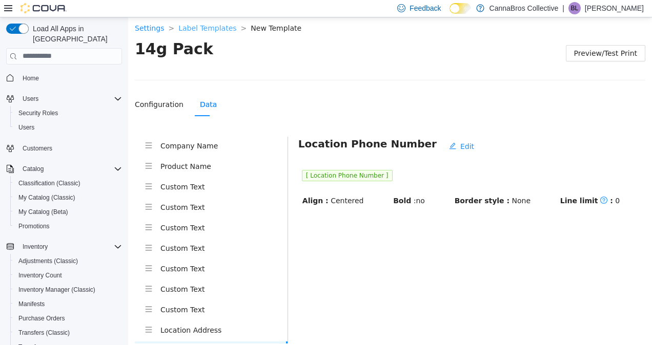
click at [187, 28] on link "Label Templates" at bounding box center [207, 28] width 58 height 8
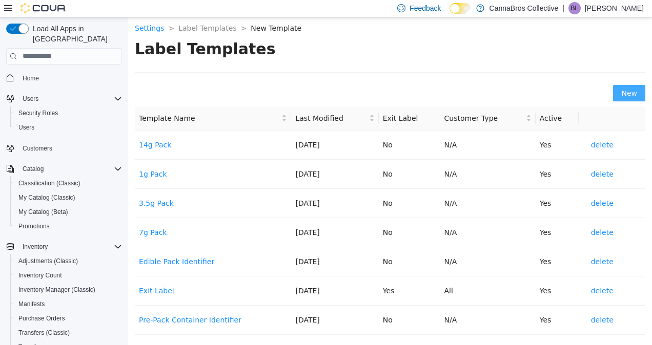
click at [624, 95] on span "New" at bounding box center [629, 92] width 16 height 11
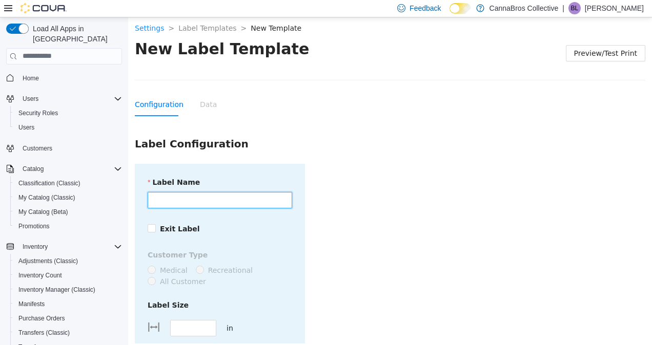
click at [226, 202] on input "Label Name" at bounding box center [220, 200] width 144 height 16
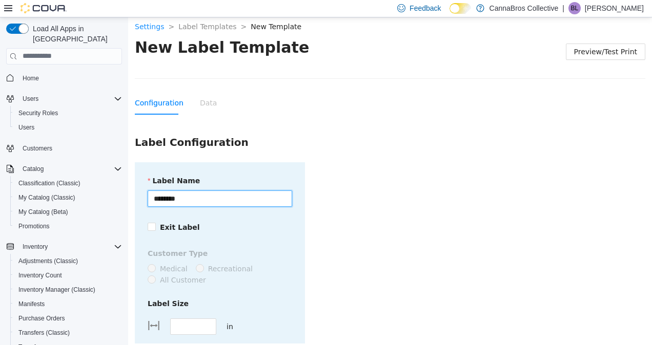
scroll to position [112, 0]
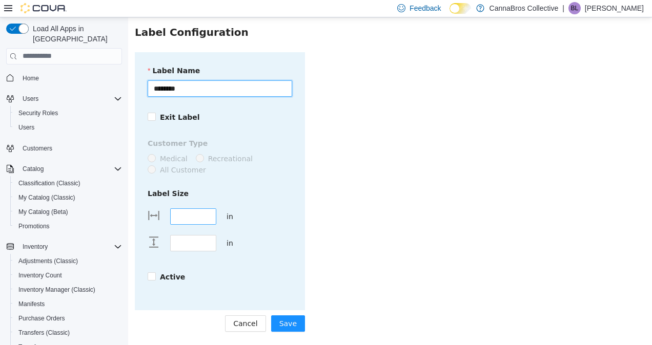
type input "********"
click at [202, 209] on input "****" at bounding box center [193, 216] width 45 height 15
type input "****"
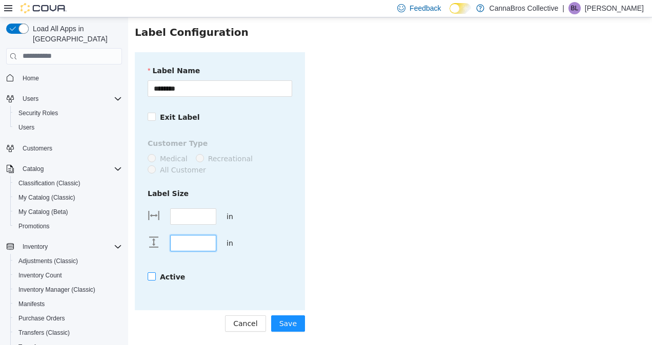
type input "****"
click at [167, 277] on strong "Active" at bounding box center [172, 277] width 25 height 8
click at [290, 329] on button "Save" at bounding box center [288, 323] width 34 height 16
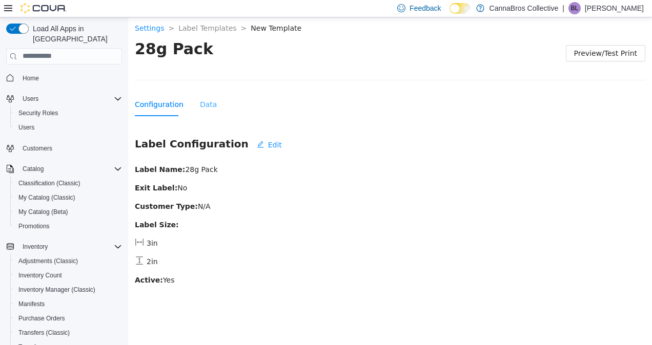
click at [202, 109] on div "Data" at bounding box center [208, 104] width 17 height 24
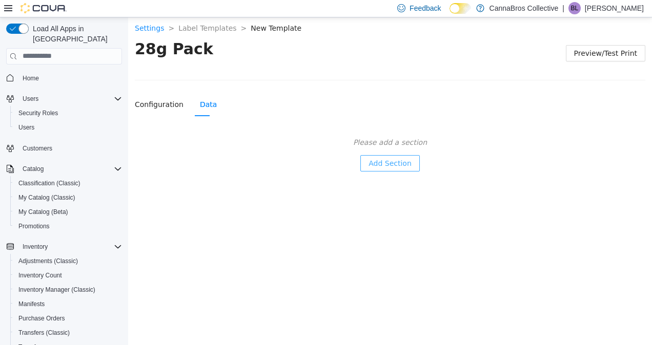
click at [402, 159] on span "Add Section" at bounding box center [389, 162] width 43 height 11
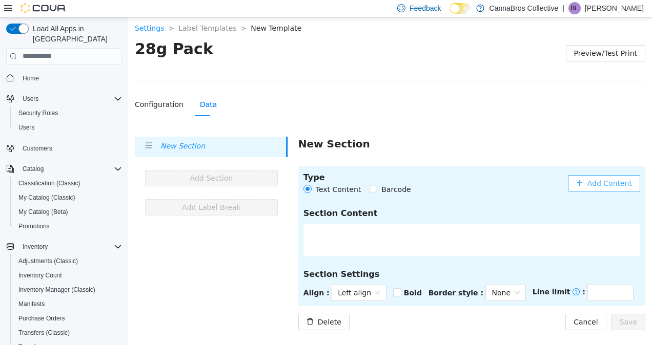
click at [622, 183] on span "Add Content" at bounding box center [609, 182] width 45 height 11
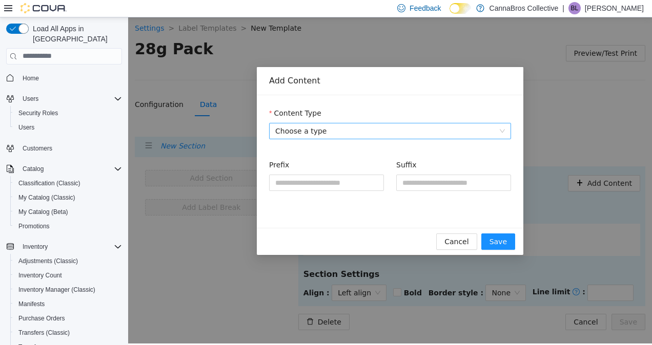
click at [420, 131] on span "Choose a type" at bounding box center [390, 130] width 230 height 15
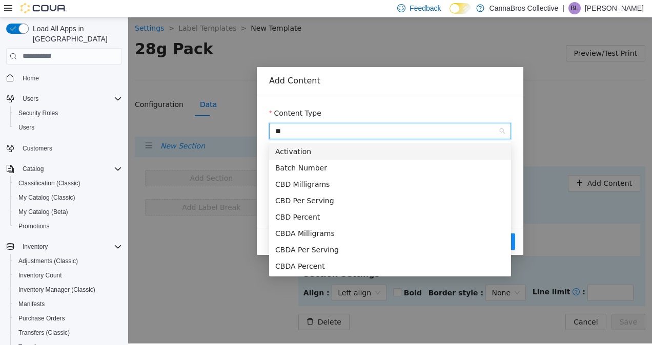
type input "***"
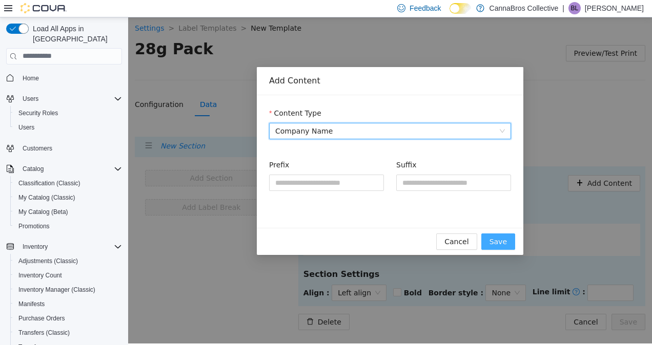
click at [496, 240] on span "Save" at bounding box center [497, 241] width 17 height 11
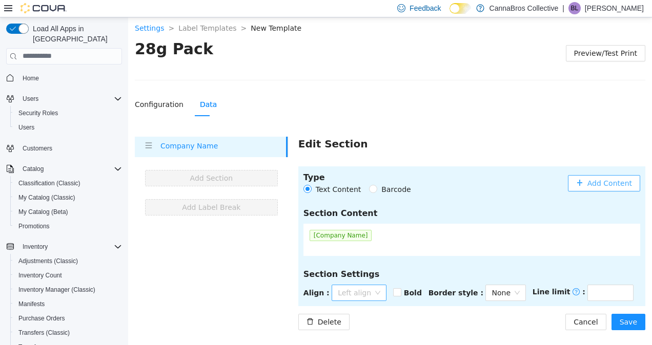
click at [363, 296] on span "Left align" at bounding box center [359, 292] width 43 height 15
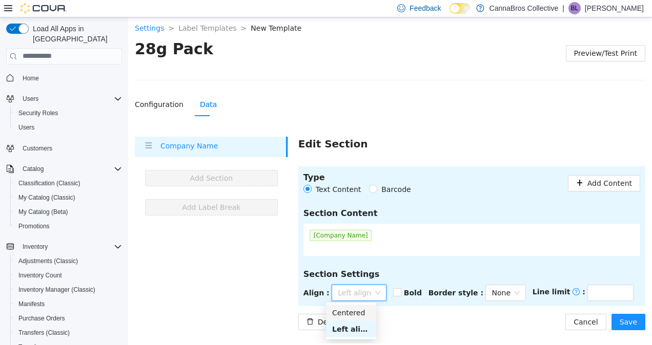
click at [356, 307] on div "Centered" at bounding box center [351, 312] width 38 height 11
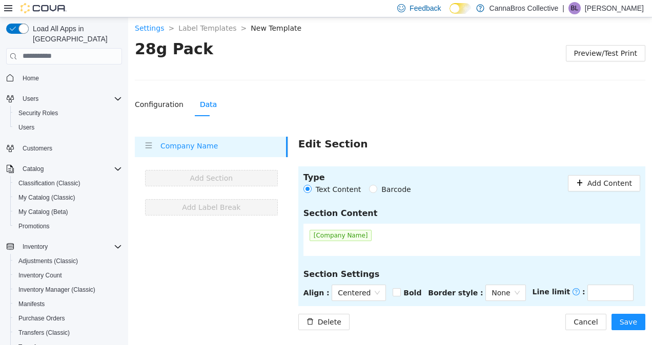
click at [405, 290] on strong "Bold" at bounding box center [412, 292] width 18 height 8
click at [390, 295] on div "Align : Centered" at bounding box center [348, 292] width 90 height 16
click at [518, 285] on div "Border style : None" at bounding box center [480, 292] width 104 height 16
click at [505, 290] on span "None" at bounding box center [505, 292] width 28 height 15
click at [498, 333] on div "Normal" at bounding box center [498, 328] width 26 height 11
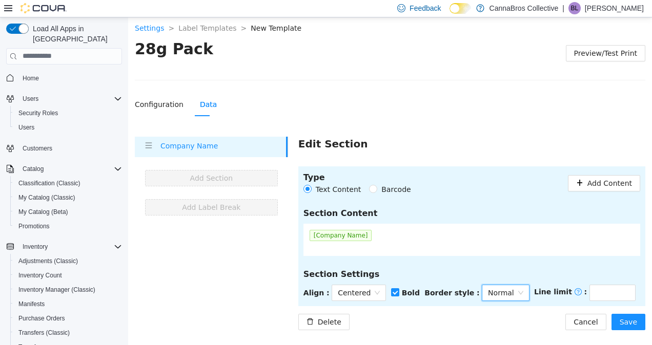
click at [550, 323] on div "Delete Cancel Save" at bounding box center [471, 322] width 347 height 16
click at [639, 322] on button "Save" at bounding box center [628, 322] width 34 height 16
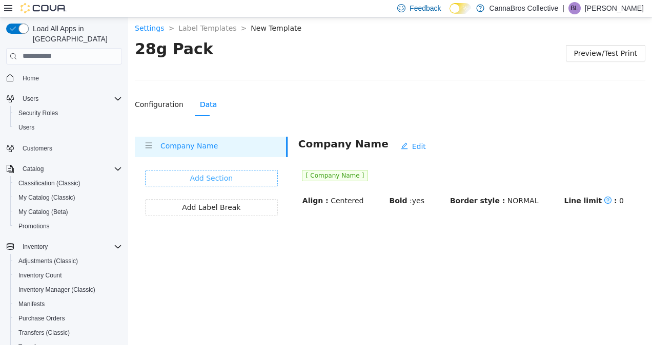
click at [239, 178] on button "Add Section" at bounding box center [211, 178] width 133 height 16
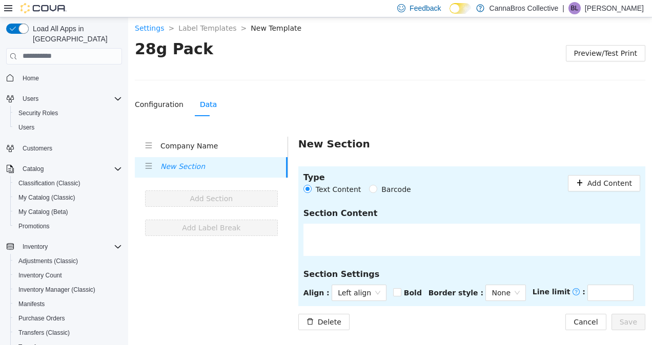
click at [605, 196] on section "Type Text Content Barcode Add Content Section Content Section Settings Align : …" at bounding box center [471, 236] width 347 height 140
click at [603, 189] on button "Add Content" at bounding box center [604, 183] width 72 height 16
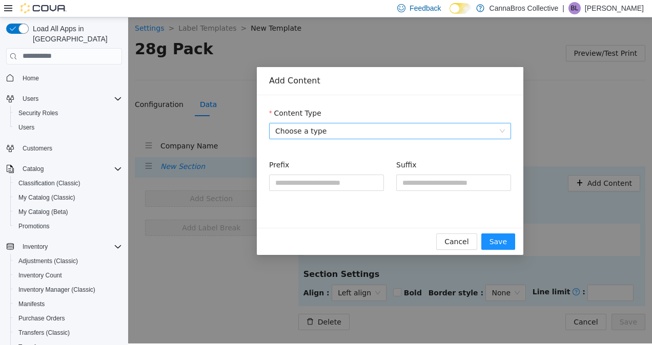
click at [385, 136] on span "Choose a type" at bounding box center [390, 130] width 230 height 15
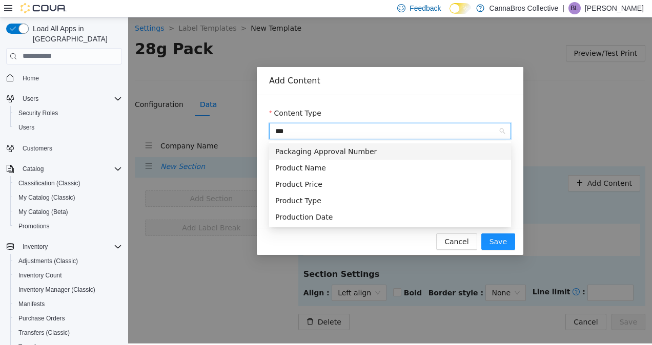
type input "****"
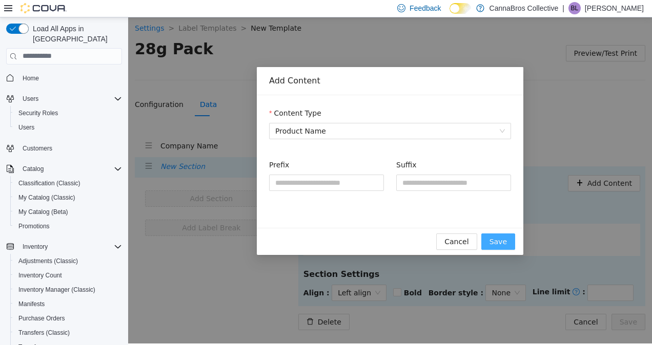
click at [503, 241] on span "Save" at bounding box center [497, 241] width 17 height 11
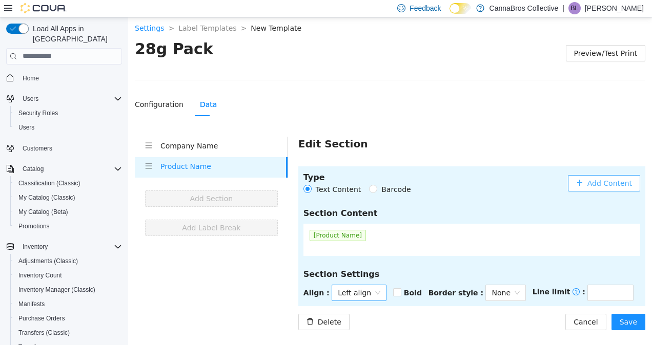
click at [347, 286] on span "Left align" at bounding box center [359, 292] width 43 height 15
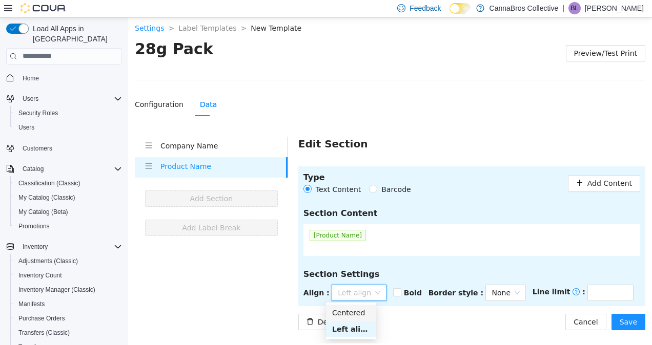
click at [357, 309] on div "Centered" at bounding box center [351, 312] width 38 height 11
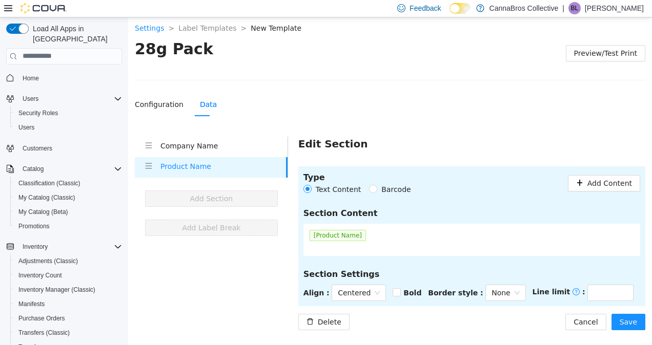
click at [412, 293] on strong "Bold" at bounding box center [412, 292] width 18 height 8
click at [623, 321] on span "Save" at bounding box center [627, 321] width 17 height 11
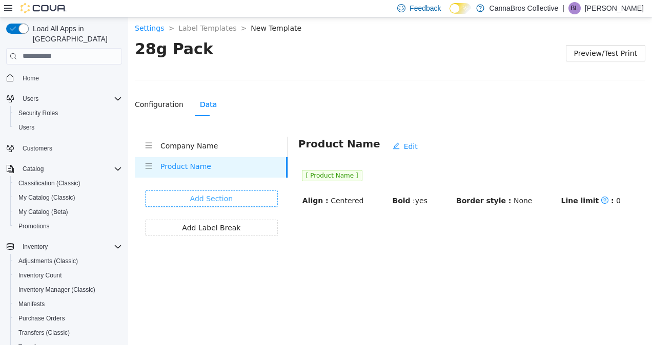
click at [241, 194] on button "Add Section" at bounding box center [211, 198] width 133 height 16
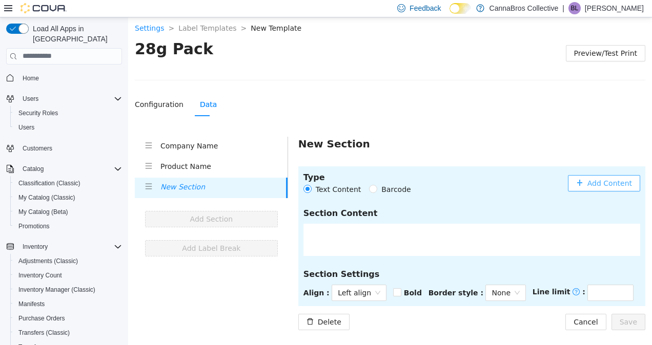
click at [603, 178] on span "Add Content" at bounding box center [609, 182] width 45 height 11
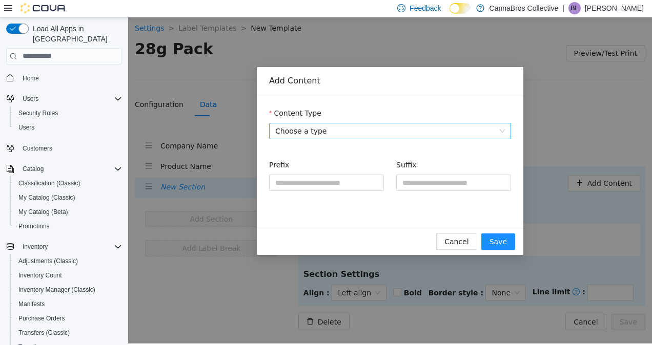
click at [372, 131] on span "Choose a type" at bounding box center [390, 130] width 230 height 15
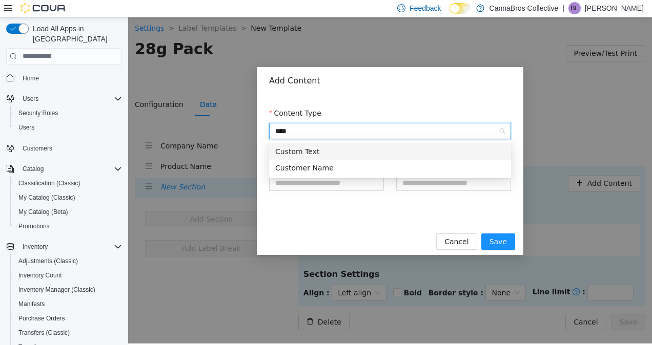
type input "*****"
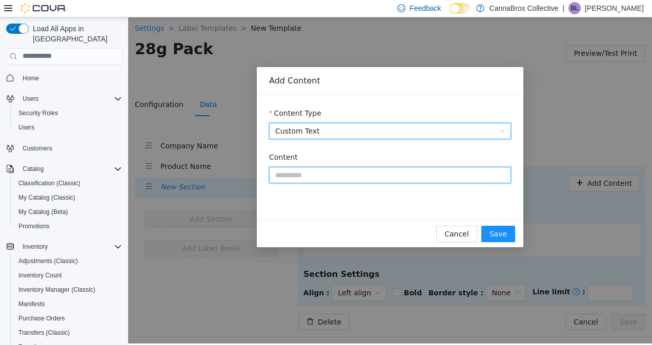
paste input "**********"
click at [347, 168] on input "**********" at bounding box center [390, 174] width 242 height 16
type input "**********"
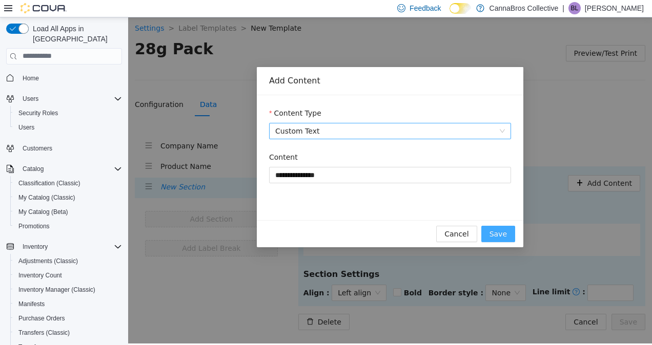
click at [497, 234] on span "Save" at bounding box center [497, 233] width 17 height 11
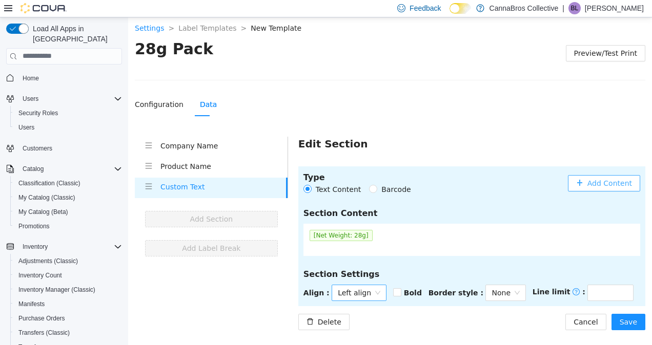
click at [357, 287] on span "Left align" at bounding box center [359, 292] width 43 height 15
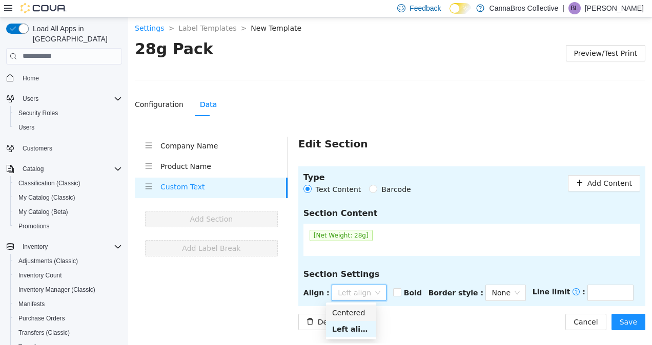
click at [358, 311] on div "Centered" at bounding box center [351, 312] width 38 height 11
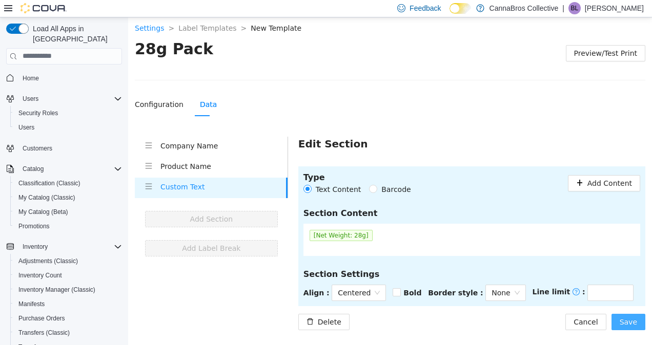
click at [628, 323] on span "Save" at bounding box center [627, 321] width 17 height 11
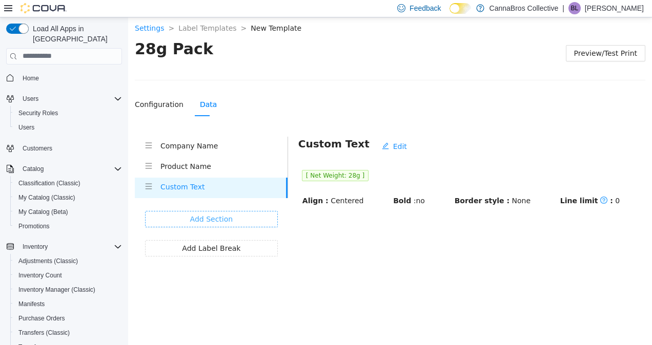
click at [260, 216] on button "Add Section" at bounding box center [211, 219] width 133 height 16
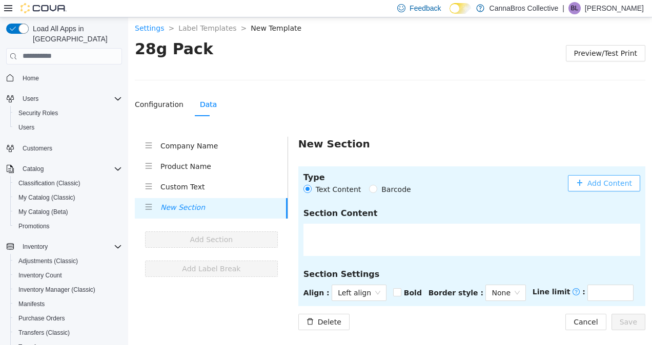
click at [586, 177] on button "Add Content" at bounding box center [604, 183] width 72 height 16
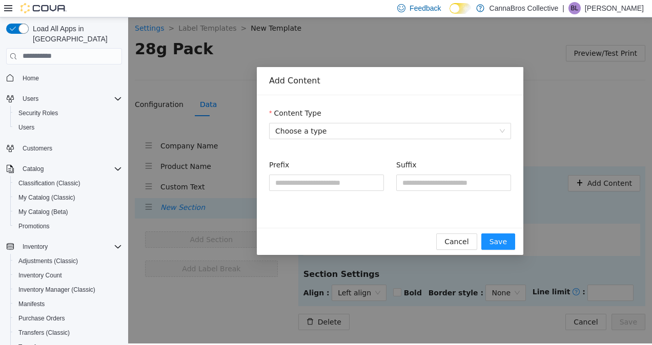
click at [513, 127] on div "Content Type Choose a type Prefix Suffix" at bounding box center [390, 161] width 266 height 133
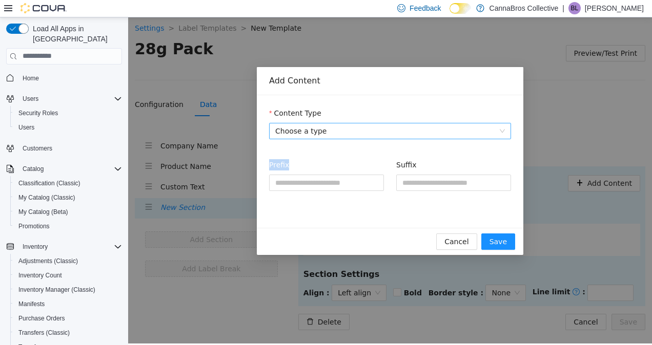
drag, startPoint x: 513, startPoint y: 127, endPoint x: 506, endPoint y: 125, distance: 6.8
click at [506, 125] on div "Content Type Choose a type Prefix Suffix" at bounding box center [390, 161] width 266 height 133
click at [506, 125] on div "Choose a type" at bounding box center [390, 130] width 242 height 16
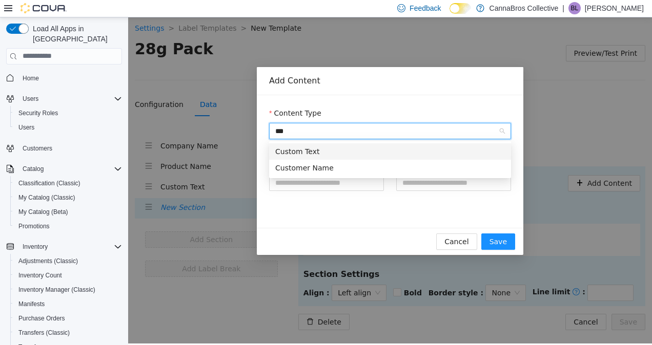
type input "****"
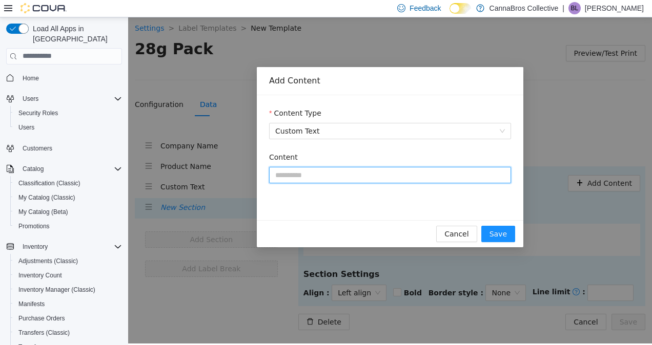
click at [350, 174] on input "Content" at bounding box center [390, 174] width 242 height 16
paste input "**********"
click at [270, 173] on input "**********" at bounding box center [390, 174] width 242 height 16
type input "**********"
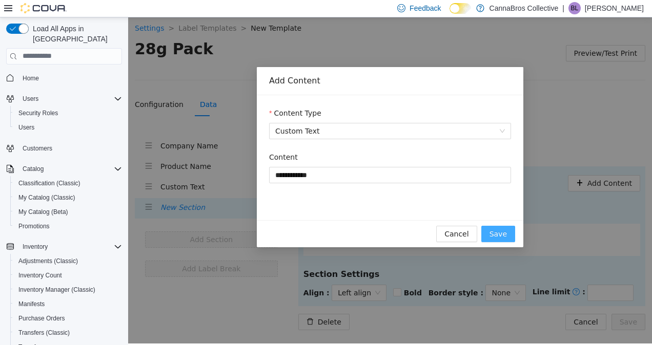
click at [494, 238] on span "Save" at bounding box center [497, 233] width 17 height 11
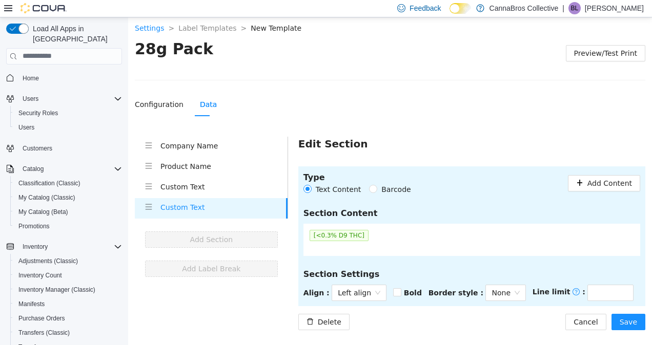
click at [356, 302] on section "Type Text Content Barcode Add Content Section Content [<0.3% D9 THC] Section Se…" at bounding box center [471, 236] width 347 height 140
click at [364, 291] on span "Left align" at bounding box center [359, 292] width 43 height 15
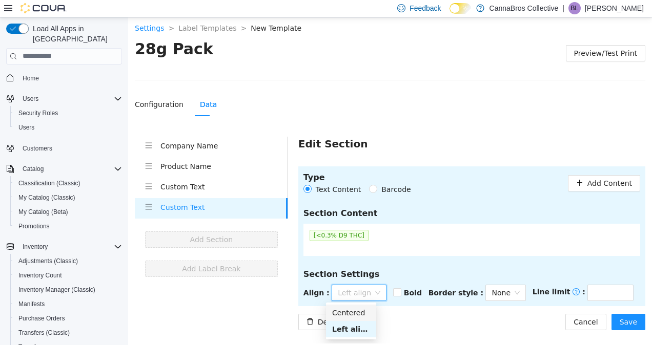
click at [357, 317] on div "Centered" at bounding box center [351, 312] width 38 height 11
click at [462, 311] on div "Type Text Content Barcode Add Content Section Content [<0.3% D9 THC] Section Se…" at bounding box center [471, 248] width 347 height 164
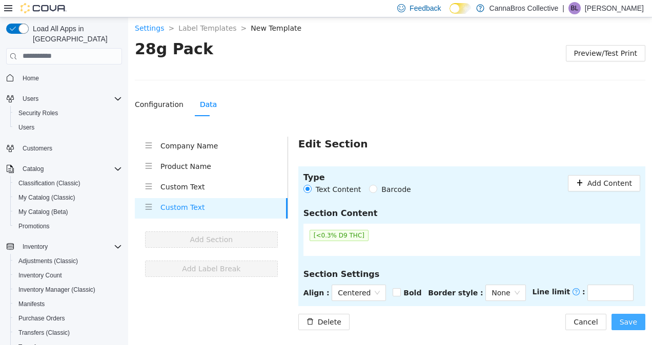
click at [635, 323] on span "Save" at bounding box center [627, 321] width 17 height 11
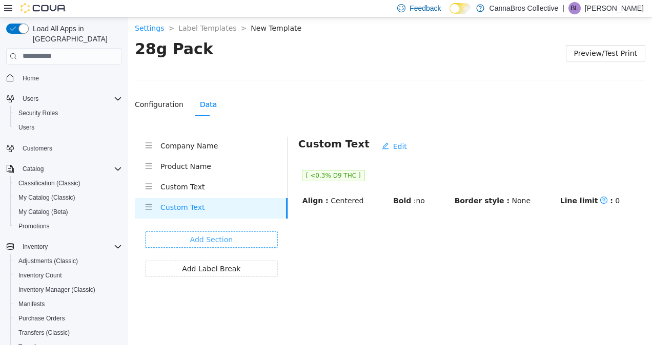
click at [241, 236] on button "Add Section" at bounding box center [211, 239] width 133 height 16
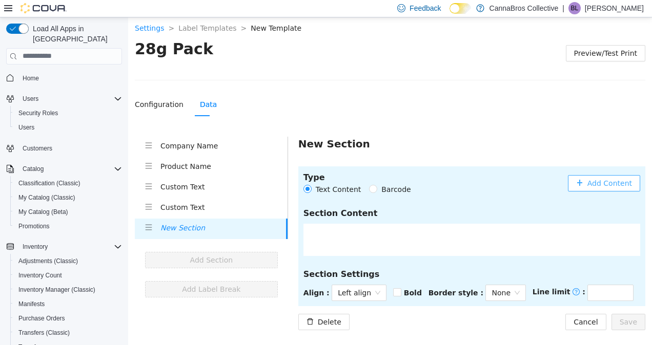
click at [589, 179] on button "Add Content" at bounding box center [604, 183] width 72 height 16
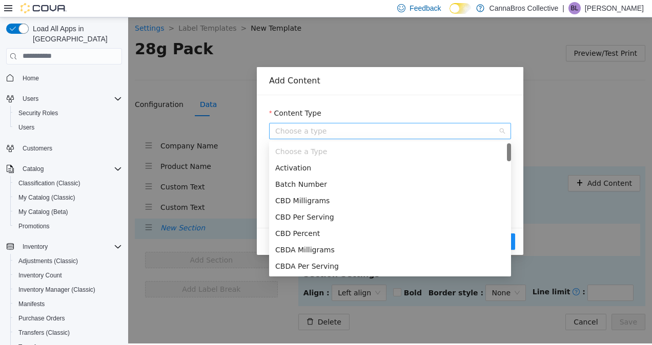
click at [333, 138] on span "Choose a type" at bounding box center [390, 130] width 230 height 15
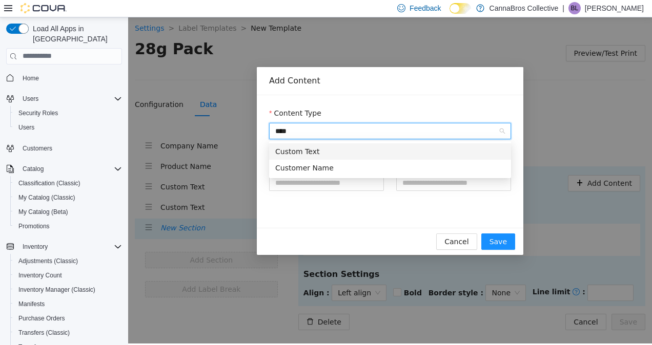
type input "*****"
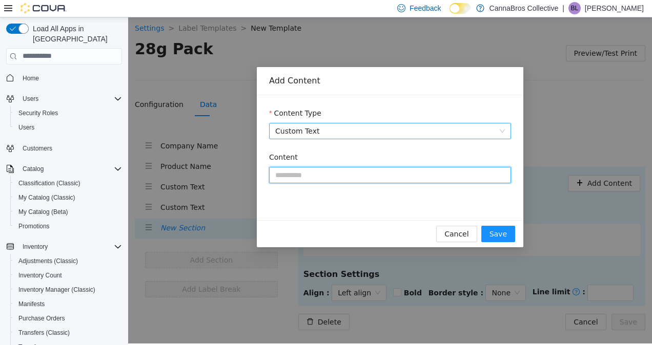
click at [336, 179] on input "Content" at bounding box center [390, 174] width 242 height 16
paste input "**********"
type input "**********"
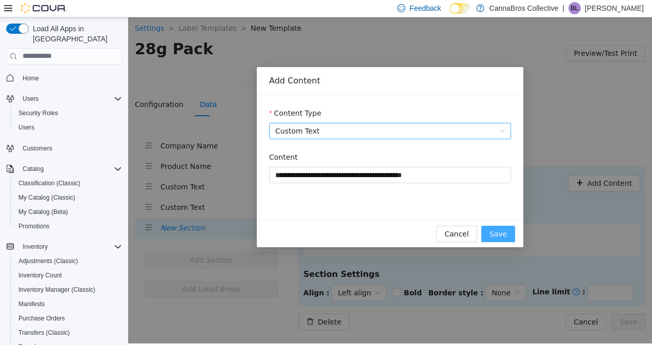
click at [495, 236] on span "Save" at bounding box center [497, 233] width 17 height 11
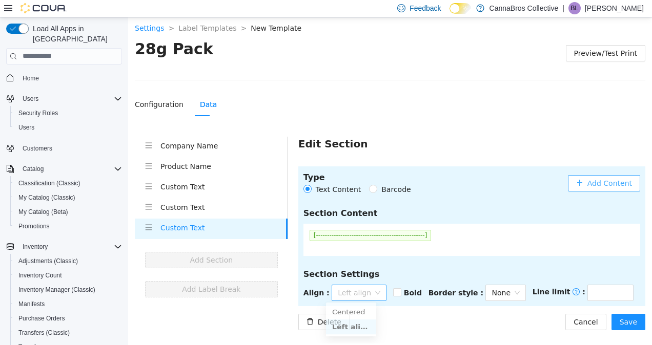
click at [357, 296] on span "Left align" at bounding box center [359, 292] width 43 height 15
click at [357, 307] on div "Centered" at bounding box center [351, 312] width 38 height 11
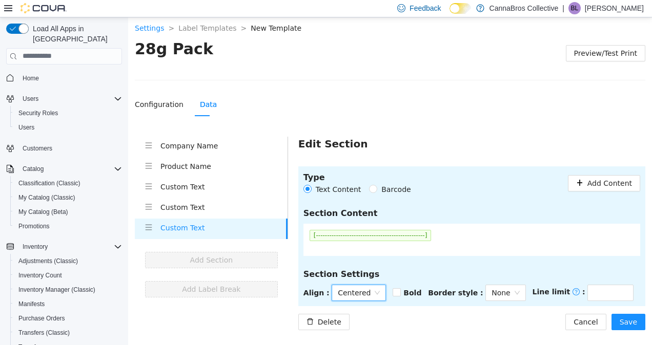
click at [441, 308] on div "Type Text Content Barcode Add Content Section Content [------------------------…" at bounding box center [471, 248] width 347 height 164
click at [619, 324] on button "Save" at bounding box center [628, 322] width 34 height 16
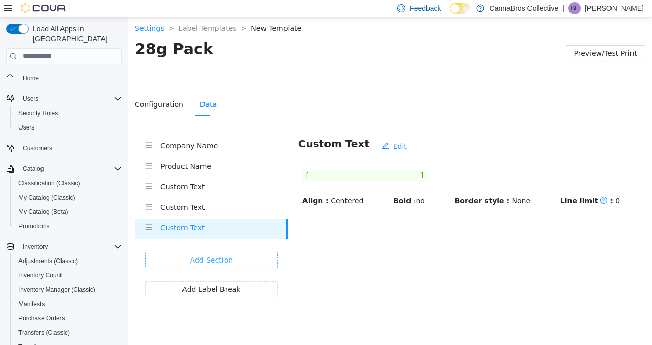
click at [253, 259] on button "Add Section" at bounding box center [211, 260] width 133 height 16
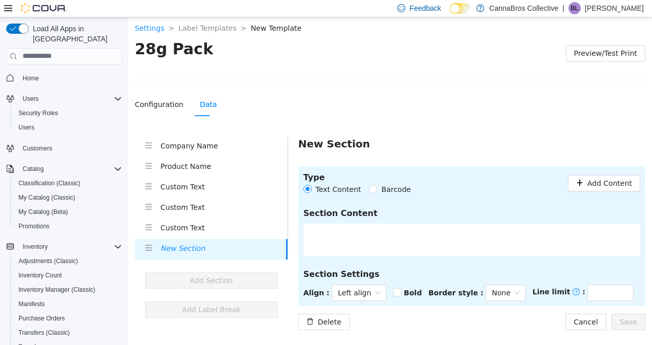
click at [596, 200] on section "Type Text Content Barcode Add Content Section Content Section Settings Align : …" at bounding box center [471, 236] width 347 height 140
click at [604, 183] on span "Add Content" at bounding box center [609, 182] width 45 height 11
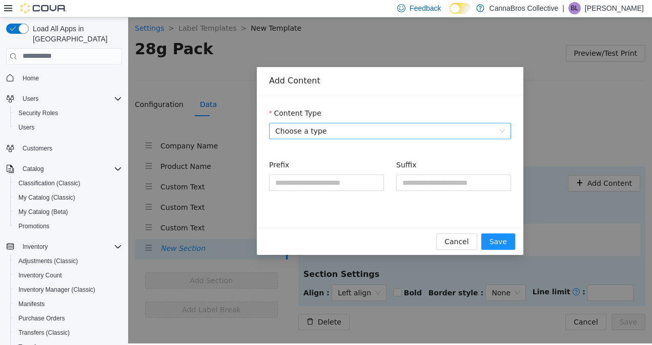
click at [337, 127] on span "Choose a type" at bounding box center [390, 130] width 230 height 15
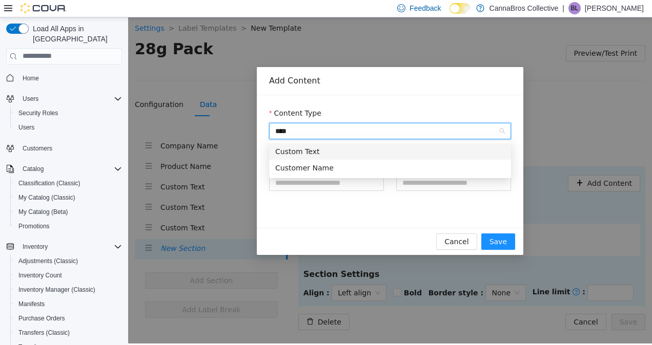
type input "*****"
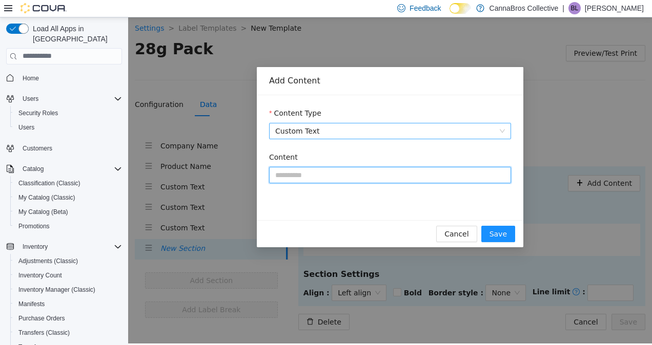
click at [326, 182] on input "Content" at bounding box center [390, 174] width 242 height 16
paste input "**********"
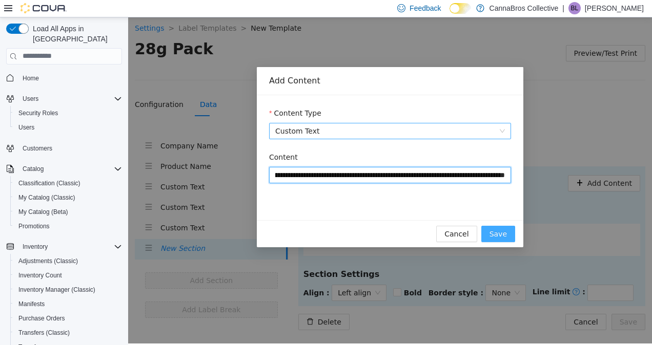
type input "**********"
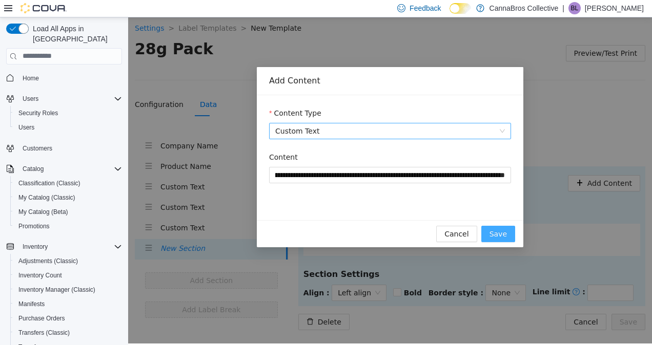
scroll to position [0, 0]
click at [499, 226] on button "Save" at bounding box center [498, 233] width 34 height 16
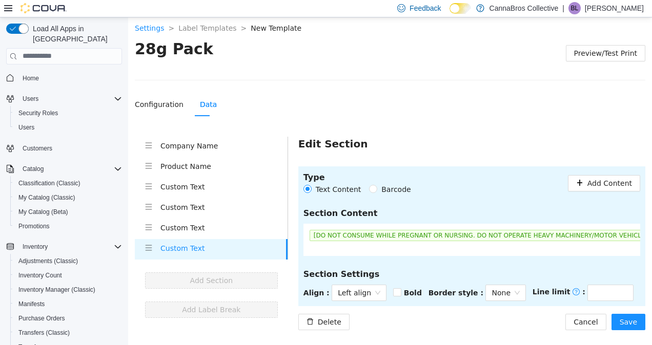
scroll to position [0, 3]
click at [364, 292] on span "Left align" at bounding box center [359, 292] width 43 height 15
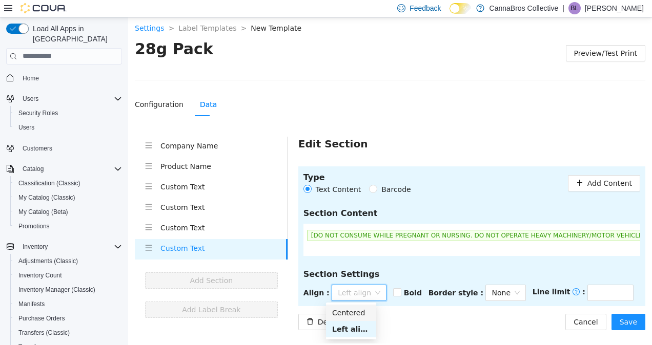
click at [361, 311] on div "Centered" at bounding box center [351, 312] width 38 height 11
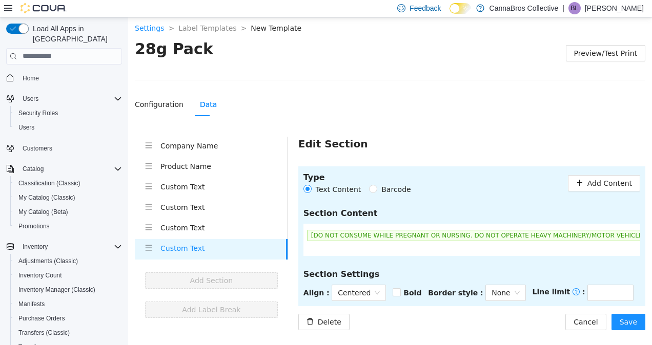
click at [493, 325] on div "Delete Cancel Save" at bounding box center [471, 322] width 347 height 16
click at [621, 320] on button "Save" at bounding box center [628, 322] width 34 height 16
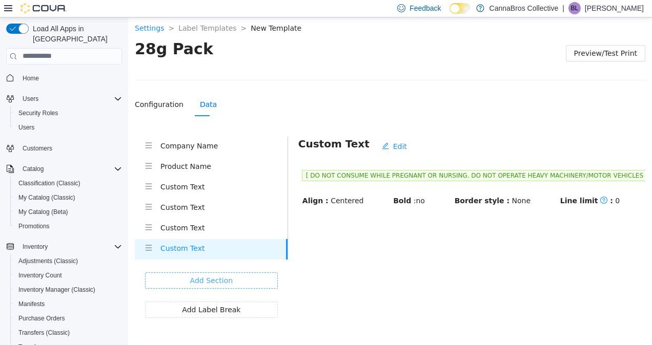
click at [205, 281] on span "Add Section" at bounding box center [211, 280] width 43 height 11
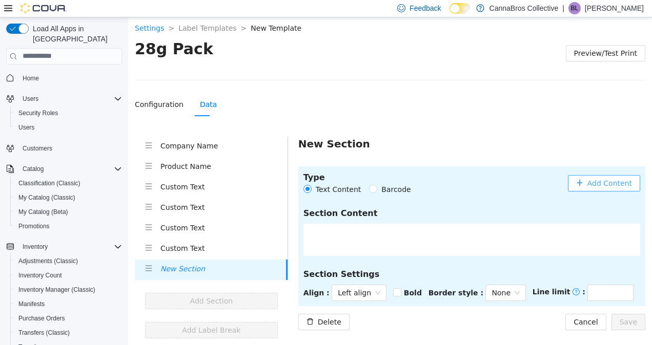
click at [598, 182] on span "Add Content" at bounding box center [609, 182] width 45 height 11
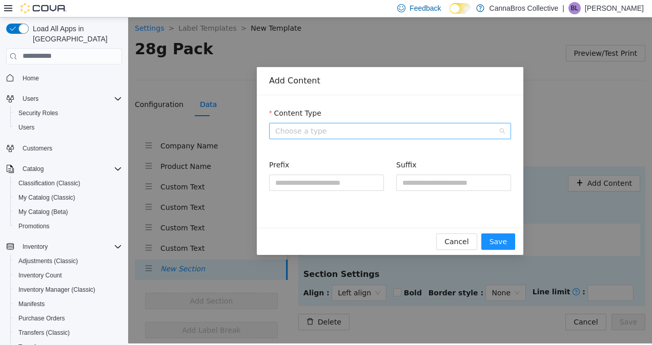
click at [345, 124] on span "Choose a type" at bounding box center [390, 130] width 230 height 15
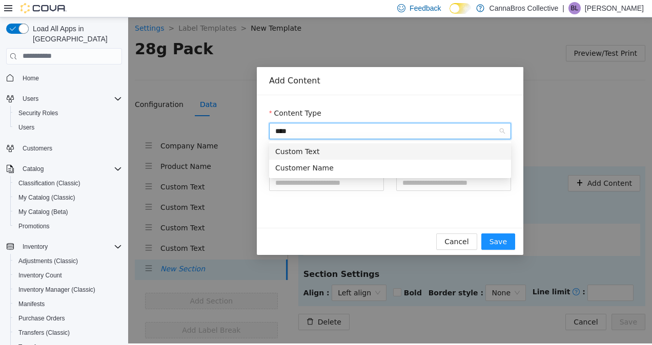
type input "*****"
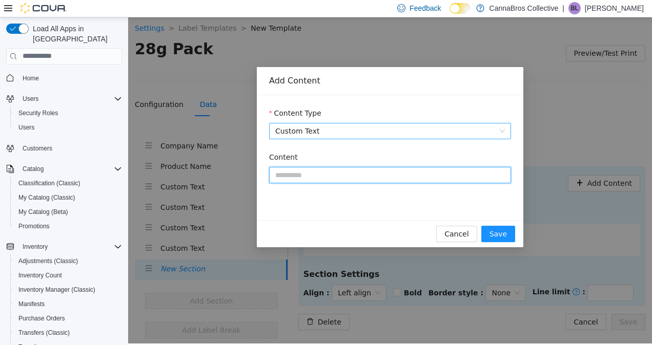
click at [321, 174] on input "Content" at bounding box center [390, 174] width 242 height 16
paste input "**********"
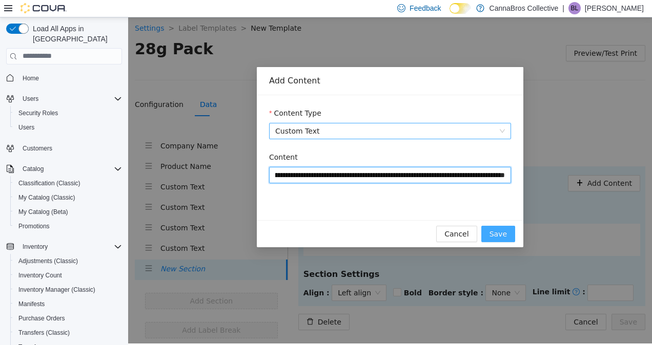
type input "**********"
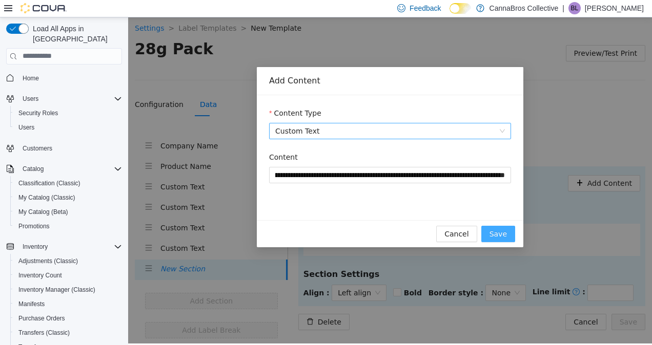
click at [502, 233] on span "Save" at bounding box center [497, 233] width 17 height 11
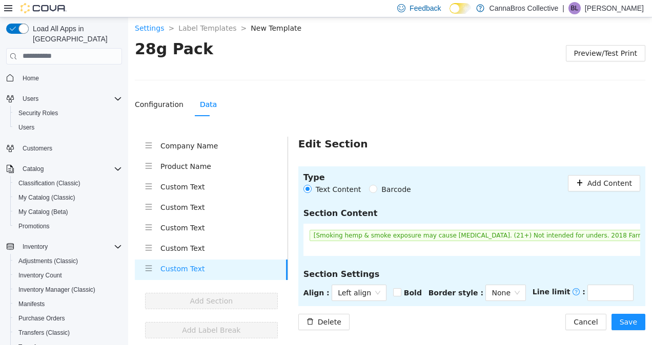
scroll to position [0, 3]
click at [341, 238] on span "[Smoking hemp & smoke exposure may cause cancer. (21+) Not intended for unders.…" at bounding box center [555, 235] width 497 height 11
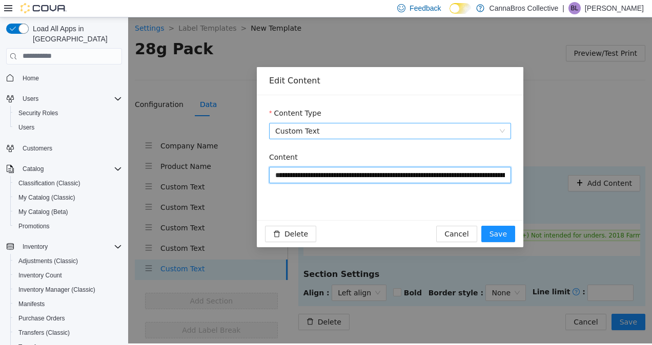
click at [406, 181] on input "**********" at bounding box center [390, 174] width 242 height 16
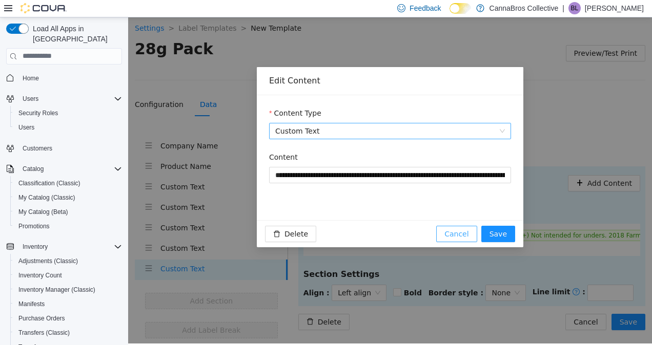
click at [476, 235] on button "Cancel" at bounding box center [456, 233] width 40 height 16
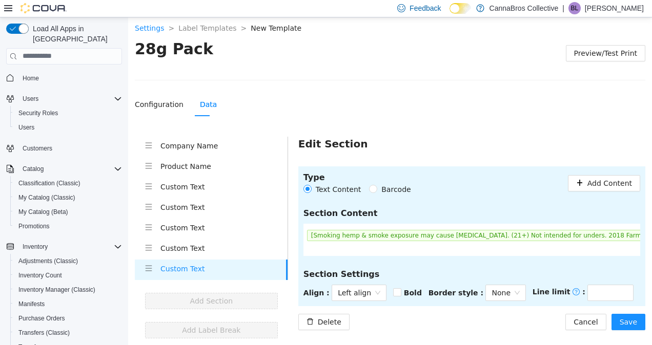
click at [211, 248] on h4 "Custom Text" at bounding box center [223, 247] width 127 height 11
click at [365, 291] on span "Left align" at bounding box center [359, 292] width 43 height 15
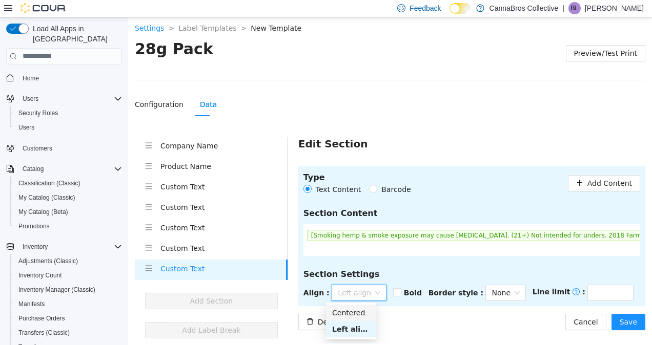
click at [357, 311] on div "Centered" at bounding box center [351, 312] width 38 height 11
click at [630, 316] on span "Save" at bounding box center [627, 321] width 17 height 11
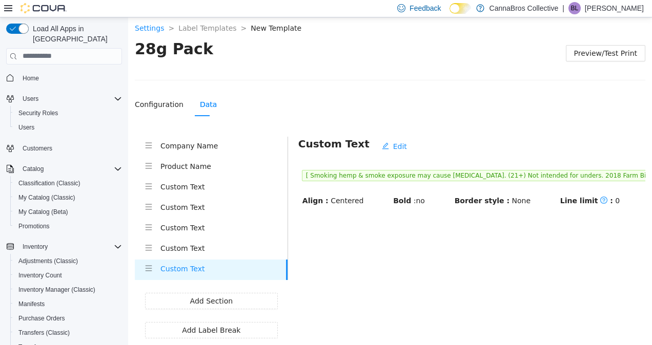
click at [234, 256] on li "Custom Text" at bounding box center [211, 249] width 153 height 20
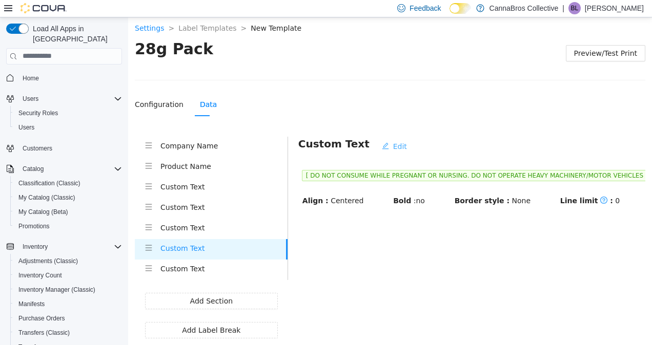
click at [393, 143] on span "Edit" at bounding box center [400, 145] width 14 height 11
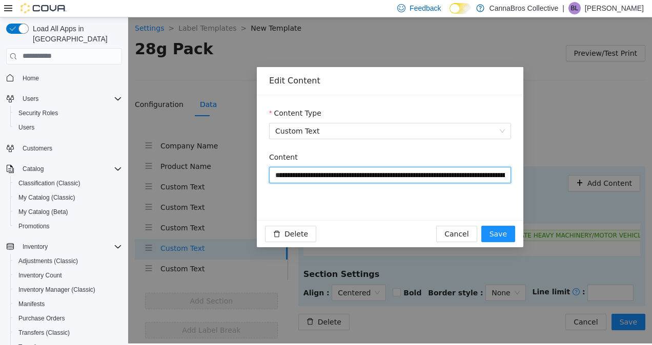
click at [388, 179] on input "**********" at bounding box center [390, 174] width 242 height 16
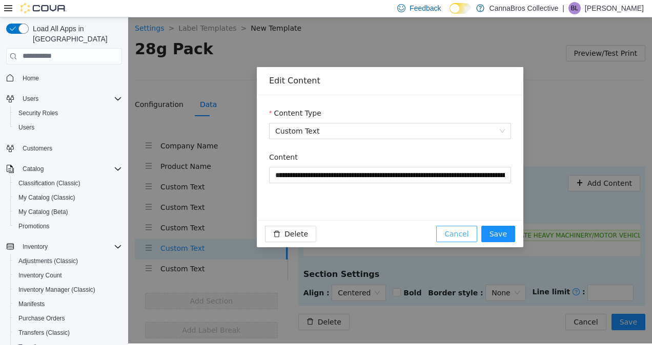
click at [462, 227] on button "Cancel" at bounding box center [456, 233] width 40 height 16
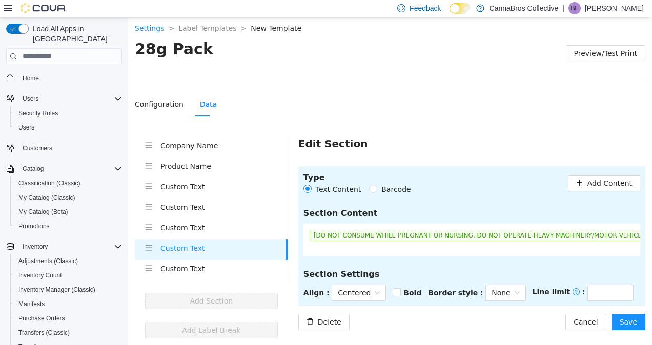
click at [231, 260] on li "Custom Text" at bounding box center [211, 269] width 153 height 20
click at [579, 316] on button "Cancel" at bounding box center [585, 322] width 40 height 16
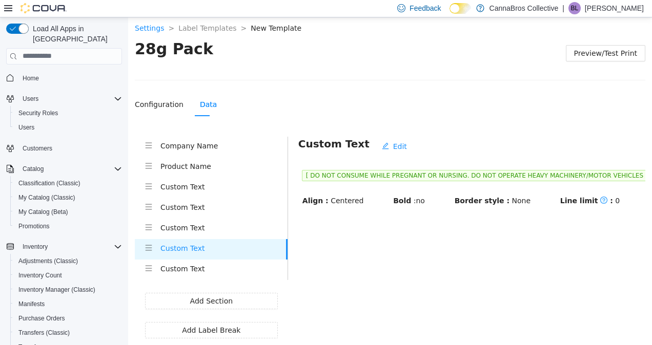
click at [217, 277] on li "Custom Text" at bounding box center [211, 269] width 153 height 20
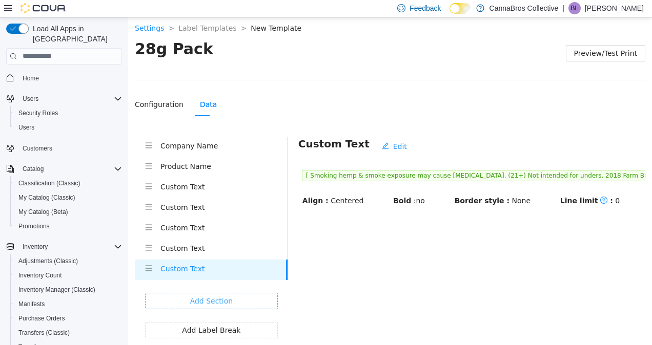
click at [227, 296] on span "Add Section" at bounding box center [211, 300] width 43 height 11
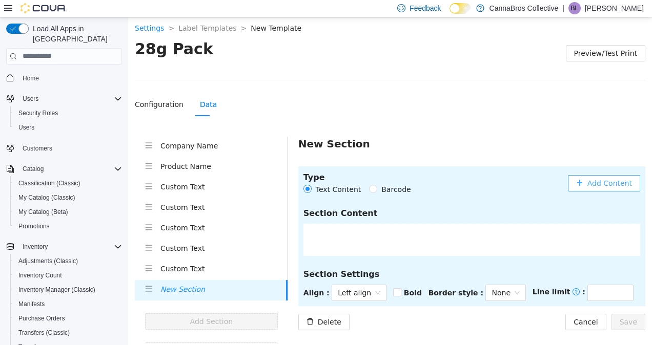
click at [579, 180] on icon "plus" at bounding box center [579, 182] width 7 height 7
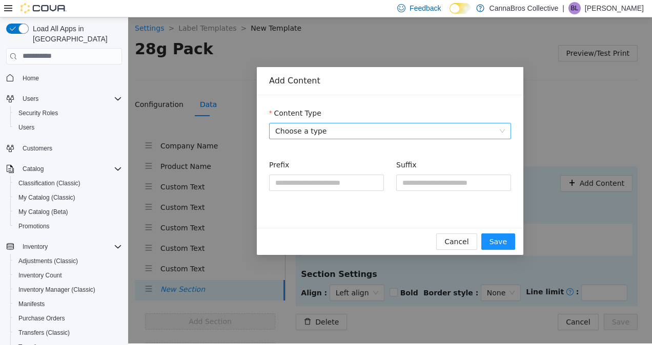
click at [485, 130] on span "Choose a type" at bounding box center [390, 130] width 230 height 15
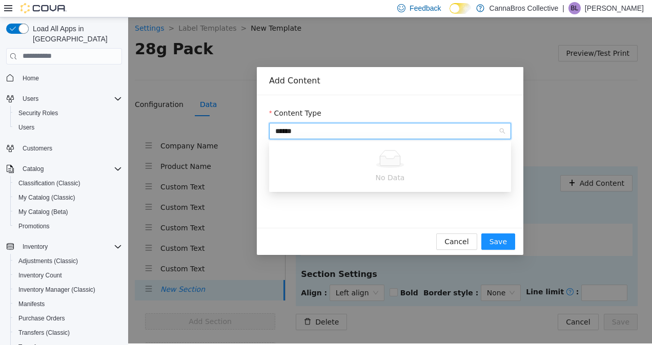
type input "******"
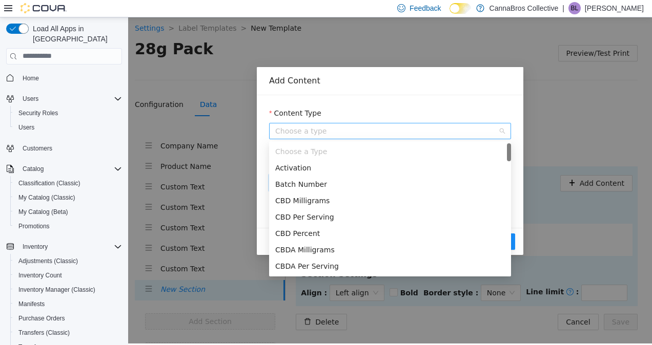
click at [485, 130] on span "Choose a type" at bounding box center [390, 130] width 230 height 15
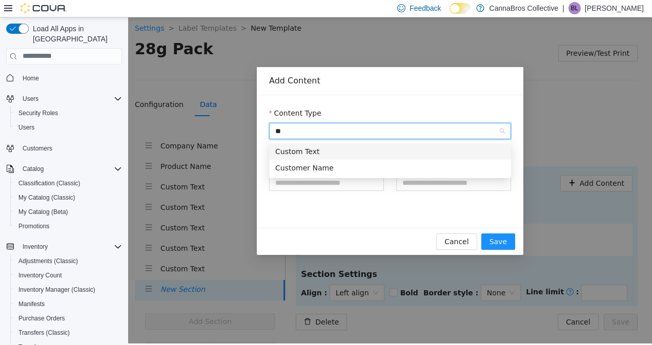
type input "***"
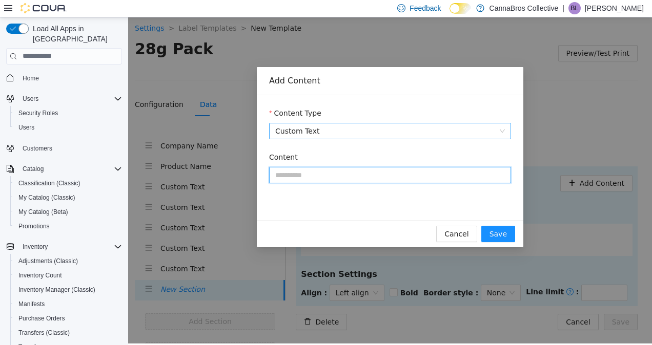
paste input "**********"
type input "**********"
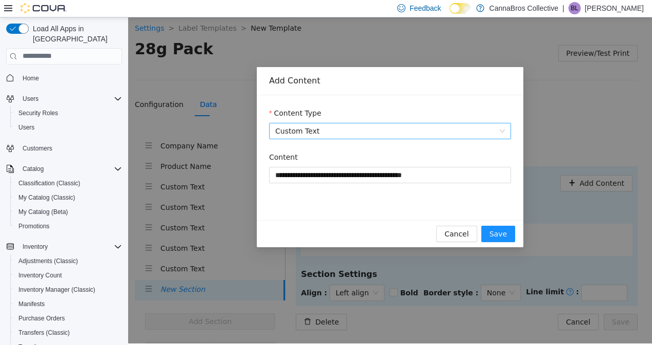
click at [503, 244] on div "Cancel Save" at bounding box center [390, 233] width 266 height 27
click at [506, 231] on span "Save" at bounding box center [497, 233] width 17 height 11
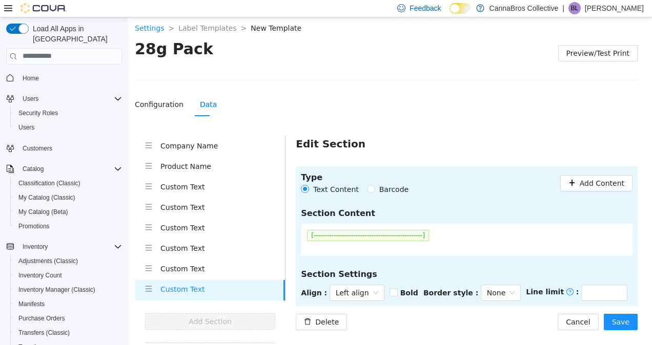
scroll to position [15, 0]
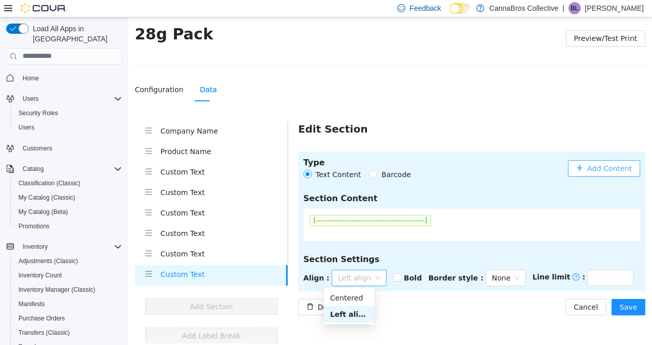
click at [357, 279] on span "Left align" at bounding box center [359, 277] width 43 height 15
click at [355, 295] on div "Centered" at bounding box center [349, 297] width 38 height 11
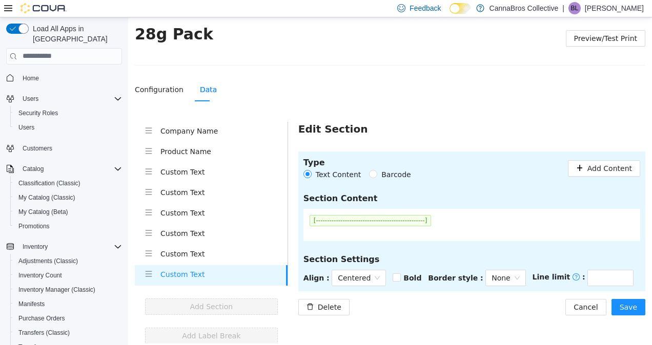
click at [442, 294] on div "Type Text Content Barcode Add Content Section Content [------------------------…" at bounding box center [471, 233] width 347 height 164
click at [620, 303] on span "Save" at bounding box center [627, 306] width 17 height 11
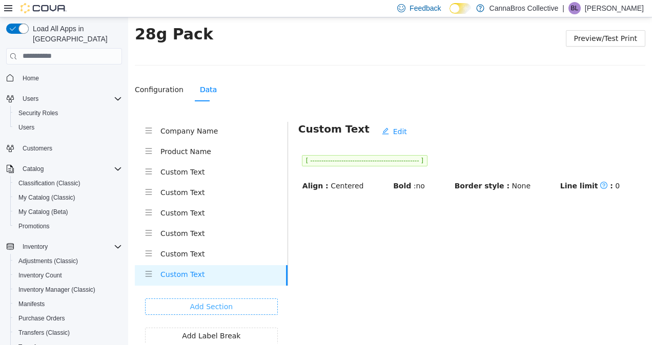
click at [227, 304] on span "Add Section" at bounding box center [211, 306] width 43 height 11
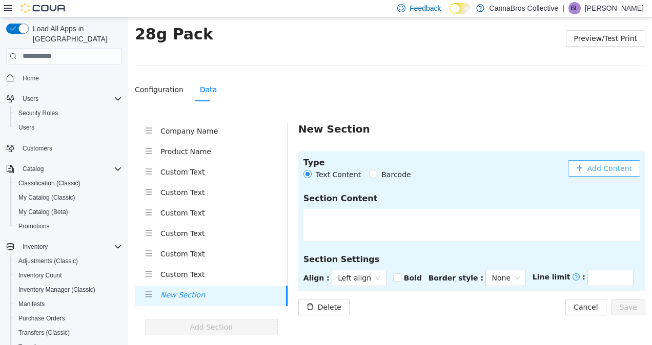
click at [616, 165] on span "Add Content" at bounding box center [609, 167] width 45 height 11
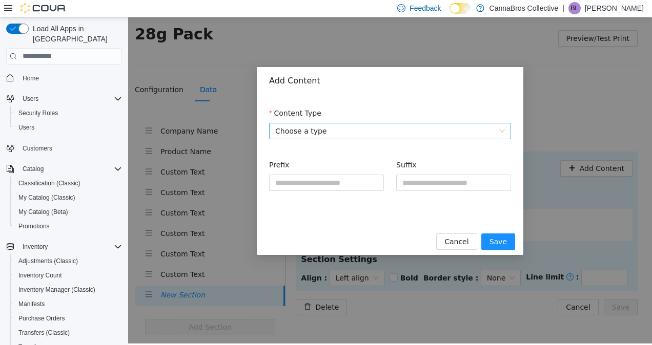
click at [393, 128] on span "Choose a type" at bounding box center [390, 130] width 230 height 15
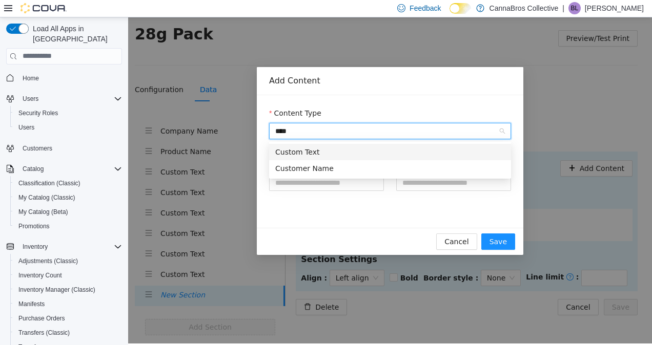
type input "*****"
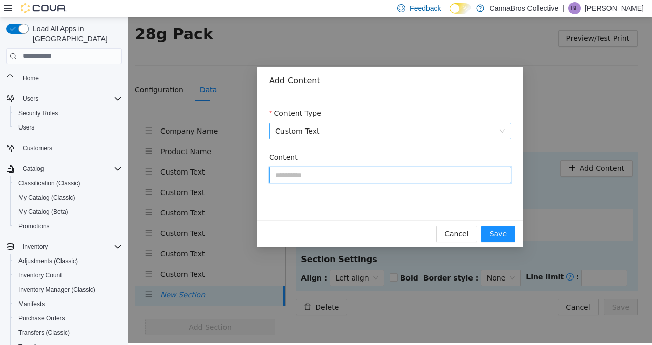
click at [369, 181] on input "Content" at bounding box center [390, 174] width 242 height 16
click at [345, 176] on input "Content" at bounding box center [390, 174] width 242 height 16
paste input "**********"
type input "**********"
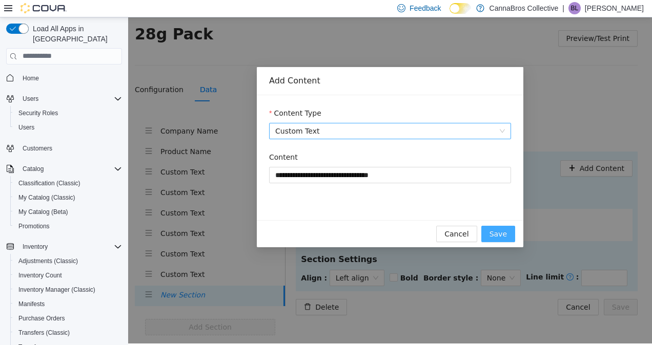
click at [489, 233] on button "Save" at bounding box center [498, 233] width 34 height 16
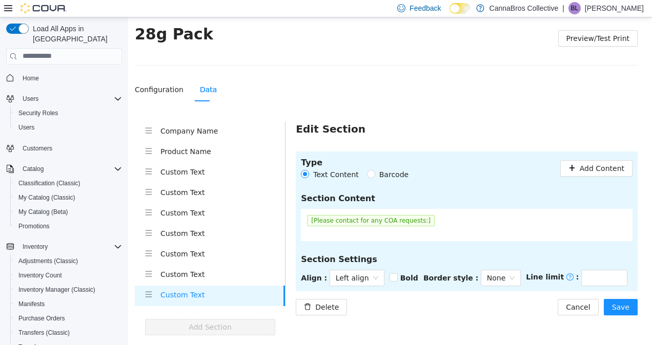
scroll to position [35, 0]
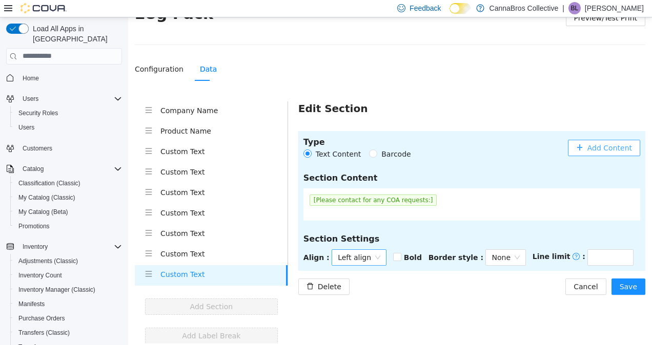
click at [343, 258] on span "Left align" at bounding box center [359, 256] width 43 height 15
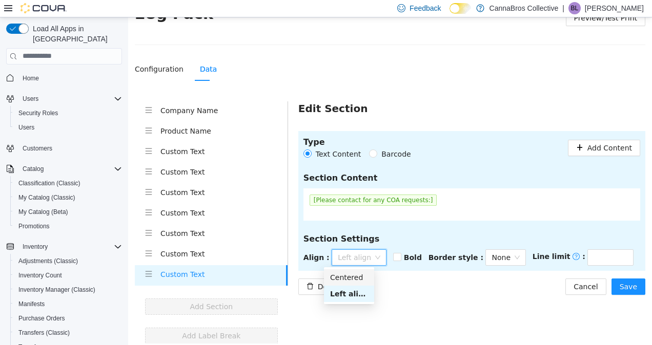
click at [345, 280] on div "Centered" at bounding box center [349, 277] width 38 height 11
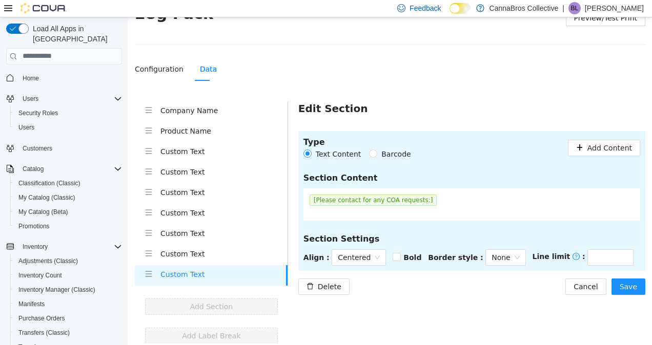
click at [458, 294] on main "Edit Section Type Text Content Barcode Add Content Section Content [Please cont…" at bounding box center [466, 222] width 357 height 243
click at [619, 295] on main "Edit Section Type Text Content Barcode Add Content Section Content [Please cont…" at bounding box center [466, 222] width 357 height 243
click at [621, 289] on span "Save" at bounding box center [627, 286] width 17 height 11
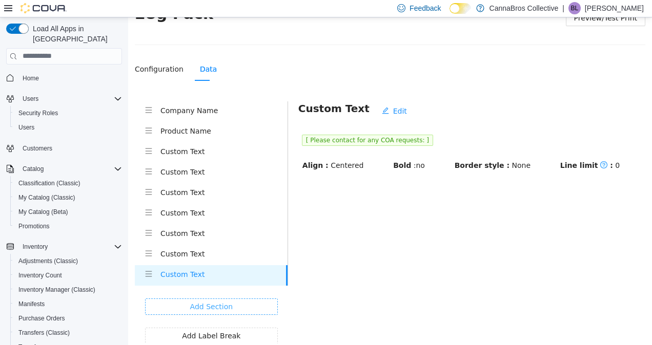
click at [221, 308] on span "Add Section" at bounding box center [211, 306] width 43 height 11
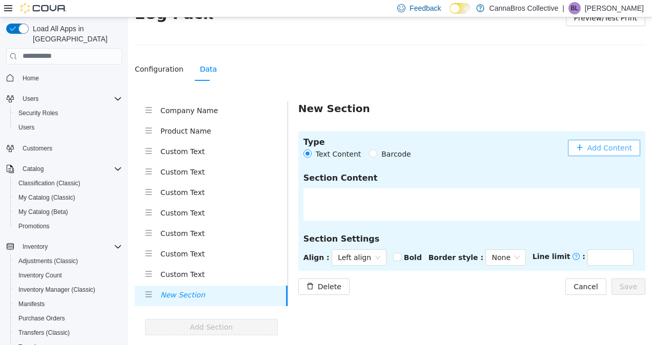
click at [594, 145] on span "Add Content" at bounding box center [609, 147] width 45 height 11
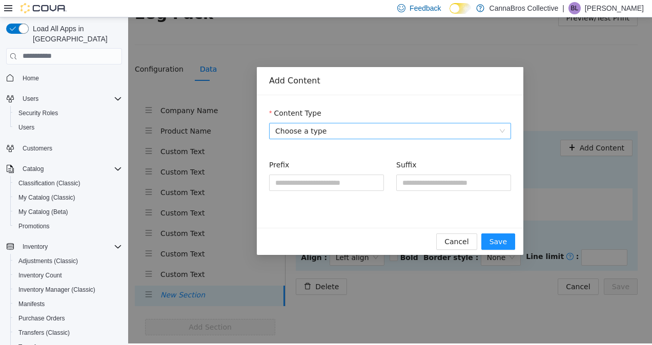
click at [416, 134] on span "Choose a type" at bounding box center [390, 130] width 230 height 15
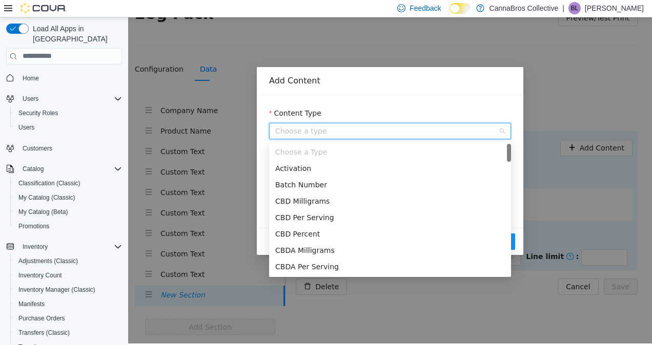
type input "*"
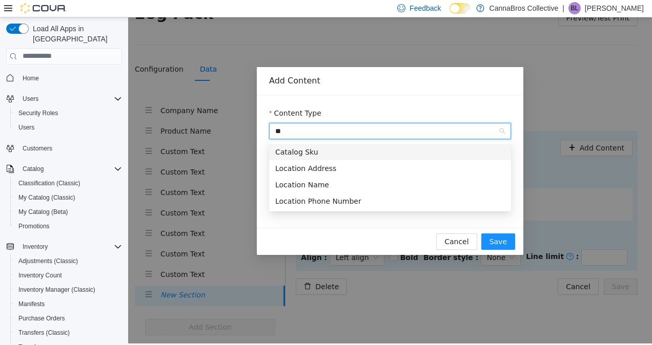
type input "***"
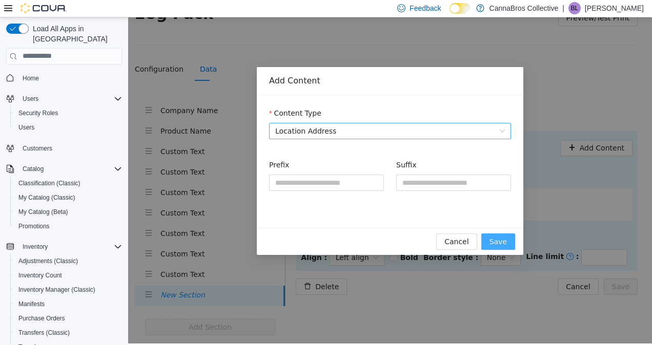
click at [506, 237] on span "Save" at bounding box center [497, 241] width 17 height 11
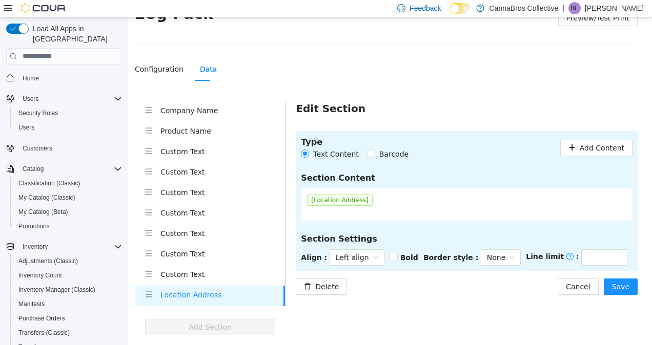
scroll to position [56, 0]
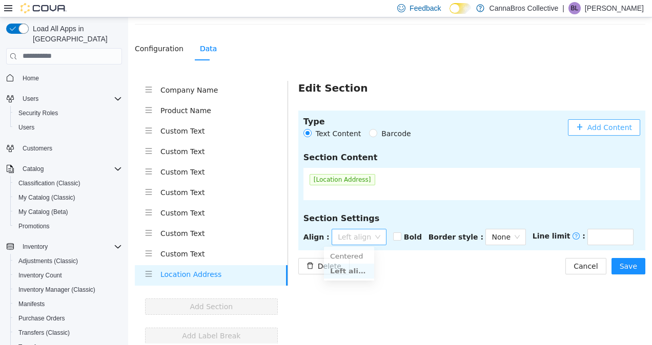
click at [365, 230] on span "Left align" at bounding box center [359, 236] width 43 height 15
click at [360, 255] on div "Centered" at bounding box center [349, 256] width 38 height 11
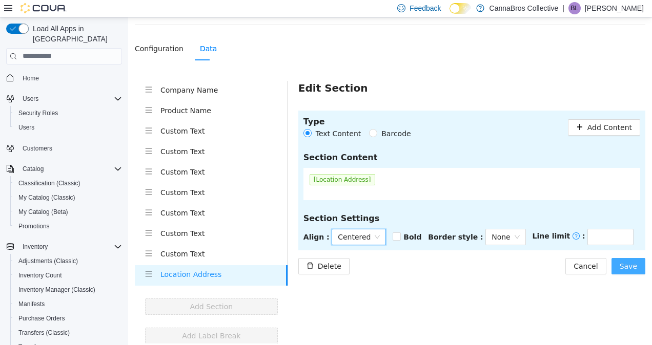
click at [612, 267] on button "Save" at bounding box center [628, 266] width 34 height 16
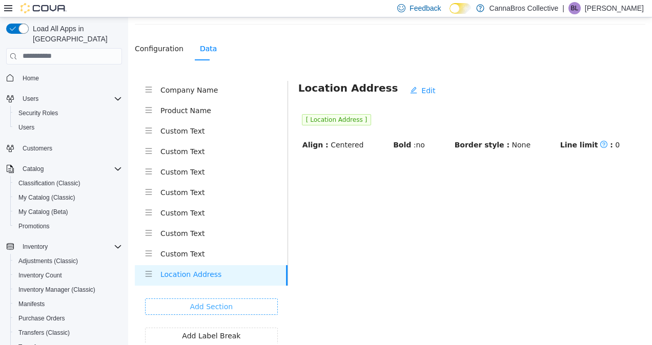
click at [177, 306] on button "Add Section" at bounding box center [211, 306] width 133 height 16
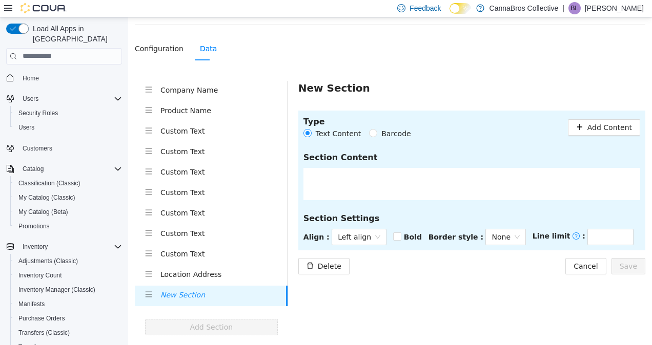
click at [580, 135] on header "Type Text Content Barcode Add Content" at bounding box center [471, 127] width 337 height 24
click at [581, 135] on header "Type Text Content Barcode Add Content" at bounding box center [471, 127] width 337 height 24
click at [585, 132] on button "Add Content" at bounding box center [604, 127] width 72 height 16
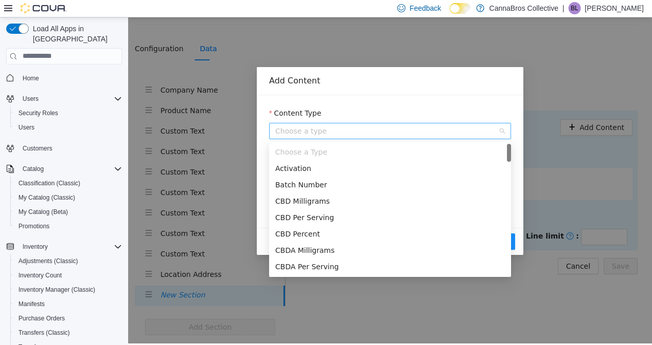
click at [403, 123] on span "Choose a type" at bounding box center [390, 130] width 230 height 15
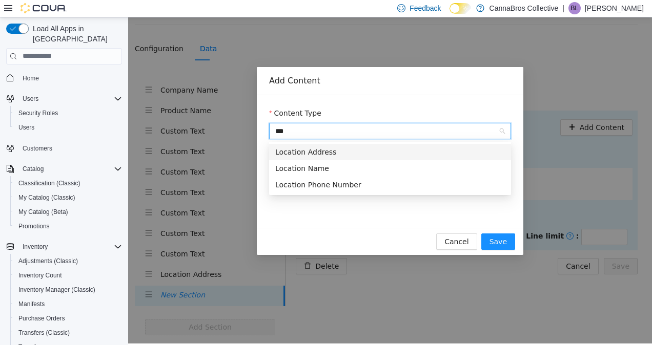
type input "****"
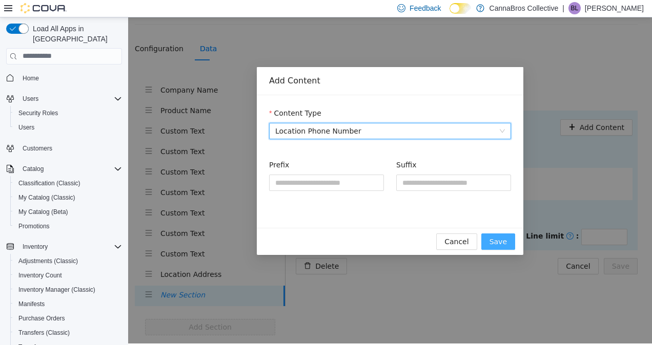
click at [499, 244] on span "Save" at bounding box center [497, 241] width 17 height 11
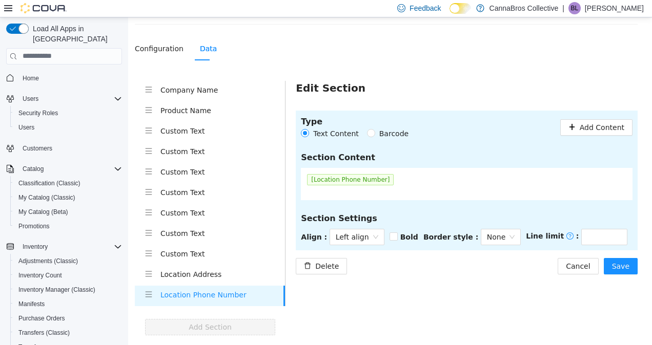
scroll to position [76, 0]
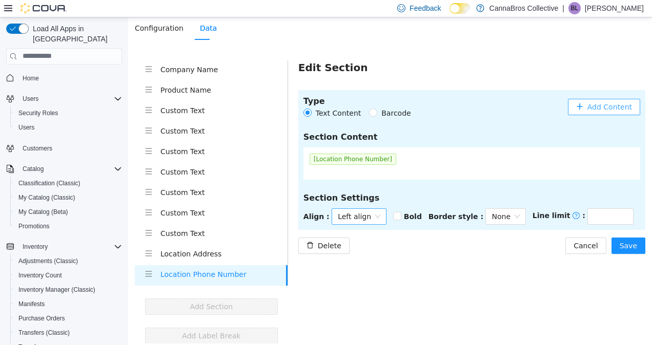
click at [350, 212] on span "Left align" at bounding box center [359, 216] width 43 height 15
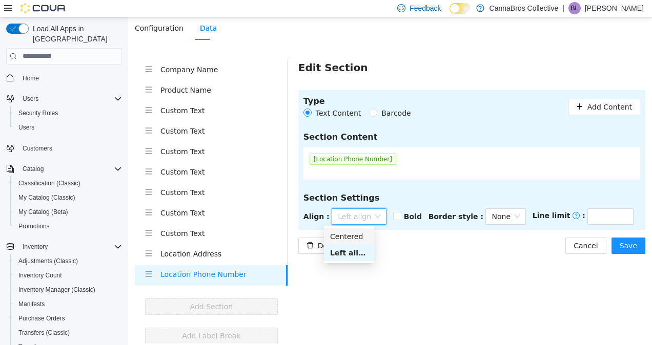
click at [358, 240] on div "Centered" at bounding box center [349, 236] width 38 height 11
click at [510, 252] on div "Delete Cancel Save" at bounding box center [471, 245] width 347 height 16
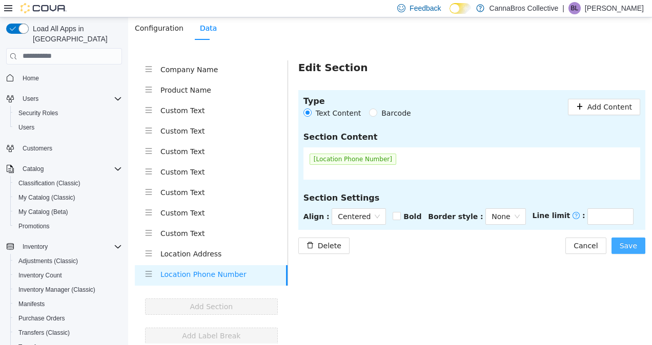
click at [632, 246] on button "Save" at bounding box center [628, 245] width 34 height 16
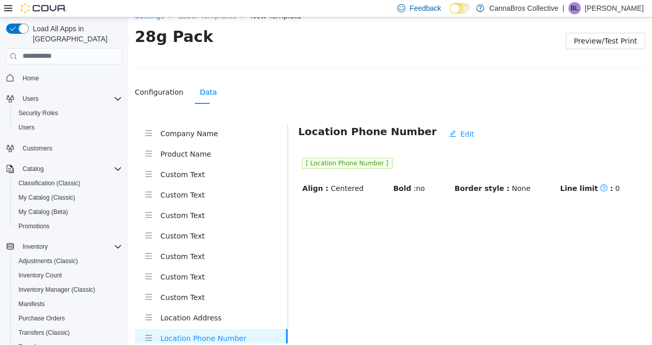
scroll to position [0, 0]
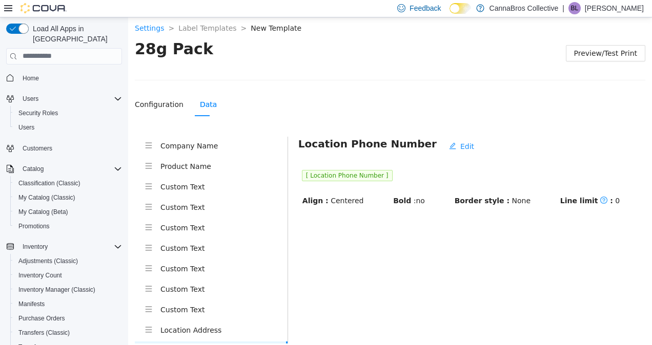
click at [182, 168] on h4 "Product Name" at bounding box center [223, 165] width 127 height 11
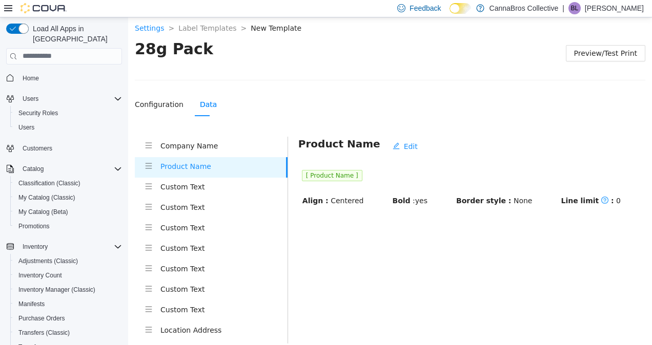
click at [184, 189] on h4 "Custom Text" at bounding box center [223, 186] width 127 height 11
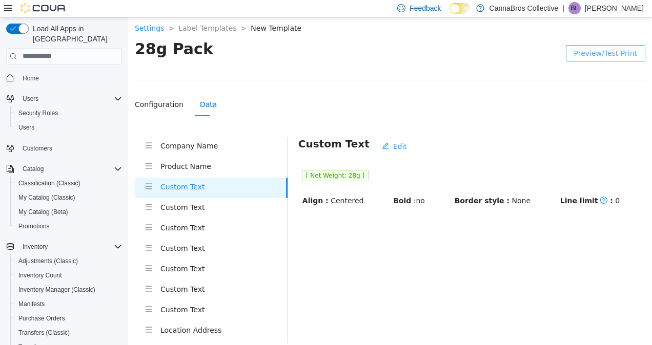
click at [599, 58] on button "Preview/Test Print" at bounding box center [605, 53] width 79 height 16
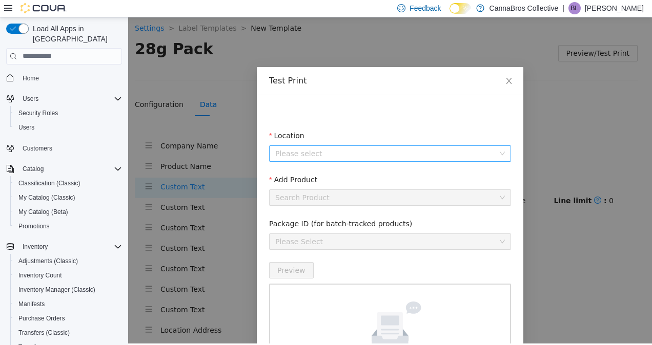
click at [379, 145] on input "Location" at bounding box center [386, 152] width 222 height 15
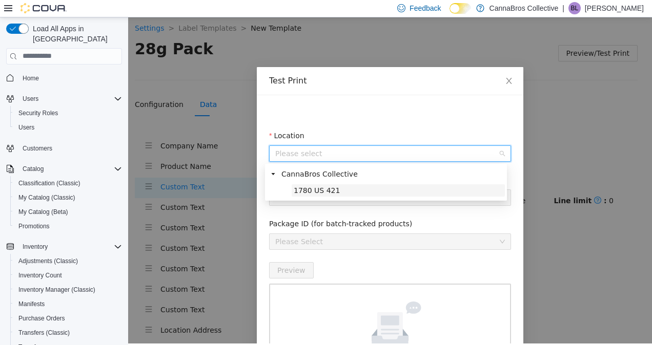
click at [361, 190] on span "1780 US 421" at bounding box center [397, 190] width 213 height 12
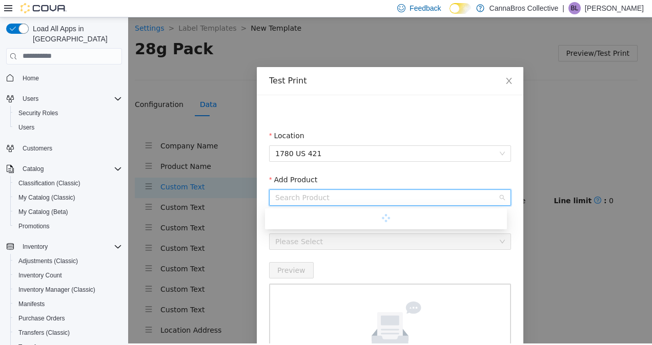
click at [361, 190] on input "Add Product" at bounding box center [386, 197] width 222 height 15
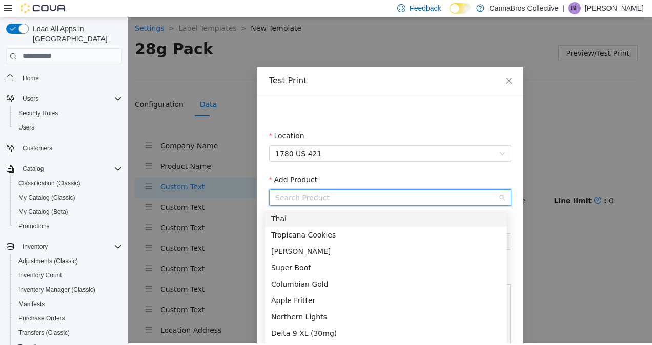
click at [347, 225] on div "Thai" at bounding box center [386, 218] width 242 height 16
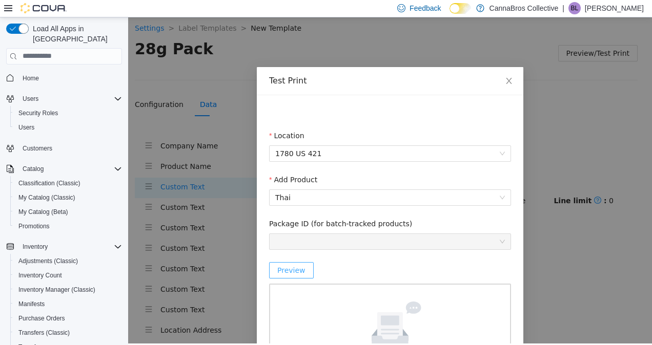
click at [280, 268] on span "Preview" at bounding box center [291, 269] width 28 height 11
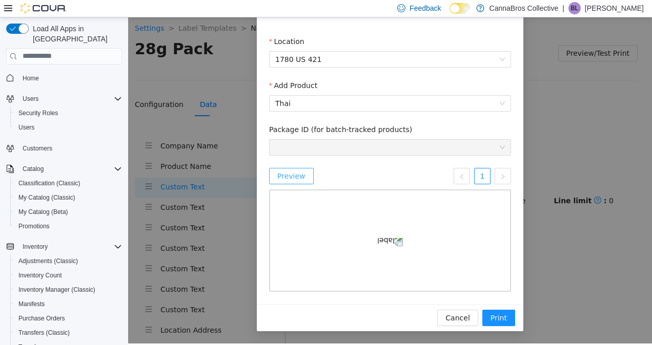
scroll to position [157, 0]
click at [464, 320] on span "Cancel" at bounding box center [457, 317] width 24 height 11
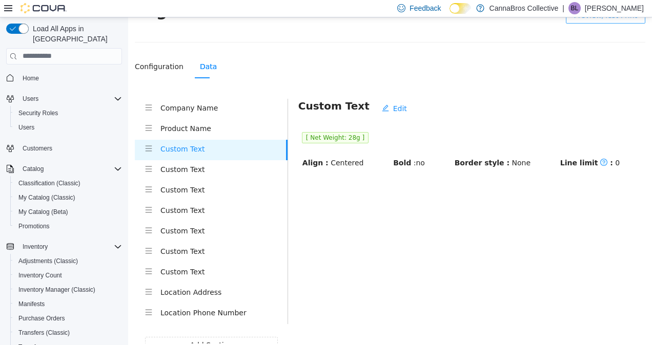
scroll to position [0, 0]
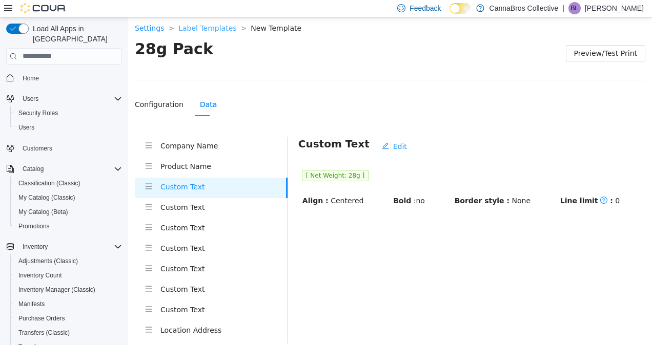
click at [194, 26] on link "Label Templates" at bounding box center [207, 28] width 58 height 8
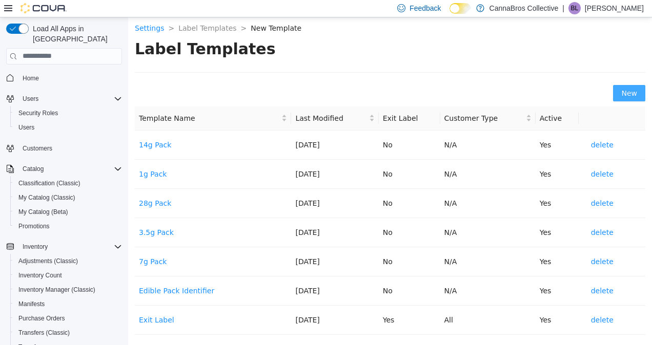
click at [617, 98] on button "New" at bounding box center [629, 93] width 32 height 16
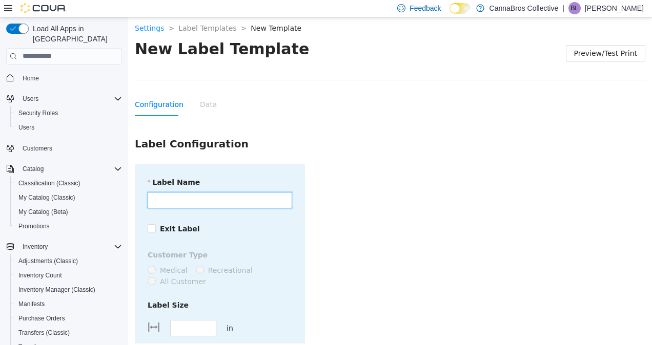
click at [247, 196] on input "Label Name" at bounding box center [220, 200] width 144 height 16
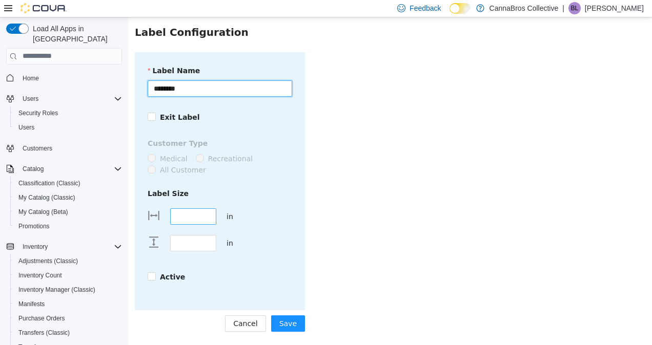
type input "********"
click at [205, 221] on div at bounding box center [209, 216] width 11 height 15
click at [200, 217] on input "****" at bounding box center [193, 216] width 45 height 15
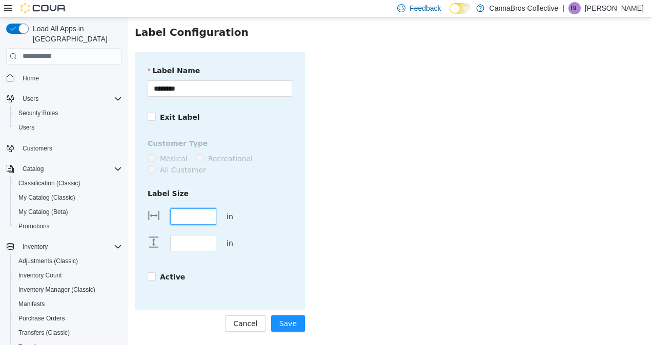
type input "*"
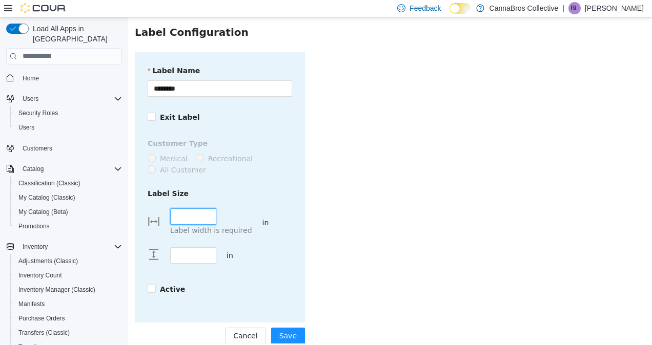
type input "****"
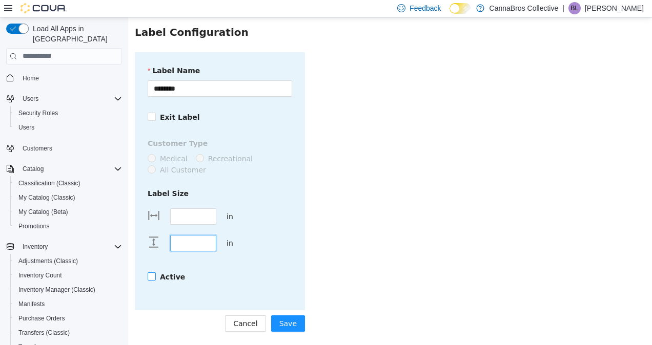
type input "****"
click at [166, 279] on strong "Active" at bounding box center [172, 277] width 25 height 8
click at [290, 319] on span "Save" at bounding box center [287, 323] width 17 height 11
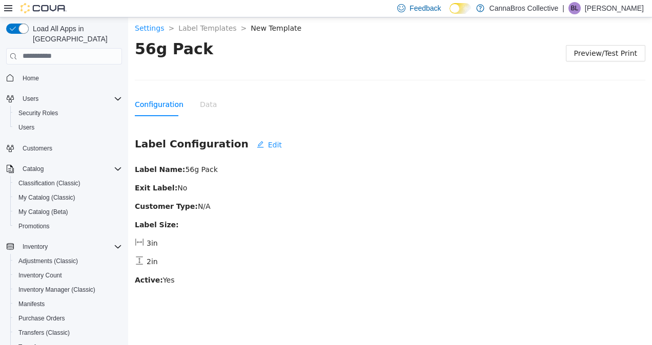
scroll to position [0, 0]
click at [210, 105] on div "Configuration Data" at bounding box center [390, 104] width 510 height 24
click at [204, 99] on div "Data" at bounding box center [208, 103] width 17 height 11
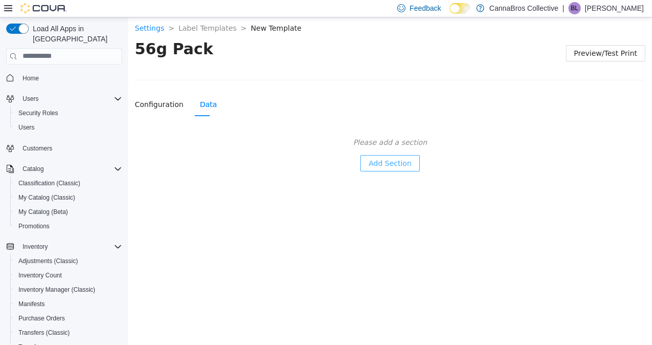
click at [381, 162] on span "Add Section" at bounding box center [389, 162] width 43 height 11
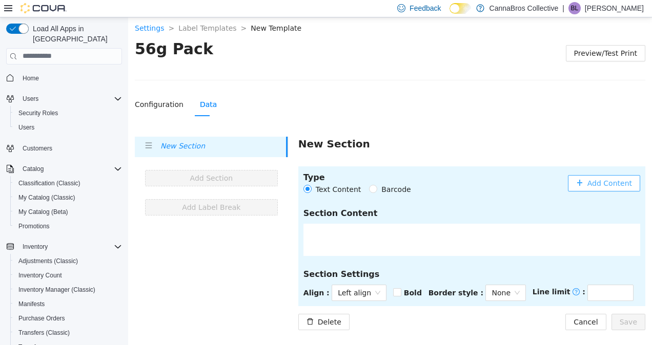
click at [608, 177] on span "Add Content" at bounding box center [609, 182] width 45 height 11
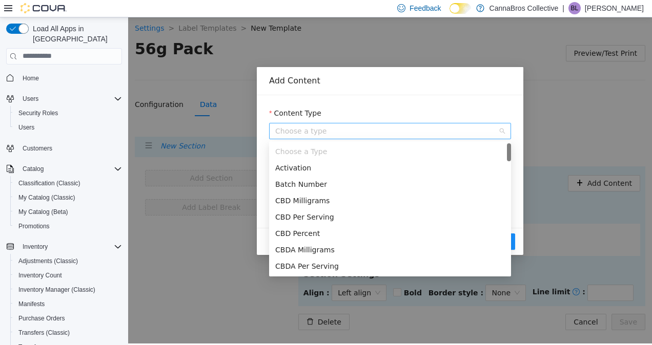
click at [395, 126] on span "Choose a type" at bounding box center [390, 130] width 230 height 15
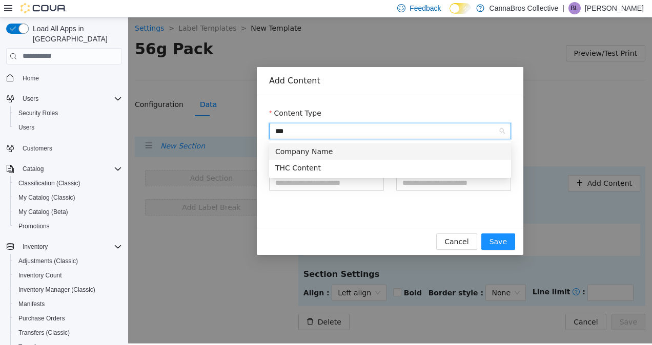
type input "****"
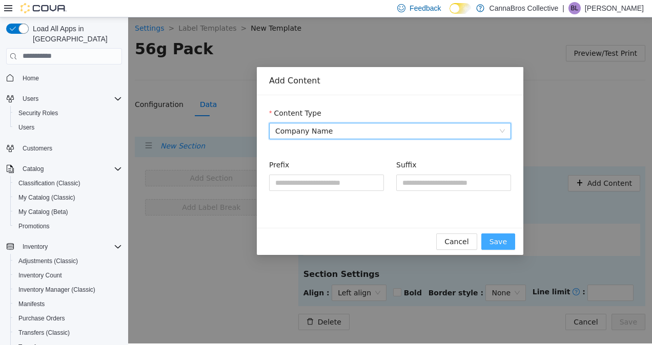
click at [499, 238] on span "Save" at bounding box center [497, 241] width 17 height 11
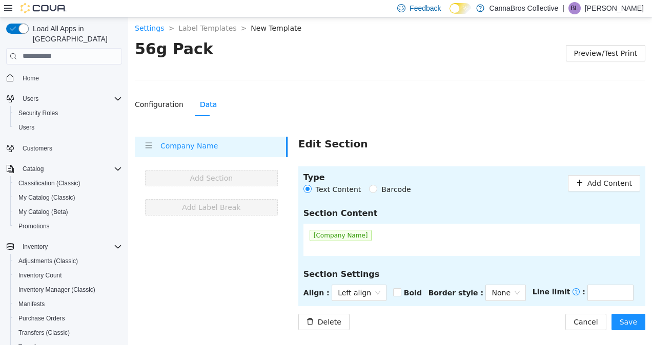
click at [368, 280] on section "Type Text Content Barcode Add Content Section Content [Company Name] Section Se…" at bounding box center [471, 236] width 347 height 140
drag, startPoint x: 368, startPoint y: 280, endPoint x: 368, endPoint y: 288, distance: 8.2
click at [368, 288] on span "Left align" at bounding box center [359, 292] width 43 height 15
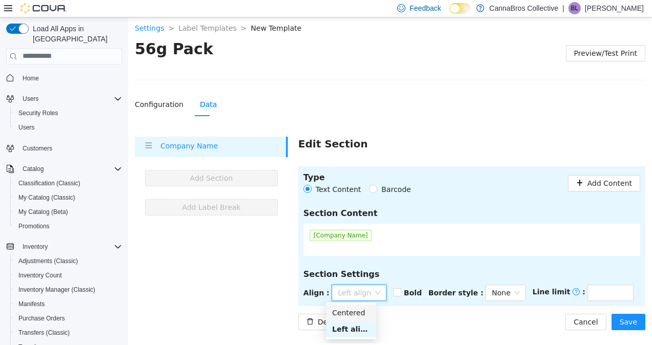
click at [362, 318] on div "Centered" at bounding box center [351, 312] width 38 height 11
click at [405, 290] on strong "Bold" at bounding box center [412, 292] width 18 height 8
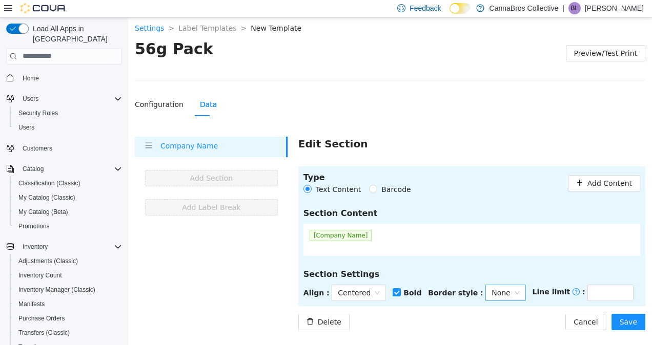
click at [509, 296] on span "None" at bounding box center [505, 292] width 28 height 15
click at [502, 331] on div "Normal" at bounding box center [498, 328] width 26 height 11
click at [545, 319] on div "Delete Cancel Save" at bounding box center [471, 322] width 347 height 16
drag, startPoint x: 651, startPoint y: 324, endPoint x: 645, endPoint y: 323, distance: 6.2
click at [649, 324] on section "Settings > Label Templates > New Template > 56g Pack Preview/Test Print Configu…" at bounding box center [390, 172] width 524 height 315
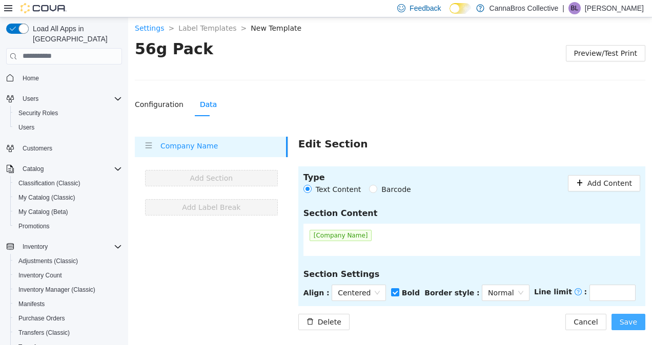
click at [633, 321] on span "Save" at bounding box center [627, 321] width 17 height 11
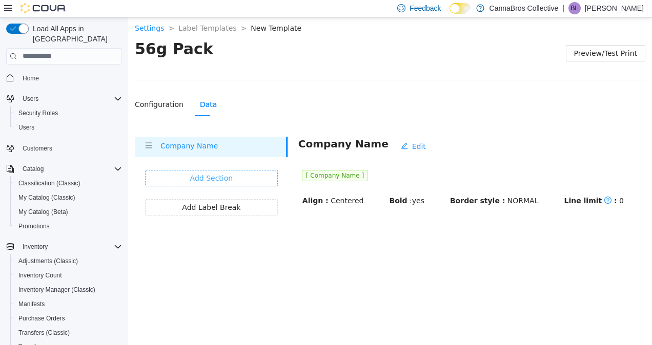
click at [259, 184] on button "Add Section" at bounding box center [211, 178] width 133 height 16
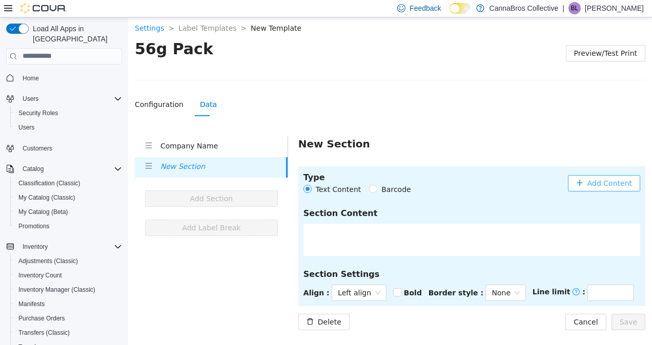
click at [583, 181] on icon "plus" at bounding box center [579, 182] width 7 height 7
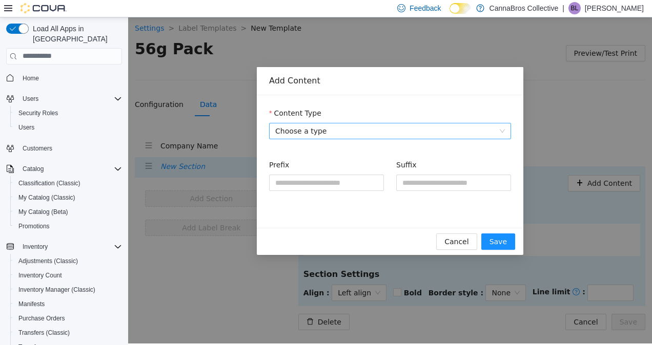
click at [364, 132] on span "Choose a type" at bounding box center [390, 130] width 230 height 15
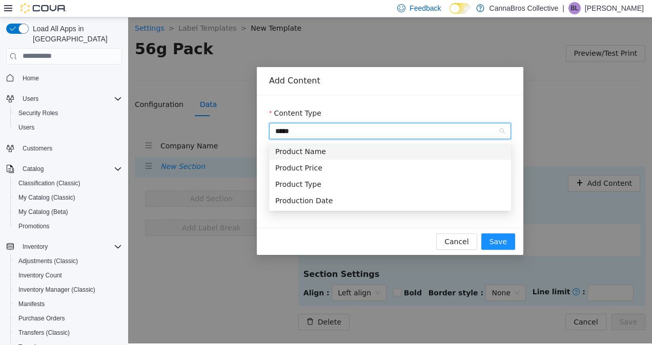
type input "******"
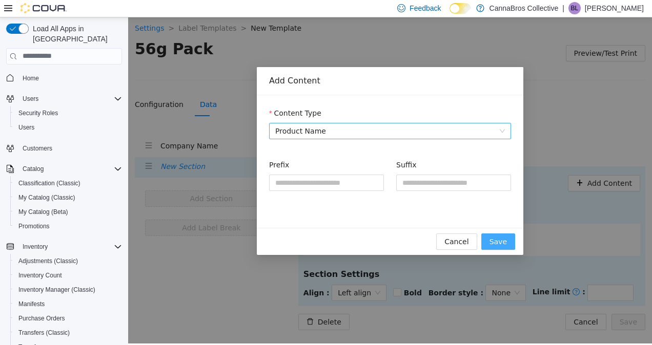
click at [495, 239] on span "Save" at bounding box center [497, 241] width 17 height 11
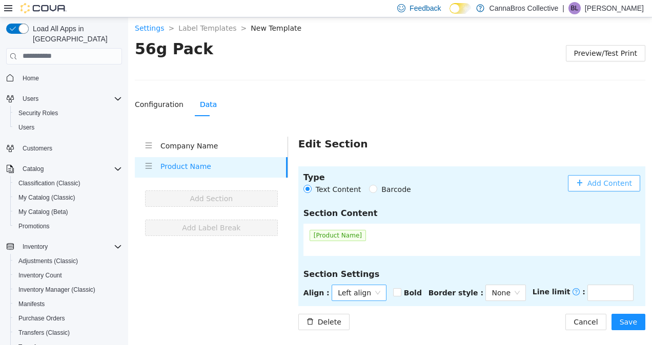
click at [363, 289] on span "Left align" at bounding box center [359, 292] width 43 height 15
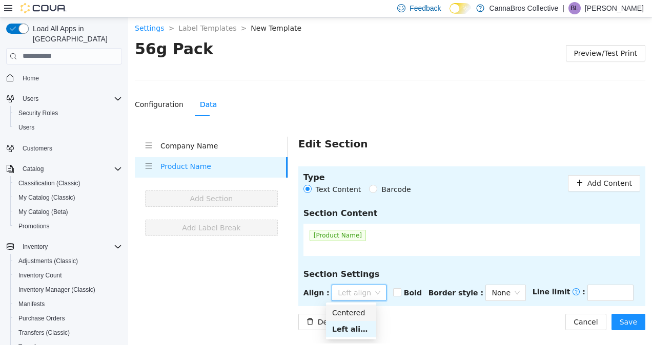
click at [360, 305] on div "Centered" at bounding box center [351, 312] width 50 height 16
click at [480, 322] on div "Delete Cancel Save" at bounding box center [471, 322] width 347 height 16
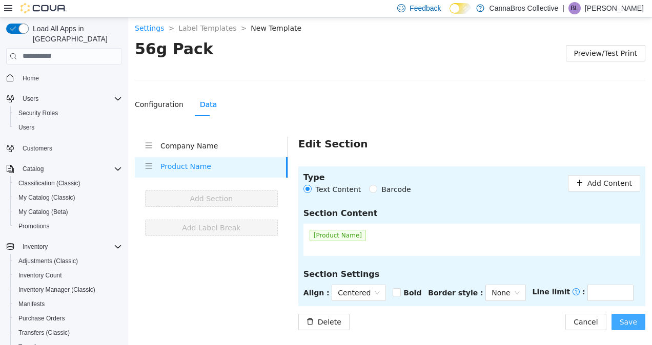
click at [638, 319] on button "Save" at bounding box center [628, 322] width 34 height 16
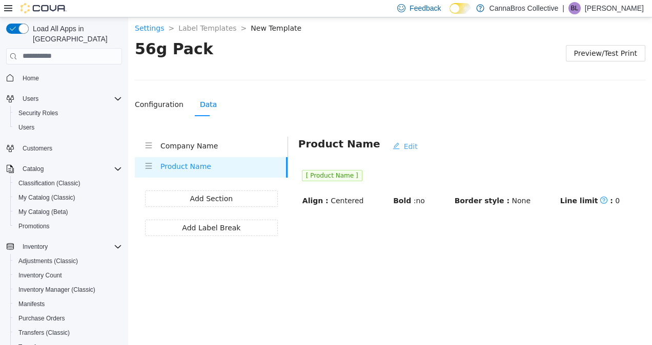
click at [397, 138] on button "Edit" at bounding box center [404, 146] width 41 height 16
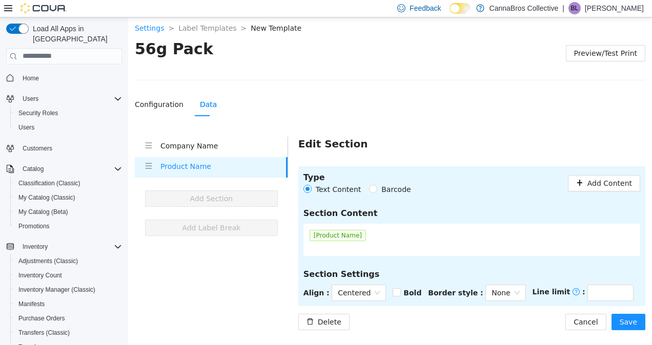
click at [404, 284] on div "Bold" at bounding box center [409, 292] width 35 height 16
click at [401, 292] on div "Bold" at bounding box center [409, 292] width 35 height 16
click at [400, 292] on div "Bold" at bounding box center [409, 292] width 35 height 16
click at [637, 322] on button "Save" at bounding box center [628, 322] width 34 height 16
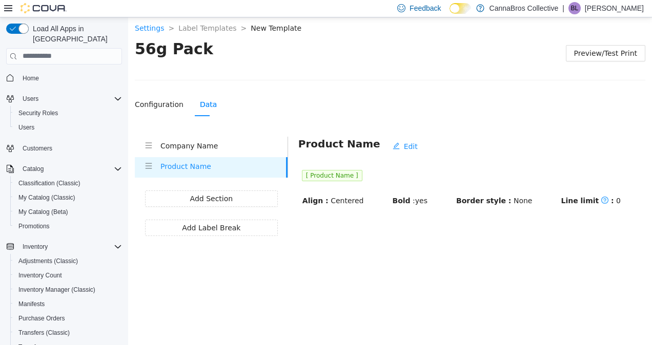
click at [240, 150] on h4 "Company Name" at bounding box center [223, 145] width 127 height 11
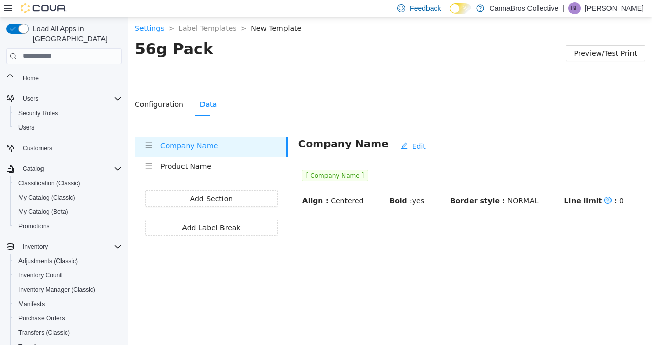
click at [235, 163] on h4 "Product Name" at bounding box center [223, 165] width 127 height 11
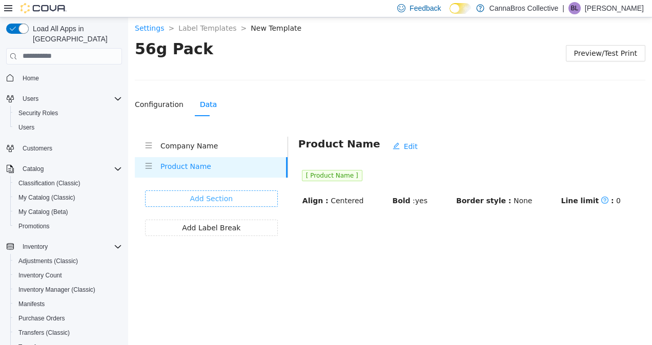
click at [244, 190] on button "Add Section" at bounding box center [211, 198] width 133 height 16
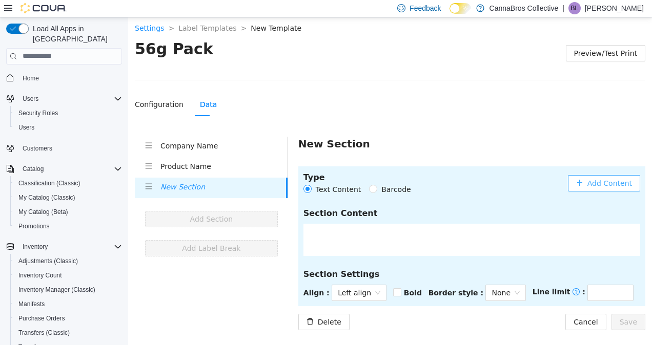
click at [611, 175] on button "Add Content" at bounding box center [604, 183] width 72 height 16
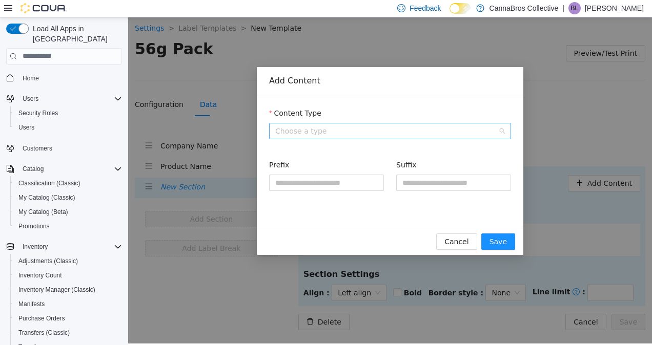
click at [487, 123] on span "Choose a type" at bounding box center [390, 130] width 230 height 15
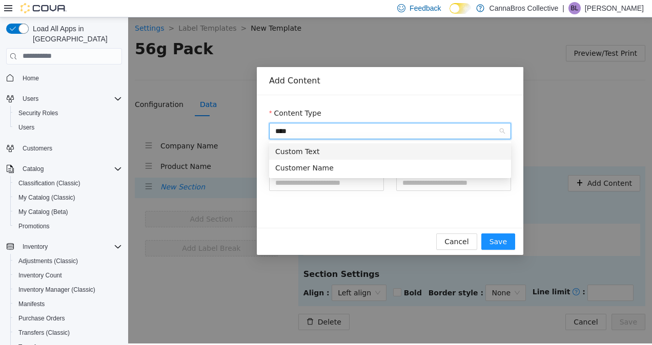
type input "*****"
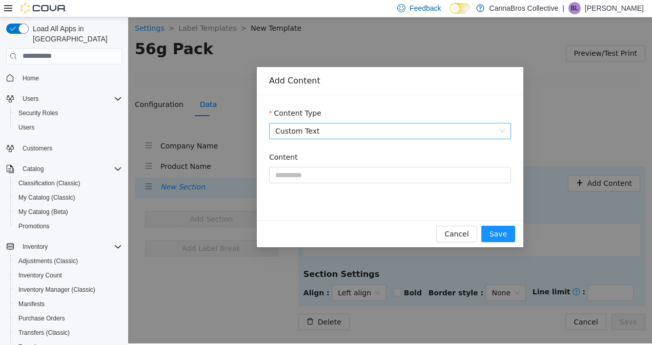
click at [323, 186] on div "Content" at bounding box center [390, 173] width 242 height 44
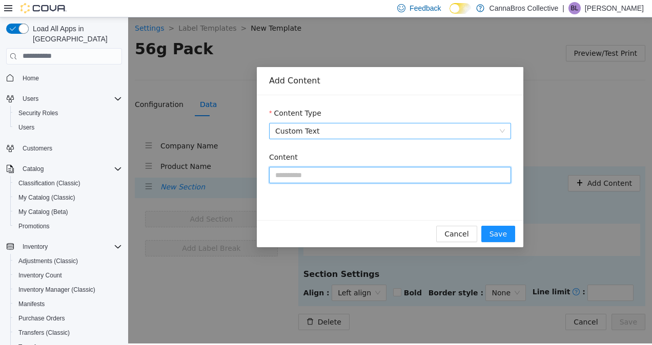
click at [332, 182] on input "Content" at bounding box center [390, 174] width 242 height 16
paste input "**********"
type input "**********"
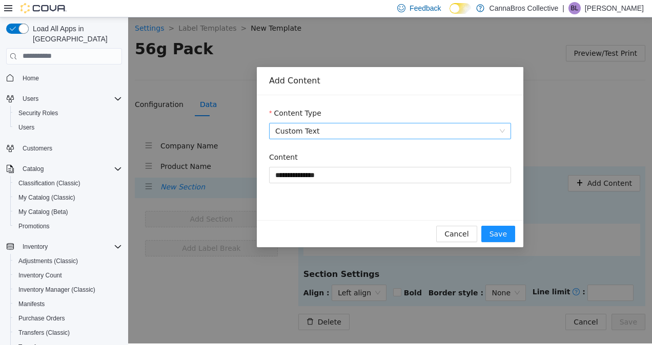
click at [368, 196] on div "**********" at bounding box center [390, 157] width 266 height 125
click at [523, 237] on div "Cancel Save" at bounding box center [390, 233] width 266 height 27
click at [504, 236] on span "Save" at bounding box center [497, 233] width 17 height 11
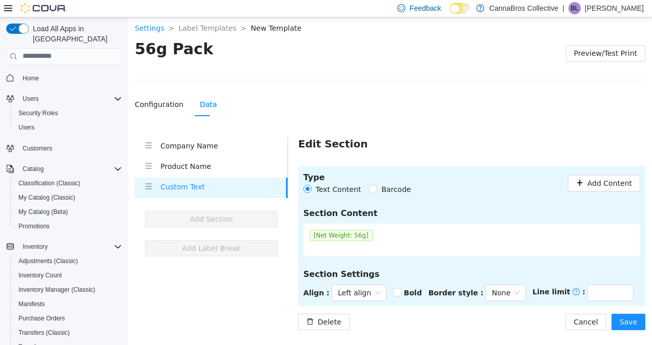
click at [375, 300] on section "Type Text Content Barcode Add Content Section Content [Net Weight: 56g] Section…" at bounding box center [471, 236] width 347 height 140
click at [371, 298] on div "Left align" at bounding box center [358, 292] width 55 height 16
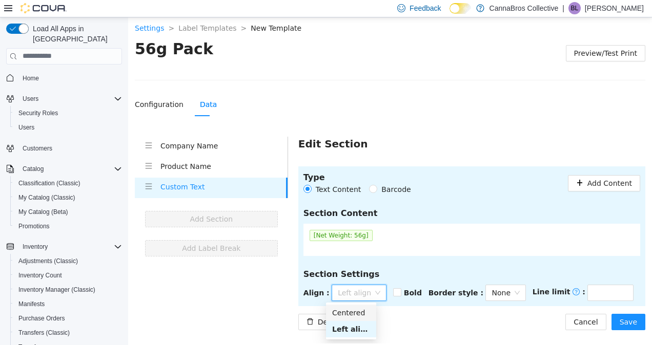
click at [359, 315] on div "Centered" at bounding box center [351, 312] width 38 height 11
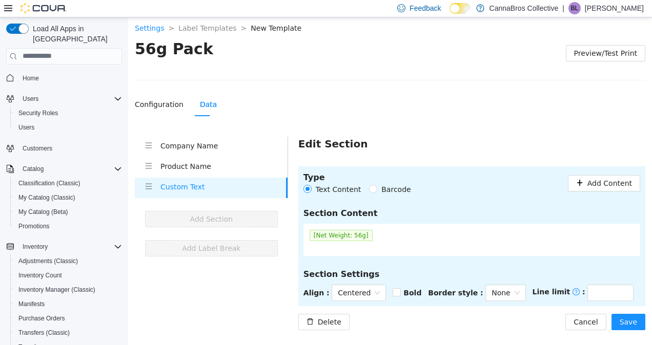
click at [442, 317] on div "Delete Cancel Save" at bounding box center [471, 322] width 347 height 16
click at [635, 322] on span "Save" at bounding box center [627, 321] width 17 height 11
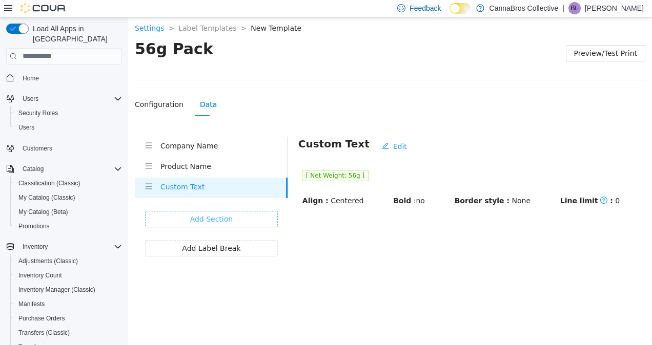
click at [235, 216] on button "Add Section" at bounding box center [211, 219] width 133 height 16
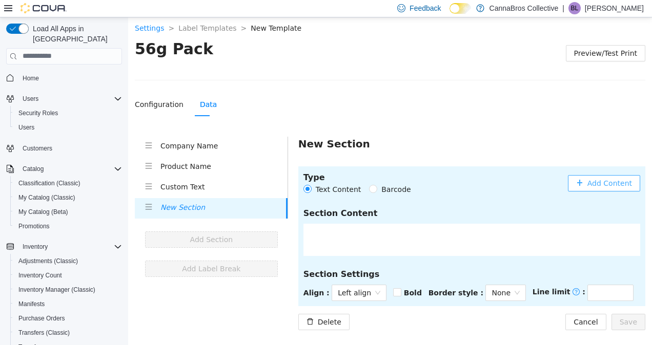
click at [628, 185] on span "Add Content" at bounding box center [609, 182] width 45 height 11
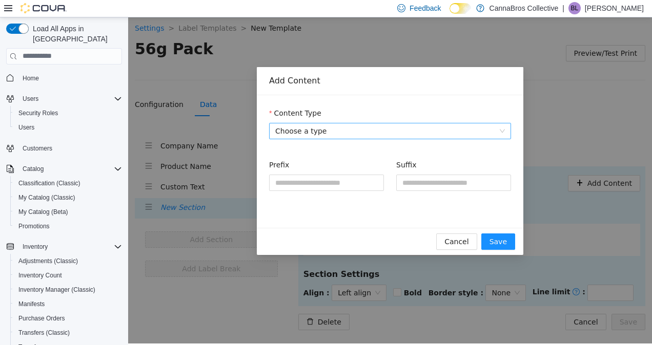
click at [331, 136] on span "Choose a type" at bounding box center [390, 130] width 230 height 15
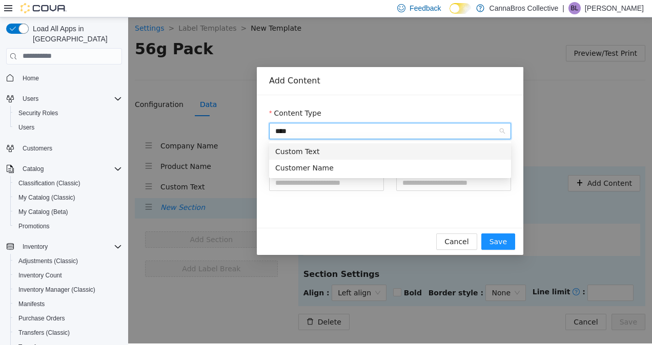
type input "*****"
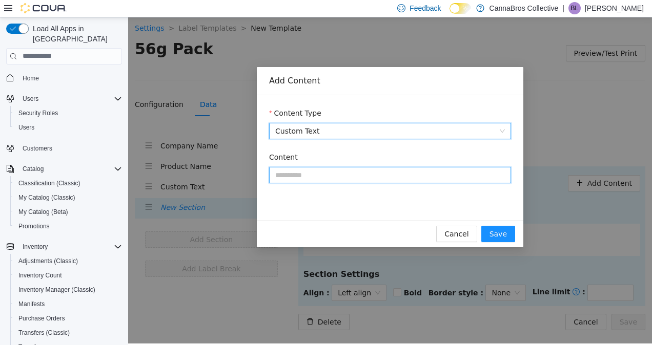
click at [319, 175] on input "Content" at bounding box center [390, 174] width 242 height 16
paste input "**********"
type input "**********"
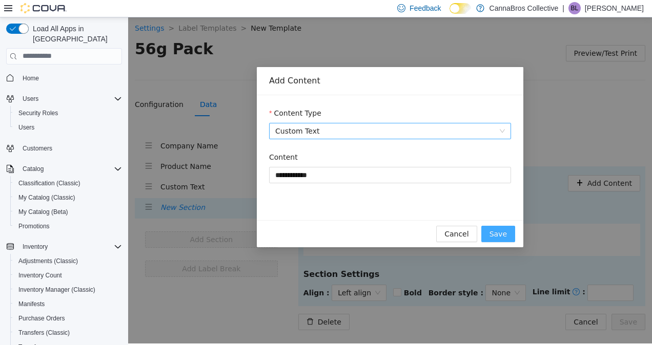
click at [494, 233] on span "Save" at bounding box center [497, 233] width 17 height 11
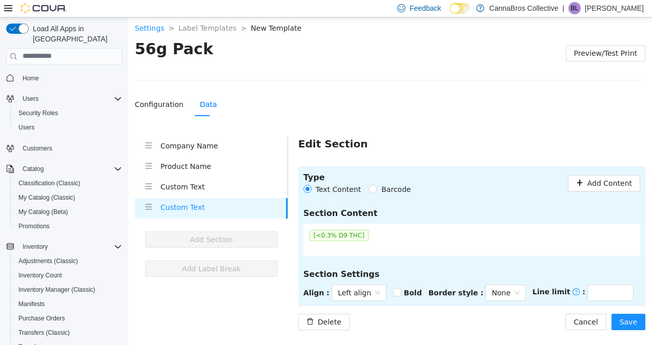
click at [341, 301] on section "Type Text Content Barcode Add Content Section Content [<0.3% D9 THC] Section Se…" at bounding box center [471, 236] width 347 height 140
click at [355, 295] on span "Left align" at bounding box center [359, 292] width 43 height 15
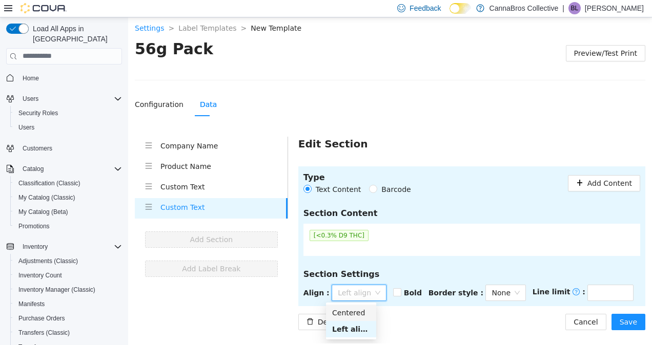
click at [356, 307] on div "Centered" at bounding box center [351, 312] width 38 height 11
click at [446, 317] on div "Delete Cancel Save" at bounding box center [471, 322] width 347 height 16
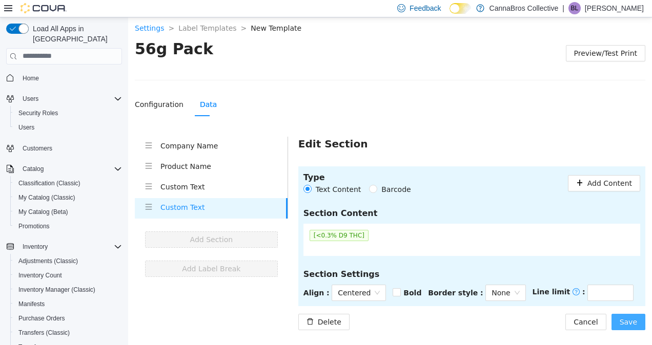
click at [629, 329] on button "Save" at bounding box center [628, 322] width 34 height 16
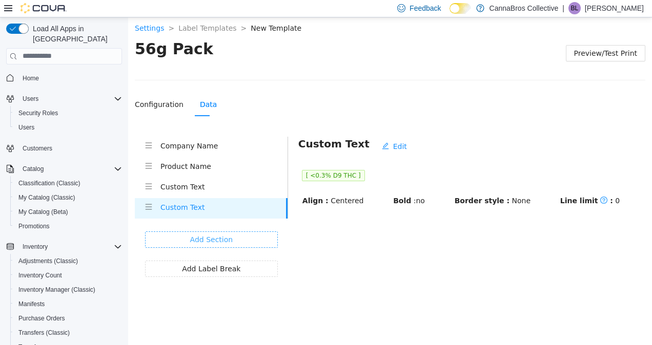
click at [232, 233] on button "Add Section" at bounding box center [211, 239] width 133 height 16
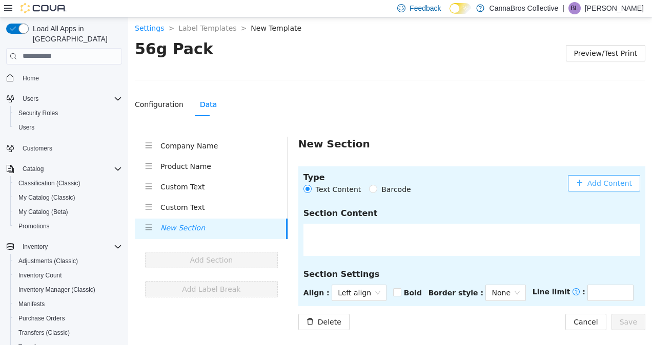
click at [585, 187] on button "Add Content" at bounding box center [604, 183] width 72 height 16
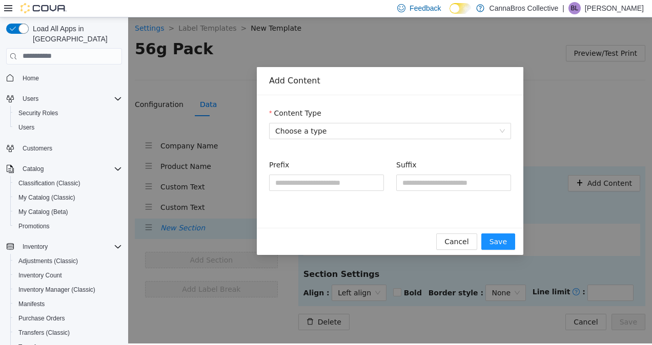
click at [366, 139] on form "Content Type Choose a type Prefix Suffix" at bounding box center [390, 155] width 242 height 96
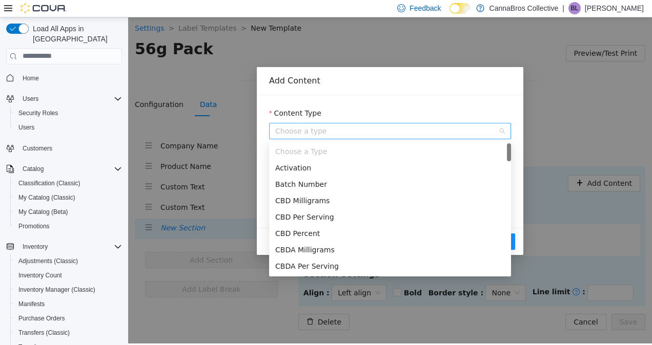
click at [376, 136] on span "Choose a type" at bounding box center [390, 130] width 230 height 15
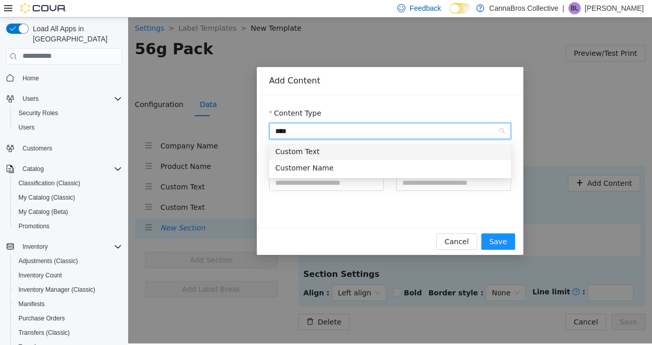
type input "*****"
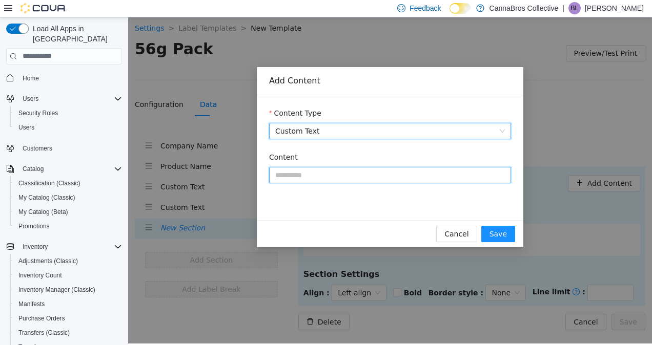
click at [349, 177] on input "Content" at bounding box center [390, 174] width 242 height 16
paste input "**********"
type input "**********"
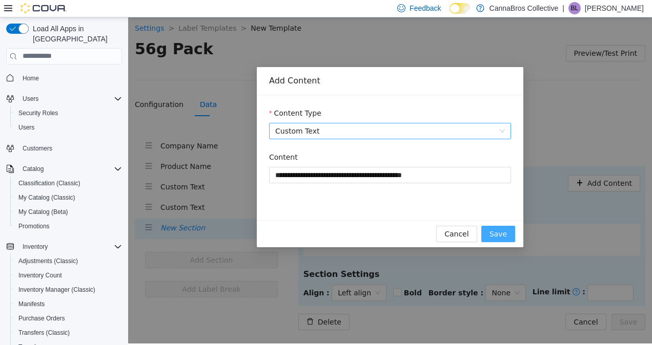
click at [498, 230] on span "Save" at bounding box center [497, 233] width 17 height 11
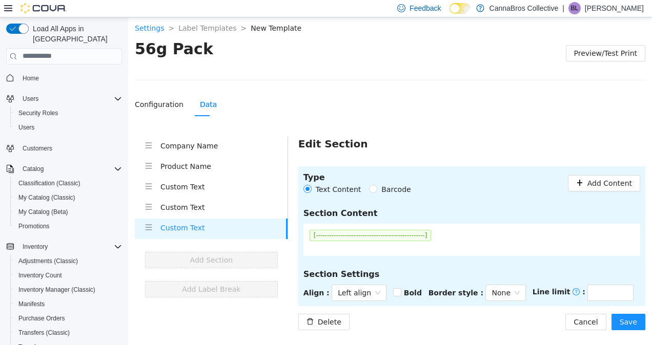
click at [417, 271] on h5 "Section Settings" at bounding box center [471, 274] width 337 height 12
click at [369, 291] on span "Left align" at bounding box center [359, 292] width 43 height 15
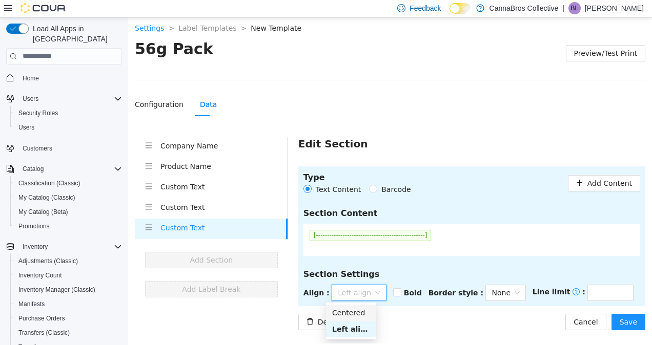
click at [366, 310] on div "Centered" at bounding box center [351, 312] width 38 height 11
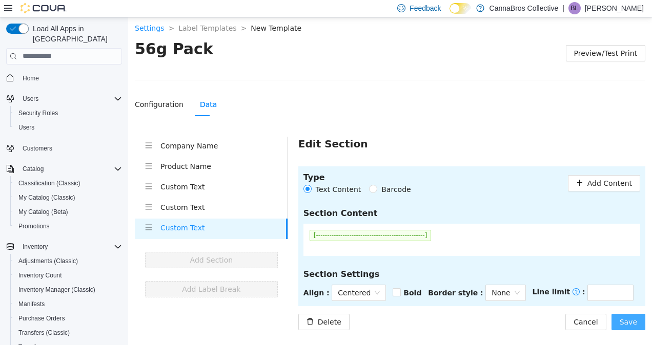
click at [630, 320] on span "Save" at bounding box center [627, 321] width 17 height 11
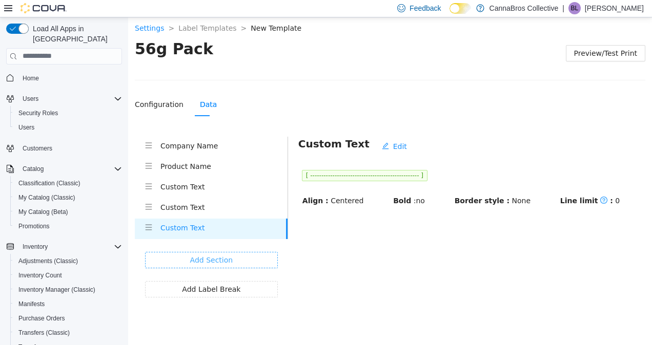
click at [219, 254] on span "Add Section" at bounding box center [211, 259] width 43 height 11
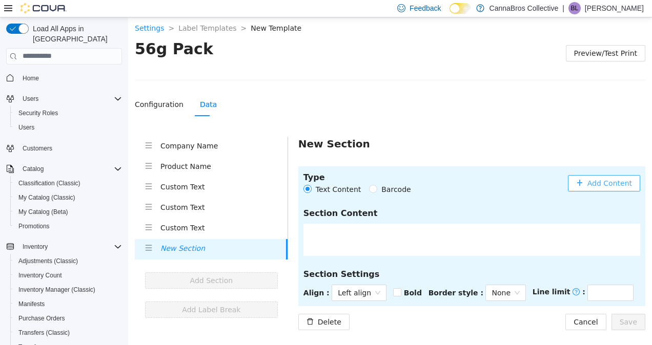
click at [603, 185] on span "Add Content" at bounding box center [609, 182] width 45 height 11
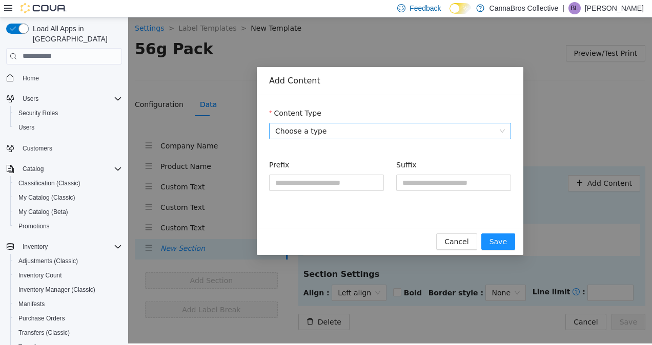
click at [433, 124] on span "Choose a type" at bounding box center [390, 130] width 230 height 15
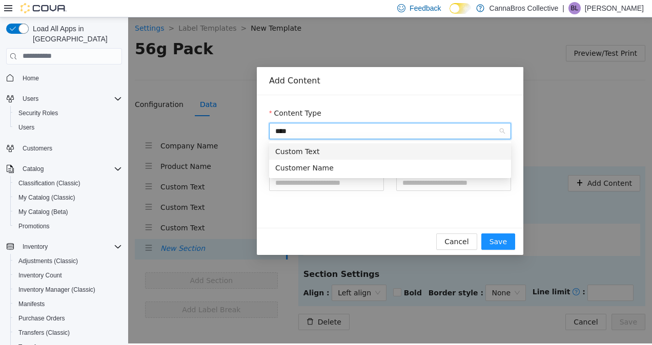
type input "*****"
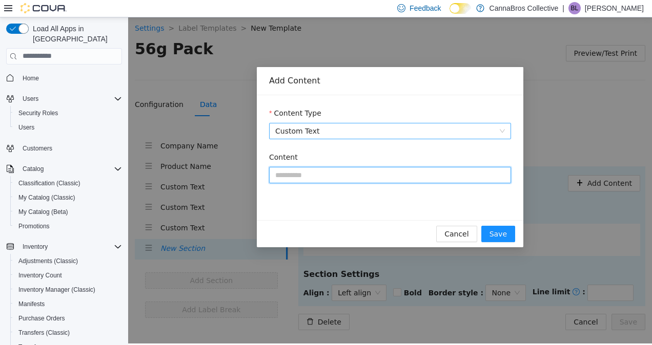
type input "*"
paste input "**********"
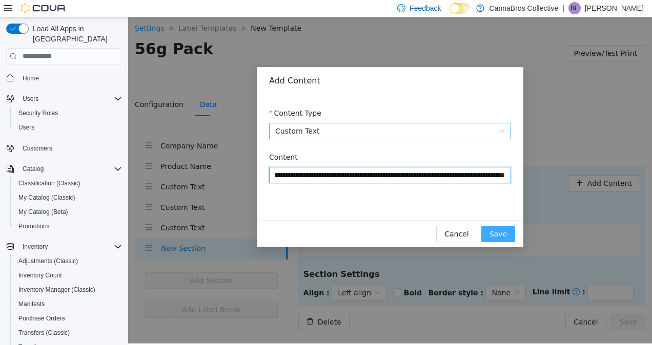
type input "**********"
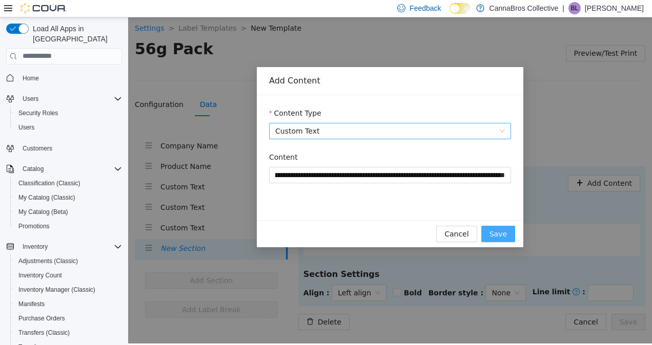
scroll to position [0, 0]
click at [504, 234] on span "Save" at bounding box center [497, 233] width 17 height 11
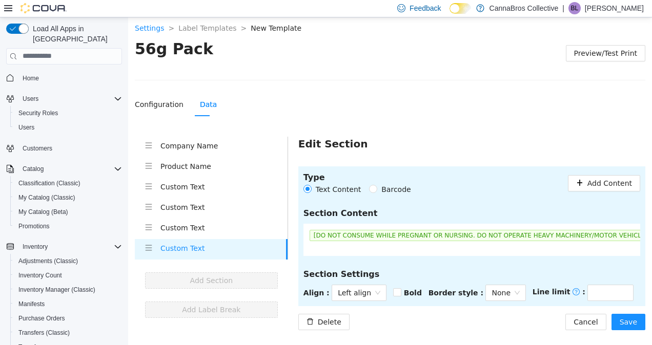
scroll to position [0, 3]
click at [344, 289] on span "Left align" at bounding box center [359, 292] width 43 height 15
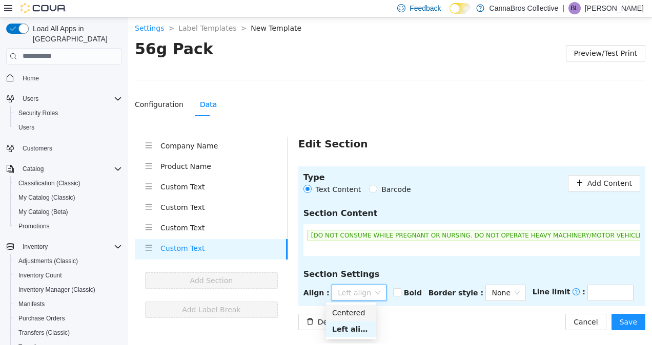
click at [357, 315] on div "Centered" at bounding box center [351, 312] width 38 height 11
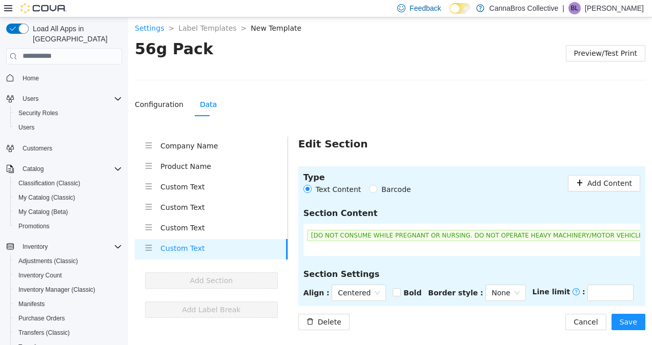
click at [461, 318] on div "Delete Cancel Save" at bounding box center [471, 322] width 347 height 16
click at [633, 321] on span "Save" at bounding box center [627, 321] width 17 height 11
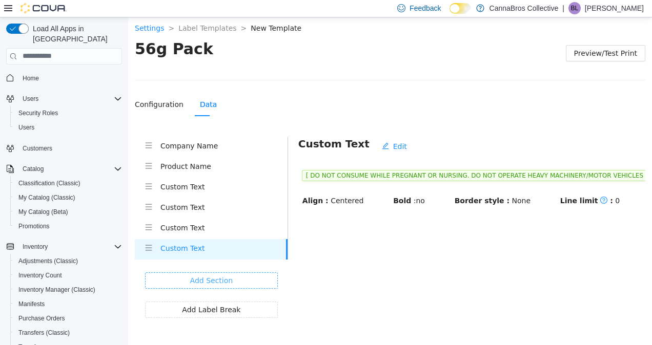
click at [214, 280] on span "Add Section" at bounding box center [211, 280] width 43 height 11
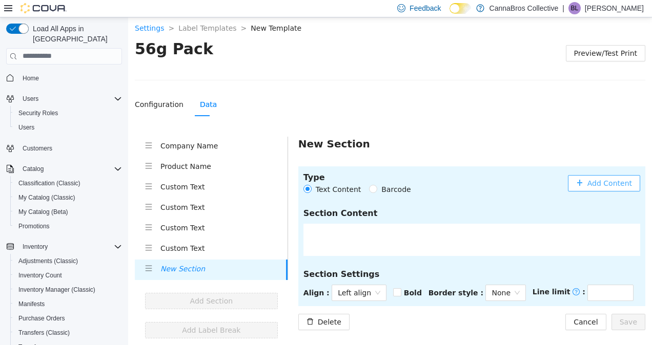
click at [631, 185] on span "Add Content" at bounding box center [609, 182] width 45 height 11
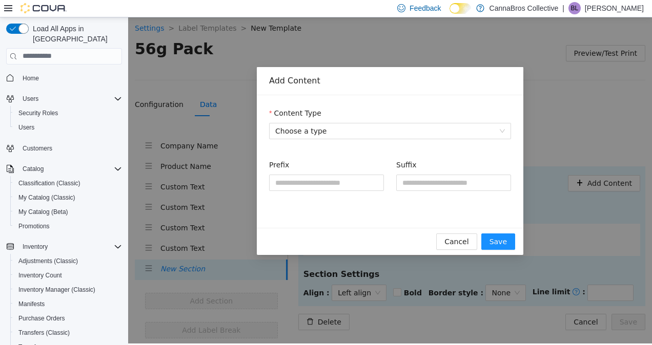
click at [383, 116] on div "Content Type" at bounding box center [390, 114] width 242 height 15
click at [388, 135] on span "Choose a type" at bounding box center [390, 130] width 230 height 15
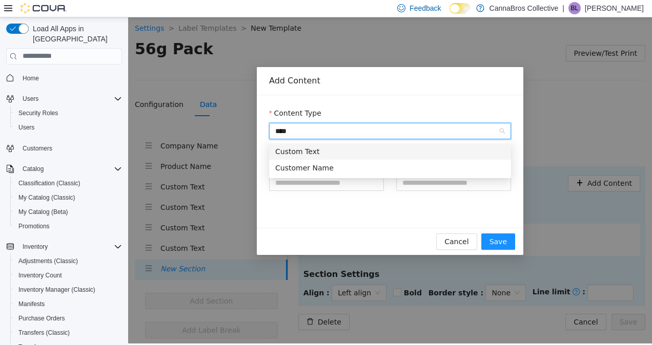
type input "*****"
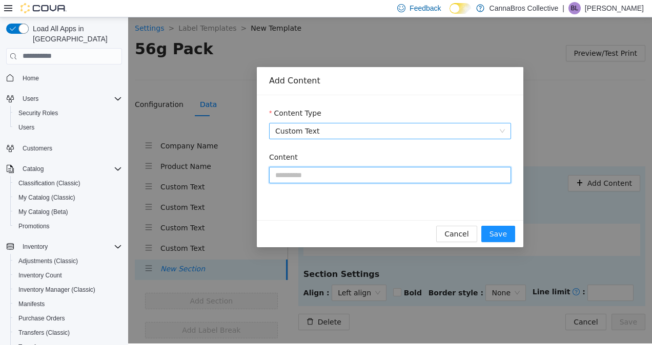
paste input "**********"
click at [376, 176] on input "**********" at bounding box center [390, 174] width 242 height 16
type input "**********"
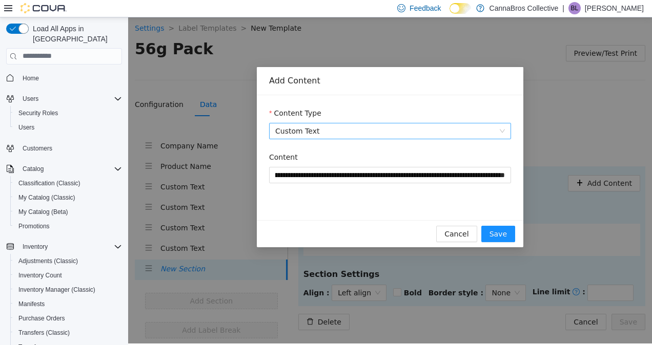
click at [379, 144] on form "**********" at bounding box center [390, 151] width 242 height 88
click at [502, 235] on span "Save" at bounding box center [497, 233] width 17 height 11
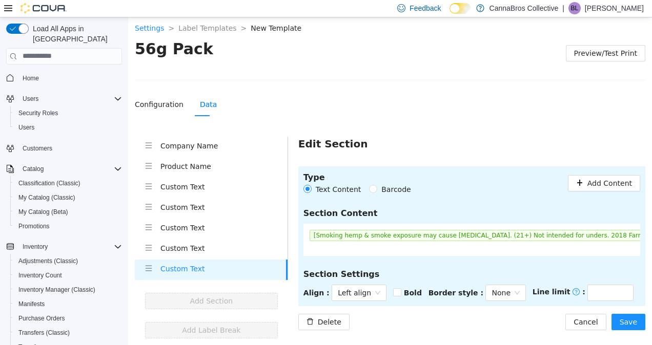
scroll to position [0, 3]
click at [344, 286] on span "Left align" at bounding box center [359, 292] width 43 height 15
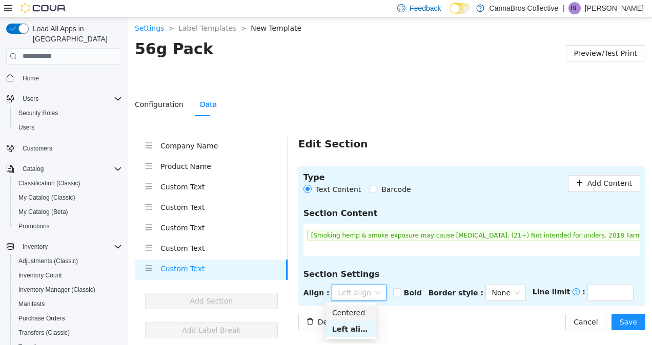
click at [363, 319] on div "Centered" at bounding box center [351, 312] width 50 height 16
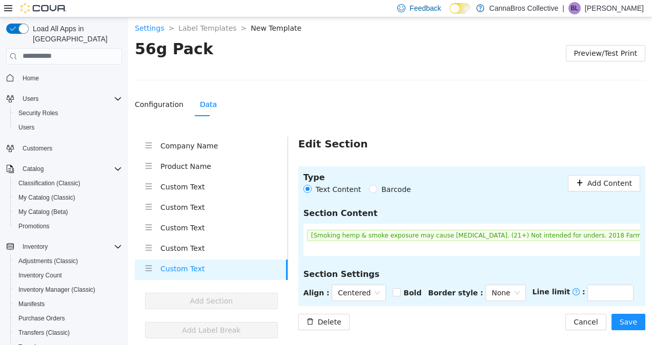
click at [446, 314] on div "Delete Cancel Save" at bounding box center [471, 322] width 347 height 16
click at [635, 328] on button "Save" at bounding box center [628, 322] width 34 height 16
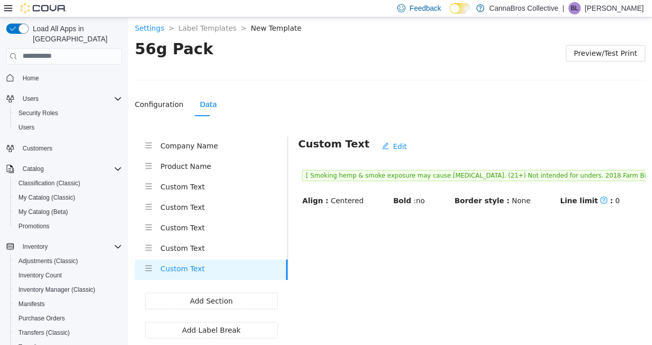
click at [476, 251] on main "Custom Text Edit [ Smoking hemp & smoke exposure may cause cancer. (21+) Not in…" at bounding box center [466, 237] width 357 height 202
click at [228, 301] on span "Add Section" at bounding box center [211, 300] width 43 height 11
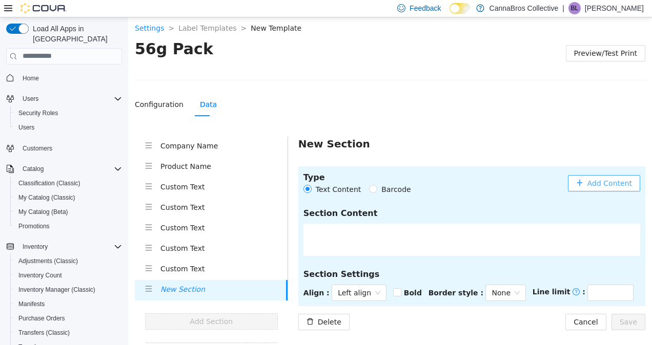
click at [621, 180] on span "Add Content" at bounding box center [609, 182] width 45 height 11
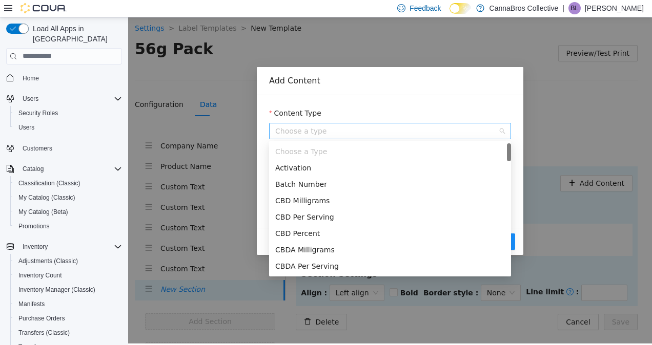
click at [432, 128] on span "Choose a type" at bounding box center [390, 130] width 230 height 15
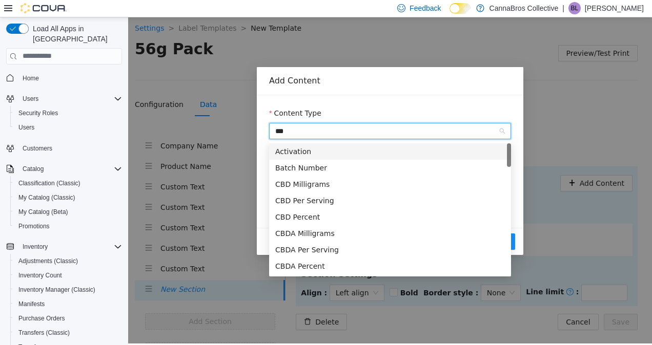
type input "****"
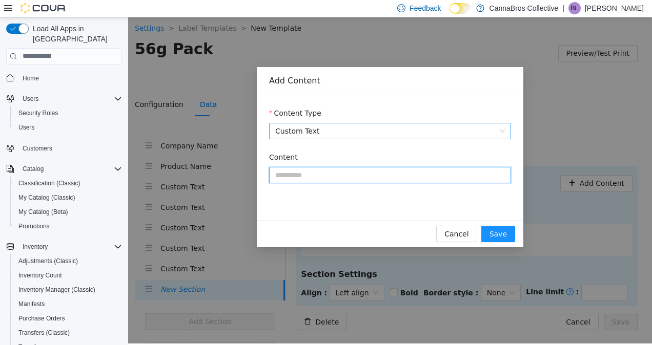
paste input "**********"
click at [409, 178] on input "Content" at bounding box center [390, 174] width 242 height 16
type input "**********"
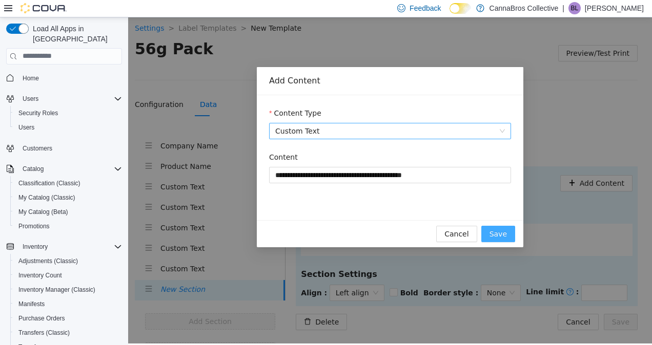
click at [497, 232] on span "Save" at bounding box center [497, 233] width 17 height 11
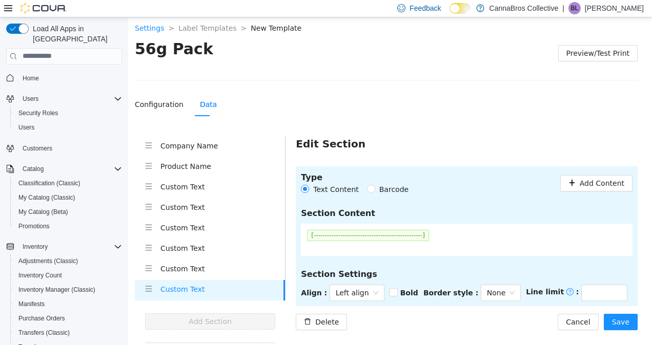
scroll to position [15, 0]
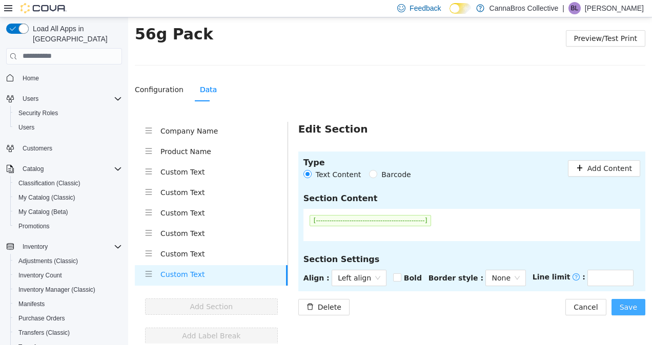
click at [619, 307] on span "Save" at bounding box center [627, 306] width 17 height 11
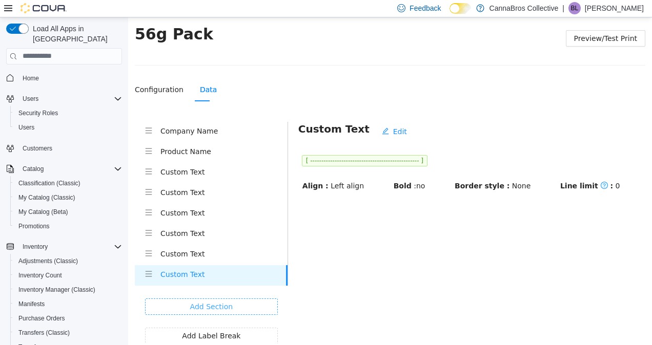
click at [196, 301] on span "Add Section" at bounding box center [211, 306] width 43 height 11
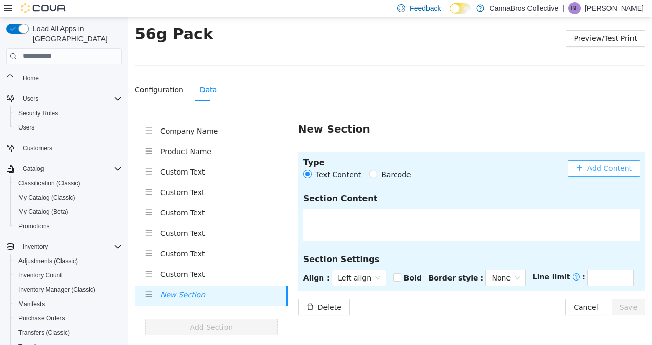
click at [595, 166] on span "Add Content" at bounding box center [609, 167] width 45 height 11
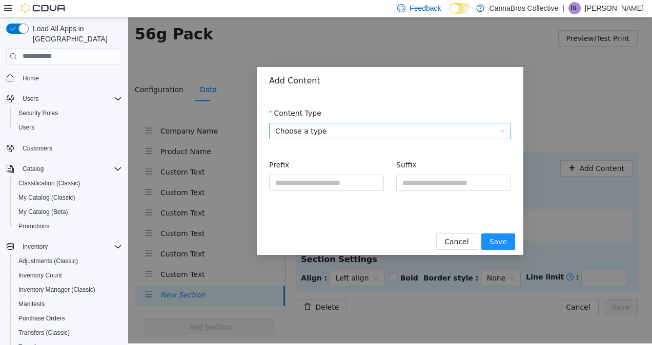
click at [395, 132] on span "Choose a type" at bounding box center [390, 130] width 230 height 15
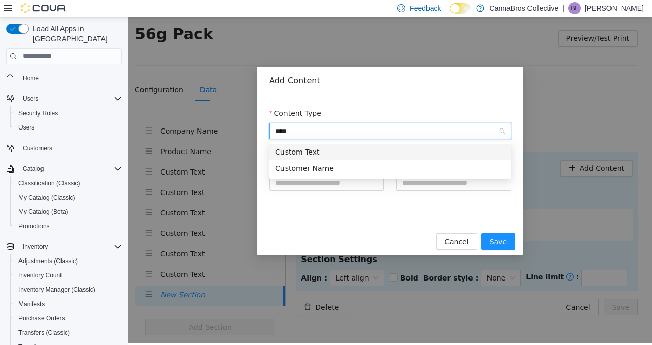
type input "*****"
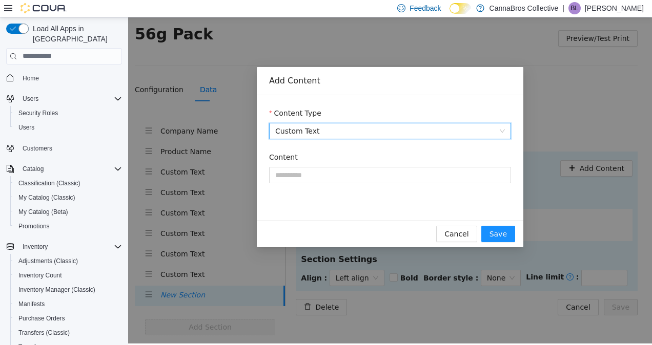
click at [331, 164] on div "Content" at bounding box center [390, 158] width 242 height 15
drag, startPoint x: 340, startPoint y: 187, endPoint x: 353, endPoint y: 181, distance: 14.7
click at [353, 181] on div "Content" at bounding box center [390, 173] width 242 height 44
click at [353, 181] on input "Content" at bounding box center [390, 174] width 242 height 16
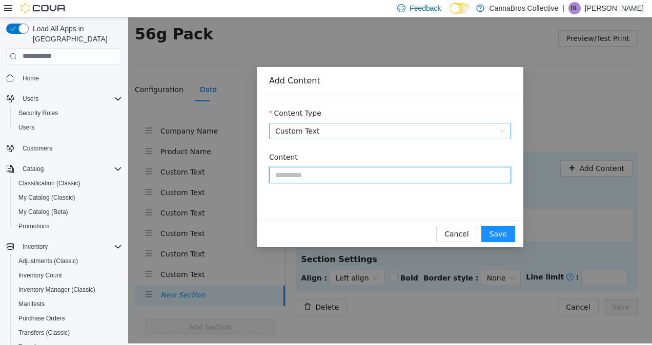
paste input "**********"
type input "**********"
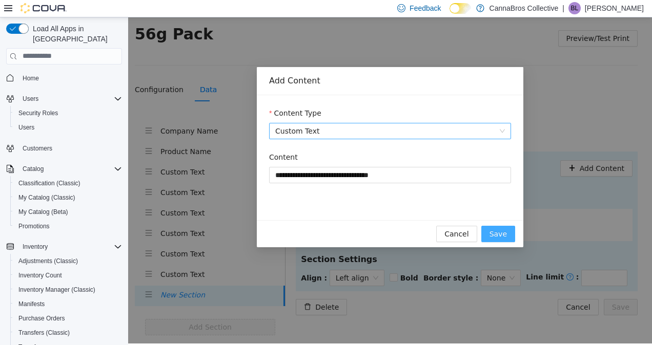
click at [497, 233] on span "Save" at bounding box center [497, 233] width 17 height 11
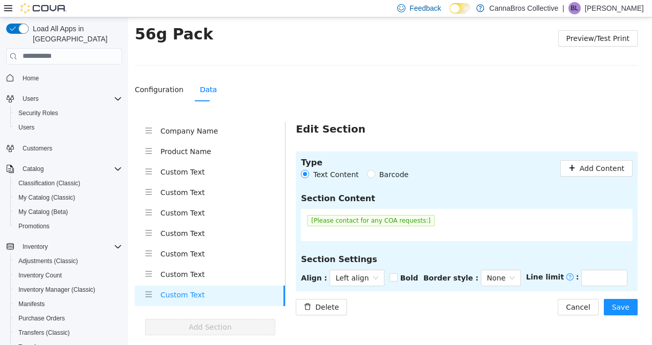
scroll to position [35, 0]
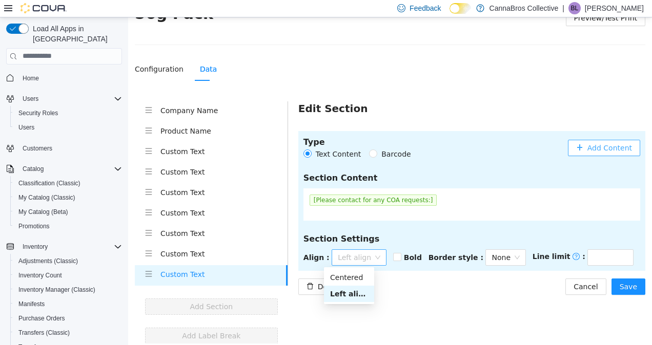
click at [357, 252] on span "Left align" at bounding box center [359, 256] width 43 height 15
click at [352, 275] on div "Centered" at bounding box center [349, 277] width 38 height 11
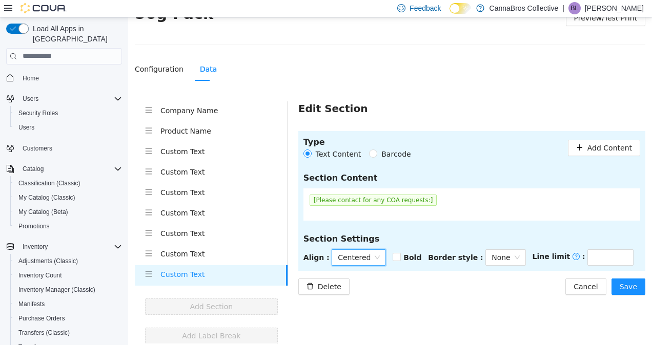
click at [513, 295] on main "Edit Section Type Text Content Barcode Add Content Section Content [Please cont…" at bounding box center [466, 222] width 357 height 243
click at [628, 288] on span "Save" at bounding box center [627, 286] width 17 height 11
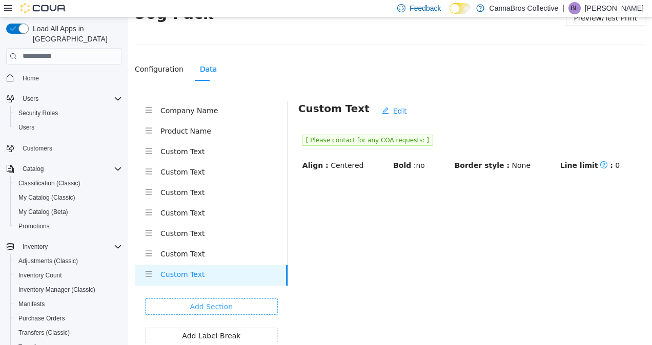
click at [216, 302] on span "Add Section" at bounding box center [211, 306] width 43 height 11
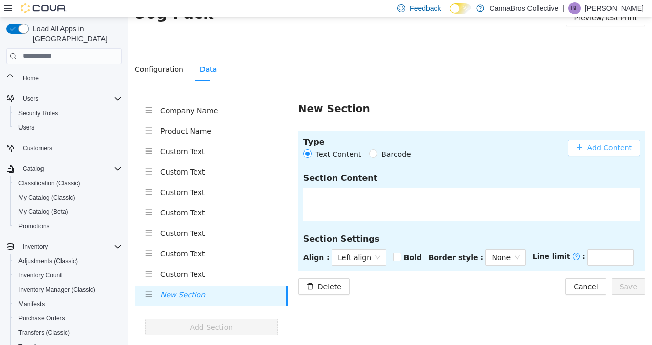
click at [592, 139] on button "Add Content" at bounding box center [604, 147] width 72 height 16
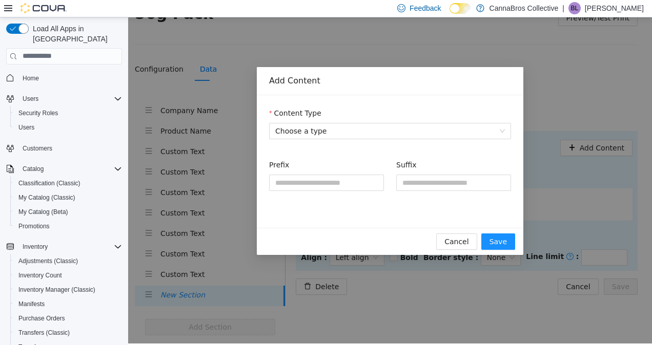
click at [394, 121] on div "Content Type" at bounding box center [390, 114] width 242 height 15
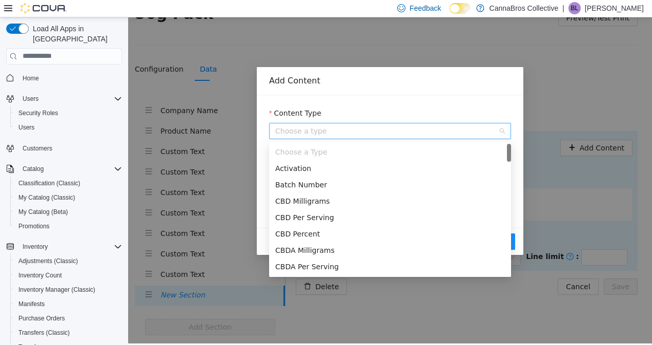
click at [399, 131] on span "Choose a type" at bounding box center [390, 130] width 230 height 15
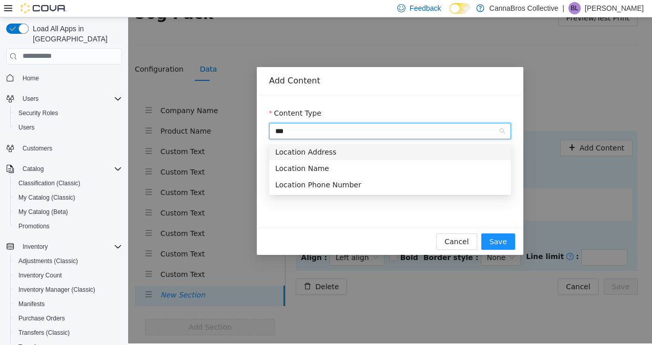
type input "****"
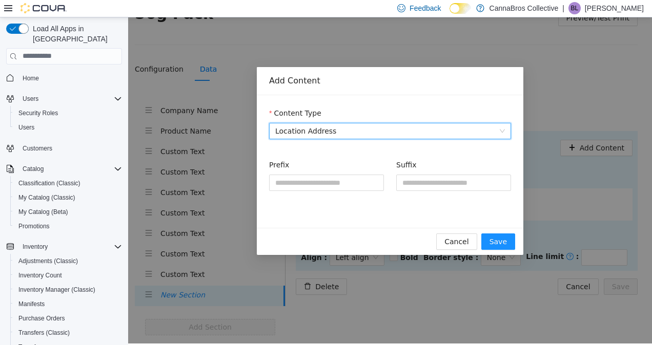
click at [443, 158] on div "Prefix Suffix" at bounding box center [390, 177] width 242 height 52
click at [502, 244] on span "Save" at bounding box center [497, 241] width 17 height 11
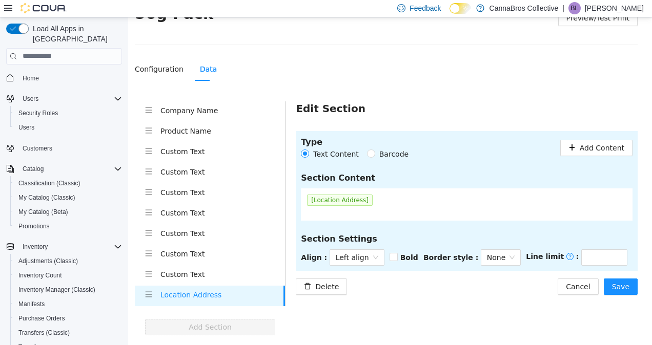
scroll to position [56, 0]
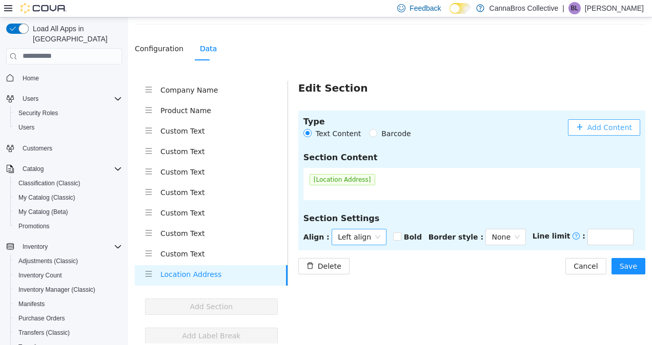
click at [350, 240] on span "Left align" at bounding box center [359, 236] width 43 height 15
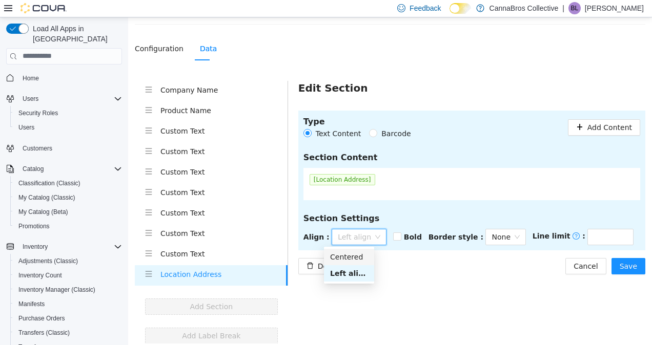
click at [357, 257] on div "Centered" at bounding box center [349, 256] width 38 height 11
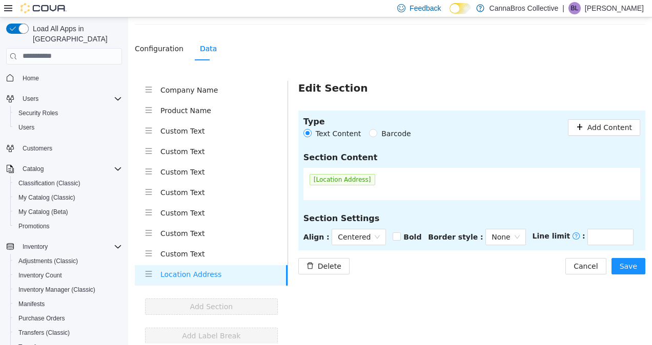
click at [473, 269] on div "Delete Cancel Save" at bounding box center [471, 266] width 347 height 16
drag, startPoint x: 622, startPoint y: 282, endPoint x: 622, endPoint y: 275, distance: 7.7
click at [622, 275] on main "Edit Section Type Text Content Barcode Add Content Section Content [Location Ad…" at bounding box center [466, 211] width 357 height 263
click at [625, 267] on span "Save" at bounding box center [627, 265] width 17 height 11
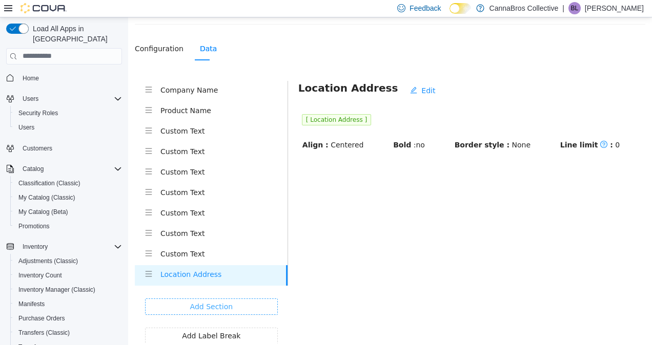
click at [232, 307] on button "Add Section" at bounding box center [211, 306] width 133 height 16
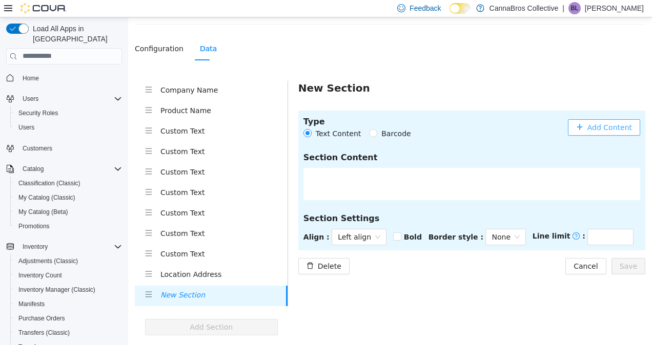
click at [623, 127] on span "Add Content" at bounding box center [609, 126] width 45 height 11
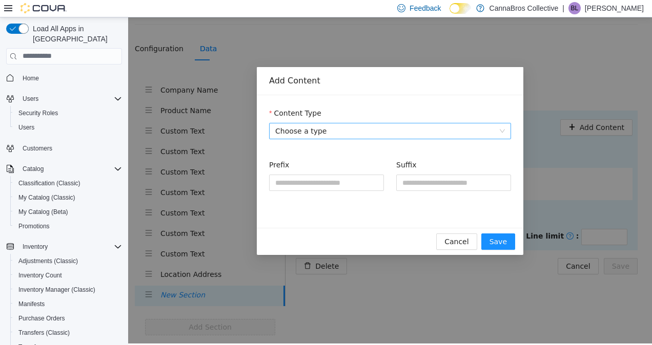
click at [376, 137] on span "Choose a type" at bounding box center [390, 130] width 230 height 15
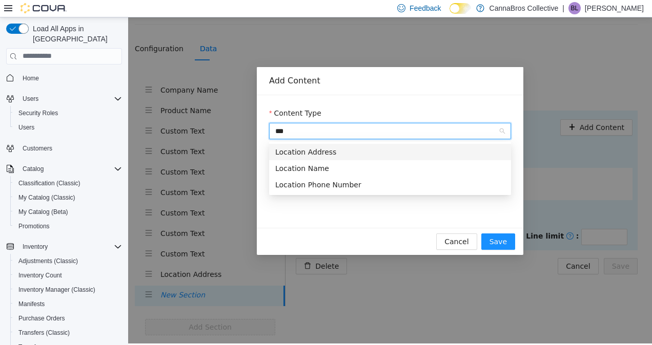
type input "****"
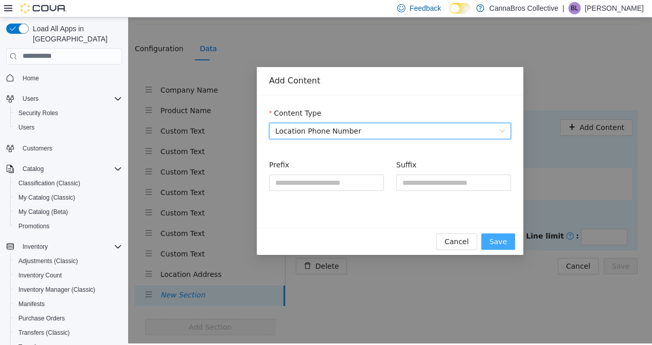
click at [493, 237] on span "Save" at bounding box center [497, 241] width 17 height 11
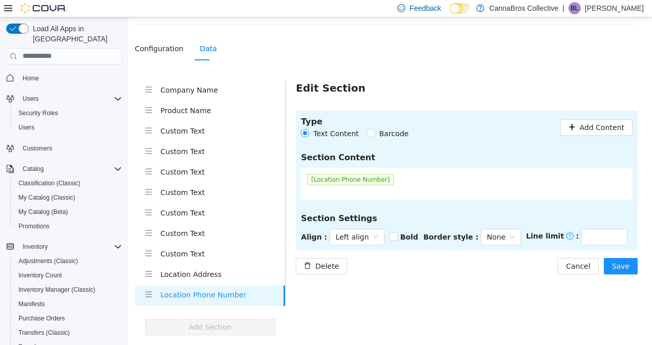
scroll to position [76, 0]
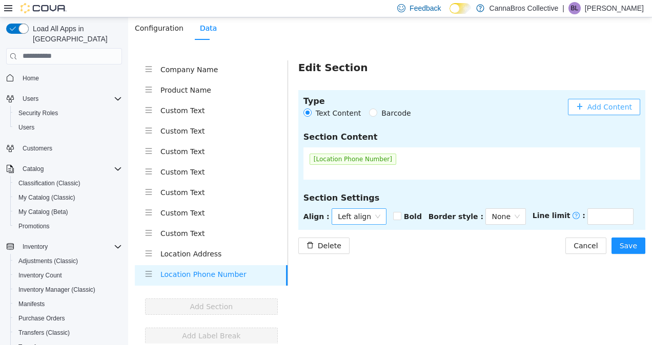
click at [348, 220] on span "Left align" at bounding box center [359, 216] width 43 height 15
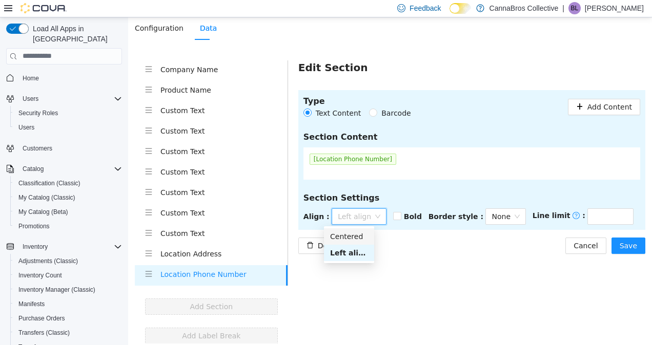
click at [348, 238] on div "Centered" at bounding box center [349, 236] width 38 height 11
click at [487, 257] on main "Edit Section Type Text Content Barcode Add Content Section Content [Location Ph…" at bounding box center [466, 202] width 357 height 284
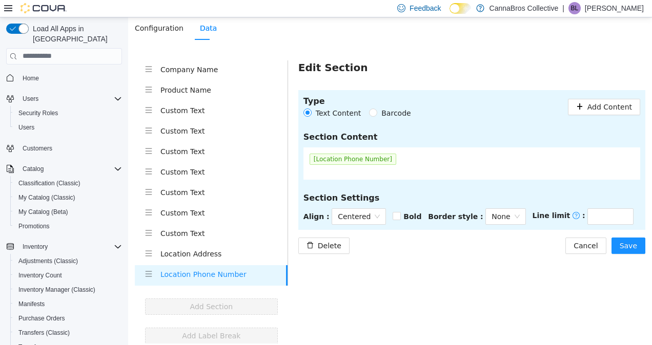
click at [641, 247] on section "Settings > Label Templates > New Template > 56g Pack Preview/Test Print Configu…" at bounding box center [390, 141] width 524 height 405
click at [624, 245] on span "Save" at bounding box center [627, 245] width 17 height 11
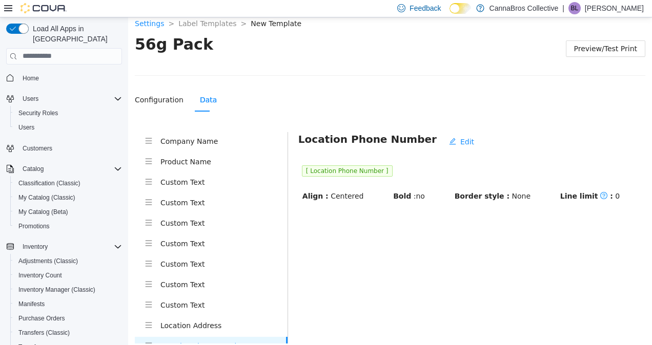
scroll to position [0, 0]
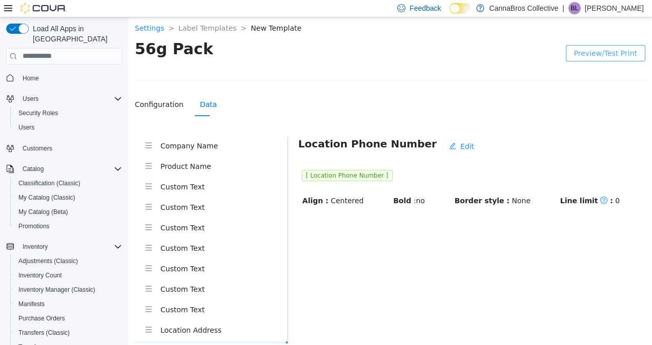
click at [612, 48] on span "Preview/Test Print" at bounding box center [605, 52] width 63 height 11
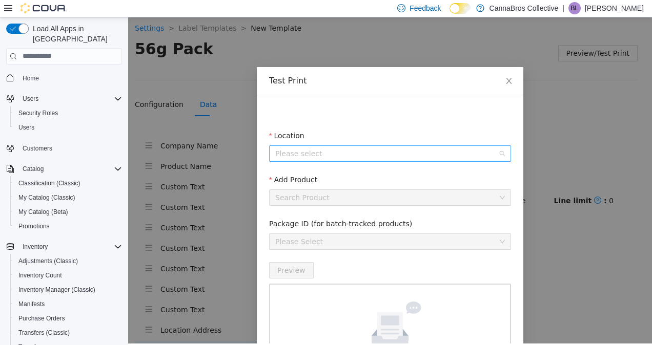
click at [377, 153] on input "Location" at bounding box center [386, 152] width 222 height 15
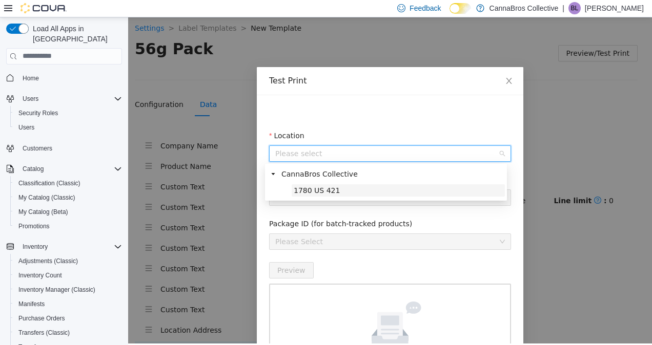
click at [364, 193] on span "1780 US 421" at bounding box center [397, 190] width 213 height 12
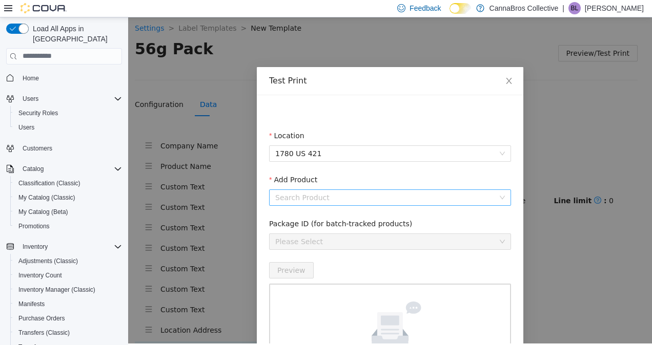
click at [365, 203] on input "Add Product" at bounding box center [386, 197] width 222 height 15
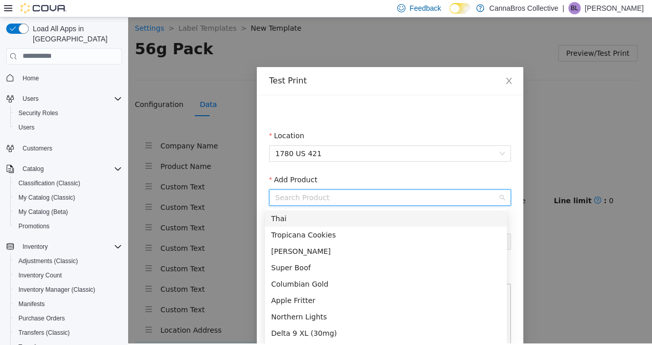
click at [352, 221] on div "Thai" at bounding box center [386, 218] width 230 height 11
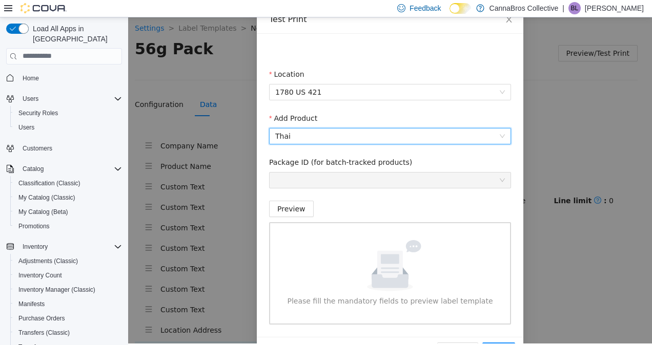
scroll to position [62, 0]
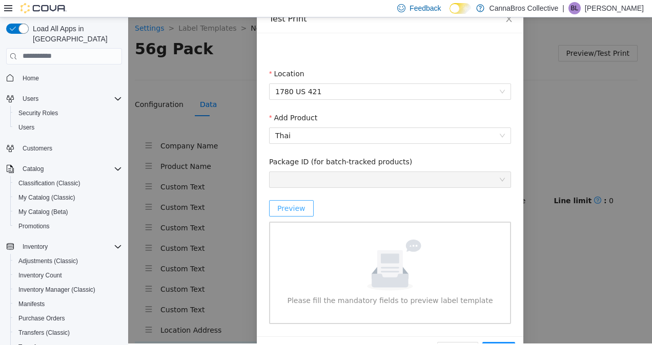
click at [273, 210] on button "Preview" at bounding box center [291, 208] width 45 height 16
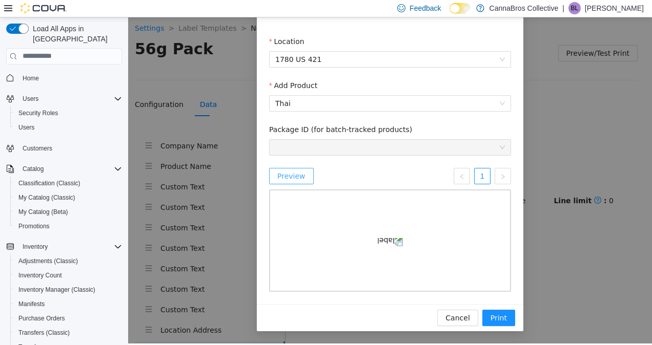
scroll to position [161, 0]
click at [450, 316] on span "Cancel" at bounding box center [457, 317] width 24 height 11
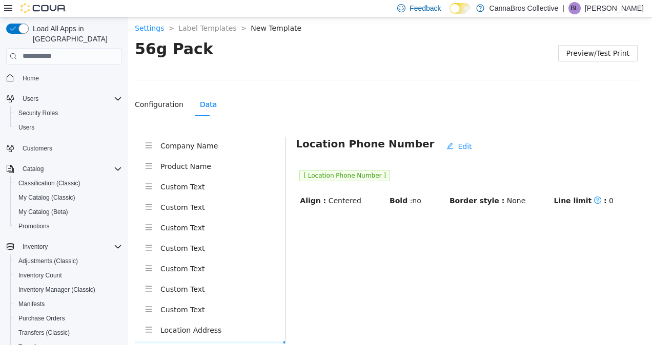
scroll to position [110, 0]
click at [450, 316] on main "Location Phone Number Edit [ Location Phone Number ] Align : Centered Bold : no…" at bounding box center [466, 278] width 357 height 284
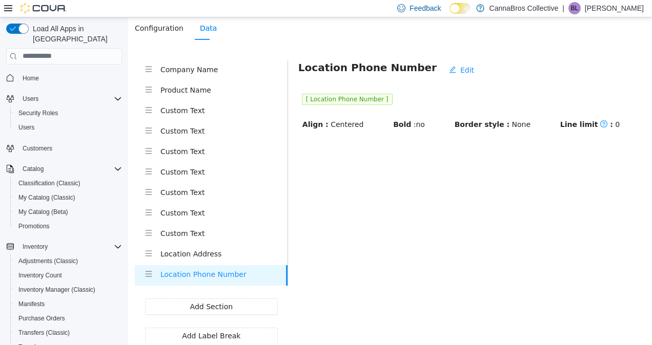
scroll to position [0, 0]
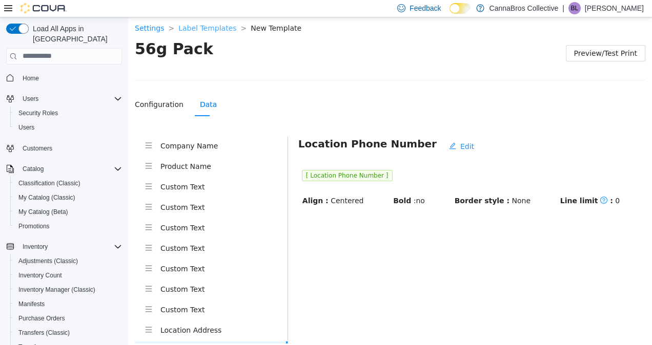
click at [197, 30] on link "Label Templates" at bounding box center [207, 28] width 58 height 8
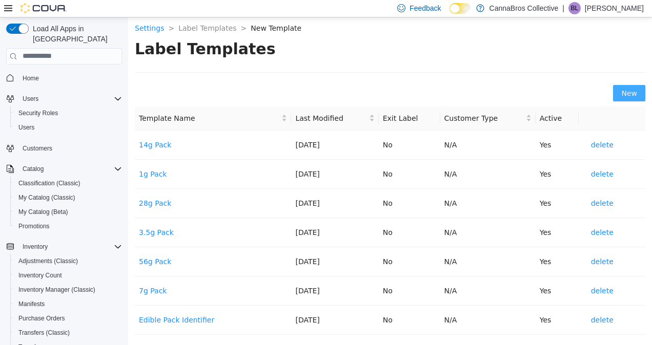
click at [622, 94] on span "New" at bounding box center [629, 92] width 16 height 11
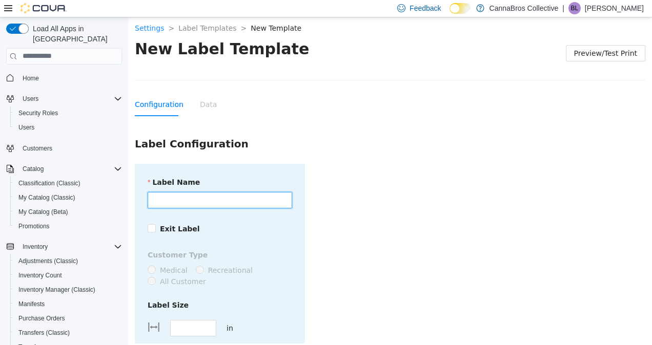
click at [225, 199] on input "Label Name" at bounding box center [220, 200] width 144 height 16
click at [225, 199] on input "****" at bounding box center [220, 200] width 144 height 16
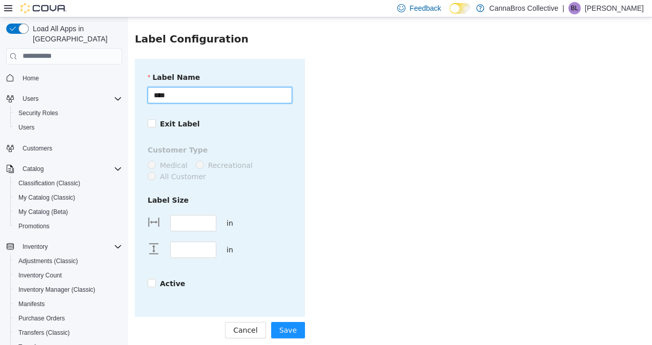
scroll to position [112, 0]
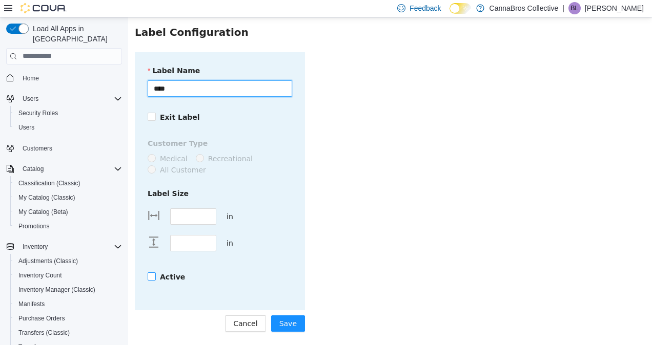
type input "****"
click at [156, 277] on span "Active" at bounding box center [172, 276] width 33 height 11
click at [200, 209] on input "****" at bounding box center [193, 216] width 45 height 15
type input "*"
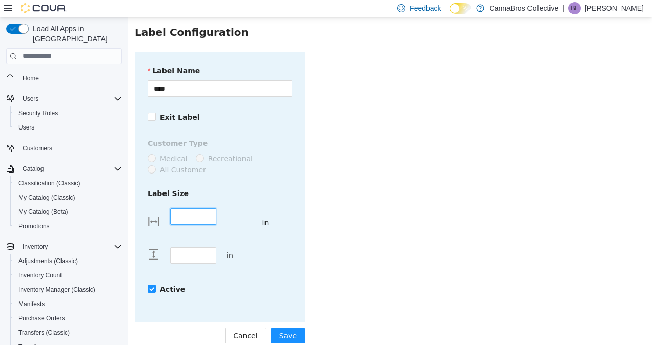
type input "****"
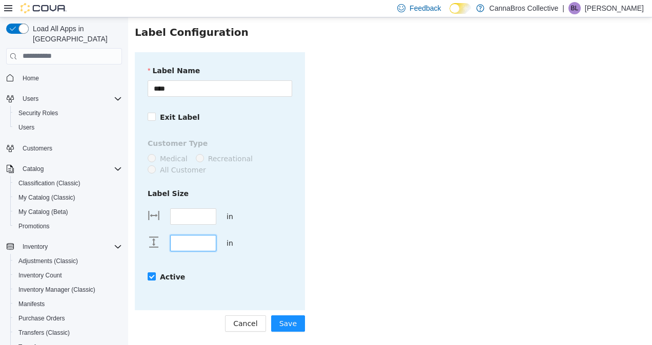
type input "****"
click at [231, 216] on span "in" at bounding box center [229, 216] width 7 height 8
click at [325, 225] on form "Label Name **** Exit Label Customer Type Medical Recreational All Customer Labe…" at bounding box center [390, 192] width 510 height 280
click at [290, 324] on span "Save" at bounding box center [287, 323] width 17 height 11
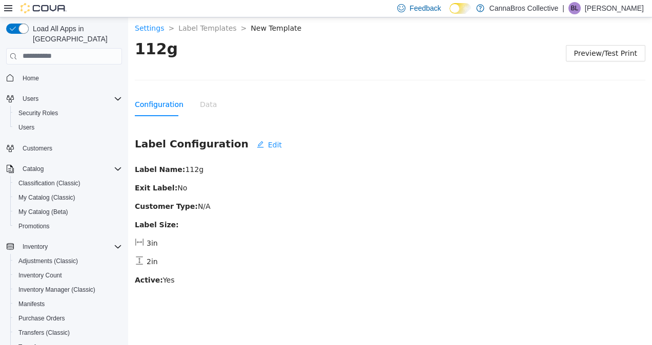
scroll to position [0, 0]
click at [268, 141] on span "Edit" at bounding box center [275, 144] width 14 height 11
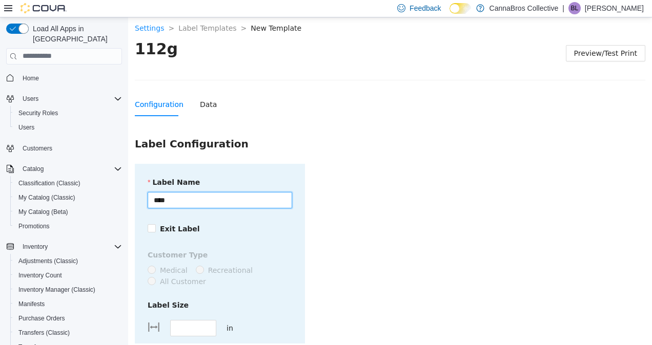
click at [282, 199] on input "****" at bounding box center [220, 200] width 144 height 16
drag, startPoint x: 282, startPoint y: 199, endPoint x: 288, endPoint y: 76, distance: 123.6
click at [288, 76] on div "112g Preview/Test Print Configuration Data Label Configuration Label Name *****…" at bounding box center [390, 246] width 510 height 417
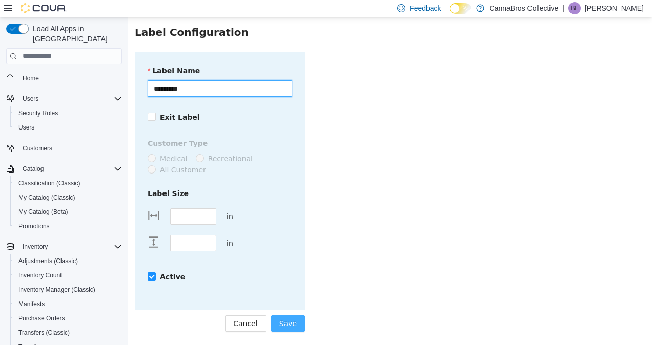
type input "*********"
click at [294, 320] on span "Save" at bounding box center [287, 323] width 17 height 11
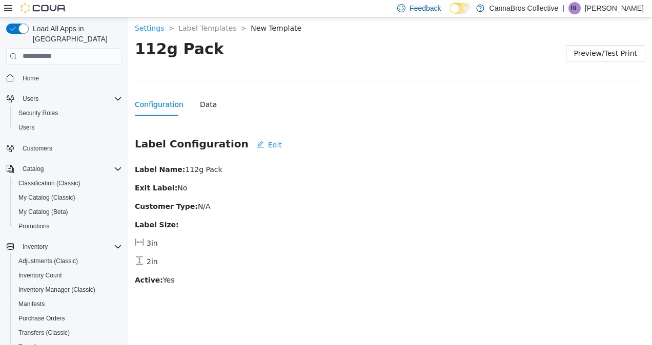
scroll to position [0, 0]
click at [206, 97] on div "Data" at bounding box center [208, 104] width 17 height 24
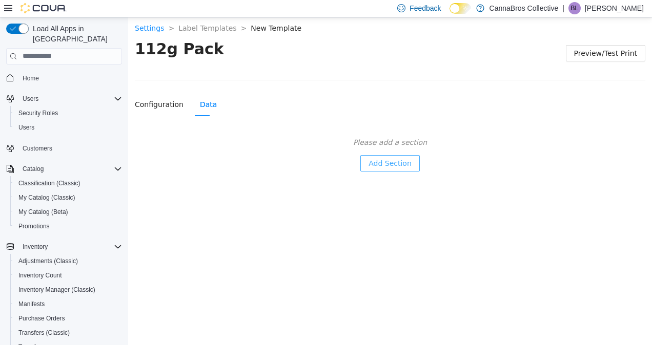
click at [385, 161] on span "Add Section" at bounding box center [389, 162] width 43 height 11
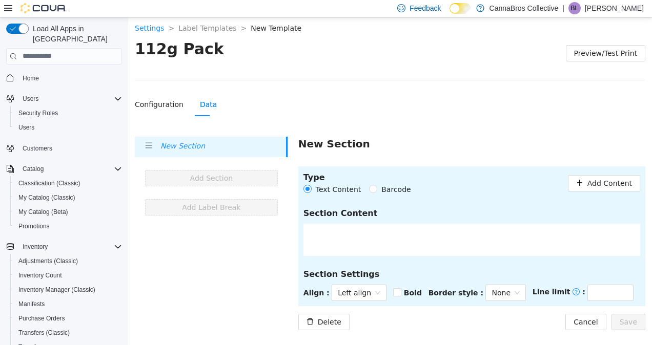
click at [601, 196] on section "Type Text Content Barcode Add Content Section Content Section Settings Align : …" at bounding box center [471, 236] width 347 height 140
click at [610, 177] on span "Add Content" at bounding box center [609, 182] width 45 height 11
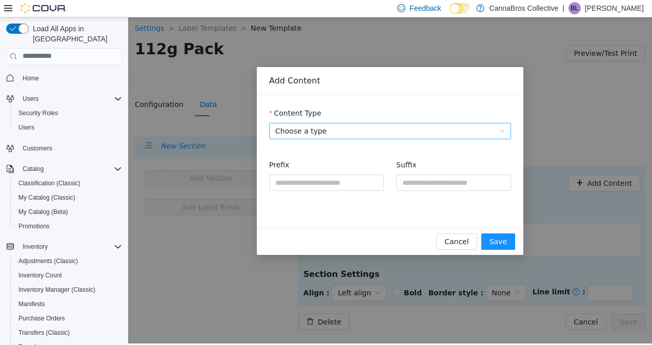
click at [318, 138] on form "Content Type Choose a type Prefix Suffix" at bounding box center [390, 155] width 242 height 96
drag, startPoint x: 318, startPoint y: 138, endPoint x: 324, endPoint y: 134, distance: 7.8
click at [324, 134] on span "Choose a type" at bounding box center [390, 130] width 230 height 15
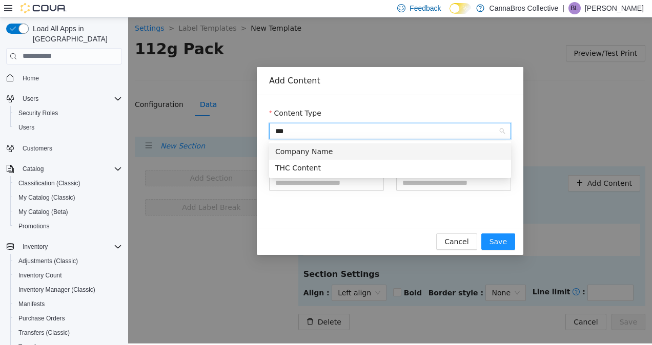
type input "****"
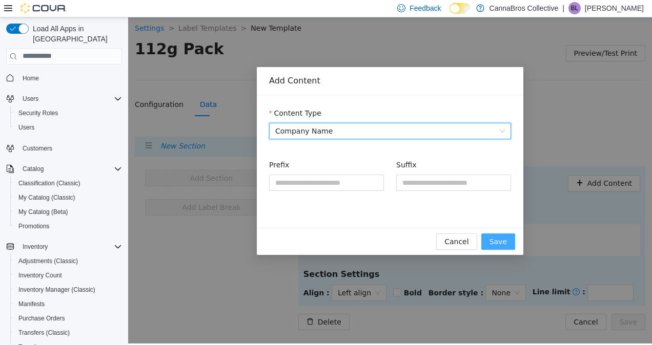
click at [491, 244] on button "Save" at bounding box center [498, 241] width 34 height 16
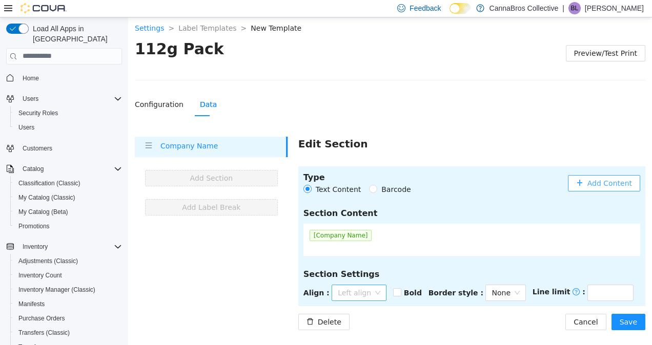
click at [338, 286] on span "Left align" at bounding box center [359, 292] width 43 height 15
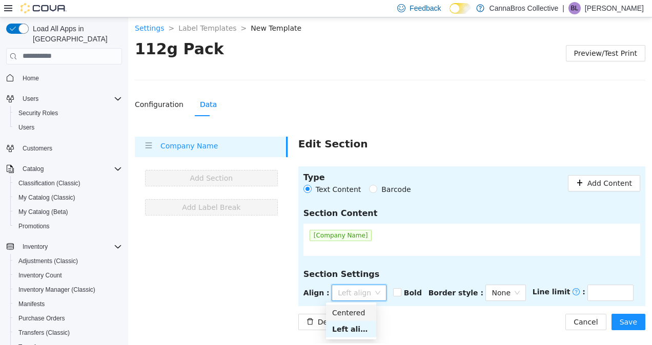
click at [351, 309] on div "Centered" at bounding box center [351, 312] width 38 height 11
click at [415, 290] on strong "Bold" at bounding box center [412, 292] width 18 height 8
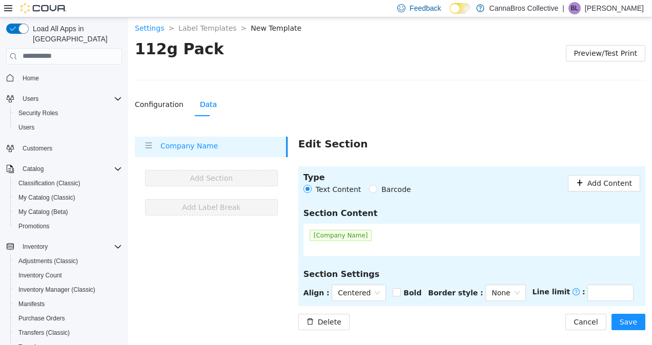
click at [400, 290] on div "Bold" at bounding box center [409, 292] width 35 height 16
click at [495, 292] on span "None" at bounding box center [505, 292] width 28 height 15
click at [497, 330] on div "Normal" at bounding box center [498, 328] width 26 height 11
click at [553, 319] on div "Delete Cancel Save" at bounding box center [471, 322] width 347 height 16
click at [648, 320] on section "Settings > Label Templates > New Template > 112g Pack Preview/Test Print Config…" at bounding box center [390, 172] width 524 height 315
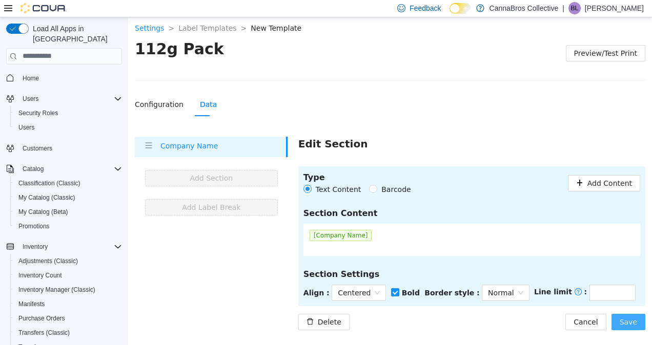
click at [633, 321] on span "Save" at bounding box center [627, 321] width 17 height 11
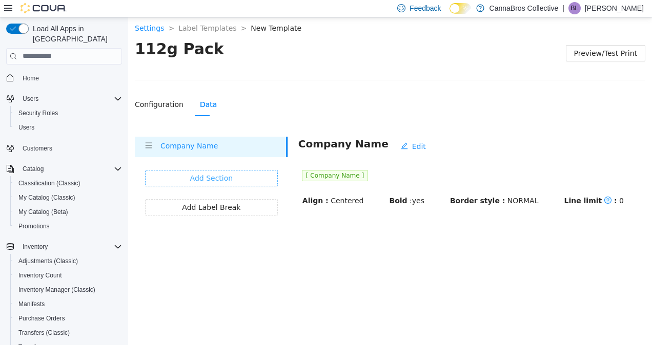
click at [254, 172] on button "Add Section" at bounding box center [211, 178] width 133 height 16
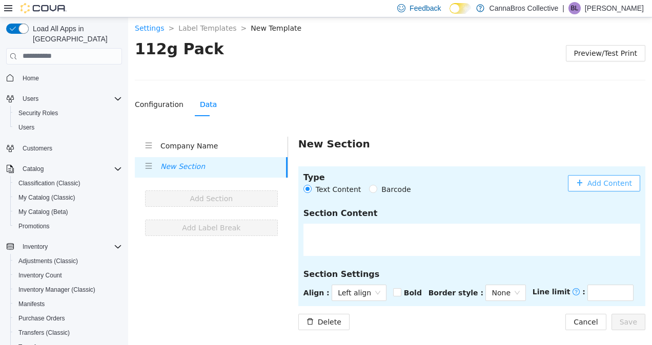
click at [621, 181] on span "Add Content" at bounding box center [609, 182] width 45 height 11
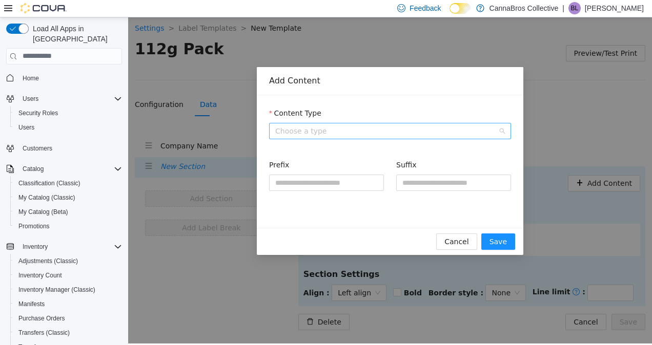
click at [352, 136] on span "Choose a type" at bounding box center [390, 130] width 230 height 15
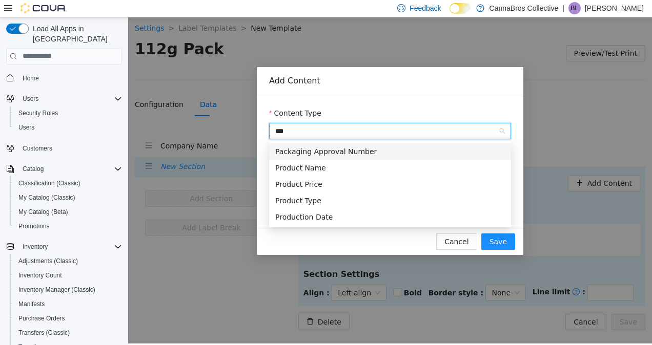
type input "****"
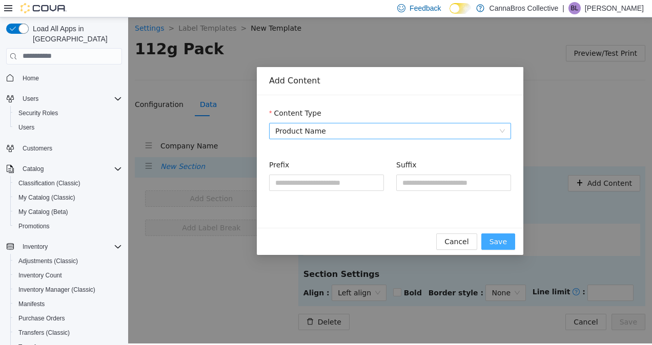
click at [509, 245] on button "Save" at bounding box center [498, 241] width 34 height 16
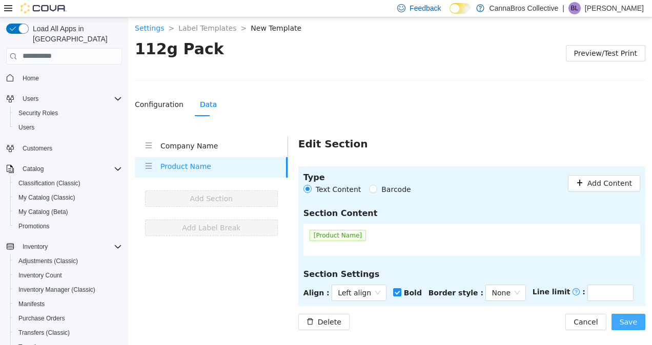
drag, startPoint x: 631, startPoint y: 317, endPoint x: 319, endPoint y: 287, distance: 314.0
click at [319, 287] on div "Type Text Content Barcode Add Content Section Content [Product Name] Section Se…" at bounding box center [471, 248] width 347 height 164
click at [374, 293] on div "Left align" at bounding box center [358, 292] width 55 height 16
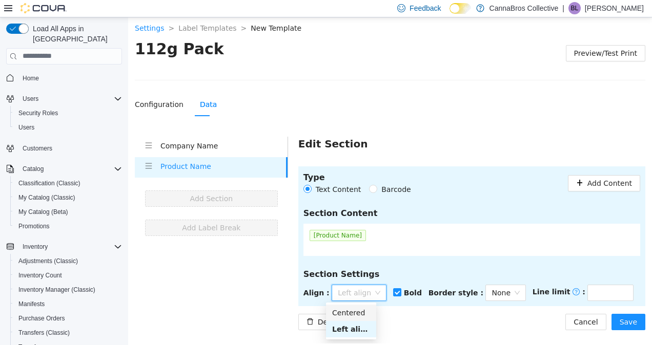
click at [363, 318] on div "Centered" at bounding box center [351, 312] width 38 height 11
click at [627, 322] on span "Save" at bounding box center [627, 321] width 17 height 11
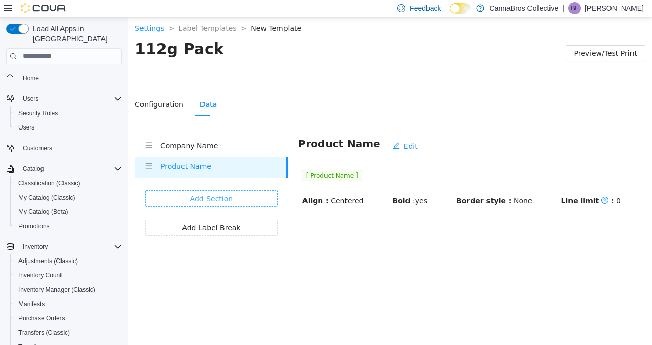
click at [217, 202] on span "Add Section" at bounding box center [211, 198] width 43 height 11
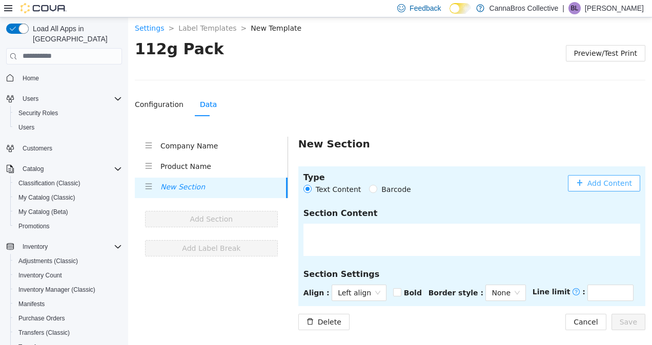
click at [598, 184] on span "Add Content" at bounding box center [609, 182] width 45 height 11
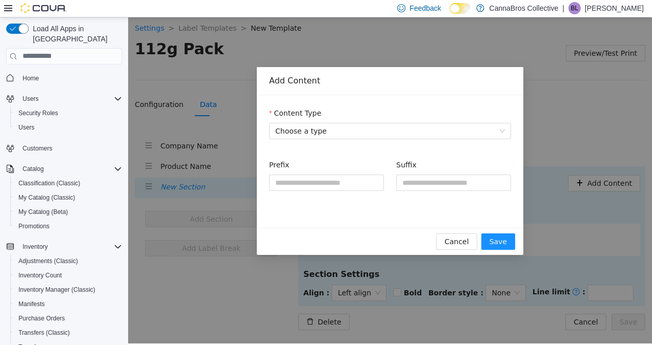
click at [387, 118] on div "Content Type" at bounding box center [390, 114] width 242 height 15
click at [411, 140] on form "Content Type Choose a type Prefix Suffix" at bounding box center [390, 155] width 242 height 96
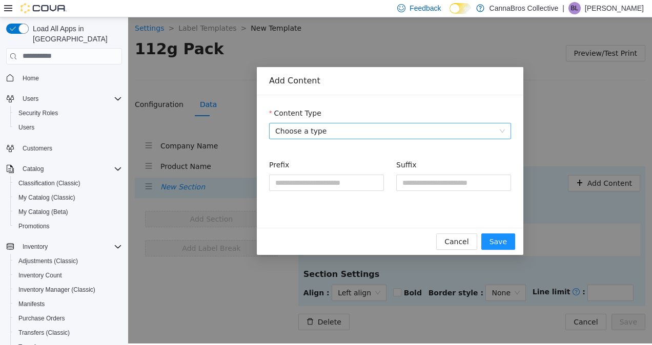
click at [472, 132] on span "Choose a type" at bounding box center [390, 130] width 230 height 15
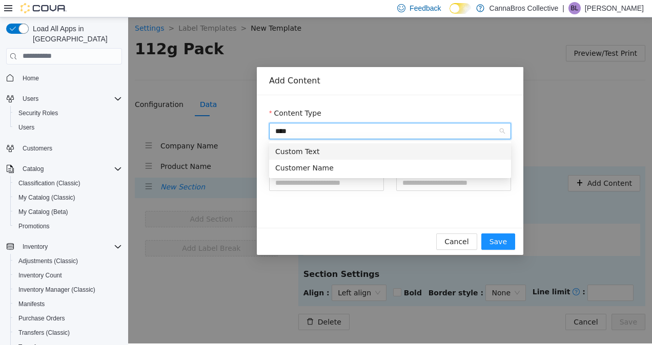
type input "*****"
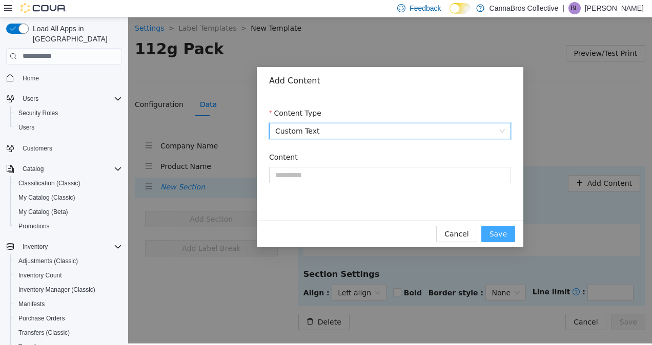
click at [499, 236] on span "Save" at bounding box center [497, 233] width 17 height 11
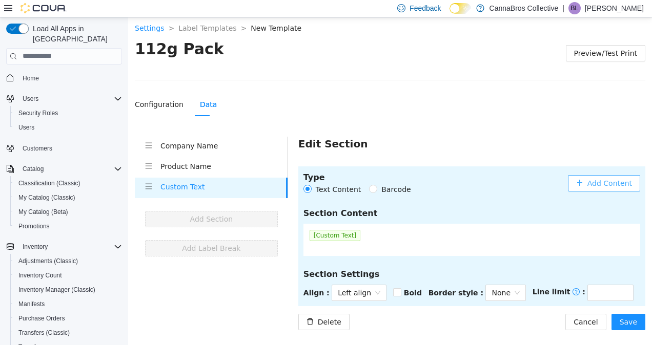
click at [338, 237] on span "[Custom Text]" at bounding box center [334, 235] width 51 height 11
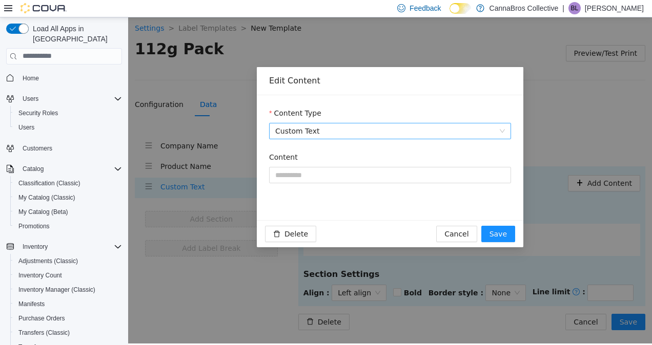
click at [455, 163] on div "Content" at bounding box center [390, 158] width 242 height 15
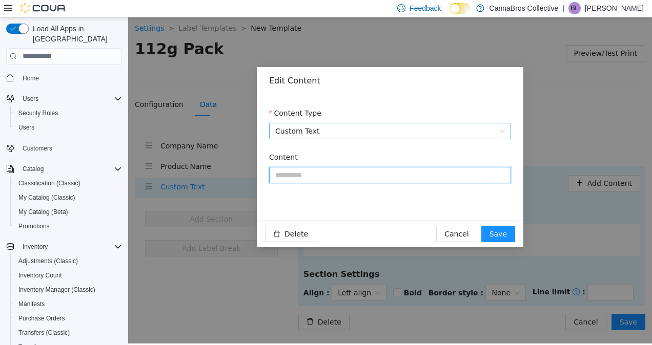
click at [455, 170] on input "Content" at bounding box center [390, 174] width 242 height 16
paste input "**********"
type input "**********"
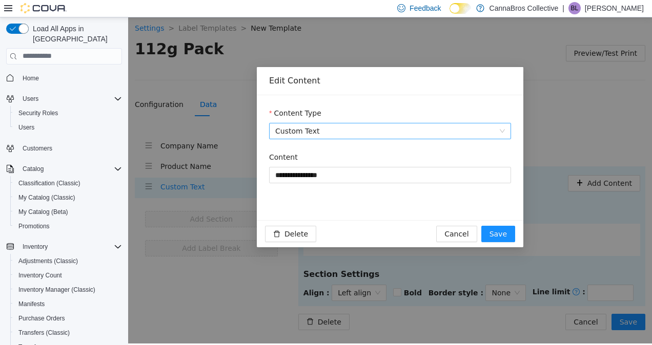
click at [394, 198] on div "**********" at bounding box center [390, 157] width 266 height 125
click at [495, 232] on span "Save" at bounding box center [497, 233] width 17 height 11
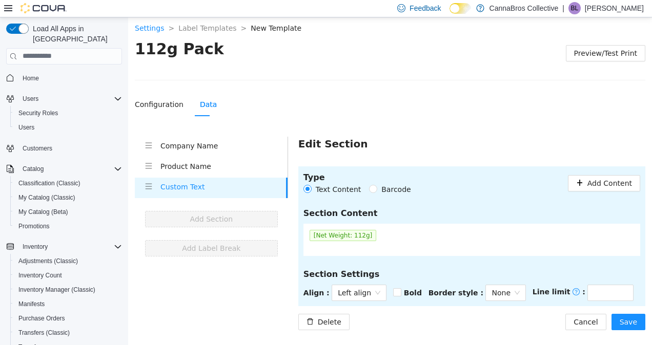
click at [525, 194] on header "Type Text Content Barcode Add Content" at bounding box center [471, 183] width 337 height 24
click at [368, 291] on span "Left align" at bounding box center [359, 292] width 43 height 15
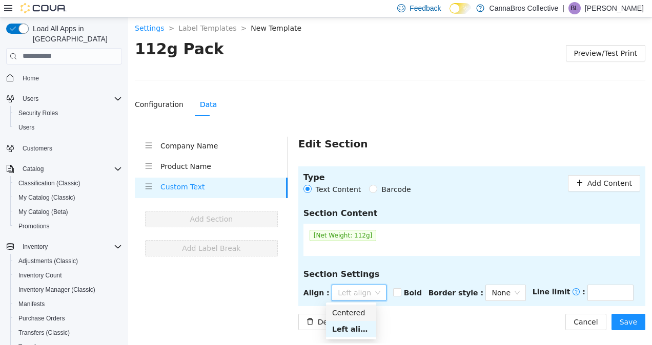
click at [353, 320] on div "Centered" at bounding box center [351, 312] width 50 height 16
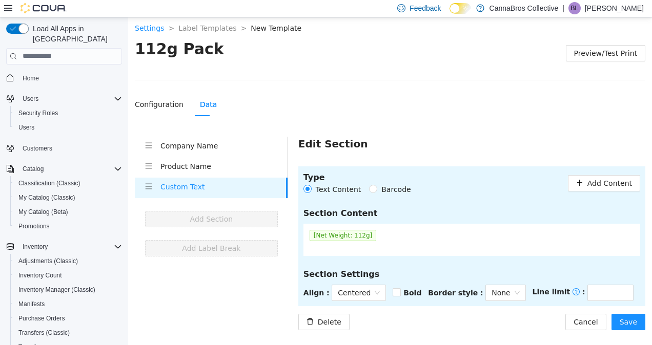
click at [423, 311] on div "Type Text Content Barcode Add Content Section Content [Net Weight: 112g] Sectio…" at bounding box center [471, 248] width 347 height 164
click at [633, 325] on span "Save" at bounding box center [627, 321] width 17 height 11
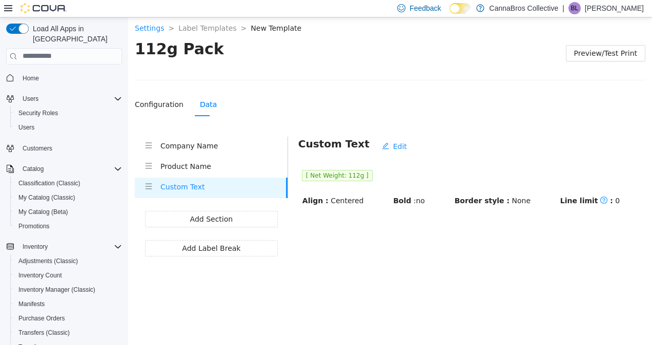
click at [633, 325] on body "Settings > Label Templates > New Template > 112g Pack Preview/Test Print Config…" at bounding box center [390, 179] width 524 height 328
click at [230, 215] on span "Add Section" at bounding box center [211, 218] width 43 height 11
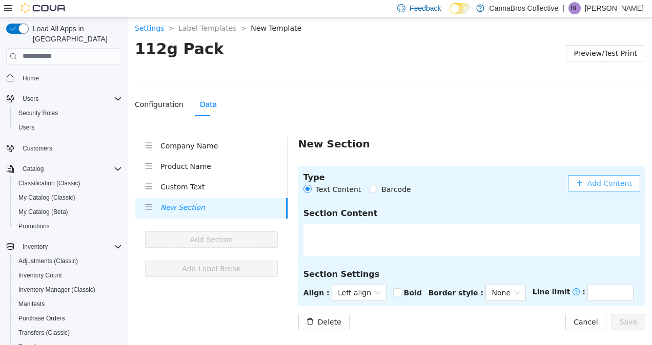
click at [595, 175] on button "Add Content" at bounding box center [604, 183] width 72 height 16
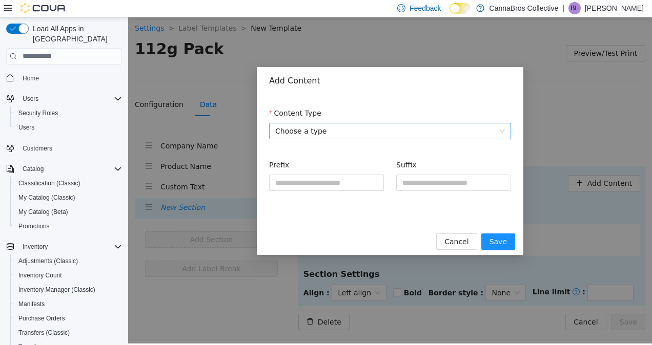
click at [390, 128] on span "Choose a type" at bounding box center [390, 130] width 230 height 15
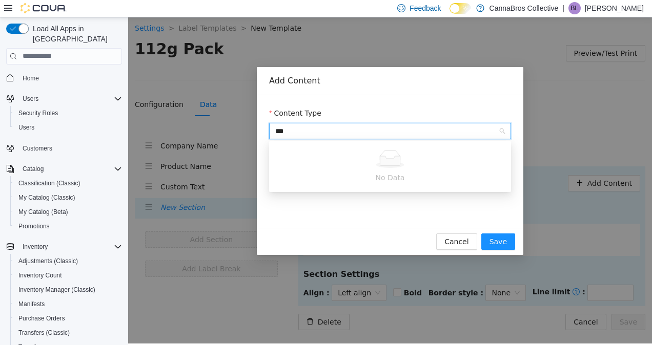
type input "****"
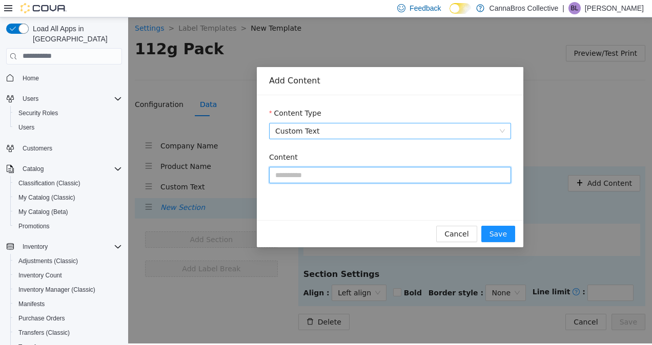
click at [347, 181] on input "Content" at bounding box center [390, 174] width 242 height 16
paste input "**********"
type input "**********"
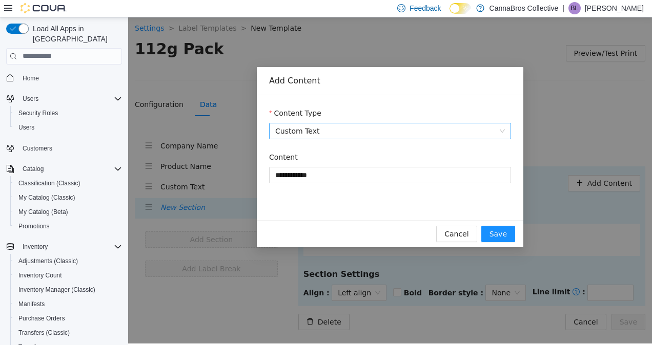
click at [384, 158] on div "Content" at bounding box center [390, 158] width 242 height 15
click at [517, 235] on div "Cancel Save" at bounding box center [390, 233] width 266 height 27
click at [503, 235] on span "Save" at bounding box center [497, 233] width 17 height 11
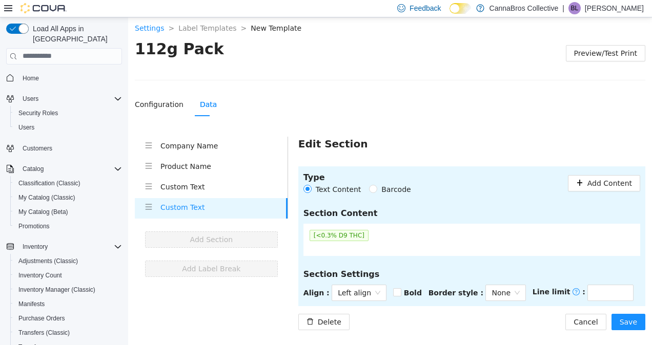
click at [478, 195] on section "Type Text Content Barcode Add Content Section Content [<0.3% D9 THC] Section Se…" at bounding box center [471, 236] width 347 height 140
click at [368, 288] on span "Left align" at bounding box center [359, 292] width 43 height 15
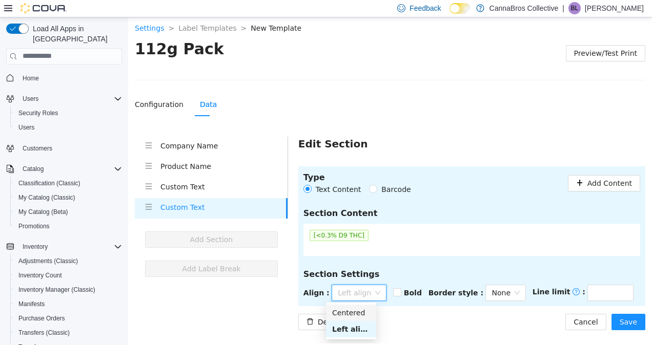
click at [363, 309] on div "Centered" at bounding box center [351, 312] width 38 height 11
click at [449, 319] on div "Delete Cancel Save" at bounding box center [471, 322] width 347 height 16
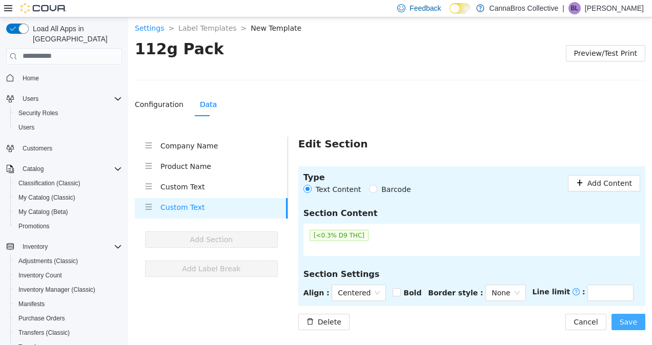
click at [631, 322] on span "Save" at bounding box center [627, 321] width 17 height 11
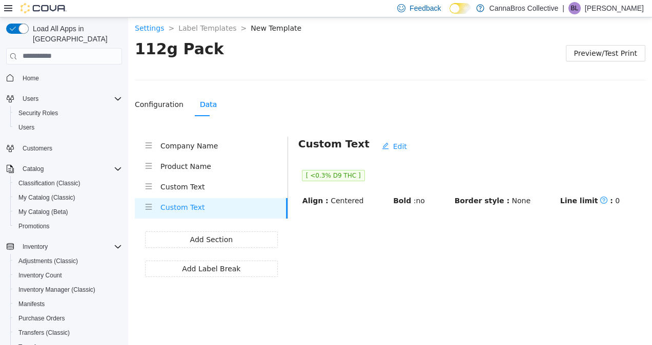
click at [241, 229] on div "Company Name Product Name Custom Text Custom Text Add Section Add Label Break" at bounding box center [211, 206] width 153 height 140
click at [240, 236] on button "Add Section" at bounding box center [211, 239] width 133 height 16
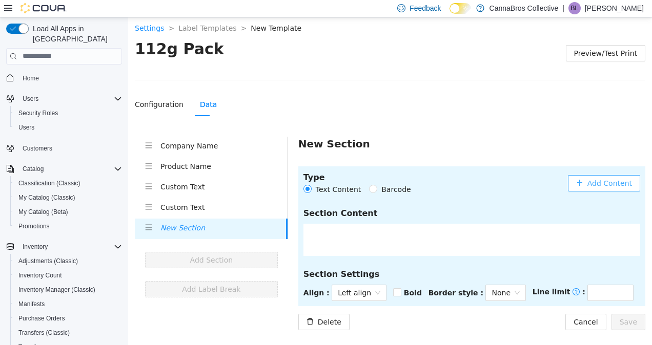
click at [609, 181] on span "Add Content" at bounding box center [609, 182] width 45 height 11
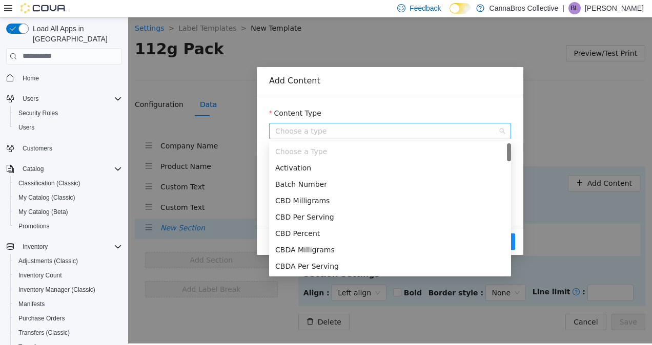
click at [411, 130] on span "Choose a type" at bounding box center [390, 130] width 230 height 15
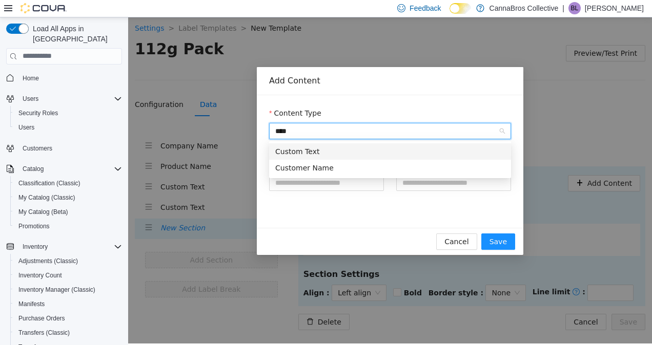
type input "*****"
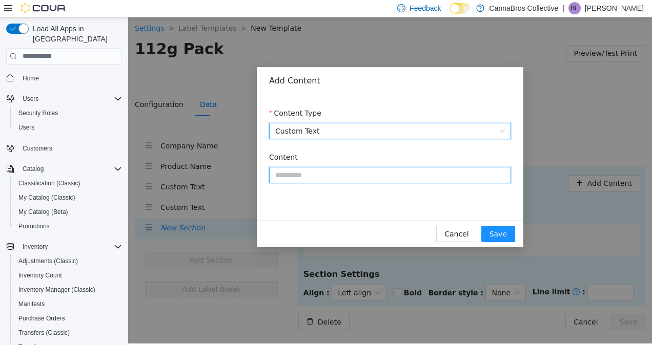
click at [381, 175] on input "Content" at bounding box center [390, 174] width 242 height 16
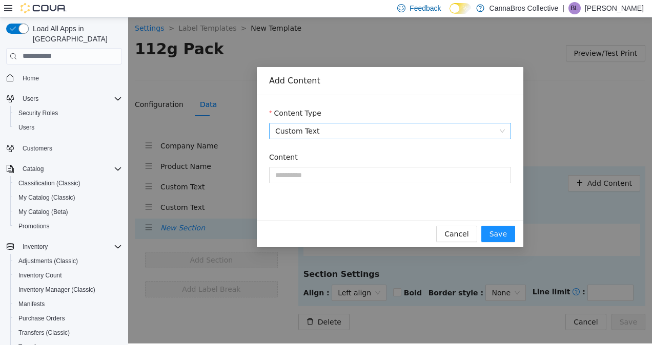
click at [328, 150] on form "Content Type Custom Text Content" at bounding box center [390, 151] width 242 height 88
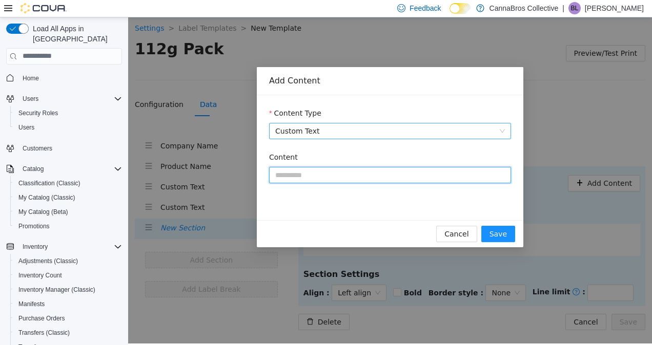
click at [371, 178] on input "Content" at bounding box center [390, 174] width 242 height 16
paste input "**********"
type input "**********"
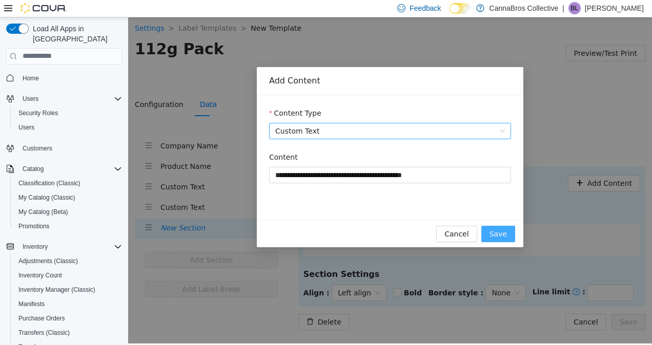
click at [493, 230] on span "Save" at bounding box center [497, 233] width 17 height 11
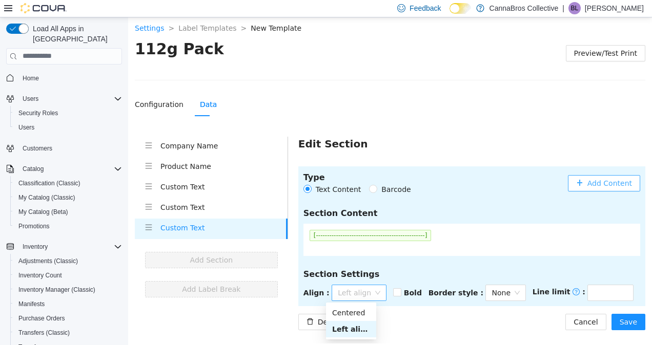
click at [364, 296] on span "Left align" at bounding box center [359, 292] width 43 height 15
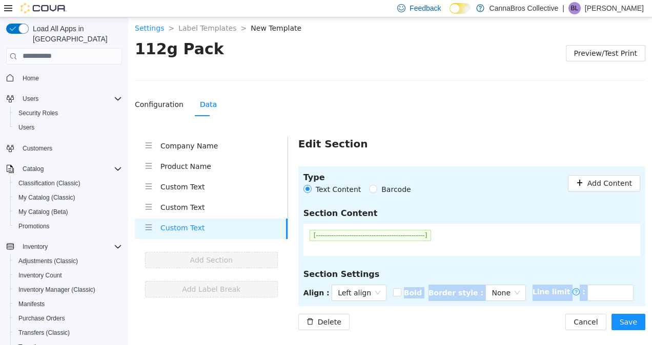
drag, startPoint x: 364, startPoint y: 302, endPoint x: 364, endPoint y: 311, distance: 9.2
click at [364, 311] on body "**********" at bounding box center [390, 179] width 524 height 328
drag, startPoint x: 364, startPoint y: 311, endPoint x: 359, endPoint y: 292, distance: 20.1
click at [359, 292] on span "Left align" at bounding box center [359, 292] width 43 height 15
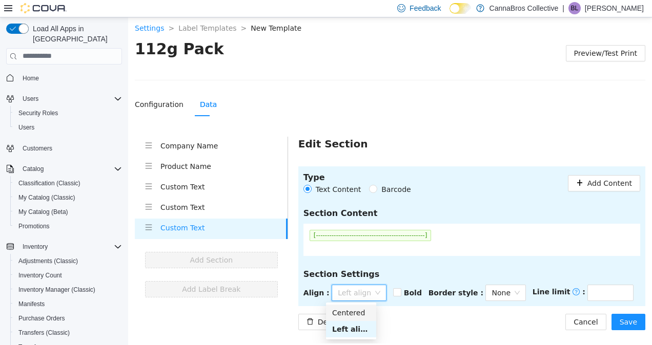
click at [358, 319] on div "Centered" at bounding box center [351, 312] width 50 height 16
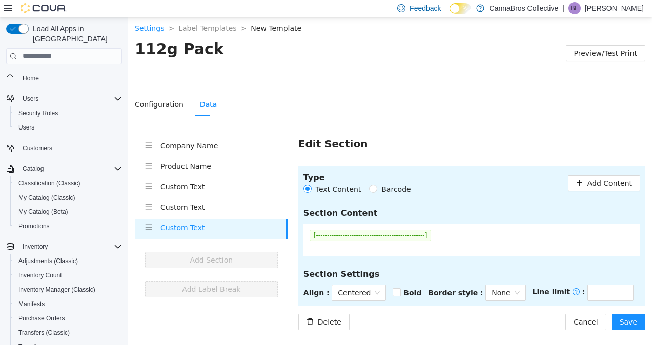
click at [452, 312] on div "Type Text Content Barcode Add Content Section Content [------------------------…" at bounding box center [471, 248] width 347 height 164
click at [626, 316] on span "Save" at bounding box center [627, 321] width 17 height 11
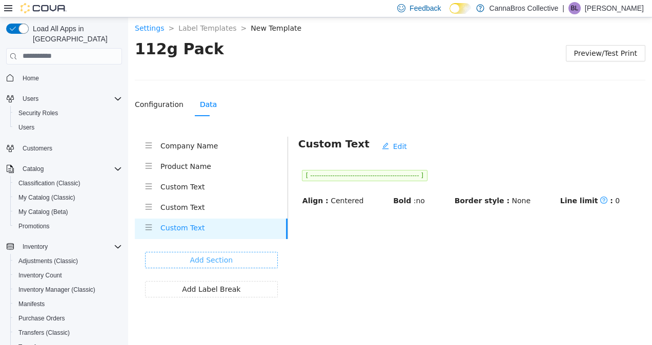
click at [228, 258] on span "Add Section" at bounding box center [211, 259] width 43 height 11
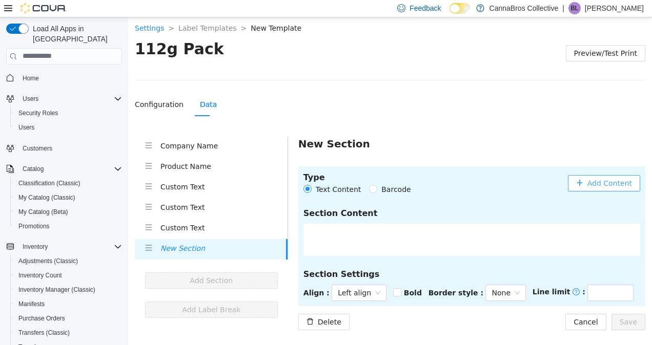
click at [606, 175] on button "Add Content" at bounding box center [604, 183] width 72 height 16
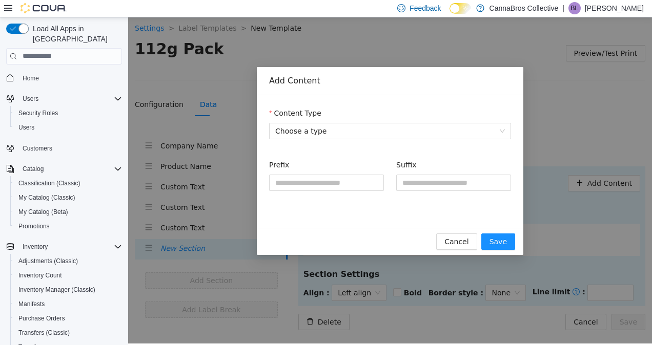
click at [402, 120] on div "Content Type" at bounding box center [390, 114] width 242 height 15
click at [403, 138] on span "Choose a type" at bounding box center [390, 130] width 230 height 15
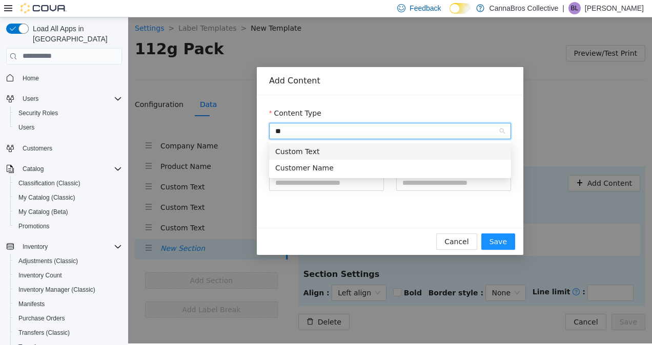
type input "***"
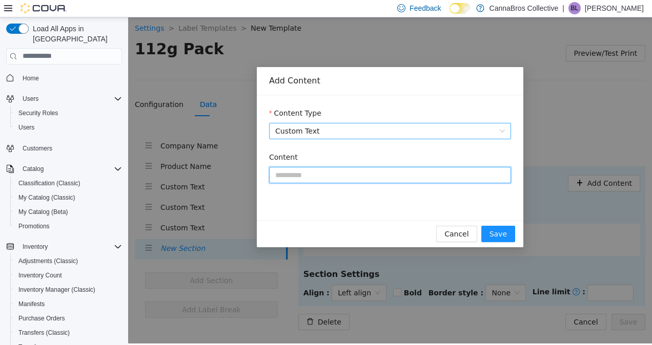
paste input "**********"
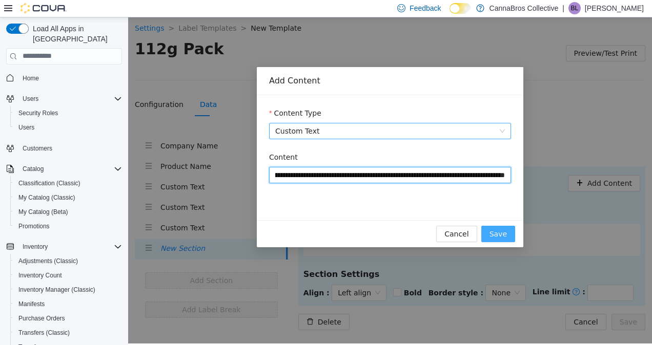
type input "**********"
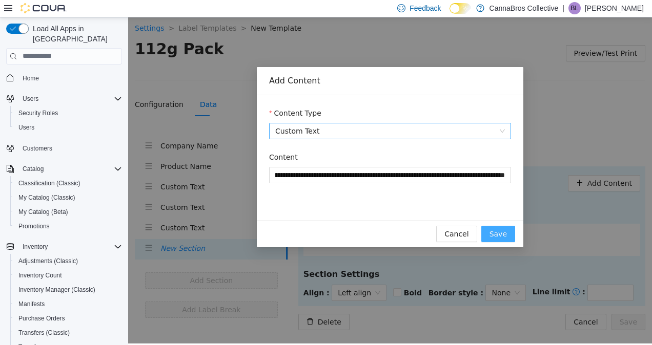
scroll to position [0, 0]
click at [506, 235] on span "Save" at bounding box center [497, 233] width 17 height 11
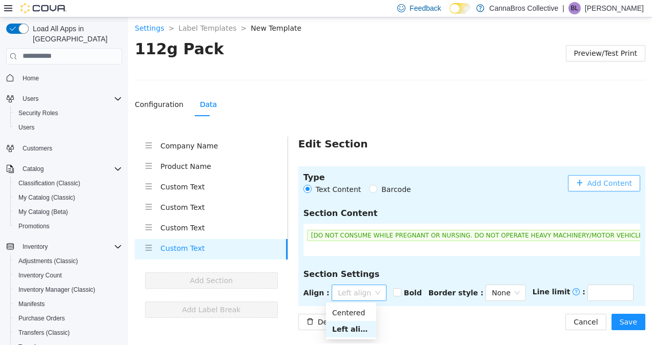
click at [363, 295] on span "Left align" at bounding box center [359, 292] width 43 height 15
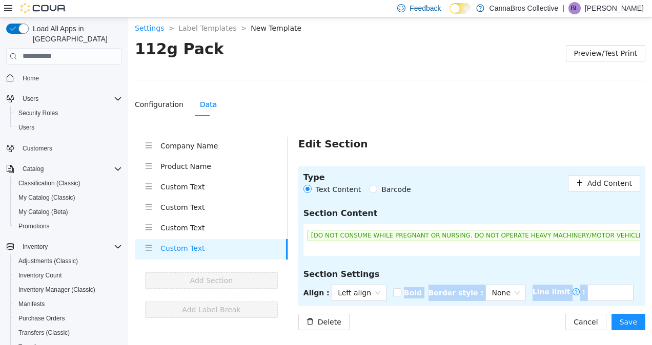
drag, startPoint x: 364, startPoint y: 301, endPoint x: 365, endPoint y: 312, distance: 11.3
click at [365, 312] on div "Type Text Content Barcode Add Content Section Content [DO NOT CONSUME WHILE PRE…" at bounding box center [471, 248] width 347 height 164
drag, startPoint x: 365, startPoint y: 312, endPoint x: 367, endPoint y: 284, distance: 28.3
click at [367, 285] on span "Left align" at bounding box center [359, 292] width 43 height 15
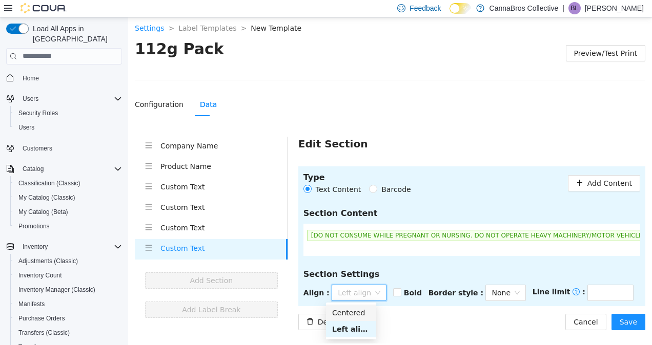
click at [362, 308] on div "Centered" at bounding box center [351, 312] width 38 height 11
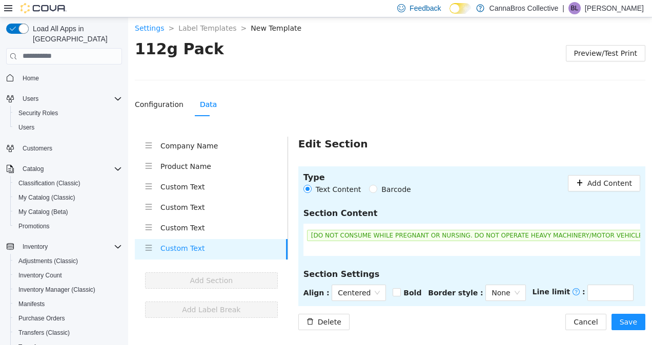
click at [427, 312] on div "Type Text Content Barcode Add Content Section Content [DO NOT CONSUME WHILE PRE…" at bounding box center [471, 248] width 347 height 164
click at [632, 323] on span "Save" at bounding box center [627, 321] width 17 height 11
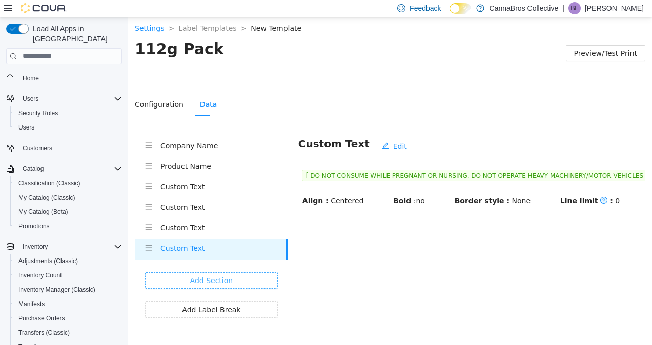
click at [237, 273] on button "Add Section" at bounding box center [211, 280] width 133 height 16
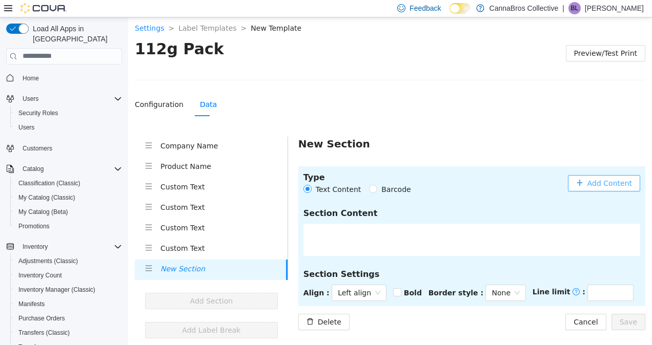
click at [589, 187] on button "Add Content" at bounding box center [604, 183] width 72 height 16
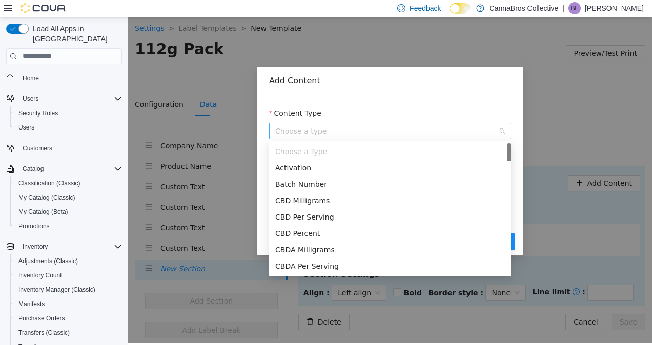
click at [346, 135] on span "Choose a type" at bounding box center [390, 130] width 230 height 15
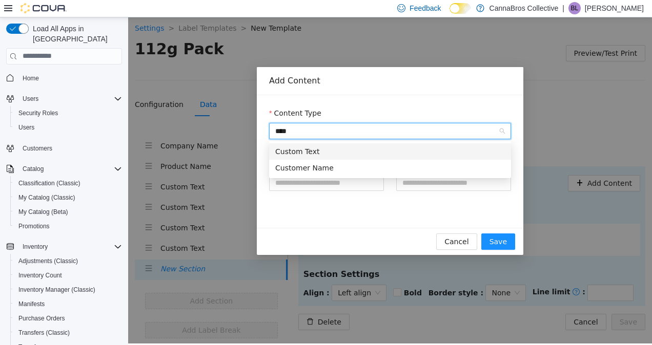
type input "*****"
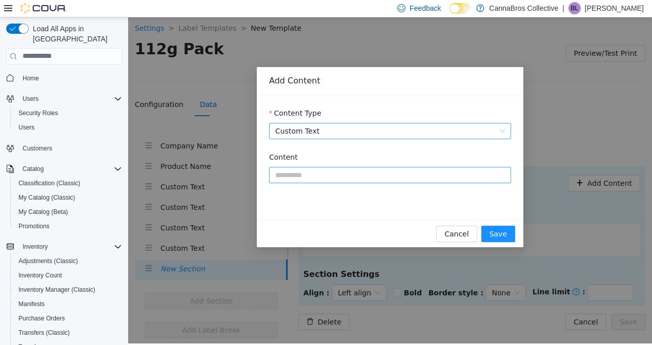
drag, startPoint x: 348, startPoint y: 187, endPoint x: 371, endPoint y: 176, distance: 25.4
click at [371, 176] on div "Content" at bounding box center [390, 173] width 242 height 44
click at [371, 176] on input "Content" at bounding box center [390, 174] width 242 height 16
paste input "**********"
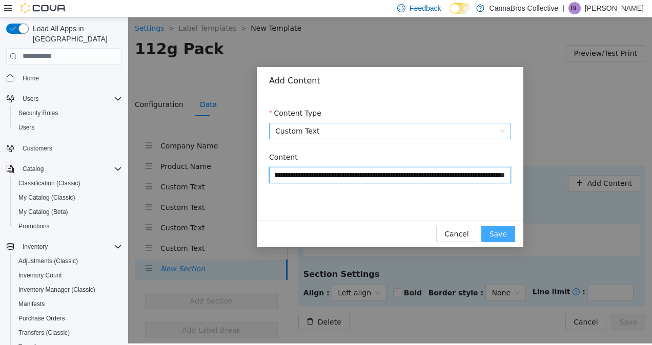
type input "**********"
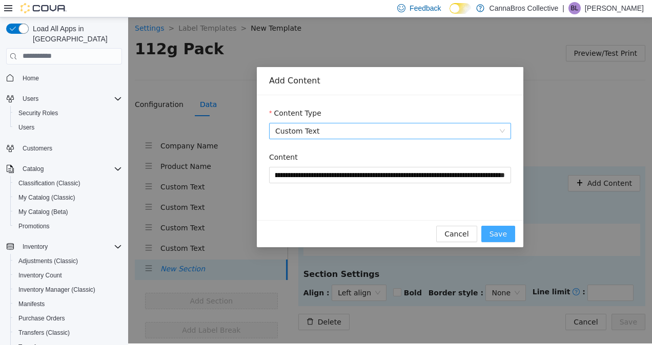
click at [505, 237] on span "Save" at bounding box center [497, 233] width 17 height 11
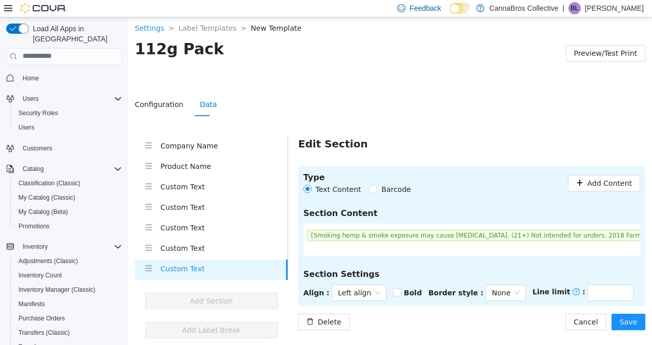
click at [357, 281] on section "Type Text Content Barcode Add Content Section Content [Smoking hemp & smoke exp…" at bounding box center [471, 236] width 347 height 140
click at [362, 289] on span "Left align" at bounding box center [359, 292] width 43 height 15
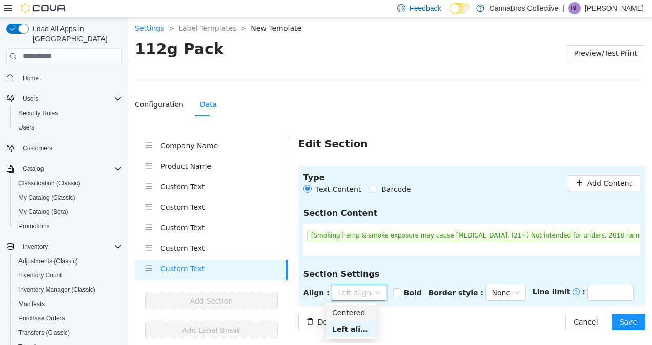
click at [360, 309] on div "Centered" at bounding box center [351, 312] width 38 height 11
click at [533, 320] on div "Delete Cancel Save" at bounding box center [471, 322] width 347 height 16
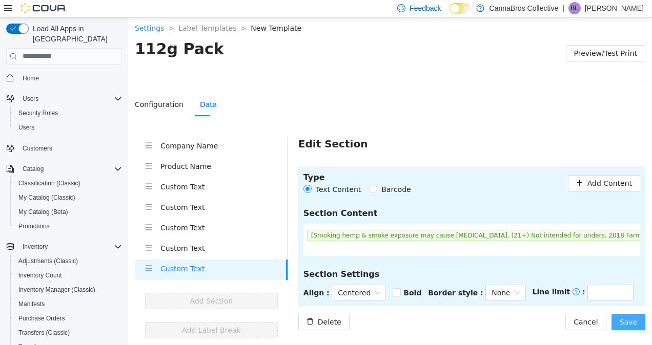
click at [617, 324] on button "Save" at bounding box center [628, 322] width 34 height 16
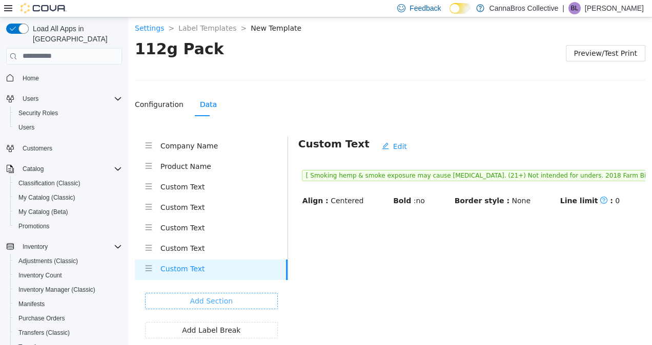
click at [263, 301] on button "Add Section" at bounding box center [211, 301] width 133 height 16
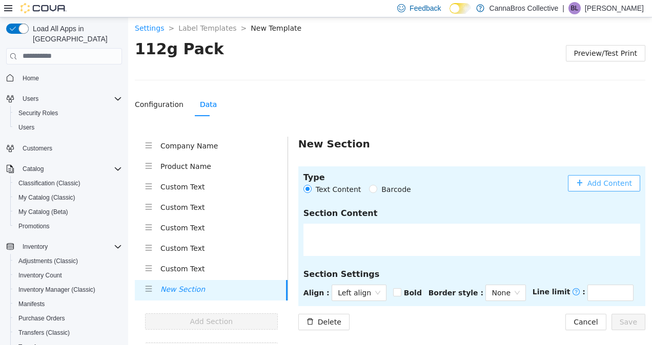
click at [594, 187] on span "Add Content" at bounding box center [609, 182] width 45 height 11
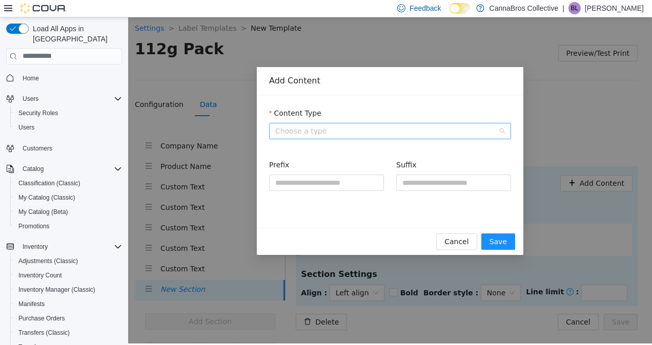
click at [369, 124] on span "Choose a type" at bounding box center [390, 130] width 230 height 15
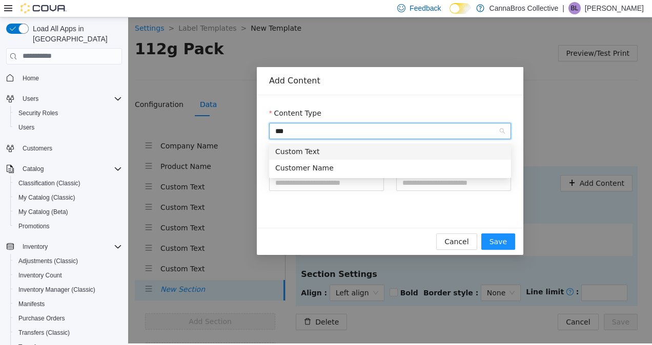
type input "****"
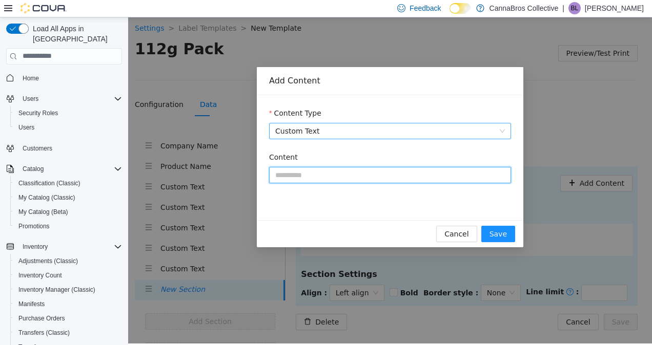
paste input "**********"
type input "**********"
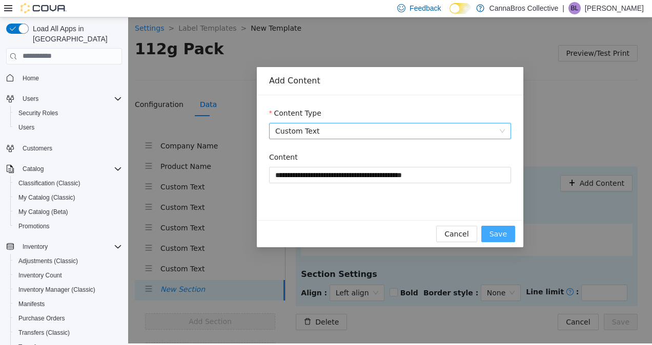
click at [489, 235] on button "Save" at bounding box center [498, 233] width 34 height 16
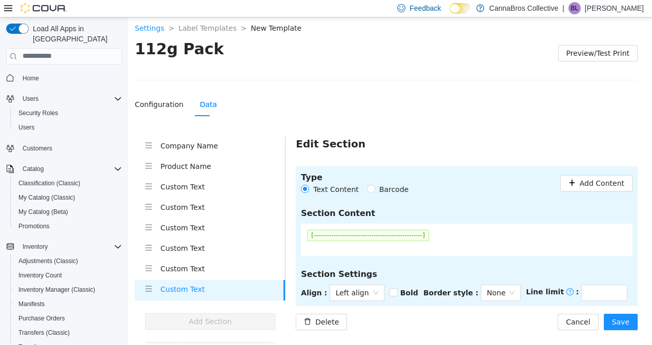
scroll to position [15, 0]
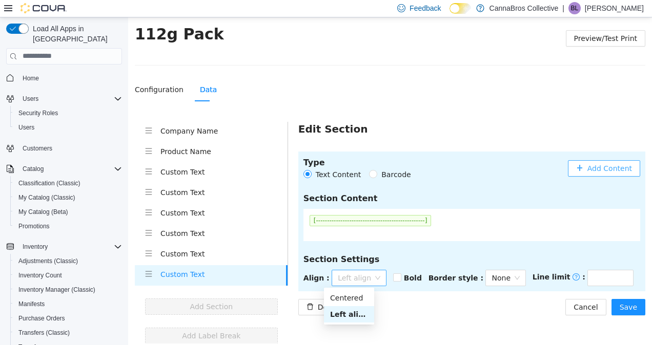
click at [347, 280] on span "Left align" at bounding box center [359, 277] width 43 height 15
click at [347, 296] on div "Centered" at bounding box center [349, 297] width 38 height 11
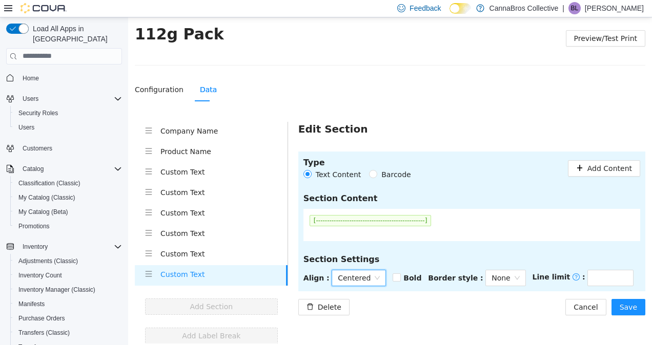
click at [447, 307] on div "Delete Cancel Save" at bounding box center [471, 307] width 347 height 16
click at [619, 303] on span "Save" at bounding box center [627, 306] width 17 height 11
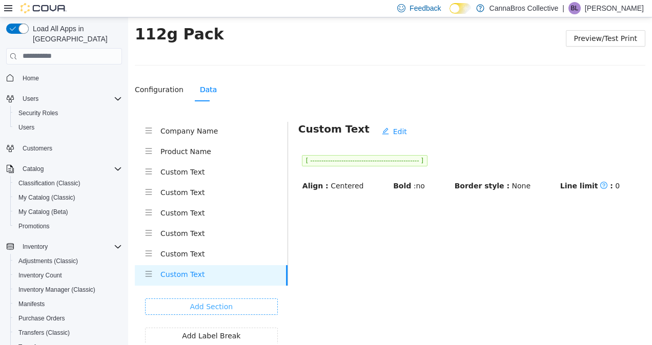
click at [244, 298] on button "Add Section" at bounding box center [211, 306] width 133 height 16
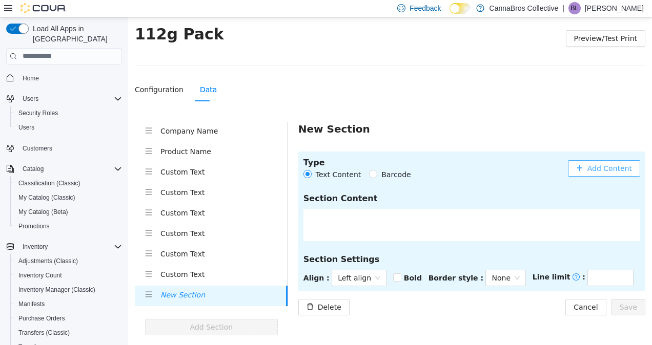
click at [587, 165] on span "Add Content" at bounding box center [609, 167] width 45 height 11
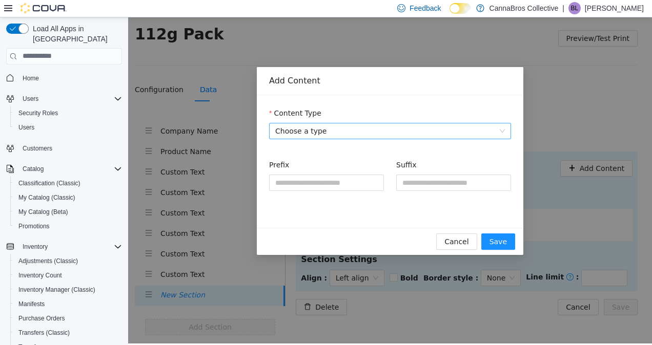
click at [290, 127] on span "Choose a type" at bounding box center [390, 130] width 230 height 15
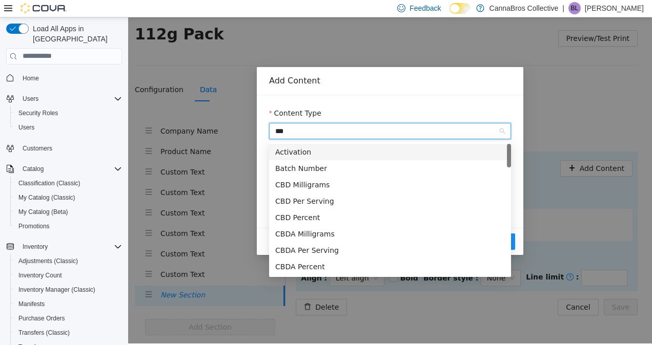
type input "****"
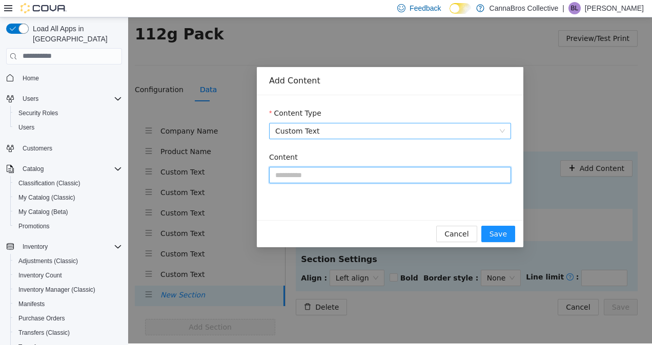
click at [345, 171] on input "Content" at bounding box center [390, 174] width 242 height 16
paste input "**********"
type input "**********"
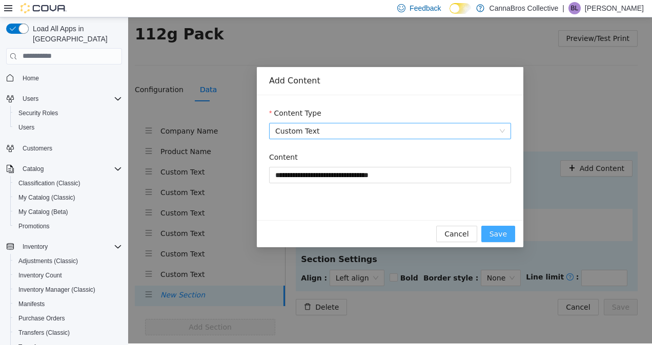
click at [512, 237] on button "Save" at bounding box center [498, 233] width 34 height 16
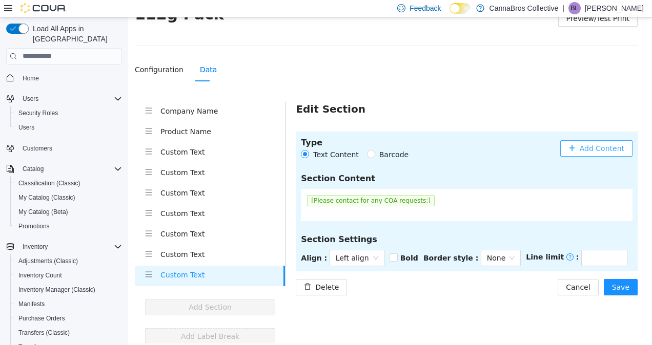
scroll to position [35, 0]
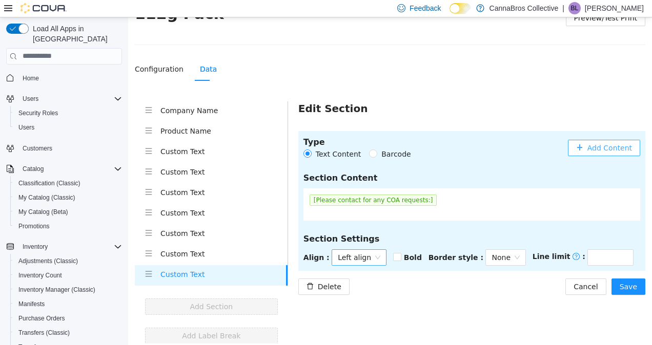
click at [363, 263] on span "Left align" at bounding box center [359, 256] width 43 height 15
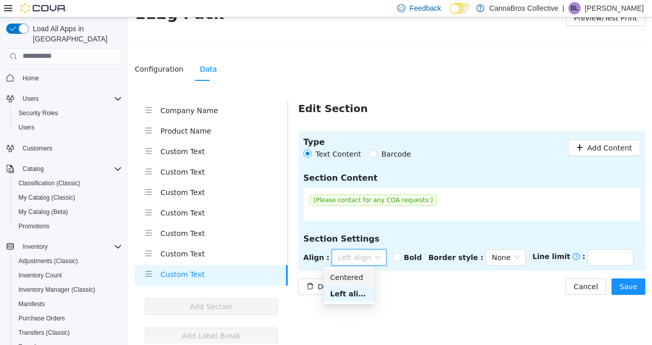
click at [361, 279] on div "Centered" at bounding box center [349, 277] width 38 height 11
click at [453, 286] on div "Delete Cancel Save" at bounding box center [471, 286] width 347 height 16
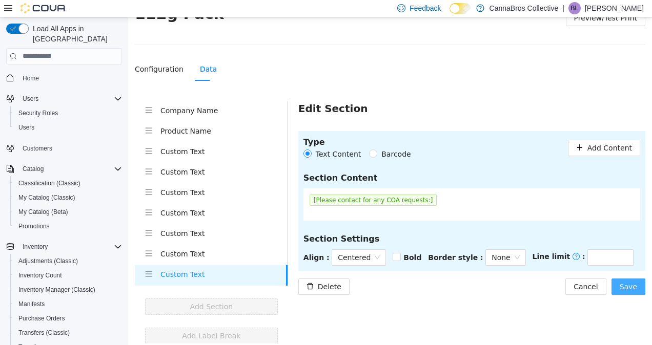
click at [620, 289] on span "Save" at bounding box center [627, 286] width 17 height 11
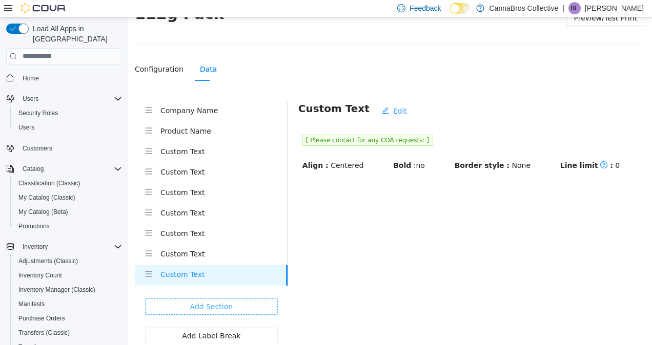
click at [235, 312] on button "Add Section" at bounding box center [211, 306] width 133 height 16
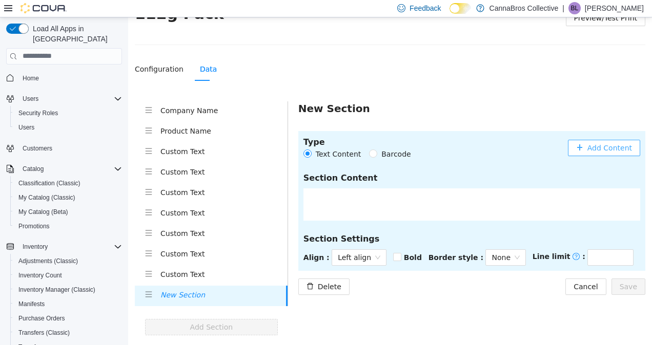
click at [598, 139] on button "Add Content" at bounding box center [604, 147] width 72 height 16
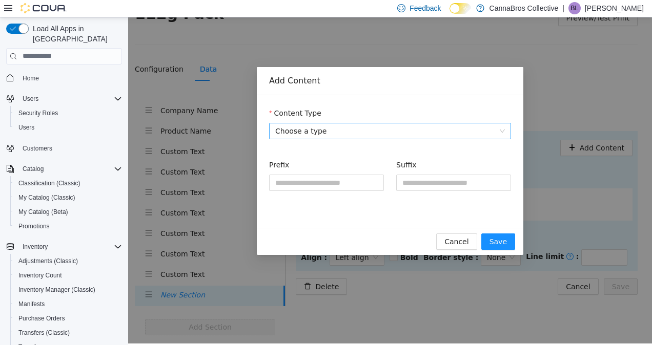
click at [374, 124] on span "Choose a type" at bounding box center [390, 130] width 230 height 15
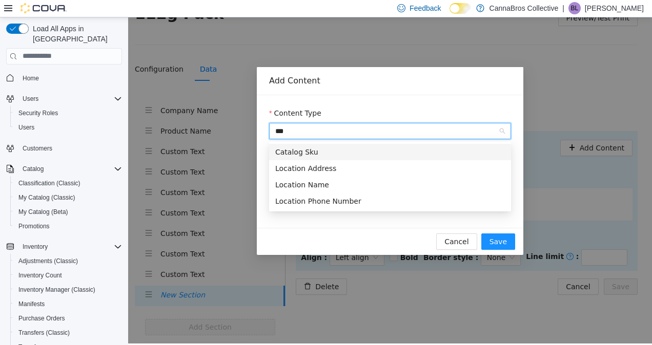
type input "****"
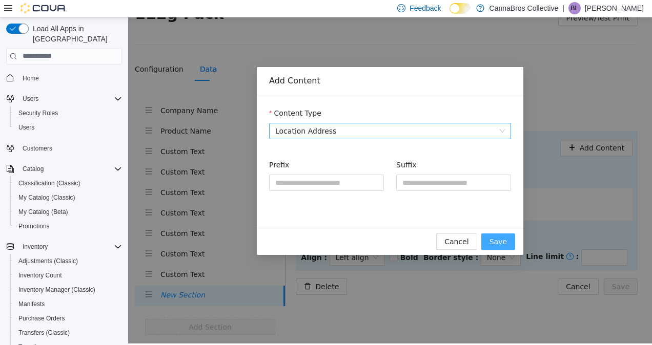
click at [491, 237] on button "Save" at bounding box center [498, 241] width 34 height 16
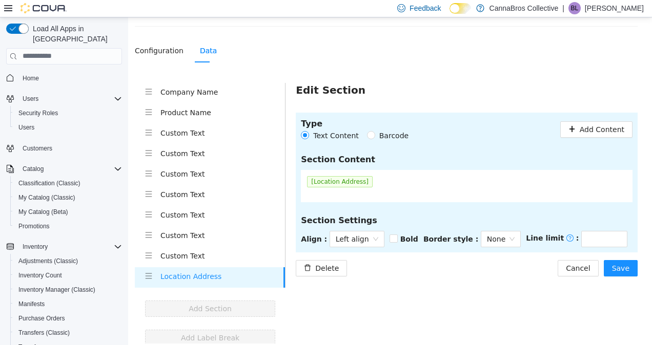
scroll to position [56, 0]
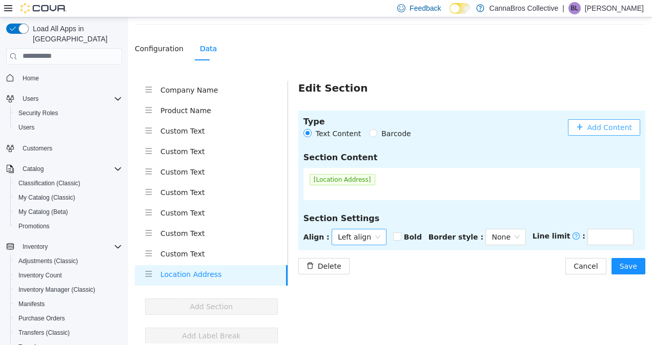
click at [338, 229] on span "Left align" at bounding box center [359, 236] width 43 height 15
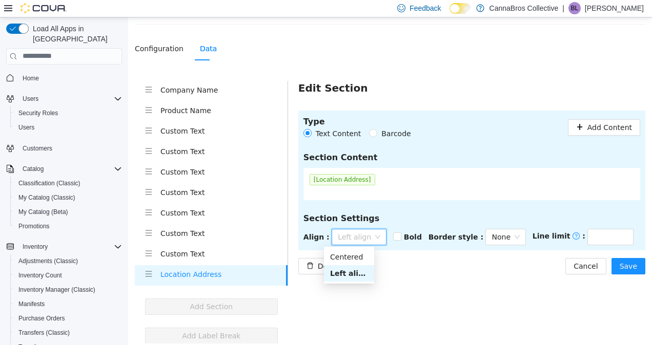
click at [347, 250] on div "Centered" at bounding box center [349, 256] width 50 height 16
click at [627, 273] on button "Save" at bounding box center [628, 266] width 34 height 16
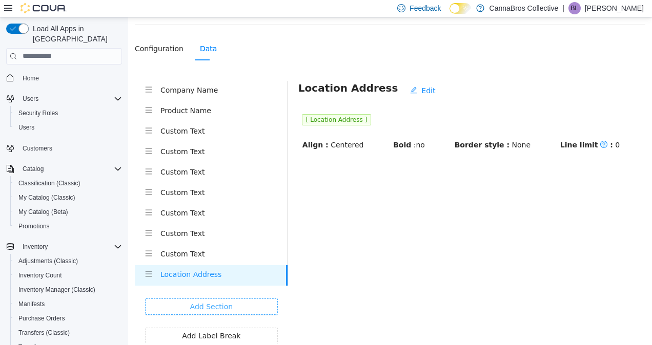
click at [253, 307] on button "Add Section" at bounding box center [211, 306] width 133 height 16
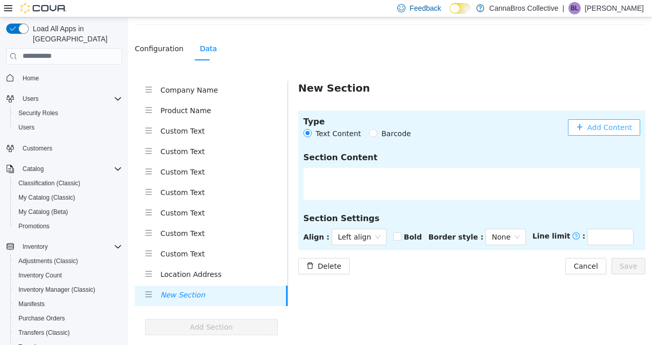
click at [613, 127] on span "Add Content" at bounding box center [609, 126] width 45 height 11
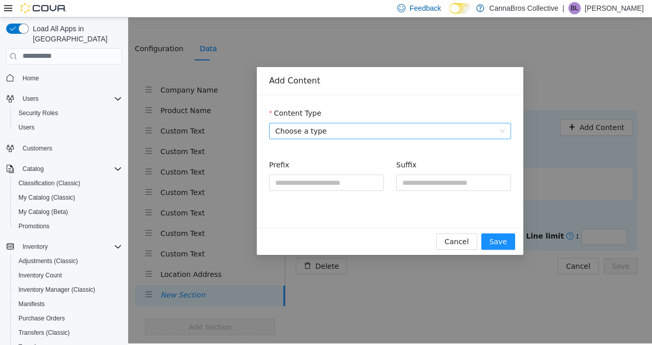
click at [461, 123] on span "Choose a type" at bounding box center [390, 130] width 230 height 15
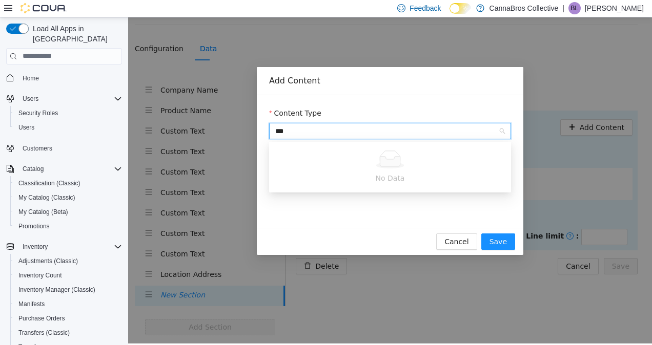
type input "****"
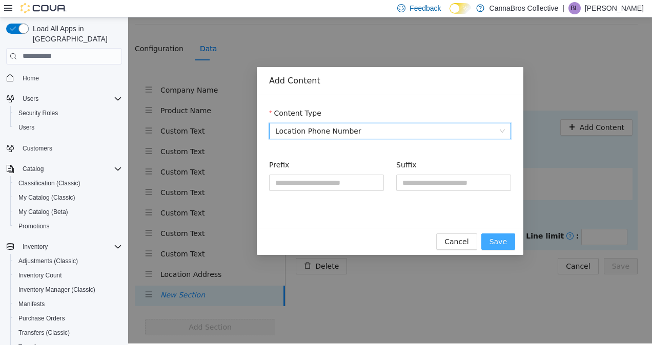
click at [495, 243] on span "Save" at bounding box center [497, 241] width 17 height 11
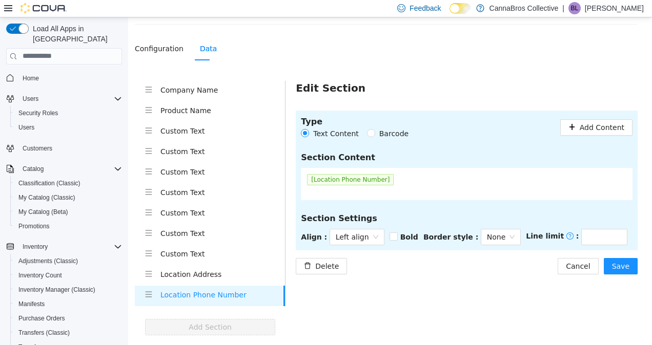
scroll to position [76, 0]
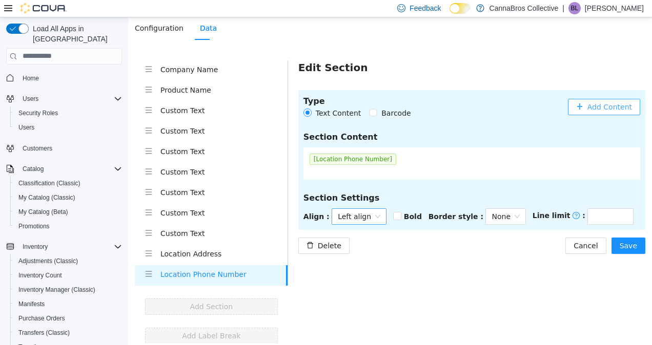
click at [356, 215] on span "Left align" at bounding box center [359, 216] width 43 height 15
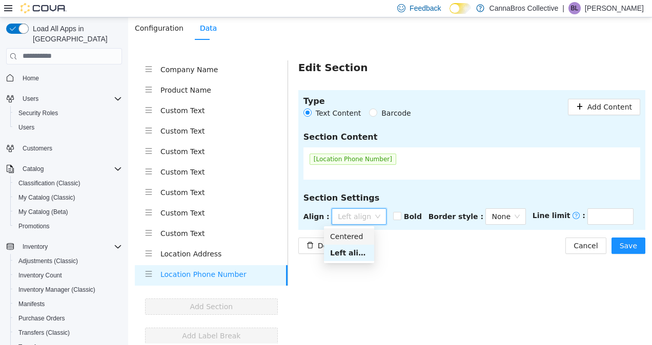
click at [356, 232] on div "Centered" at bounding box center [349, 236] width 38 height 11
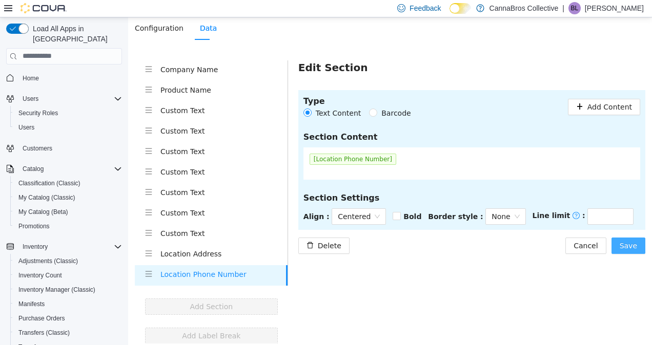
click at [623, 248] on span "Save" at bounding box center [627, 245] width 17 height 11
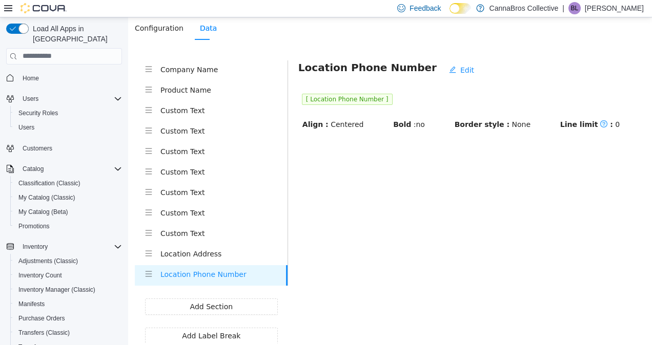
scroll to position [0, 0]
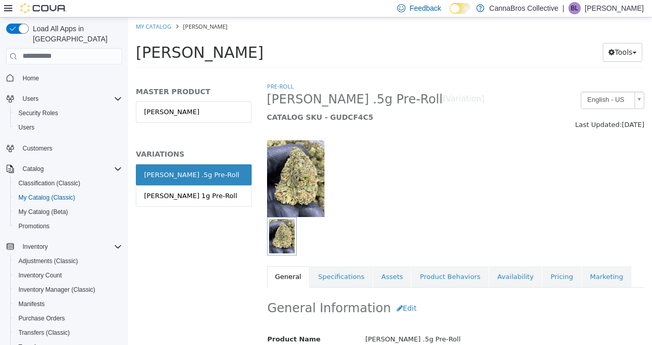
click at [321, 198] on img at bounding box center [295, 178] width 57 height 77
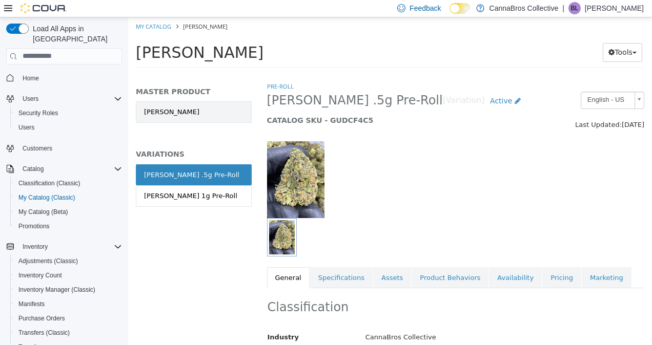
click at [225, 113] on link "[PERSON_NAME]" at bounding box center [194, 112] width 116 height 22
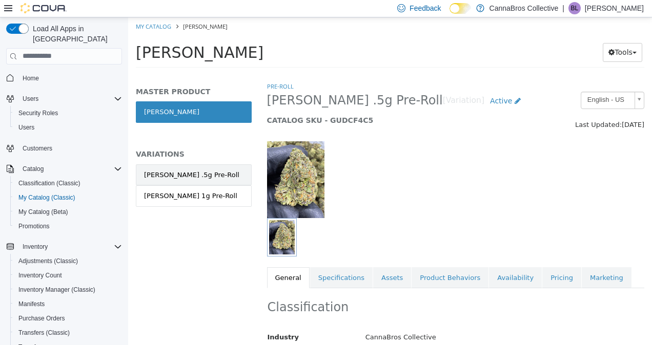
click at [212, 176] on link "[PERSON_NAME] .5g Pre-Roll" at bounding box center [194, 175] width 116 height 22
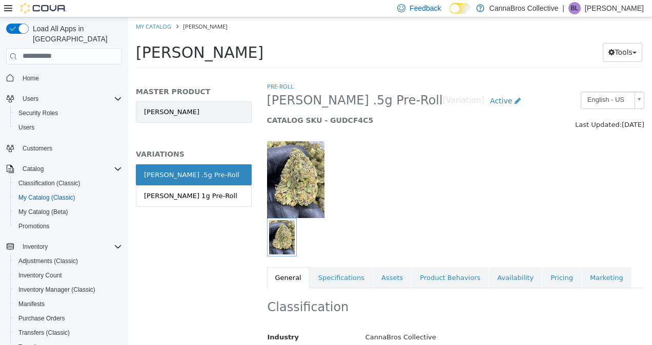
click at [221, 109] on link "[PERSON_NAME]" at bounding box center [194, 112] width 116 height 22
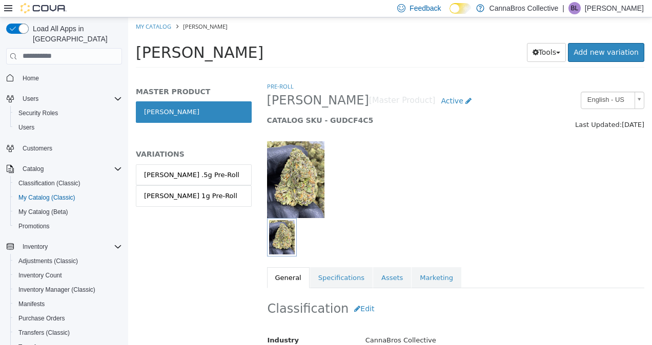
click at [213, 160] on div "MASTER PRODUCT [PERSON_NAME] VARIATIONS [PERSON_NAME] .5g Pre-Roll [PERSON_NAME…" at bounding box center [194, 157] width 116 height 141
click at [224, 176] on link "[PERSON_NAME] .5g Pre-Roll" at bounding box center [194, 175] width 116 height 22
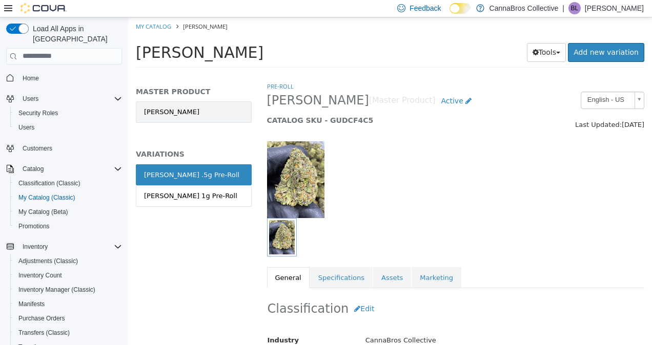
click at [212, 109] on link "[PERSON_NAME]" at bounding box center [194, 112] width 116 height 22
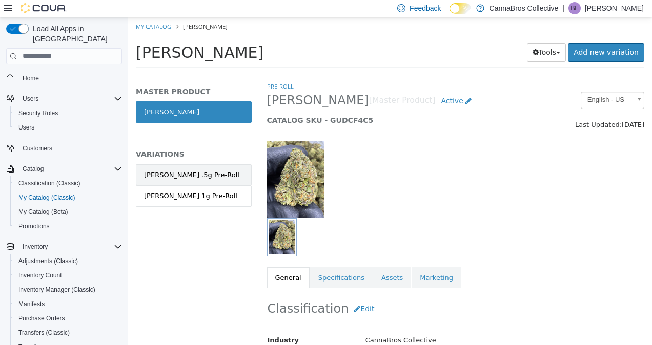
click at [214, 171] on link "[PERSON_NAME] .5g Pre-Roll" at bounding box center [194, 175] width 116 height 22
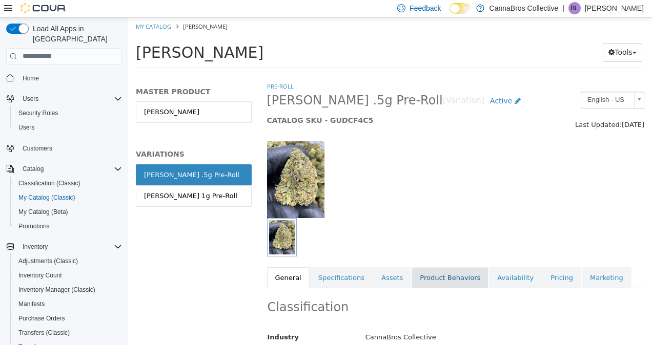
click at [411, 278] on link "Product Behaviors" at bounding box center [449, 278] width 77 height 22
click at [393, 278] on link "Assets" at bounding box center [392, 278] width 38 height 22
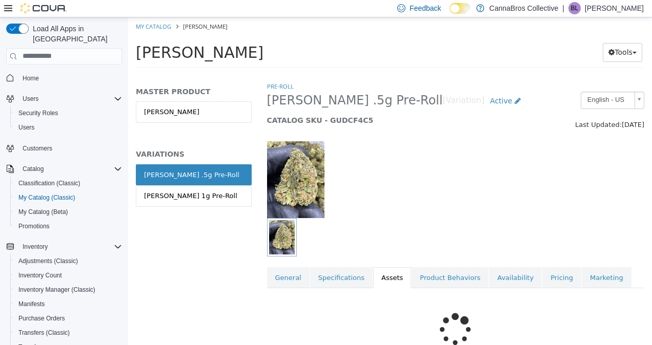
scroll to position [86, 0]
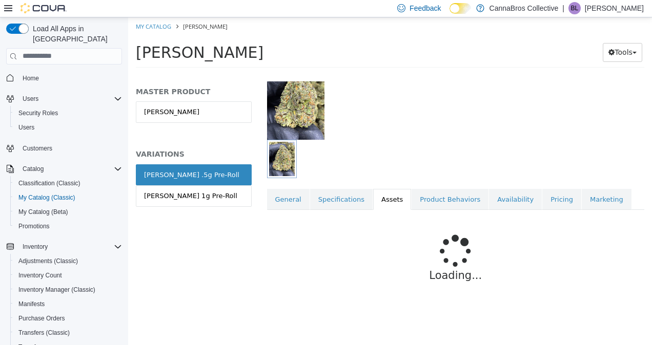
click at [325, 179] on div "Pre-Roll [PERSON_NAME] .5g Pre-Roll [Variation] Active CATALOG SKU - GUDCF4C5 E…" at bounding box center [456, 160] width 378 height 314
click at [345, 190] on link "Specifications" at bounding box center [341, 200] width 62 height 22
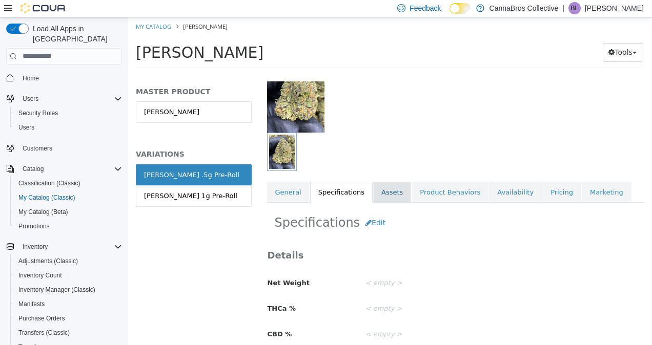
click at [386, 185] on link "Assets" at bounding box center [392, 192] width 38 height 22
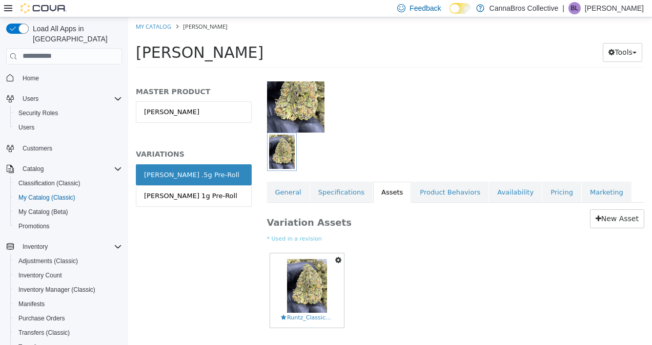
click at [334, 259] on button "button" at bounding box center [337, 260] width 11 height 14
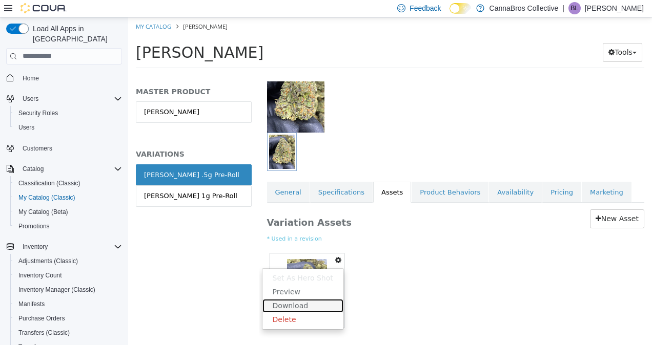
click at [294, 300] on link "Download" at bounding box center [302, 306] width 81 height 14
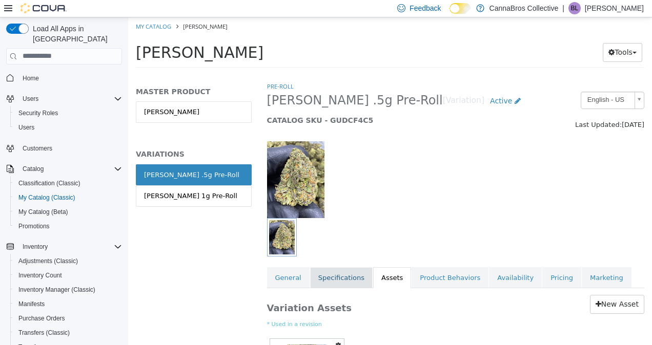
scroll to position [121, 0]
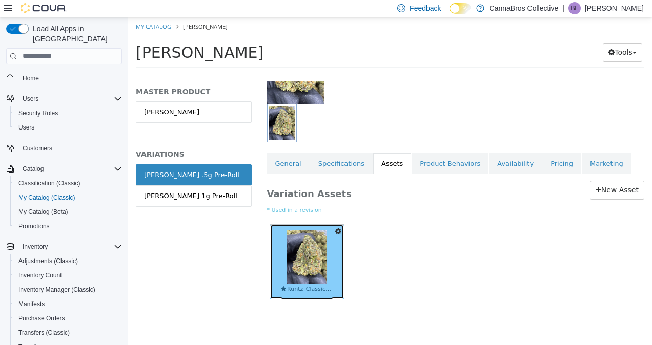
click at [324, 247] on img at bounding box center [307, 257] width 40 height 54
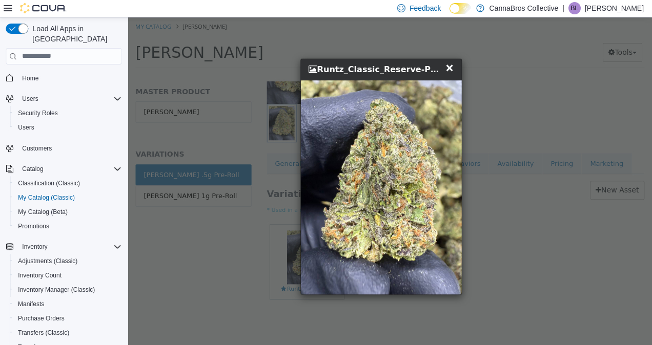
scroll to position [0, 0]
click at [452, 67] on span "×" at bounding box center [449, 67] width 9 height 12
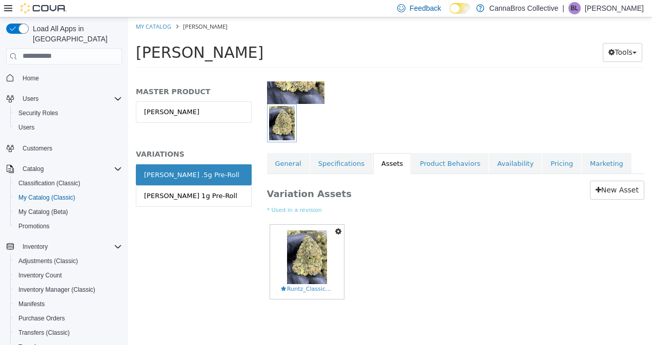
click at [336, 227] on icon "button" at bounding box center [338, 230] width 6 height 7
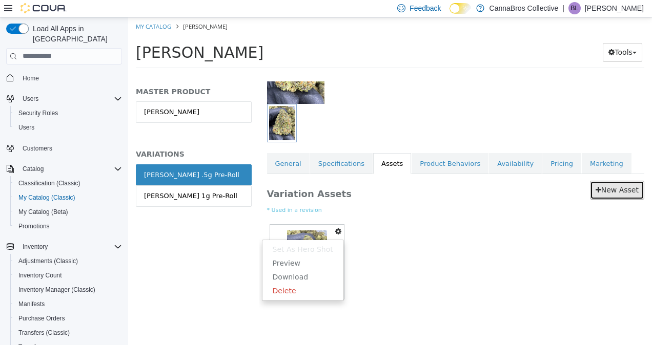
click at [610, 181] on link "New Asset" at bounding box center [617, 189] width 54 height 19
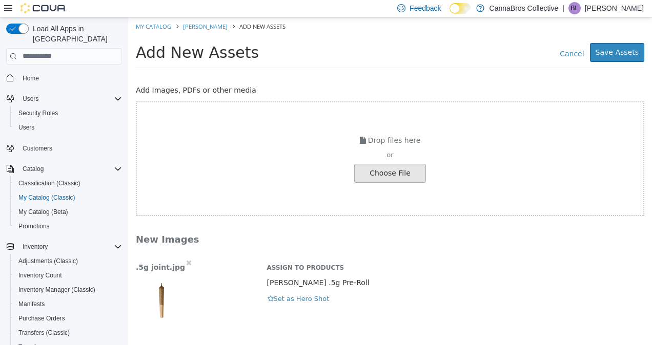
scroll to position [2, 0]
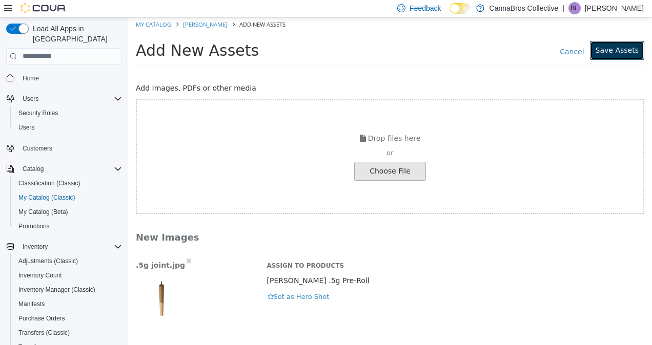
click at [609, 54] on button "Save Assets" at bounding box center [617, 49] width 54 height 19
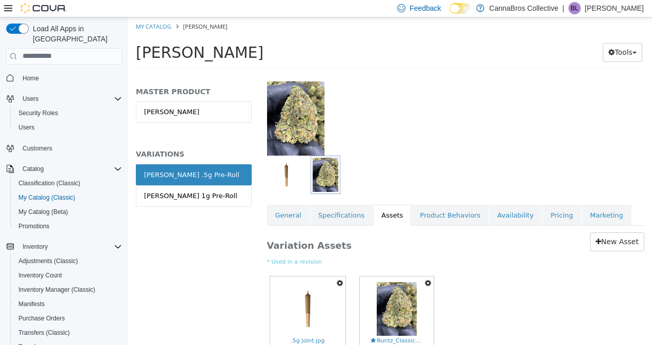
scroll to position [65, 0]
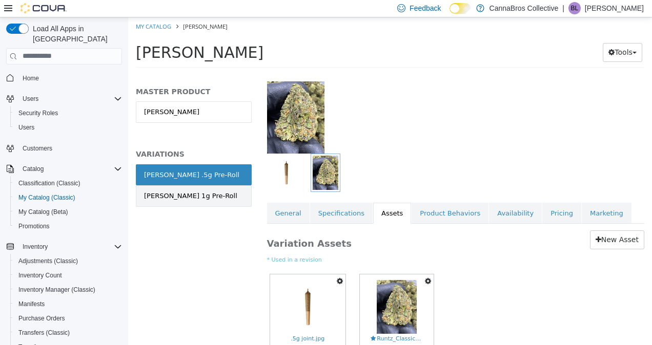
click at [218, 194] on link "[PERSON_NAME] 1g Pre-Roll" at bounding box center [194, 196] width 116 height 22
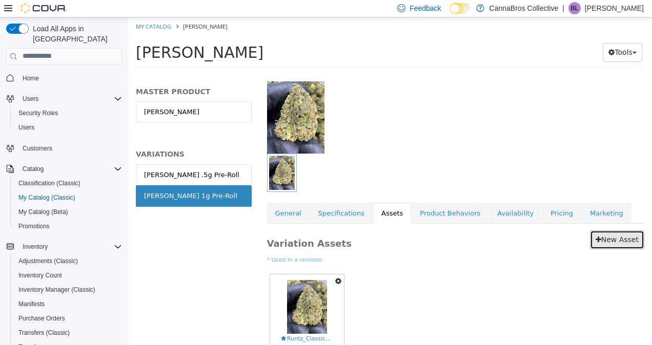
click at [615, 236] on link "New Asset" at bounding box center [617, 239] width 54 height 19
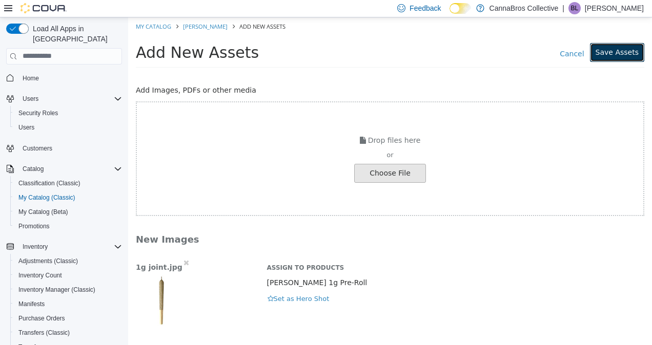
click at [611, 51] on button "Save Assets" at bounding box center [617, 52] width 54 height 19
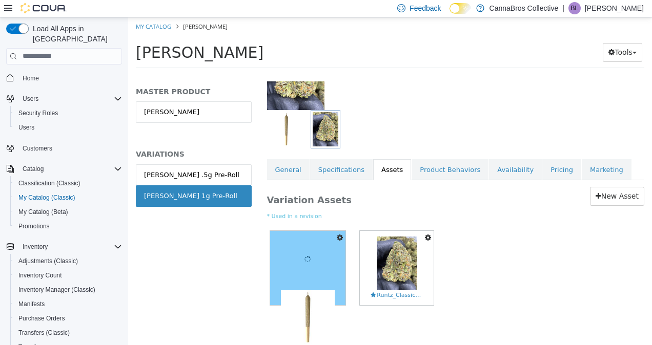
scroll to position [109, 0]
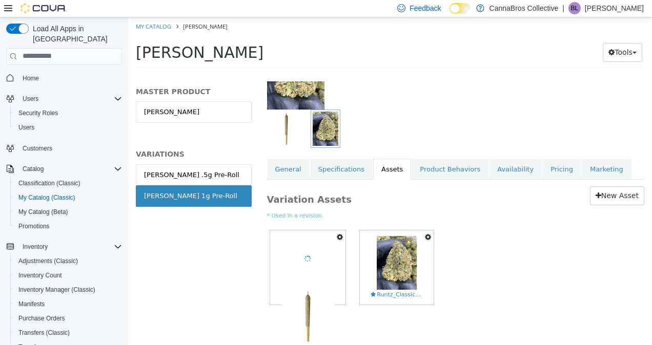
click at [338, 238] on icon "button" at bounding box center [340, 236] width 6 height 7
click at [517, 232] on div "Set As Hero Shot Preview Download Delete 1g joint.jpg Set As Hero Shot Preview …" at bounding box center [456, 271] width 378 height 89
click at [192, 177] on div "[PERSON_NAME] .5g Pre-Roll" at bounding box center [191, 175] width 95 height 10
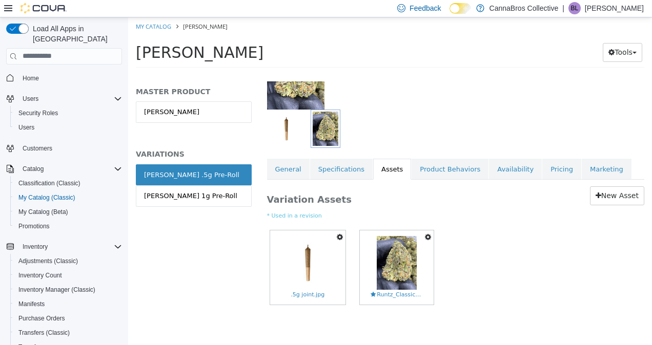
click at [339, 233] on icon "button" at bounding box center [340, 236] width 6 height 7
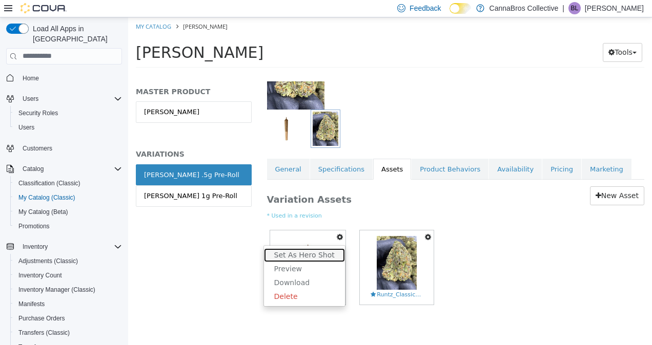
click at [332, 252] on link "Set As Hero Shot" at bounding box center [304, 255] width 81 height 14
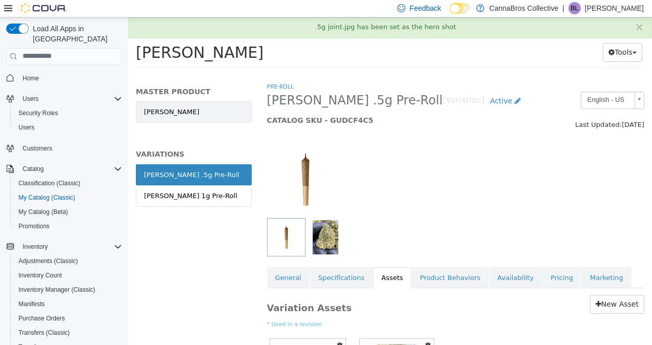
click at [215, 105] on link "[PERSON_NAME]" at bounding box center [194, 112] width 116 height 22
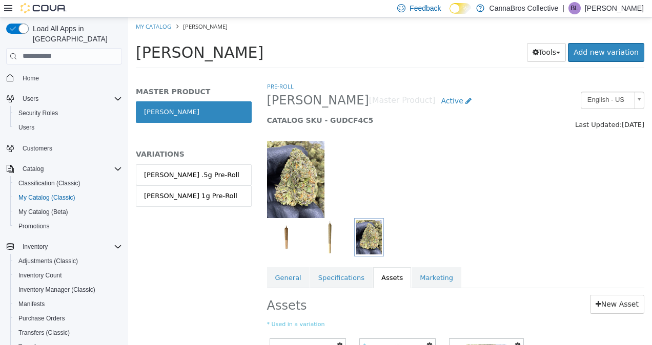
click at [210, 169] on link "[PERSON_NAME] .5g Pre-Roll" at bounding box center [194, 175] width 116 height 22
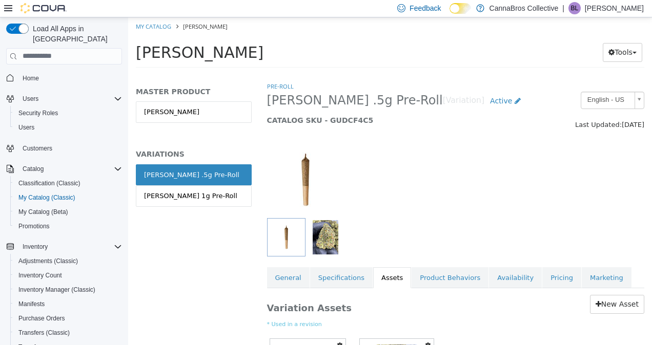
scroll to position [35, 0]
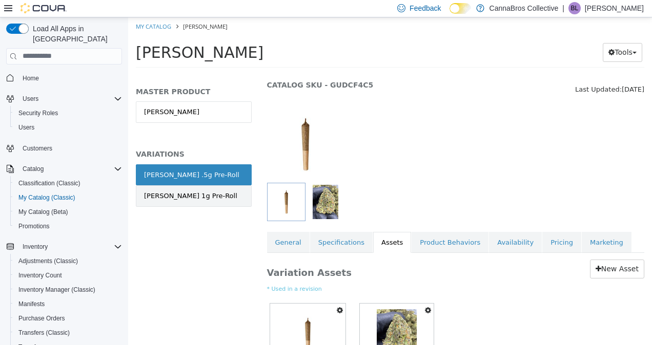
click at [216, 203] on link "[PERSON_NAME] 1g Pre-Roll" at bounding box center [194, 196] width 116 height 22
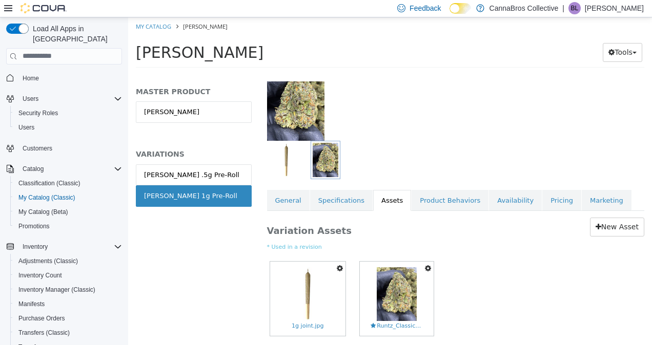
scroll to position [121, 0]
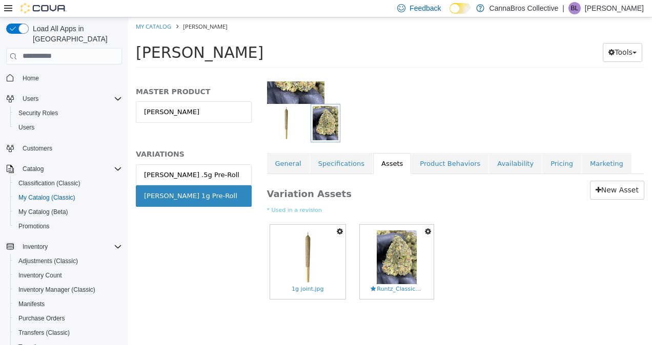
click at [340, 227] on icon "button" at bounding box center [340, 230] width 6 height 7
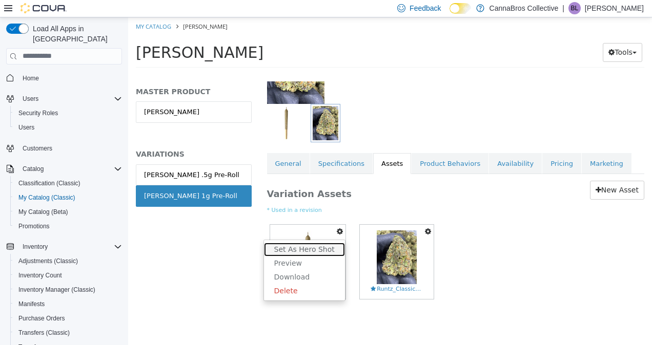
click at [320, 242] on link "Set As Hero Shot" at bounding box center [304, 249] width 81 height 14
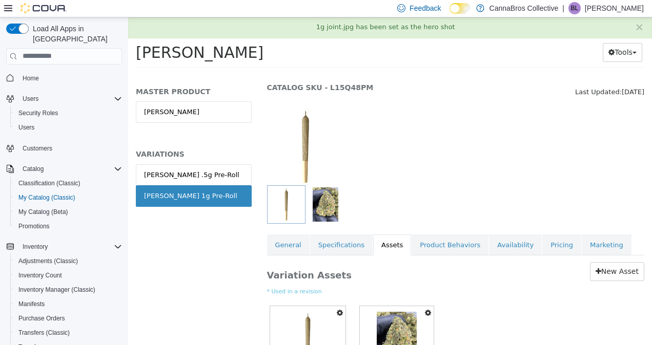
scroll to position [0, 0]
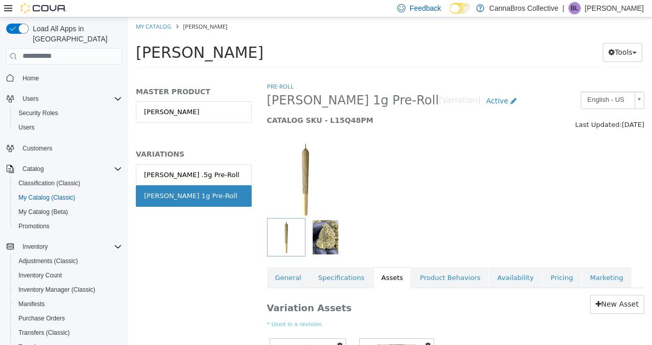
click at [327, 243] on img "button" at bounding box center [325, 237] width 26 height 34
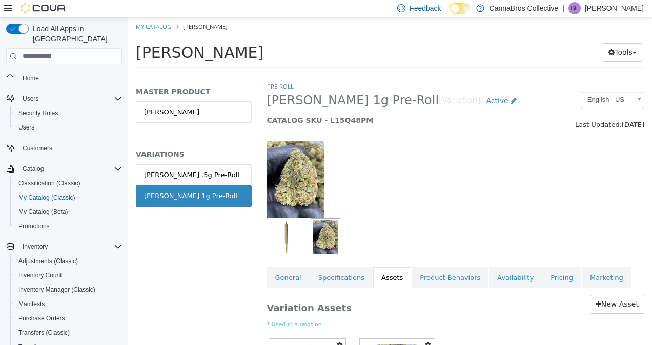
drag, startPoint x: 447, startPoint y: 147, endPoint x: 385, endPoint y: 147, distance: 61.5
click at [385, 147] on div at bounding box center [324, 179] width 131 height 77
click at [218, 171] on link "[PERSON_NAME] .5g Pre-Roll" at bounding box center [194, 175] width 116 height 22
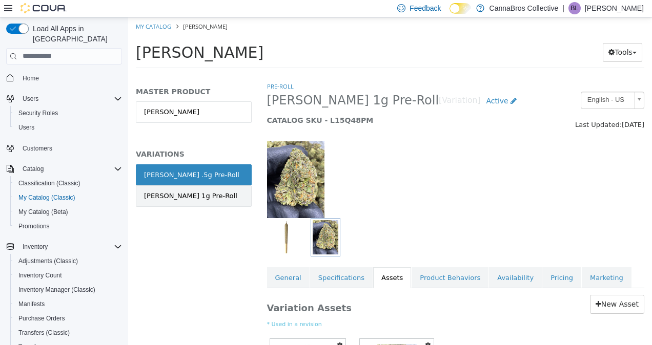
click at [235, 204] on link "[PERSON_NAME] 1g Pre-Roll" at bounding box center [194, 196] width 116 height 22
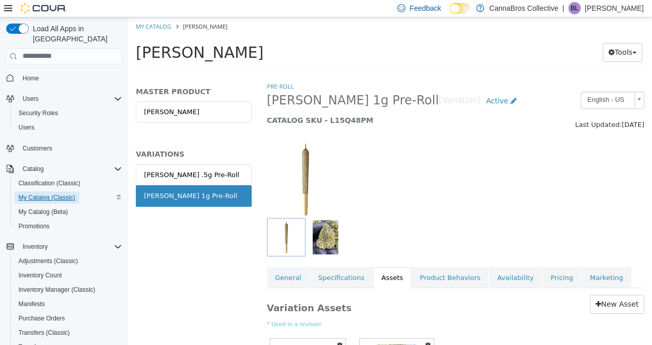
click at [69, 194] on span "My Catalog (Classic)" at bounding box center [46, 198] width 57 height 8
click at [159, 24] on link "My Catalog" at bounding box center [153, 26] width 35 height 8
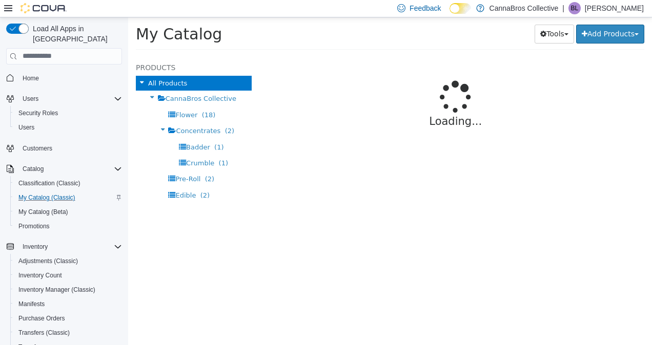
select select "**********"
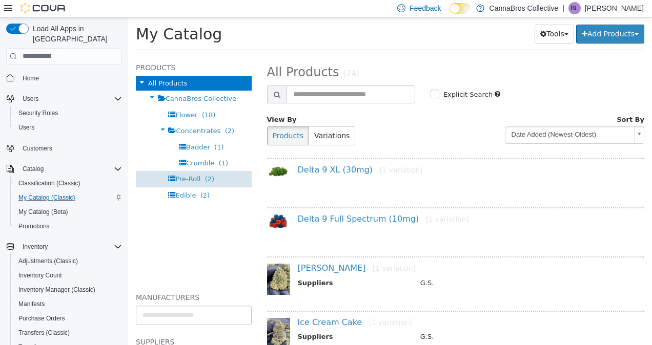
click at [219, 174] on div "Pre-Roll (2)" at bounding box center [194, 179] width 116 height 16
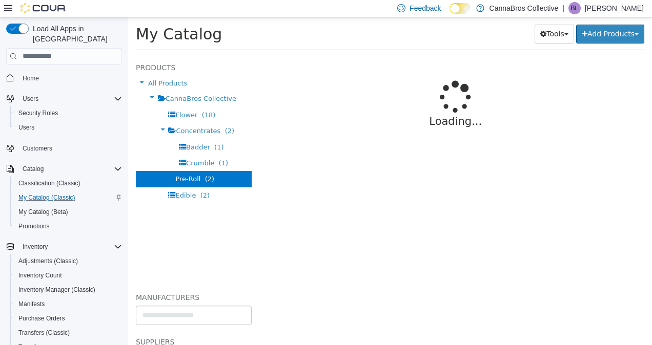
select select "**********"
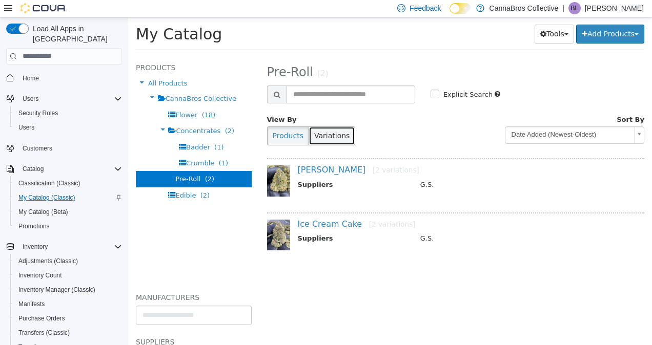
click at [323, 130] on button "Variations" at bounding box center [331, 135] width 47 height 19
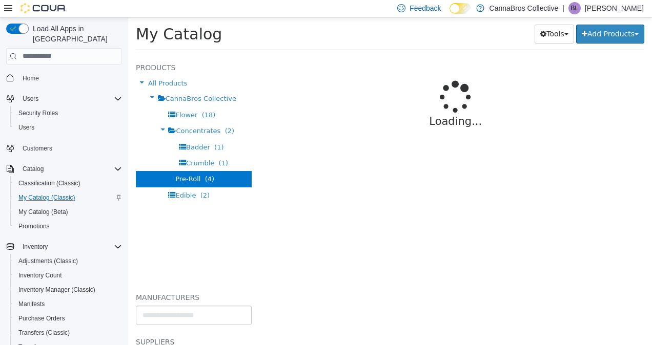
select select "**********"
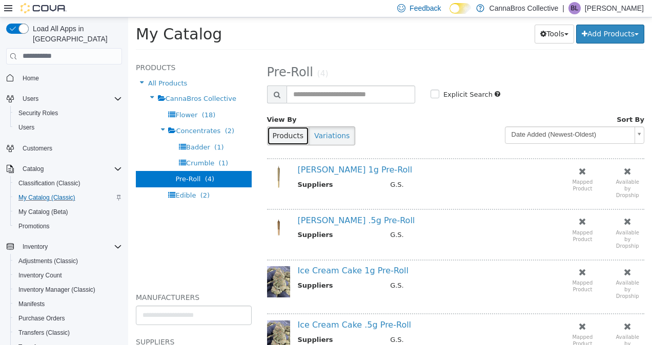
click at [273, 131] on button "Products" at bounding box center [288, 135] width 42 height 19
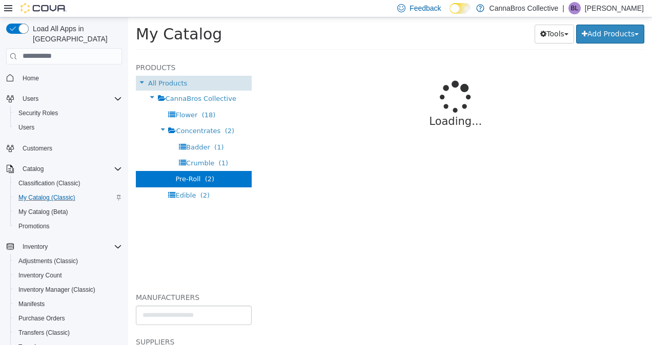
select select "**********"
